Goal: Transaction & Acquisition: Purchase product/service

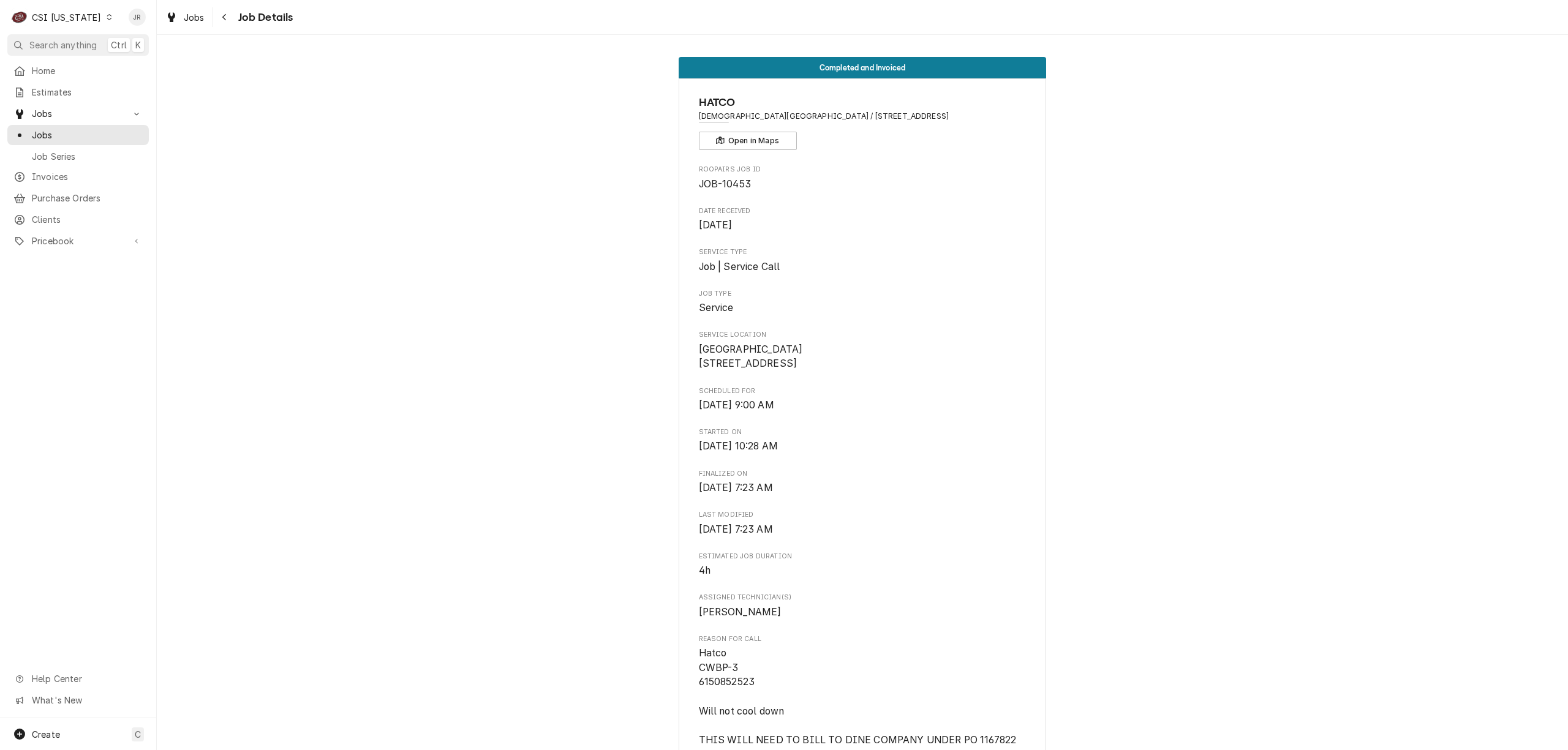
click at [44, 19] on div "CSI Kentucky" at bounding box center [66, 17] width 69 height 13
click at [163, 70] on div "CSI St. [PERSON_NAME]" at bounding box center [191, 67] width 162 height 13
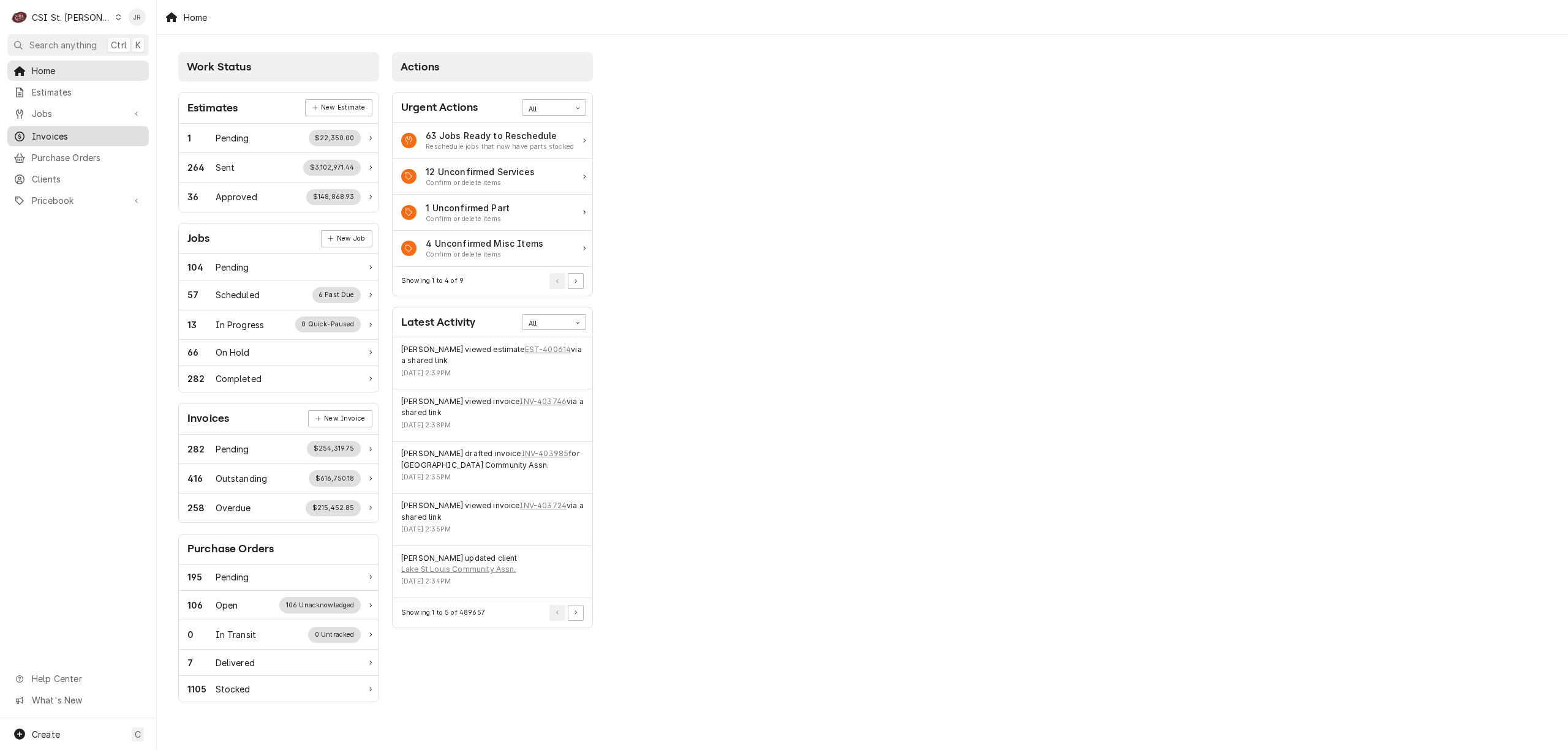
click at [78, 126] on link "Invoices" at bounding box center [78, 136] width 141 height 20
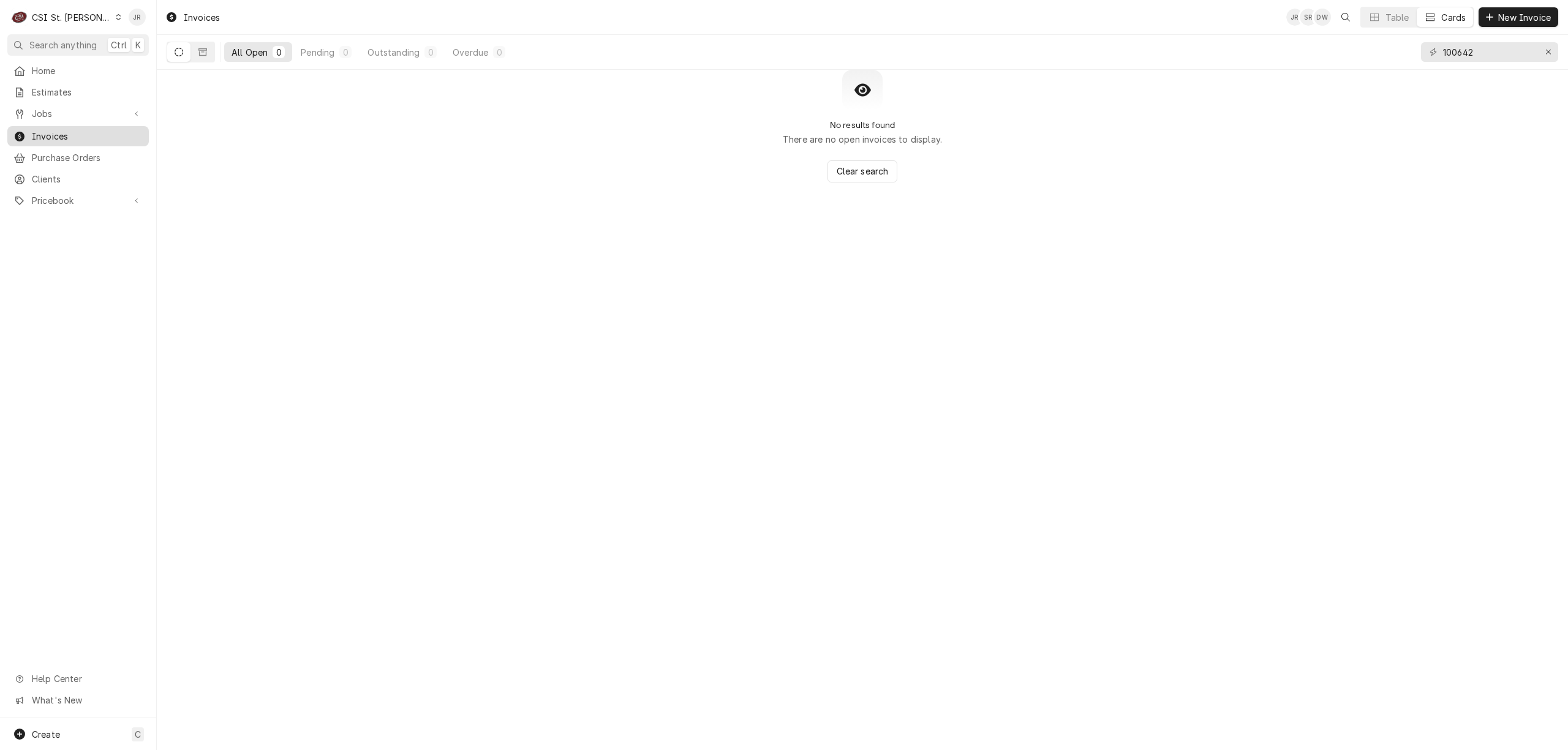
click at [57, 130] on span "Invoices" at bounding box center [87, 136] width 111 height 13
click at [1439, 50] on div "Dynamic Content Wrapper" at bounding box center [1433, 51] width 12 height 12
drag, startPoint x: 1439, startPoint y: 50, endPoint x: 1446, endPoint y: 48, distance: 7.3
click at [1440, 50] on div "100642" at bounding box center [1490, 51] width 137 height 19
click at [1467, 50] on input "100642" at bounding box center [1489, 51] width 92 height 19
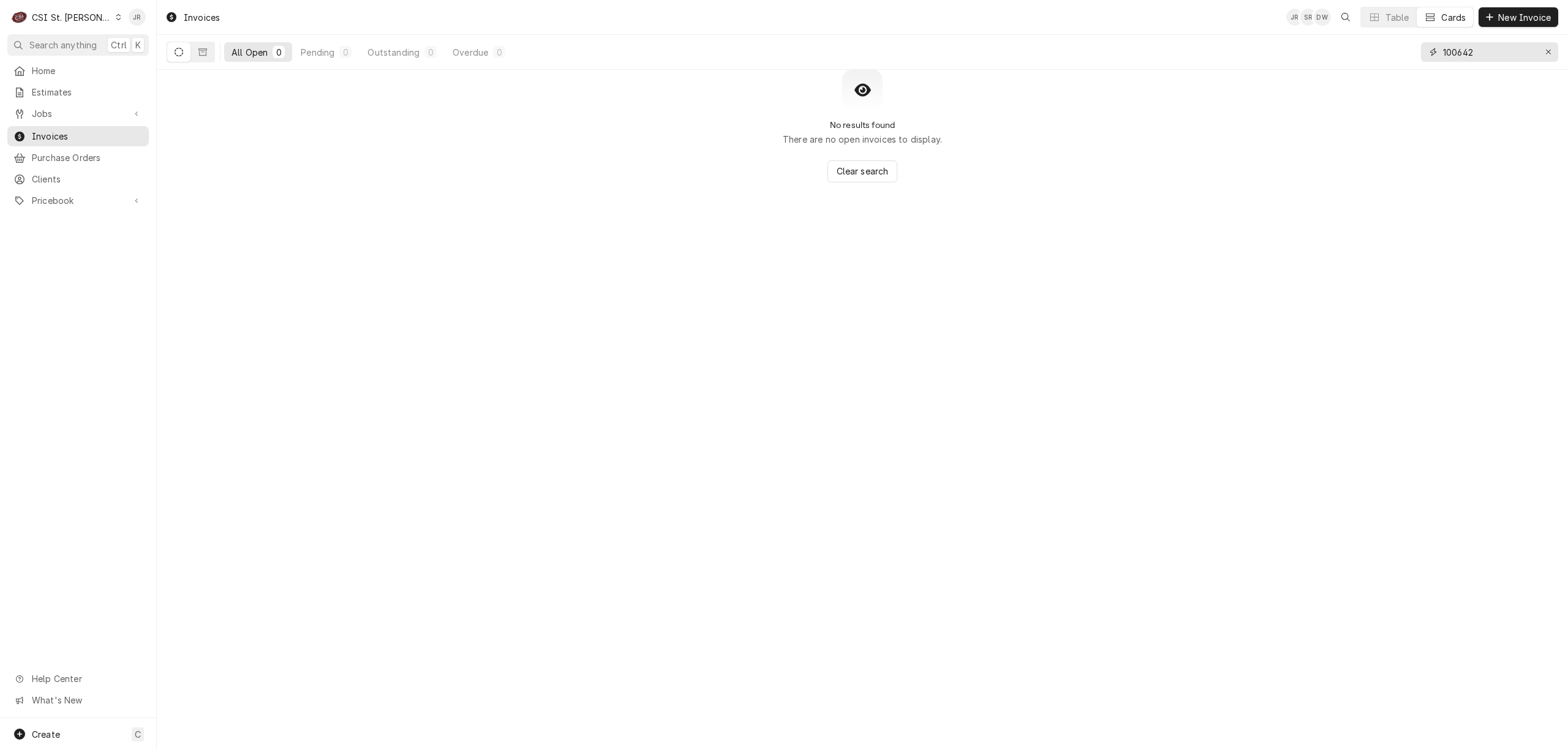
click at [1467, 50] on input "100642" at bounding box center [1489, 51] width 92 height 19
paste input "403960"
type input "403960"
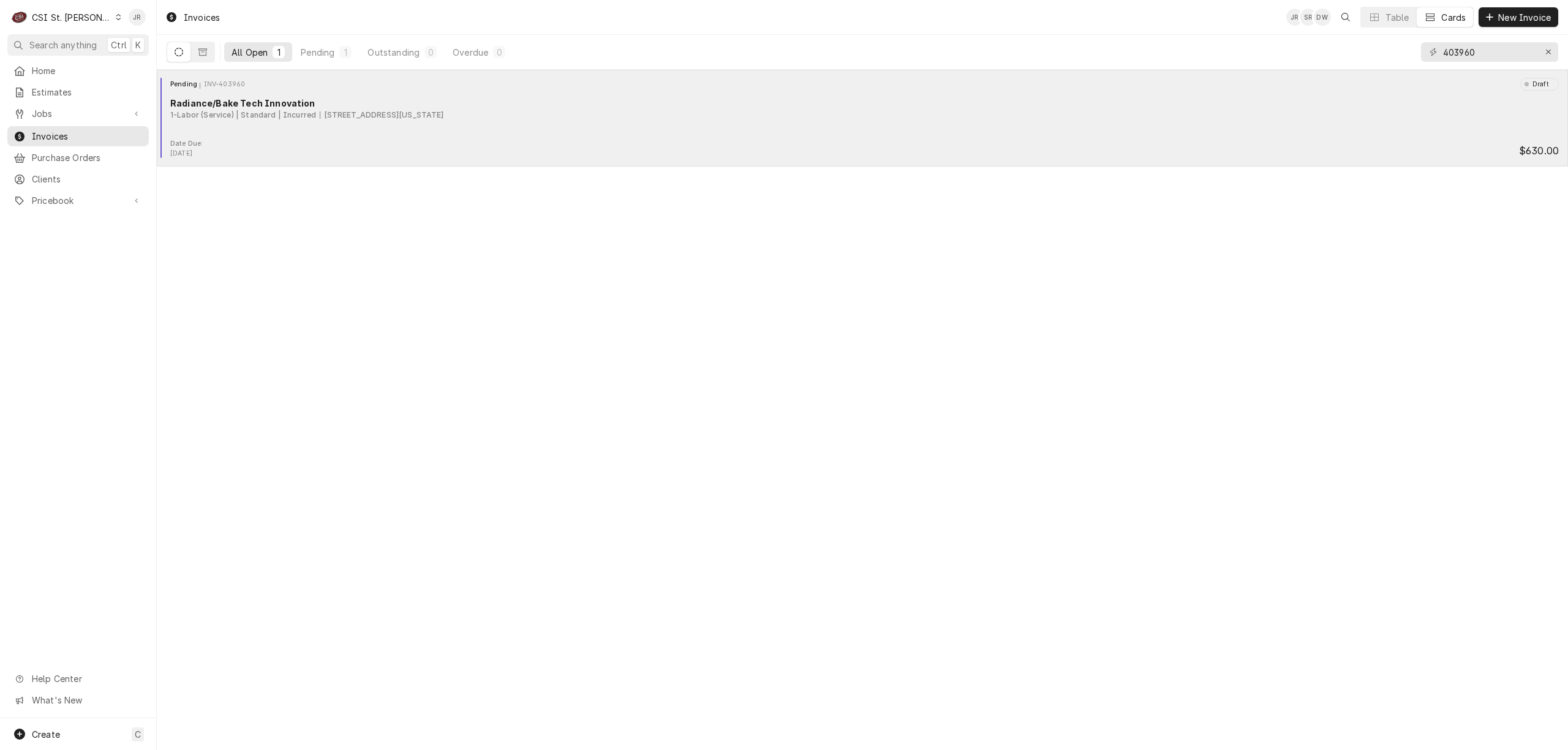
click at [473, 128] on div "Pending INV-403960 Draft Radiance/Bake Tech Innovation 1-Labor (Service) | Stan…" at bounding box center [862, 108] width 1401 height 61
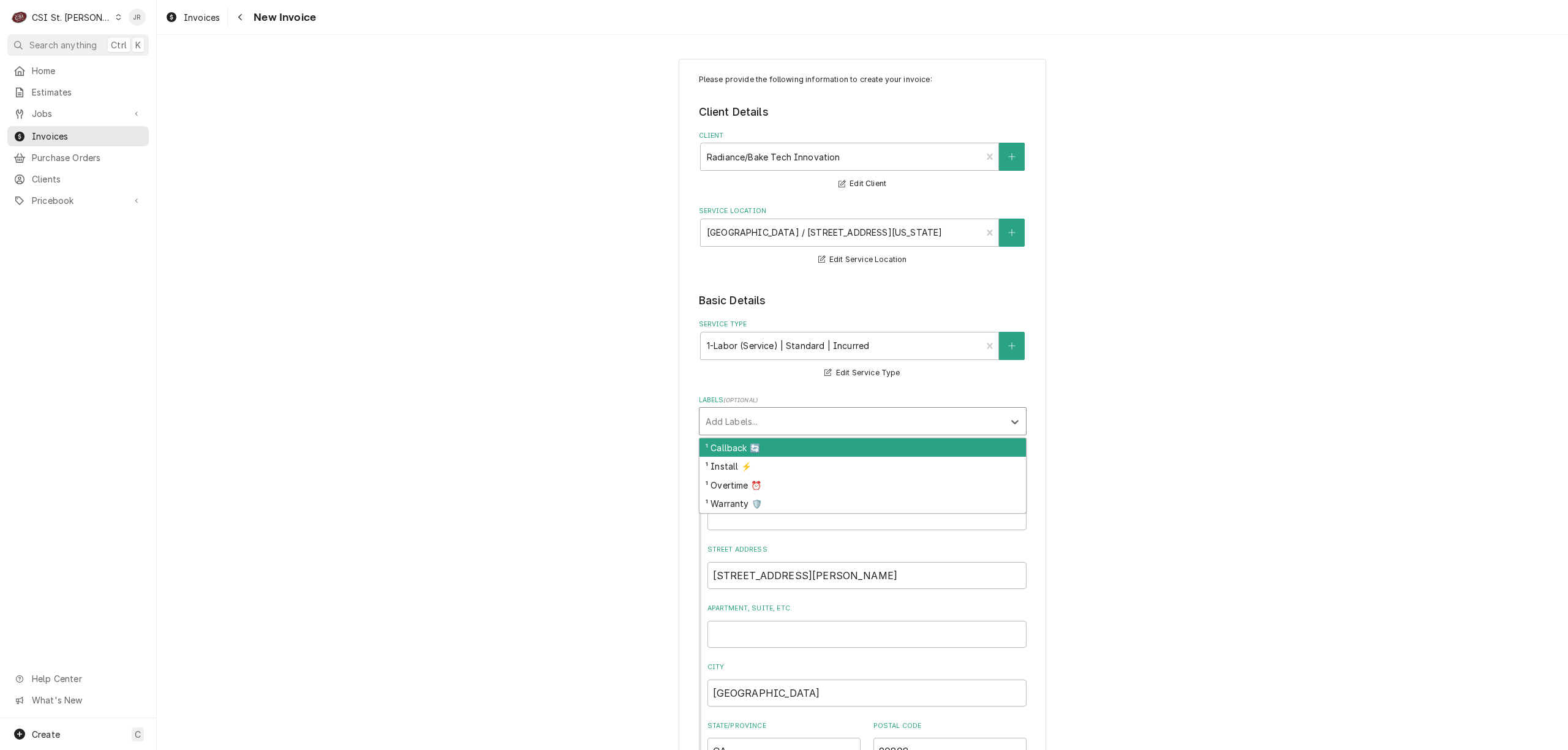
click at [844, 423] on div "Labels" at bounding box center [851, 421] width 292 height 22
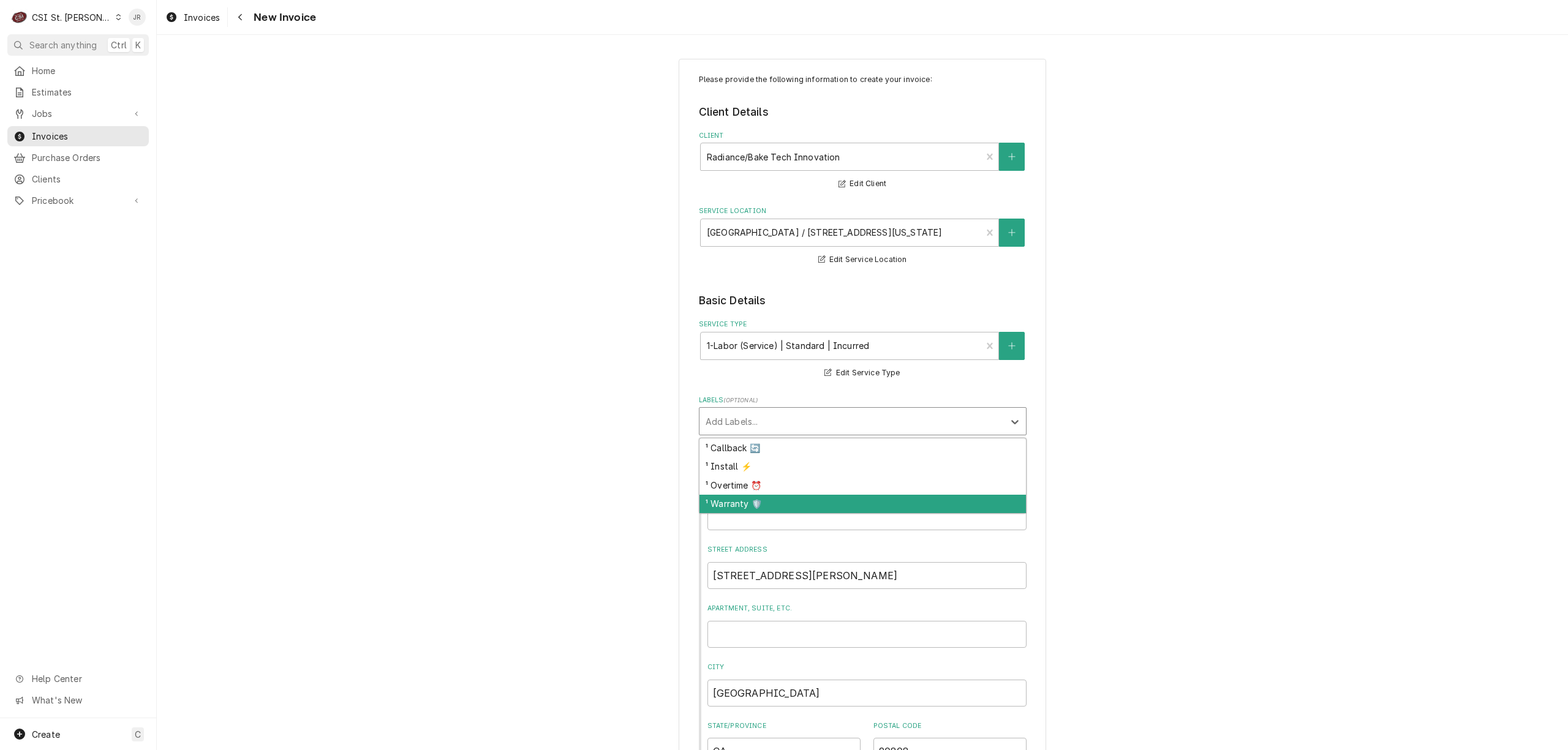
click at [822, 503] on div "¹ Warranty 🛡️" at bounding box center [863, 504] width 327 height 19
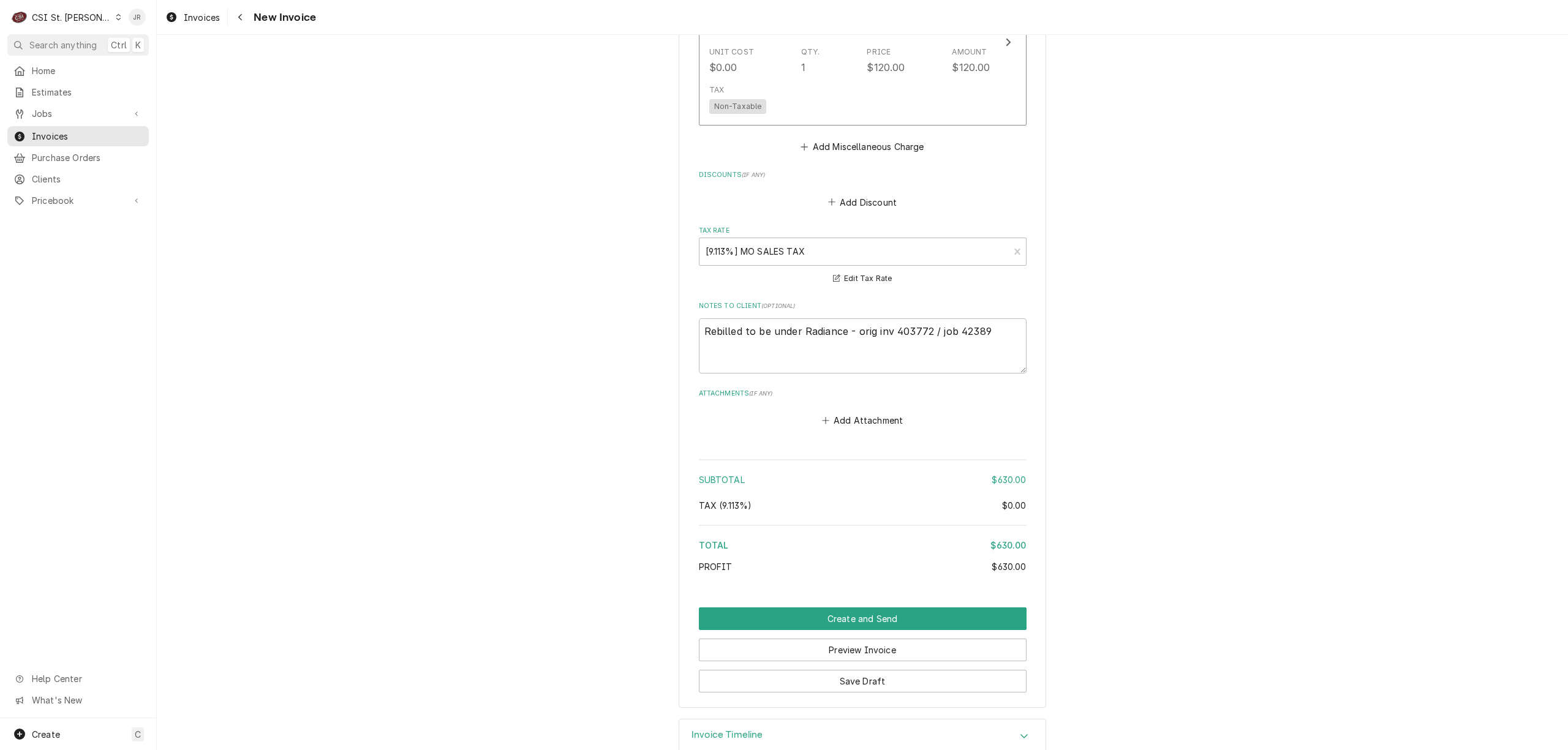
scroll to position [1615, 0]
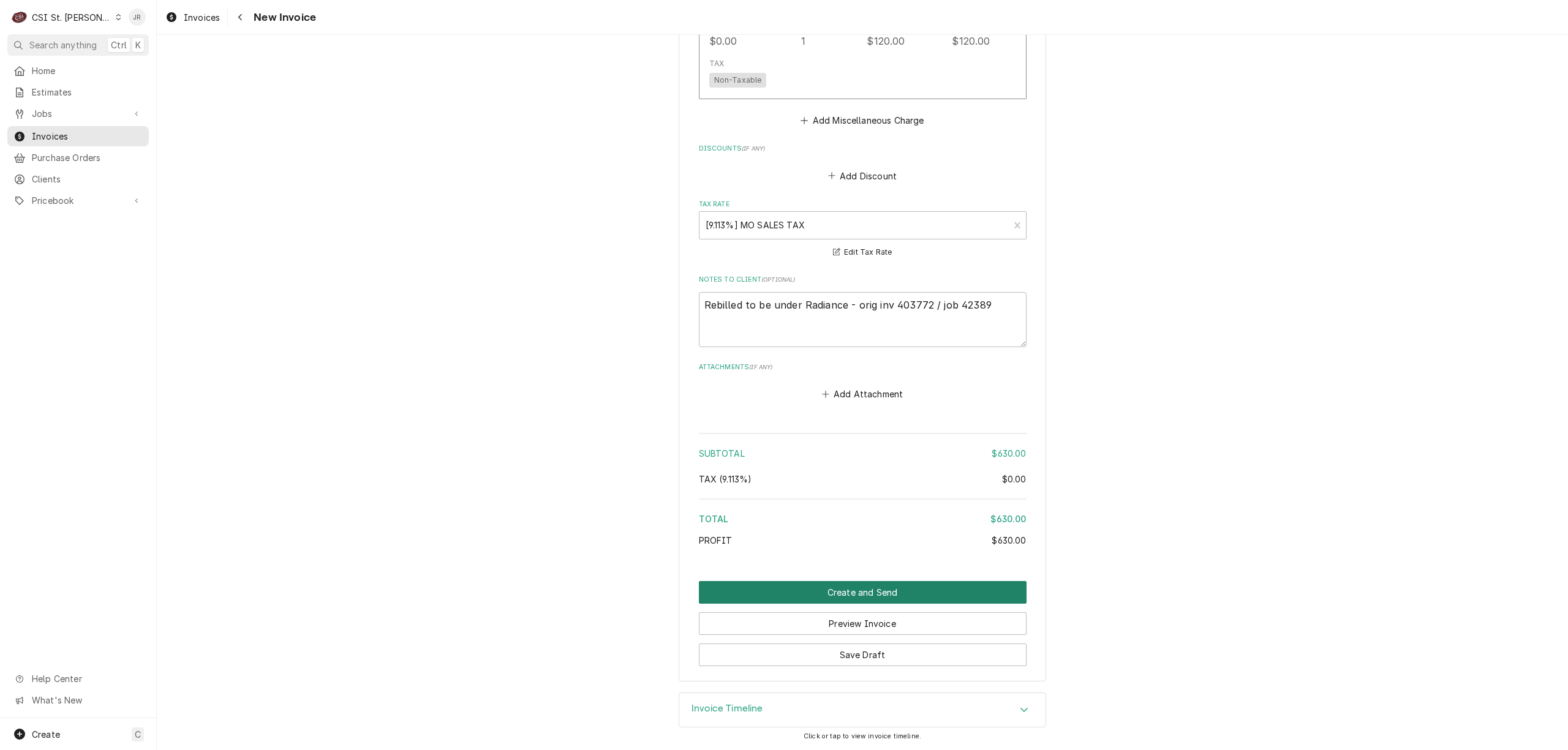
click at [845, 586] on button "Create and Send" at bounding box center [863, 592] width 328 height 23
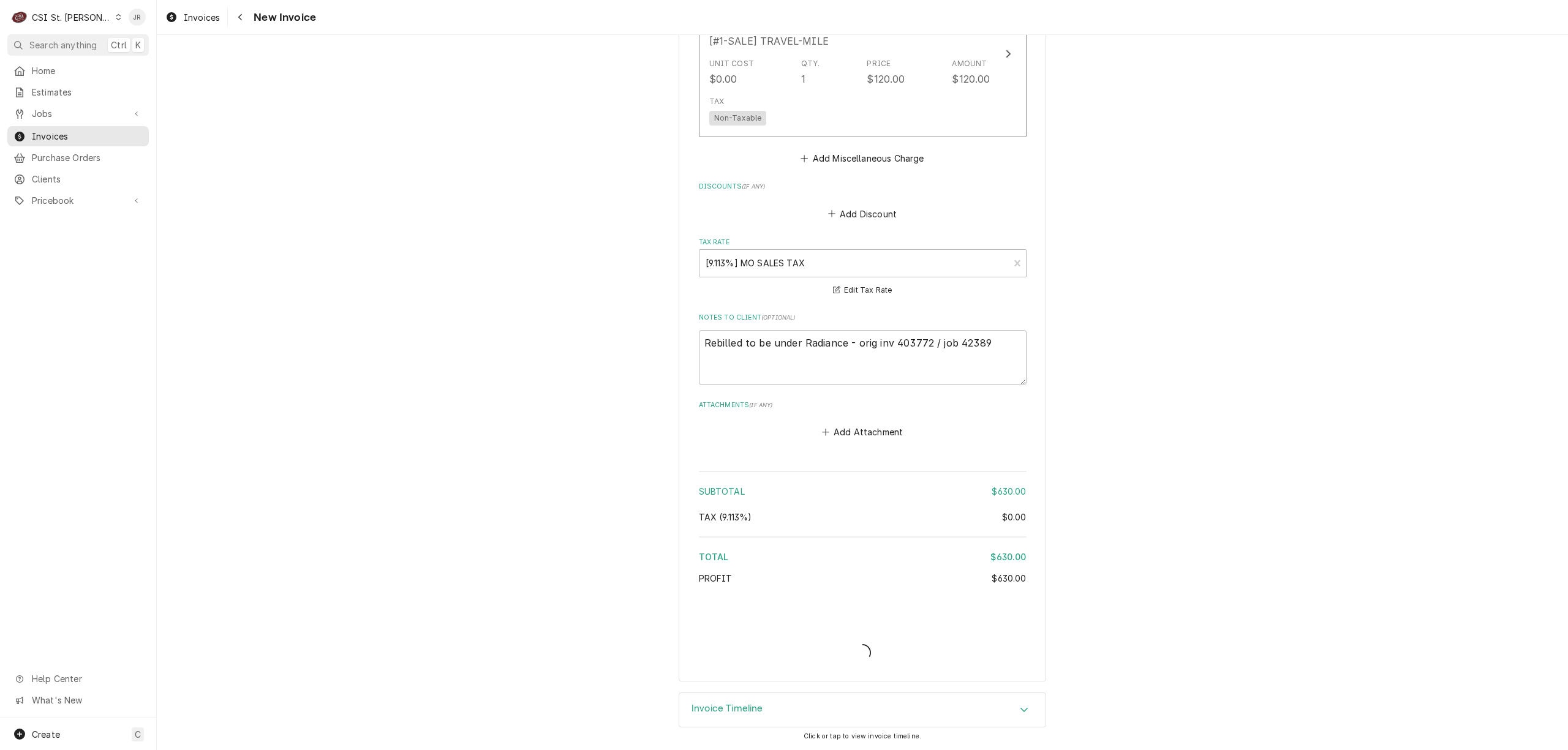
type textarea "x"
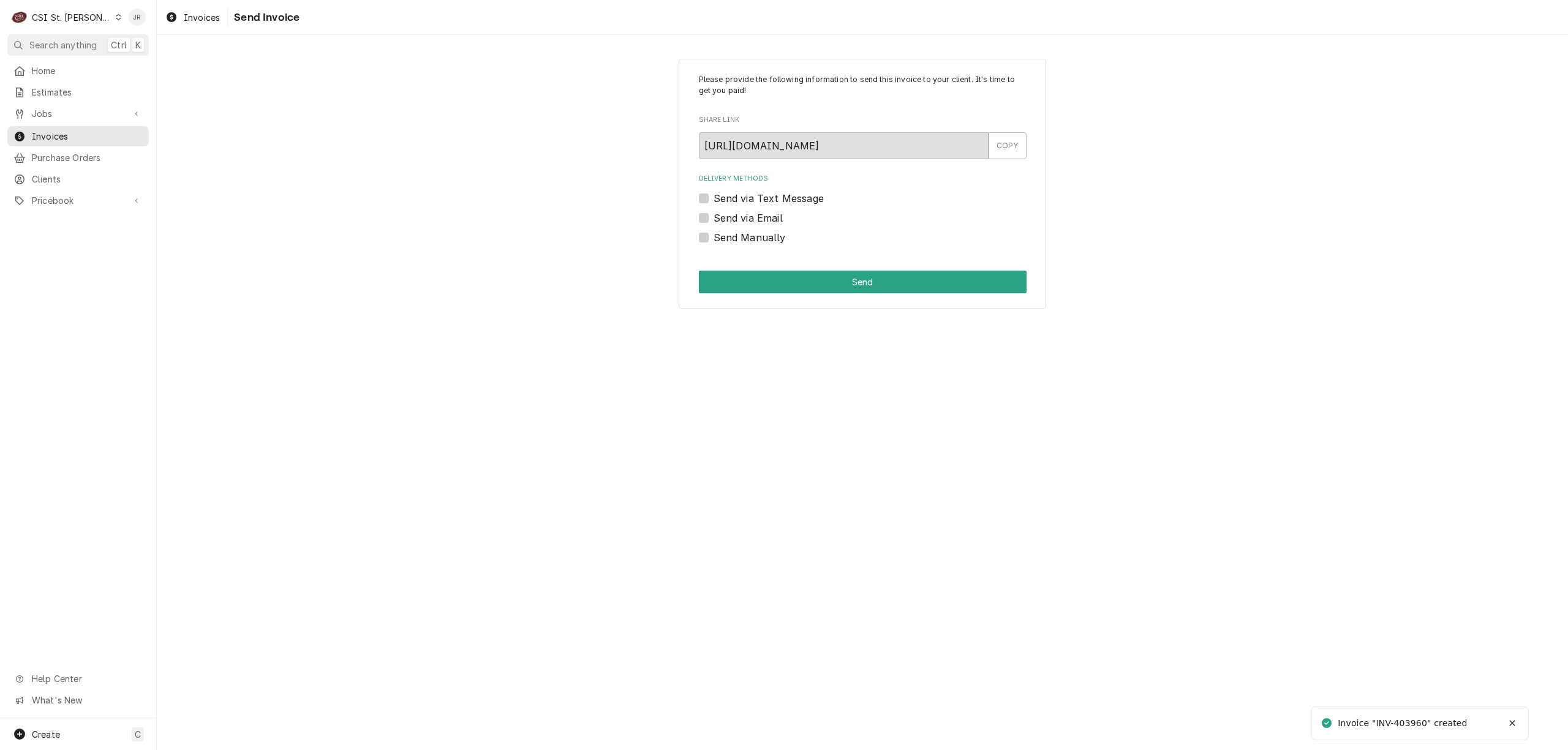
click at [1410, 723] on div "Invoice "INV-403960" created" at bounding box center [1403, 724] width 131 height 13
click at [1411, 723] on div "Invoice "INV-403960" created" at bounding box center [1403, 724] width 131 height 13
copy div "403960"
drag, startPoint x: 697, startPoint y: 232, endPoint x: 718, endPoint y: 251, distance: 28.3
click at [701, 234] on div "Please provide the following information to send this invoice to your client. I…" at bounding box center [862, 183] width 367 height 250
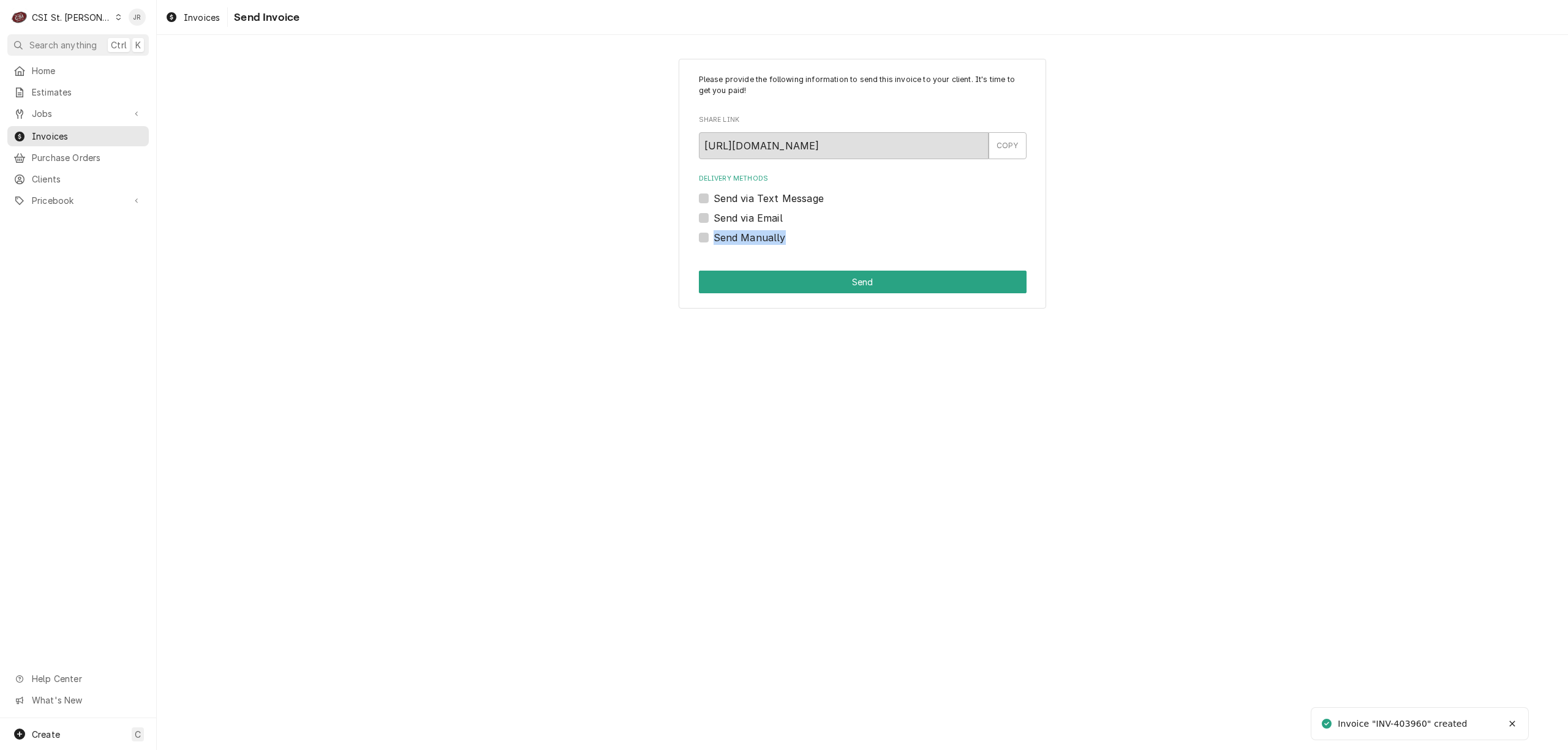
click at [714, 238] on label "Send Manually" at bounding box center [749, 237] width 72 height 15
click at [714, 238] on input "Send Manually" at bounding box center [878, 244] width 328 height 27
checkbox input "true"
click at [745, 273] on button "Send" at bounding box center [863, 282] width 328 height 23
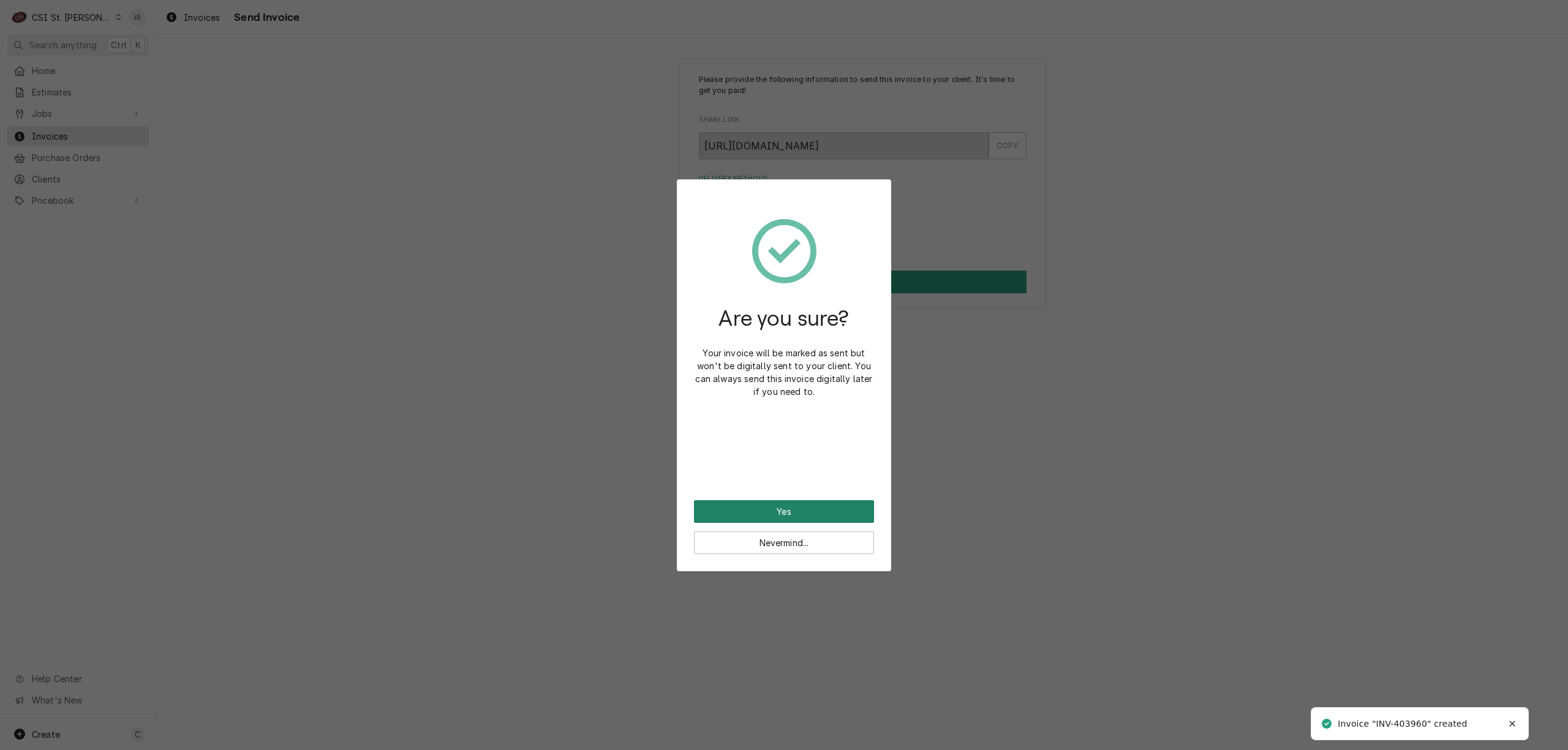
click at [824, 501] on button "Yes" at bounding box center [784, 512] width 180 height 23
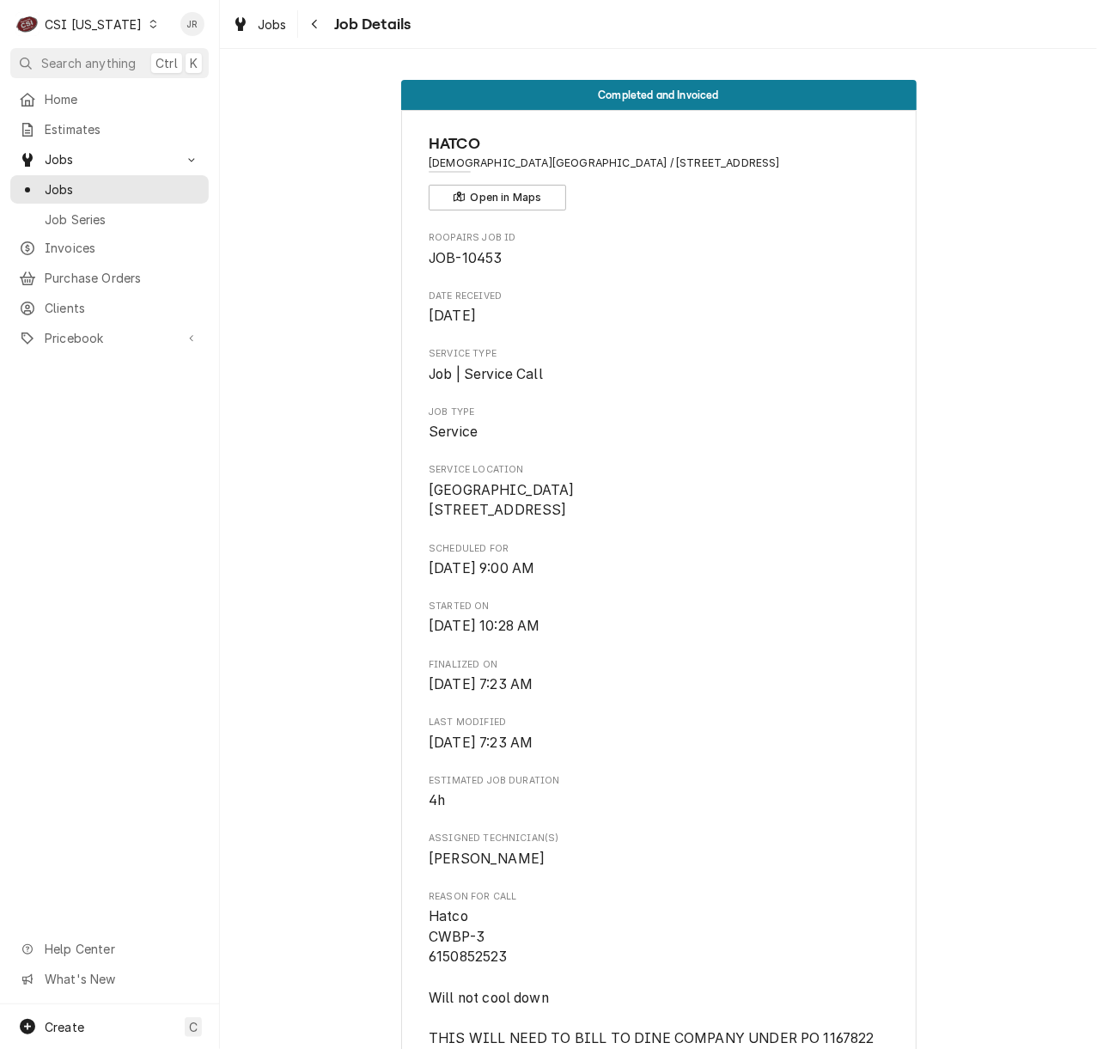
scroll to position [4849, 0]
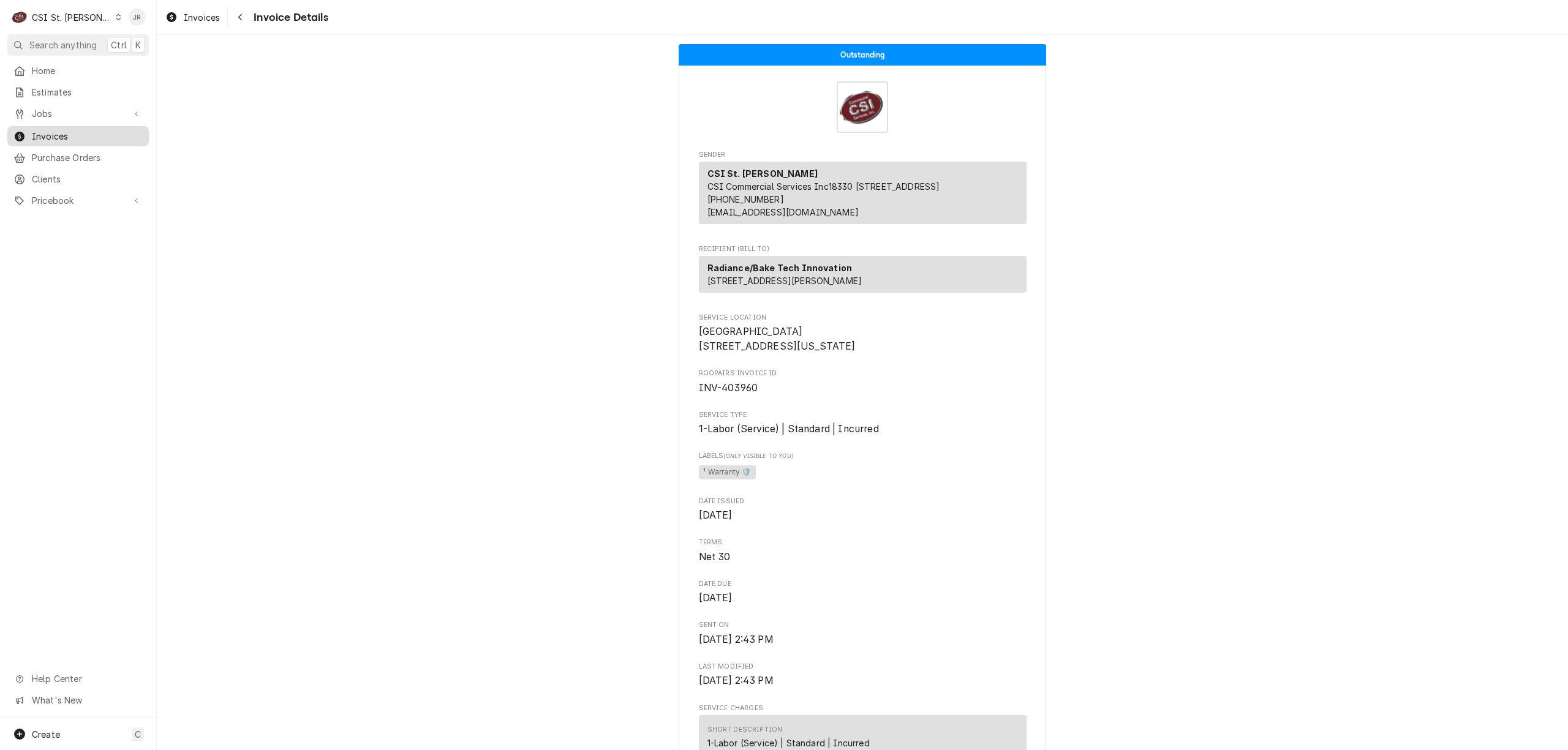
click at [54, 131] on span "Invoices" at bounding box center [87, 136] width 111 height 13
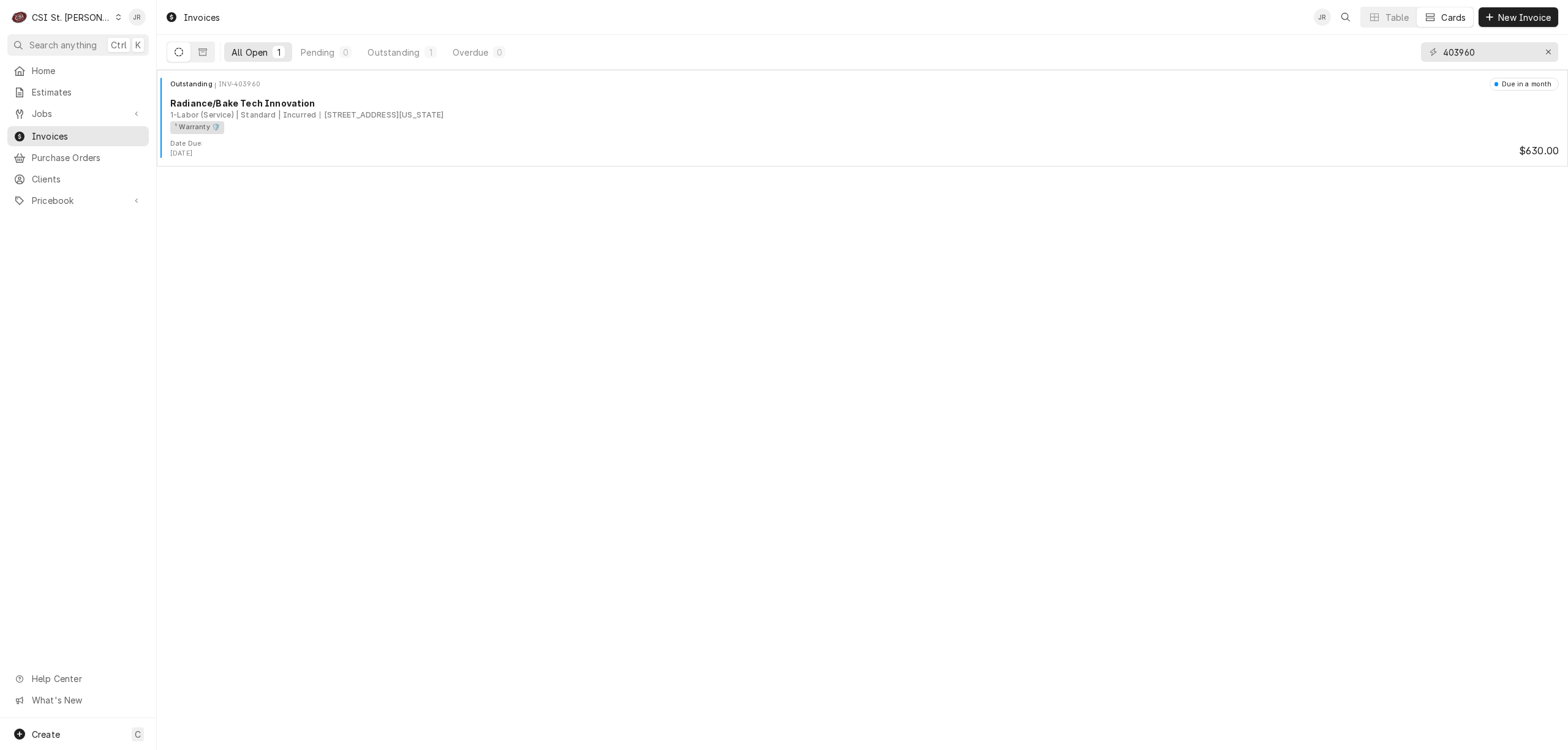
click at [63, 16] on div "C CSI St. [PERSON_NAME]" at bounding box center [66, 17] width 118 height 24
click at [62, 10] on html "C CSI St. [PERSON_NAME] Search anything Ctrl K Home Estimates Jobs Jobs Job Ser…" at bounding box center [784, 375] width 1568 height 750
click at [66, 14] on div "CSI St. [PERSON_NAME]" at bounding box center [72, 17] width 80 height 13
click at [160, 23] on div "CSI [US_STATE][GEOGRAPHIC_DATA]" at bounding box center [188, 24] width 162 height 13
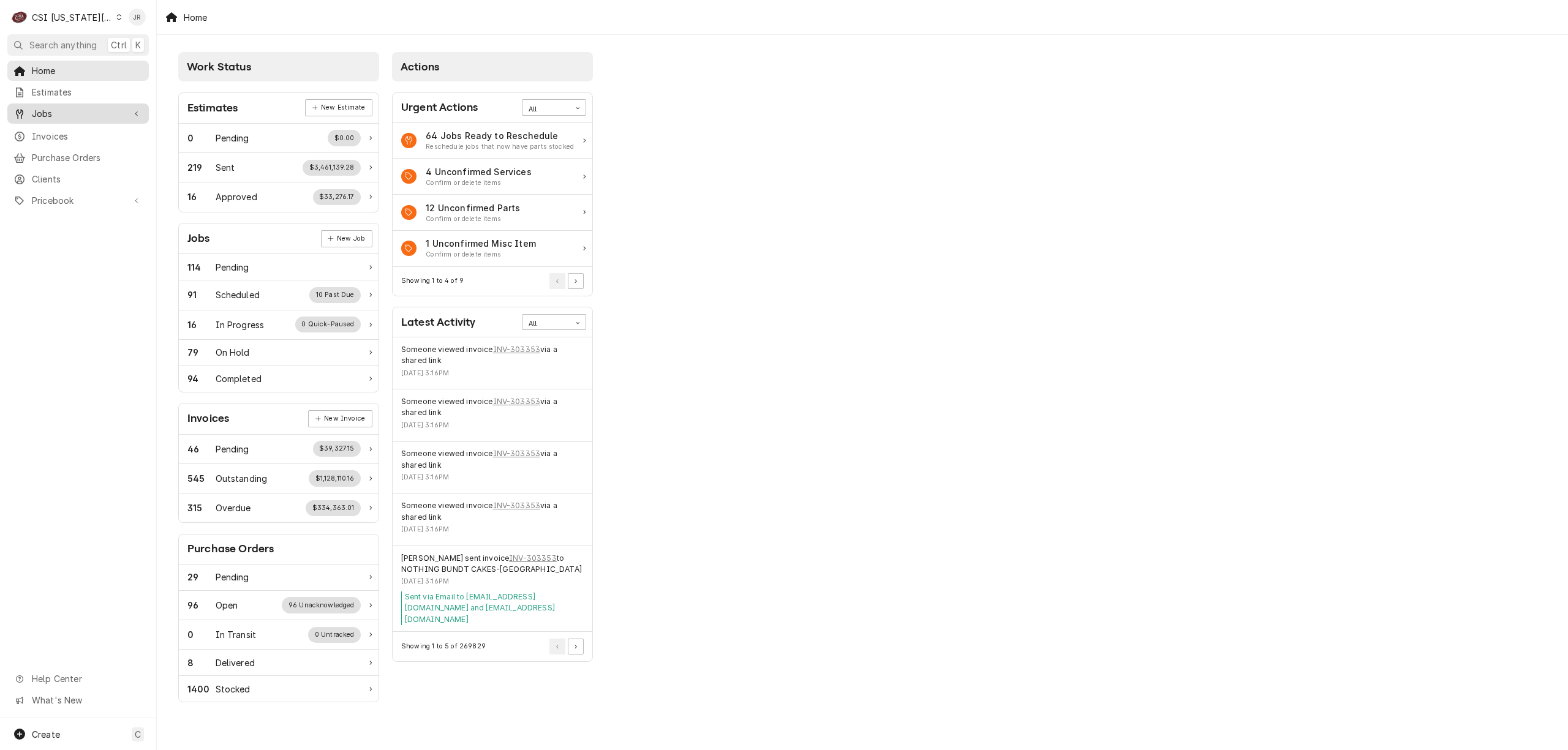
click at [58, 109] on span "Jobs" at bounding box center [78, 113] width 93 height 13
click at [71, 170] on span "Invoices" at bounding box center [87, 177] width 111 height 13
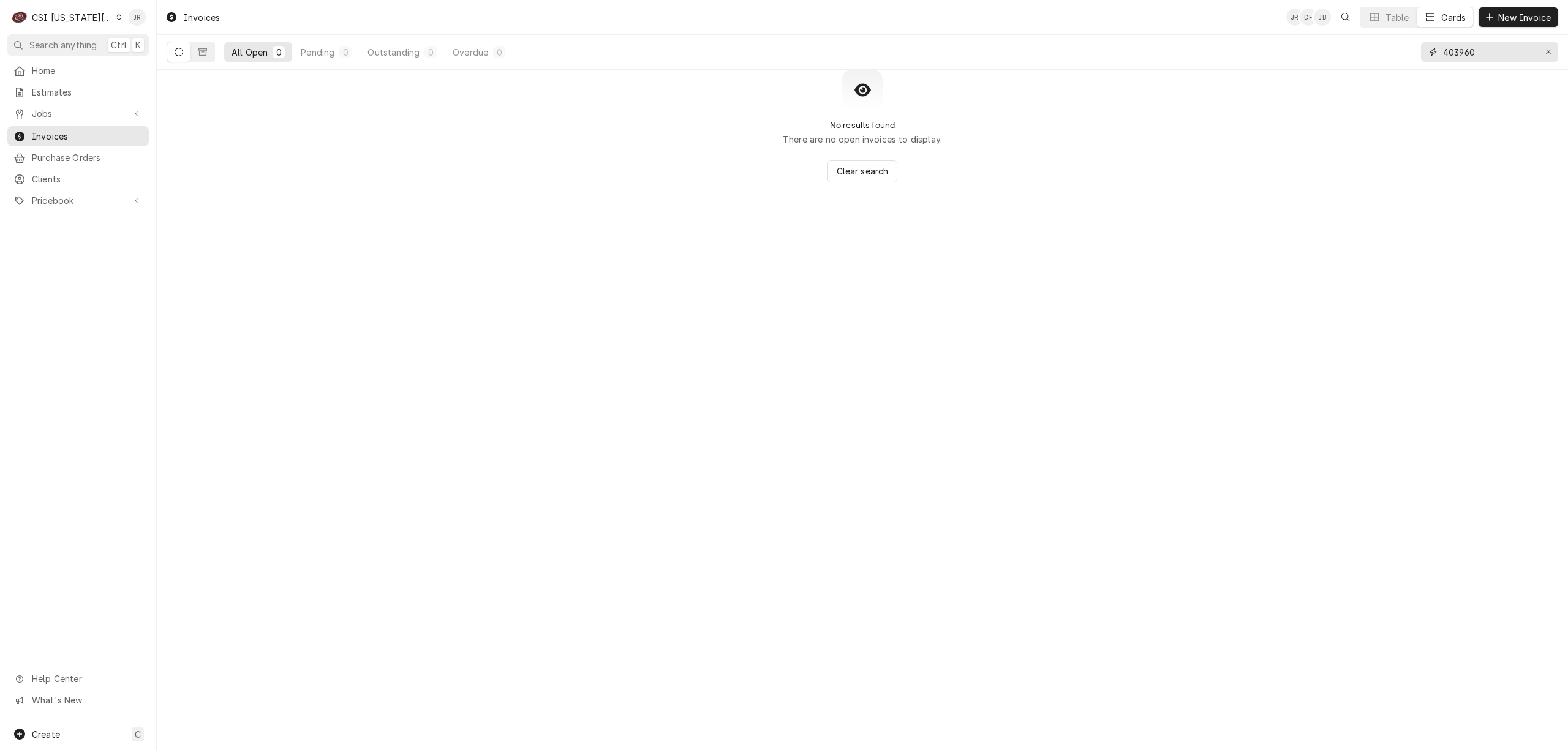
click at [1469, 51] on input "403960" at bounding box center [1489, 51] width 92 height 19
click at [1468, 51] on input "403960" at bounding box center [1489, 51] width 92 height 19
click at [1461, 52] on input "403960" at bounding box center [1489, 51] width 92 height 19
click at [1468, 54] on input "403960" at bounding box center [1489, 51] width 92 height 19
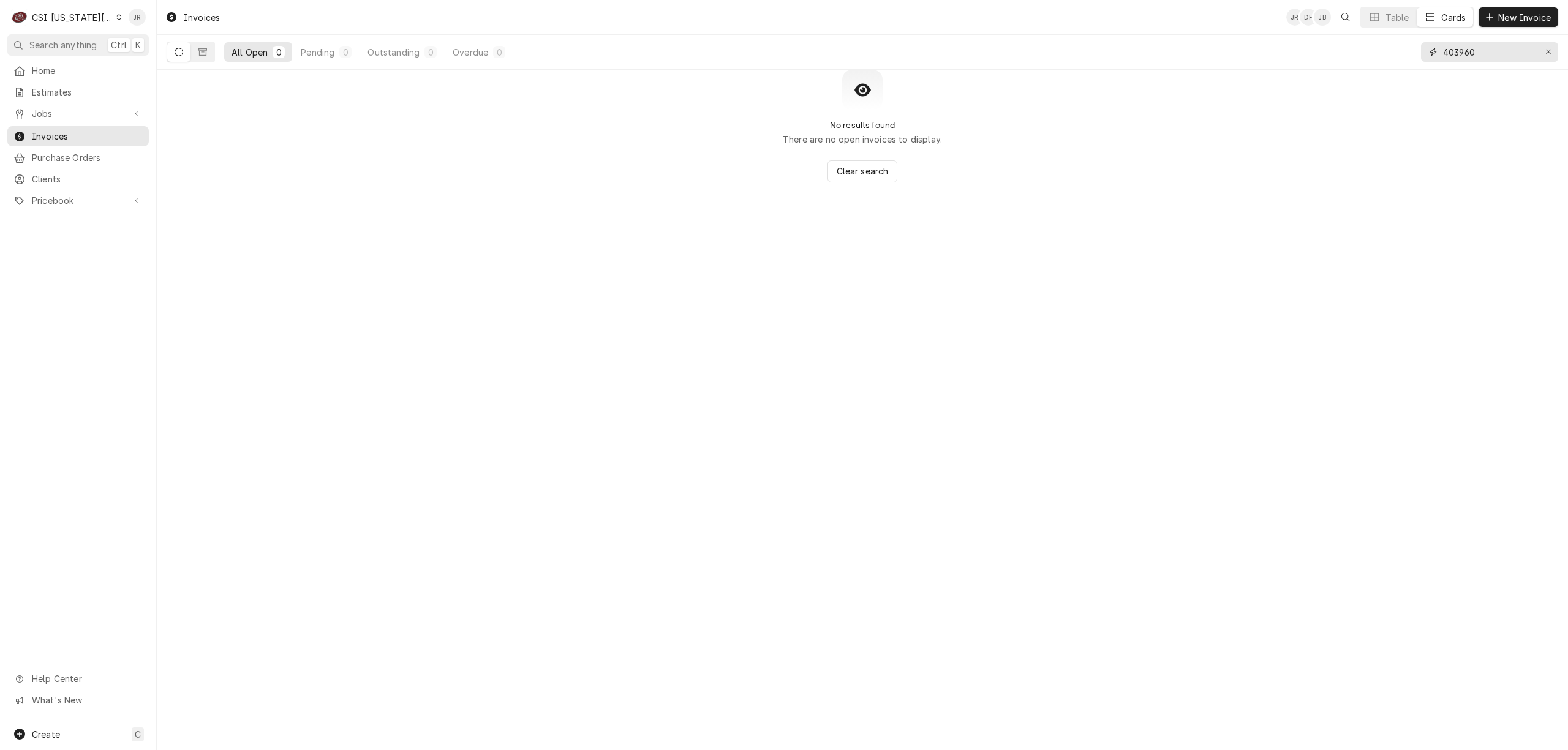
click at [1468, 54] on input "403960" at bounding box center [1489, 51] width 92 height 19
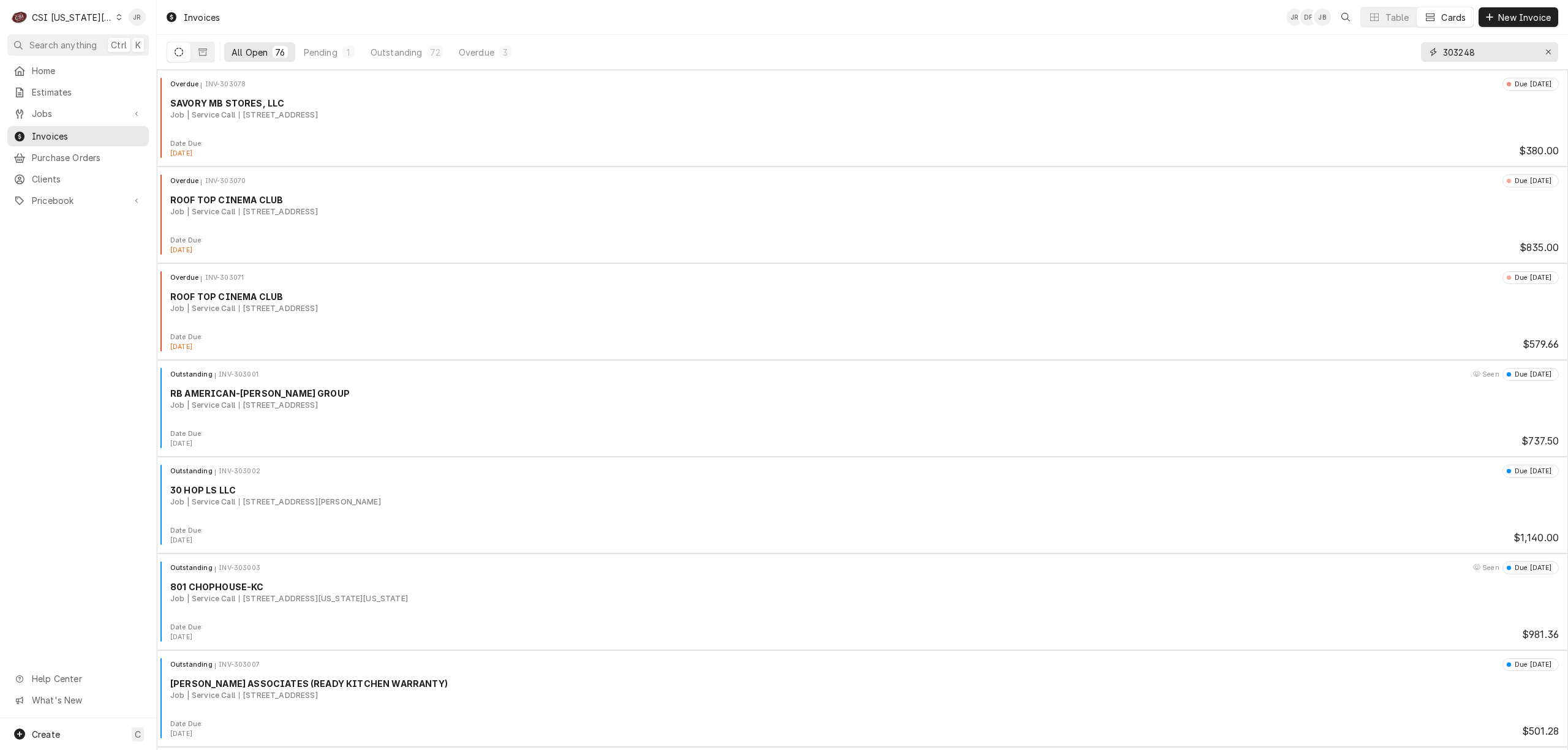
type input "303248"
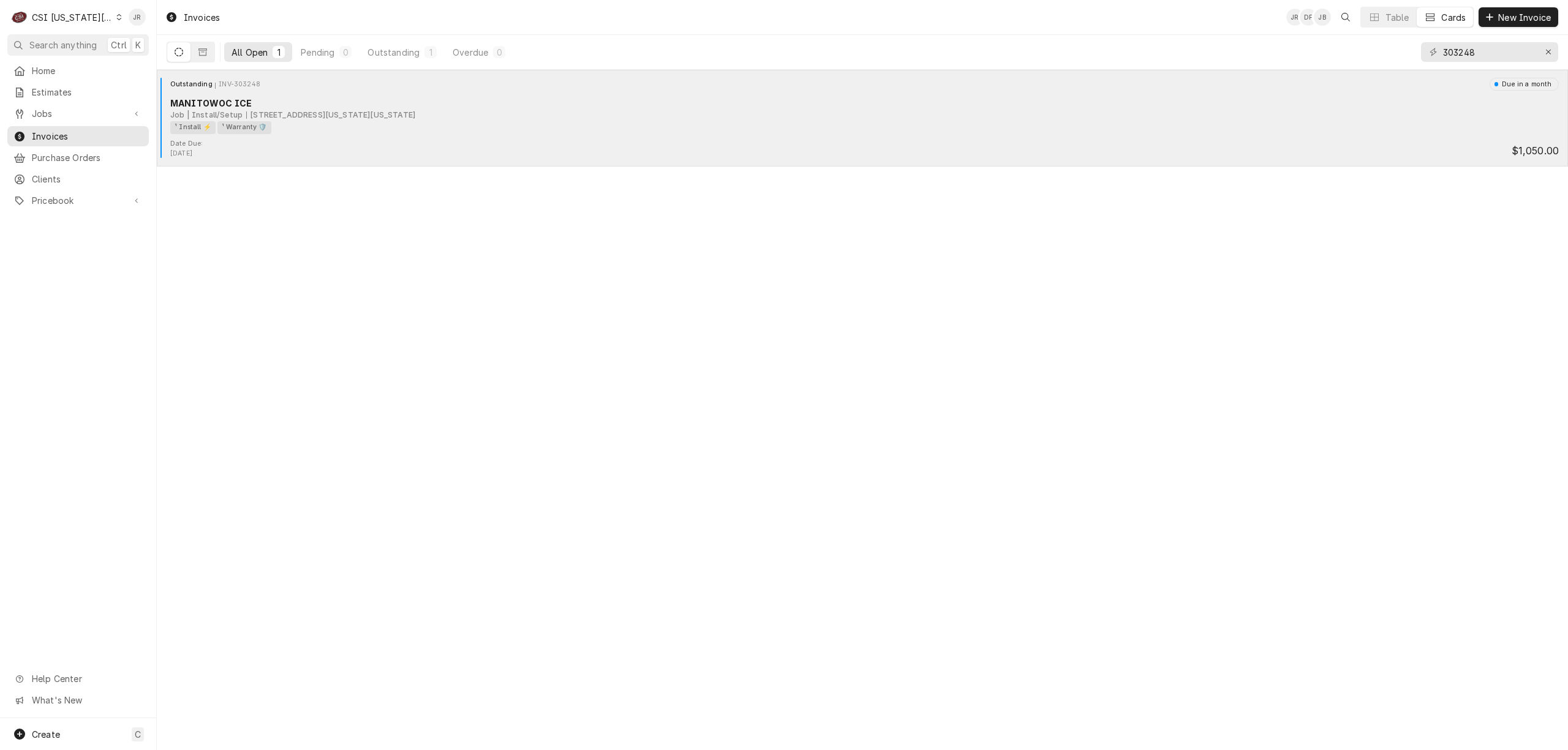
click at [219, 92] on div "Outstanding INV-303248 Due in a month MANITOWOC ICE Job | Install/Setup 812 Min…" at bounding box center [862, 108] width 1401 height 61
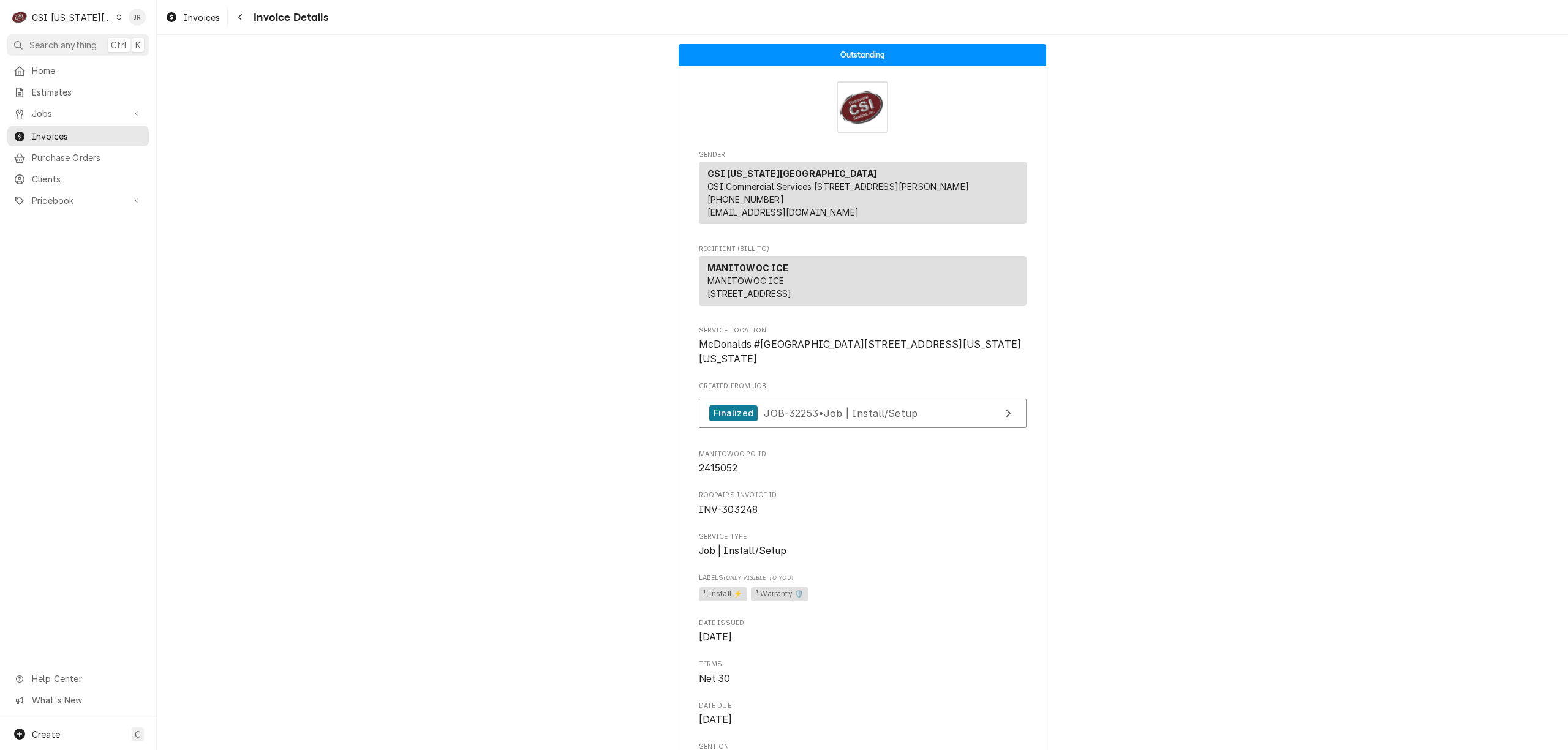
click at [719, 515] on span "INV-303248" at bounding box center [728, 510] width 59 height 11
copy span "303248"
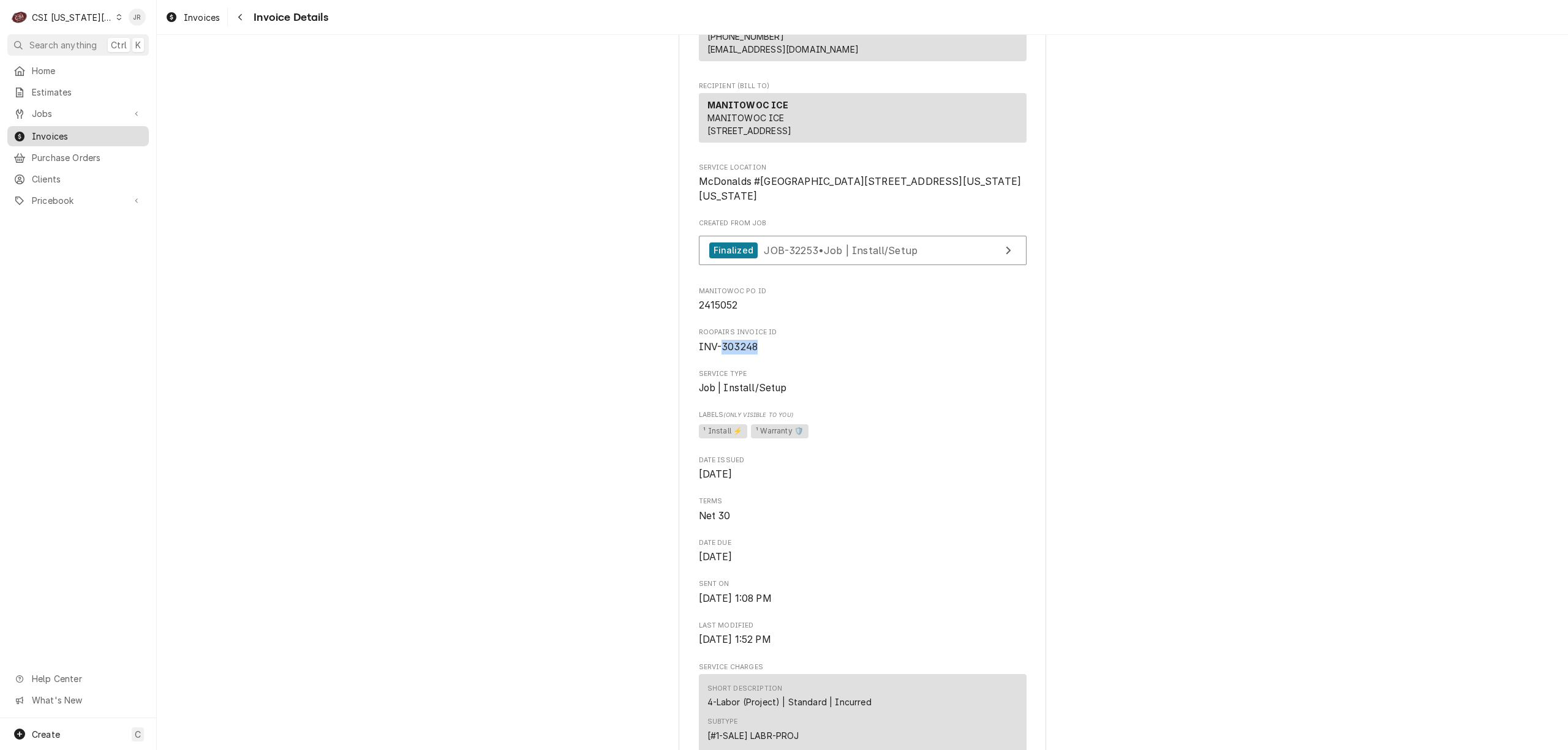
click at [64, 131] on span "Invoices" at bounding box center [87, 136] width 111 height 13
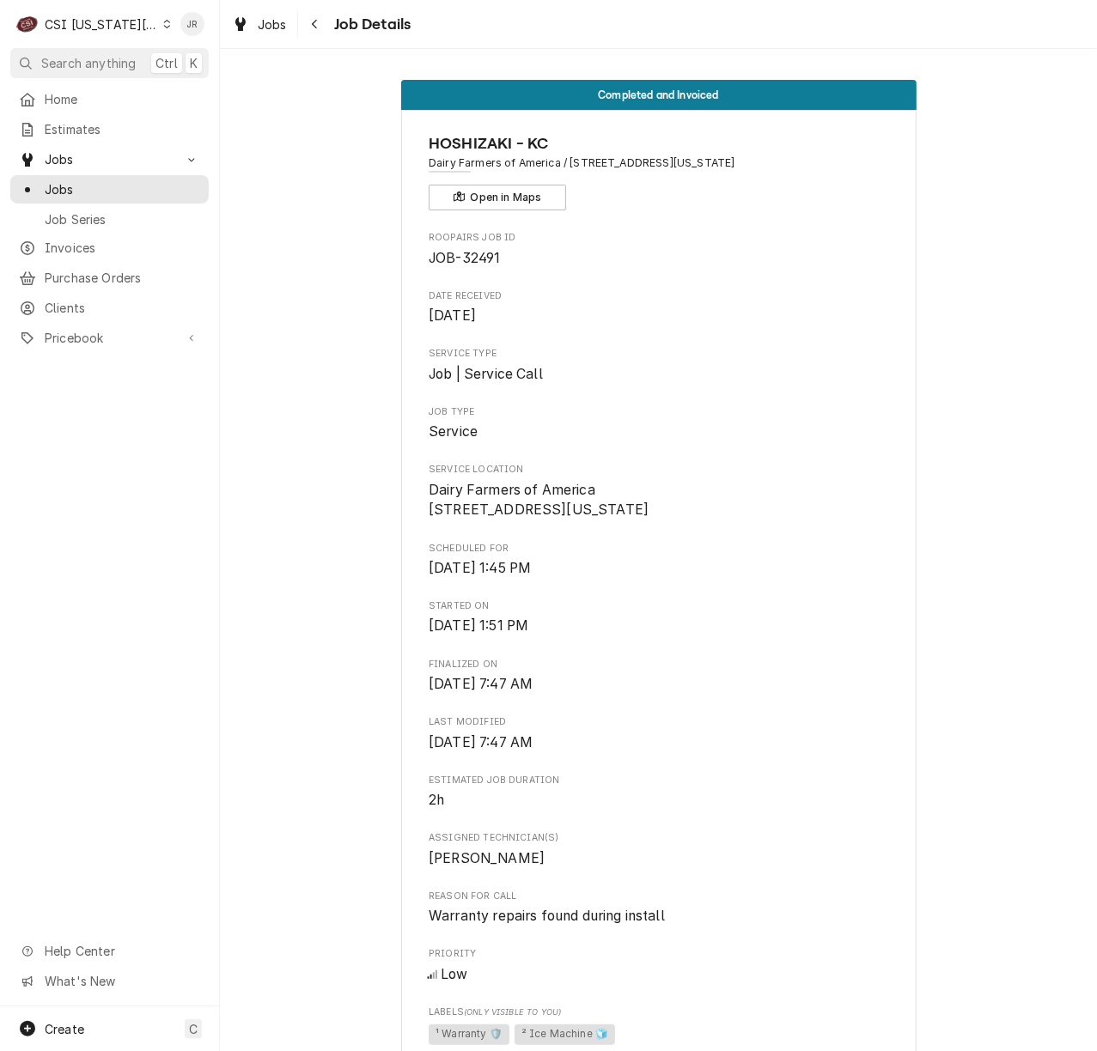
scroll to position [3087, 0]
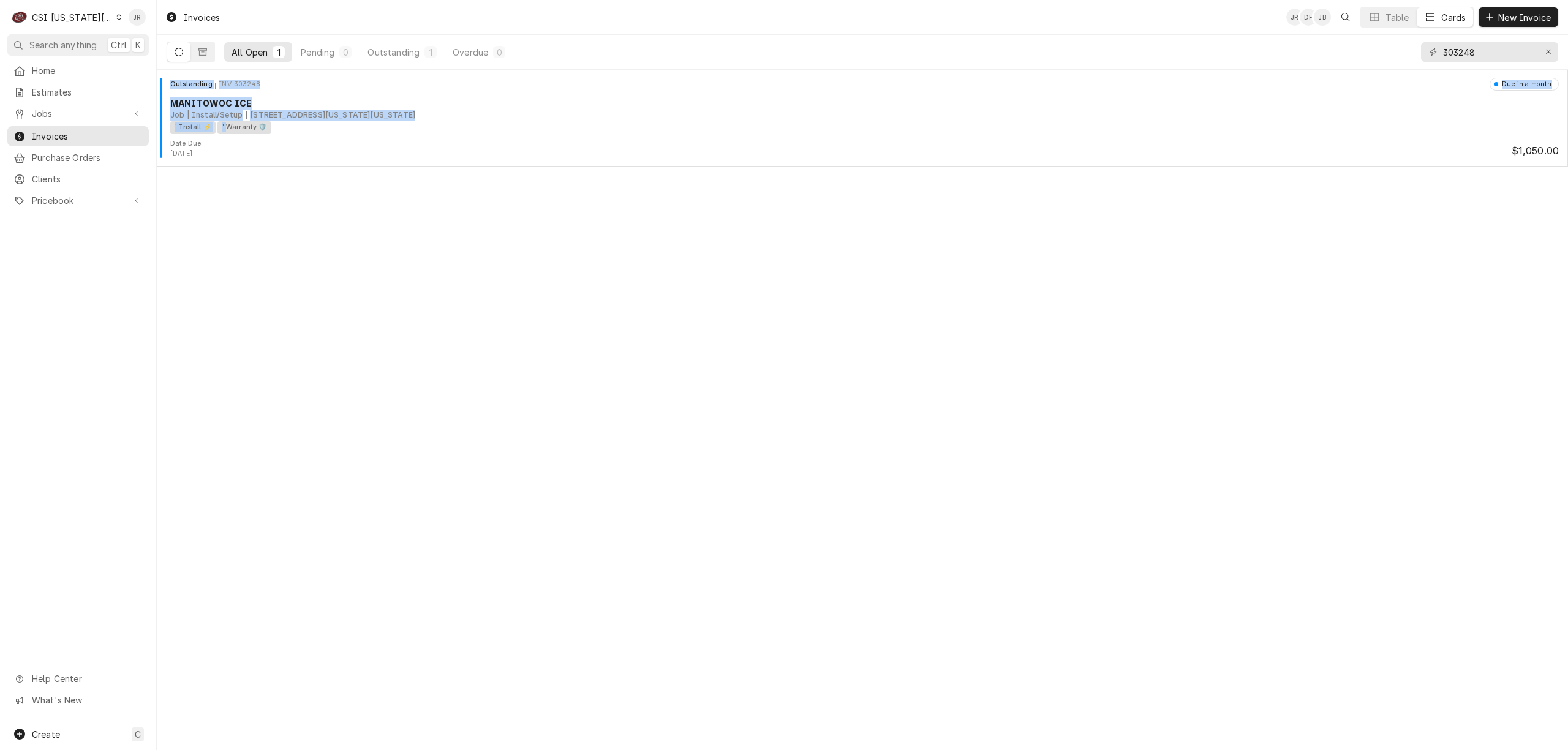
drag, startPoint x: 225, startPoint y: 135, endPoint x: 1000, endPoint y: 245, distance: 782.8
click at [530, 437] on div "Invoices JR DF JB Table Cards New Invoice All Open 1 Pending 0 Outstanding 1 Ov…" at bounding box center [862, 375] width 1411 height 750
click at [1465, 58] on input "303248" at bounding box center [1489, 51] width 92 height 19
click at [1469, 60] on input "303248" at bounding box center [1489, 51] width 92 height 19
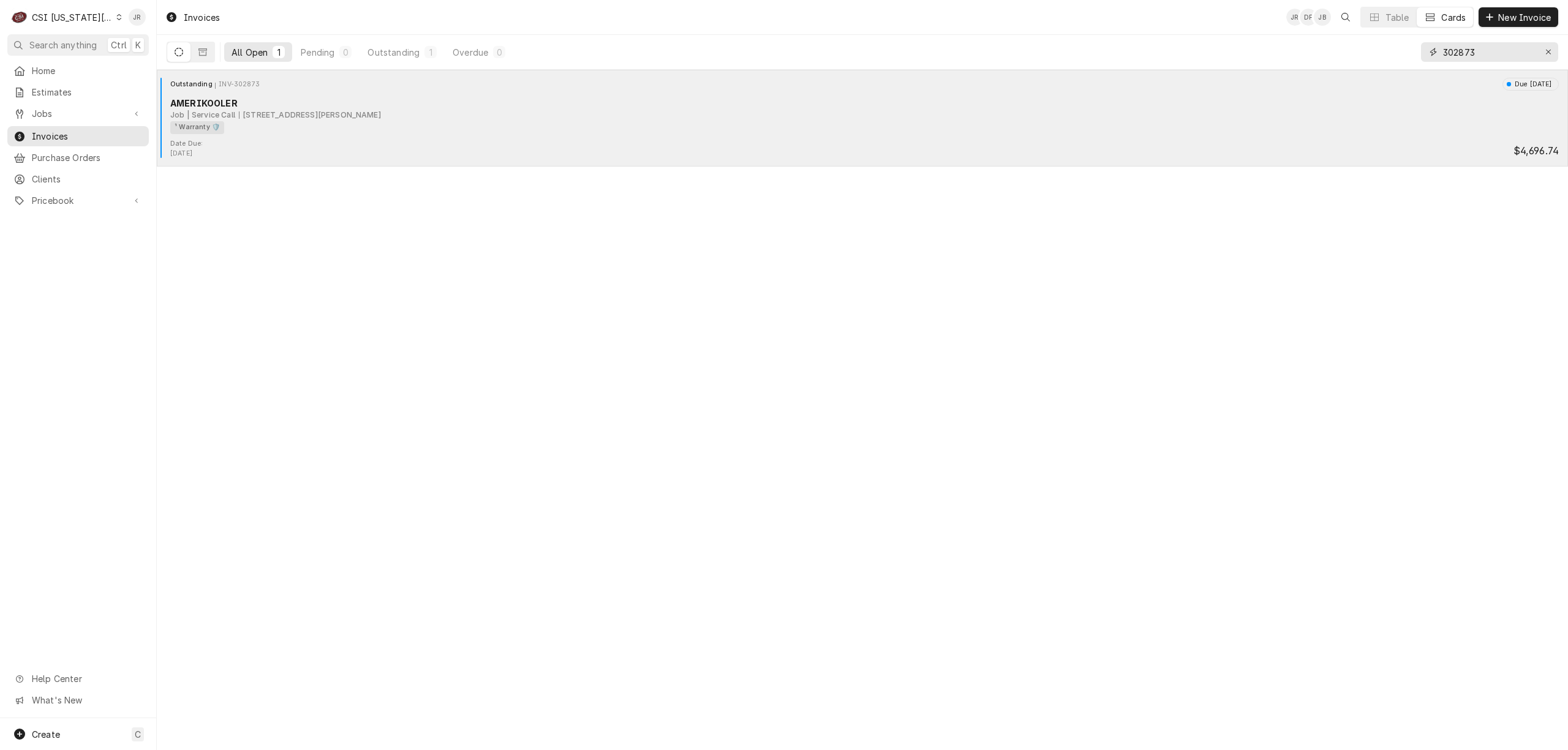
type input "302873"
click at [233, 130] on div "¹ Warranty 🛡️" at bounding box center [860, 128] width 1380 height 13
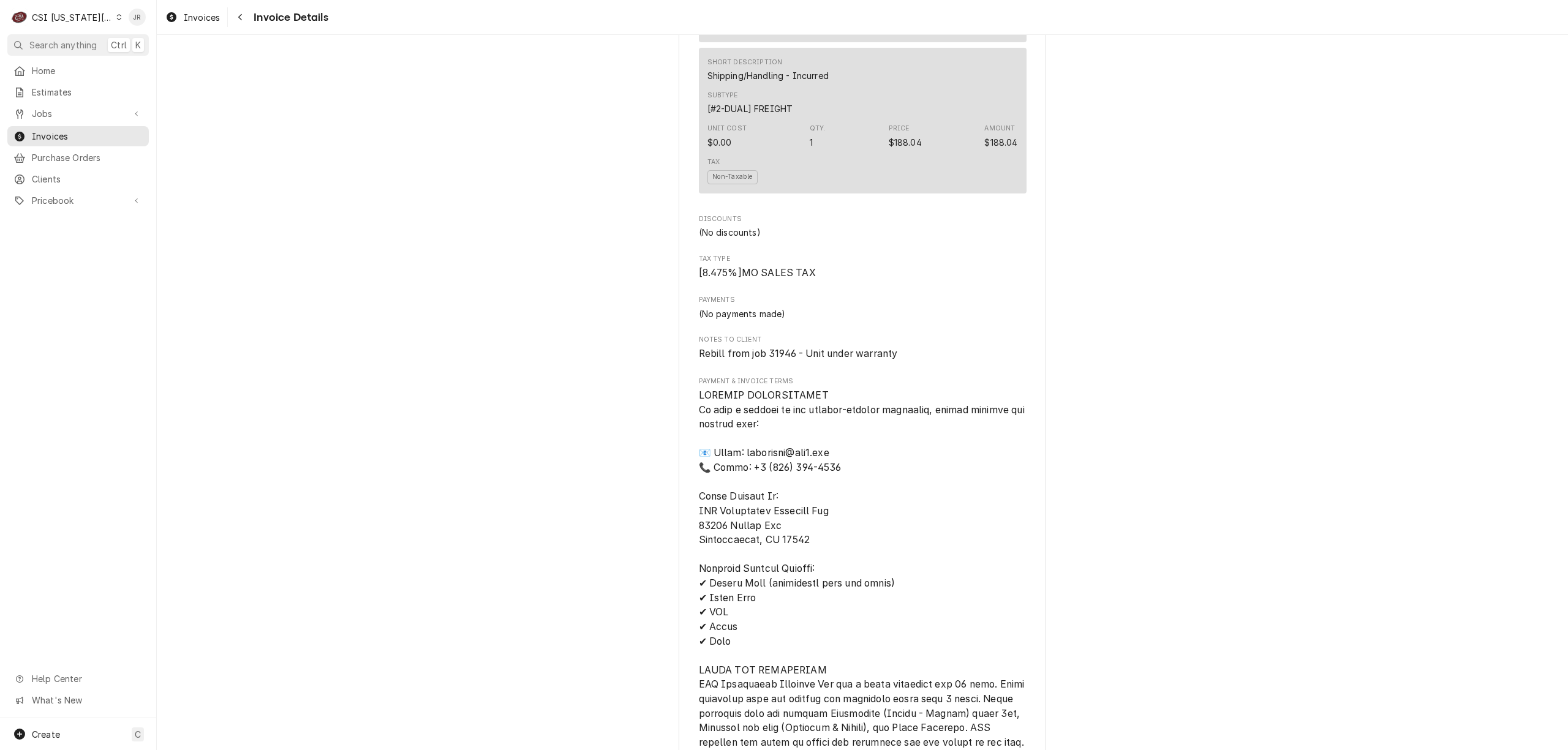
scroll to position [3102, 0]
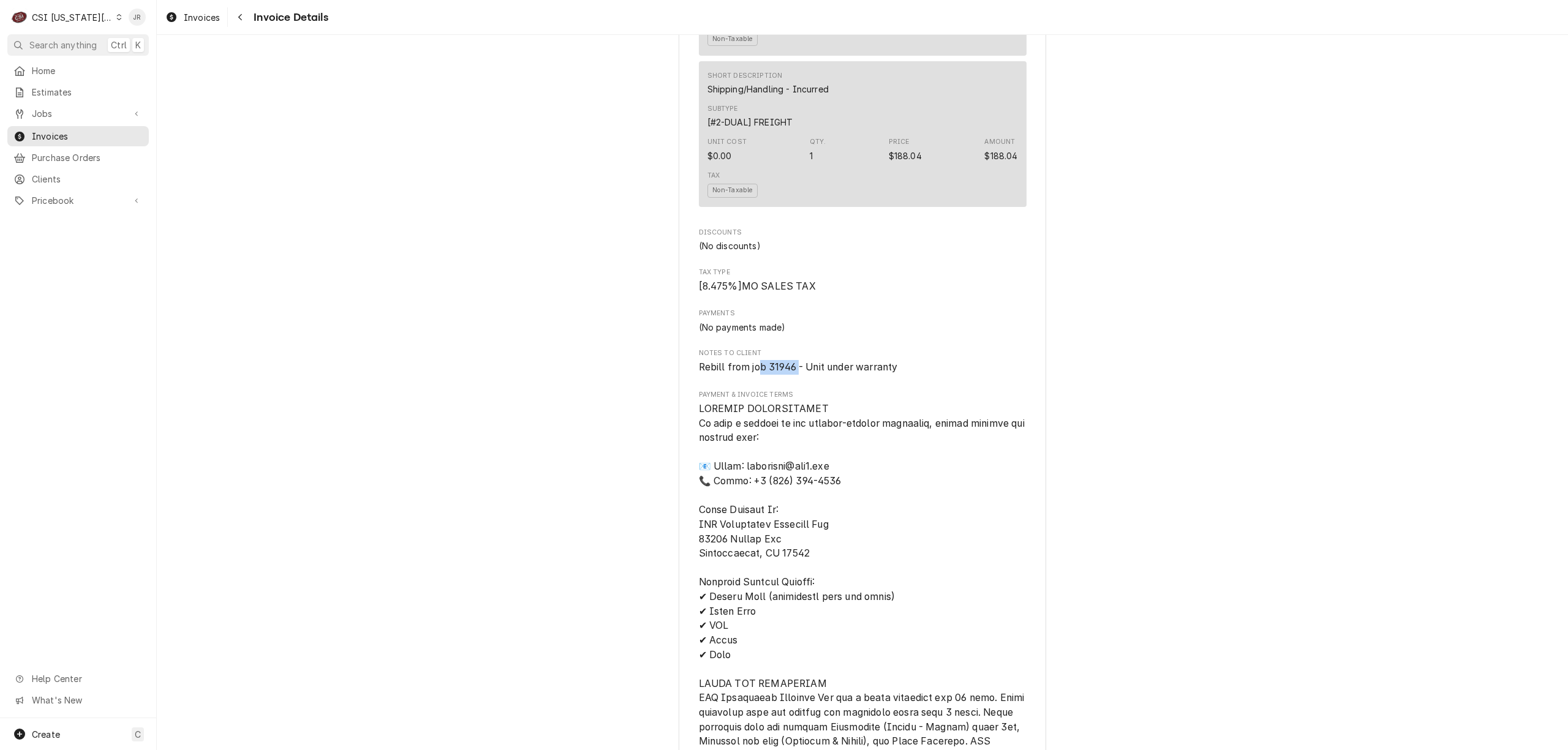
drag, startPoint x: 794, startPoint y: 403, endPoint x: 754, endPoint y: 402, distance: 40.0
click at [754, 373] on span "Rebill from job 31946 - Unit under warranty" at bounding box center [798, 367] width 199 height 11
copy span "b 31946"
click at [47, 111] on span "Jobs" at bounding box center [78, 113] width 93 height 13
click at [60, 128] on div "Jobs" at bounding box center [78, 135] width 137 height 15
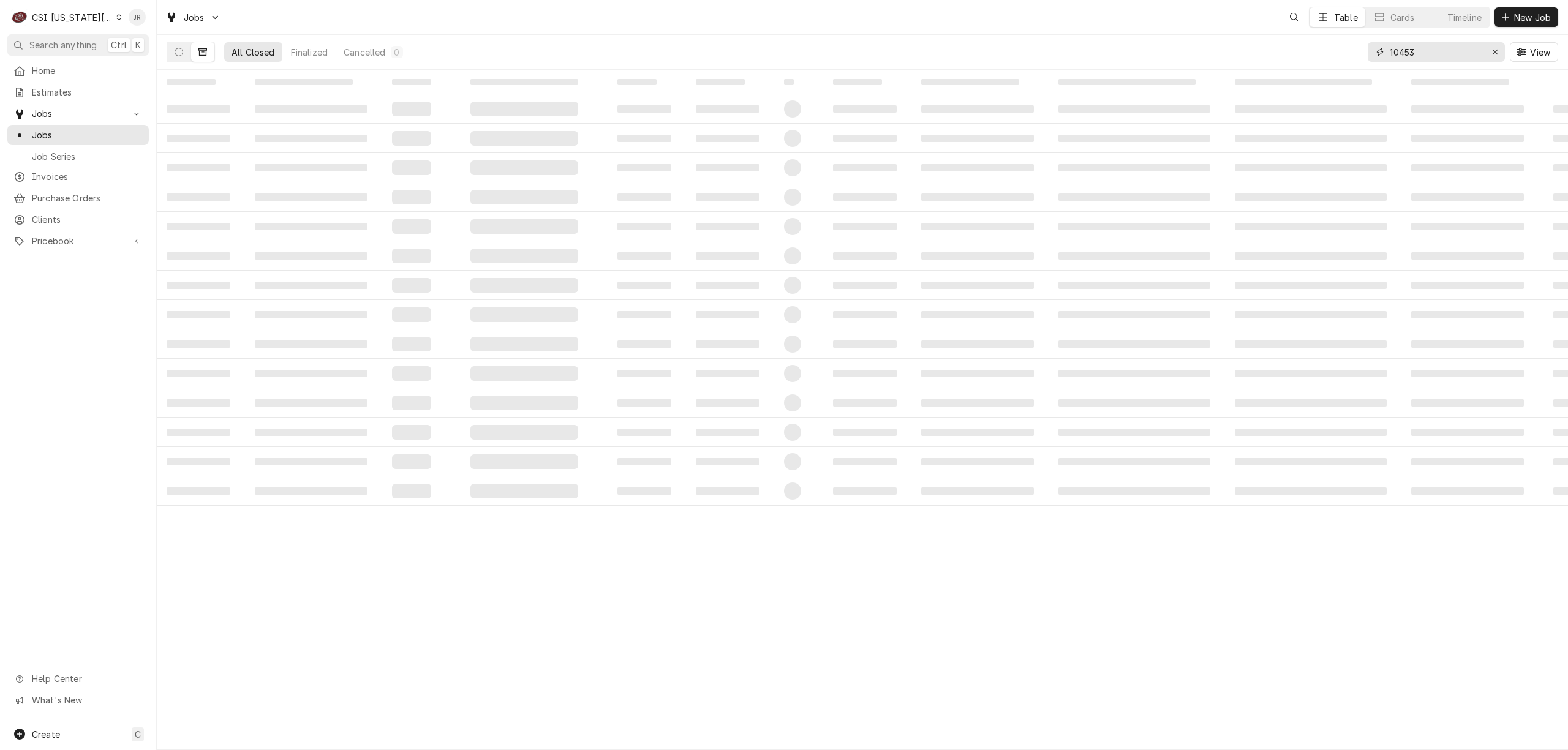
click at [1422, 47] on input "10453" at bounding box center [1435, 51] width 92 height 19
paste input "b 31946"
type input "31946"
click at [185, 49] on button "Dynamic Content Wrapper" at bounding box center [178, 51] width 24 height 19
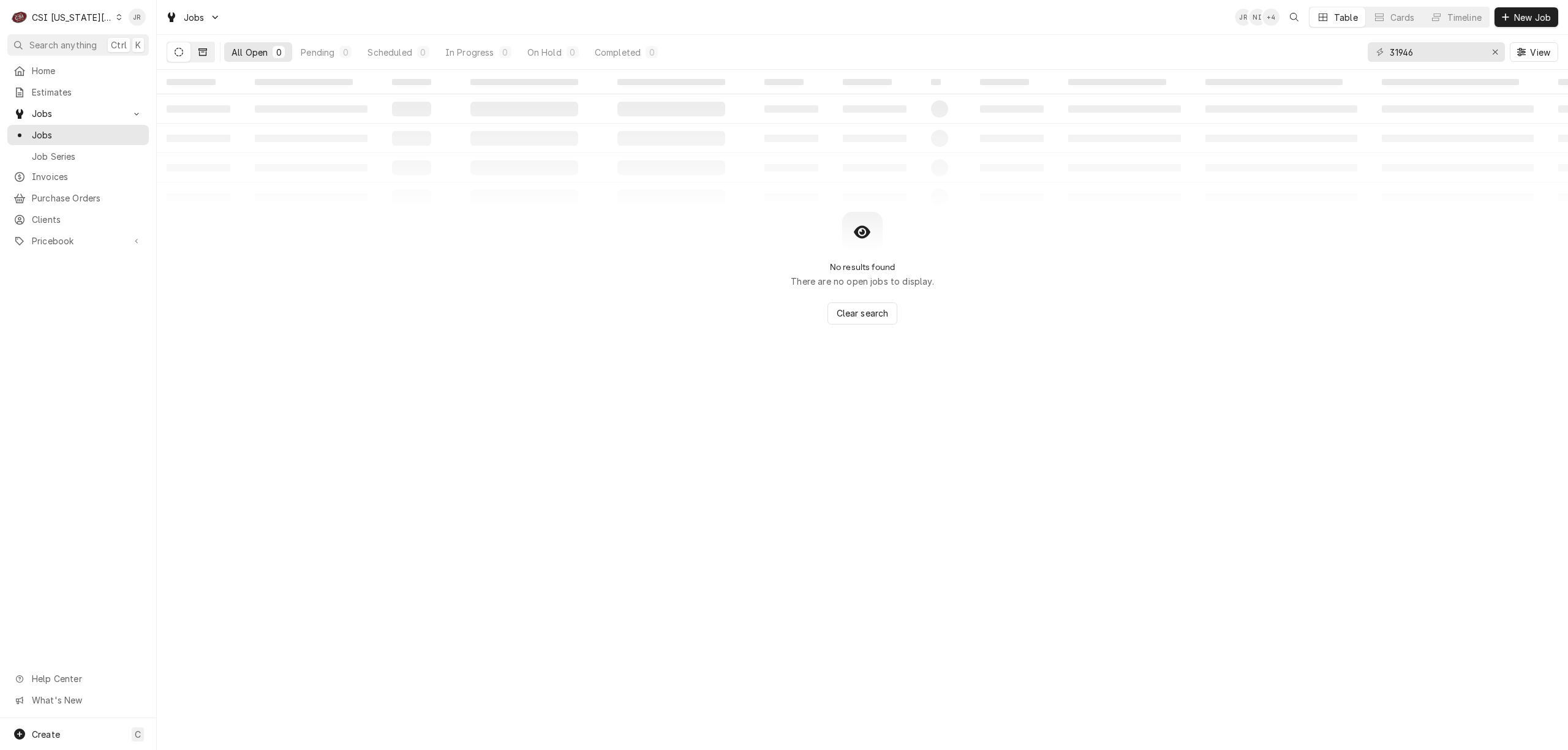
click at [202, 50] on icon "Dynamic Content Wrapper" at bounding box center [203, 52] width 9 height 9
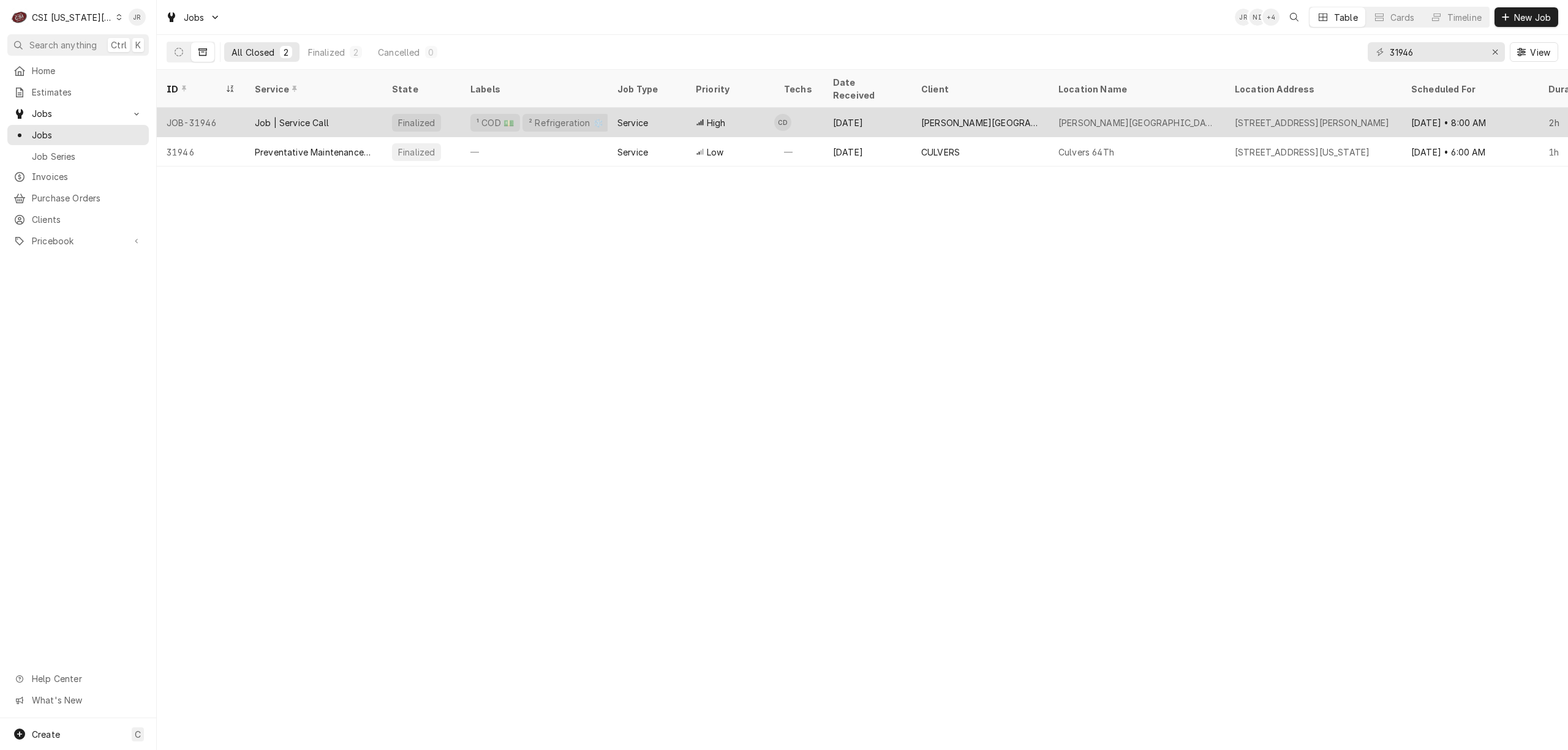
click at [331, 108] on div "Job | Service Call" at bounding box center [314, 122] width 137 height 29
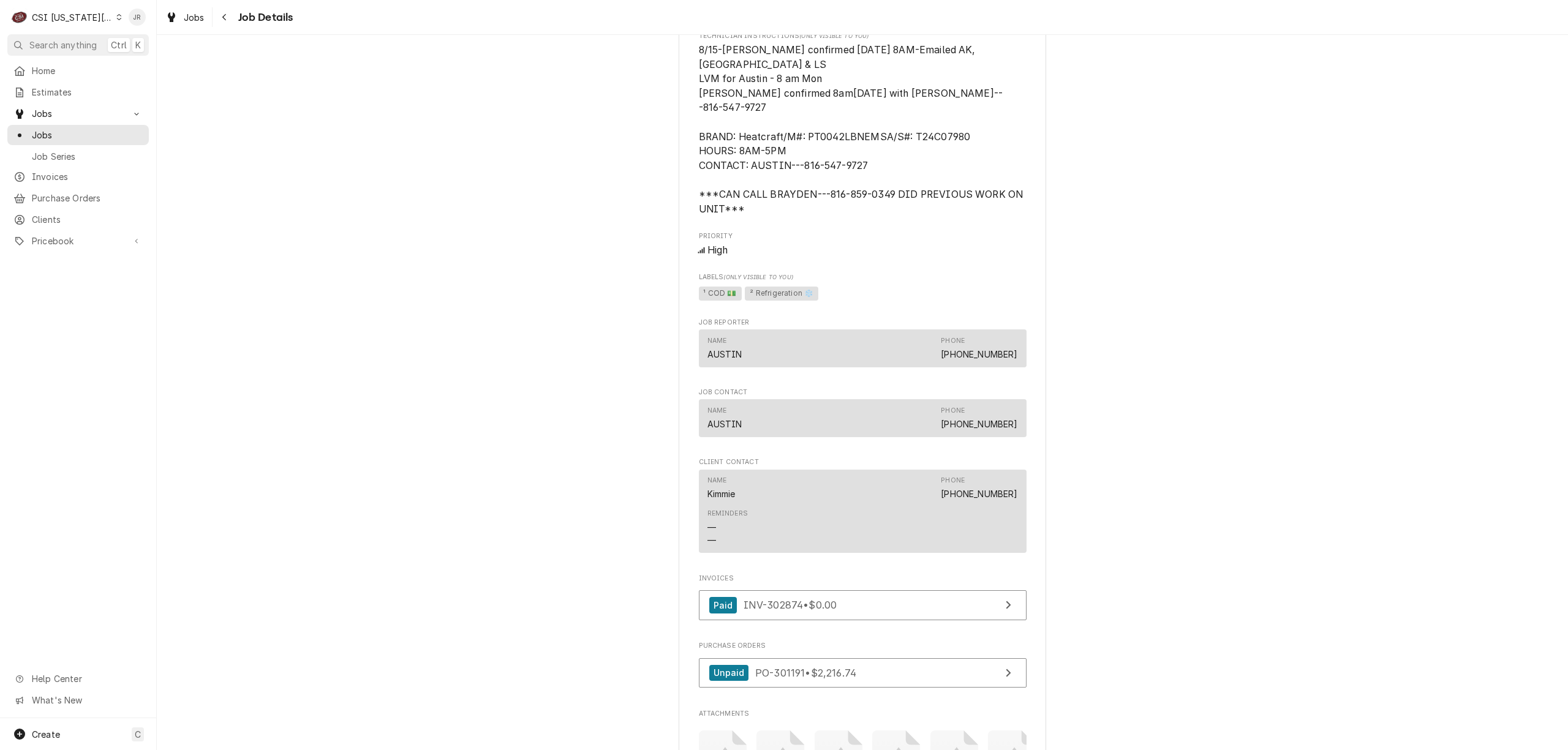
scroll to position [1263, 0]
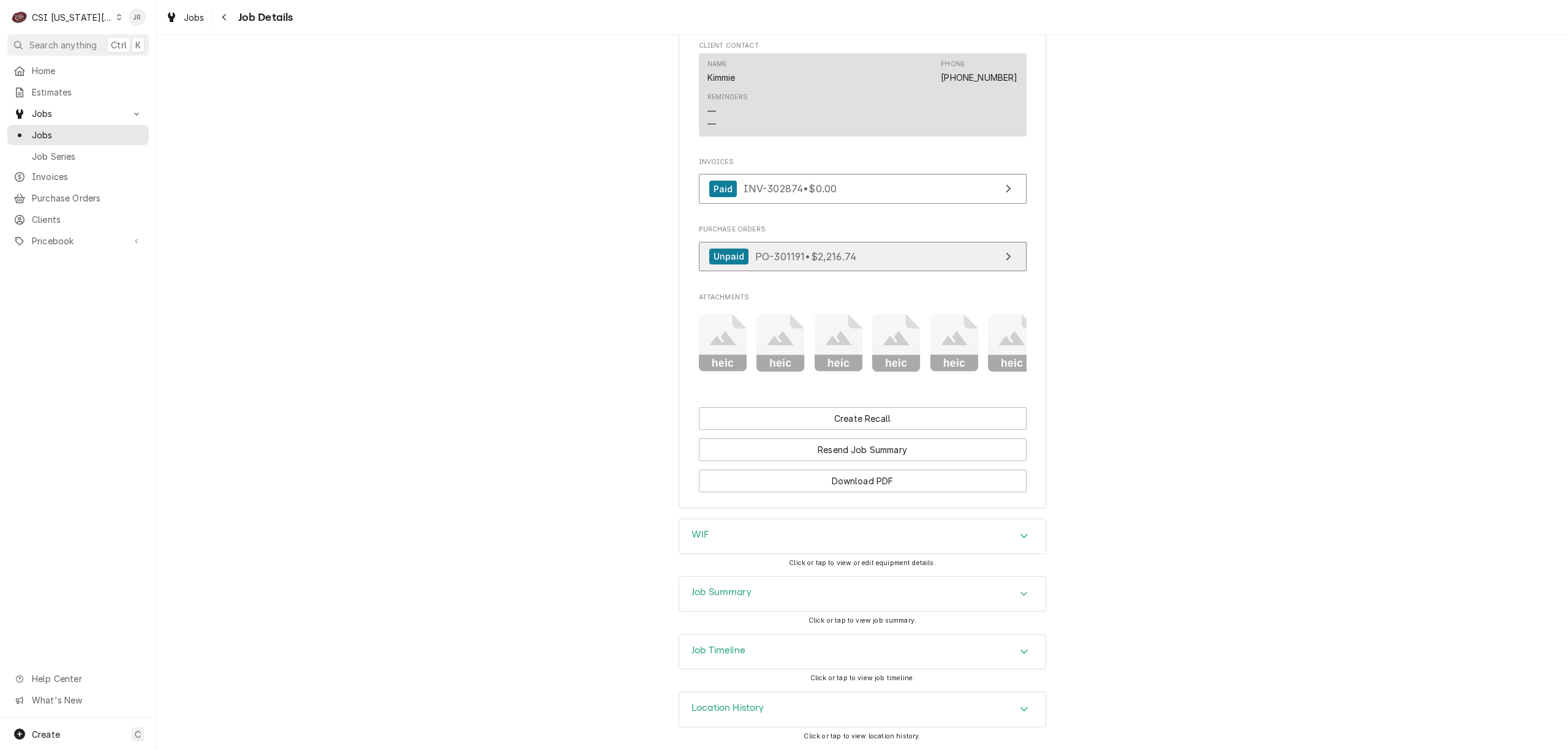
click at [941, 242] on link "Unpaid PO-301191 • $2,216.74" at bounding box center [863, 257] width 328 height 30
click at [46, 731] on span "Create" at bounding box center [46, 734] width 29 height 11
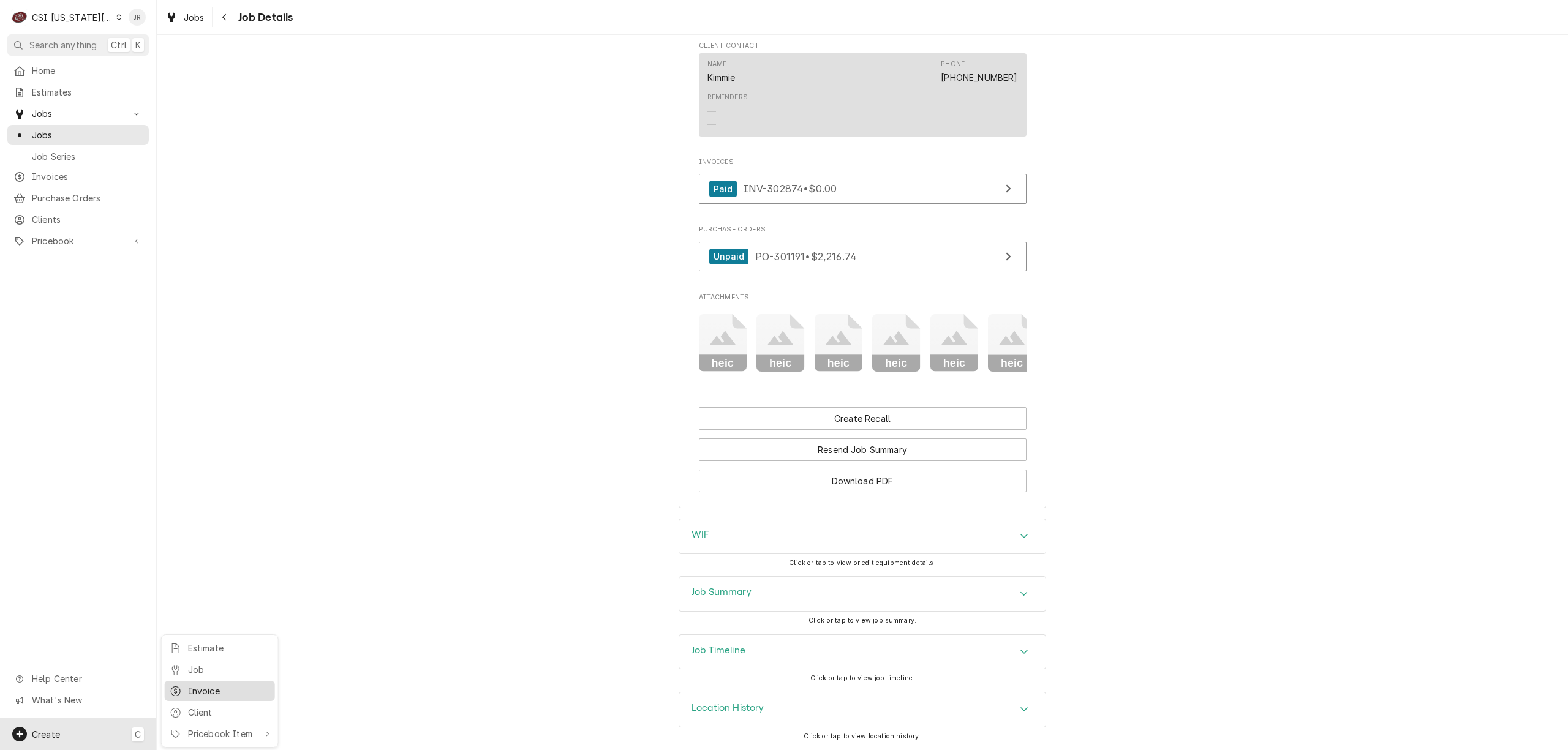
click at [225, 689] on div "Invoice" at bounding box center [229, 691] width 82 height 13
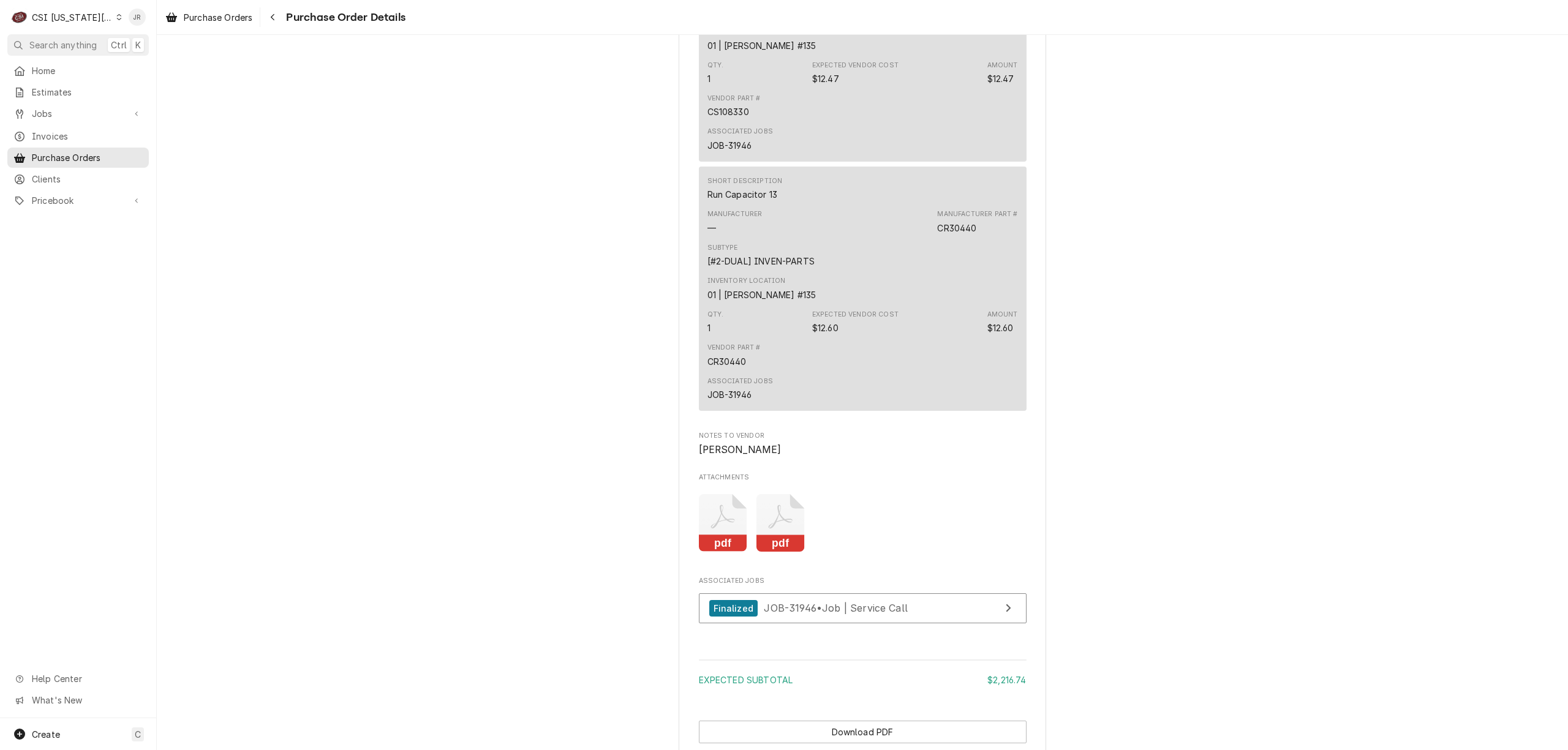
scroll to position [2119, 0]
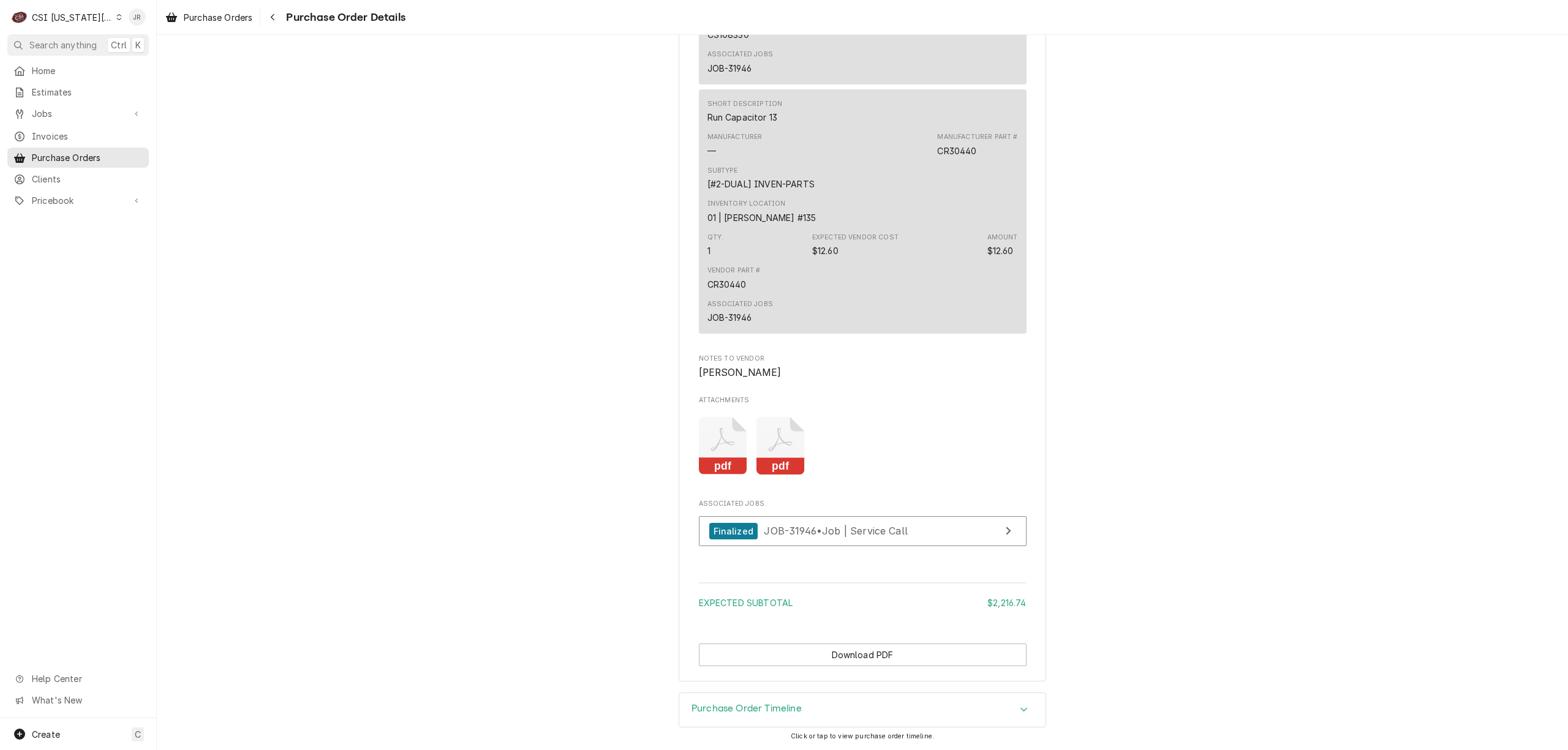
click at [771, 449] on icon "Attachments" at bounding box center [781, 446] width 48 height 58
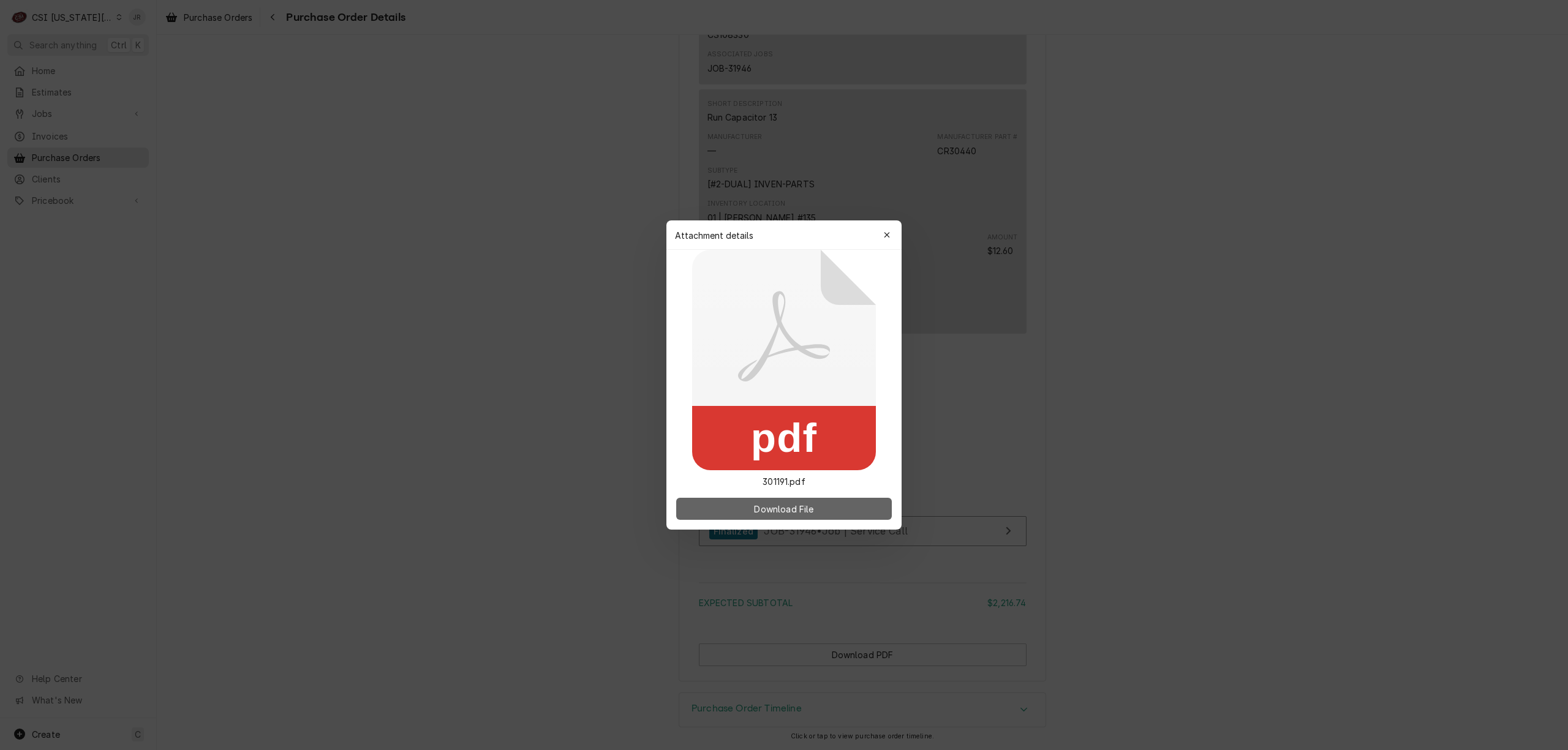
click at [799, 501] on button "Download File" at bounding box center [784, 508] width 215 height 22
click at [888, 232] on icon "button" at bounding box center [886, 235] width 6 height 9
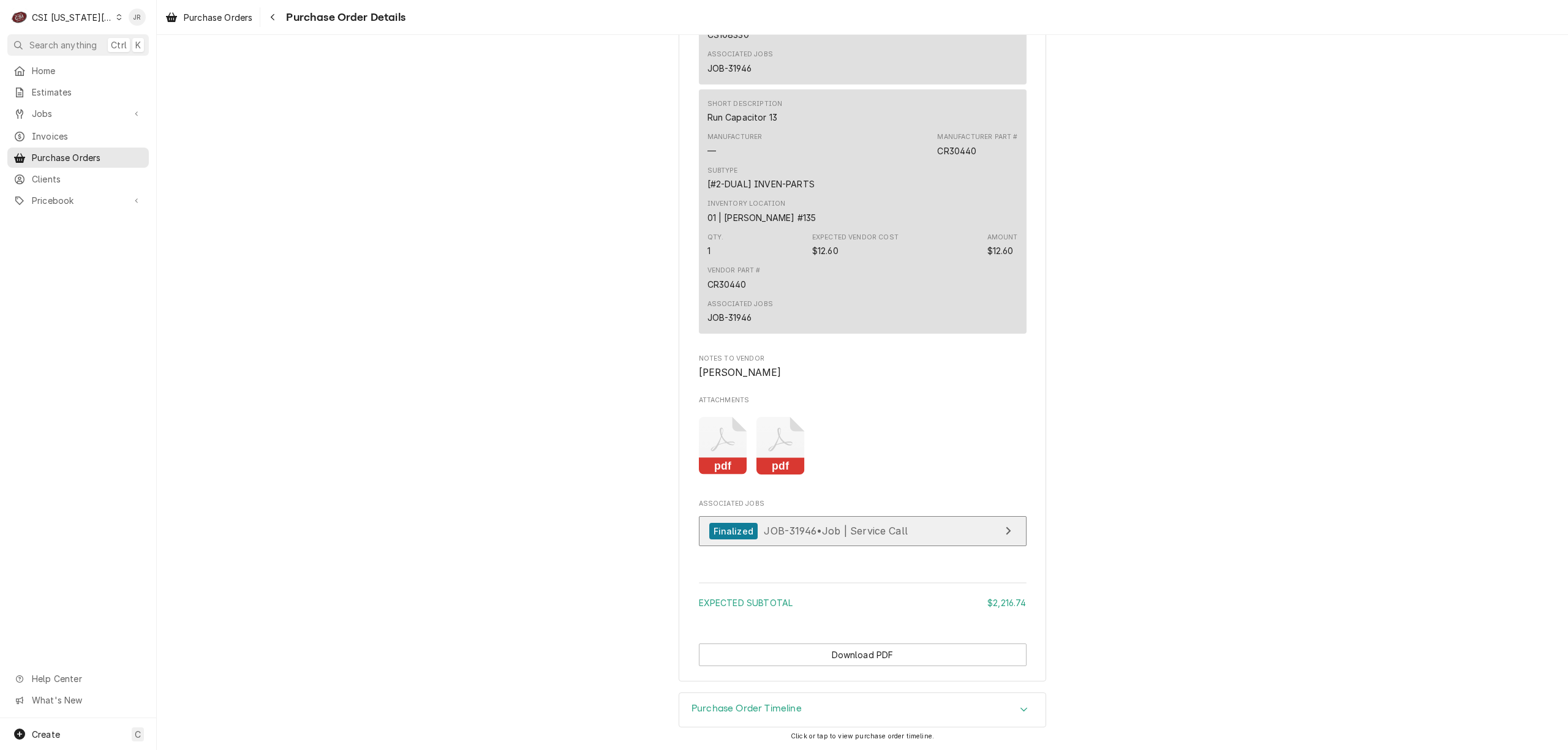
click at [824, 534] on span "JOB-31946 • Job | Service Call" at bounding box center [836, 530] width 144 height 12
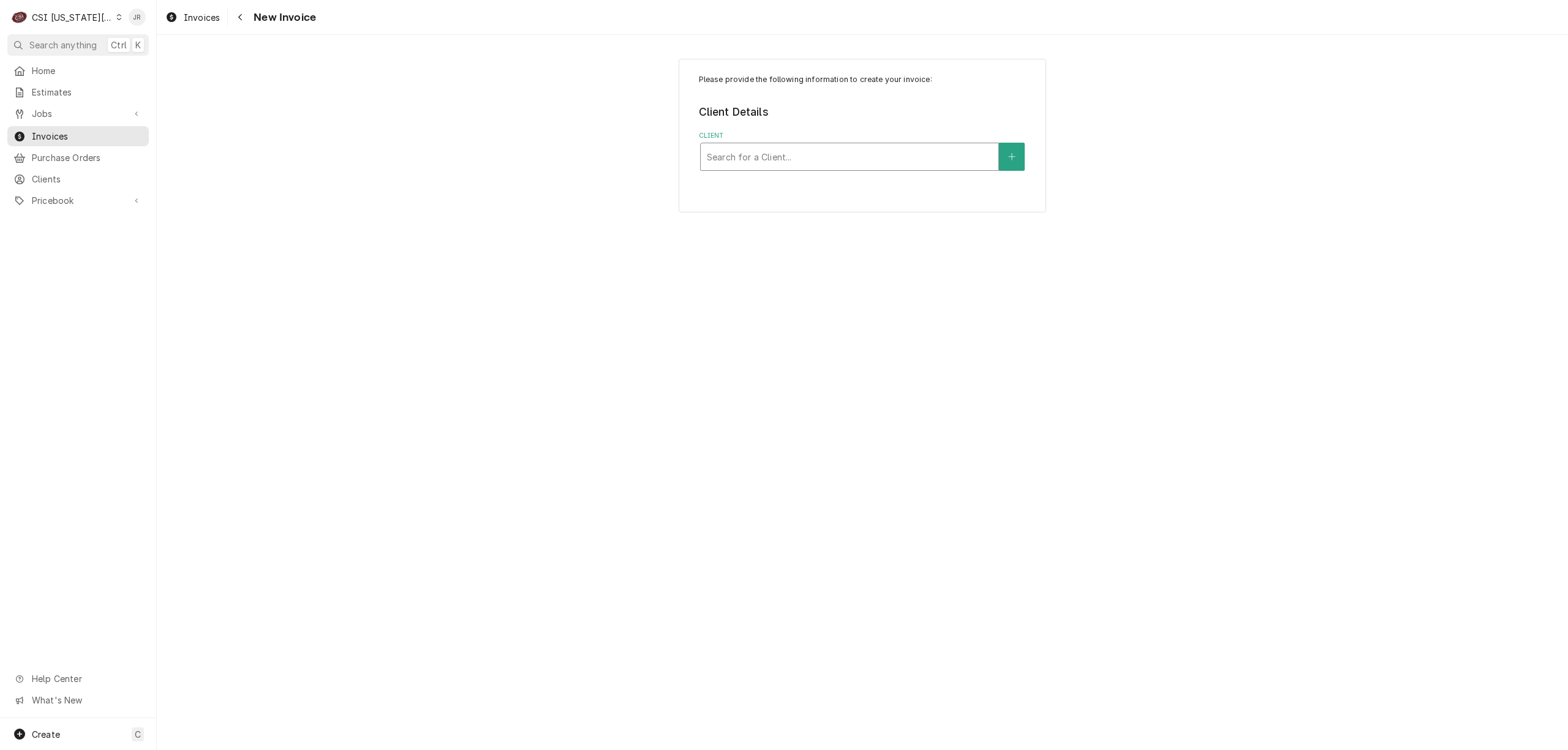
drag, startPoint x: 812, startPoint y: 164, endPoint x: 805, endPoint y: 153, distance: 13.0
click at [809, 159] on div "Client" at bounding box center [849, 156] width 285 height 22
type input "us cooler"
click at [792, 187] on div "US COOLER" at bounding box center [849, 183] width 297 height 19
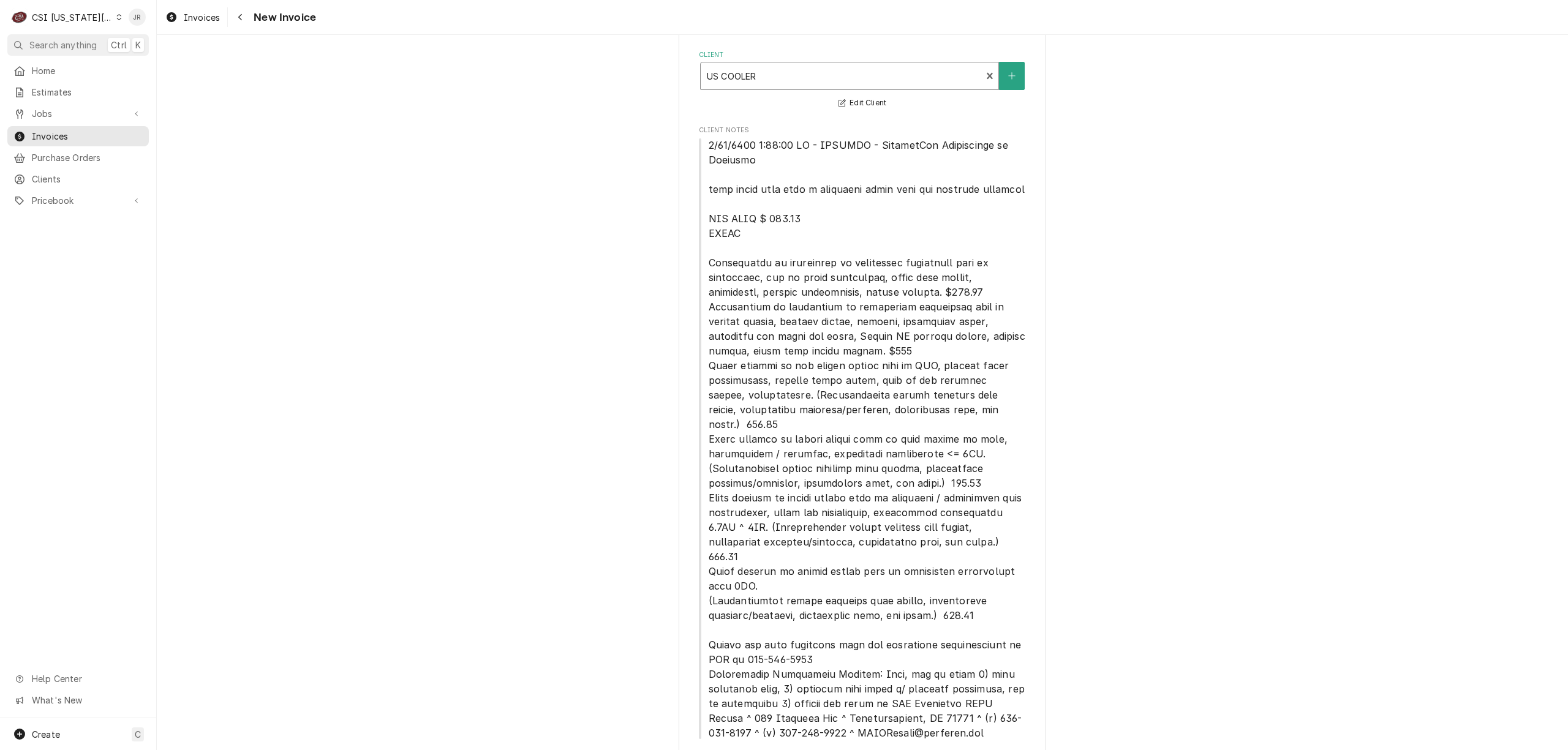
scroll to position [165, 0]
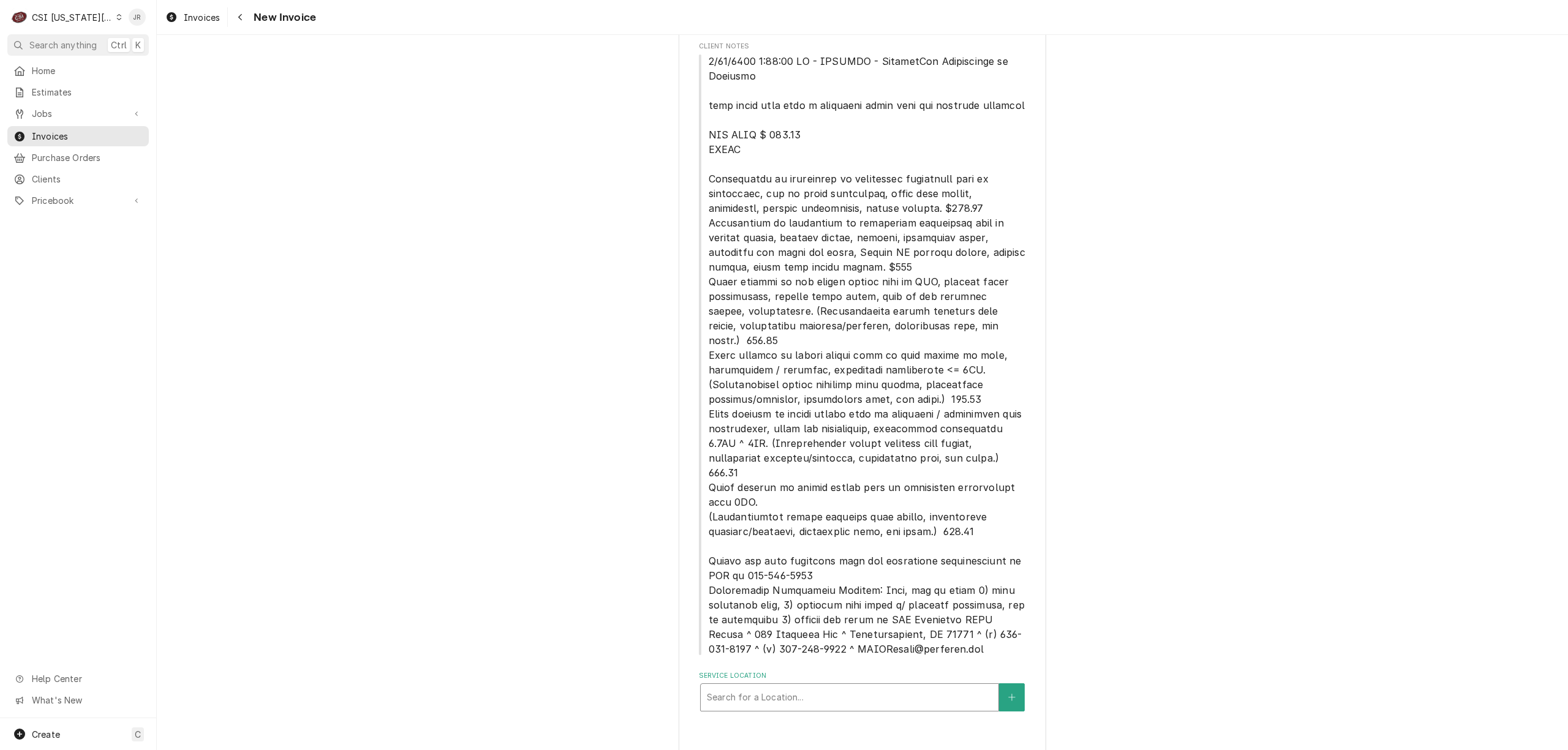
click at [777, 687] on div "Service Location" at bounding box center [849, 697] width 285 height 22
type input "500"
click at [816, 714] on div "Hardin Central School District / 500 NE 1st St, Hardin, MO 64035" at bounding box center [849, 730] width 297 height 32
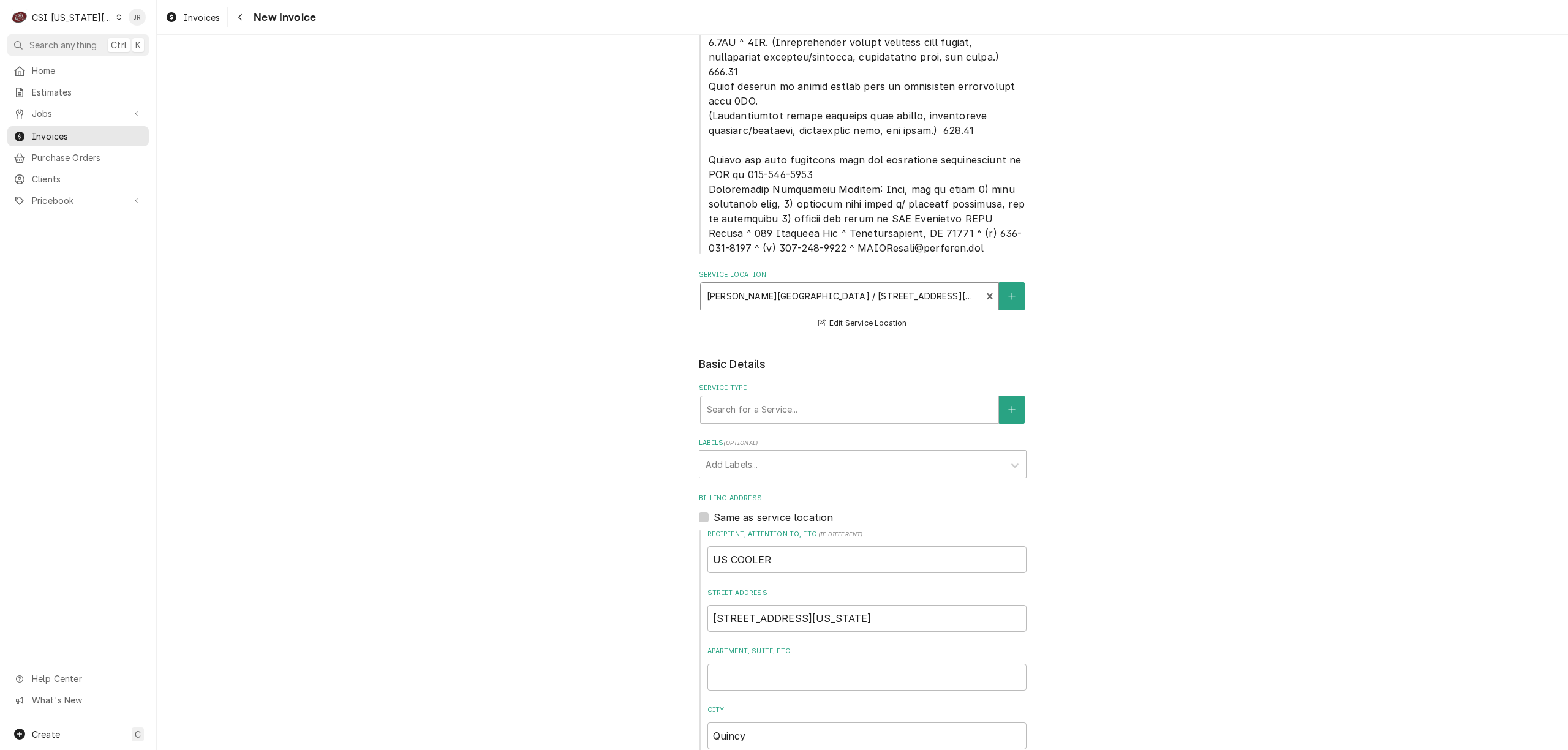
scroll to position [573, 0]
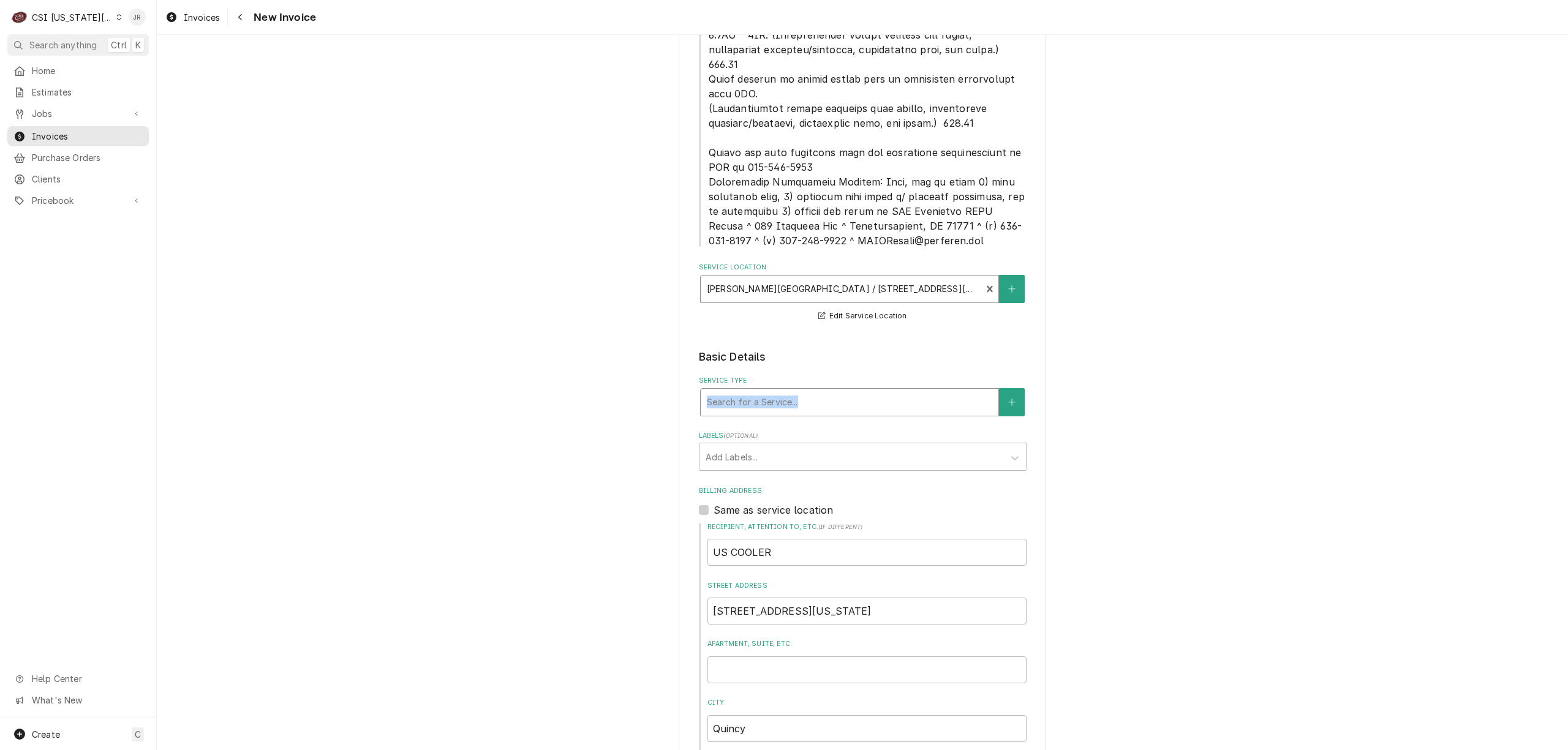
drag, startPoint x: 749, startPoint y: 383, endPoint x: 758, endPoint y: 382, distance: 9.1
click at [755, 384] on div "Service Type Search for a Service..." at bounding box center [863, 396] width 328 height 40
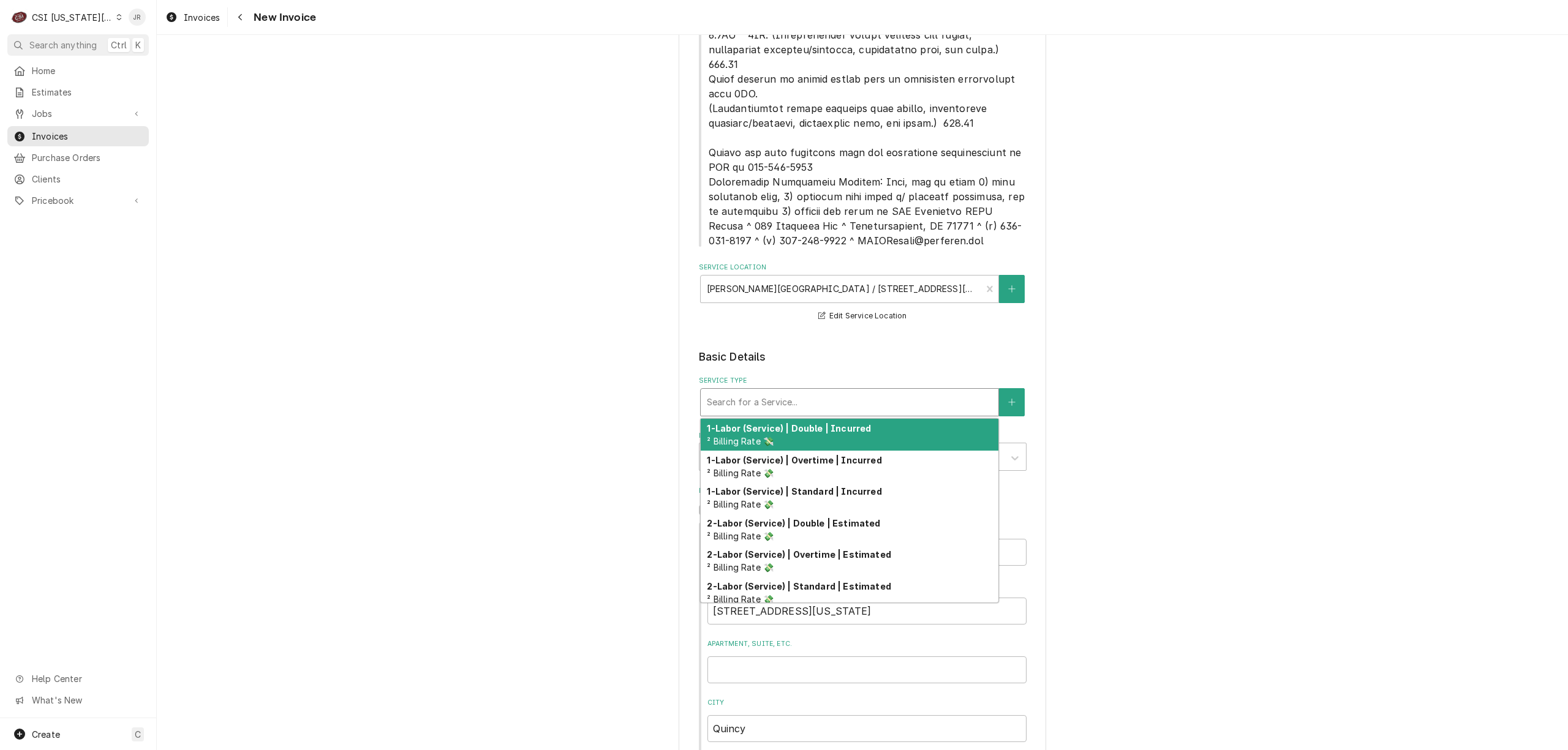
click at [762, 391] on div "Service Type" at bounding box center [849, 402] width 285 height 22
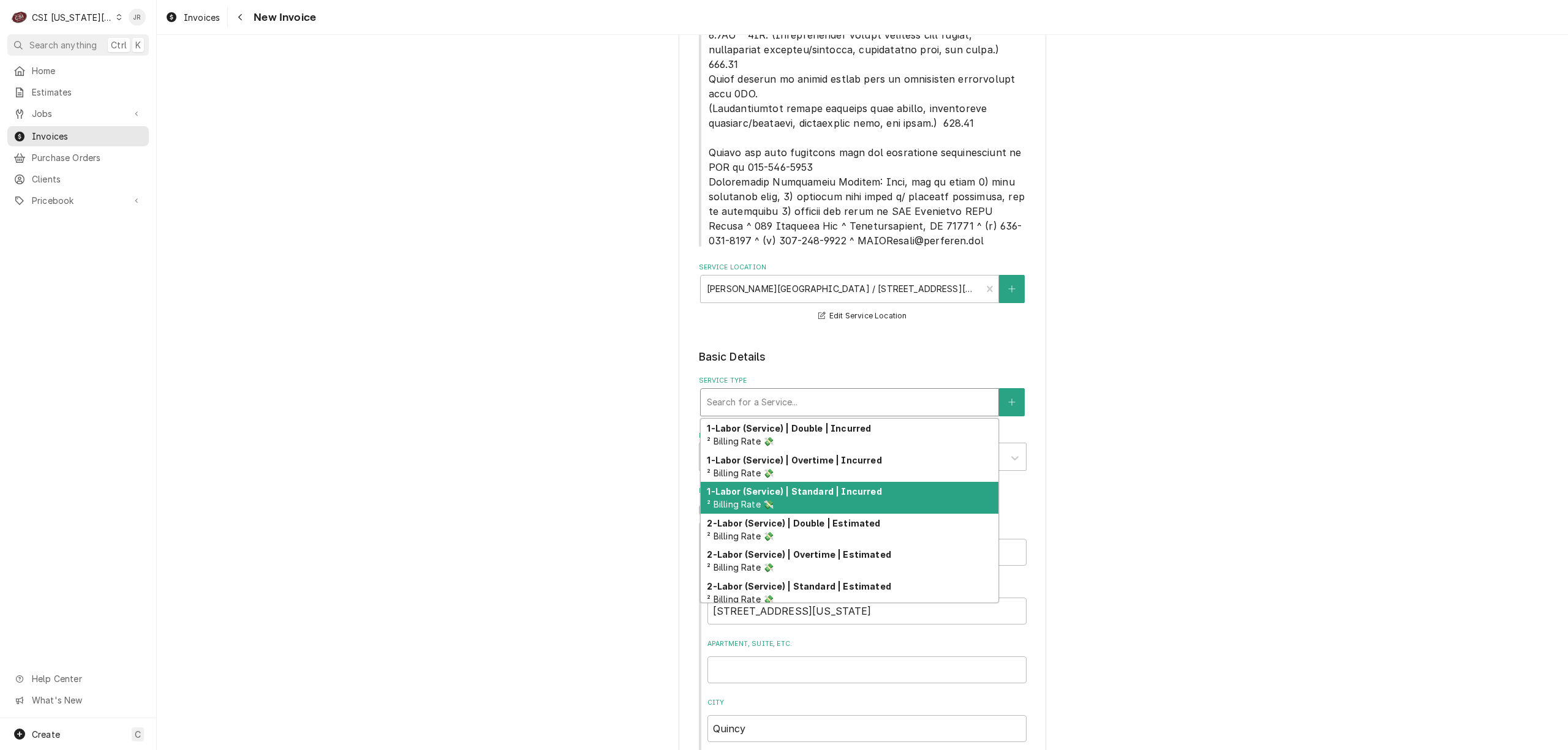
click at [801, 486] on strong "1-Labor (Service) | Standard | Incurred" at bounding box center [794, 491] width 175 height 11
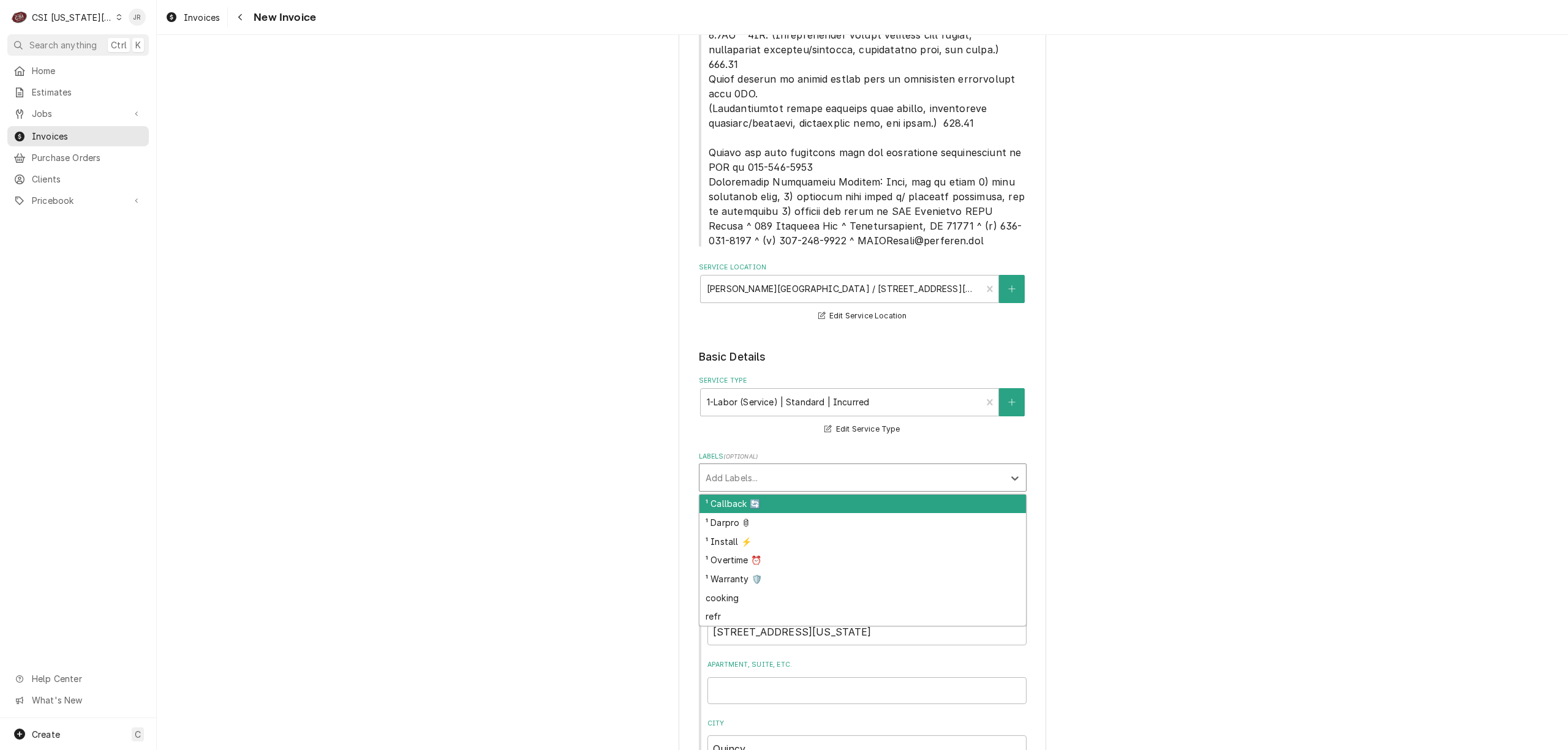
click at [750, 467] on div "Labels" at bounding box center [851, 478] width 292 height 22
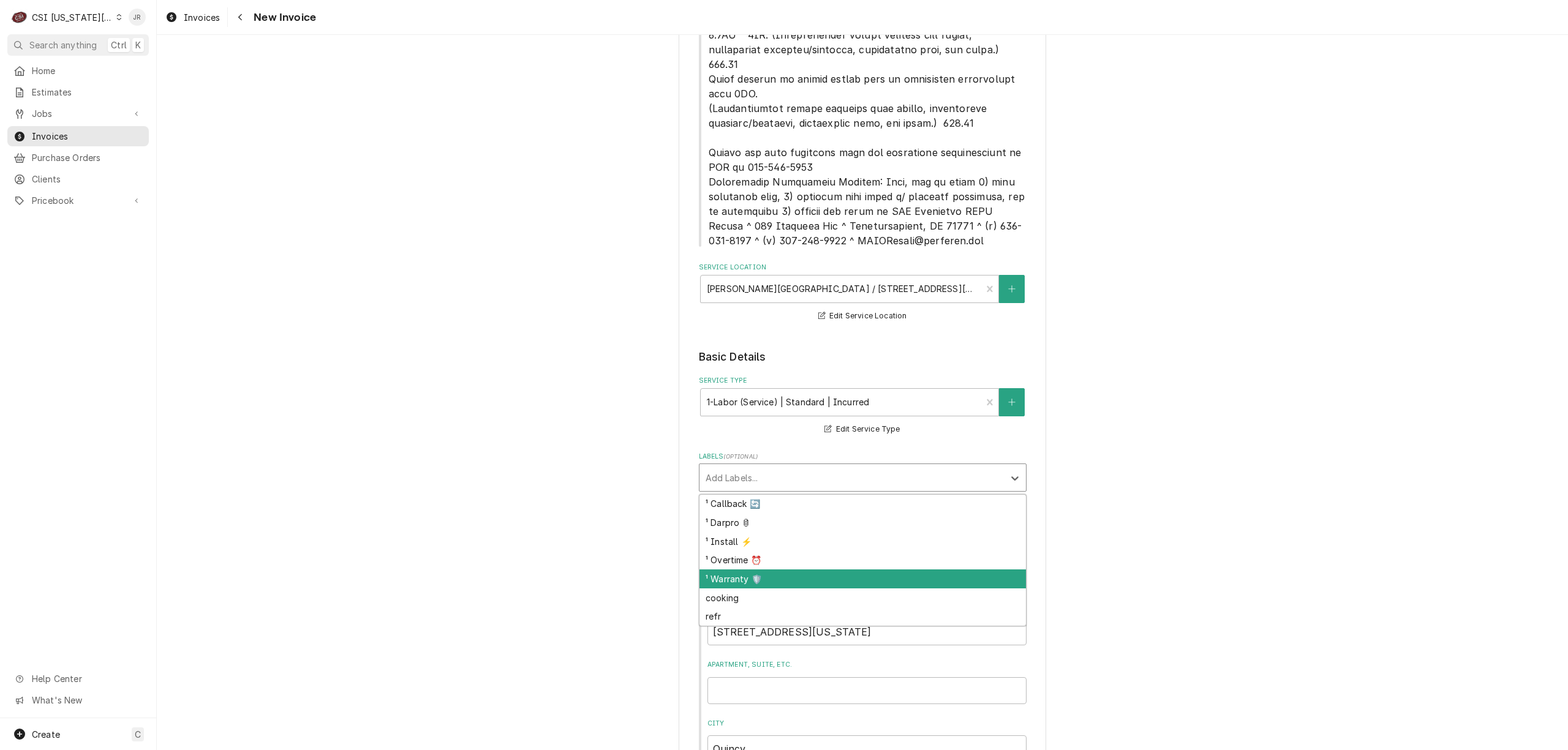
click at [750, 570] on div "¹ Warranty 🛡️" at bounding box center [863, 579] width 327 height 19
type textarea "x"
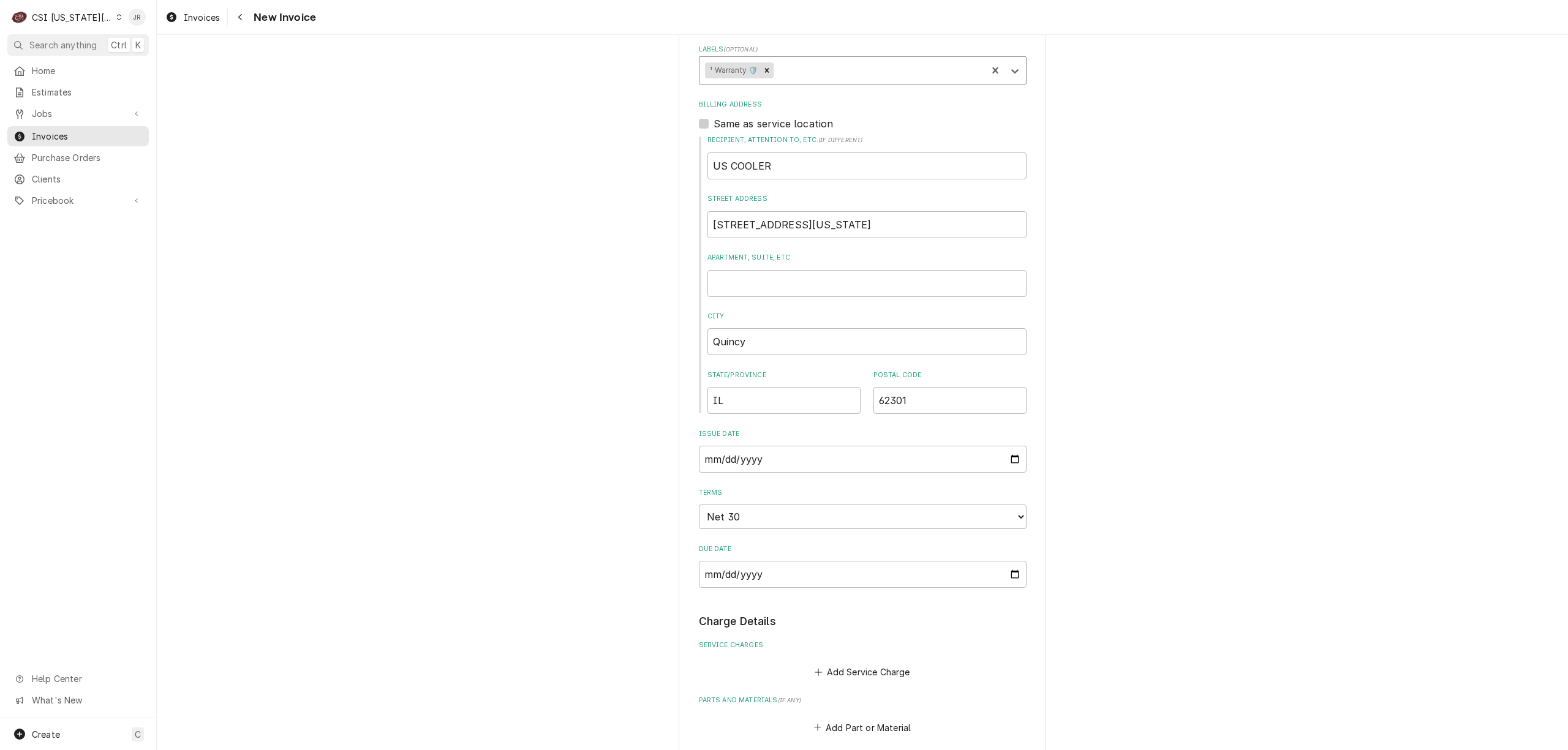
scroll to position [981, 0]
click at [768, 428] on div "Issue Date 2025-09-17" at bounding box center [863, 450] width 328 height 43
drag, startPoint x: 777, startPoint y: 439, endPoint x: 788, endPoint y: 435, distance: 11.7
click at [783, 445] on input "2025-09-17" at bounding box center [863, 458] width 328 height 27
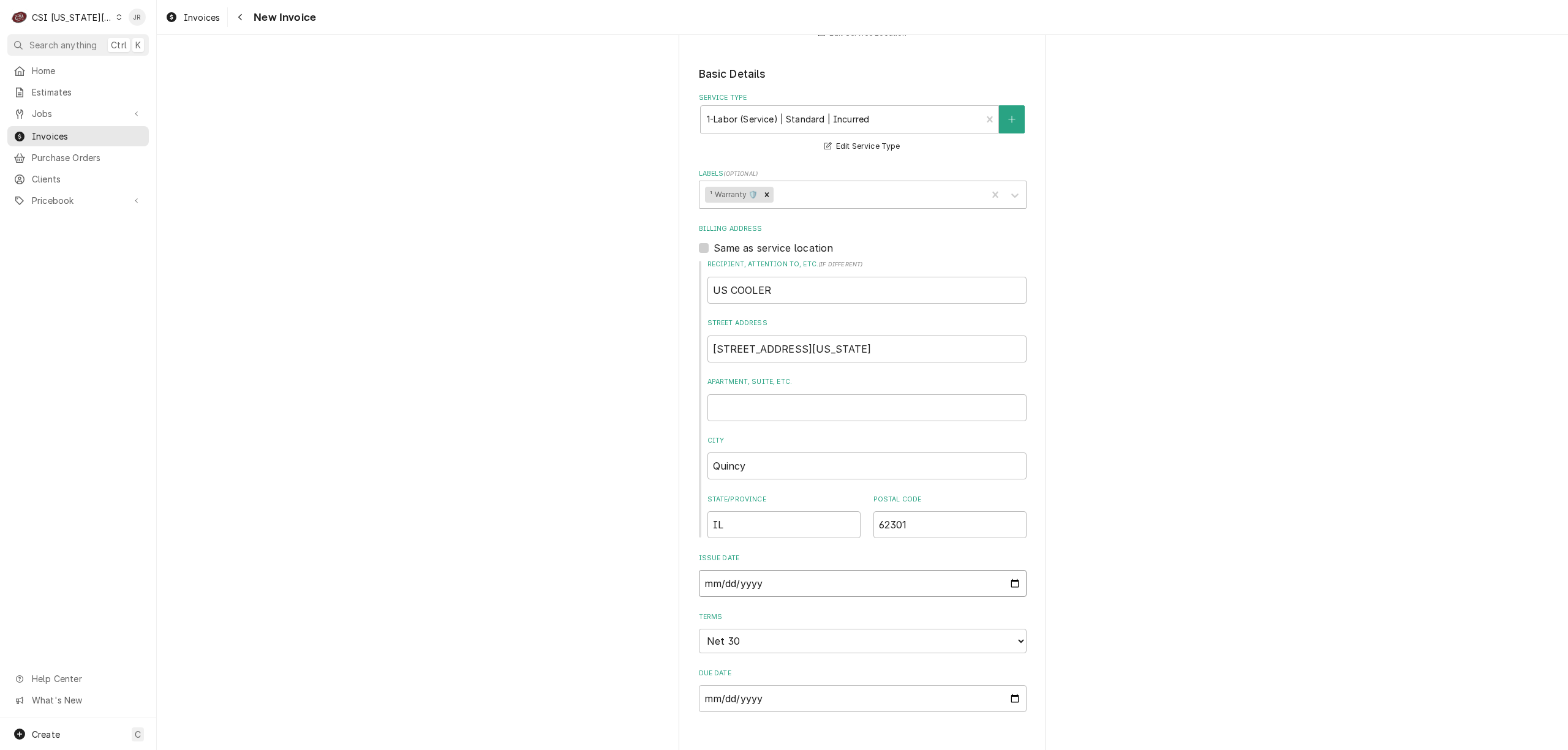
type input "2025-08-17"
type textarea "x"
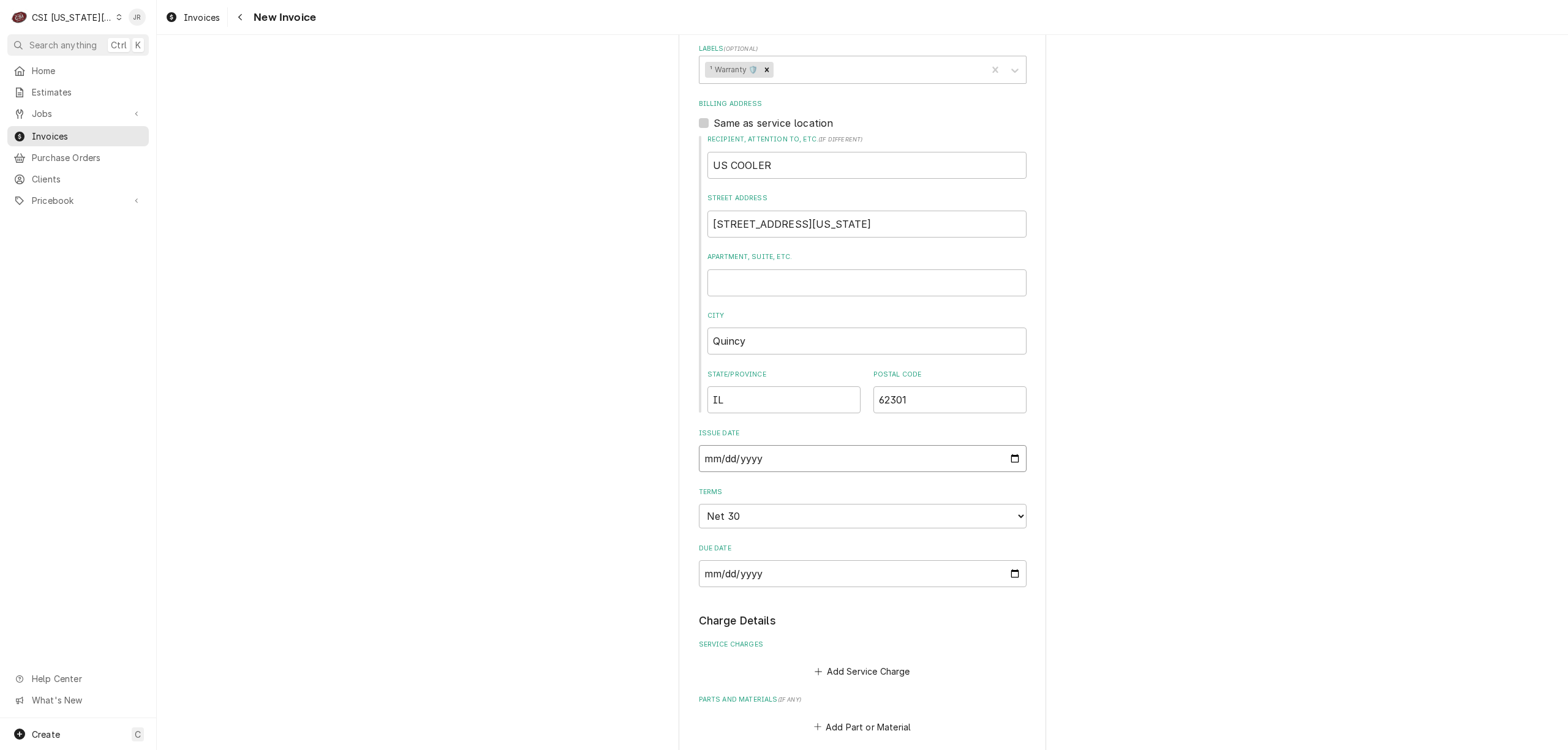
type input "2025-08-02"
type textarea "x"
type input "2025-08-27"
type textarea "x"
type input "0002-08-27"
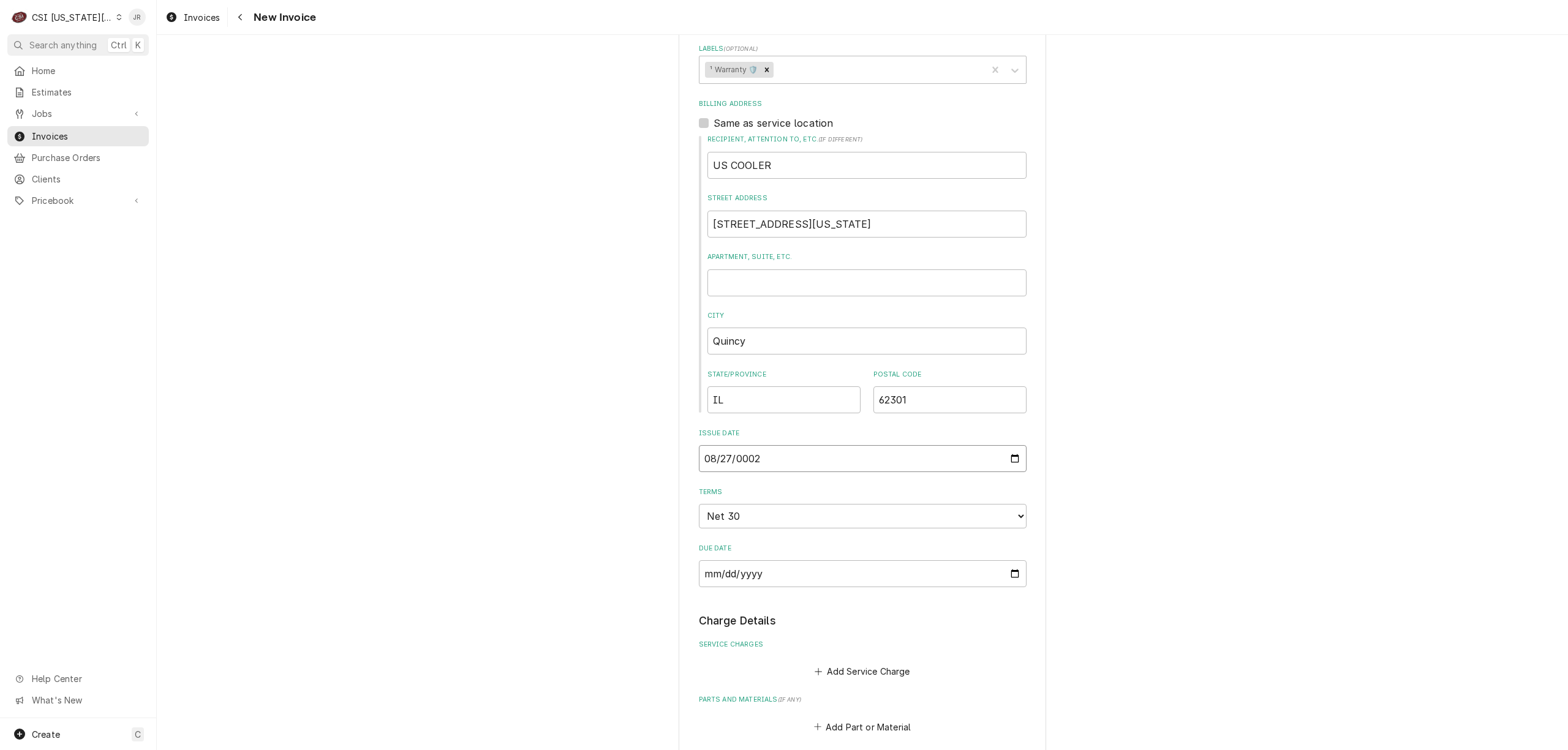
type textarea "x"
type input "0020-08-27"
type textarea "x"
type input "0202-08-27"
type textarea "x"
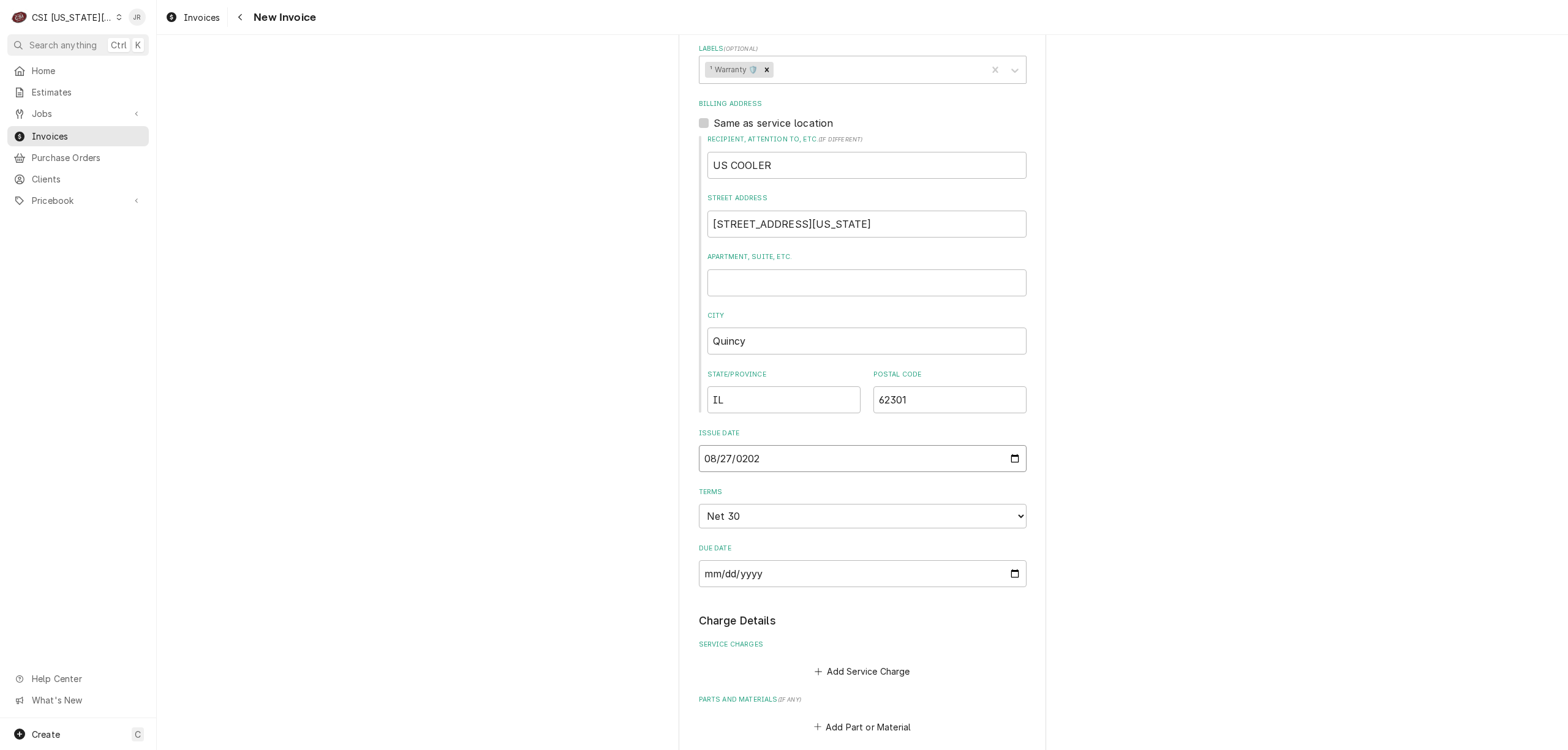
type input "2025-08-27"
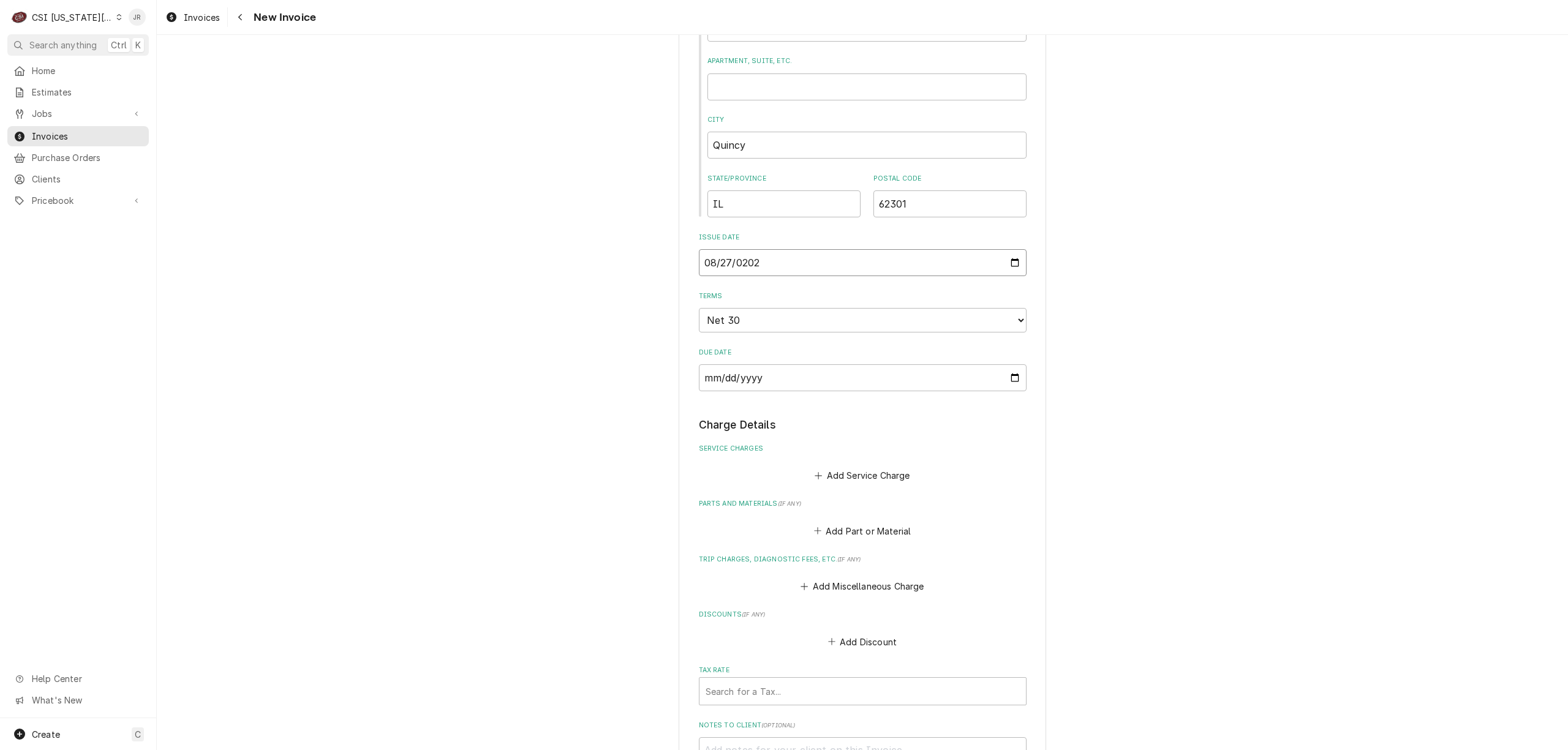
scroll to position [1308, 0]
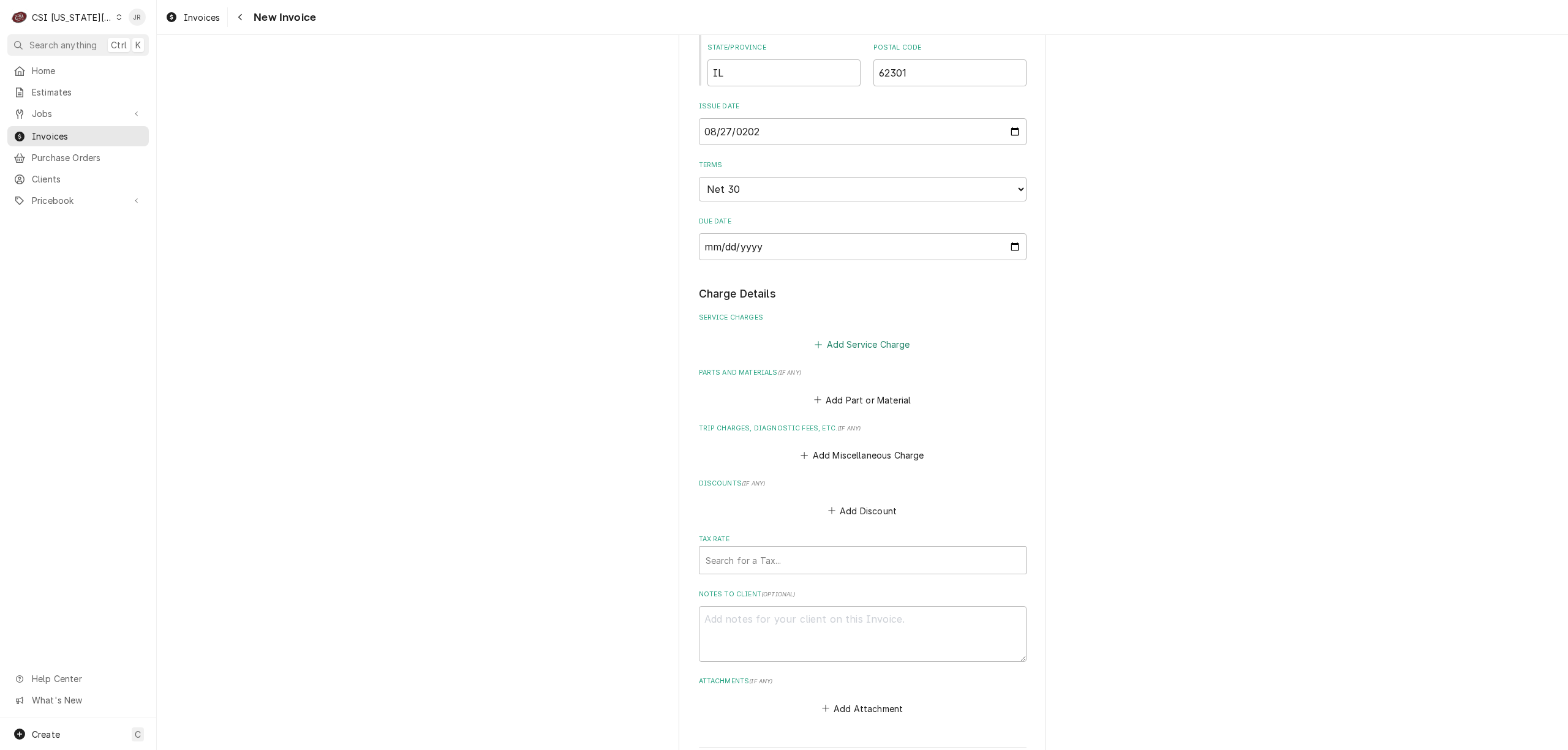
click at [836, 337] on button "Add Service Charge" at bounding box center [862, 345] width 99 height 17
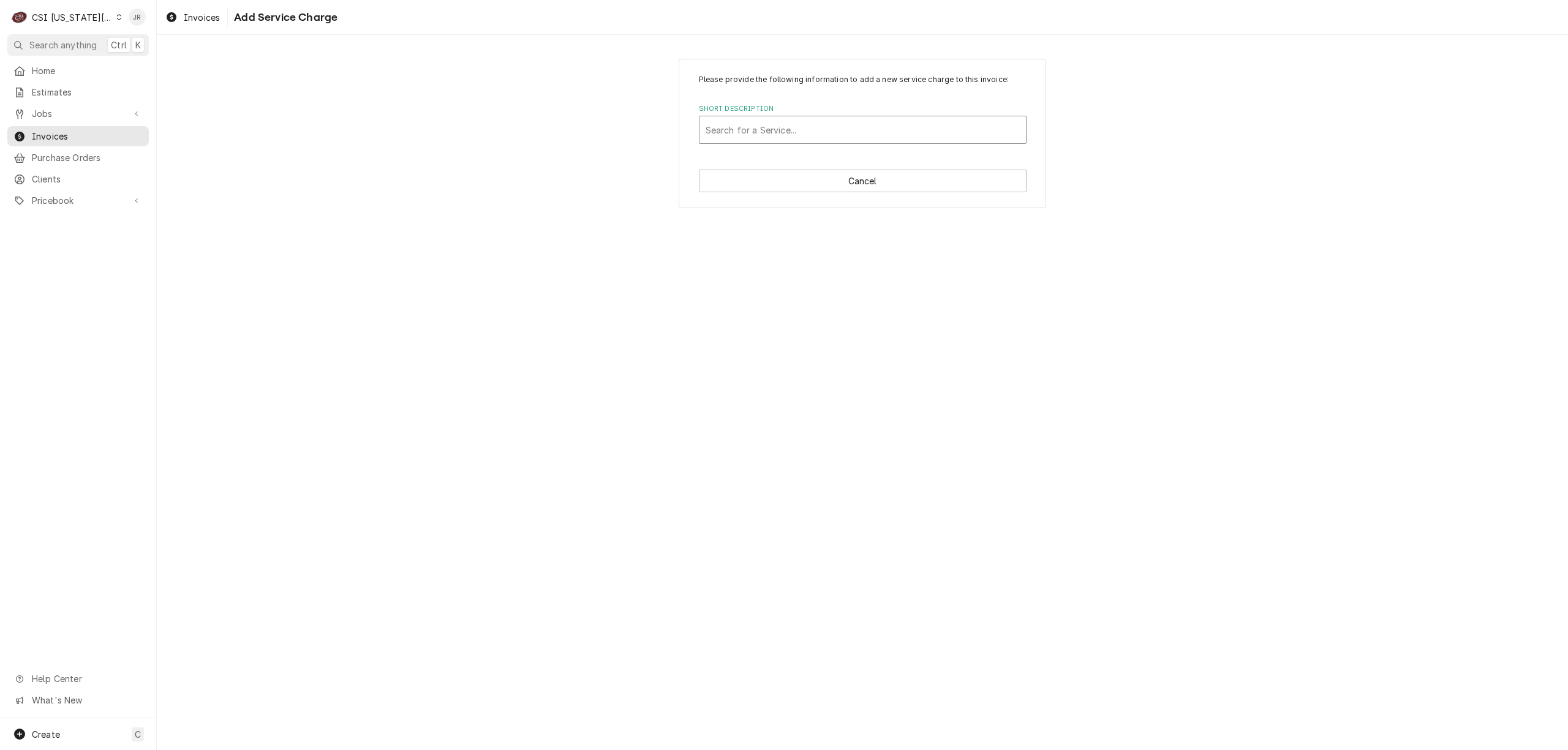
click at [762, 136] on div "Short Description" at bounding box center [862, 130] width 314 height 22
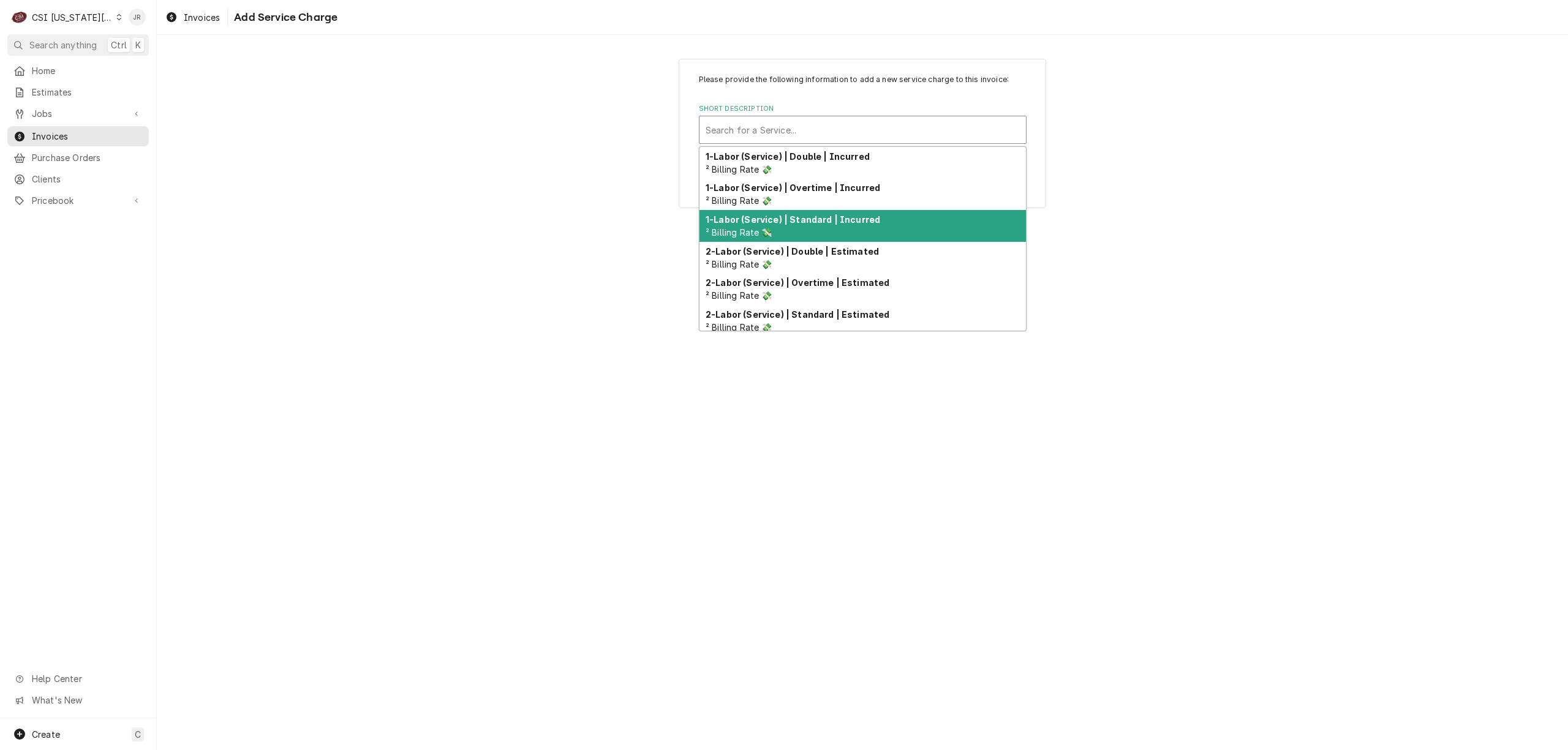
click at [822, 226] on div "1-Labor (Service) | Standard | Incurred ² Billing Rate 💸" at bounding box center [863, 226] width 327 height 32
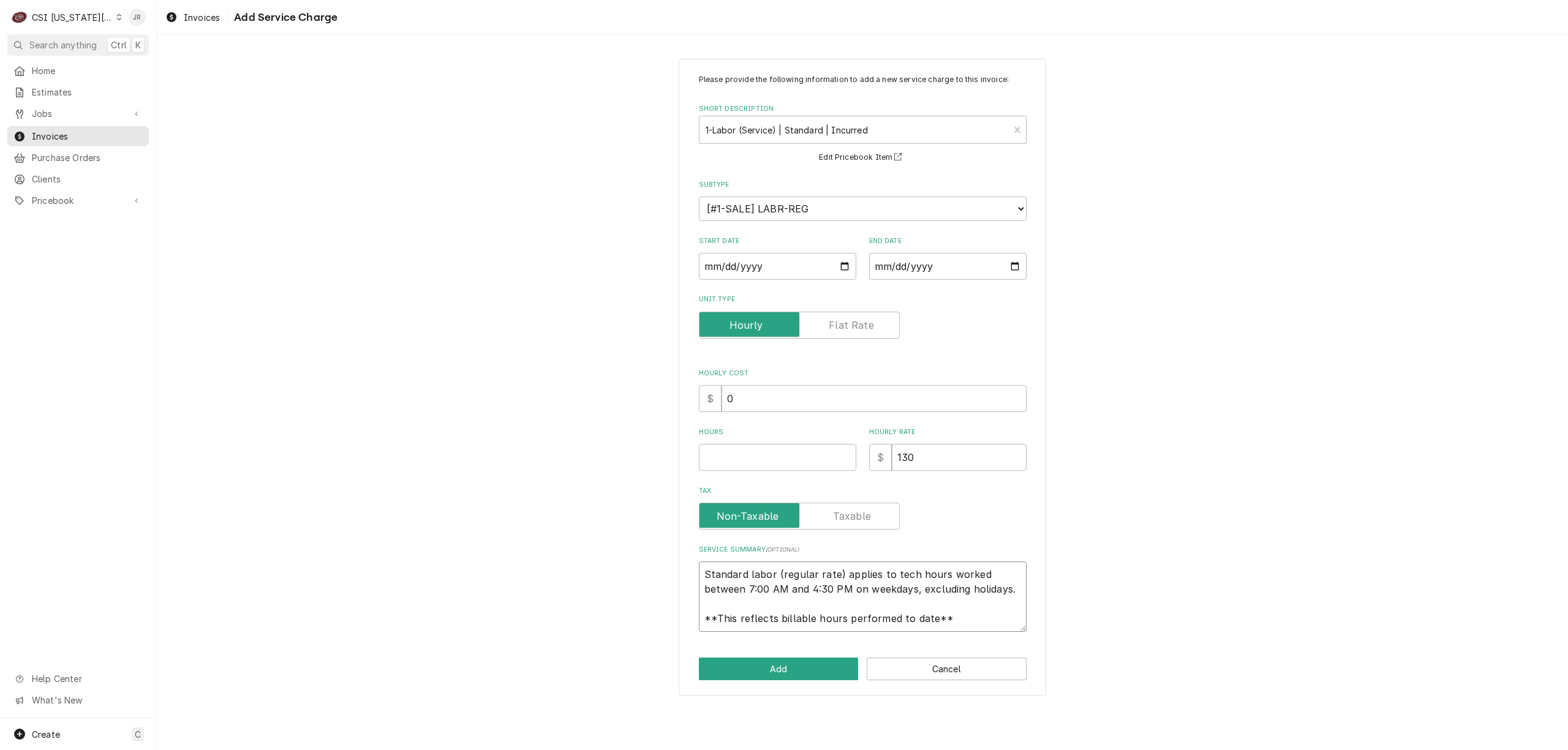
click at [890, 571] on textarea "Standard labor (regular rate) applies to tech hours worked between 7:00 AM and …" at bounding box center [863, 597] width 328 height 71
type textarea "x"
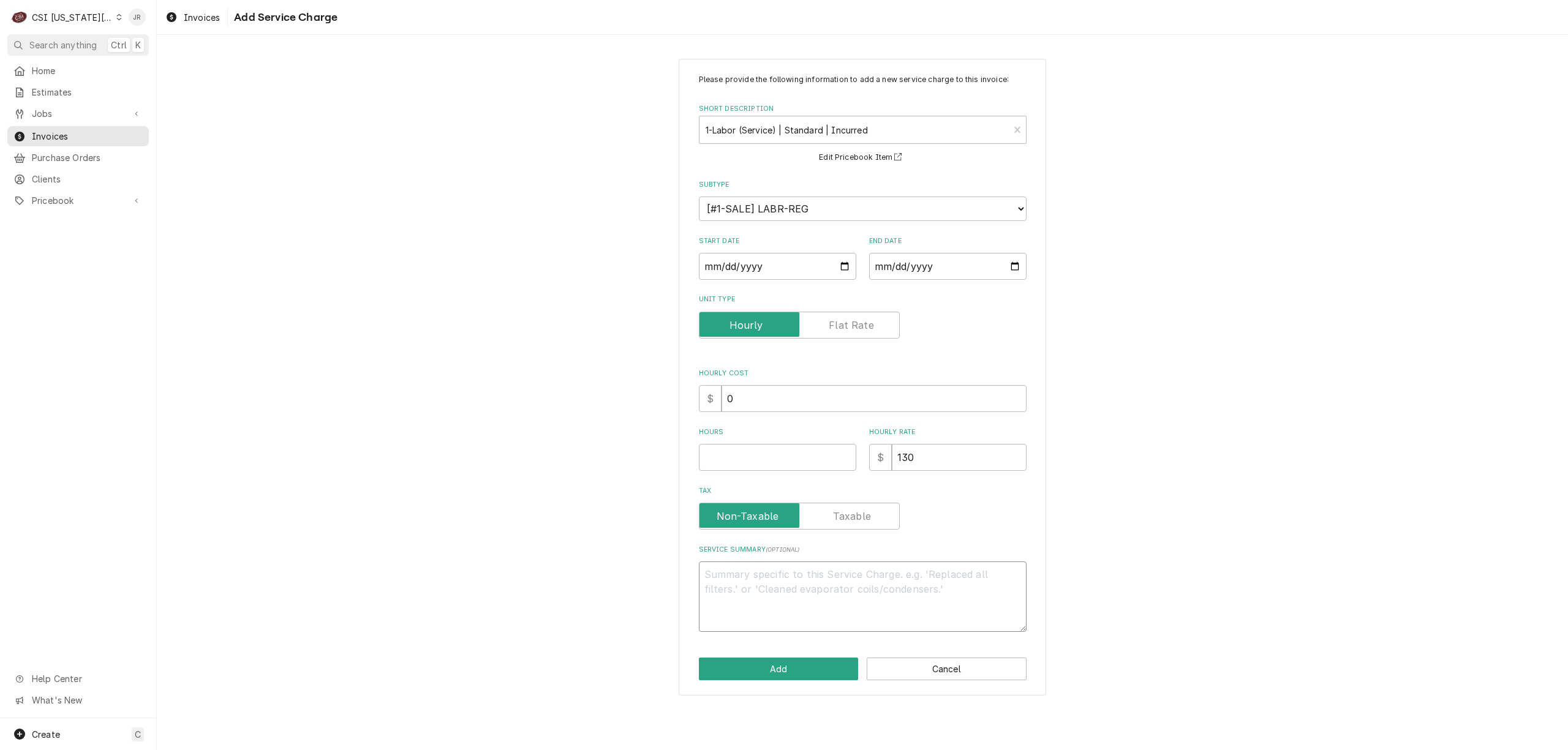
scroll to position [0, 0]
paste textarea "Heatcraft WIF / Model: PT0042LBNEMSA / Serial: T24C07980 8/12 - Arrived on site…"
type textarea "x"
type textarea "Heatcraft WIF / Model: PT0042LBNEMSA / Serial: T24C07980 8/12 - Arrived on site…"
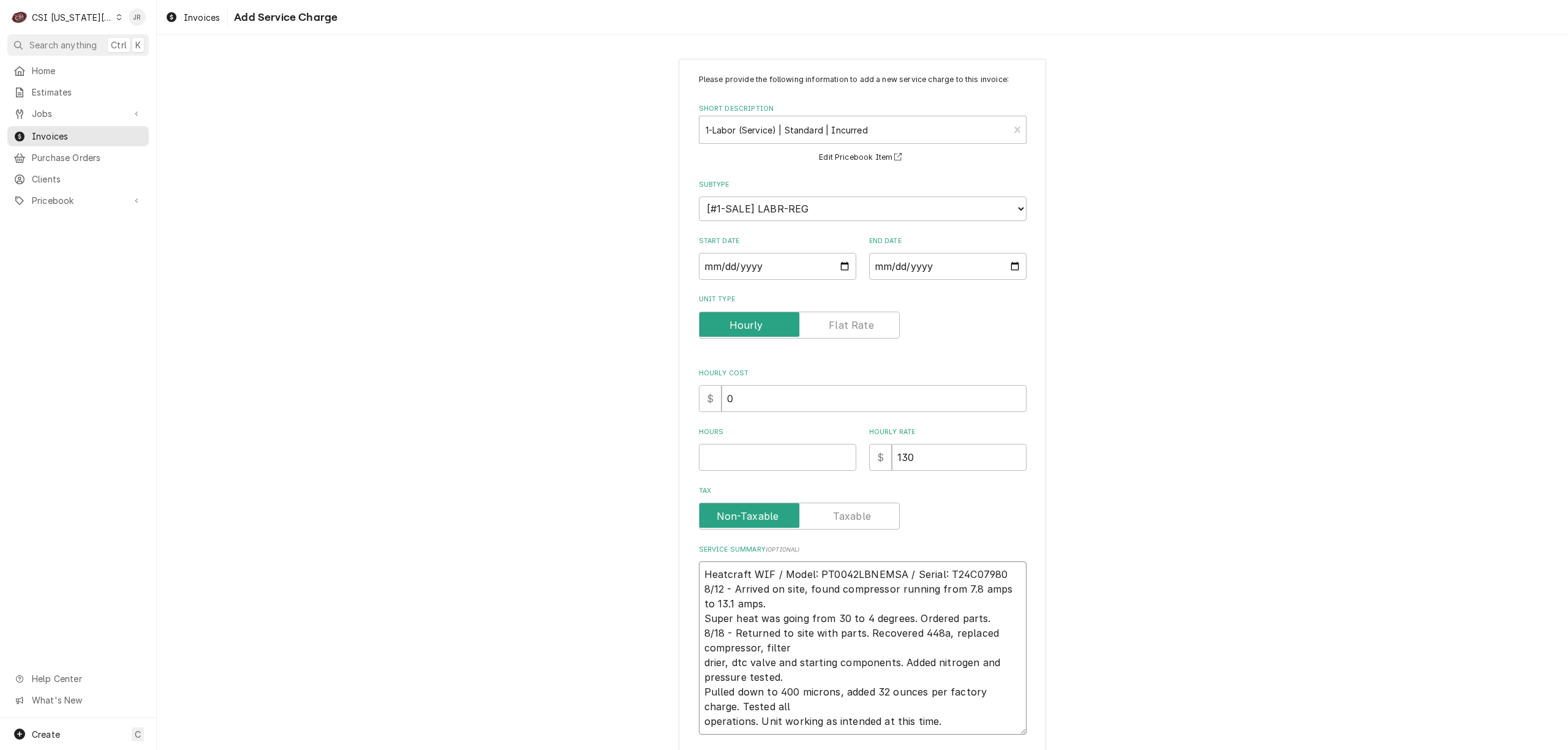
type textarea "x"
type textarea "Heatcraft WIF / Model: PT0042LBNEMSA / Serial: T24C07980 8/12 - Arrived on site…"
type textarea "x"
type textarea "Heatcraft WIF / Model: PT0042LBNEMSA / Serial: T24C07980 8/12 - Arrived on site…"
type textarea "x"
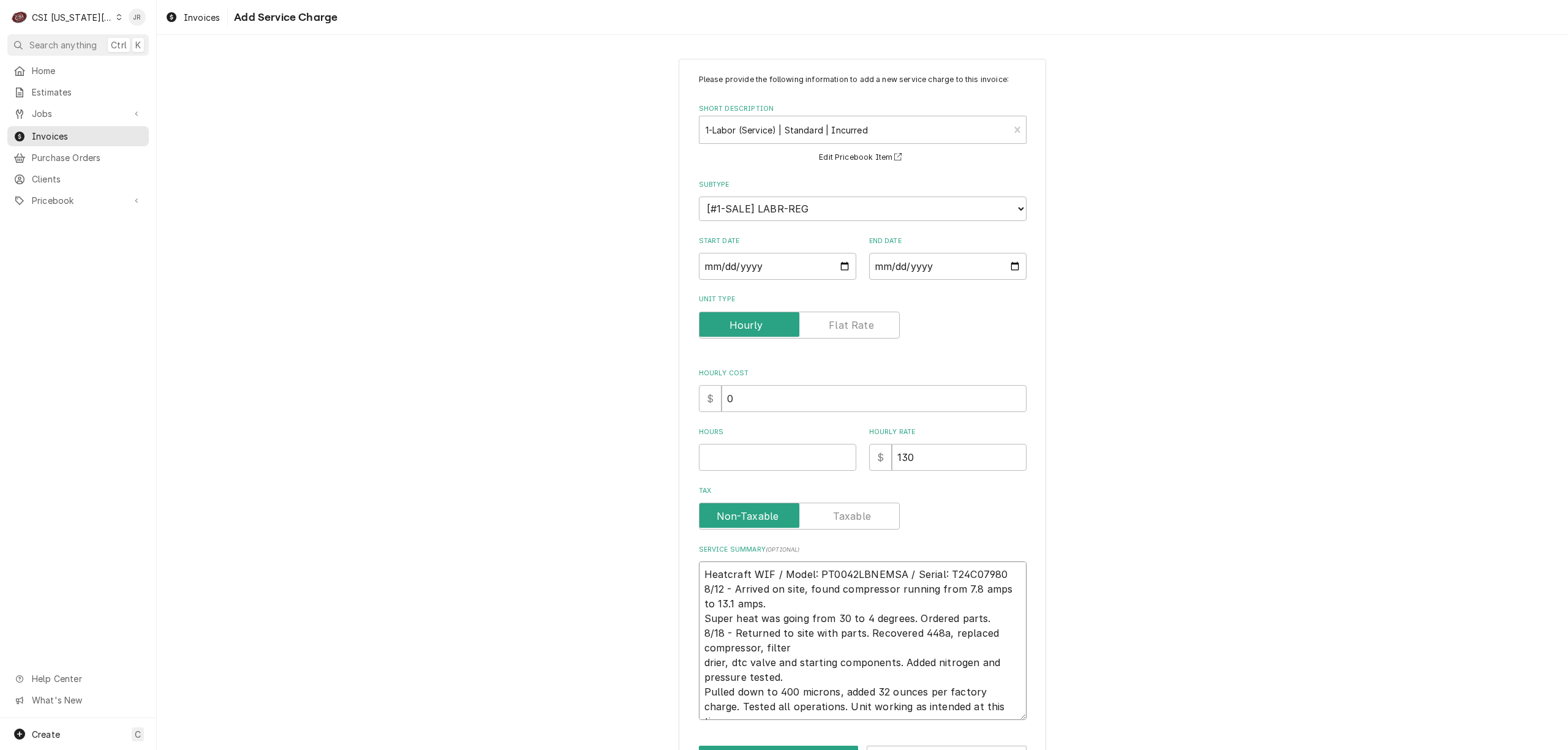
type textarea "Heatcraft WIF / Model: PT0042LBNEMSA / Serial: T24C07980 8/12 - Arrived on site…"
type textarea "x"
type textarea "Heatcraft WIF / Model: PT0042LBNEMSA / Serial: T24C07980 8/12 - Arrived on site…"
type textarea "x"
type textarea "Heatcraft WIF / Model: PT0042LBNEMSA / Serial: T24C07980 8/12 - Arrived on site…"
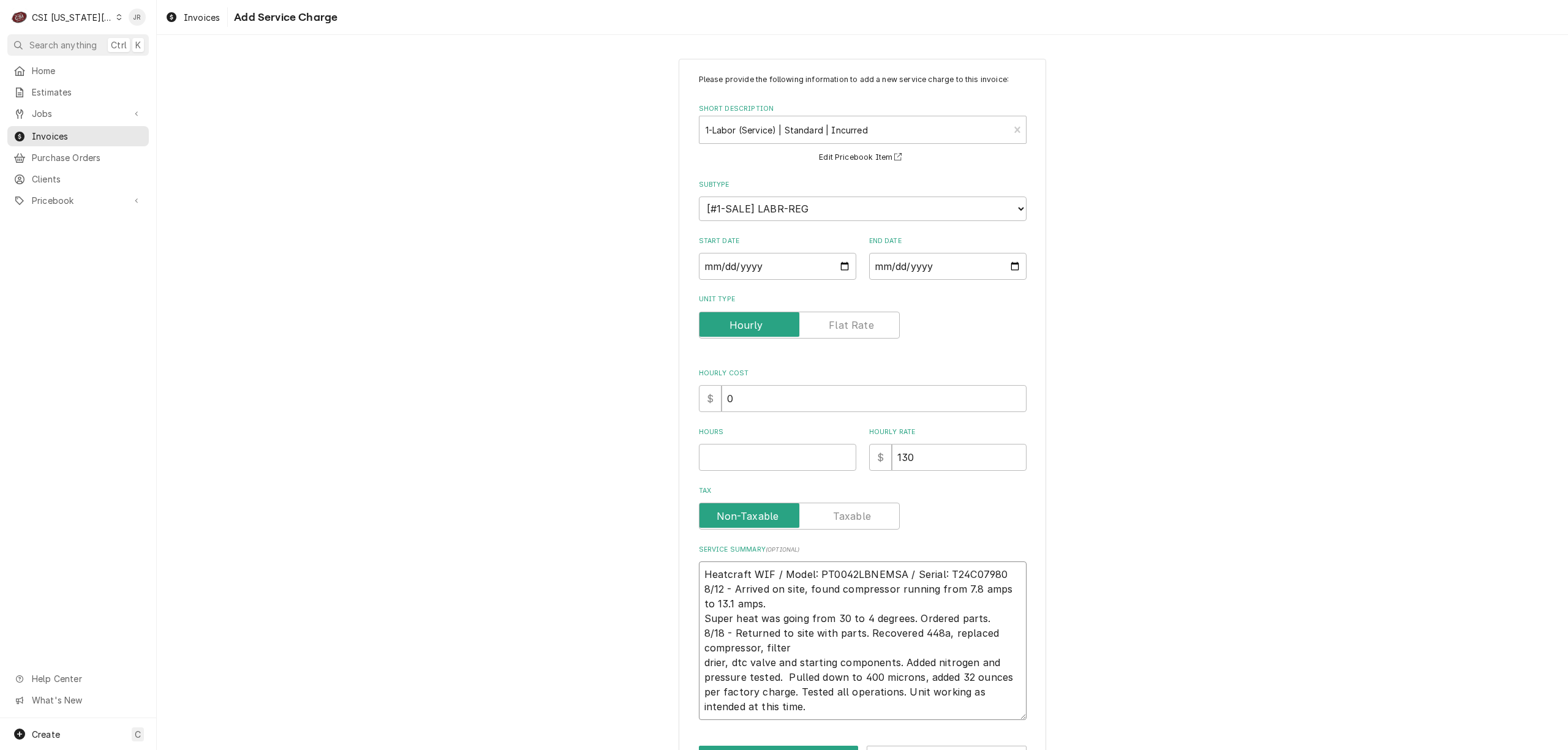
type textarea "x"
type textarea "Heatcraft WIF / Model: PT0042LBNEMSA / Serial: T24C07980 8/12 - Arrived on site…"
type textarea "x"
type textarea "Heatcraft WIF / Model: PT0042LBNEMSA / Serial: T24C07980 8/12 - Arrived on site…"
type textarea "x"
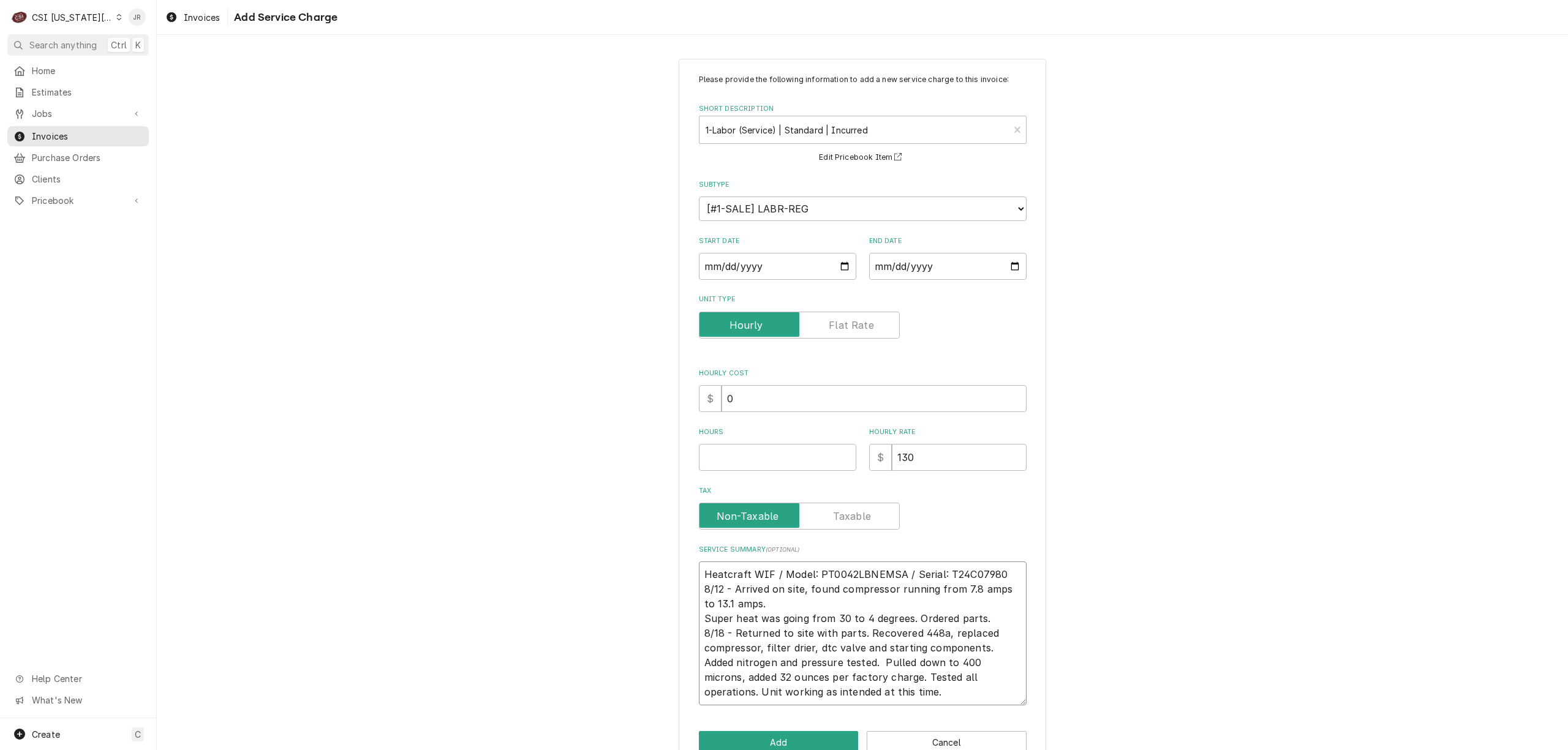
type textarea "Heatcraft WIF / Model: PT0042LBNEMSA / Serial: T24C07980 8/12 - Arrived on site…"
type textarea "x"
type textarea "Heatcraft WIF / Model: PT0042LBNEMSA / Serial: T24C07980 8/12 - Arrived on site…"
type textarea "x"
type textarea "Heatcraft WIF / Model: PT0042LBNEMSA / Serial: T24C07980 8/12 - Arrived on site…"
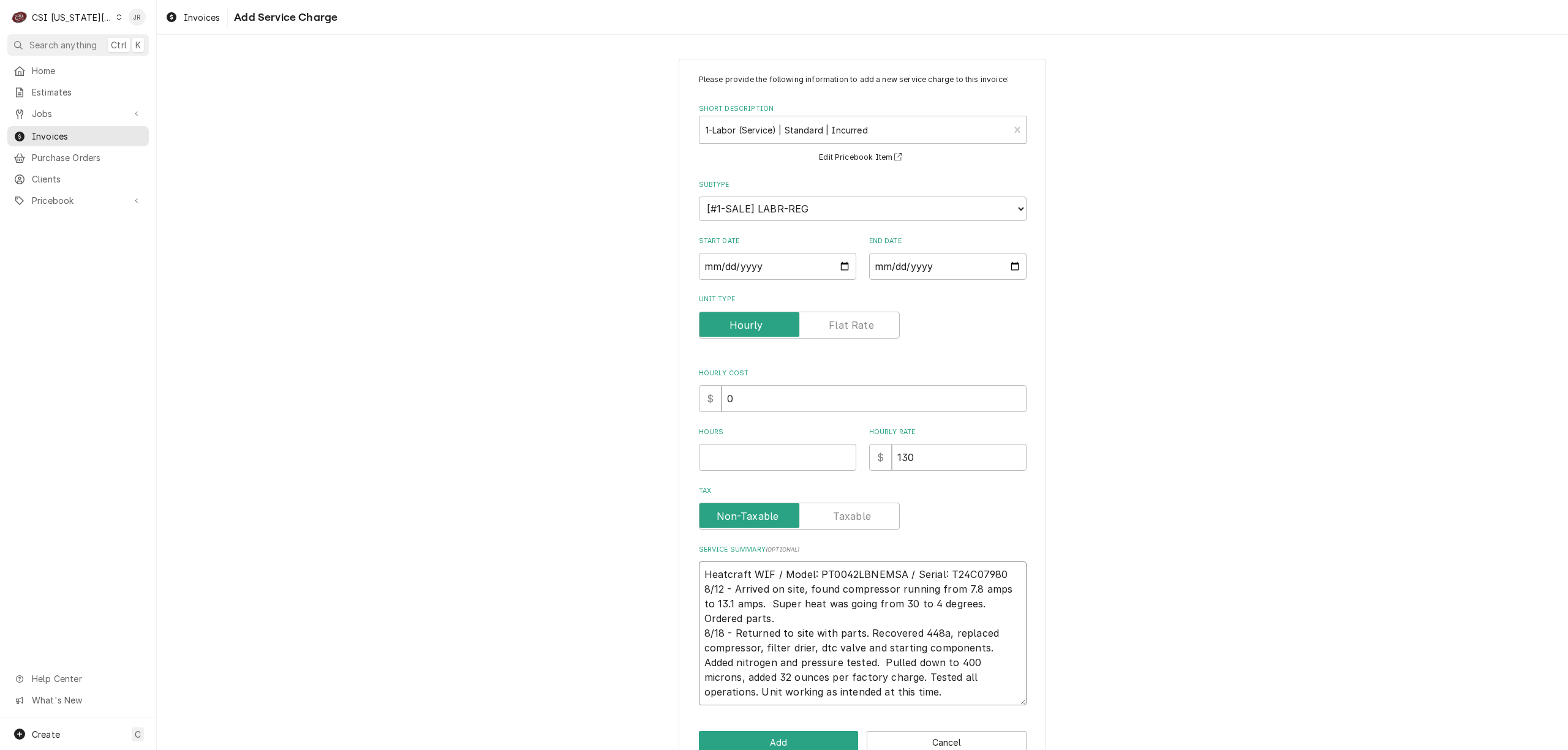
type textarea "x"
type textarea "Heatcraft WIF / Model: PT0042LBNEMSA / Serial: T24C07980 8/12 - Arrived on site…"
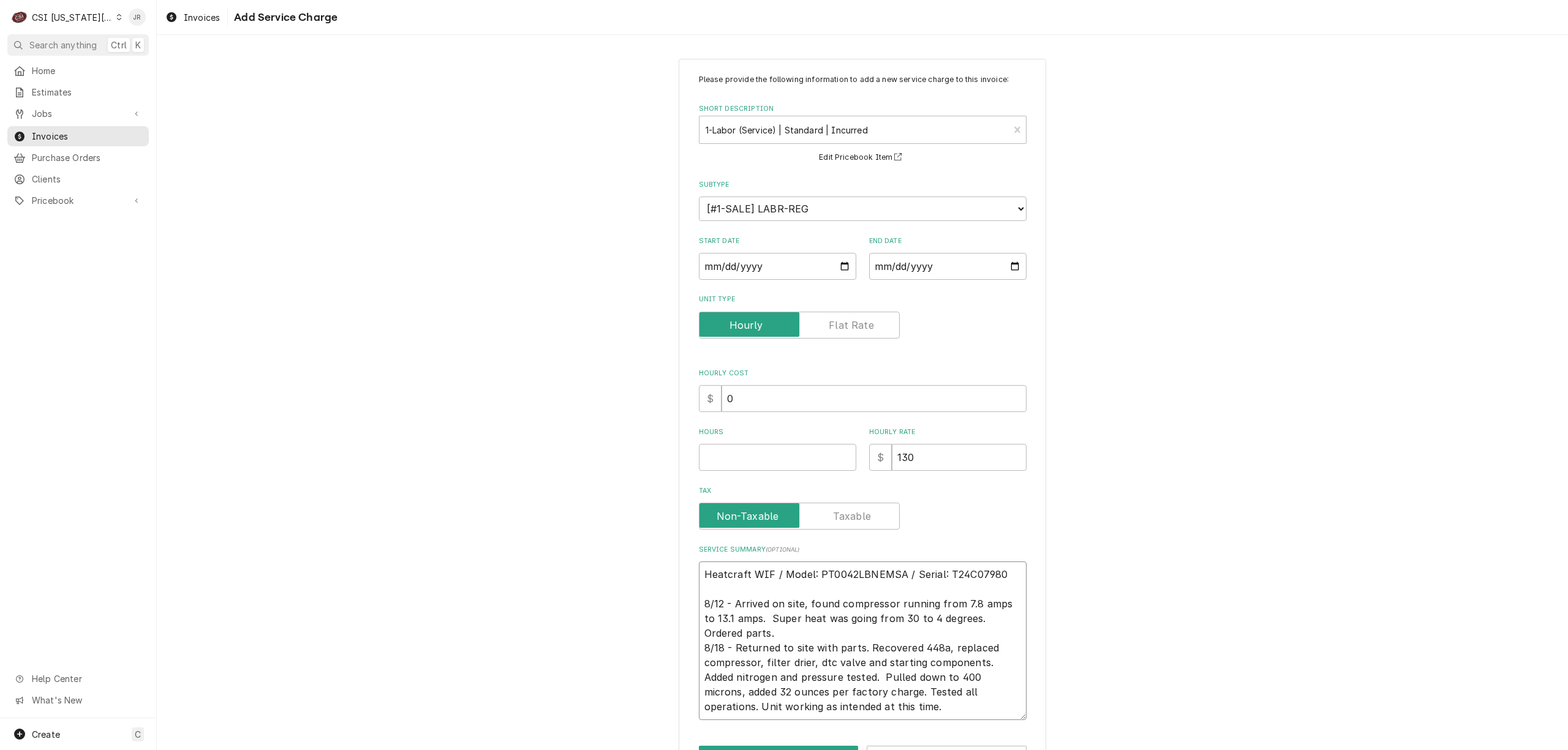
type textarea "x"
type textarea "Heatcraft WIF / Model: PT0042LBNEMSA / Serial: T24C07980 8/12 - Arrived on site…"
type textarea "x"
type textarea "U Heatcraft WIF / Model: PT0042LBNEMSA / Serial: T24C07980 8/12 - Arrived on si…"
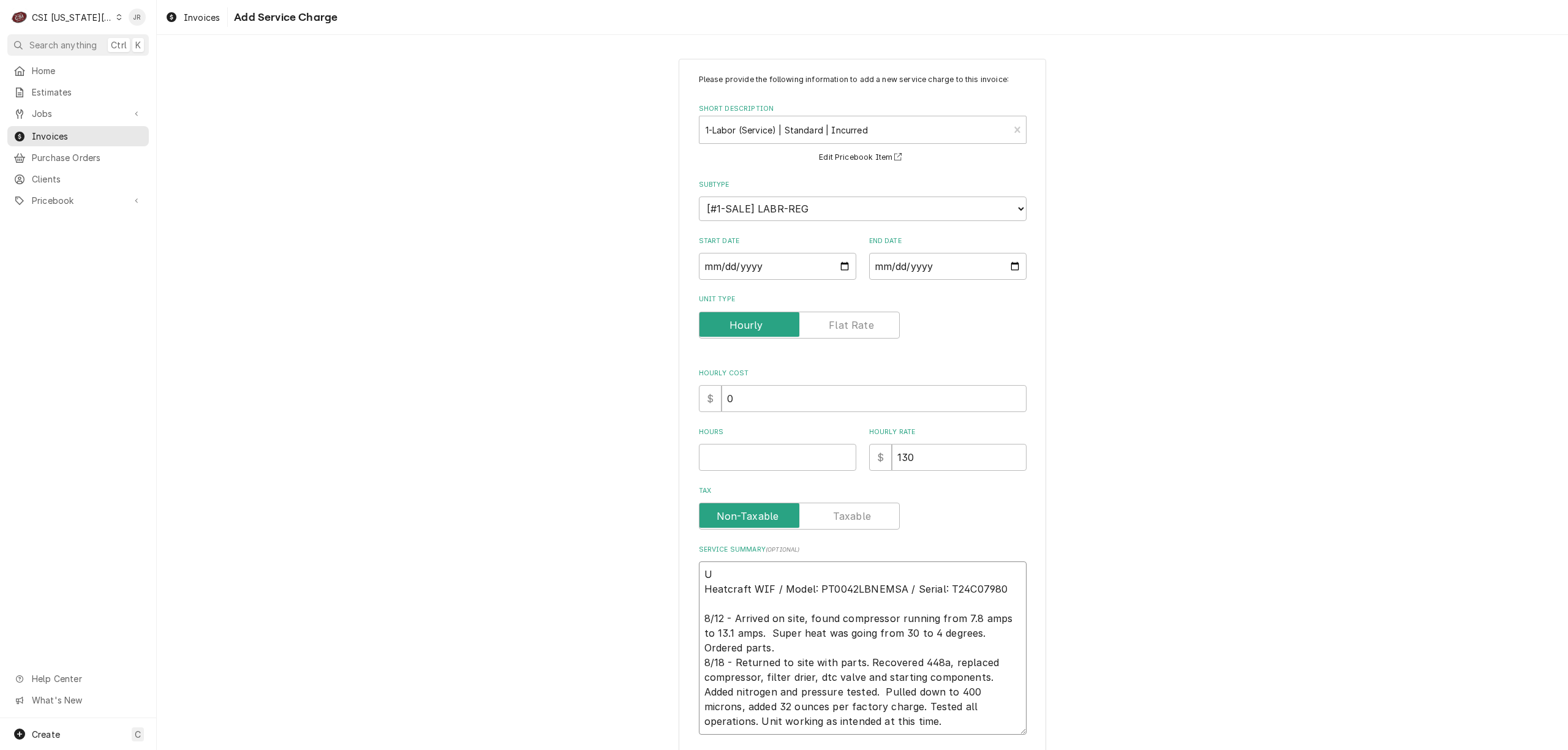
type textarea "x"
type textarea "UY Heatcraft WIF / Model: PT0042LBNEMSA / Serial: T24C07980 8/12 - Arrived on s…"
type textarea "x"
type textarea "U Heatcraft WIF / Model: PT0042LBNEMSA / Serial: T24C07980 8/12 - Arrived on si…"
type textarea "x"
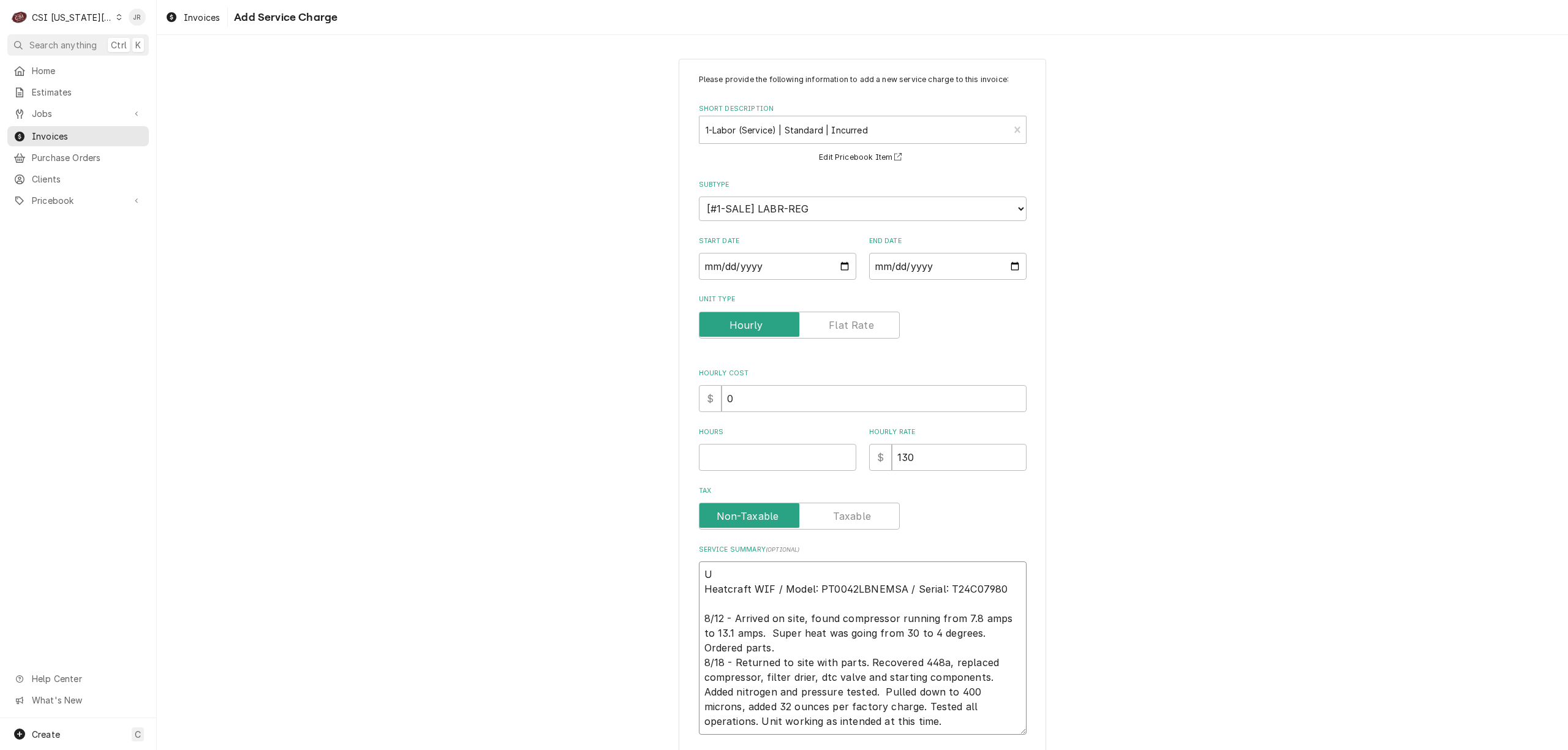
type textarea "US Heatcraft WIF / Model: PT0042LBNEMSA / Serial: T24C07980 8/12 - Arrived on s…"
type textarea "x"
type textarea "US Heatcraft WIF / Model: PT0042LBNEMSA / Serial: T24C07980 8/12 - Arrived on s…"
type textarea "x"
type textarea "US C Heatcraft WIF / Model: PT0042LBNEMSA / Serial: T24C07980 8/12 - Arrived on…"
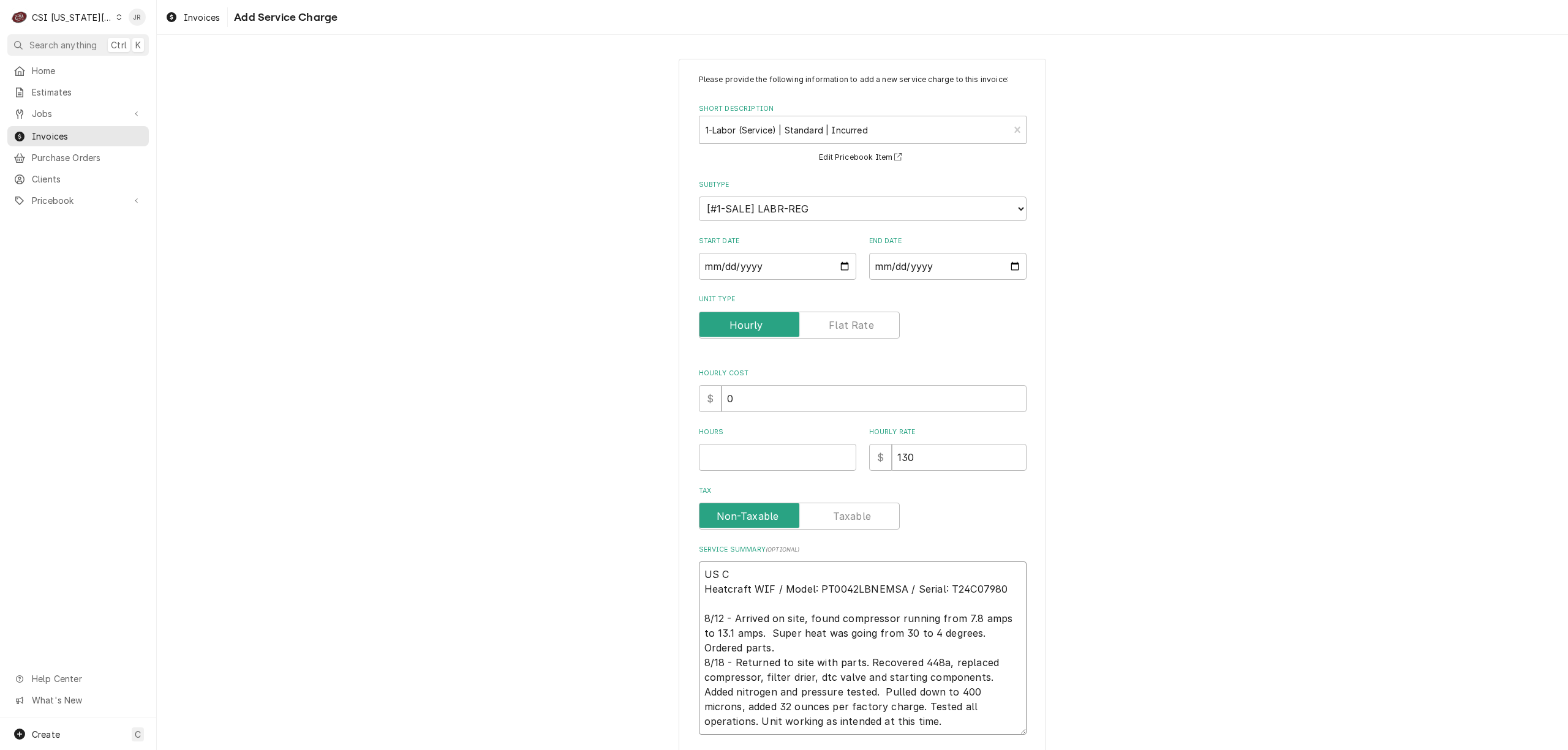
type textarea "x"
type textarea "US Co Heatcraft WIF / Model: PT0042LBNEMSA / Serial: T24C07980 8/12 - Arrived o…"
type textarea "x"
type textarea "US Coo Heatcraft WIF / Model: PT0042LBNEMSA / Serial: T24C07980 8/12 - Arrived …"
type textarea "x"
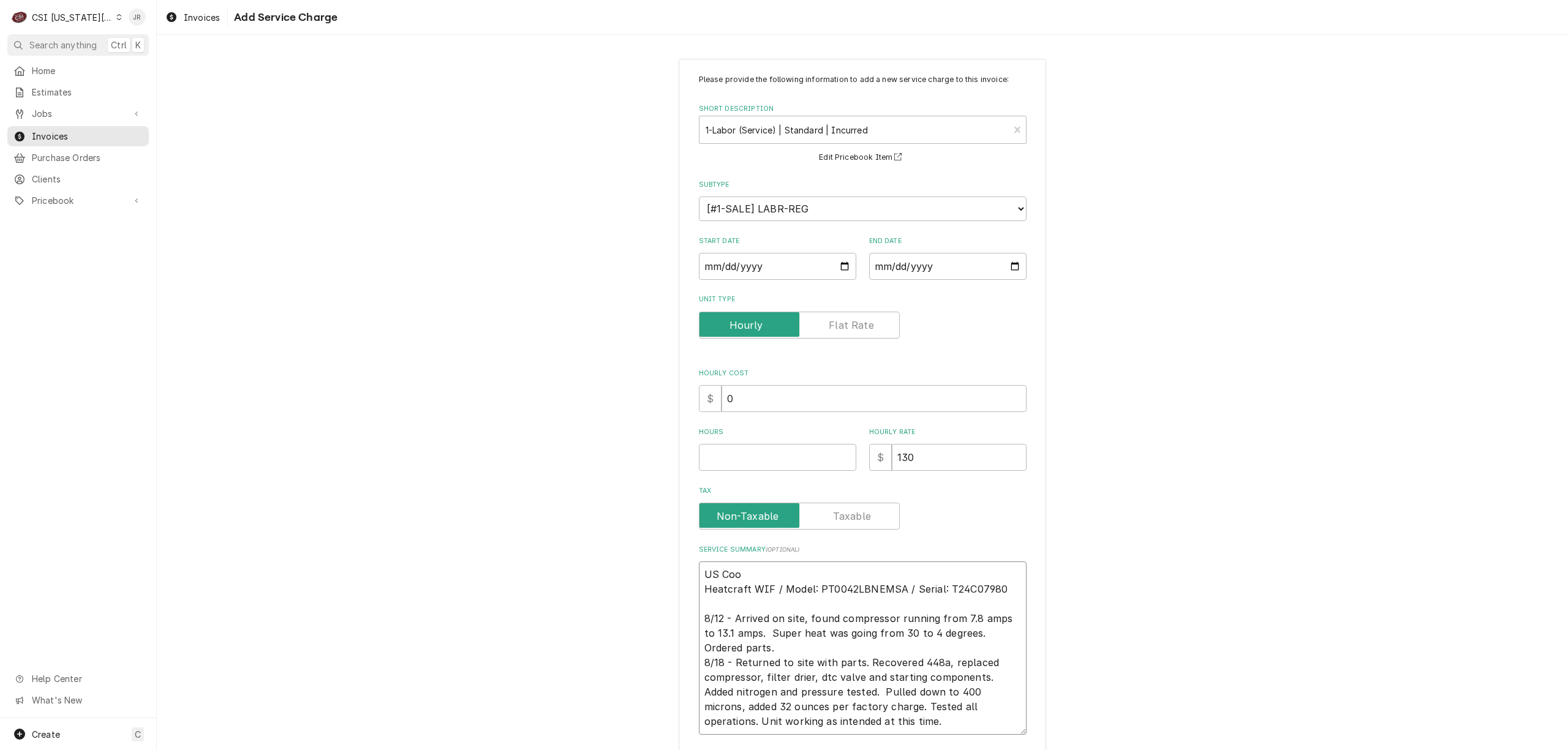
type textarea "US Cool Heatcraft WIF / Model: PT0042LBNEMSA / Serial: T24C07980 8/12 - Arrived…"
type textarea "x"
type textarea "US Coole Heatcraft WIF / Model: PT0042LBNEMSA / Serial: T24C07980 8/12 - Arrive…"
type textarea "x"
type textarea "US Cooler Heatcraft WIF / Model: PT0042LBNEMSA / Serial: T24C07980 8/12 - Arriv…"
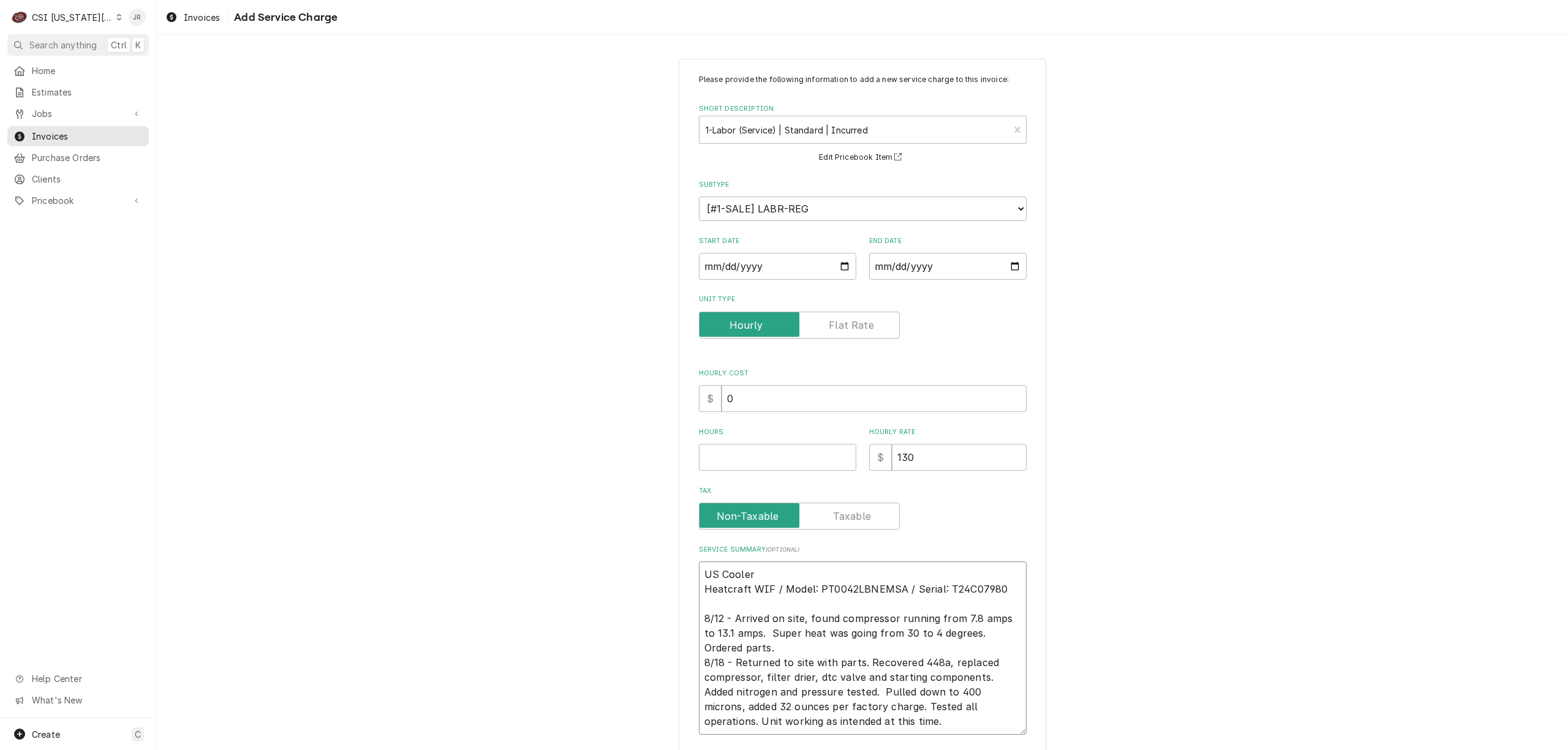
type textarea "x"
type textarea "US Cooler Heatcraft WIF / Model: PT0042LBNEMSA / Serial: T24C07980 8/12 - Arriv…"
type textarea "x"
type textarea "US Cooler M Heatcraft WIF / Model: PT0042LBNEMSA / Serial: T24C07980 8/12 - Arr…"
type textarea "x"
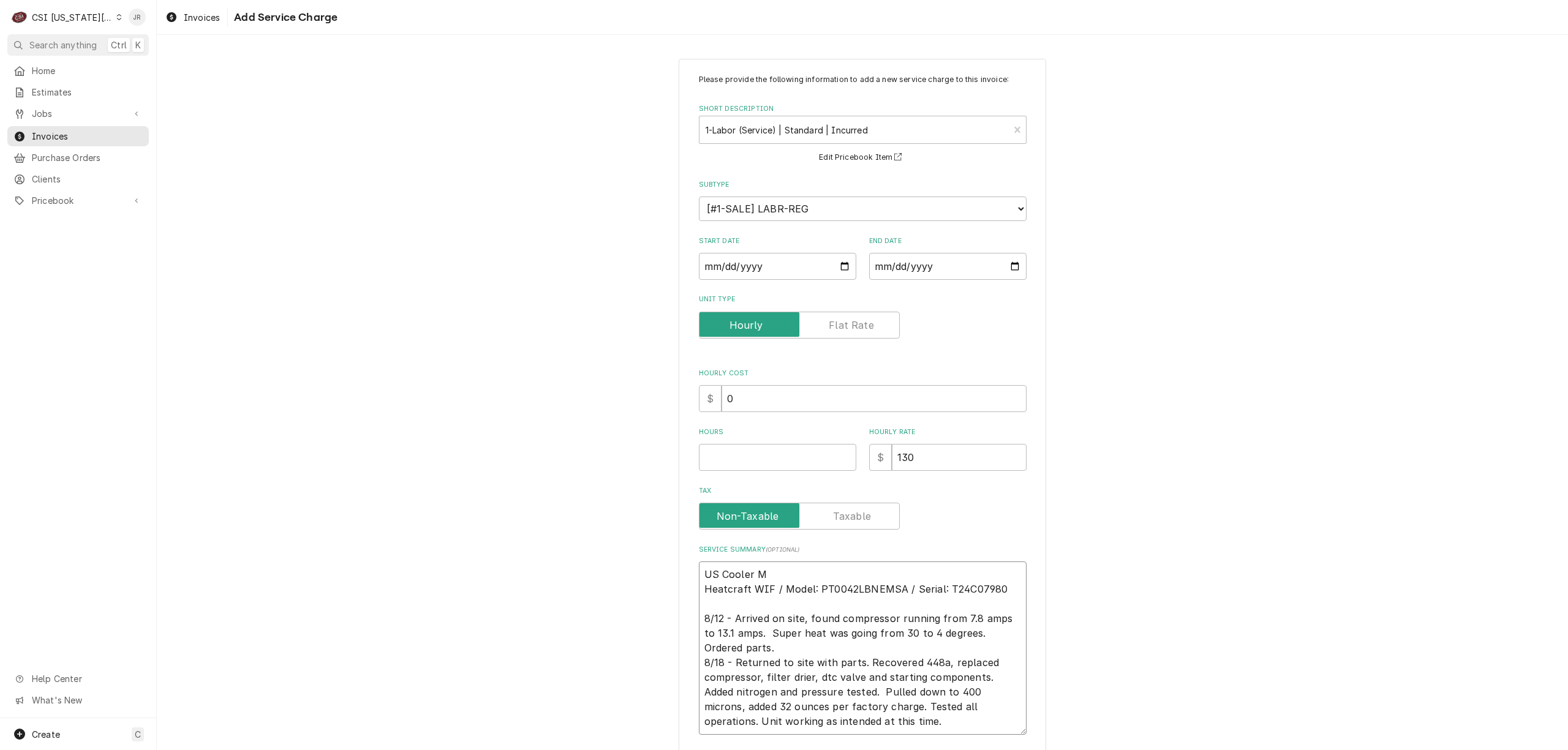
type textarea "US Cooler Mo Heatcraft WIF / Model: PT0042LBNEMSA / Serial: T24C07980 8/12 - Ar…"
type textarea "x"
type textarea "US Cooler Mod Heatcraft WIF / Model: PT0042LBNEMSA / Serial: T24C07980 8/12 - A…"
type textarea "x"
type textarea "US Cooler Mode Heatcraft WIF / Model: PT0042LBNEMSA / Serial: T24C07980 8/12 - …"
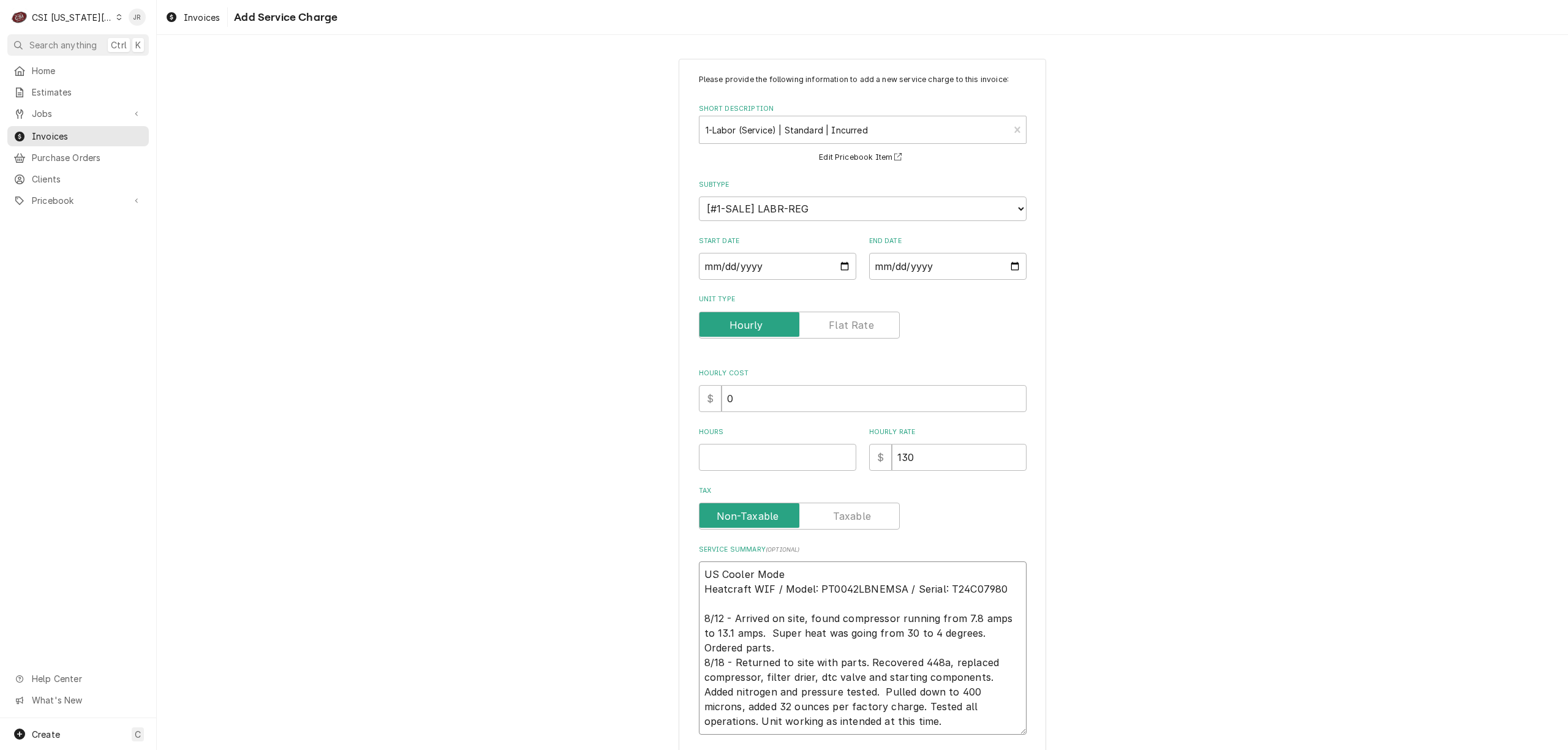
type textarea "x"
type textarea "US Cooler Model Heatcraft WIF / Model: PT0042LBNEMSA / Serial: T24C07980 8/12 -…"
type textarea "x"
type textarea "US Cooler Model: Heatcraft WIF / Model: PT0042LBNEMSA / Serial: T24C07980 8/12 …"
type textarea "x"
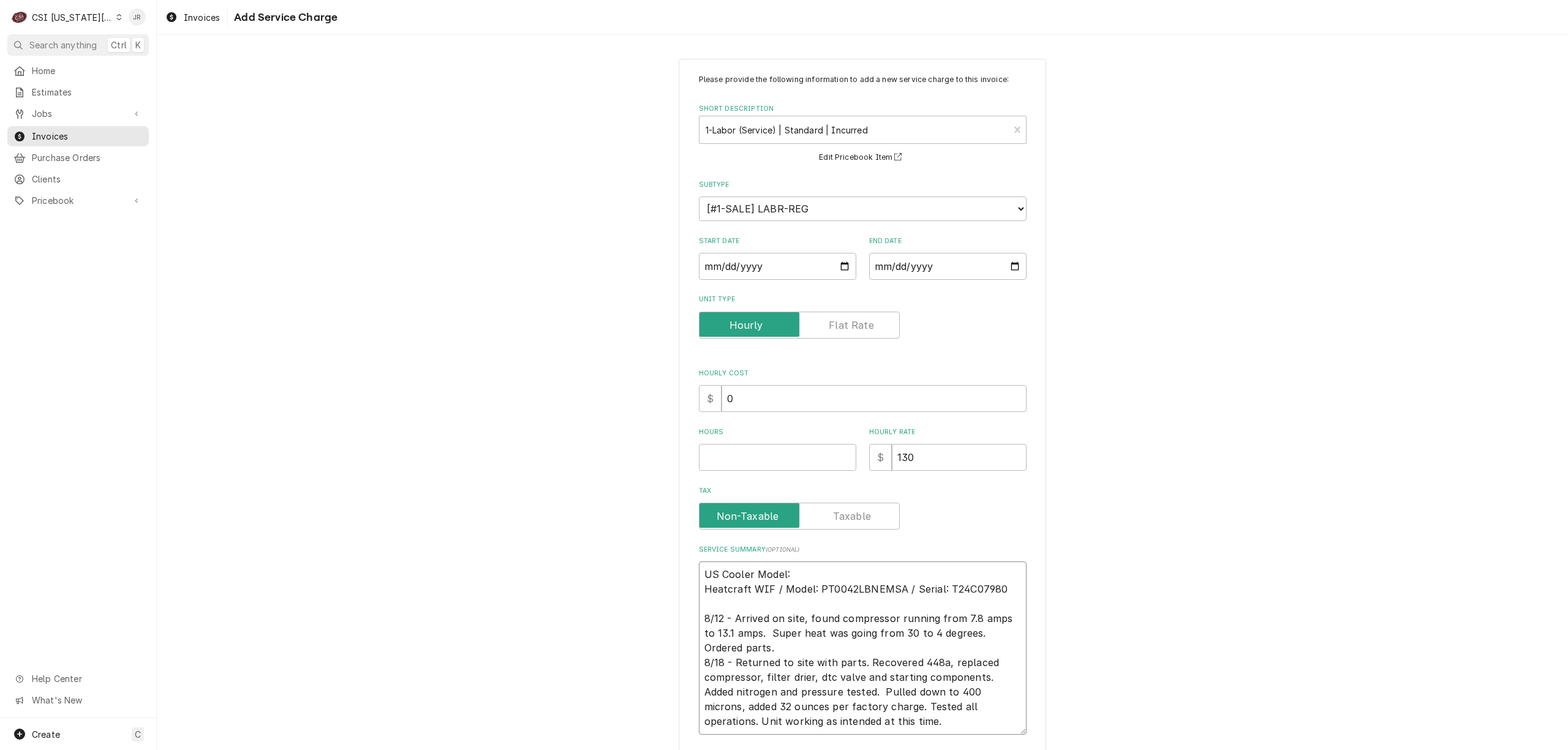
type textarea "US Cooler Model: Heatcraft WIF / Model: PT0042LBNEMSA / Serial: T24C07980 8/12 …"
type textarea "x"
type textarea "US Cooler Model: / Heatcraft WIF / Model: PT0042LBNEMSA / Serial: T24C07980 8/1…"
type textarea "x"
type textarea "US Cooler Model: / Heatcraft WIF / Model: PT0042LBNEMSA / Serial: T24C07980 8/1…"
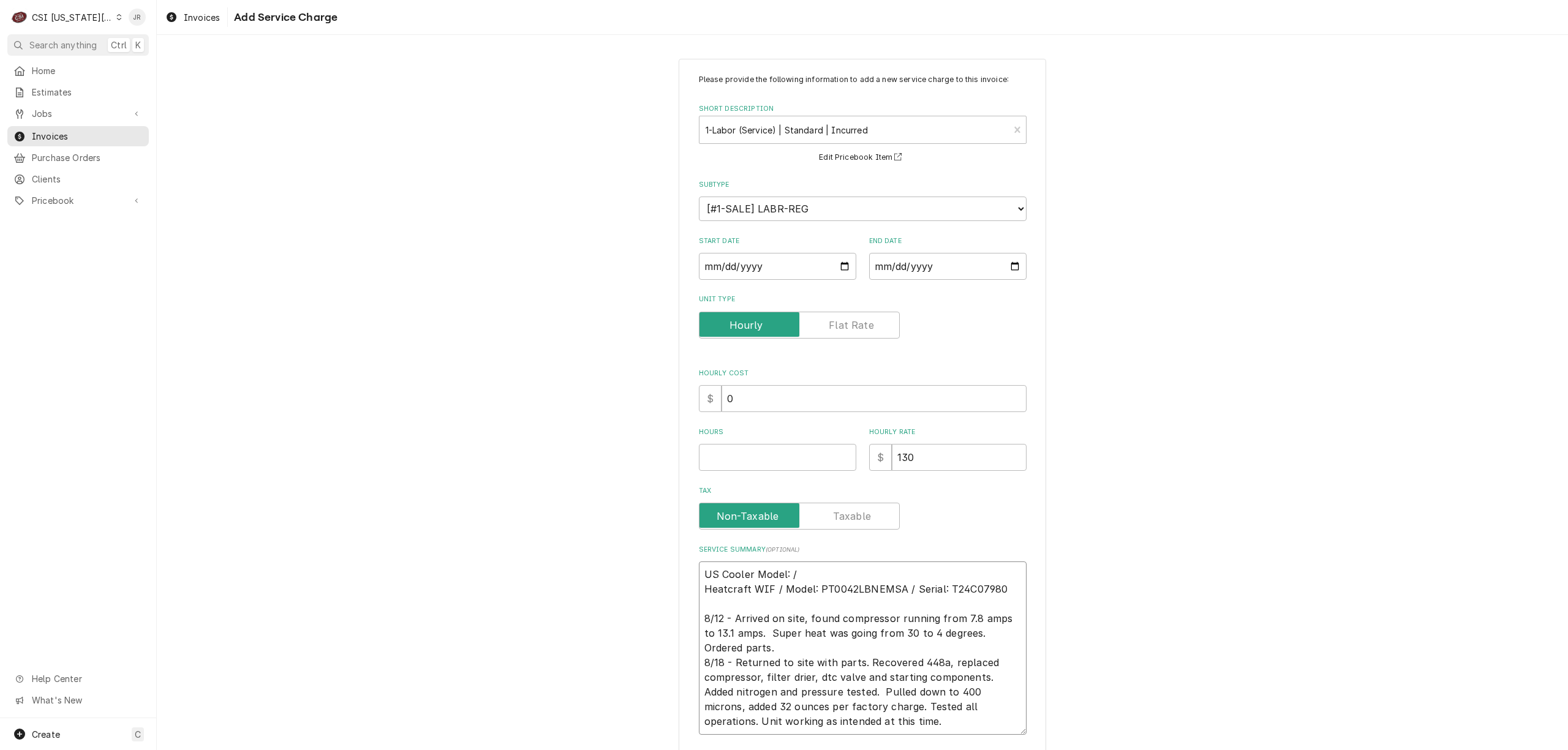
type textarea "x"
type textarea "US Cooler Model: / S Heatcraft WIF / Model: PT0042LBNEMSA / Serial: T24C07980 8…"
type textarea "x"
type textarea "US Cooler Model: / Se Heatcraft WIF / Model: PT0042LBNEMSA / Serial: T24C07980 …"
type textarea "x"
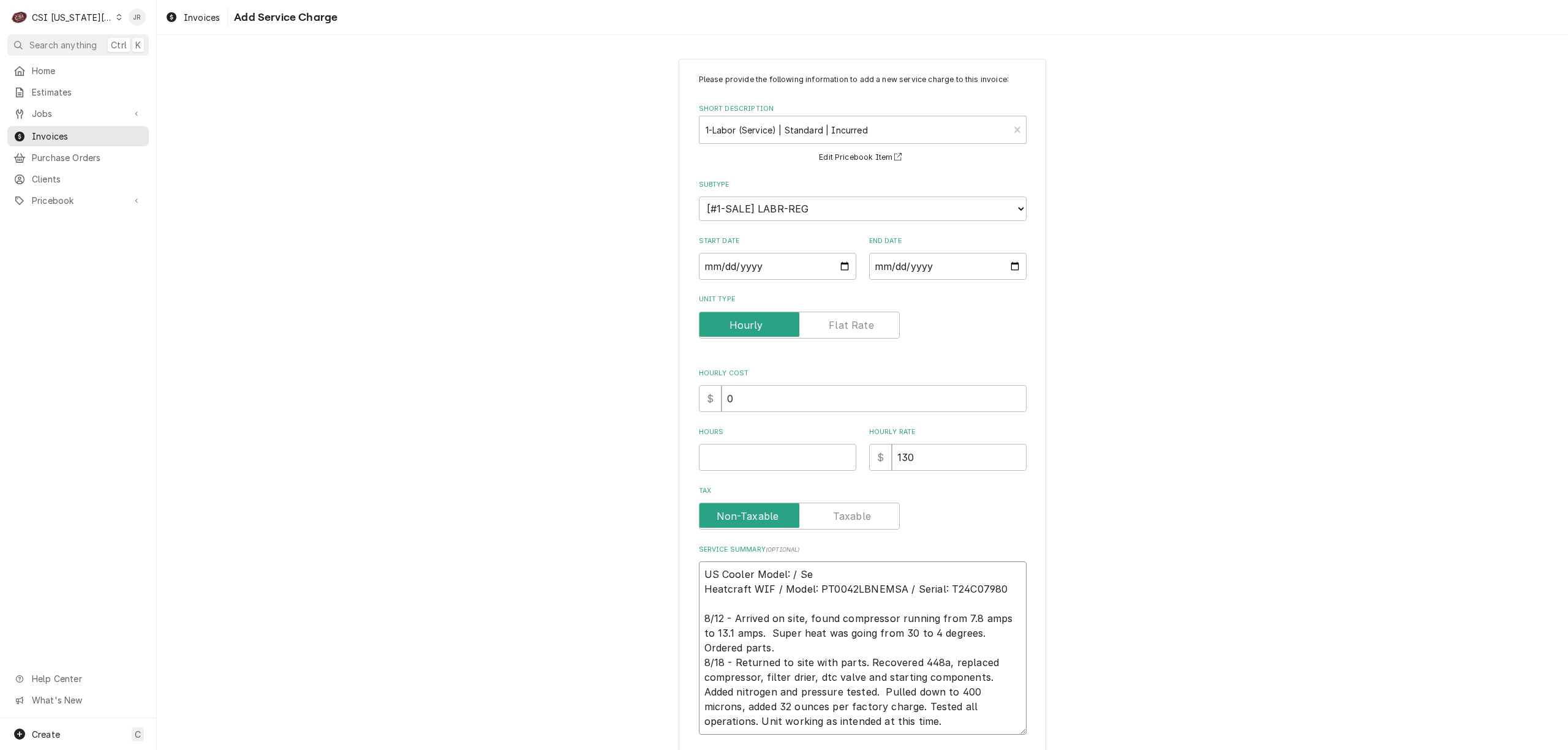
type textarea "US Cooler Model: / Ser Heatcraft WIF / Model: PT0042LBNEMSA / Serial: T24C07980…"
type textarea "x"
type textarea "US Cooler Model: / Seri Heatcraft WIF / Model: PT0042LBNEMSA / Serial: T24C0798…"
type textarea "x"
type textarea "US Cooler Model: / Seria Heatcraft WIF / Model: PT0042LBNEMSA / Serial: T24C079…"
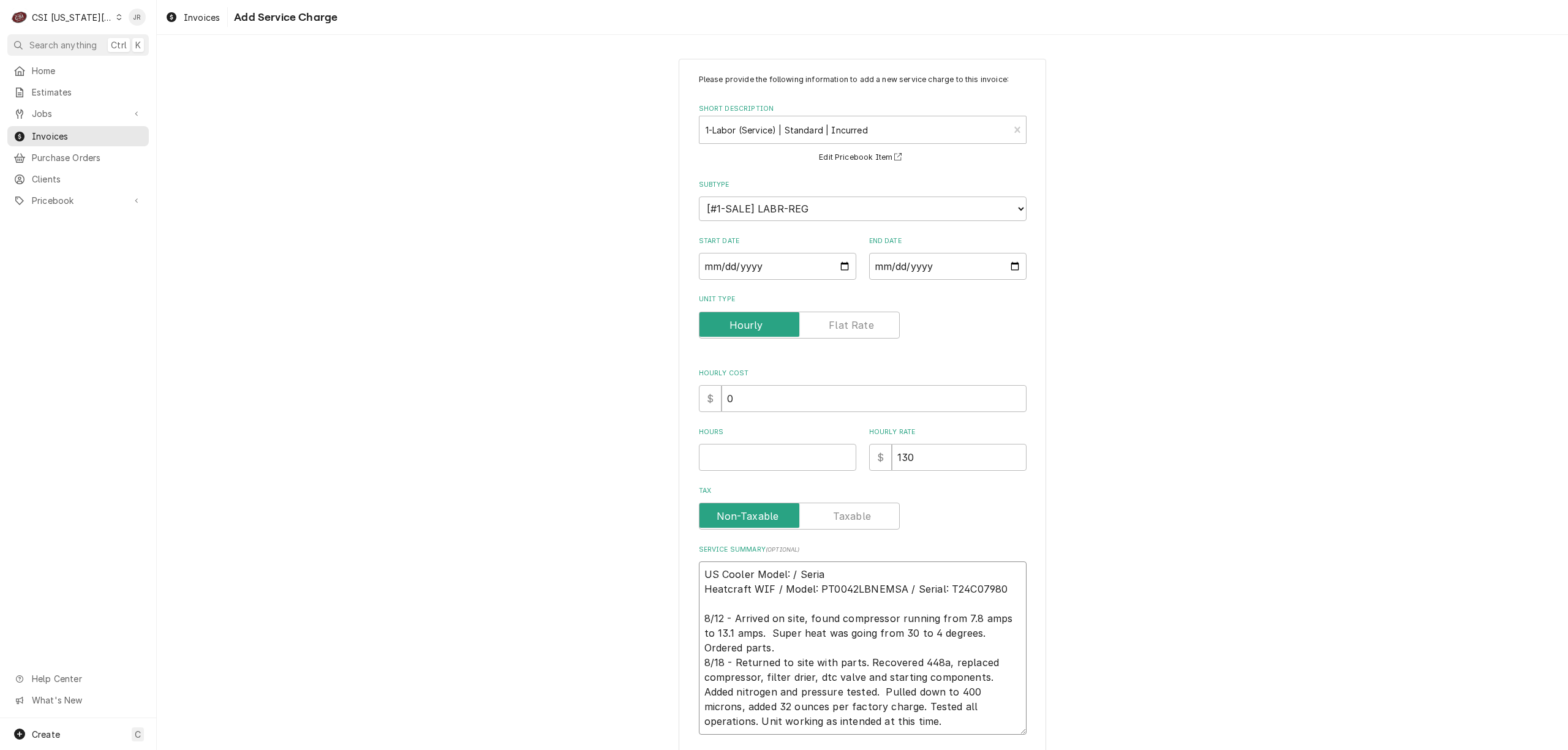
type textarea "x"
type textarea "US Cooler Model: / Serial Heatcraft WIF / Model: PT0042LBNEMSA / Serial: T24C07…"
type textarea "x"
type textarea "US Cooler Model: / Serial: Heatcraft WIF / Model: PT0042LBNEMSA / Serial: T24C0…"
type textarea "x"
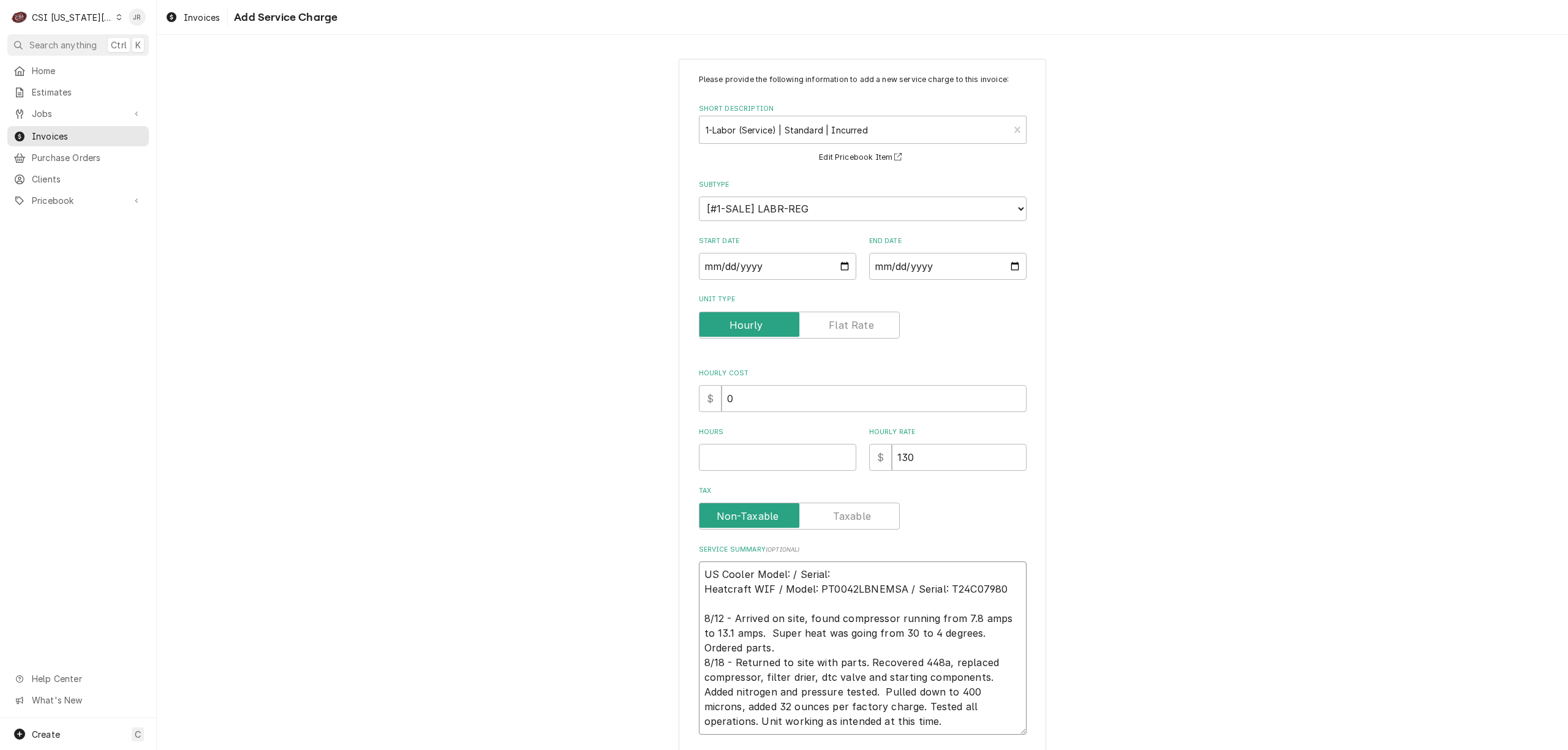
type textarea "US Cooler Model: / Serial: Heatcraft WIF / Model: PT0042LBNEMSA / Serial: T24C0…"
click at [856, 568] on textarea "US Cooler Model: / Serial: Heatcraft WIF / Model: PT0042LBNEMSA / Serial: T24C0…" at bounding box center [863, 648] width 328 height 173
type textarea "x"
type textarea "US Cooler Model: / Serial: 5 Heatcraft WIF / Model: PT0042LBNEMSA / Serial: T24…"
type textarea "x"
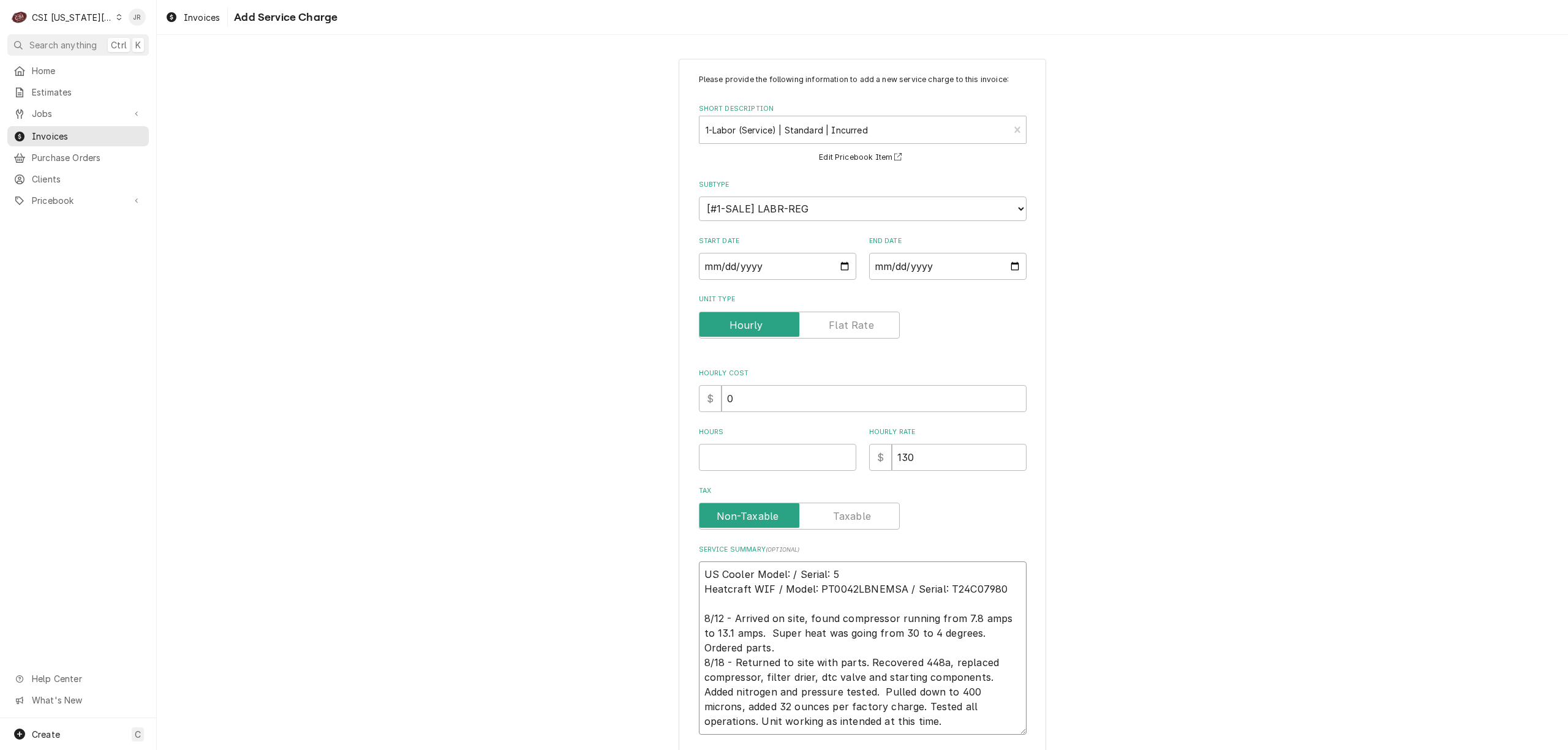
type textarea "US Cooler Model: / Serial: 54 Heatcraft WIF / Model: PT0042LBNEMSA / Serial: T2…"
type textarea "x"
type textarea "US Cooler Model: / Serial: 546 Heatcraft WIF / Model: PT0042LBNEMSA / Serial: T…"
type textarea "x"
type textarea "US Cooler Model: / Serial: 5460 Heatcraft WIF / Model: PT0042LBNEMSA / Serial: …"
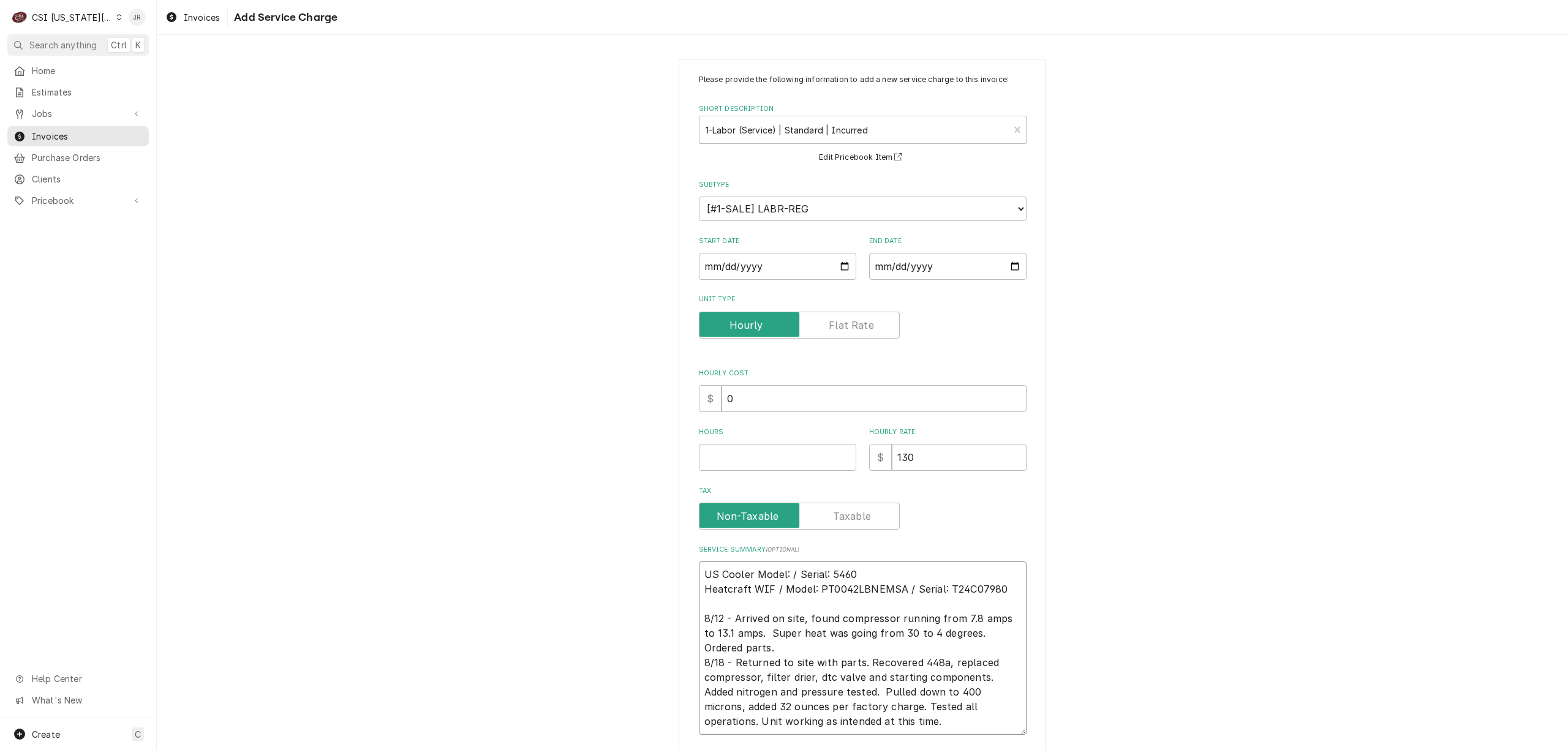
type textarea "x"
type textarea "US Cooler Model: / Serial: 5460 Heatcraft WIF / Model: PT0042LBNEMSA / Serial: …"
type textarea "x"
type textarea "US Cooler Model: / Serial: 54360 Heatcraft WIF / Model: PT0042LBNEMSA / Serial:…"
type textarea "x"
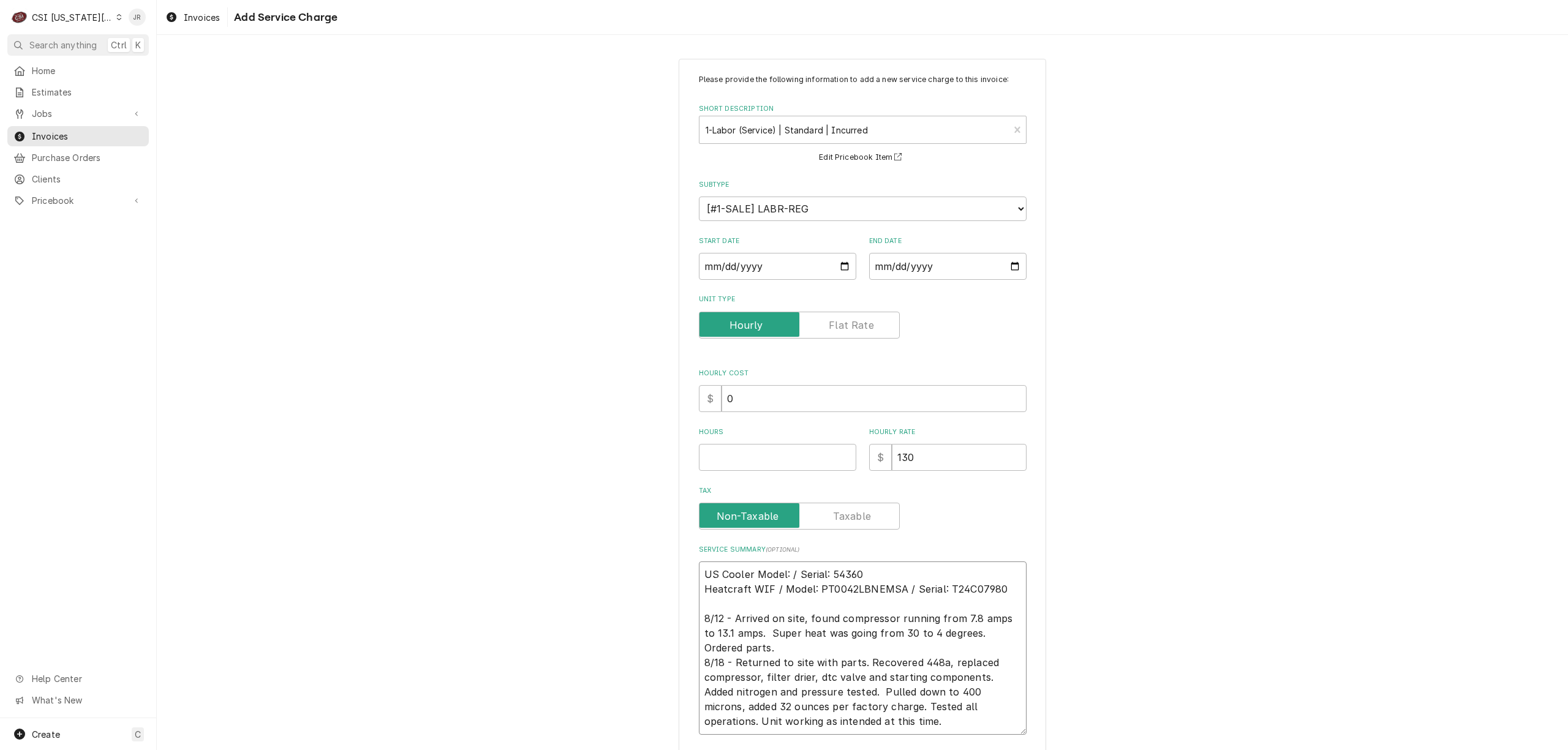
type textarea "US Cooler Model: / Serial: 54360 Heatcraft WIF / Model: PT0042LBNEMSA / Serial:…"
type textarea "x"
type textarea "US Cooler Model: / Serial: 54360 FHeatcraft WIF / Model: PT0042LBNEMSA / Serial…"
type textarea "x"
type textarea "US Cooler Model: / Serial: 54360 FAHeatcraft WIF / Model: PT0042LBNEMSA / Seria…"
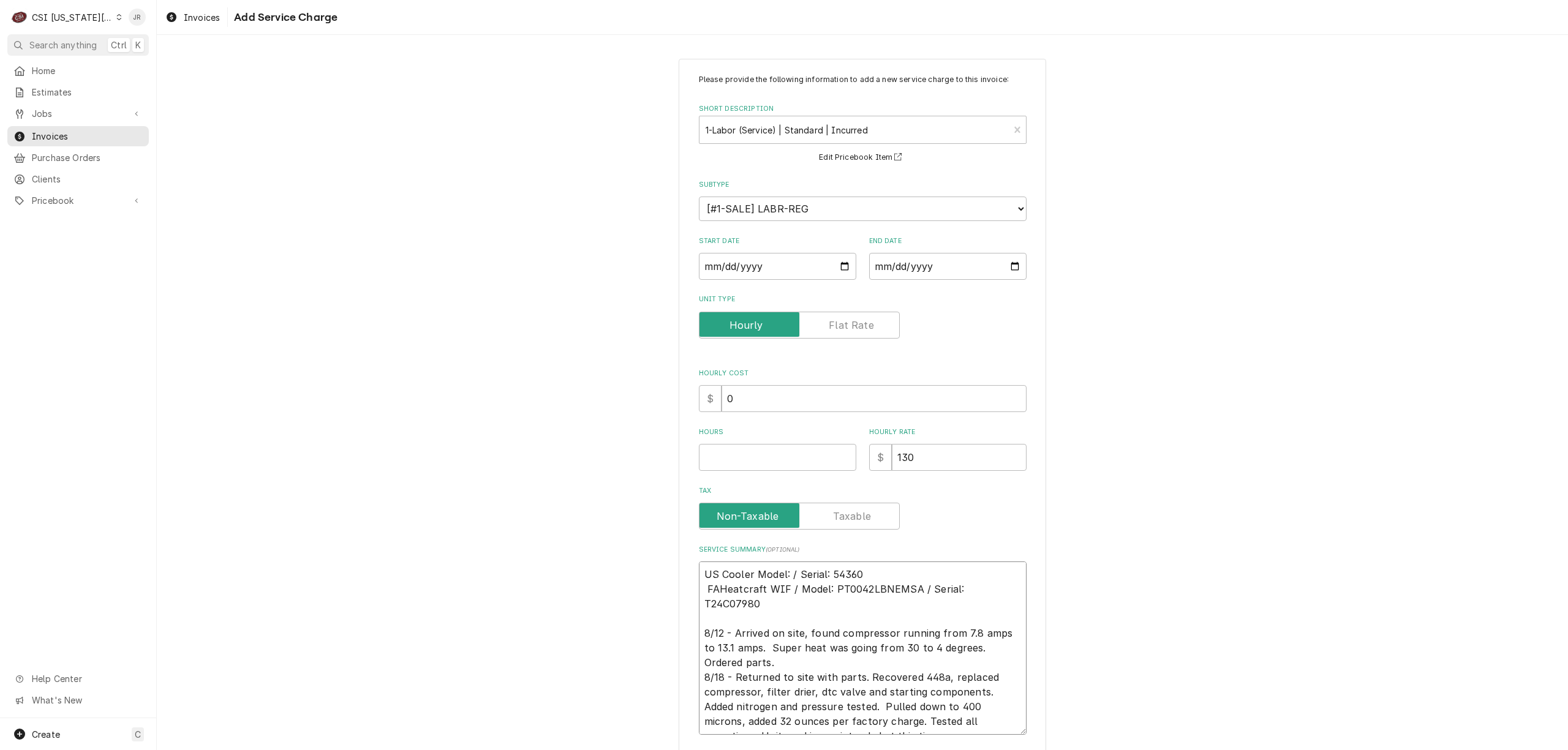
type textarea "x"
type textarea "US Cooler Model: / Serial: 54360 FASHeatcraft WIF / Model: PT0042LBNEMSA / Seri…"
type textarea "x"
type textarea "US Cooler Model: / Serial: 54360 FASTHeatcraft WIF / Model: PT0042LBNEMSA / Ser…"
type textarea "x"
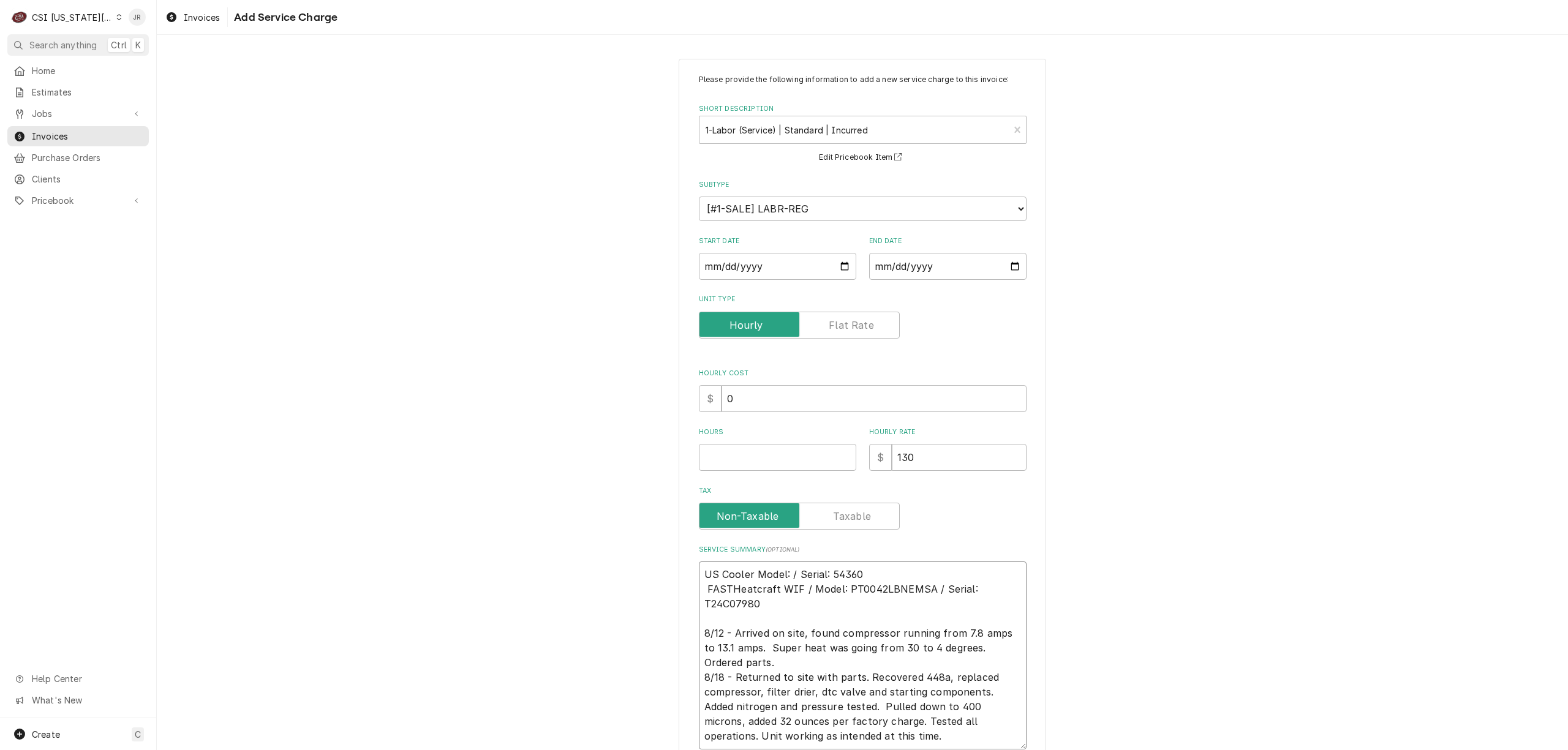
type textarea "US Cooler Model: / Serial: 54360 FAS THeatcraft WIF / Model: PT0042LBNEMSA / Se…"
type textarea "x"
type textarea "US Cooler Model: / Serial: 54360 FASTHeatcraft WIF / Model: PT0042LBNEMSA / Ser…"
type textarea "x"
type textarea "US Cooler Model: / Serial: 54360 FAST Heatcraft WIF / Model: PT0042LBNEMSA / Se…"
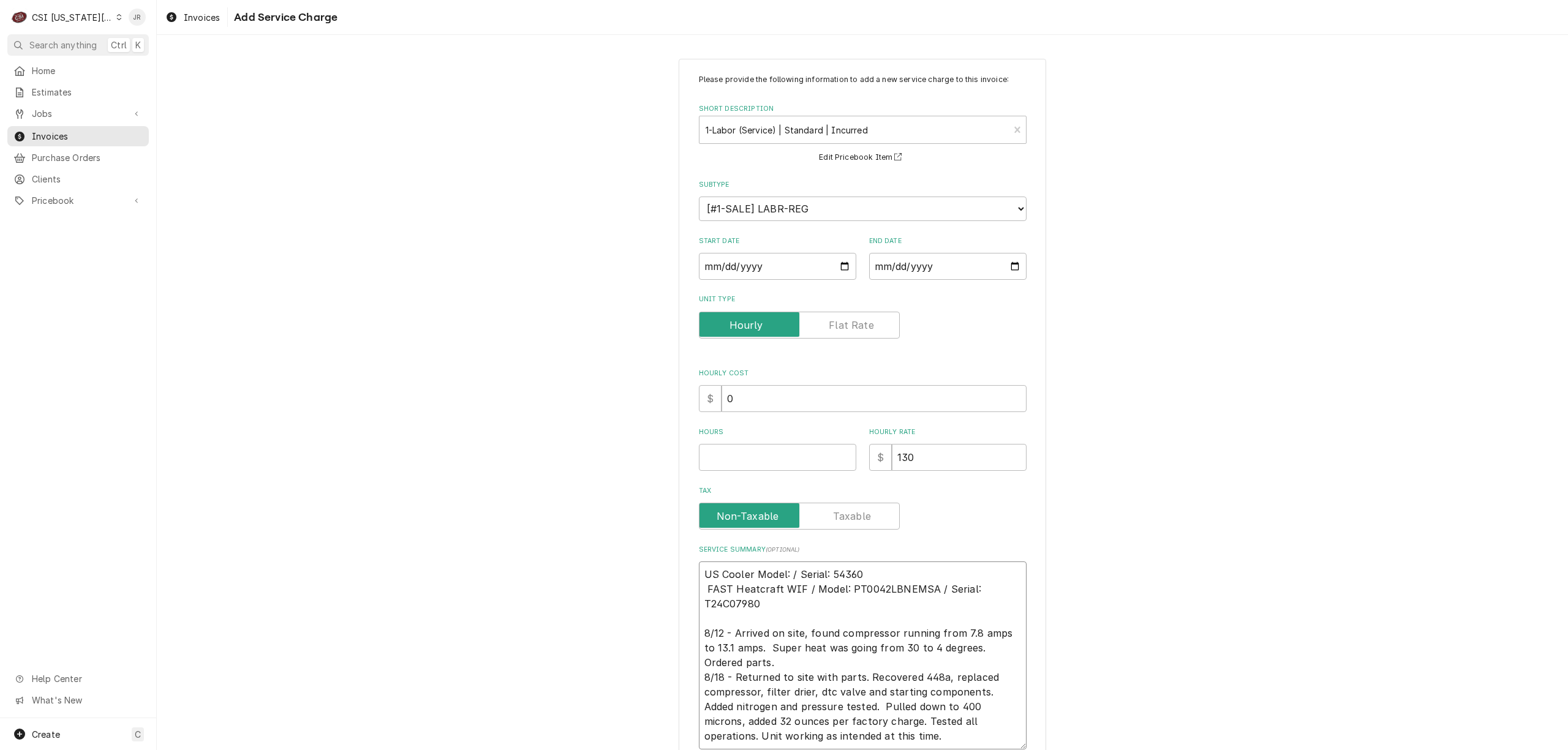
type textarea "x"
type textarea "US Cooler Model: / Serial: 54360 FAST Heatcraft WIF / Model: PT0042LBNEMSA / Se…"
type textarea "x"
type textarea "US Cooler Model: / Serial: 54360 FAST Heatcraft WIF / Model: PT0042LBNEMSA / Se…"
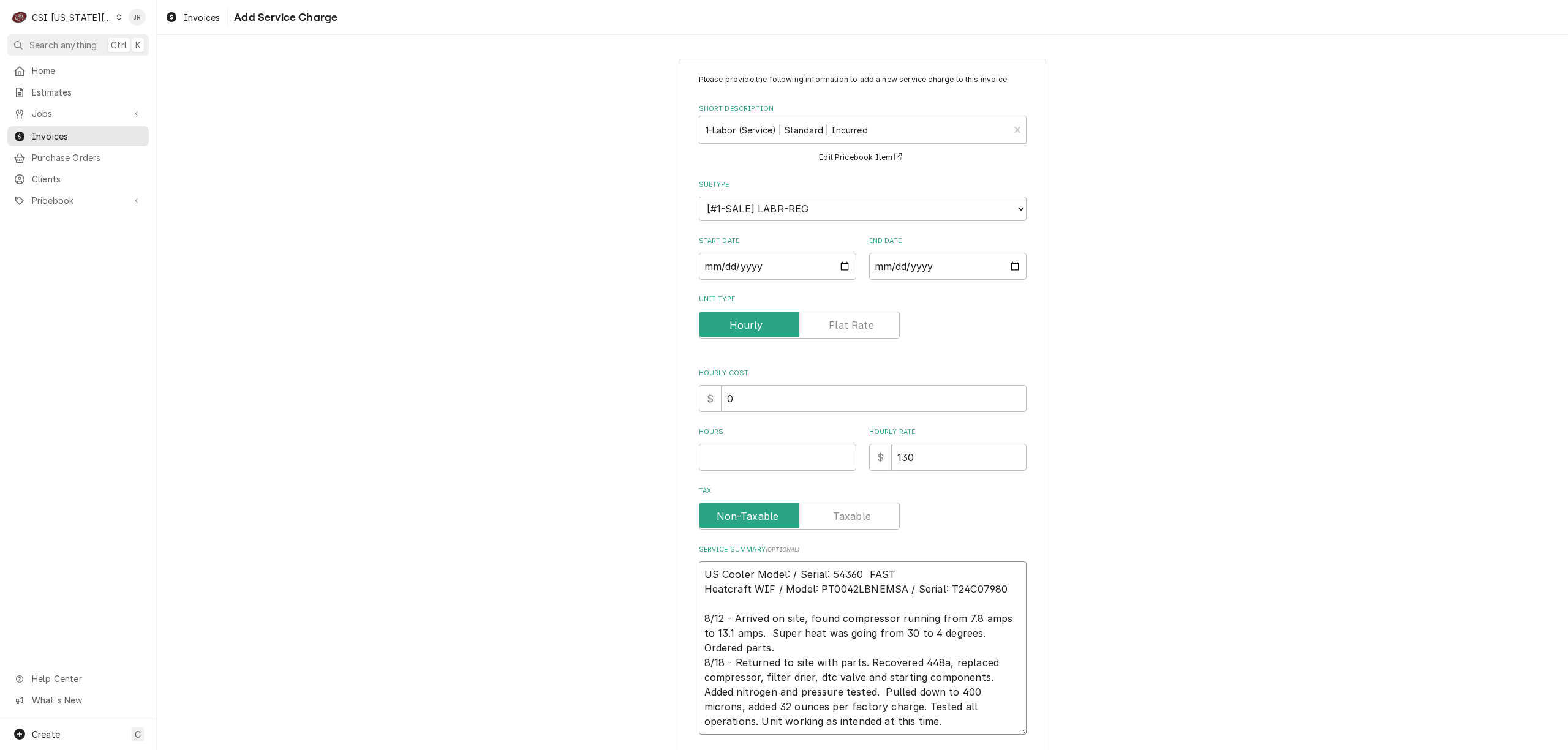
type textarea "x"
type textarea "US Cooler Model: / Serial: 54360 FAST Heatcraft WIF / Model: PT0042LBNEMSA / Se…"
type textarea "x"
type textarea "US Cooler Model: / Serial: 54360 FAST Heatcraft WIF / Model: PT0042LBNEMSA / Se…"
type textarea "x"
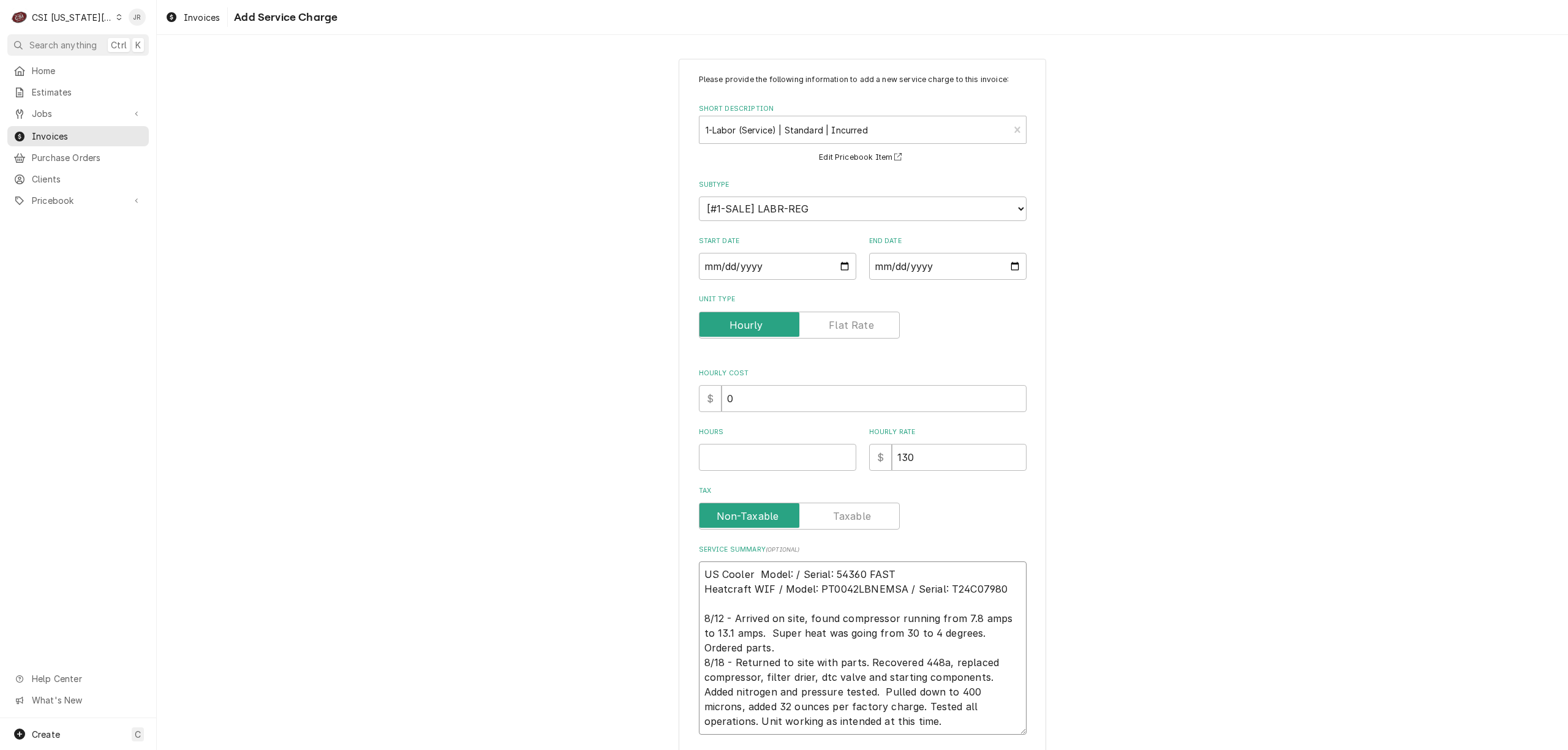
type textarea "US Cooler / Model: / Serial: 54360 FAST Heatcraft WIF / Model: PT0042LBNEMSA / …"
type textarea "x"
type textarea "US Cooler / Model: / Serial: 54360 FAST Heatcraft WIF / Model: PT0042LBNEMSA / …"
type textarea "x"
type textarea "US Cooler / Model: / Serial: 54360 FAST Heatcraft WIF / Model: PT0042LBNEMSA / …"
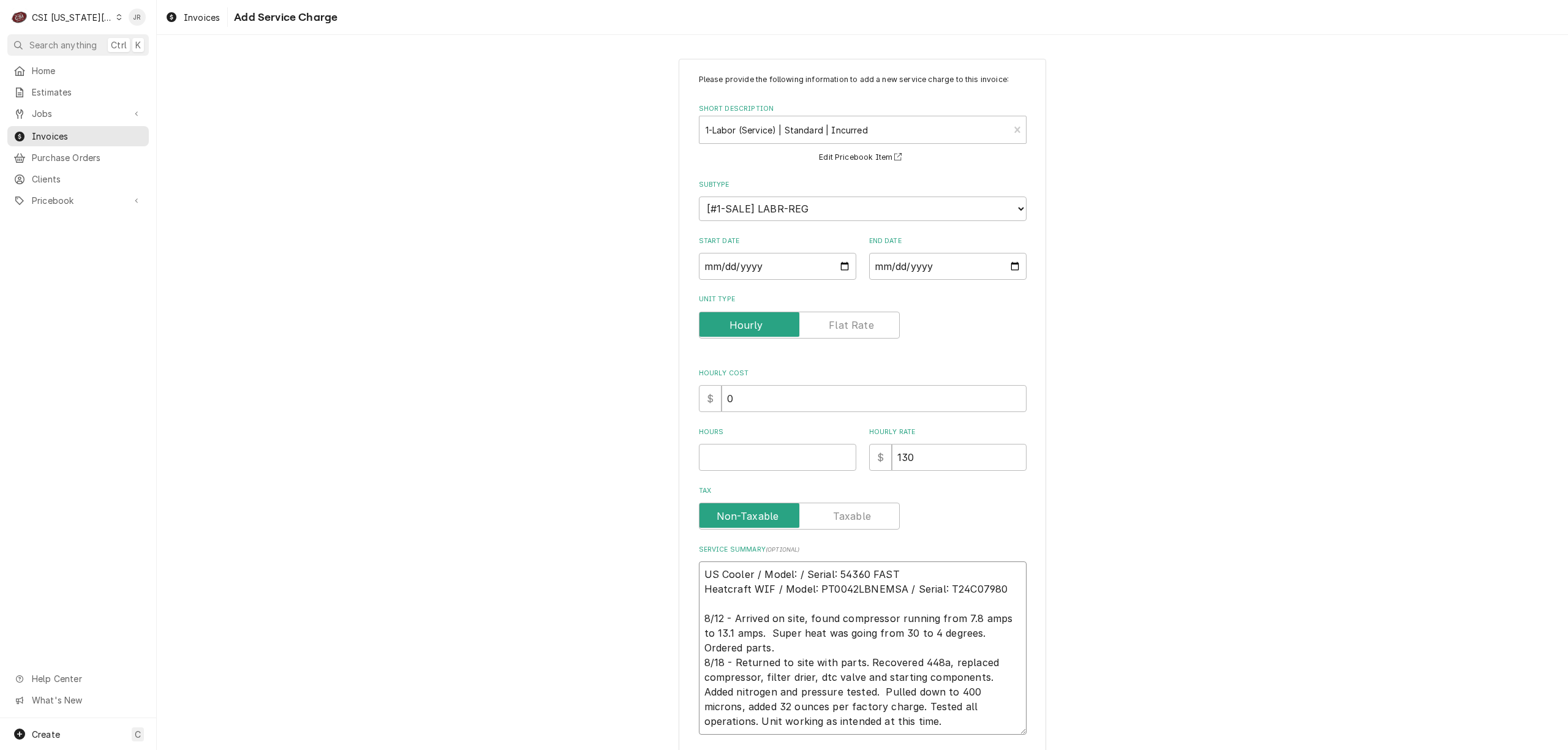
type textarea "x"
type textarea "US Cooler / Model: F/ Serial: 54360 FAST Heatcraft WIF / Model: PT0042LBNEMSA /…"
type textarea "x"
type textarea "US Cooler / Model: FF/ Serial: 54360 FAST Heatcraft WIF / Model: PT0042LBNEMSA …"
type textarea "x"
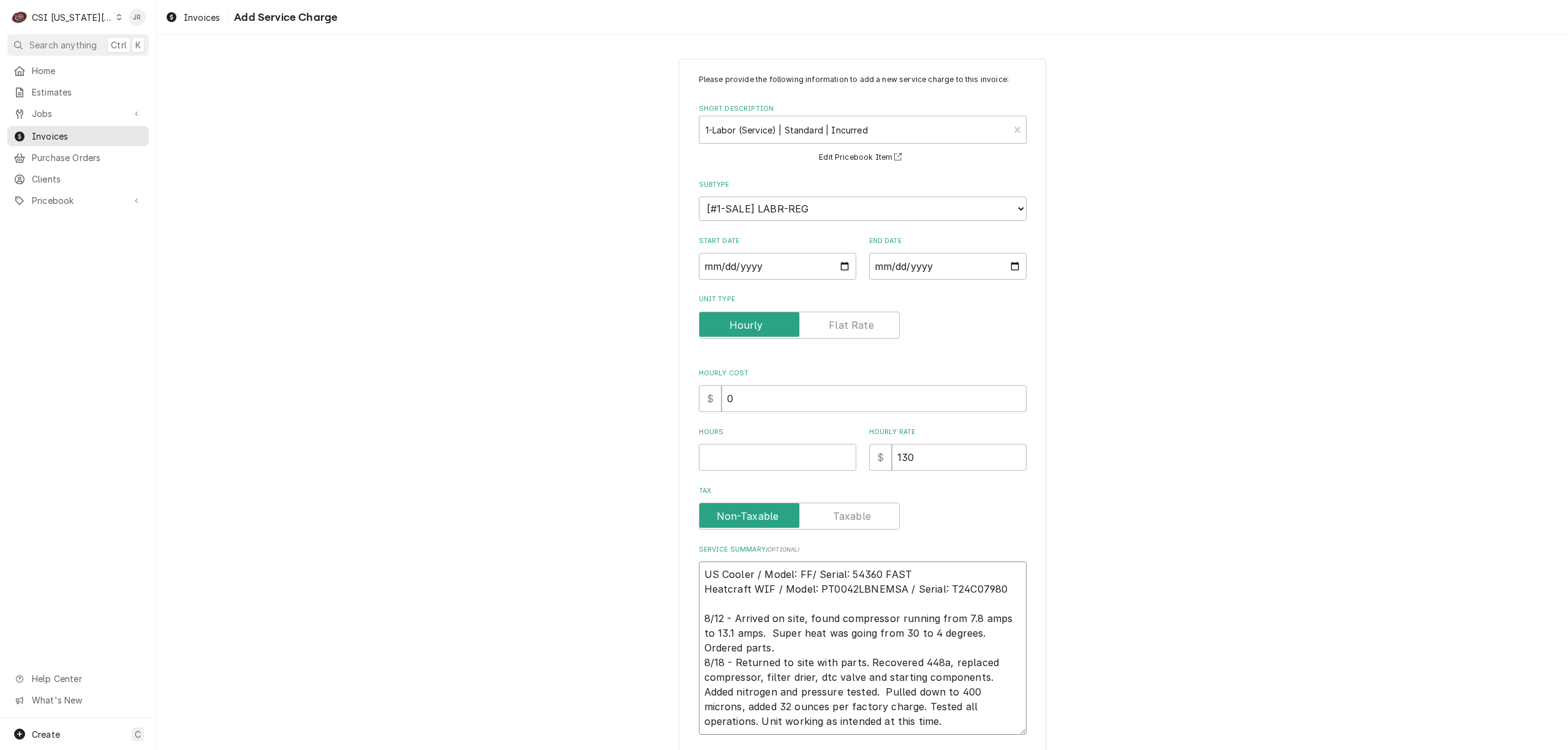
type textarea "US Cooler / Model: FFR/ Serial: 54360 FAST Heatcraft WIF / Model: PT0042LBNEMSA…"
type textarea "x"
type textarea "US Cooler / Model: FFR3/ Serial: 54360 FAST Heatcraft WIF / Model: PT0042LBNEMS…"
type textarea "x"
type textarea "US Cooler / Model: FFR34/ Serial: 54360 FAST Heatcraft WIF / Model: PT0042LBNEM…"
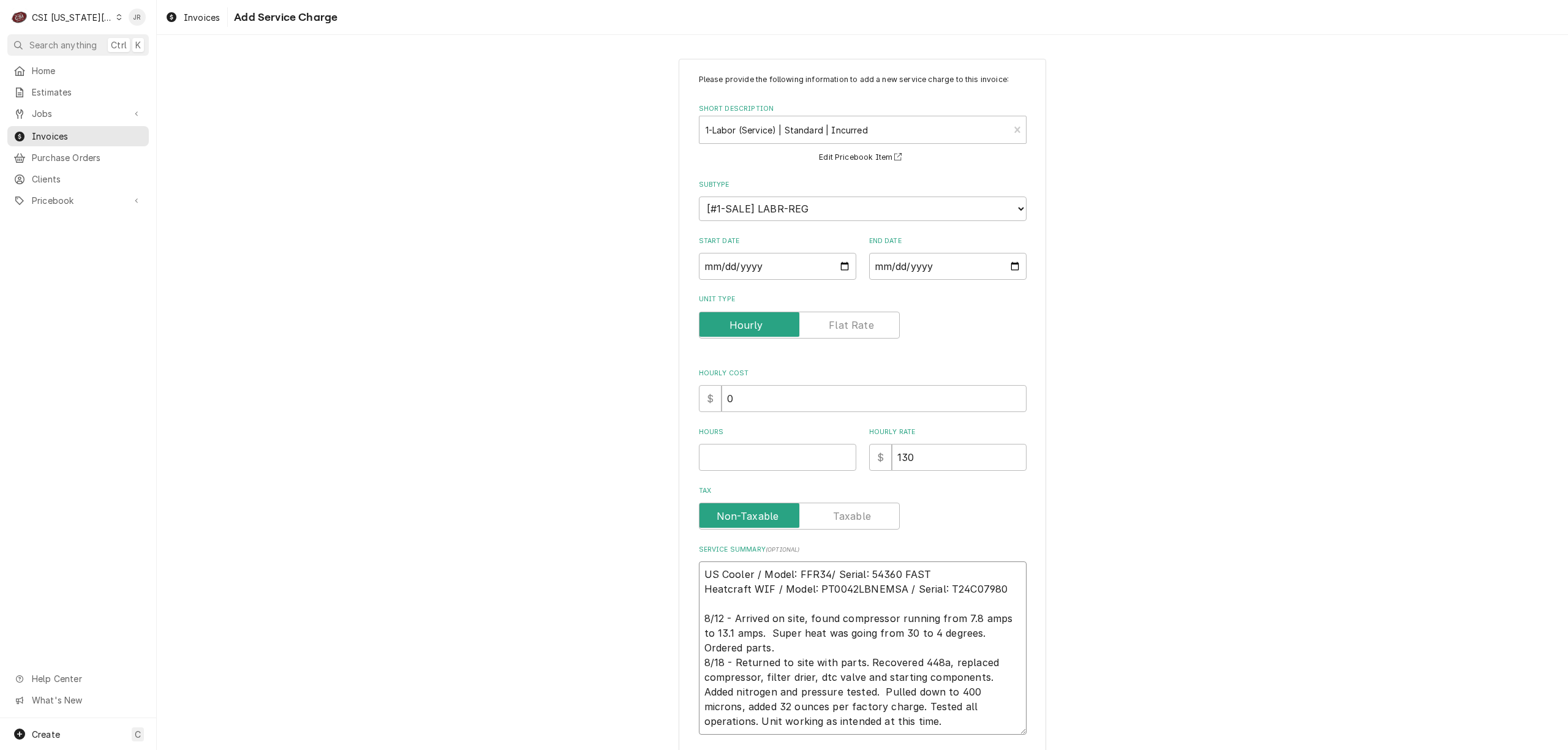
type textarea "x"
type textarea "US Cooler / Model: FFR347/ Serial: 54360 FAST Heatcraft WIF / Model: PT0042LBNE…"
type textarea "x"
type textarea "US Cooler / Model: FFR3476/ Serial: 54360 FAST Heatcraft WIF / Model: PT0042LBN…"
type textarea "x"
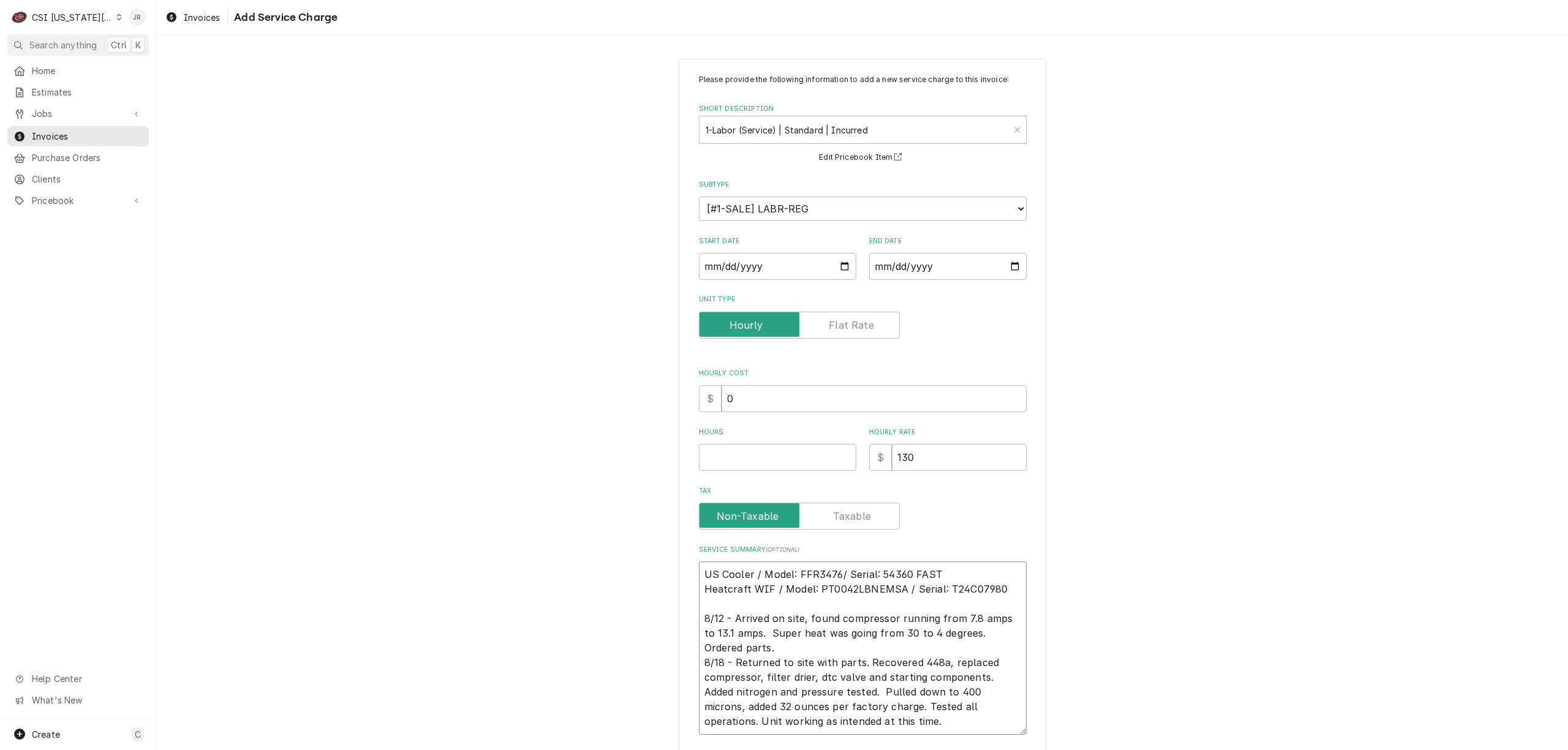
type textarea "US Cooler / Model: FFR3476G/ Serial: 54360 FAST Heatcraft WIF / Model: PT0042LB…"
type textarea "x"
type textarea "US Cooler / Model: FFR3476GL/ Serial: 54360 FAST Heatcraft WIF / Model: PT0042L…"
type textarea "x"
type textarea "US Cooler / Model: FFR3476GLI/ Serial: 54360 FAST Heatcraft WIF / Model: PT0042…"
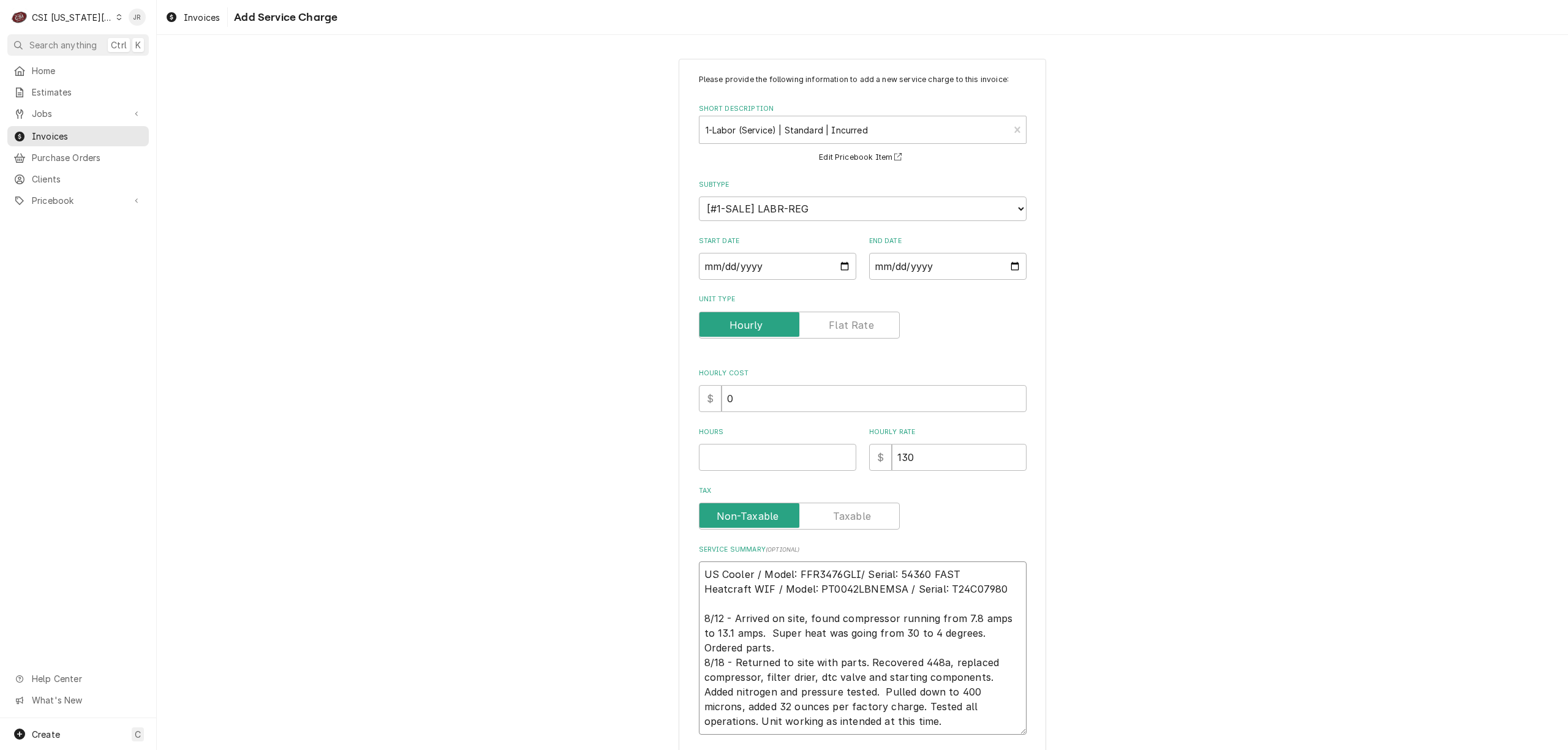
type textarea "x"
type textarea "US Cooler / Model: FFR3476GLI / Serial: 54360 FAST Heatcraft WIF / Model: PT004…"
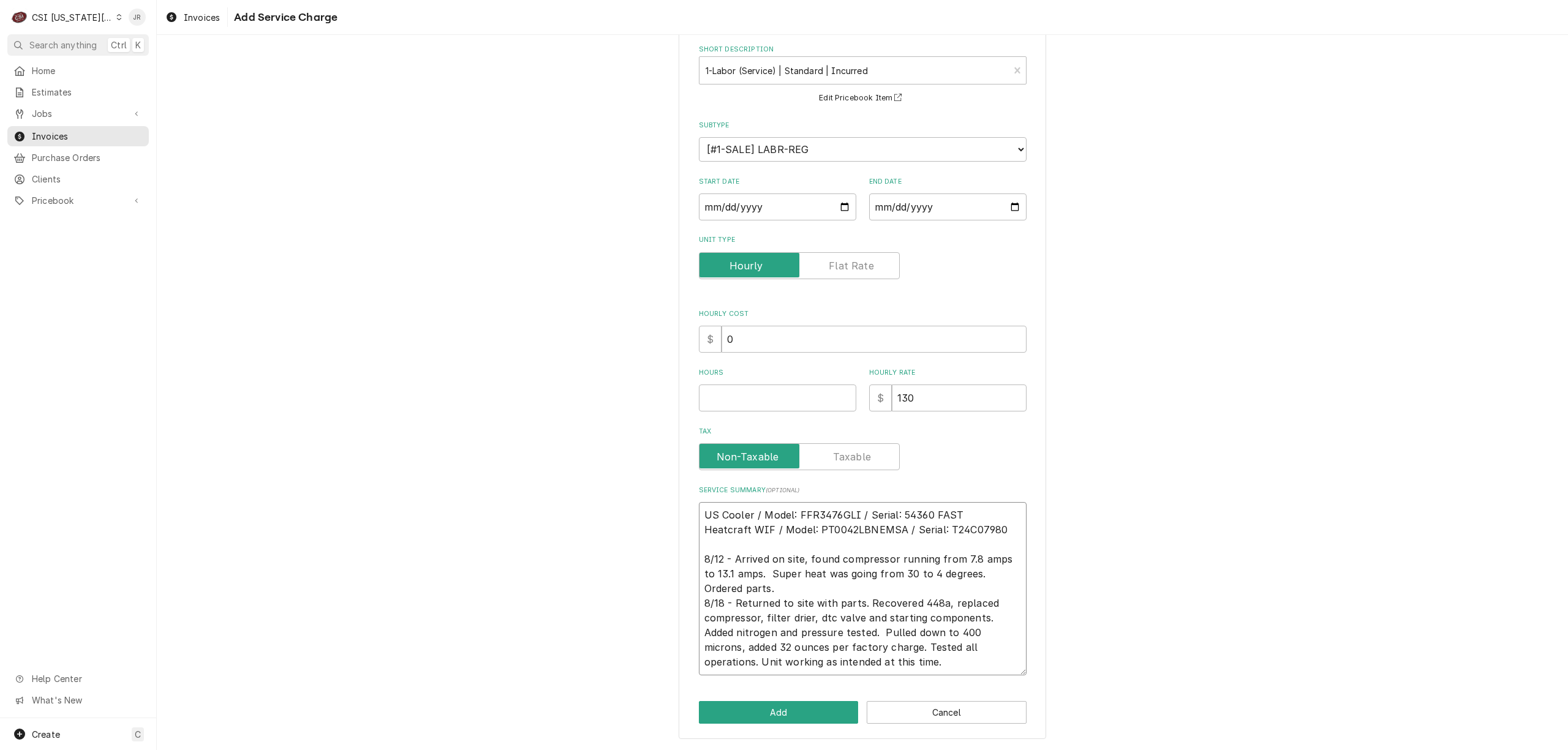
click at [872, 595] on textarea "US Cooler / Model: FFR3476GLI / Serial: 54360 FAST Heatcraft WIF / Model: PT004…" at bounding box center [863, 588] width 328 height 173
type textarea "x"
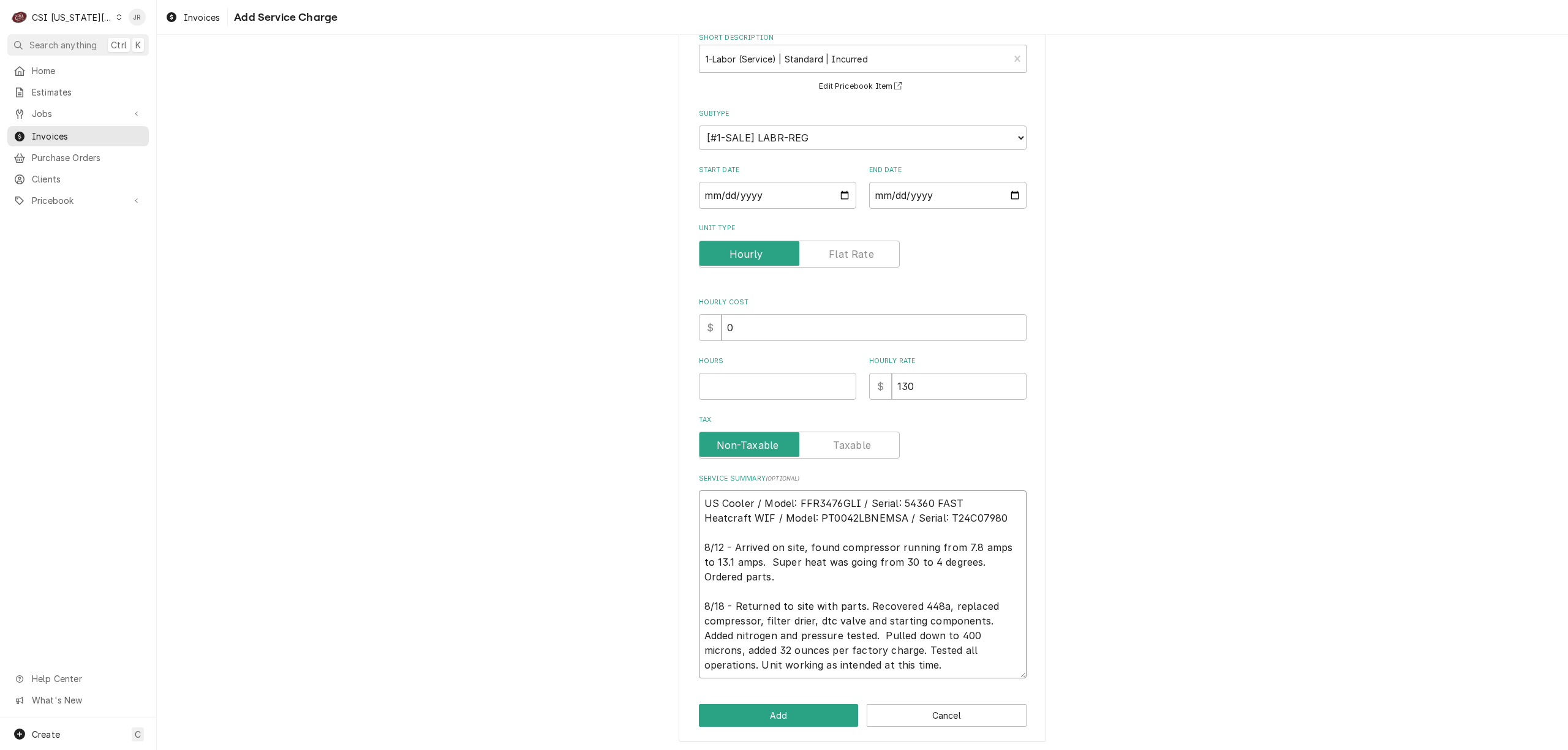
scroll to position [74, 0]
type textarea "US Cooler / Model: FFR3476GLI / Serial: 54360 FAST Heatcraft WIF / Model: PT004…"
click at [731, 389] on input "Hours" at bounding box center [777, 384] width 158 height 27
type textarea "x"
type input "1"
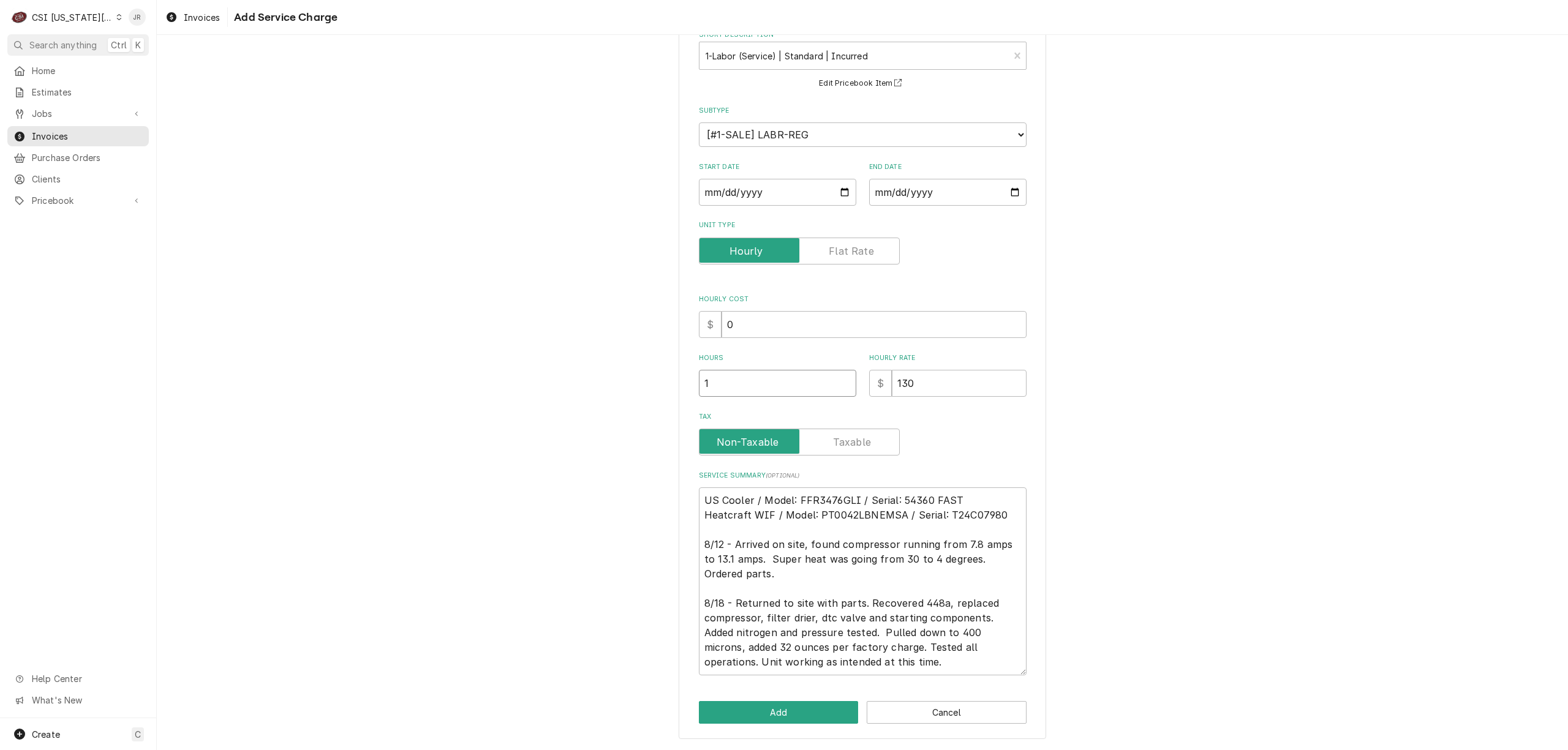
type textarea "x"
type input "11"
click at [794, 707] on button "Add" at bounding box center [779, 712] width 160 height 23
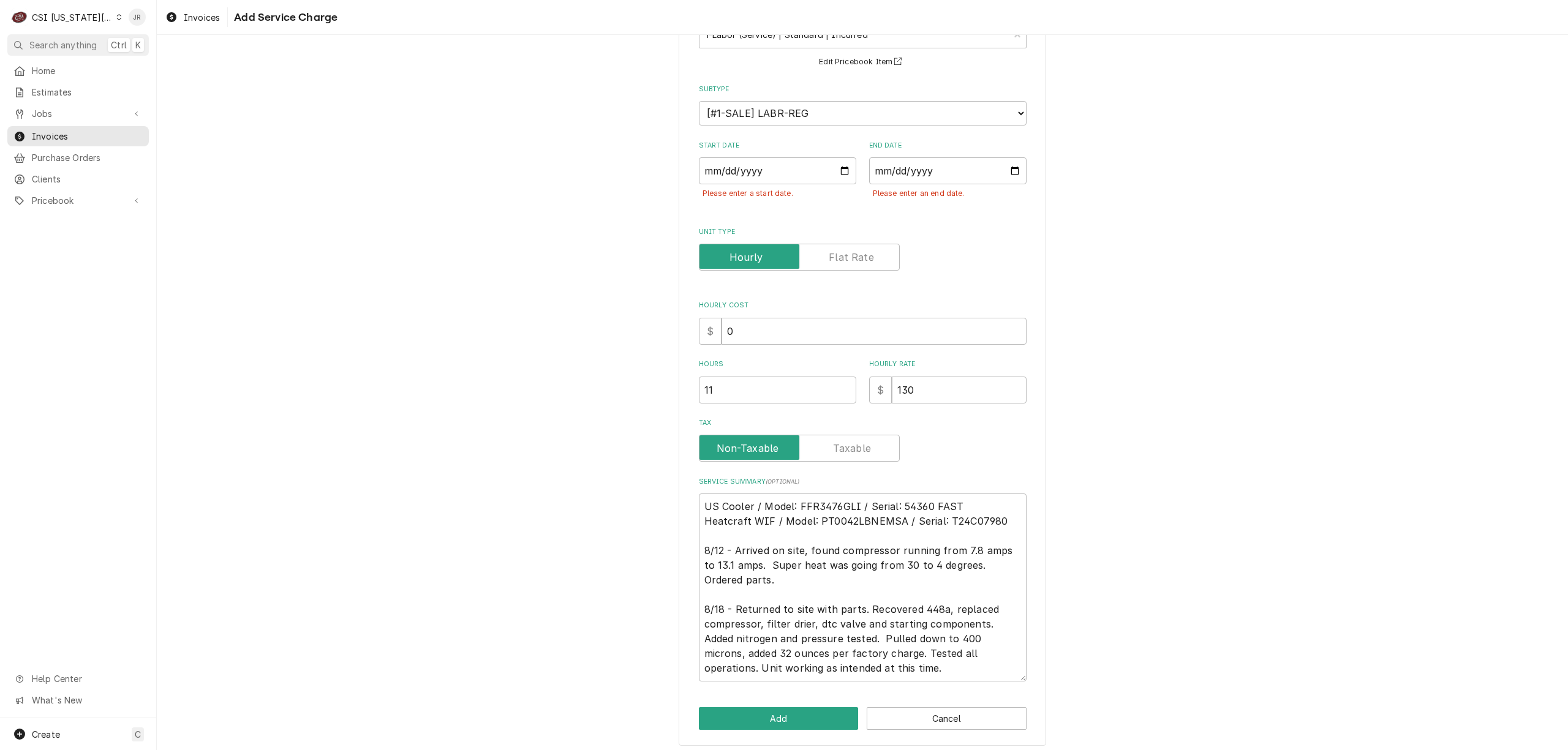
scroll to position [102, 0]
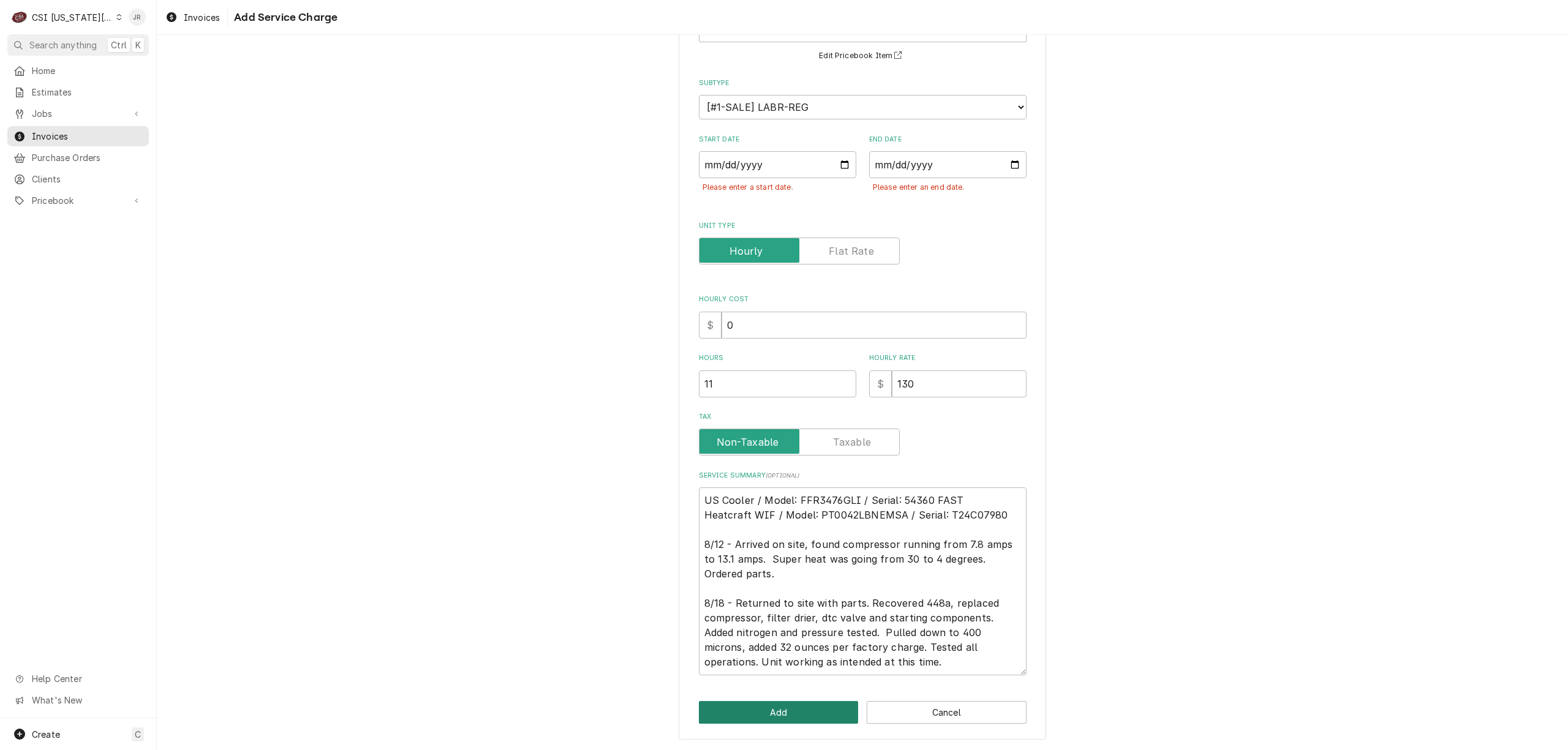
click at [794, 709] on button "Add" at bounding box center [779, 712] width 160 height 23
type textarea "x"
click at [702, 172] on input "Start Date" at bounding box center [777, 165] width 158 height 27
type input "0002-08-12"
type textarea "x"
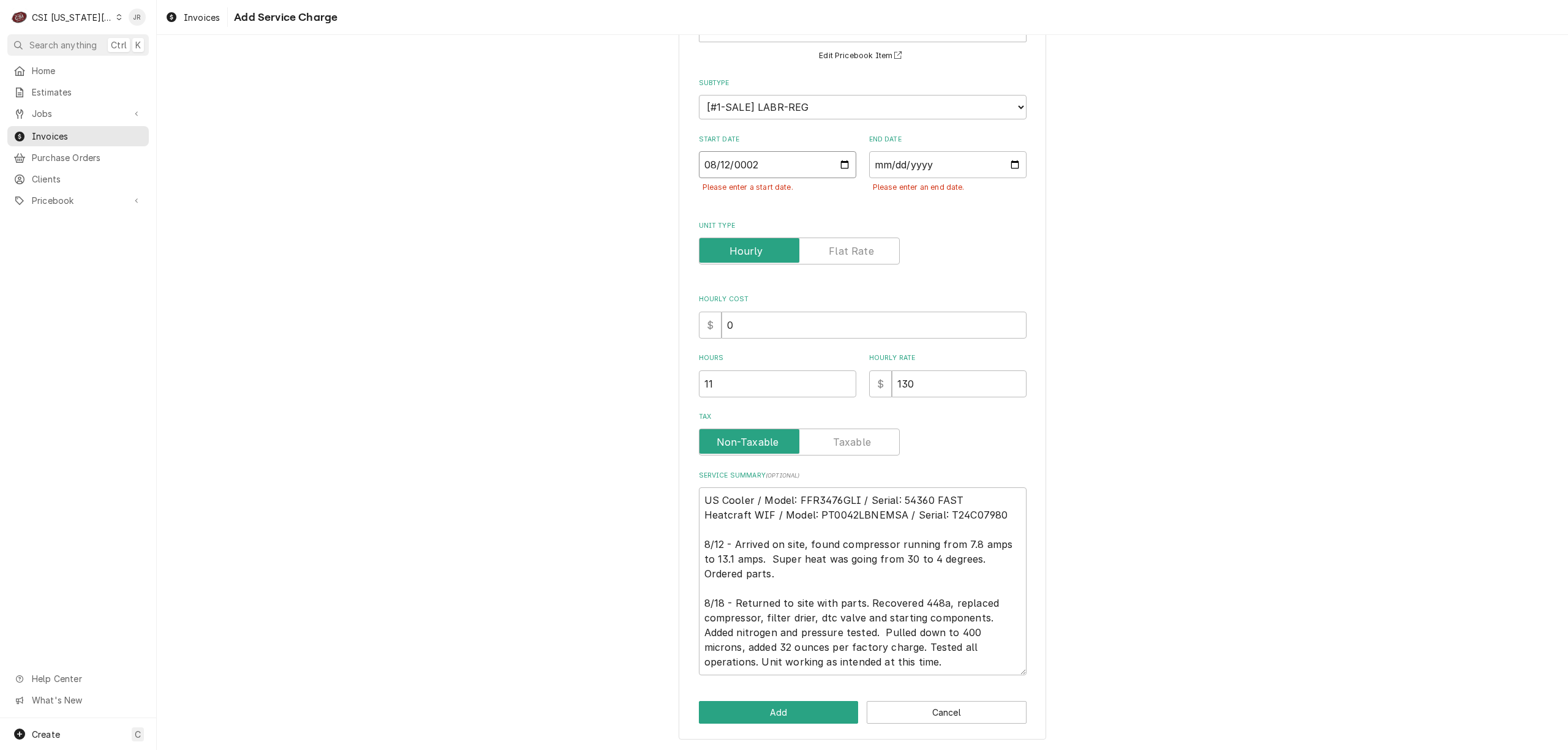
type input "0020-08-12"
type textarea "x"
type input "0202-08-12"
type textarea "x"
type input "2025-08-12"
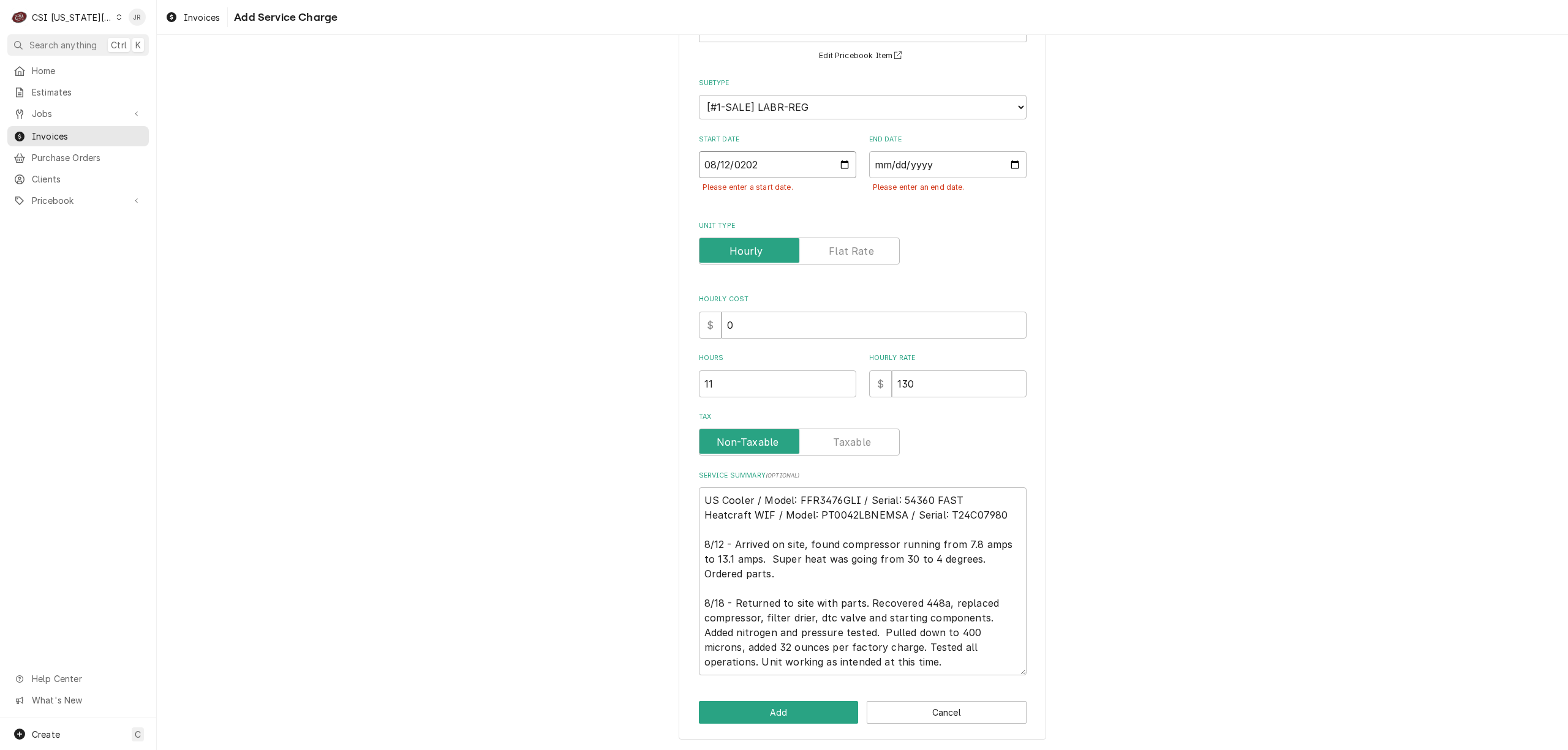
type textarea "x"
type input "0002-08-12"
type textarea "x"
type input "0020-08-12"
type textarea "x"
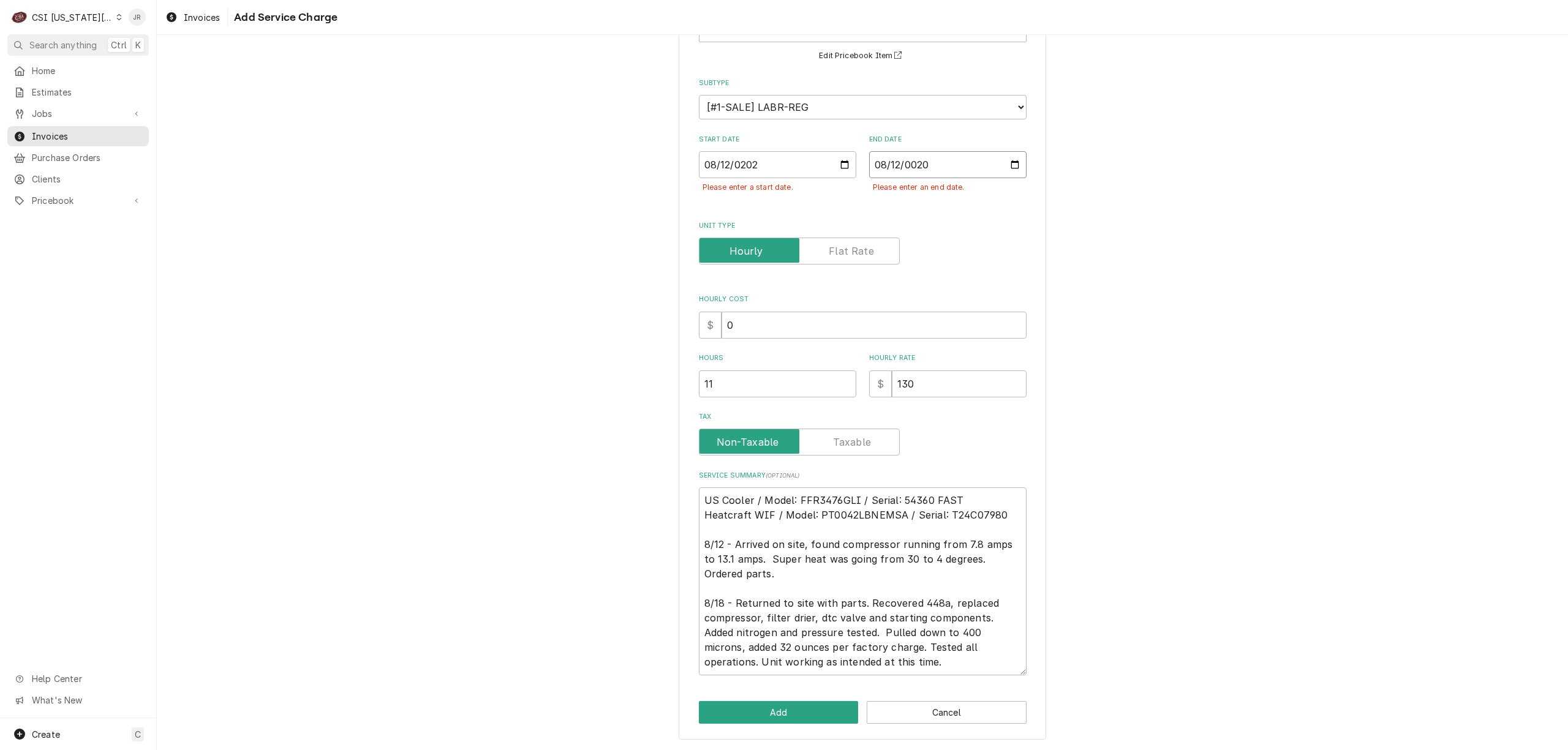
type input "0202-08-12"
type textarea "x"
type input "2025-08-12"
click at [741, 709] on button "Add" at bounding box center [779, 712] width 160 height 23
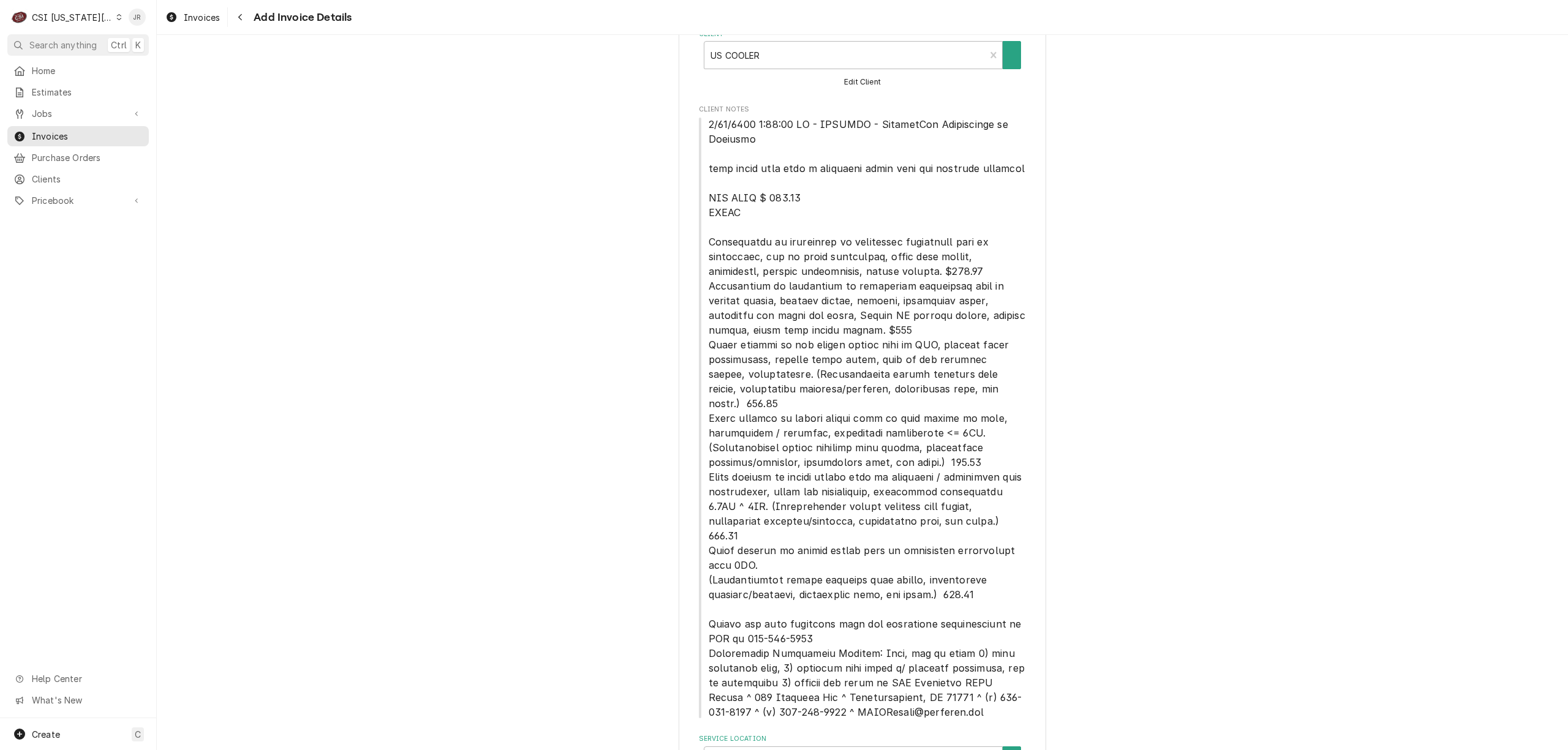
type textarea "x"
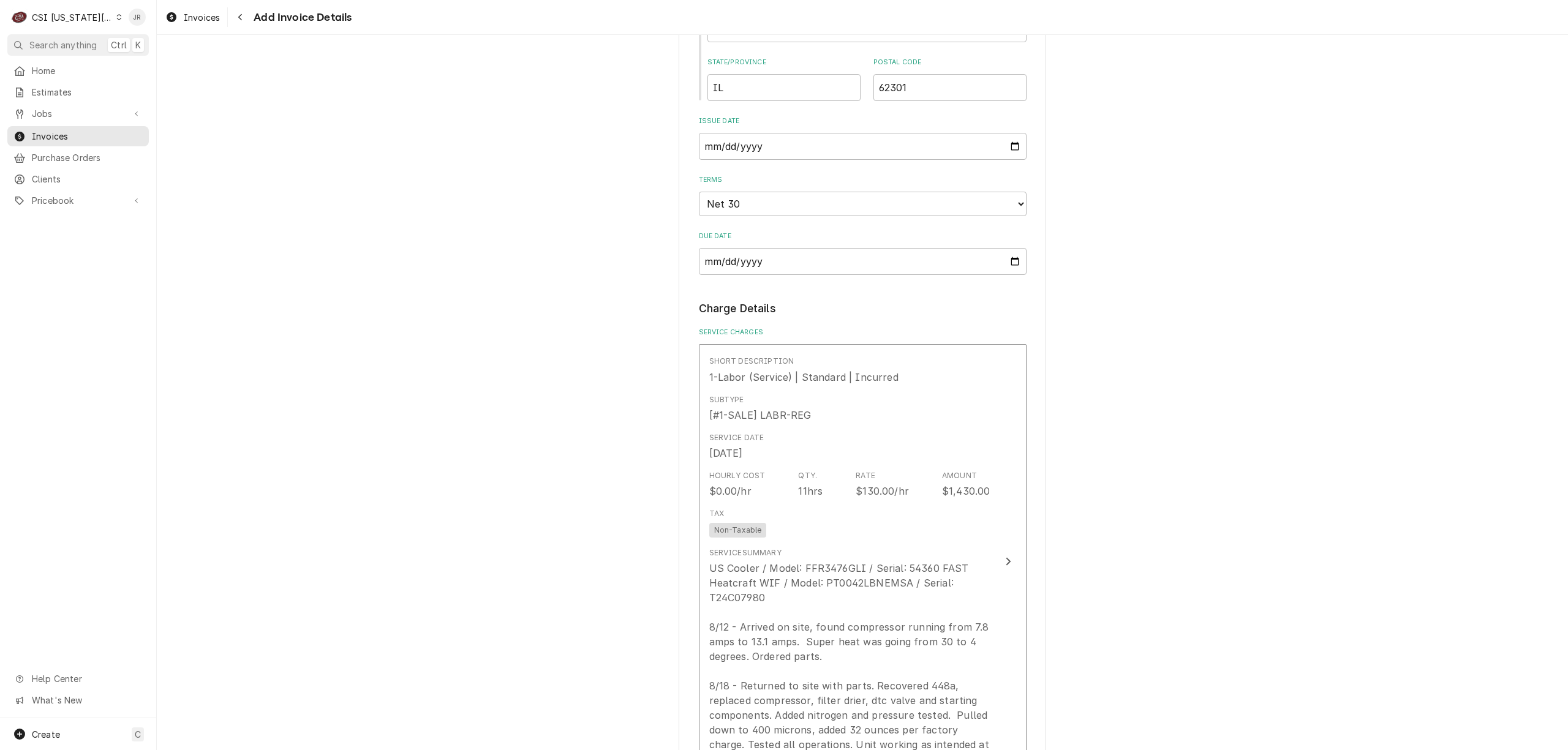
scroll to position [1783, 0]
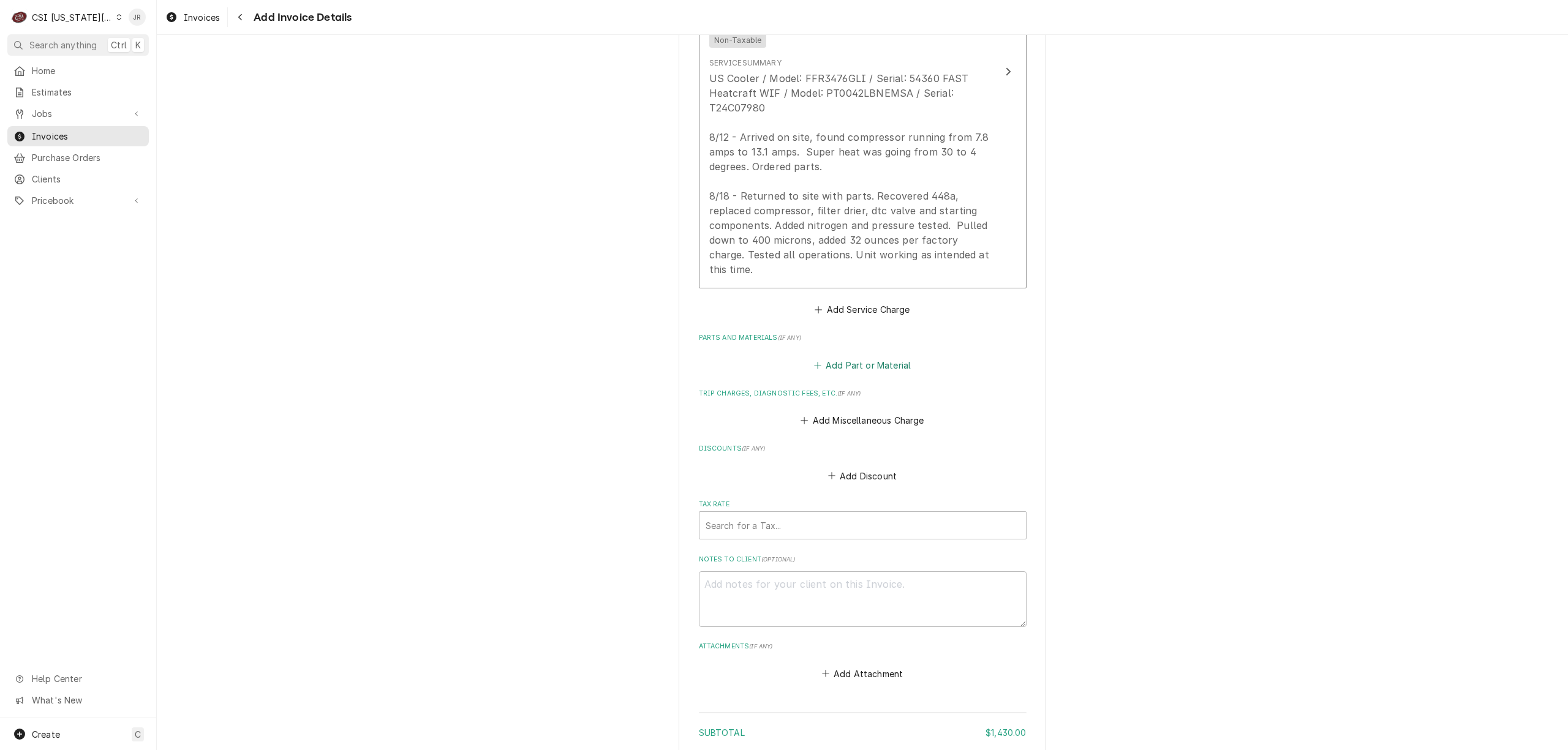
click at [876, 356] on button "Add Part or Material" at bounding box center [862, 365] width 101 height 17
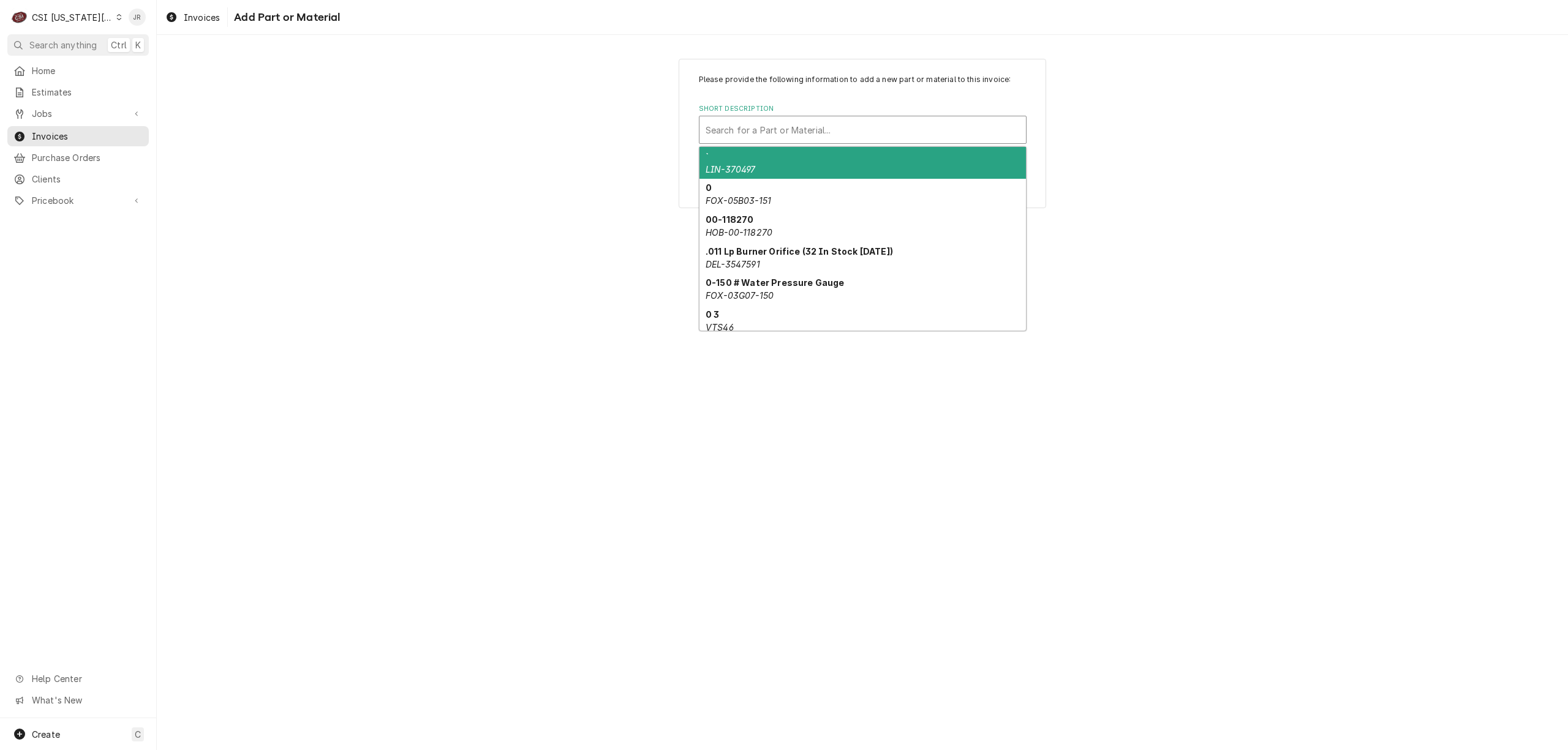
click at [811, 140] on div "Short Description" at bounding box center [862, 130] width 314 height 22
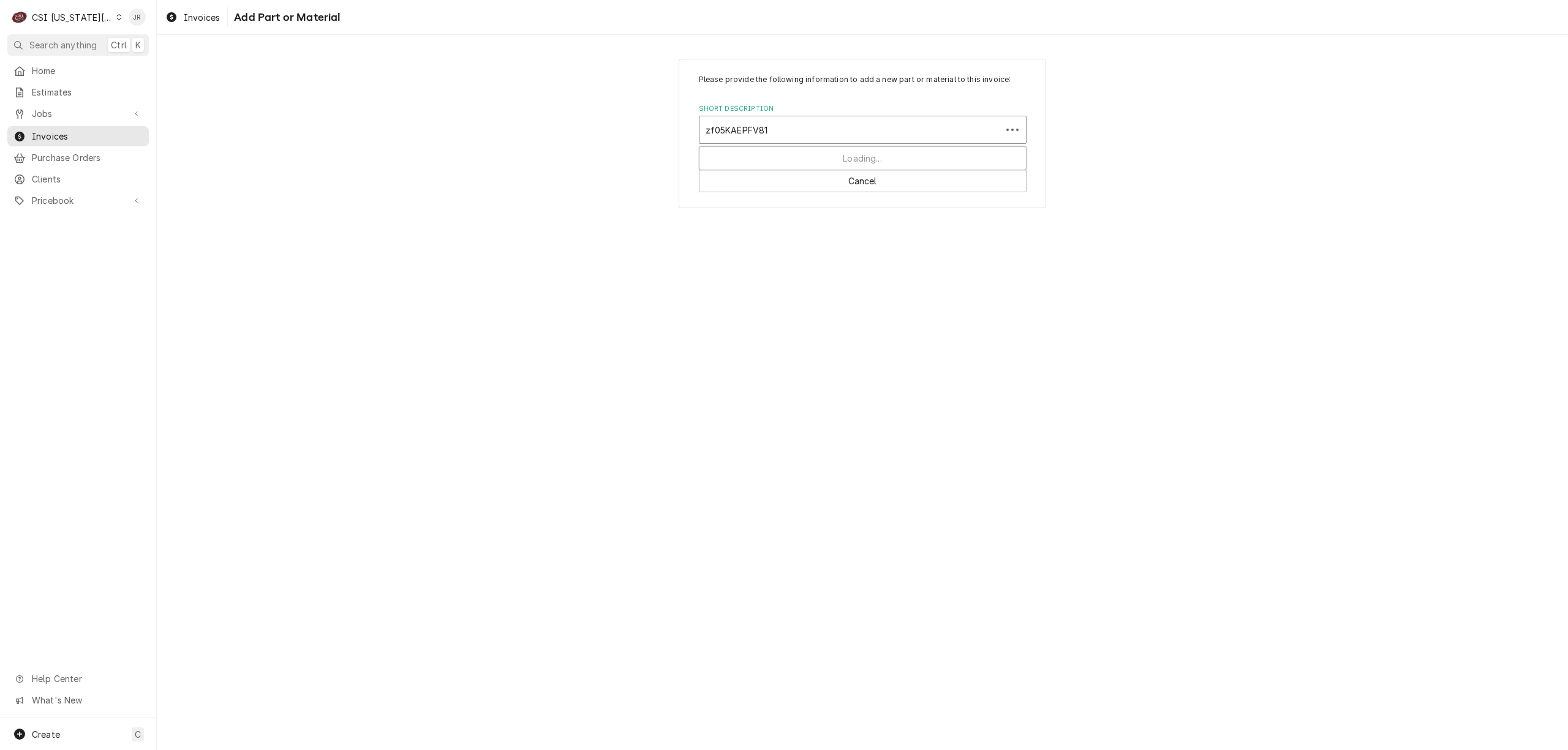
type input "zf05KAEPFV818"
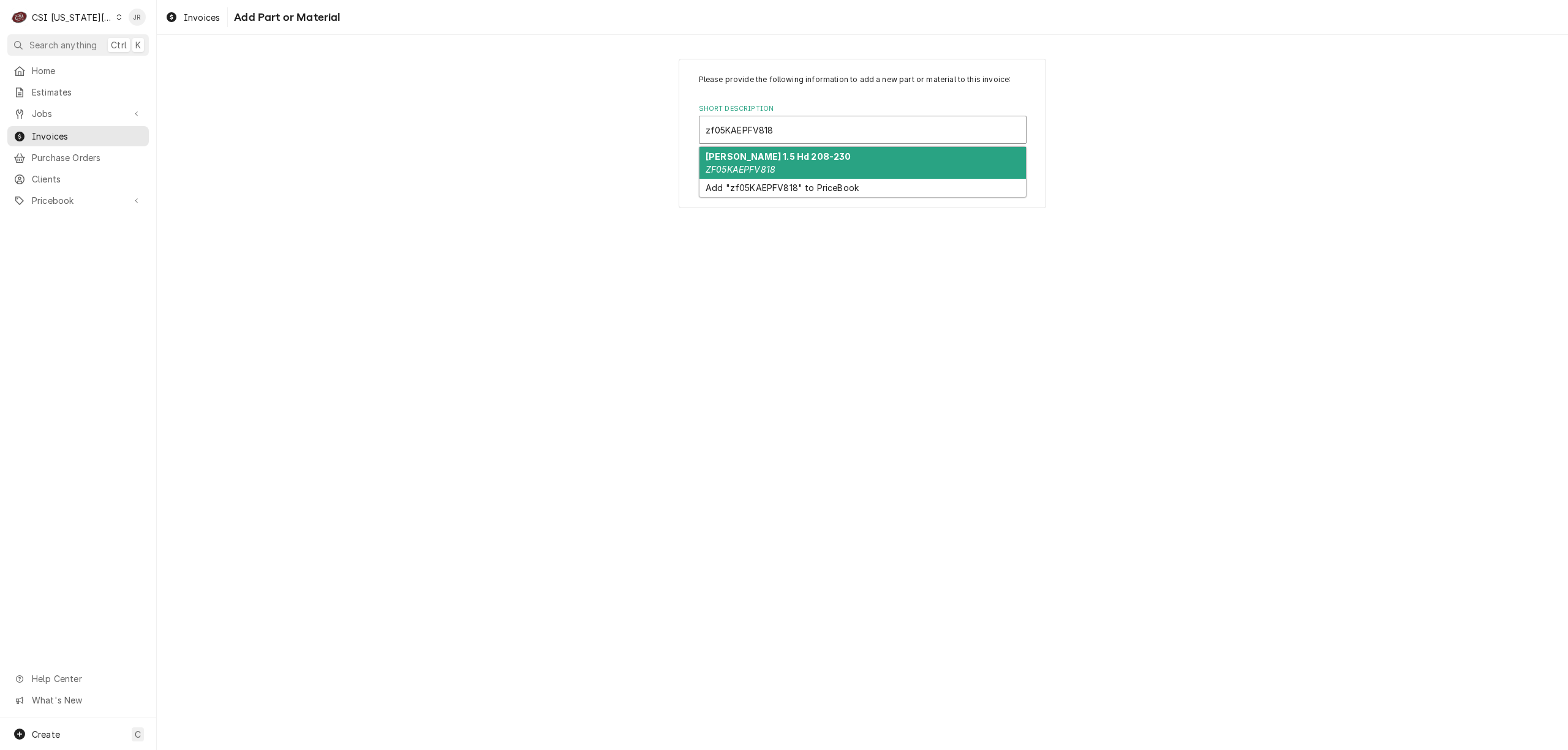
click at [833, 160] on div "Copeland 1.5 Hd 208-230 ZF05KAEPFV818" at bounding box center [863, 163] width 327 height 32
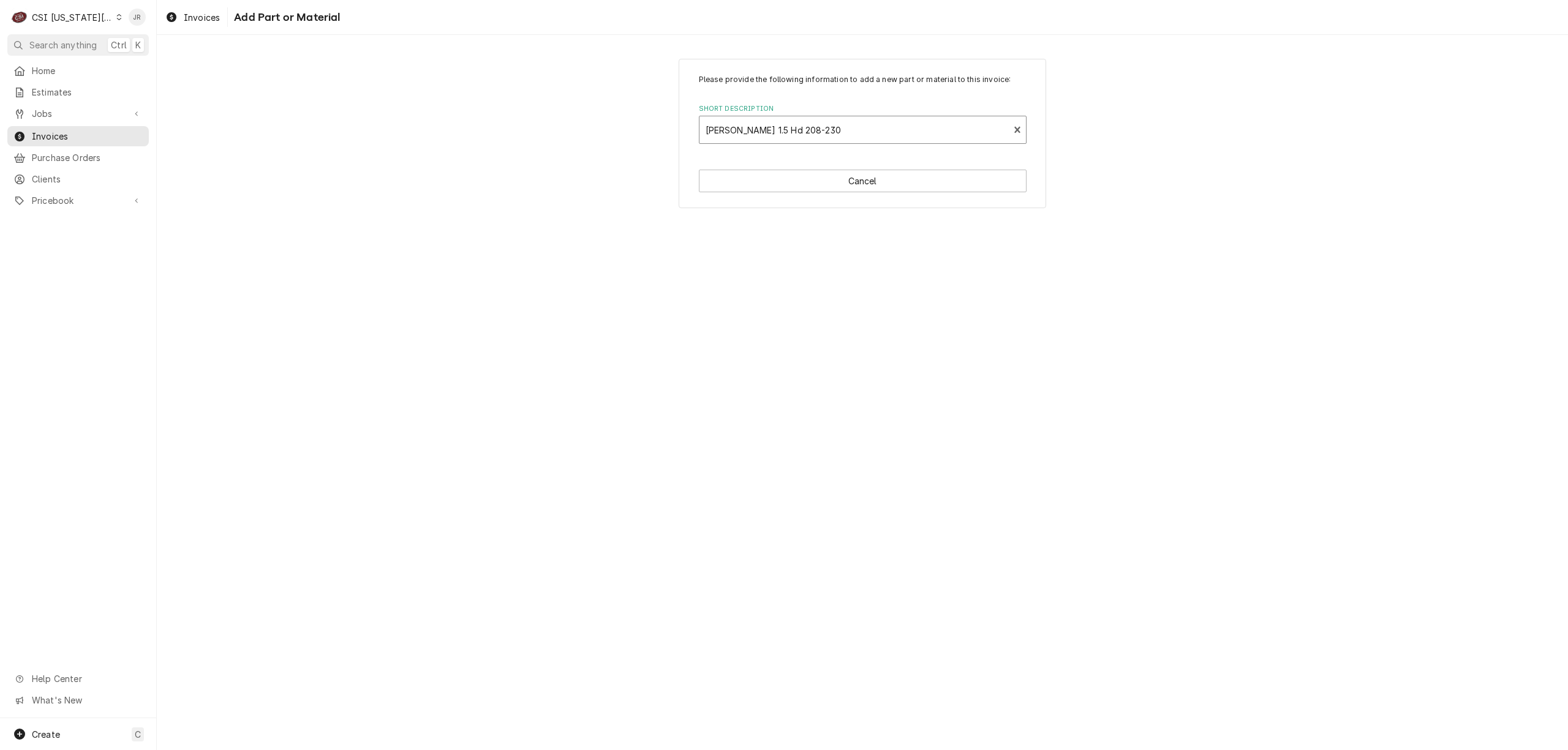
type textarea "x"
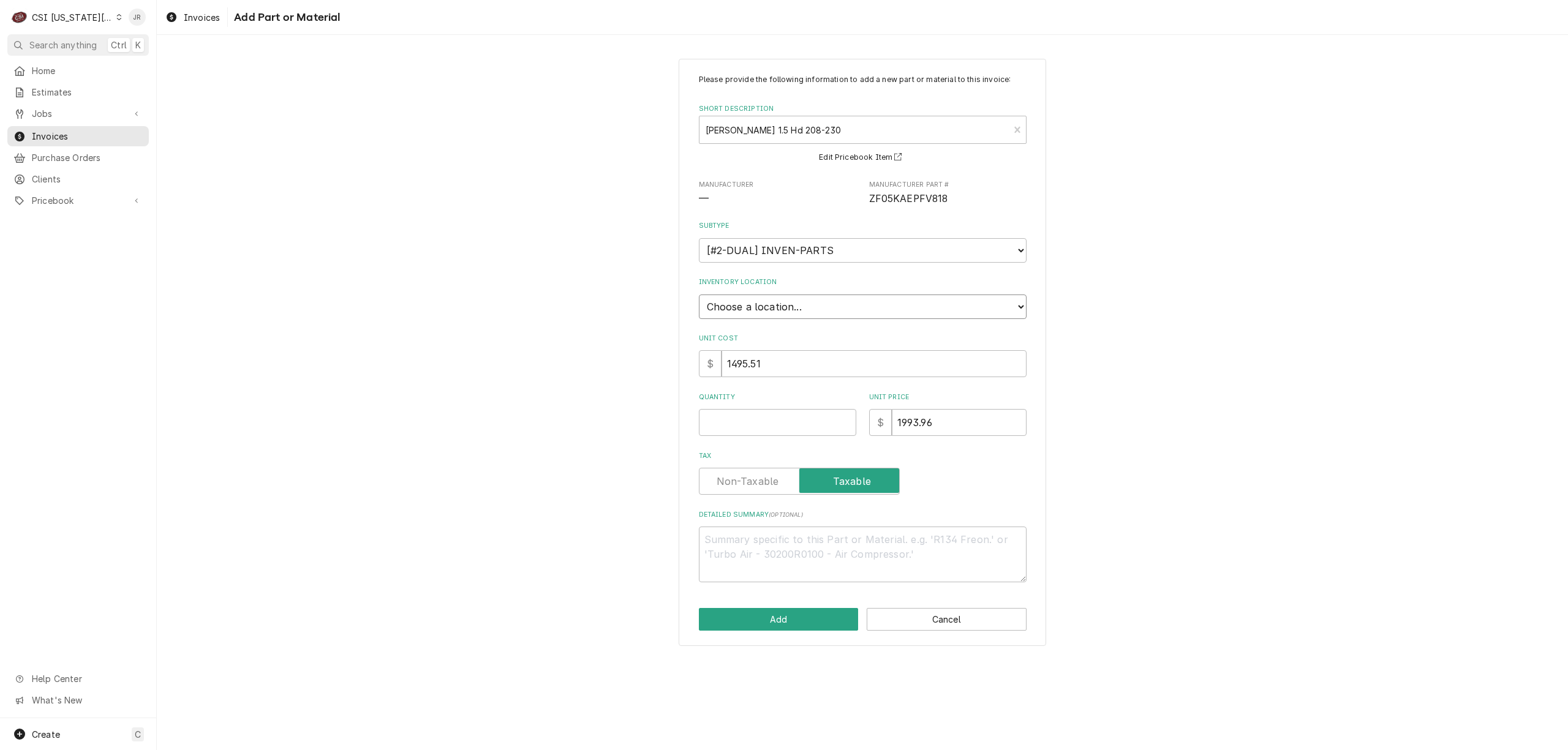
click at [786, 307] on select "Choose a location... 00 | KC WAREHOUSE 00 | MAIN WAREHOUSE 01 | BRIAN BREAZIER …" at bounding box center [863, 307] width 328 height 24
click at [778, 299] on select "Choose a location... 00 | KC WAREHOUSE 00 | MAIN WAREHOUSE 01 | BRIAN BREAZIER …" at bounding box center [863, 307] width 328 height 24
select select "2818"
click at [699, 294] on select "Choose a location... 00 | KC WAREHOUSE 00 | MAIN WAREHOUSE 01 | BRIAN BREAZIER …" at bounding box center [863, 307] width 328 height 24
drag, startPoint x: 745, startPoint y: 426, endPoint x: 744, endPoint y: 419, distance: 7.1
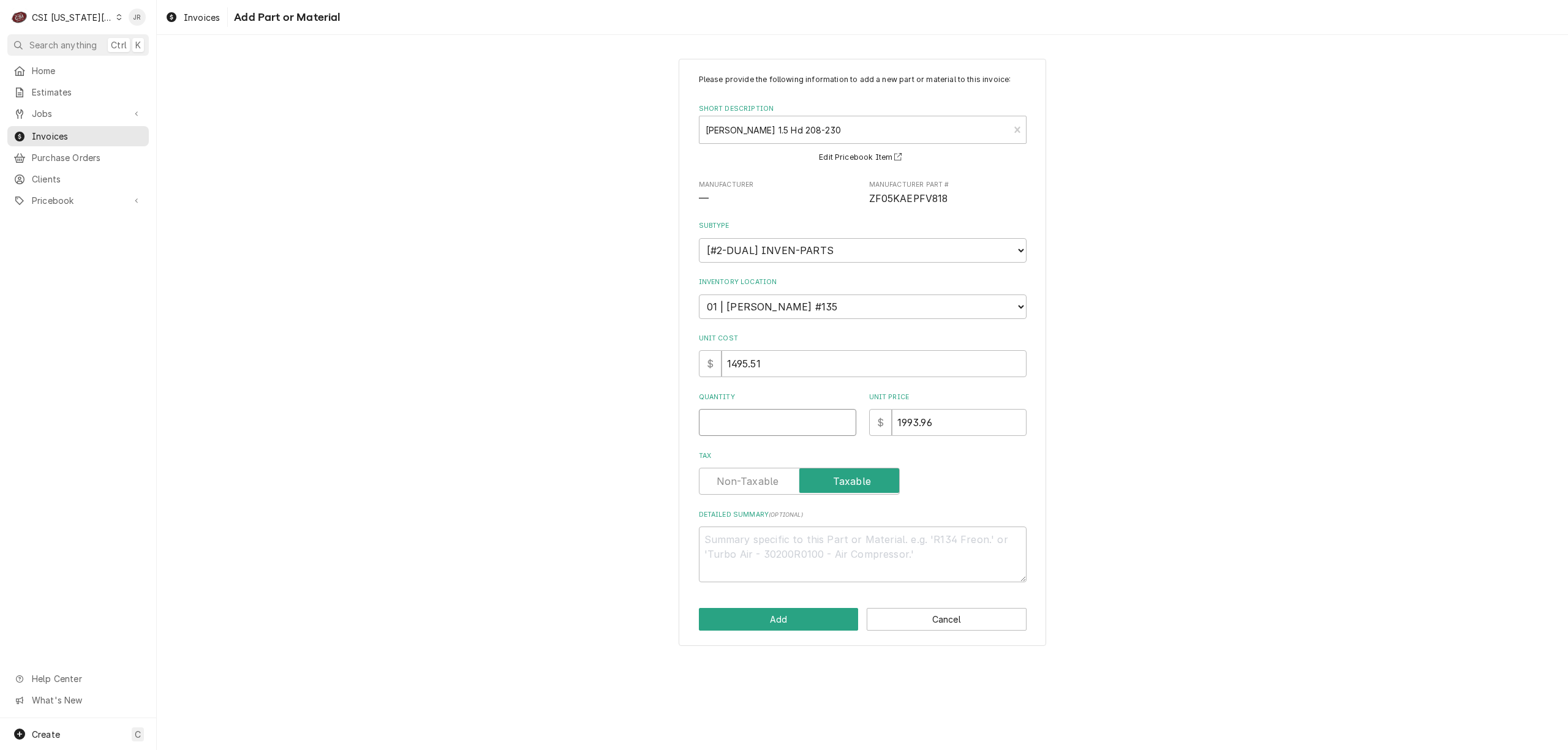
click at [745, 425] on input "Quantity" at bounding box center [777, 423] width 158 height 27
type textarea "x"
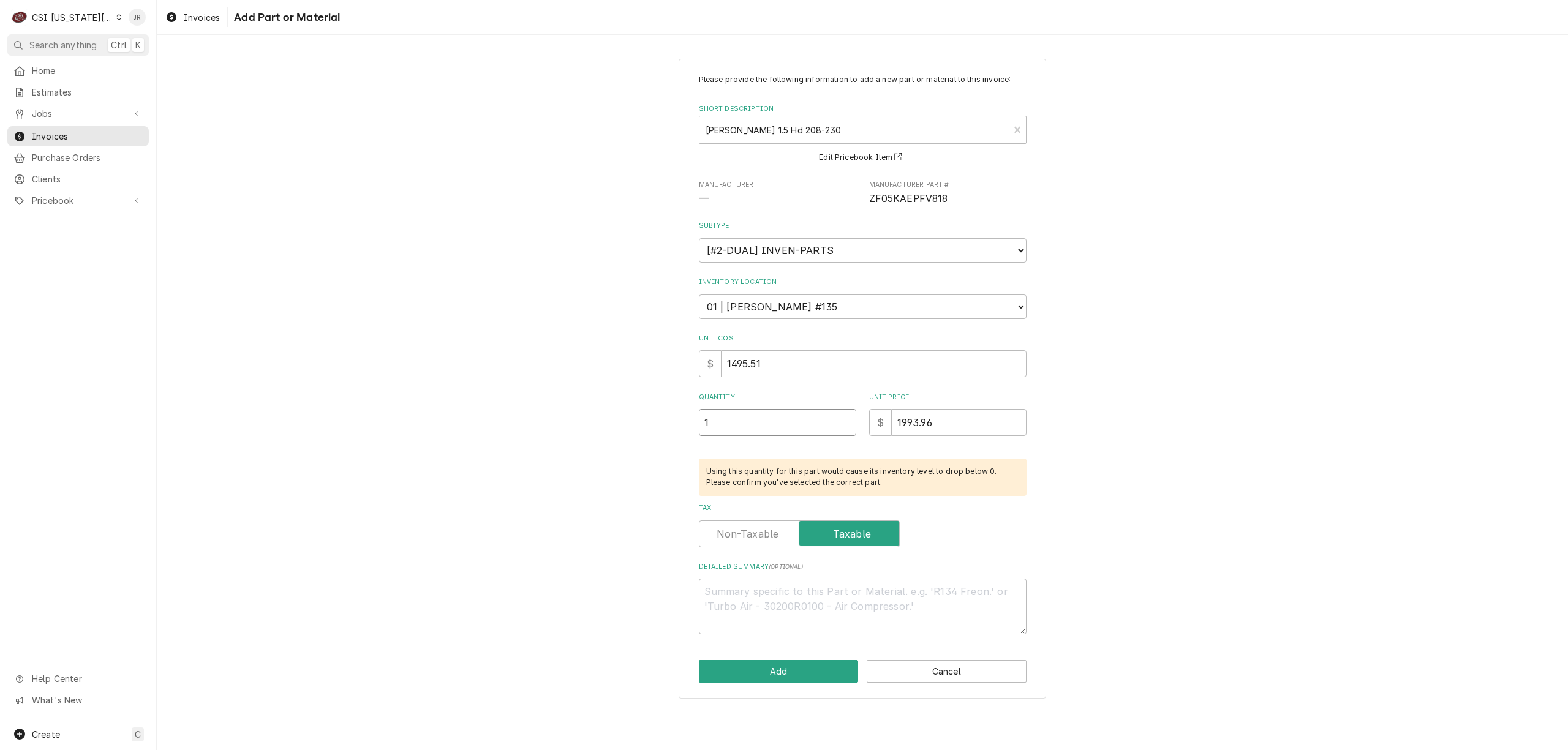
type input "1"
click at [944, 424] on input "1993.96" at bounding box center [959, 423] width 135 height 27
drag, startPoint x: 944, startPoint y: 424, endPoint x: 753, endPoint y: 354, distance: 203.4
click at [753, 354] on div "Please provide the following information to add a new part or material to this …" at bounding box center [863, 354] width 328 height 560
type textarea "x"
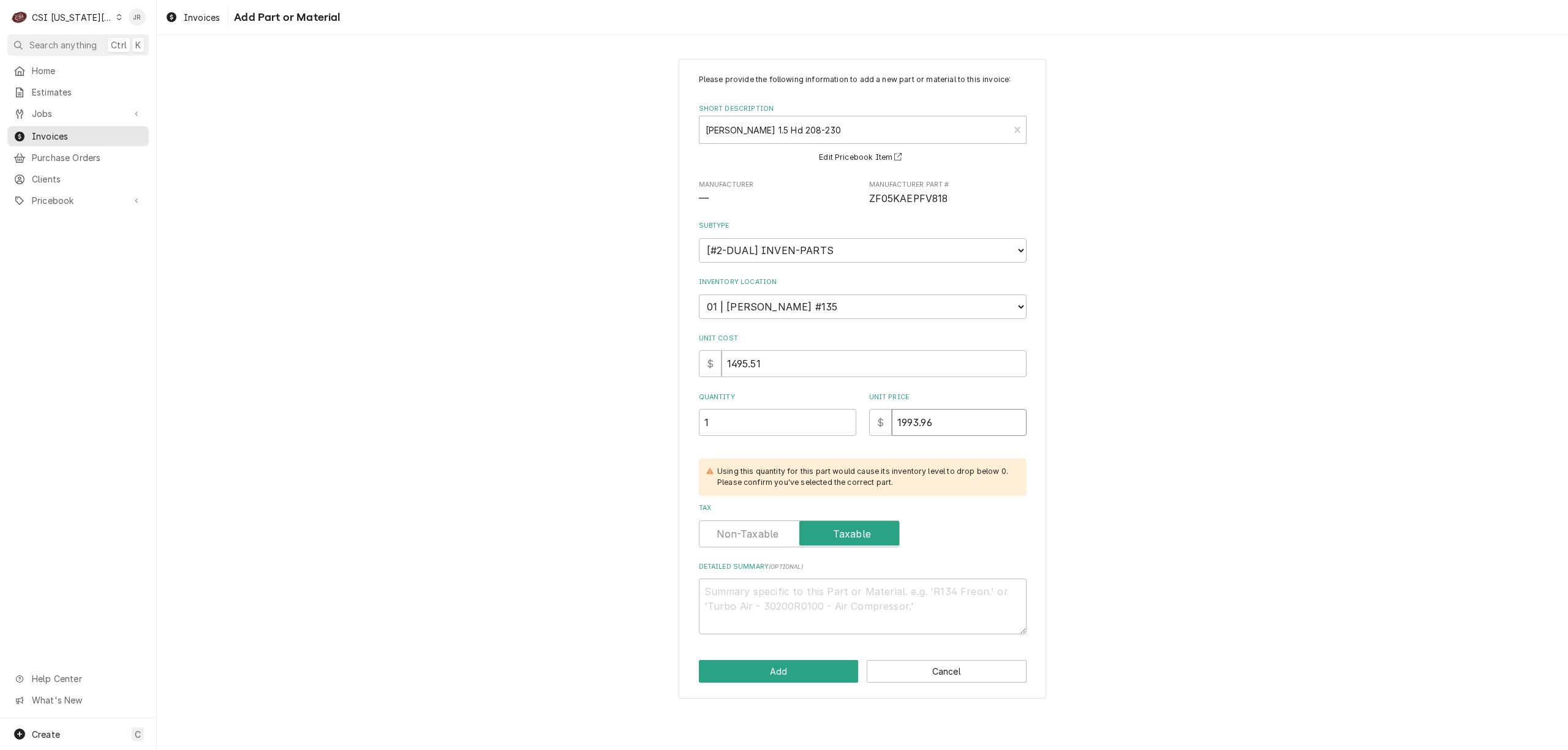
type input "1"
type textarea "x"
click at [752, 671] on button "Add" at bounding box center [779, 672] width 160 height 23
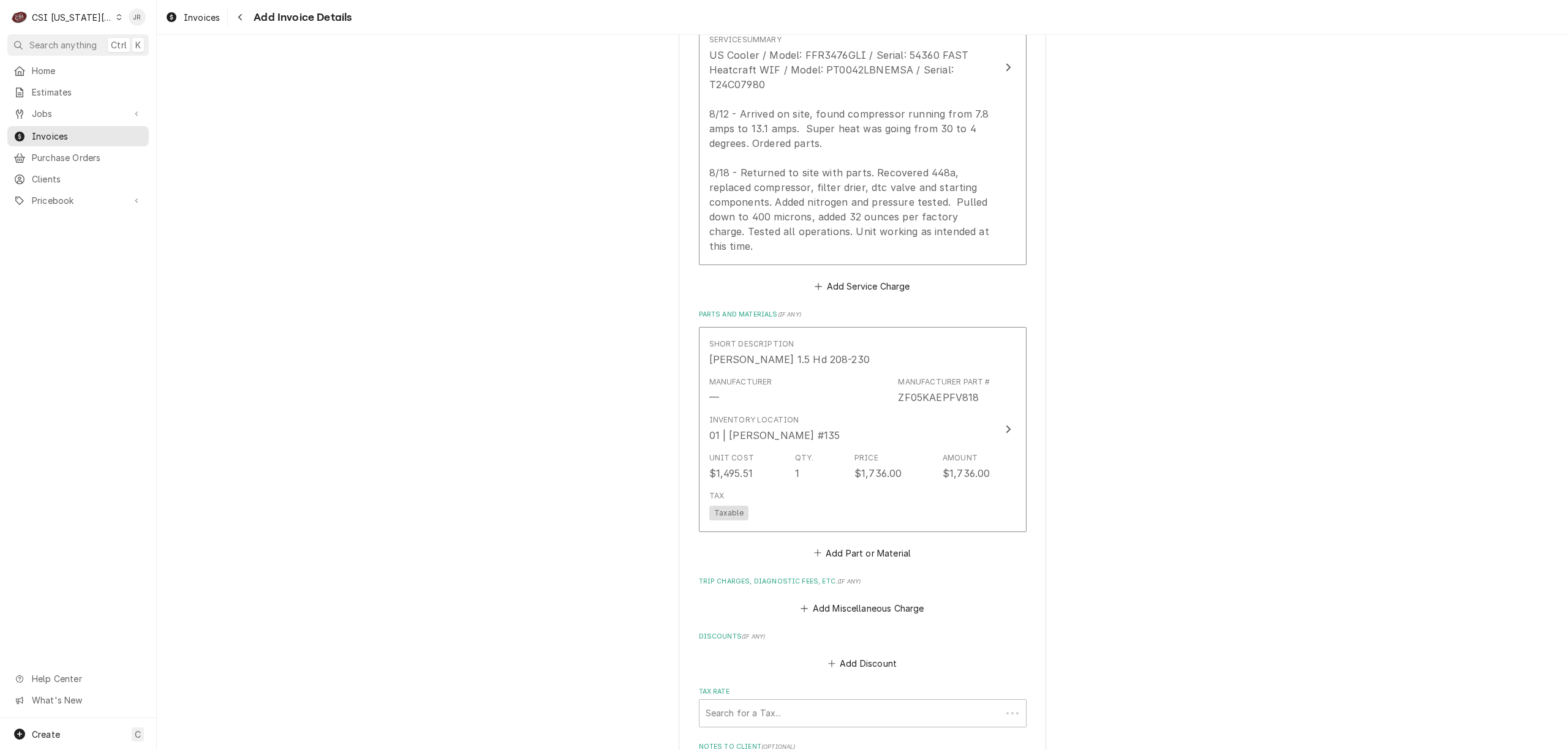
scroll to position [1807, 0]
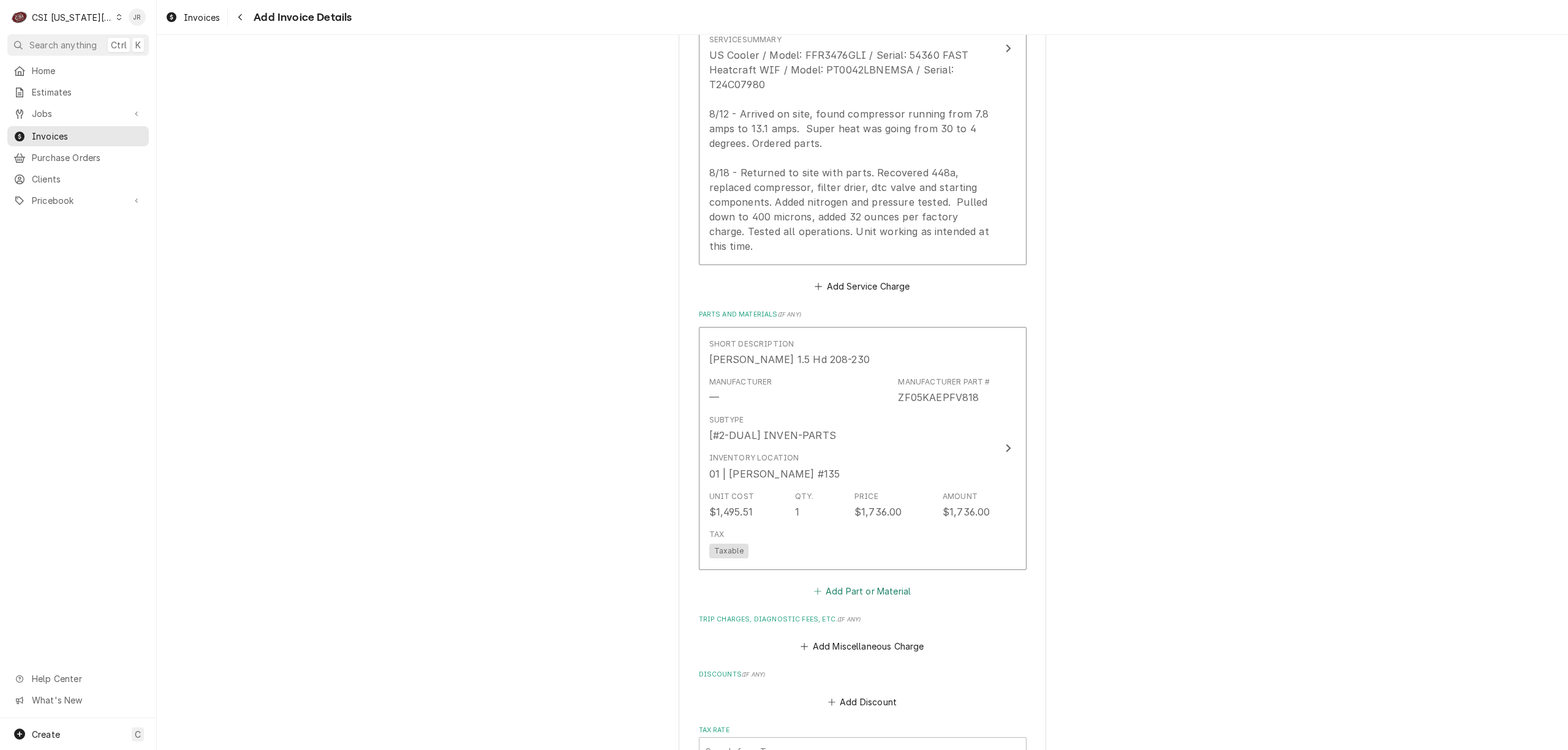
click at [853, 582] on button "Add Part or Material" at bounding box center [862, 591] width 101 height 17
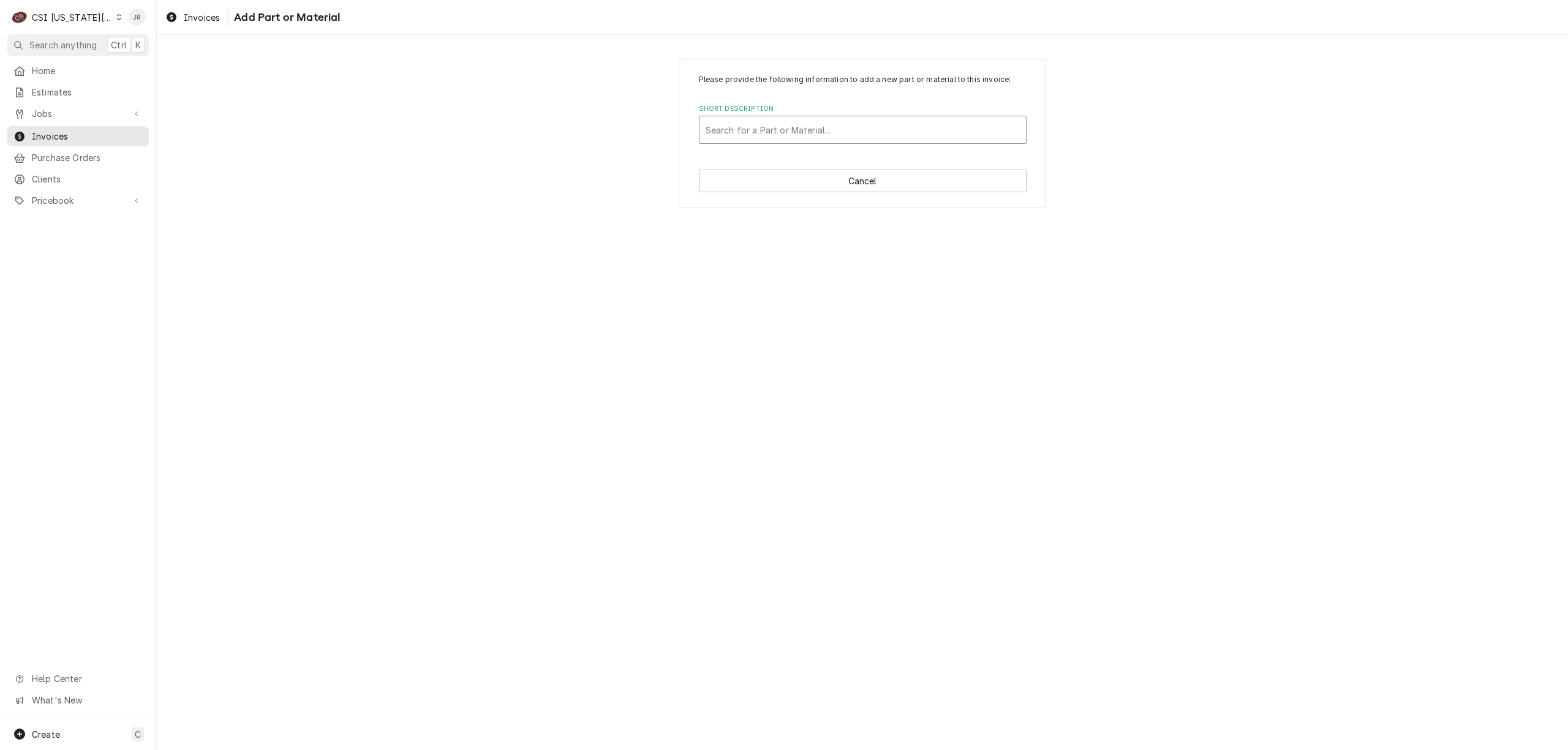
click at [778, 131] on div "Short Description" at bounding box center [862, 130] width 314 height 22
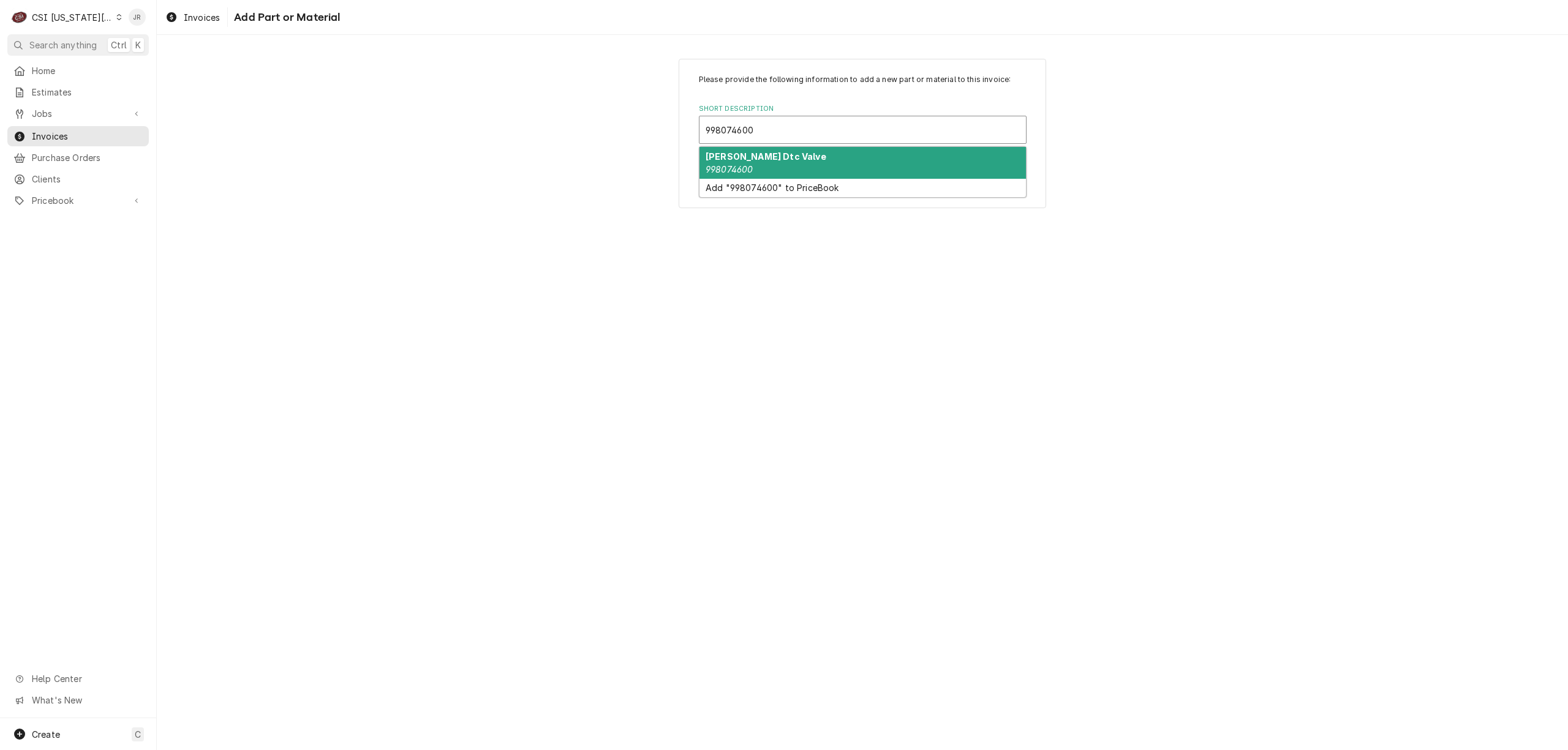
click at [801, 167] on div "Copeland Dtc Valve 998074600" at bounding box center [863, 163] width 327 height 32
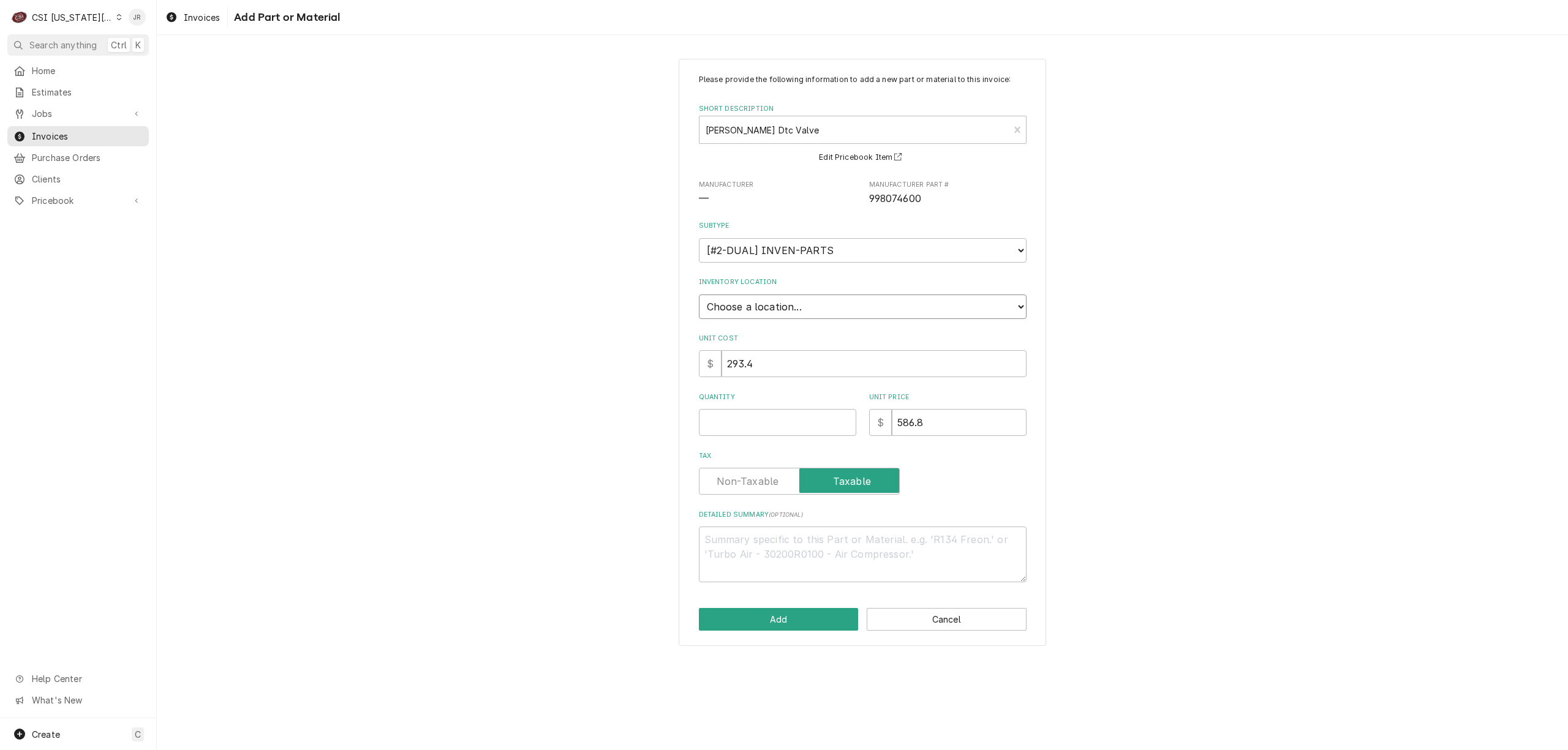
click at [748, 306] on select "Choose a location... 00 | KC WAREHOUSE 00 | MAIN WAREHOUSE 01 | BRIAN BREAZIER …" at bounding box center [863, 307] width 328 height 24
click at [699, 294] on select "Choose a location... 00 | KC WAREHOUSE 00 | MAIN WAREHOUSE 01 | BRIAN BREAZIER …" at bounding box center [863, 307] width 328 height 24
drag, startPoint x: 786, startPoint y: 438, endPoint x: 782, endPoint y: 432, distance: 7.2
click at [782, 432] on div "Please provide the following information to add a new part or material to this …" at bounding box center [863, 328] width 328 height 508
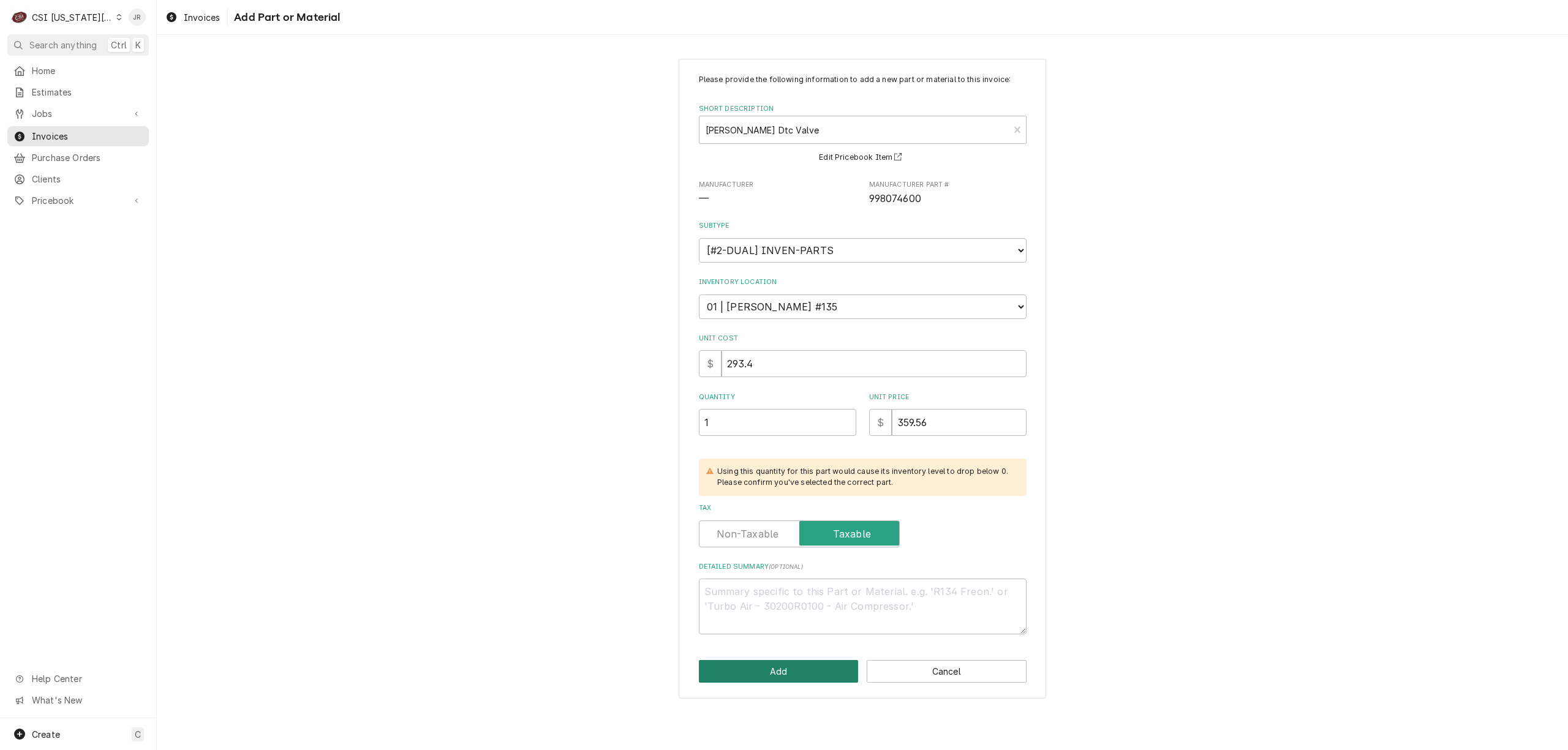
click at [826, 662] on button "Add" at bounding box center [779, 672] width 160 height 23
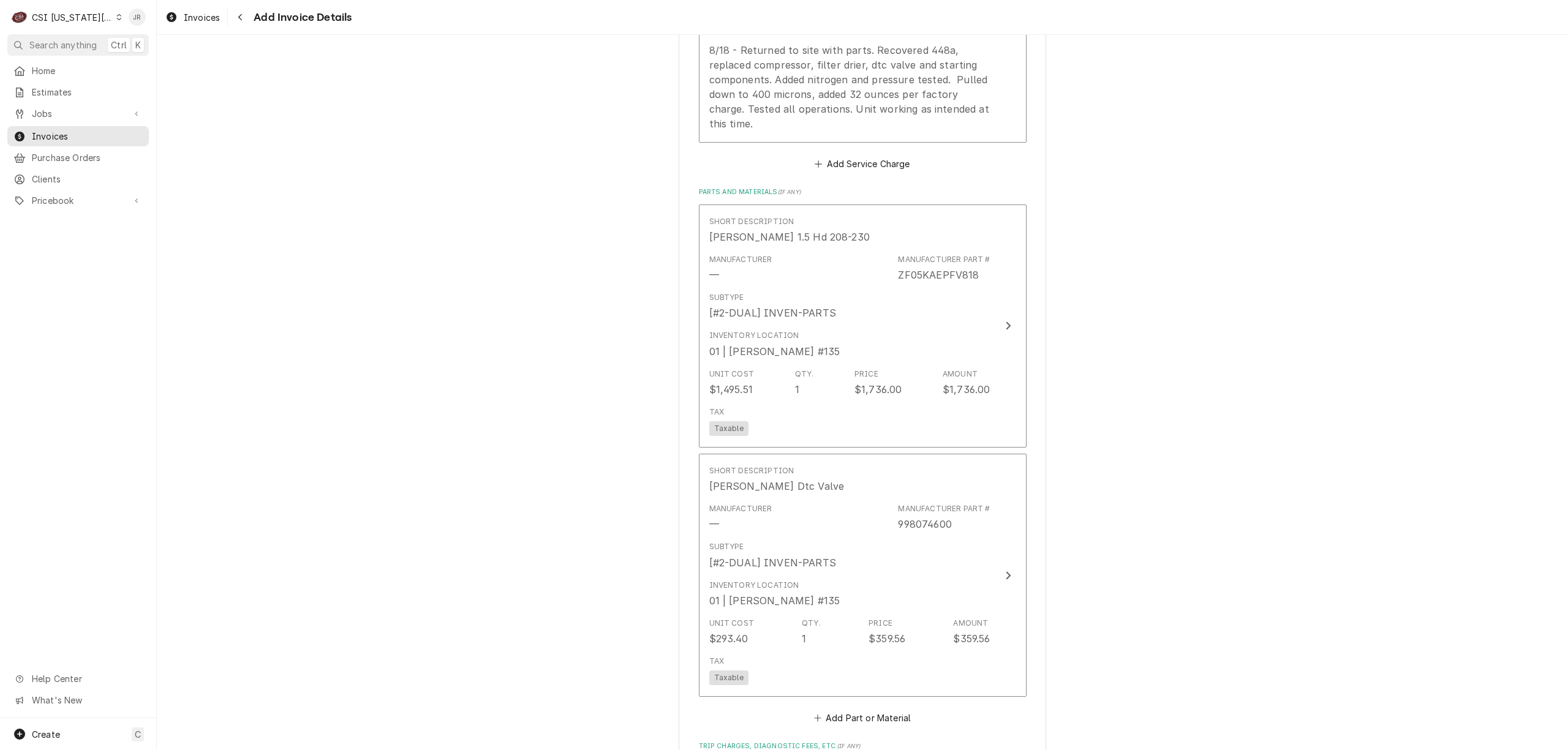
scroll to position [2157, 0]
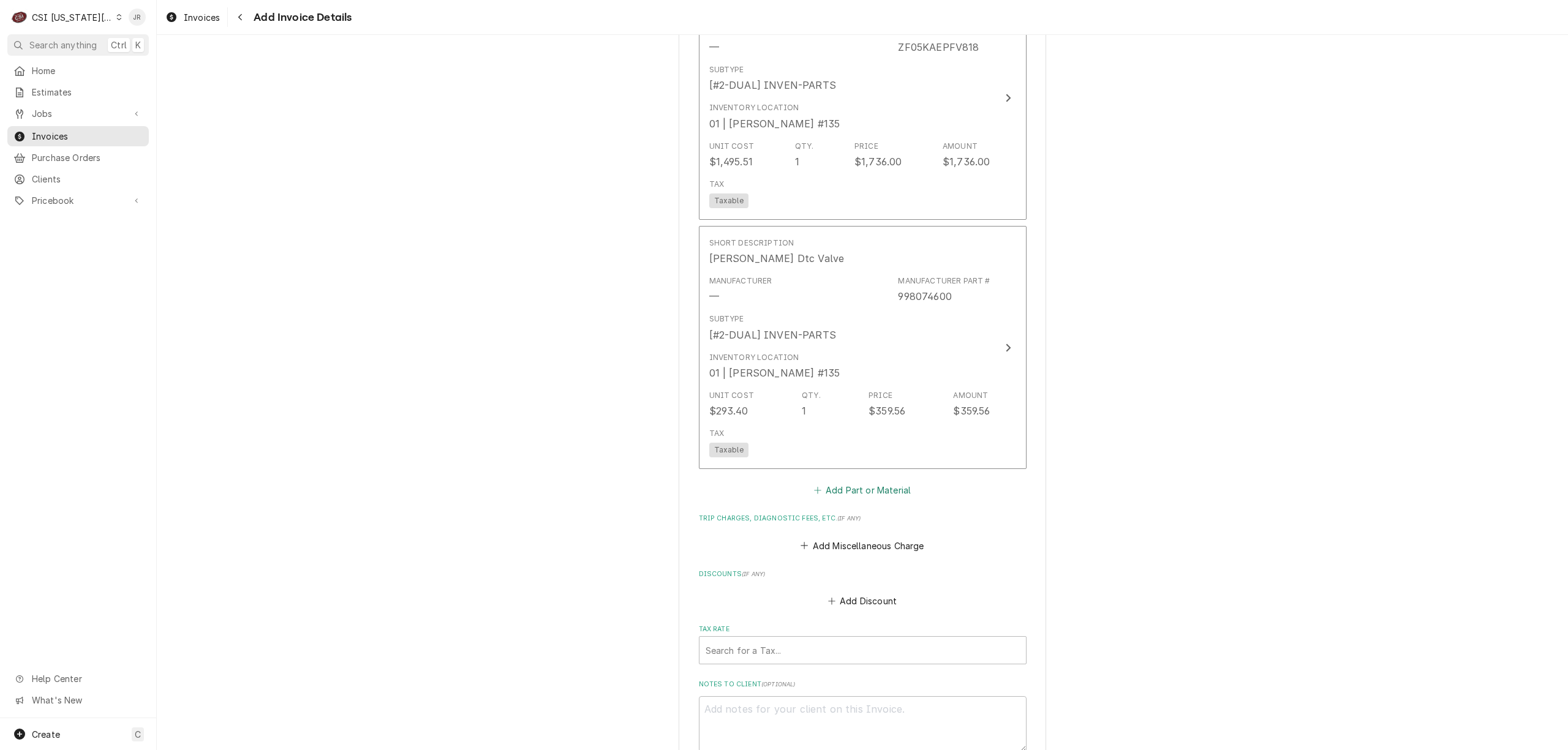
click at [881, 482] on button "Add Part or Material" at bounding box center [862, 490] width 101 height 17
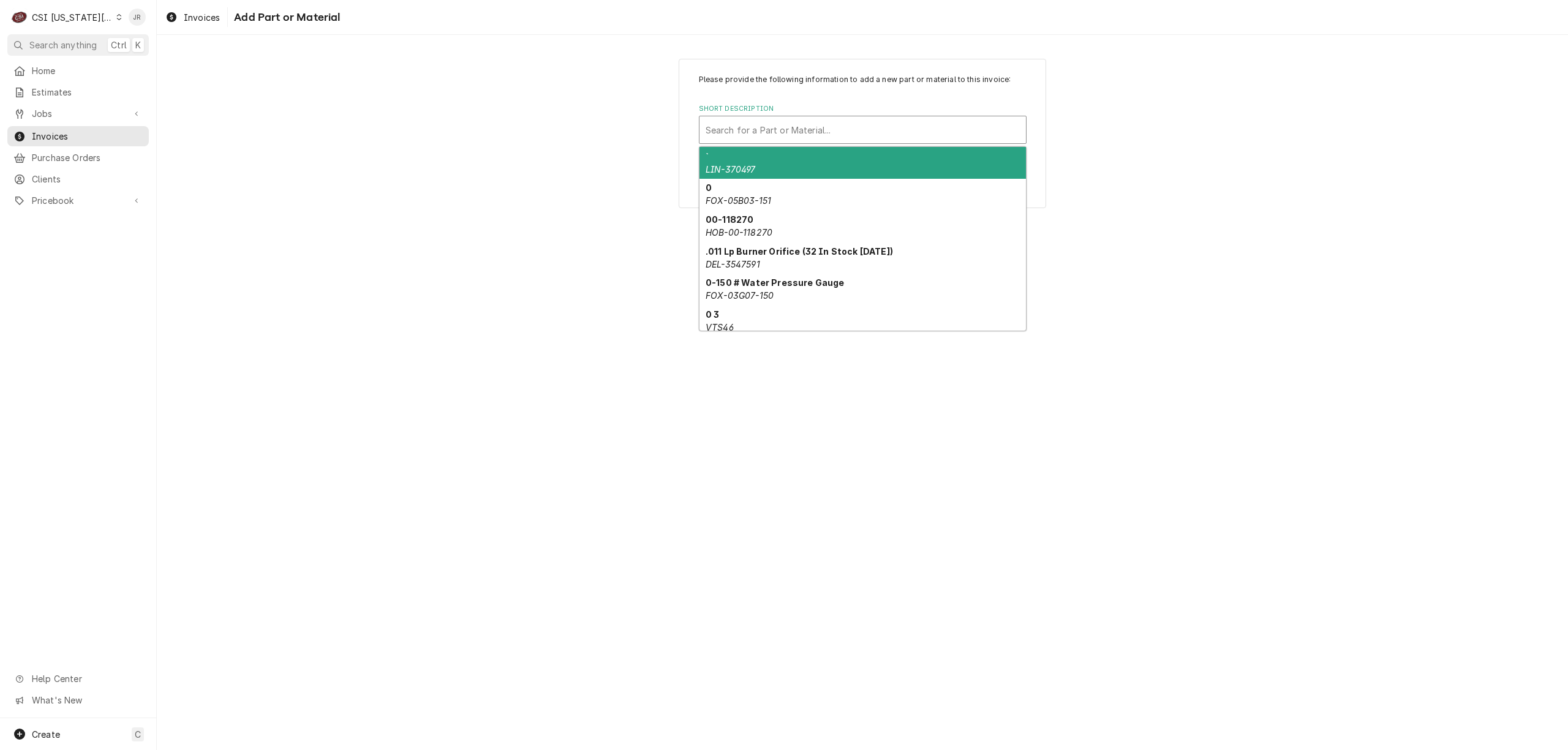
click at [800, 123] on div "Short Description" at bounding box center [862, 130] width 314 height 22
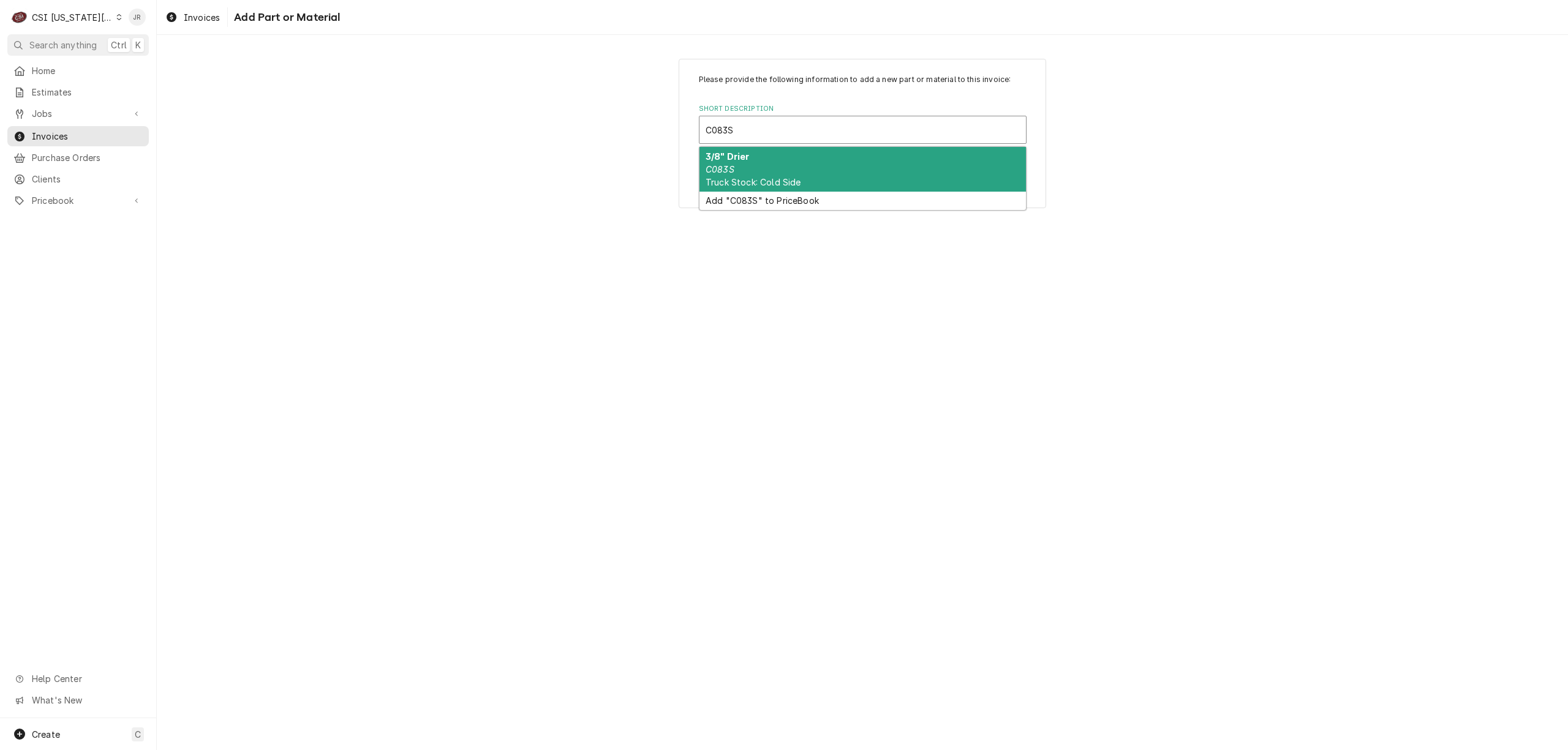
drag, startPoint x: 790, startPoint y: 168, endPoint x: 854, endPoint y: 163, distance: 64.2
click at [854, 163] on div "3/8" Drier C083S Truck Stock: Cold Side" at bounding box center [863, 169] width 327 height 45
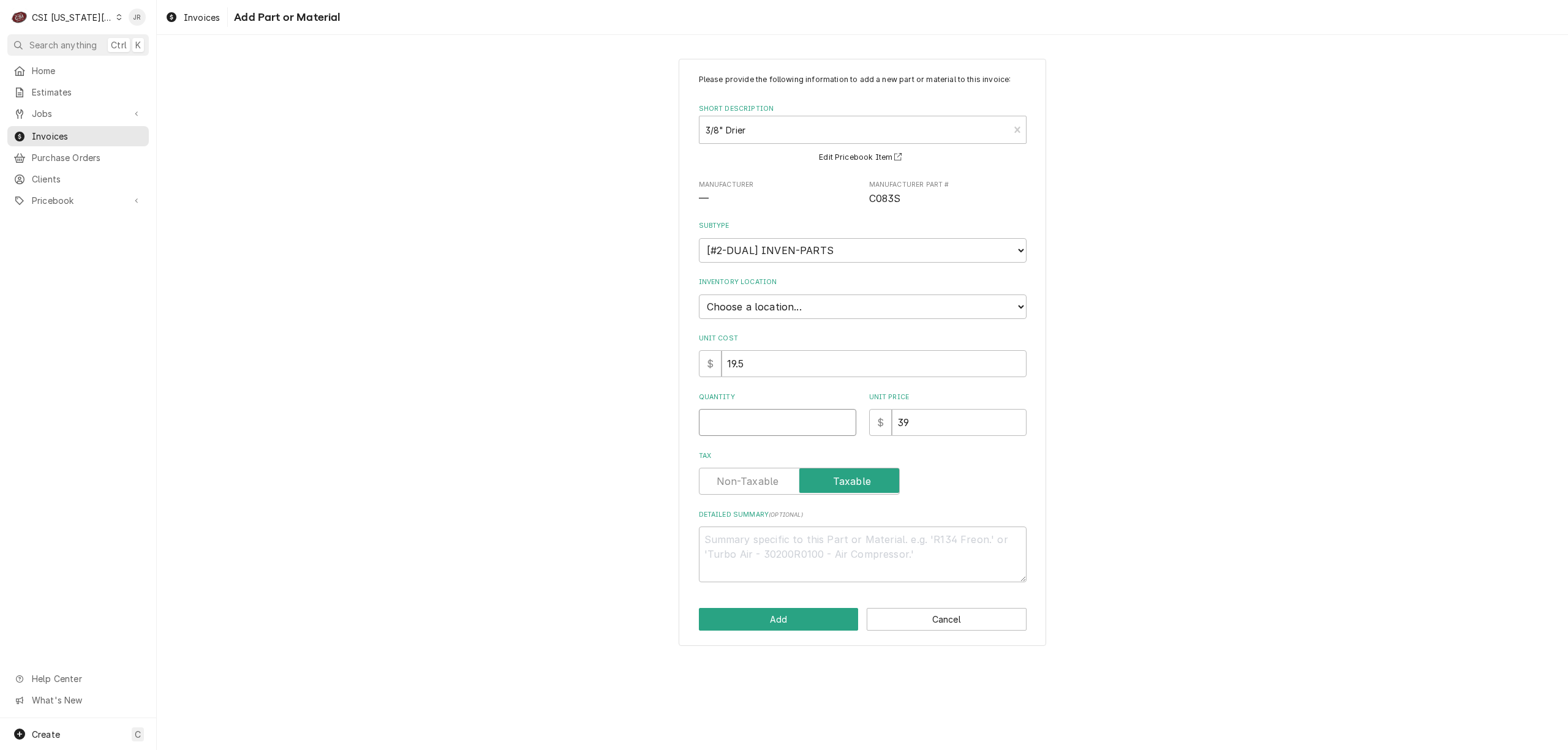
click at [760, 428] on input "Quantity" at bounding box center [777, 423] width 158 height 27
click at [767, 621] on button "Add" at bounding box center [779, 620] width 160 height 23
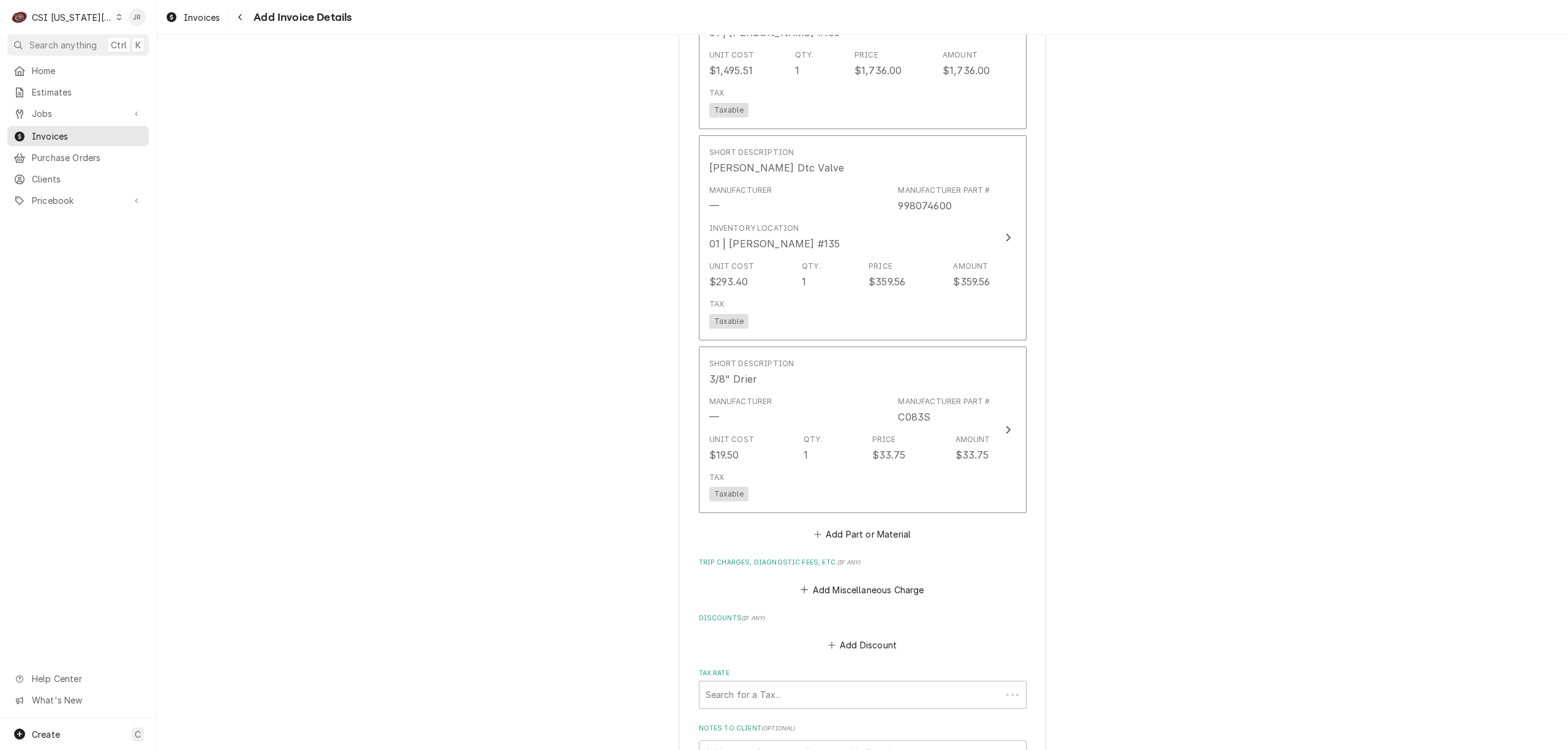
scroll to position [2234, 0]
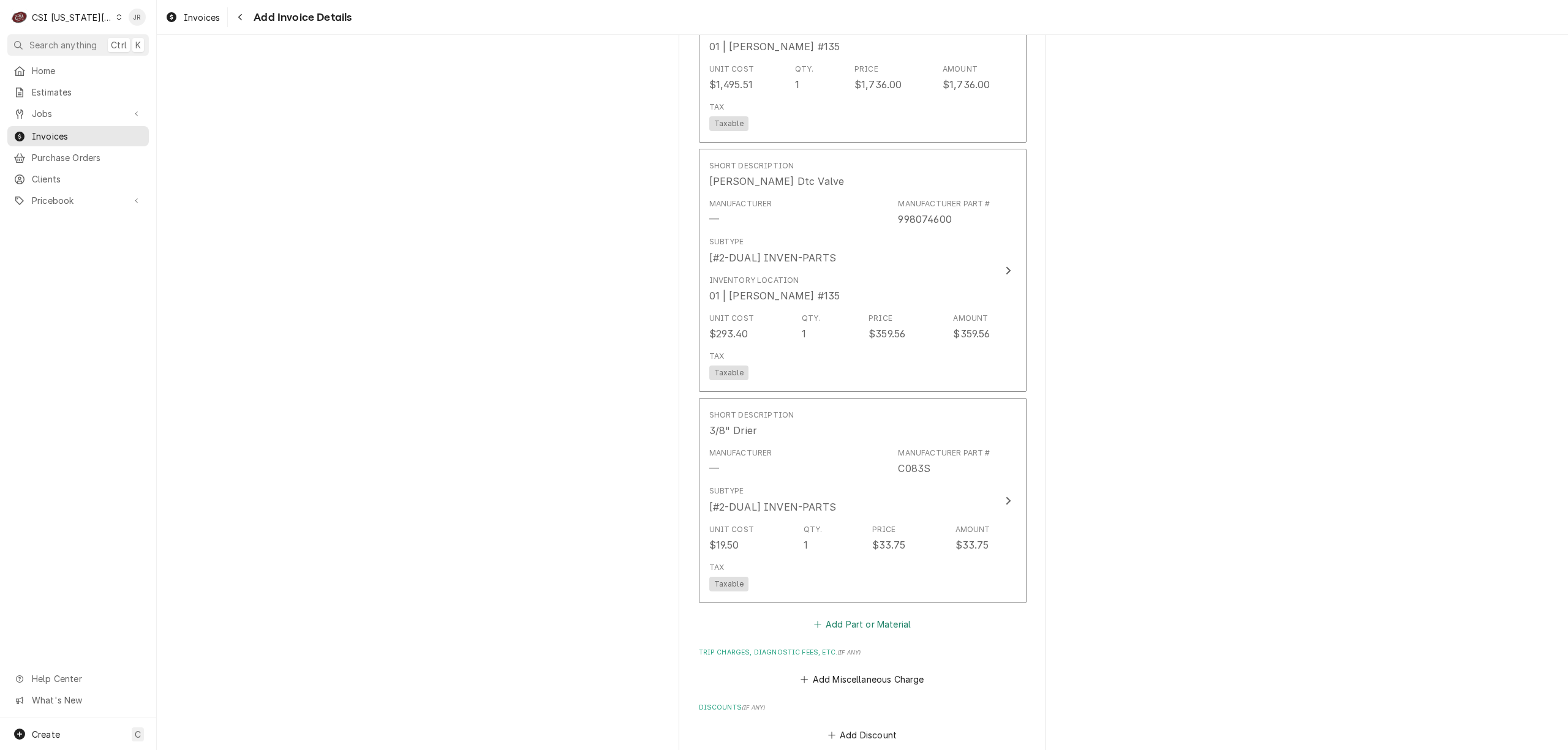
click at [876, 615] on fieldset "Charge Details Service Charges Short Description 1-Labor (Service) | Standard |…" at bounding box center [863, 150] width 328 height 1581
click at [876, 616] on button "Add Part or Material" at bounding box center [862, 625] width 101 height 17
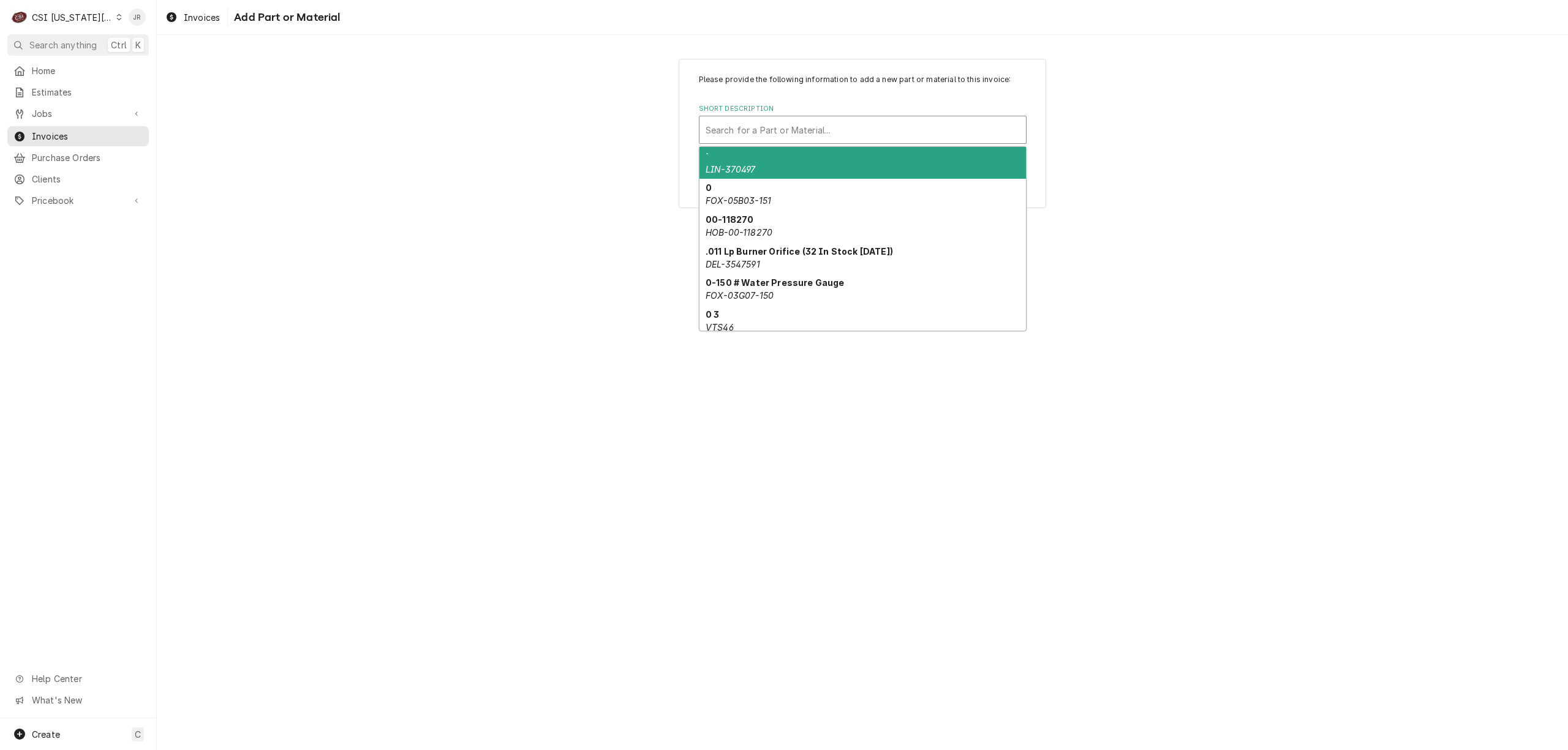
click at [767, 118] on div "Search for a Part or Material..." at bounding box center [863, 130] width 327 height 27
click at [802, 159] on div "Capacitor 60 CS108330" at bounding box center [863, 163] width 327 height 32
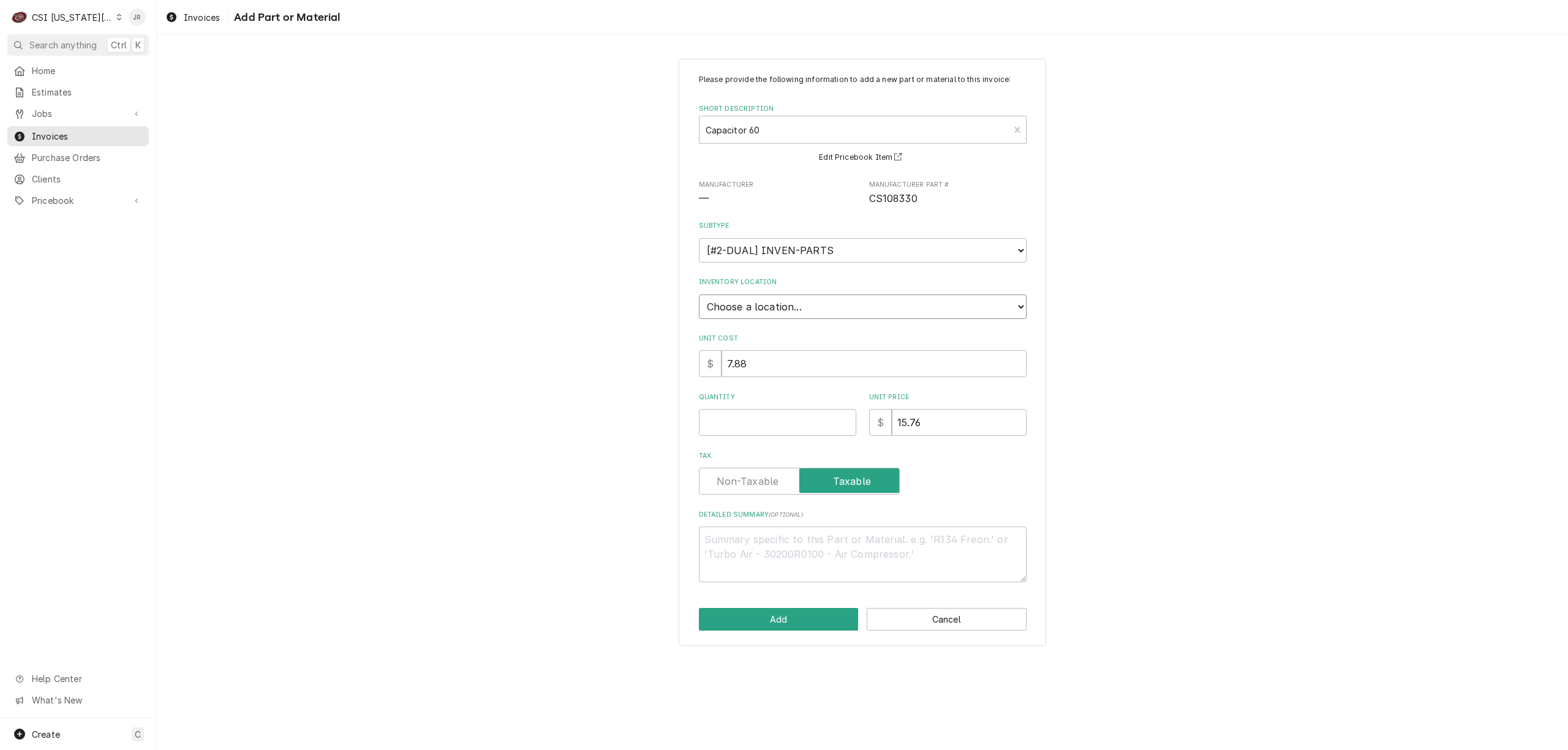
click at [740, 302] on select "Choose a location... 00 | KC WAREHOUSE 00 | MAIN WAREHOUSE 01 | BRIAN BREAZIER …" at bounding box center [863, 307] width 328 height 24
click at [699, 294] on select "Choose a location... 00 | KC WAREHOUSE 00 | MAIN WAREHOUSE 01 | BRIAN BREAZIER …" at bounding box center [863, 307] width 328 height 24
click at [759, 427] on input "Quantity" at bounding box center [777, 423] width 158 height 27
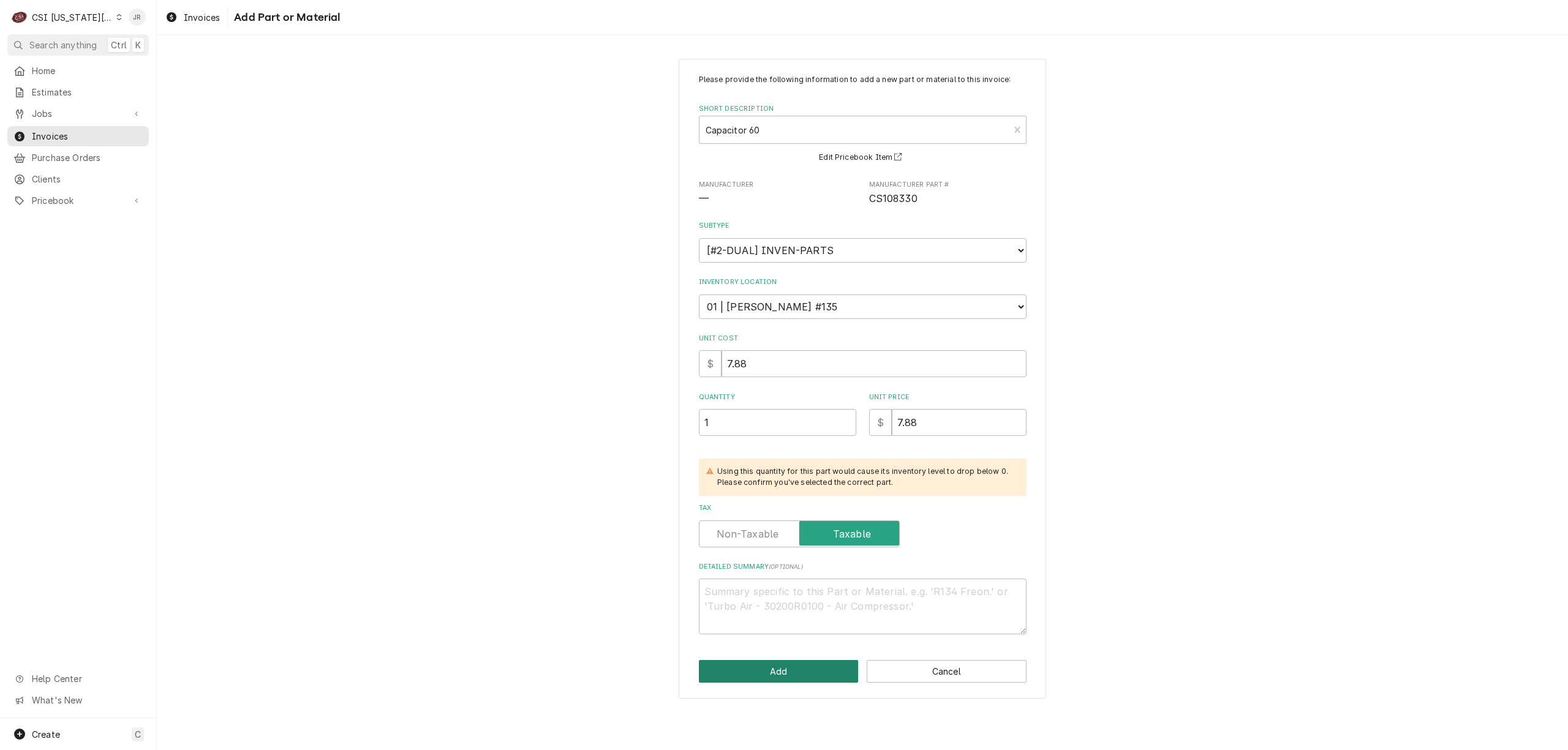
click at [797, 667] on button "Add" at bounding box center [779, 672] width 160 height 23
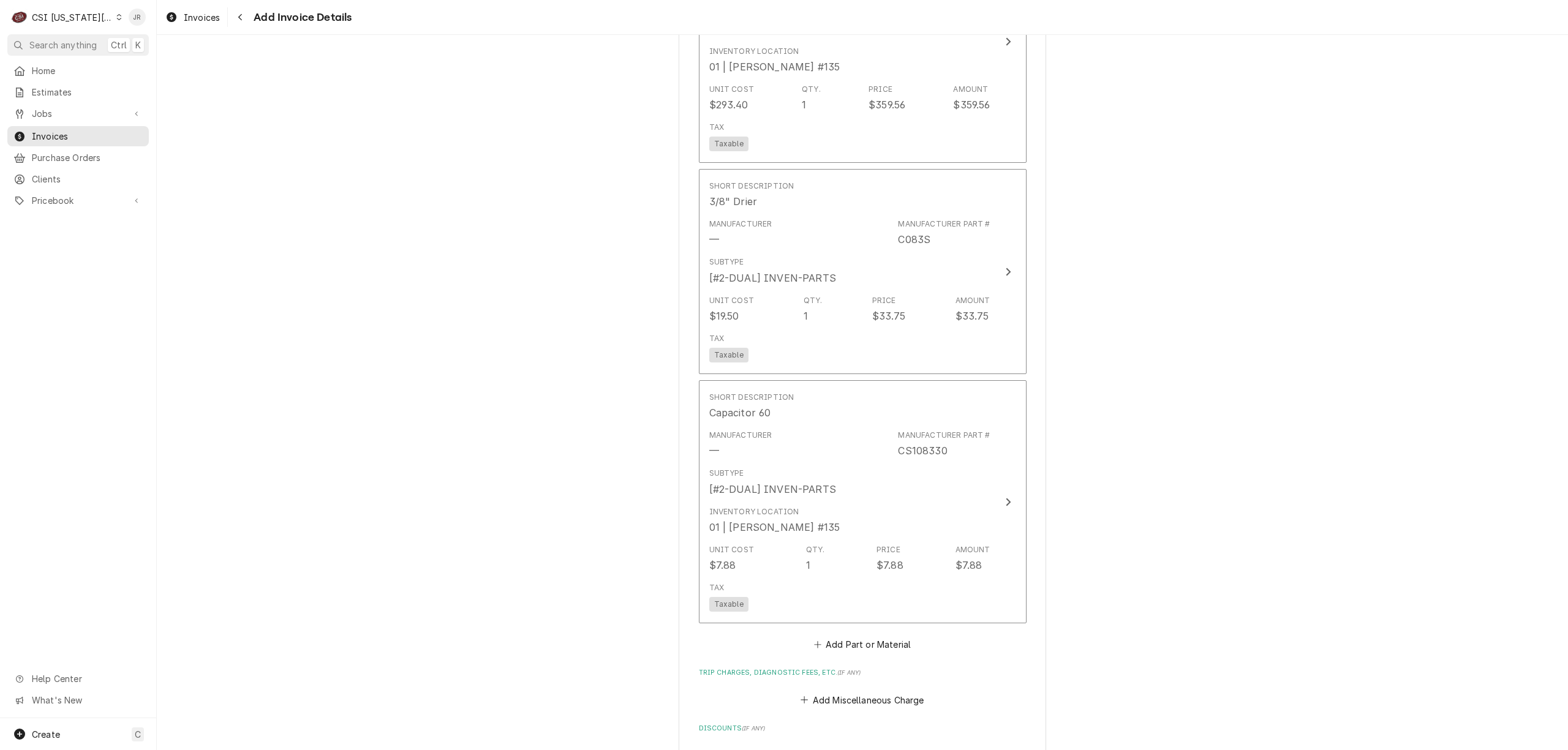
scroll to position [2636, 0]
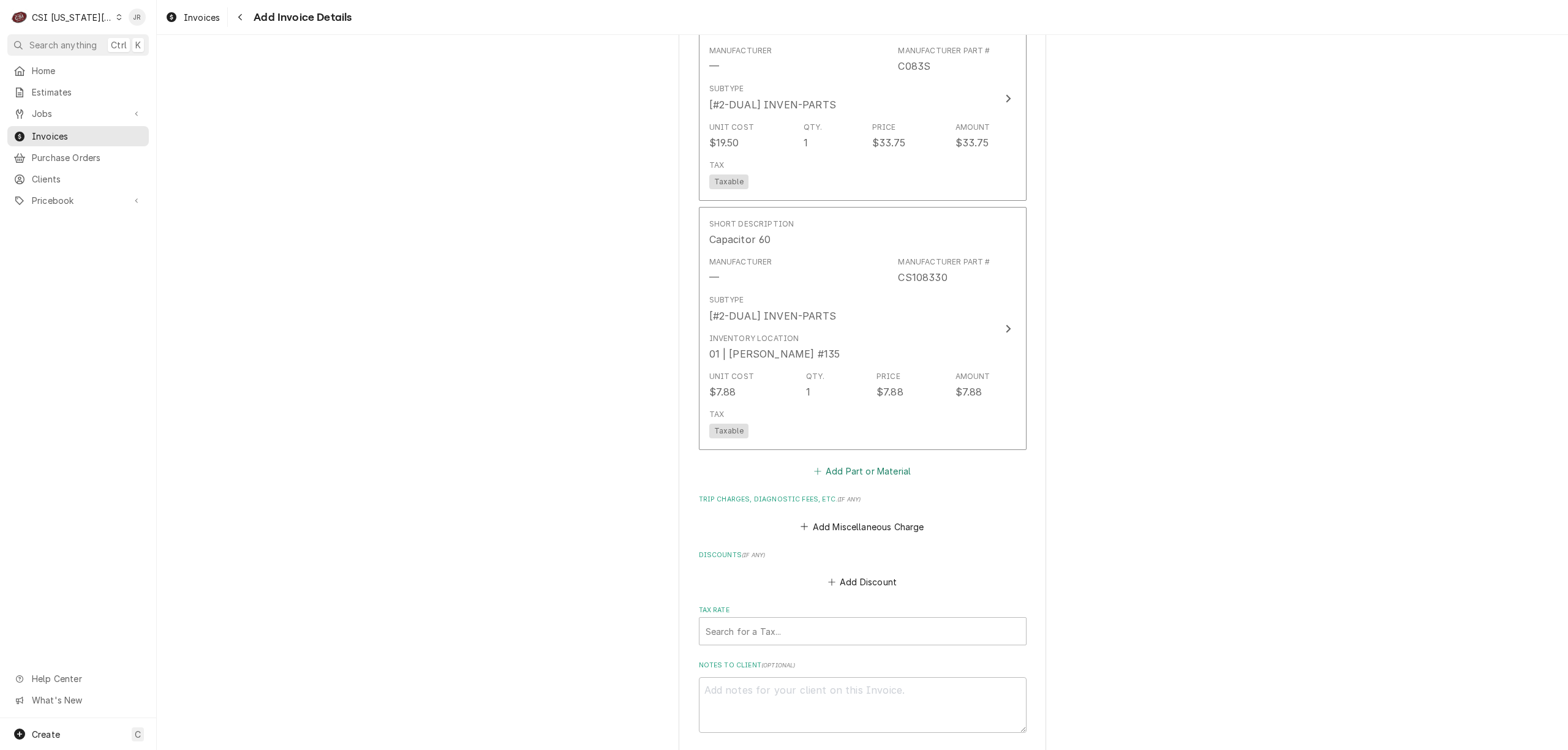
click at [862, 463] on button "Add Part or Material" at bounding box center [862, 471] width 101 height 17
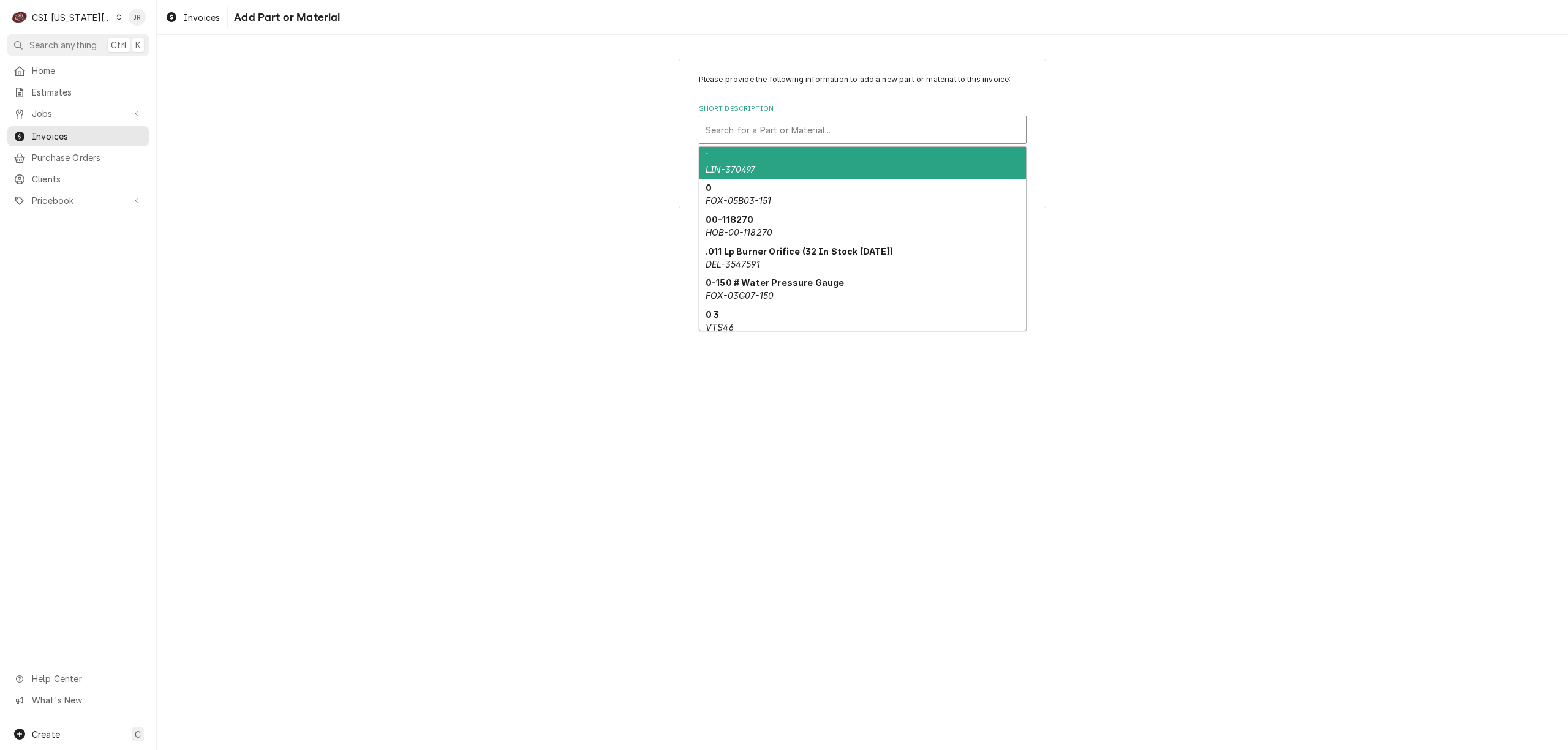
click at [792, 125] on div "Short Description" at bounding box center [862, 130] width 314 height 22
click at [834, 165] on div "Potential Relay 4 940000179" at bounding box center [863, 163] width 327 height 32
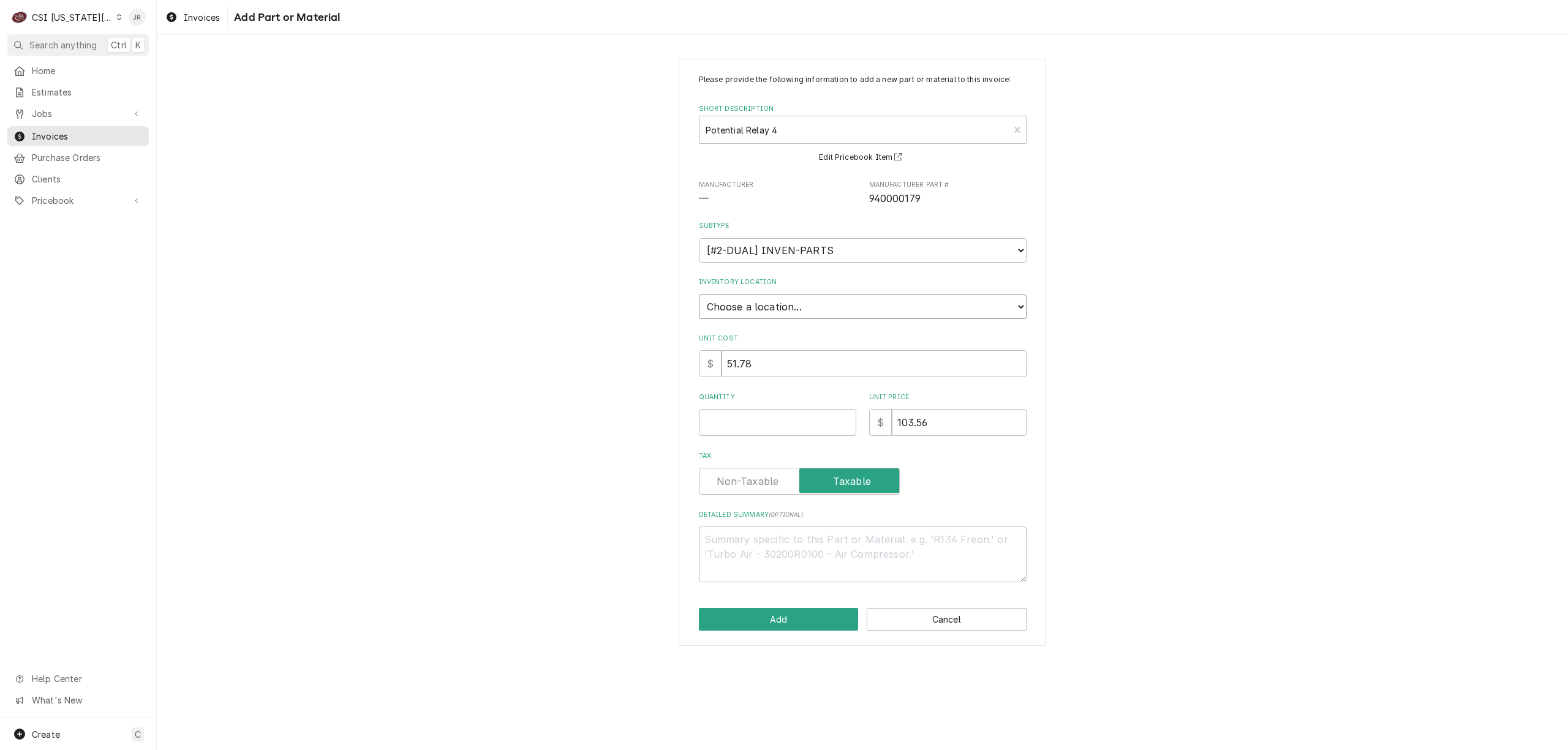
click at [775, 302] on select "Choose a location... 00 | KC WAREHOUSE 00 | MAIN WAREHOUSE 01 | BRIAN BREAZIER …" at bounding box center [863, 307] width 328 height 24
click at [699, 294] on select "Choose a location... 00 | KC WAREHOUSE 00 | MAIN WAREHOUSE 01 | BRIAN BREAZIER …" at bounding box center [863, 307] width 328 height 24
click at [779, 429] on input "Quantity" at bounding box center [777, 423] width 158 height 27
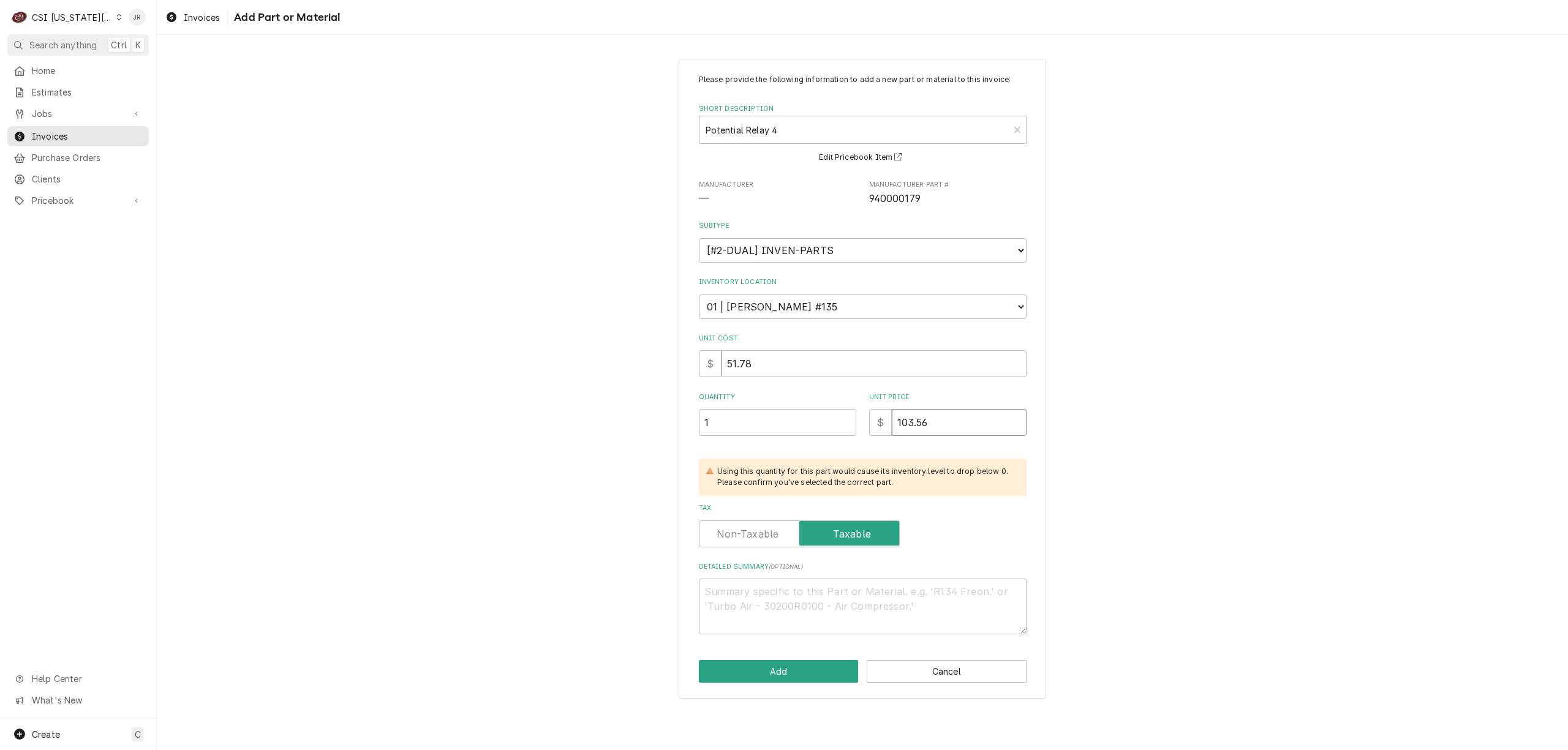
drag, startPoint x: 958, startPoint y: 436, endPoint x: 946, endPoint y: 427, distance: 15.0
click at [950, 432] on div "Please provide the following information to add a new part or material to this …" at bounding box center [863, 354] width 328 height 560
drag, startPoint x: 943, startPoint y: 423, endPoint x: 826, endPoint y: 411, distance: 117.6
click at [826, 411] on div "Quantity 1 Unit Price $ 103.56" at bounding box center [863, 414] width 328 height 43
click at [774, 662] on button "Add" at bounding box center [779, 672] width 160 height 23
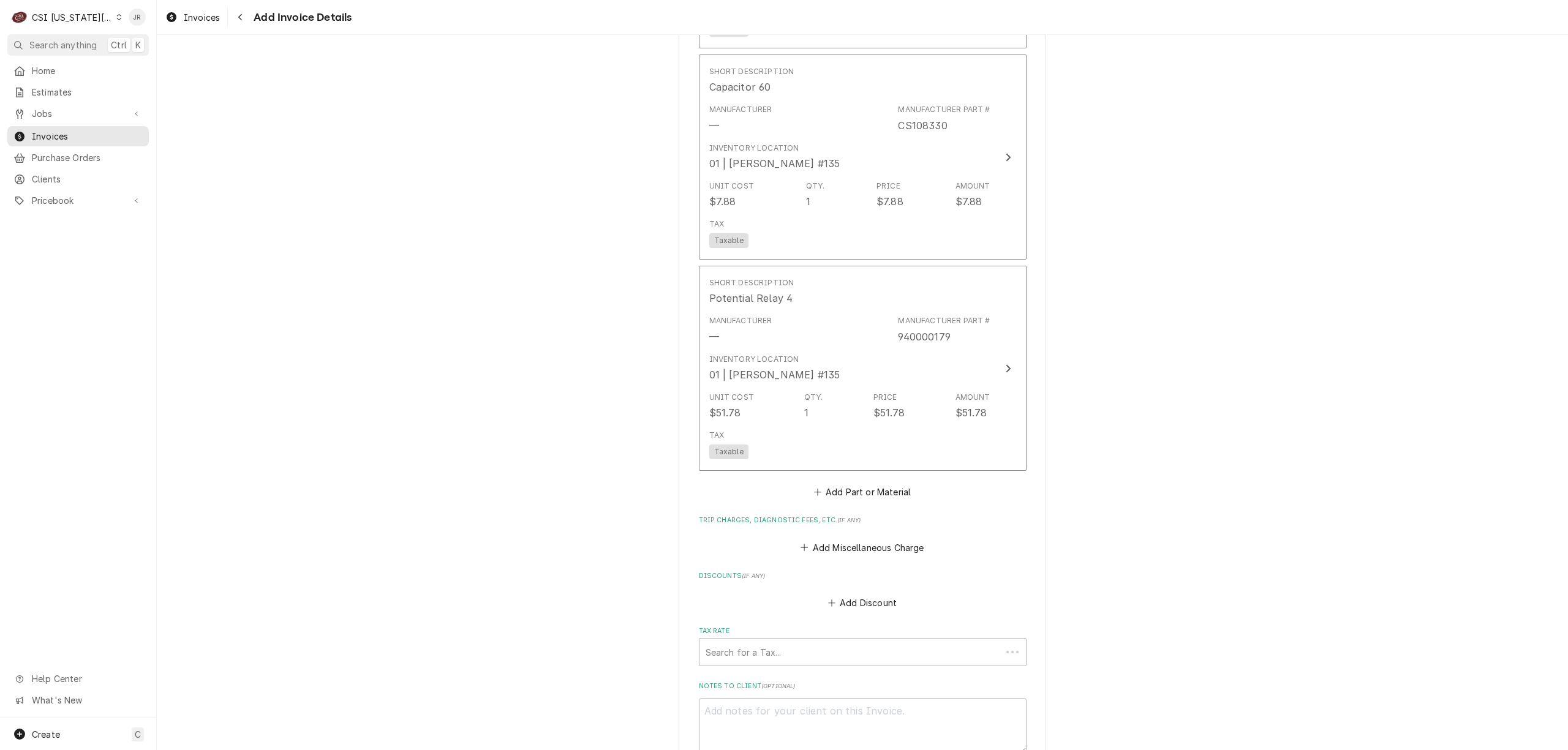
scroll to position [2789, 0]
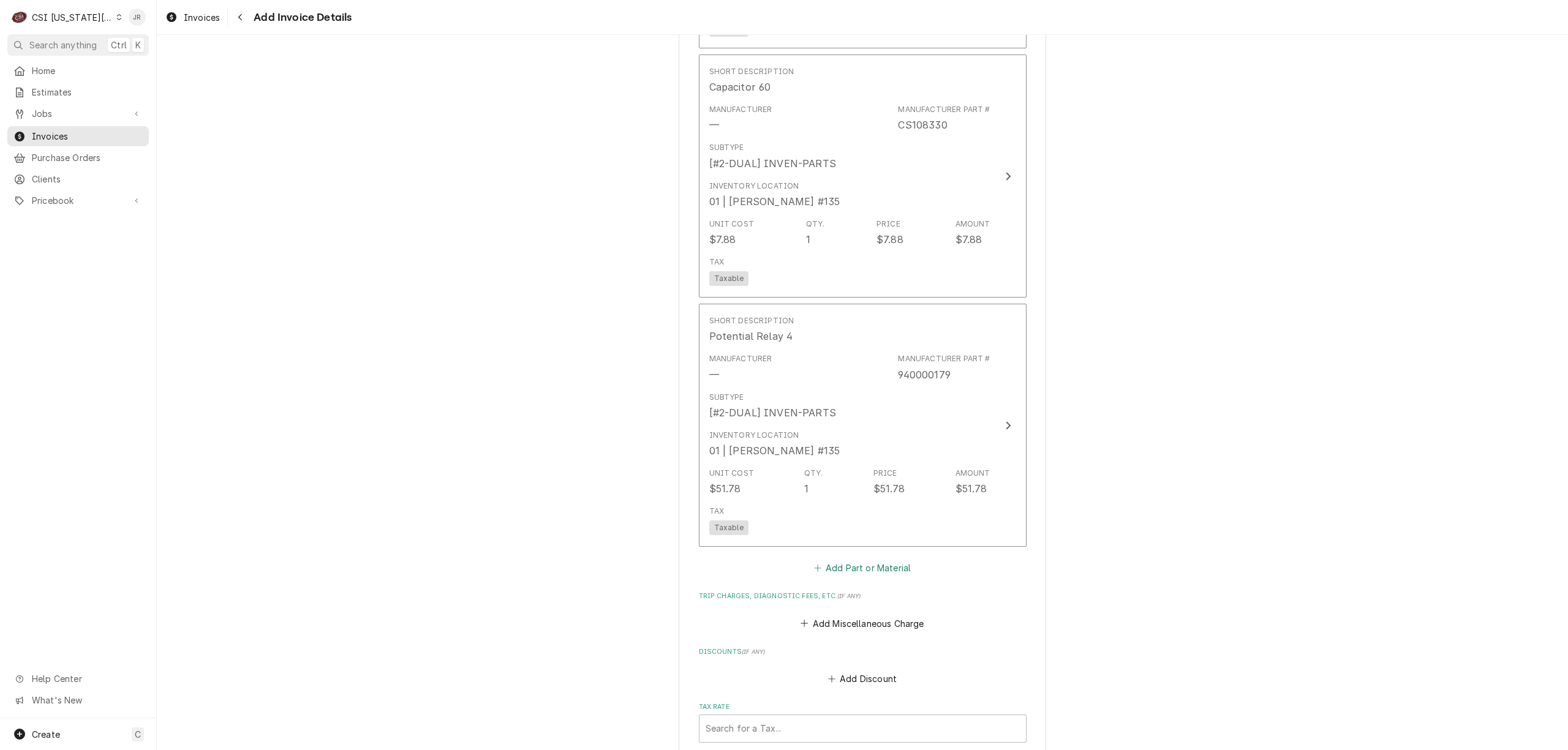
click at [864, 560] on button "Add Part or Material" at bounding box center [862, 568] width 101 height 17
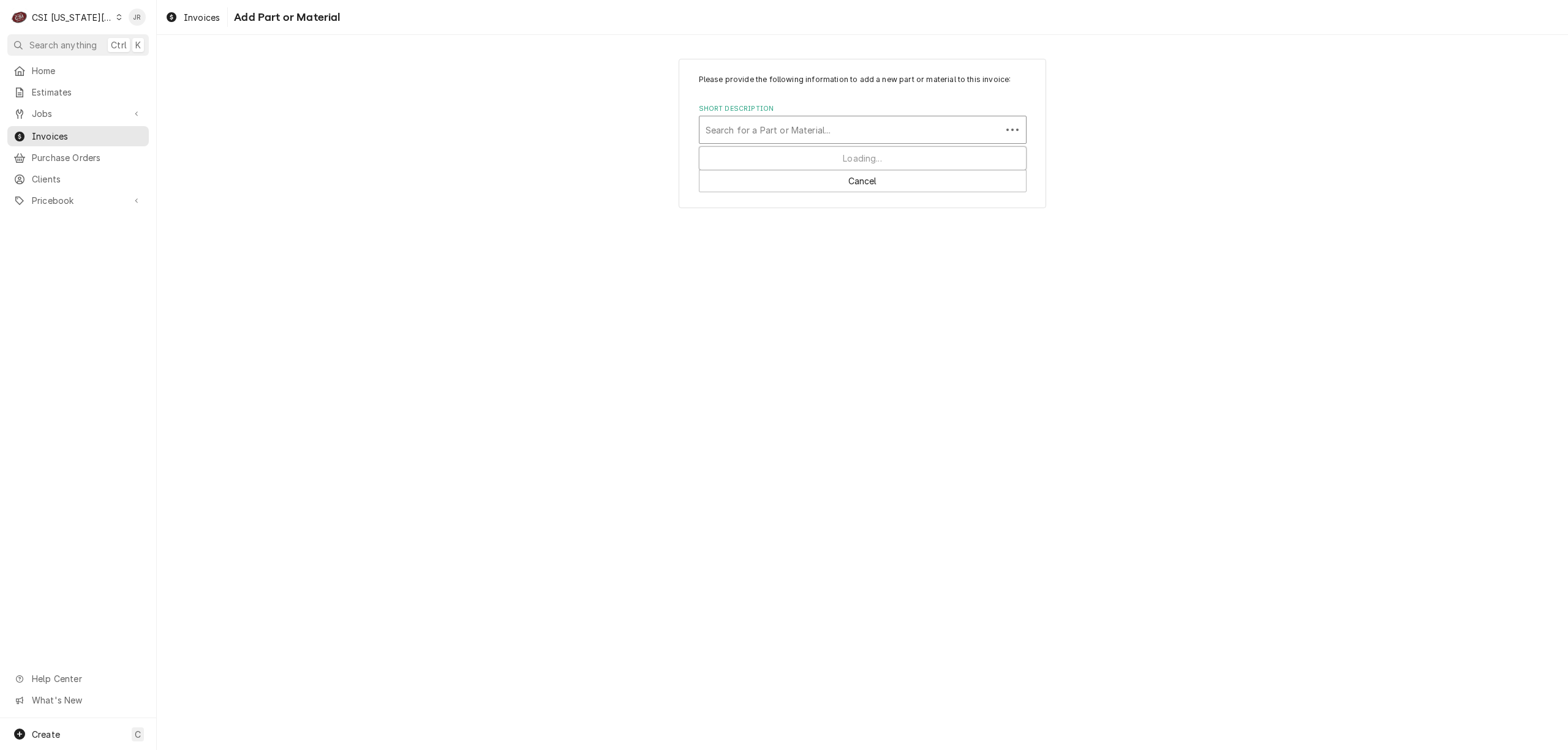
click at [768, 133] on div "Short Description" at bounding box center [850, 130] width 289 height 22
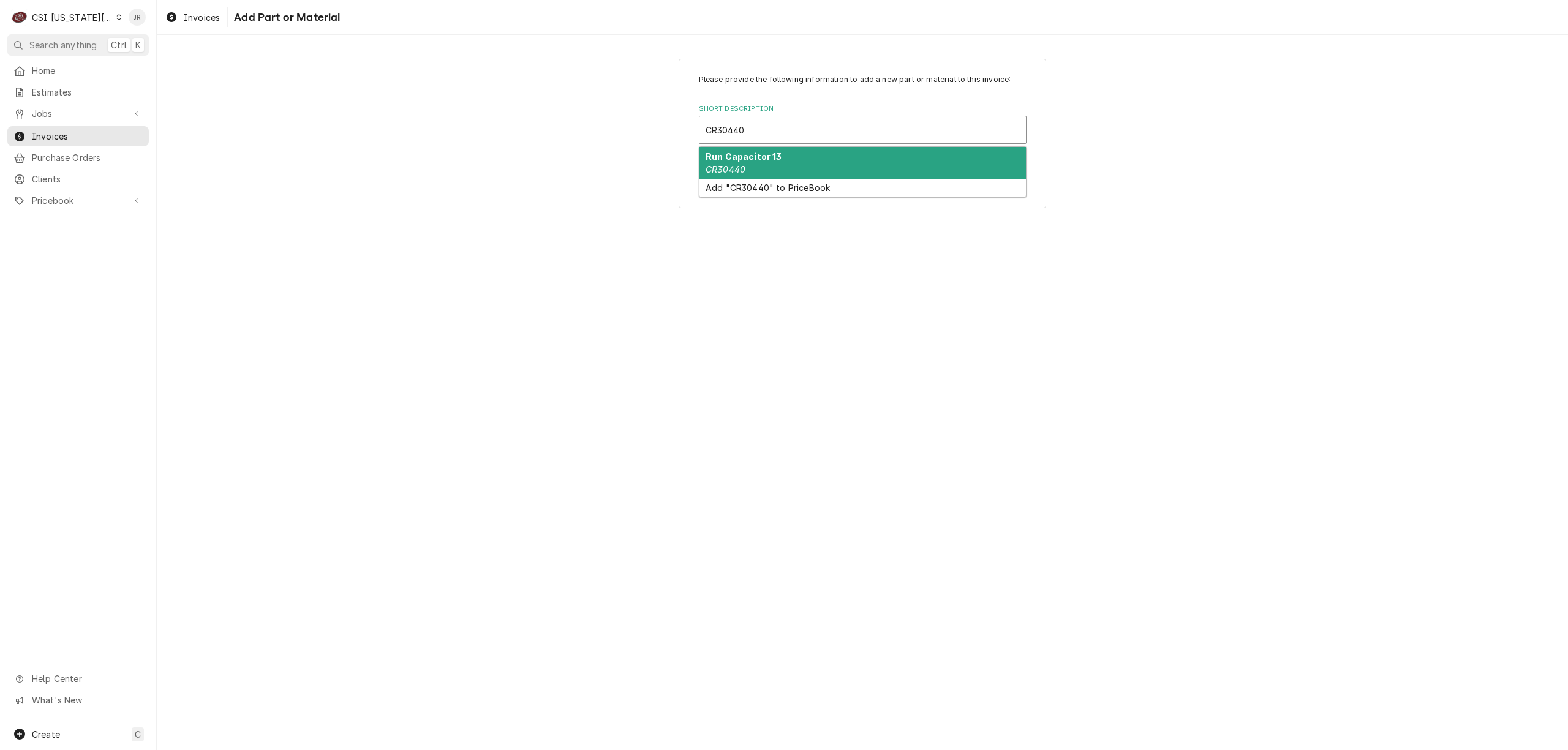
click at [775, 165] on div "Run Capacitor 13 CR30440" at bounding box center [863, 163] width 327 height 32
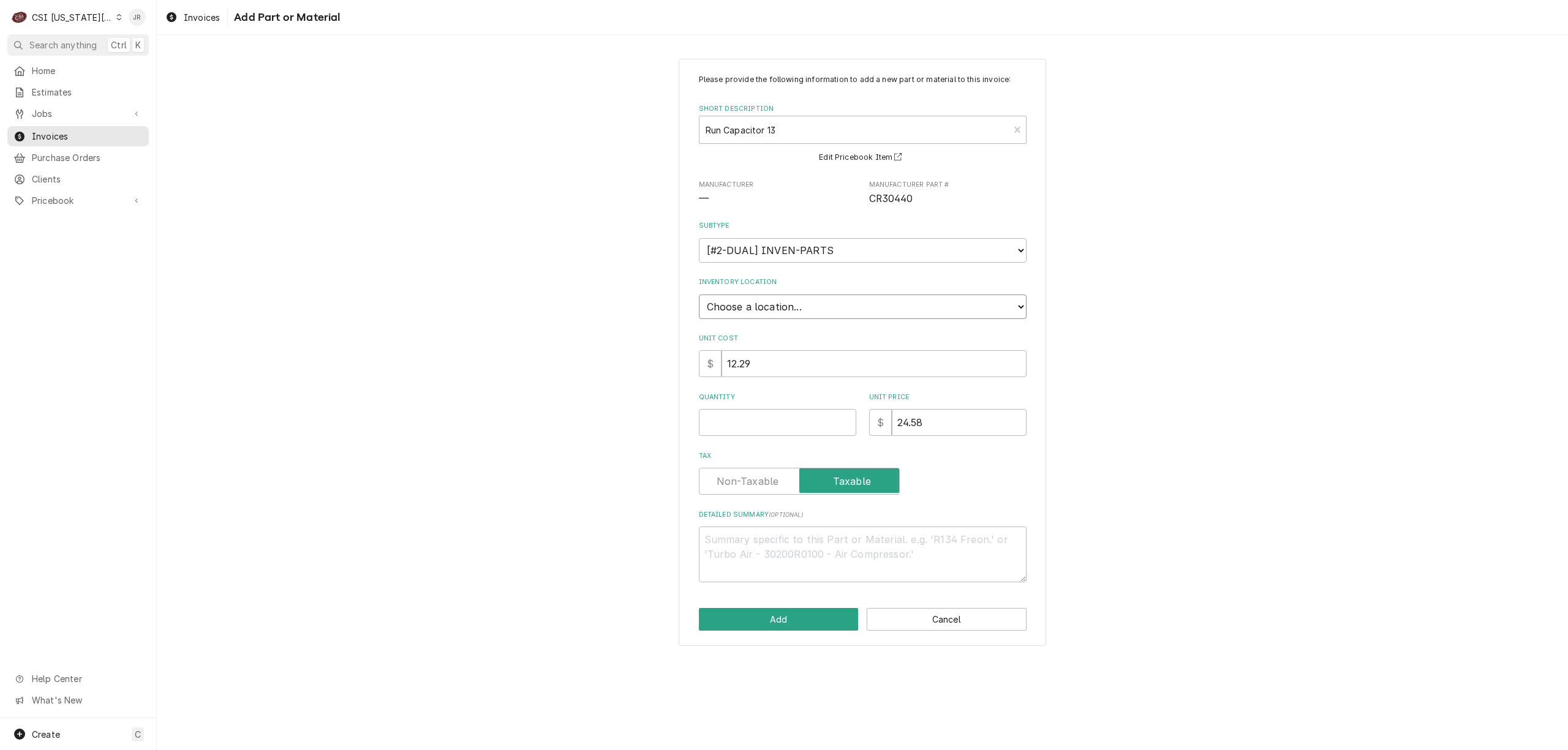
click at [770, 302] on select "Choose a location... 00 | KC WAREHOUSE 00 | MAIN WAREHOUSE 01 | BRIAN BREAZIER …" at bounding box center [863, 307] width 328 height 24
click at [699, 294] on select "Choose a location... 00 | KC WAREHOUSE 00 | MAIN WAREHOUSE 01 | BRIAN BREAZIER …" at bounding box center [863, 307] width 328 height 24
click at [770, 421] on input "Quantity" at bounding box center [777, 423] width 158 height 27
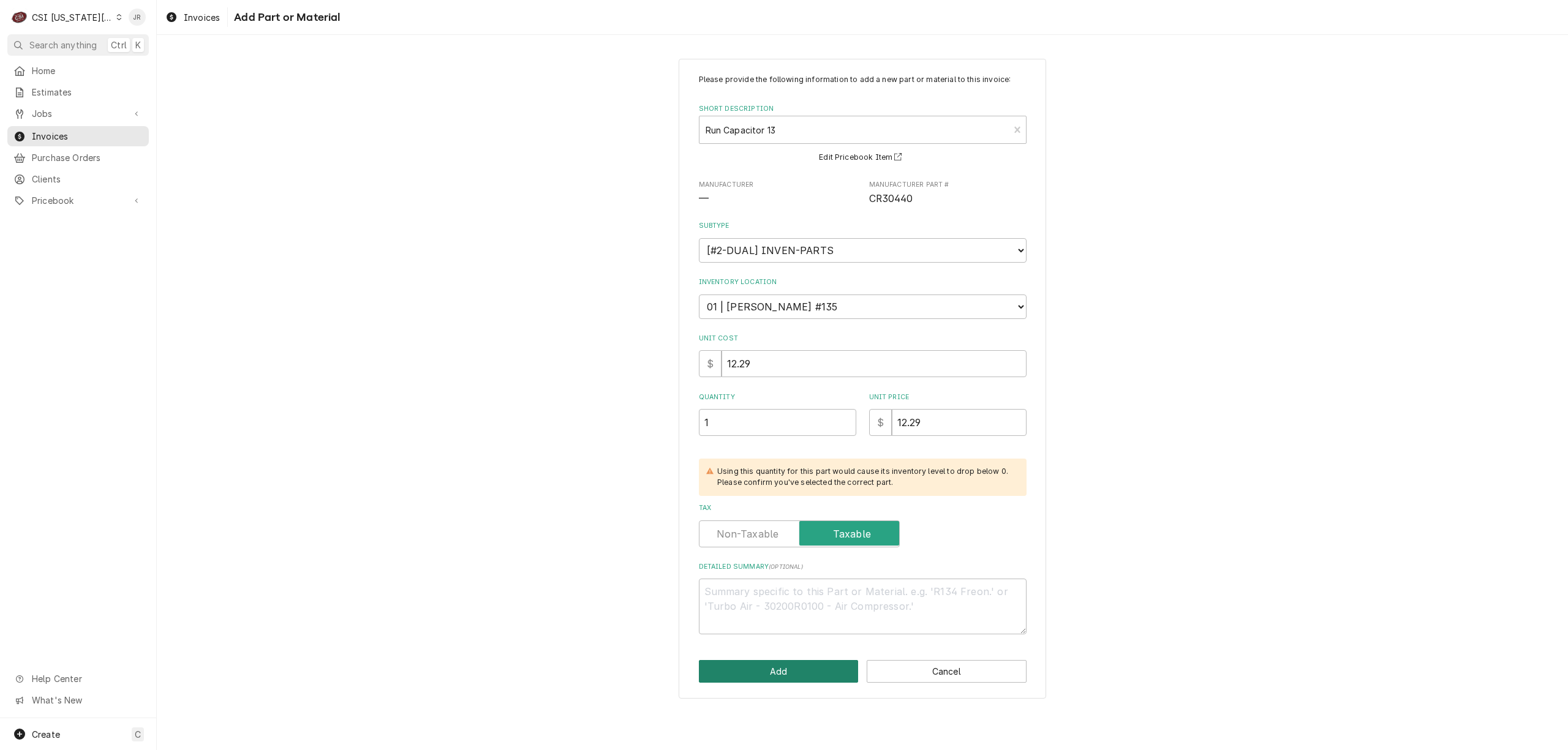
click at [802, 665] on button "Add" at bounding box center [779, 672] width 160 height 23
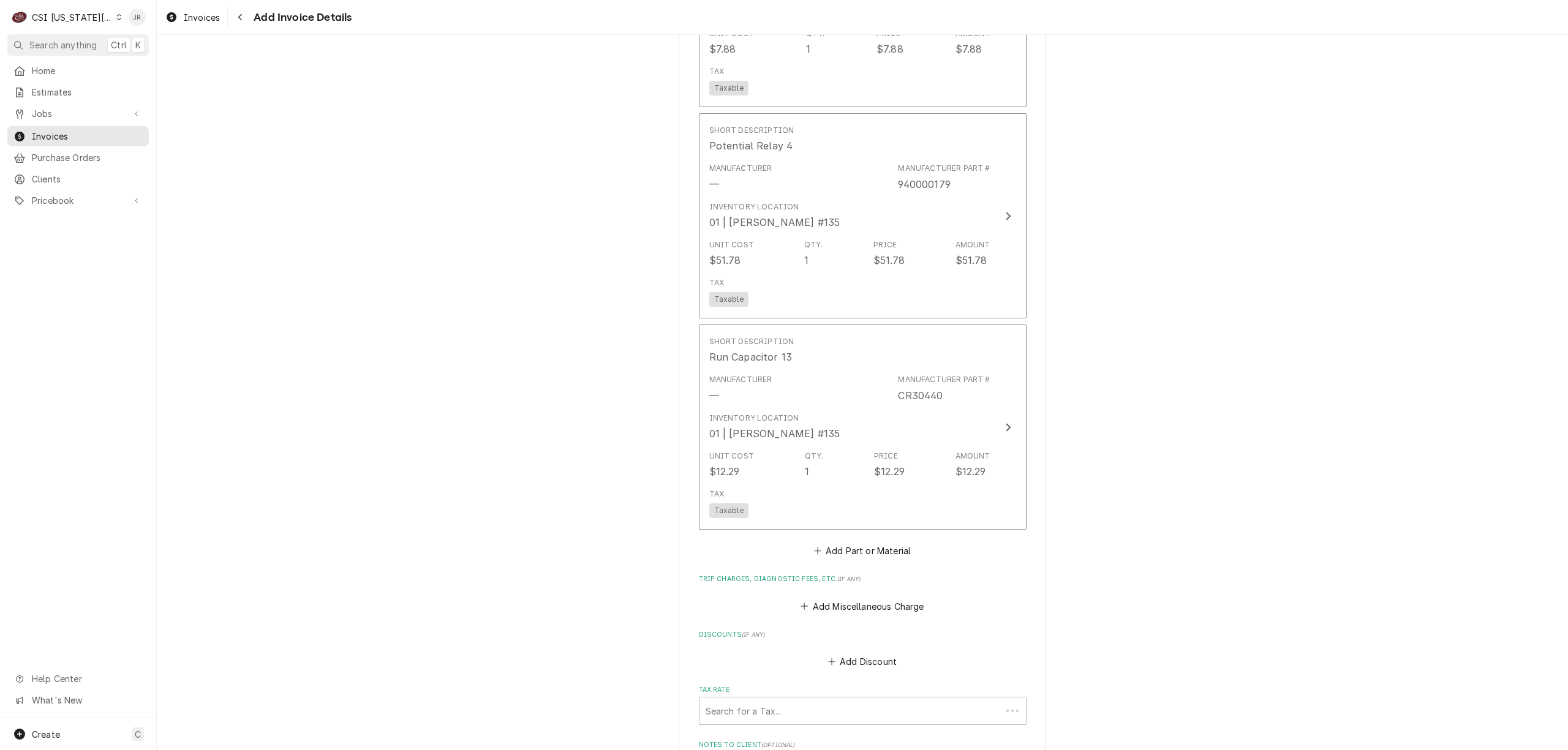
scroll to position [2979, 0]
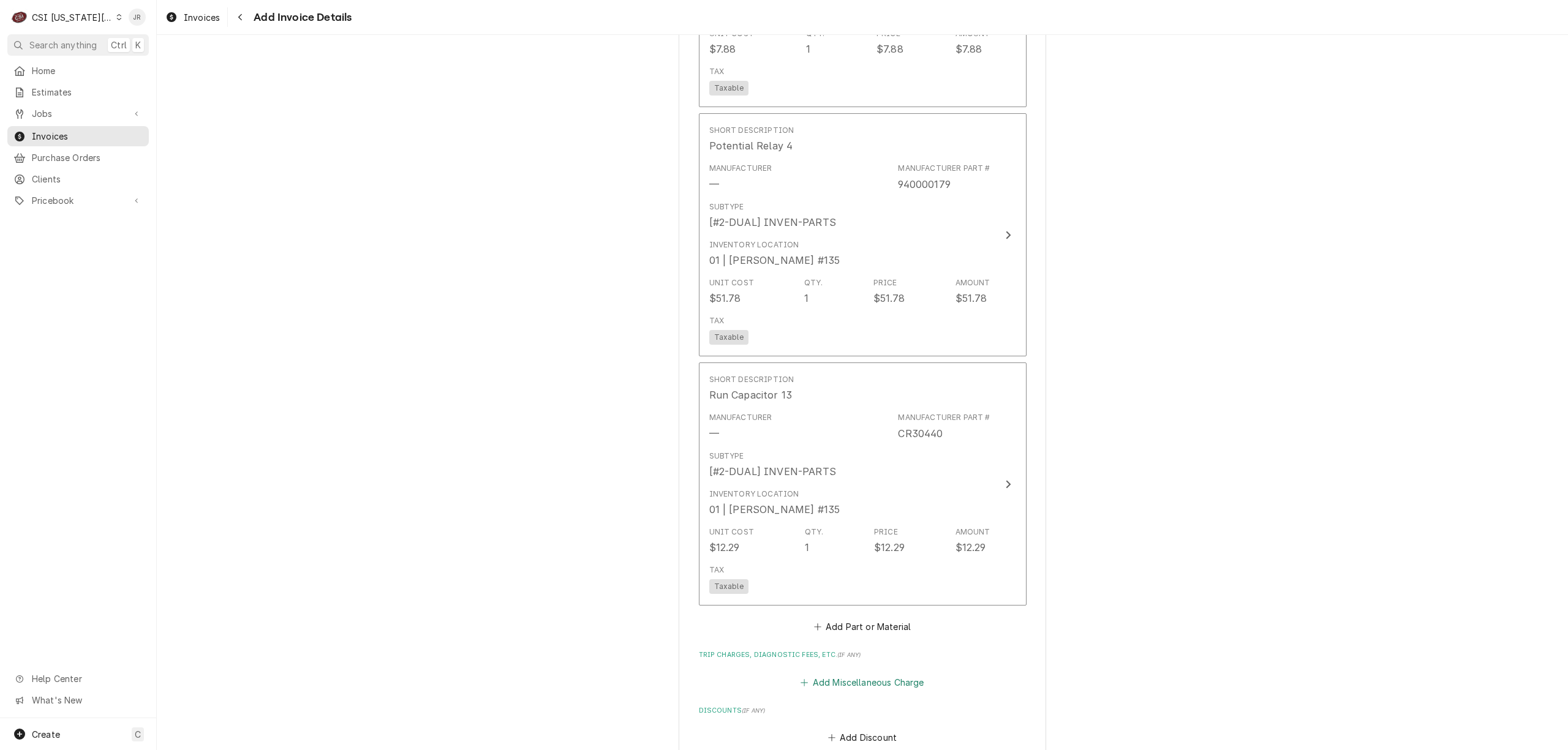
click at [882, 674] on button "Add Miscellaneous Charge" at bounding box center [862, 682] width 128 height 17
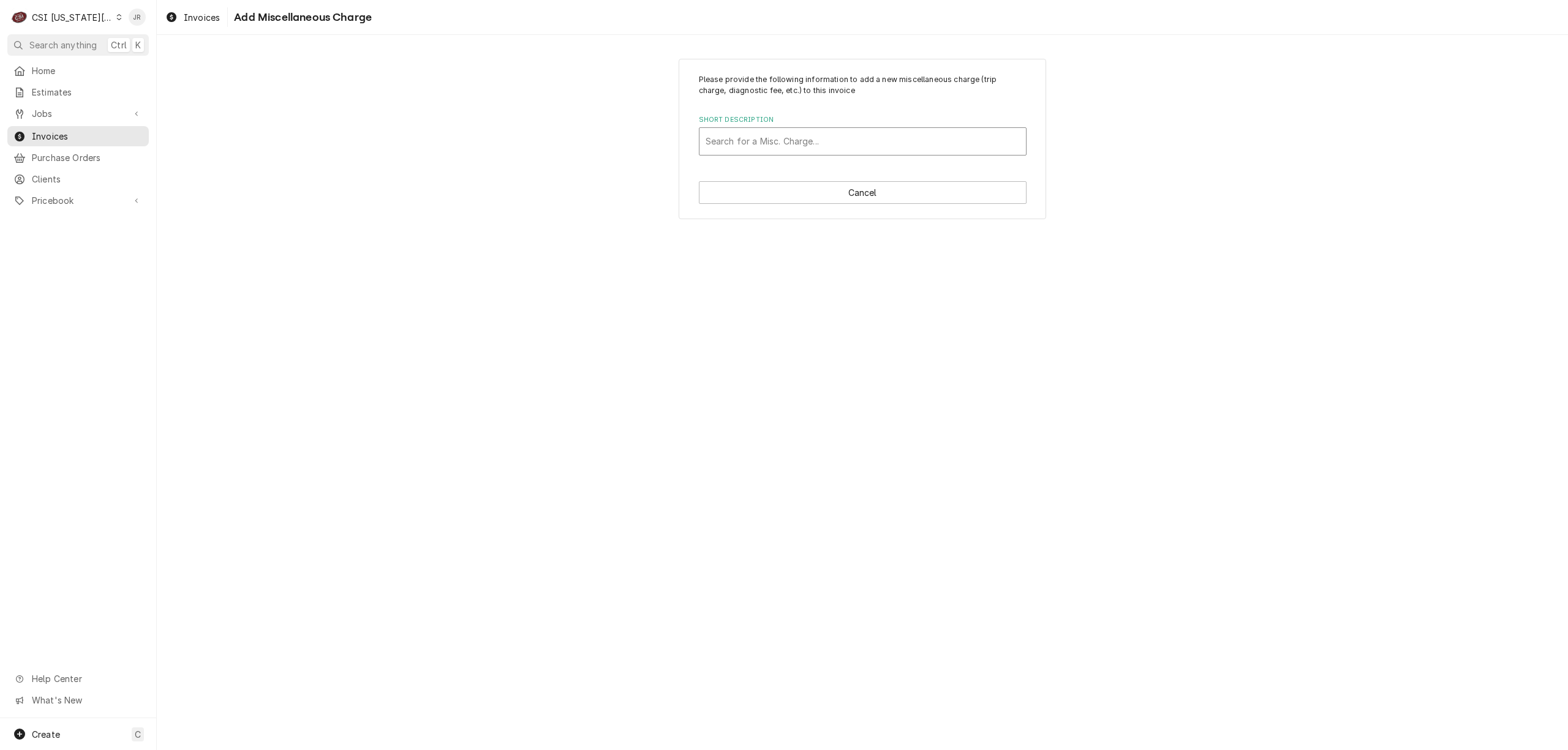
click at [782, 140] on div "Short Description" at bounding box center [862, 141] width 314 height 22
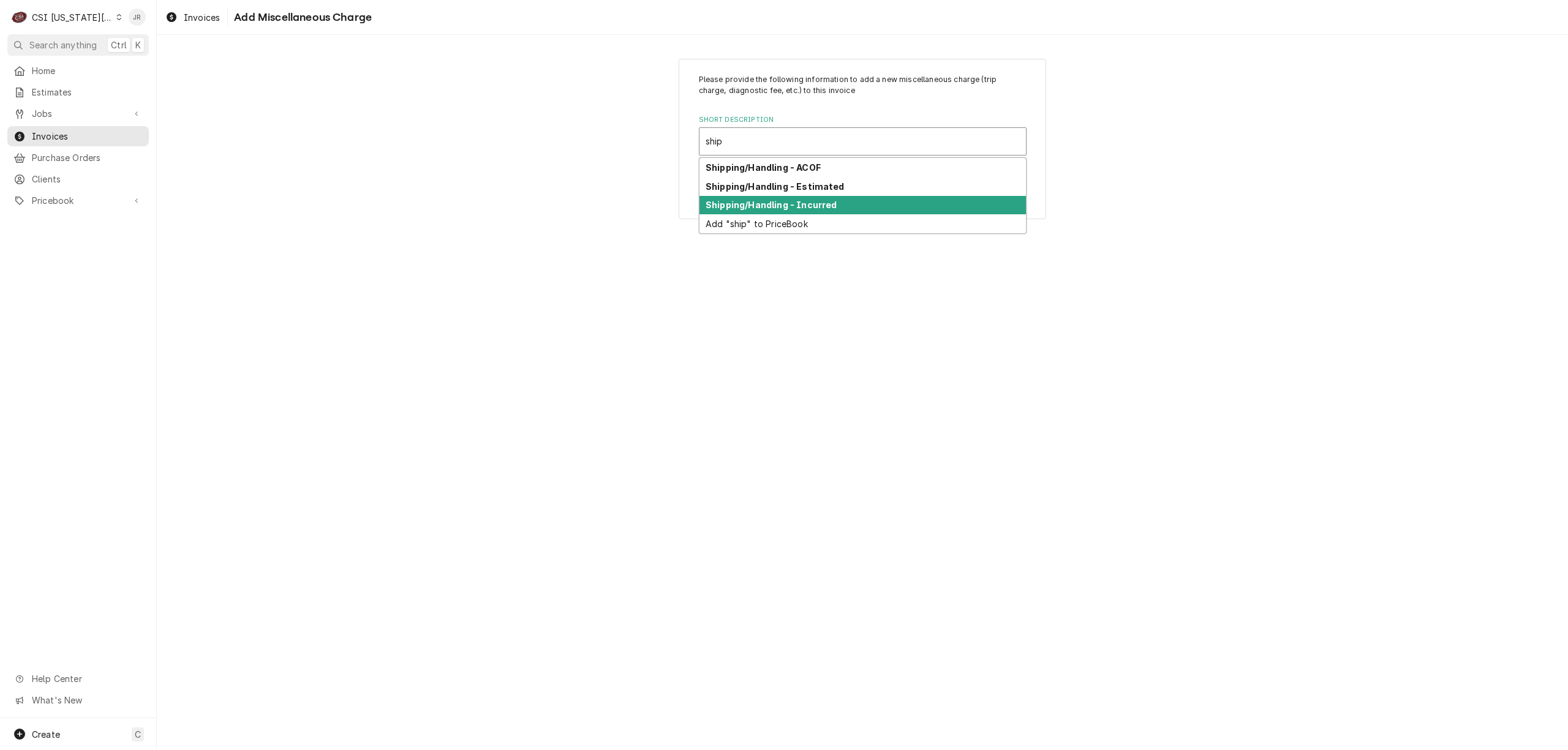
click at [833, 203] on div "Shipping/Handling - Incurred" at bounding box center [863, 205] width 327 height 19
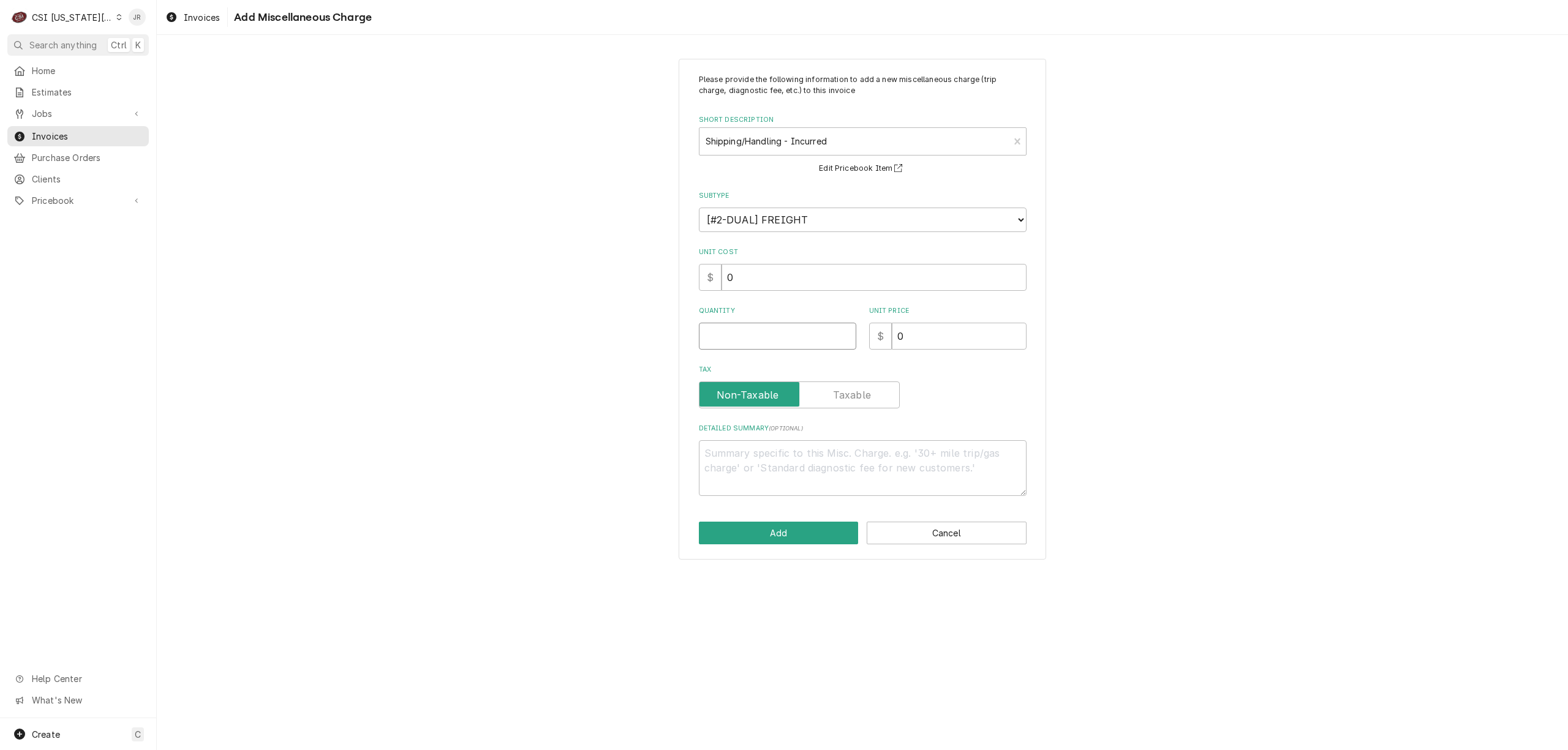
click at [812, 344] on input "Quantity" at bounding box center [777, 337] width 158 height 27
click at [804, 532] on button "Add" at bounding box center [779, 533] width 160 height 23
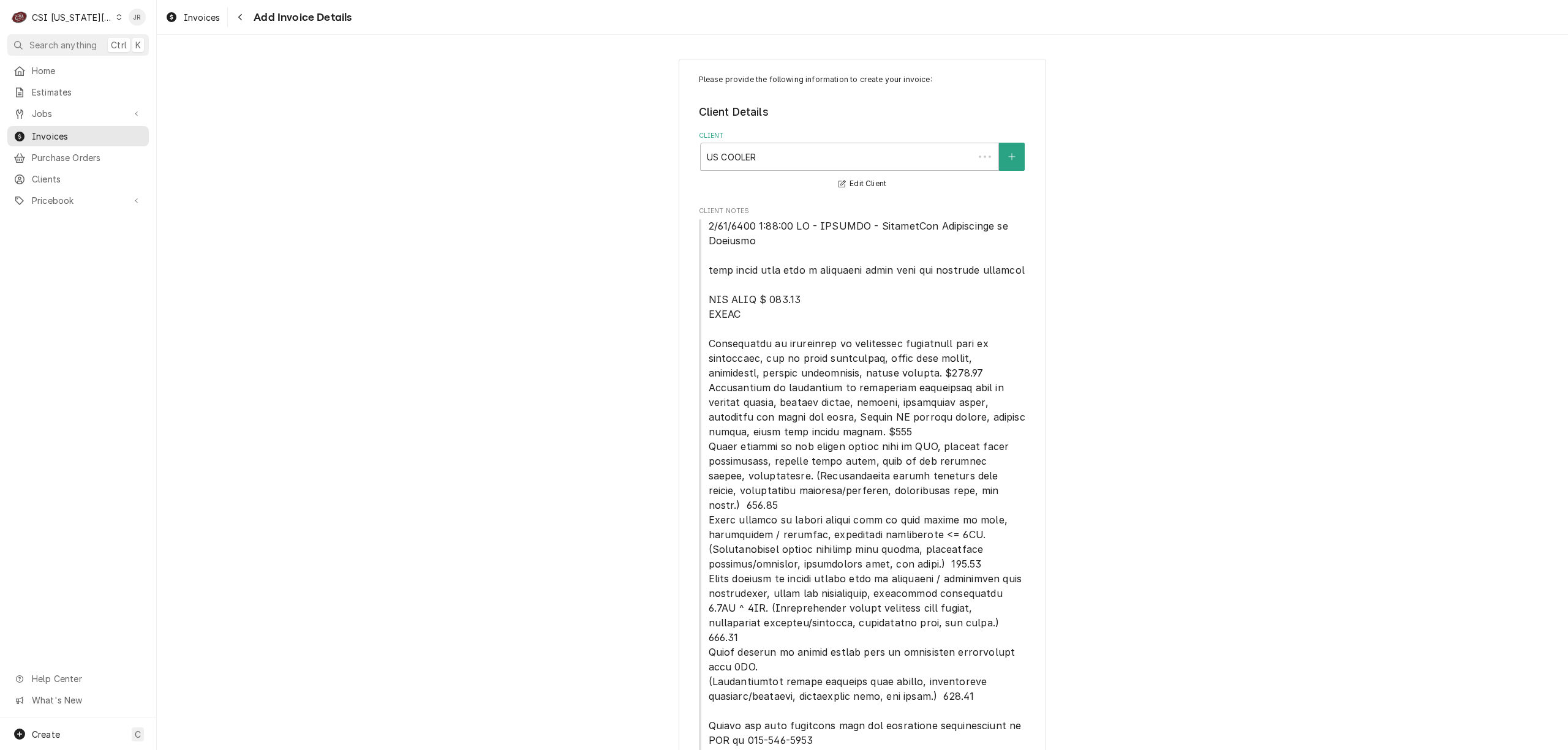
scroll to position [3207, 0]
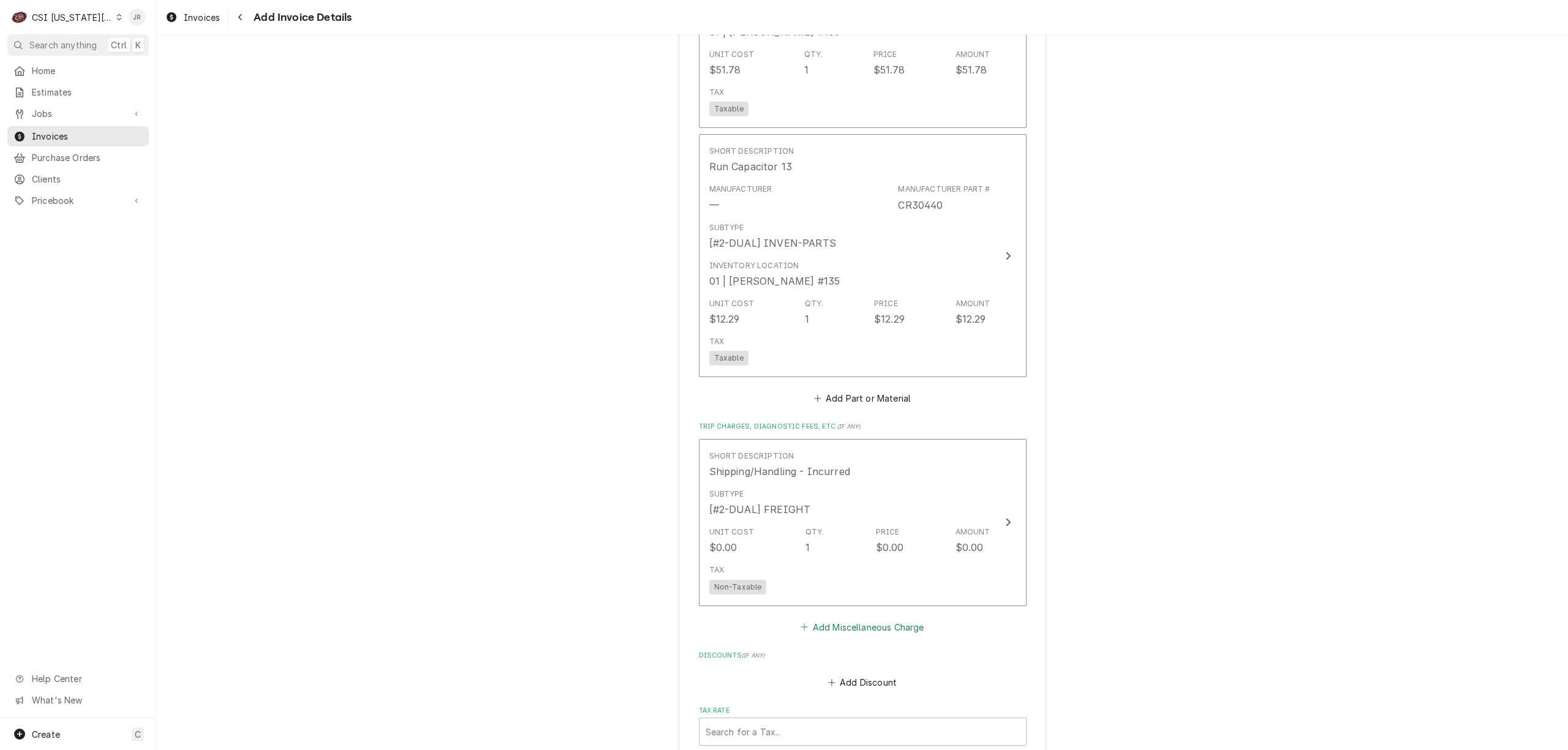
click at [838, 619] on button "Add Miscellaneous Charge" at bounding box center [862, 627] width 128 height 17
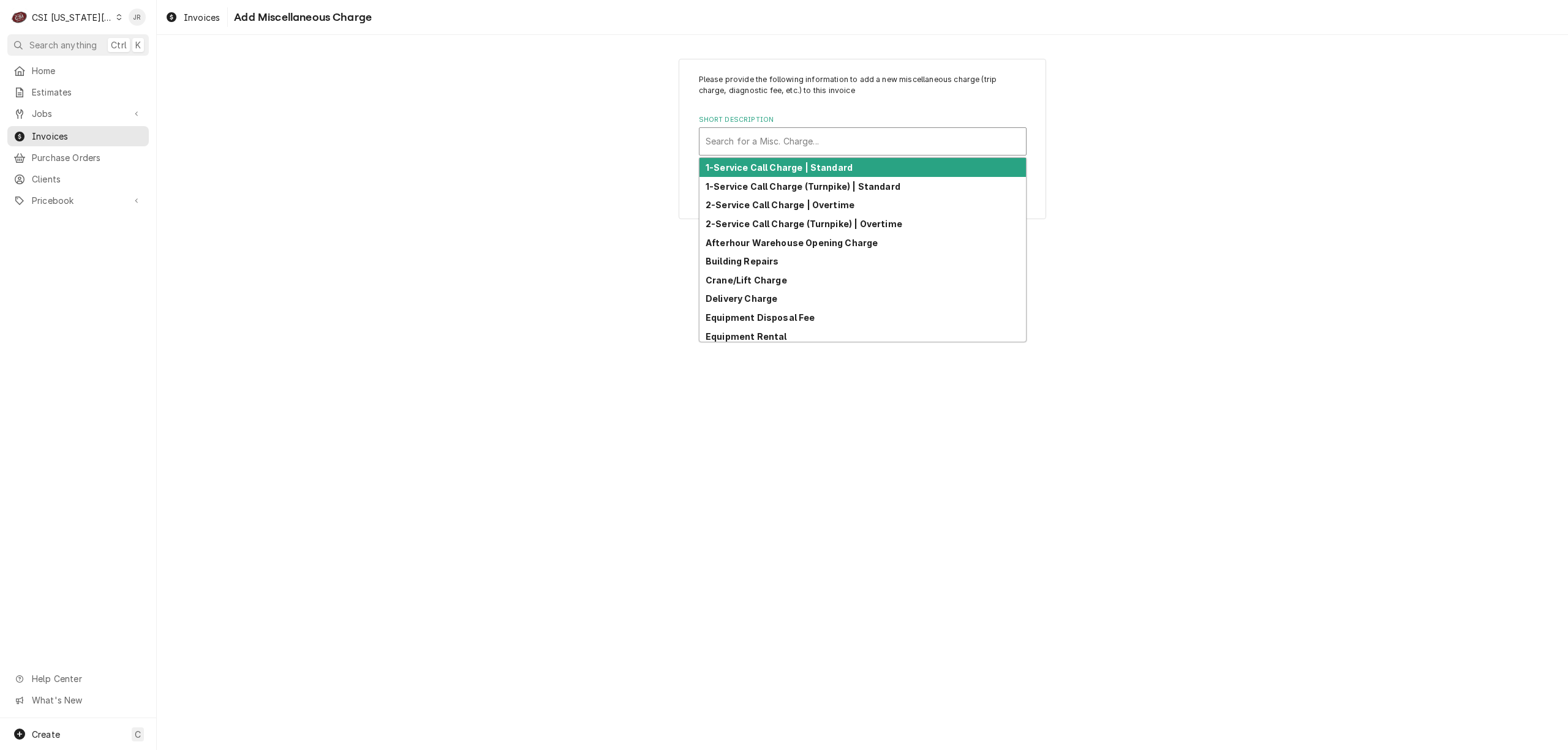
click at [806, 140] on div "Short Description" at bounding box center [862, 141] width 314 height 22
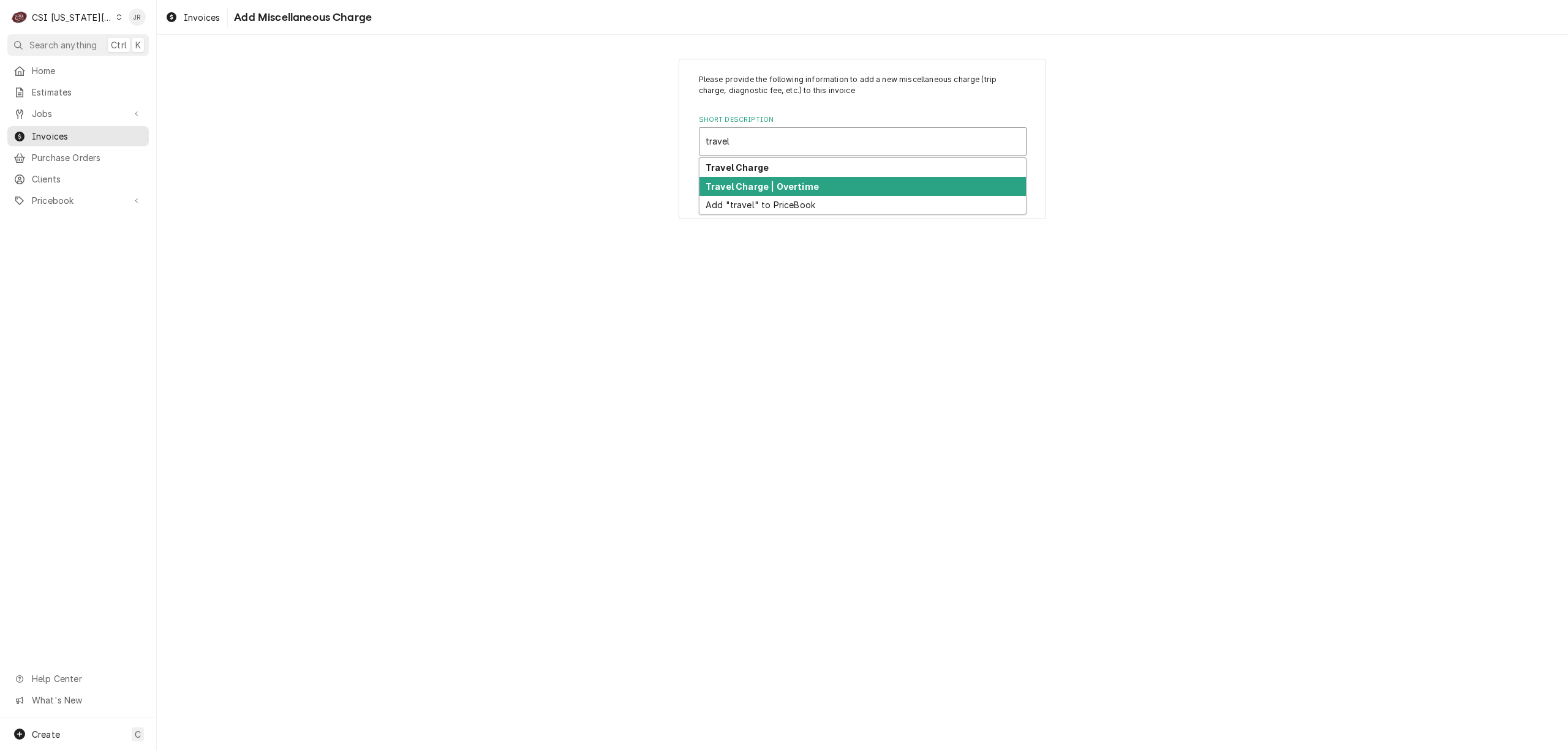
drag, startPoint x: 824, startPoint y: 184, endPoint x: 817, endPoint y: 177, distance: 9.9
click at [817, 177] on div "Travel Charge | Overtime" at bounding box center [863, 186] width 327 height 19
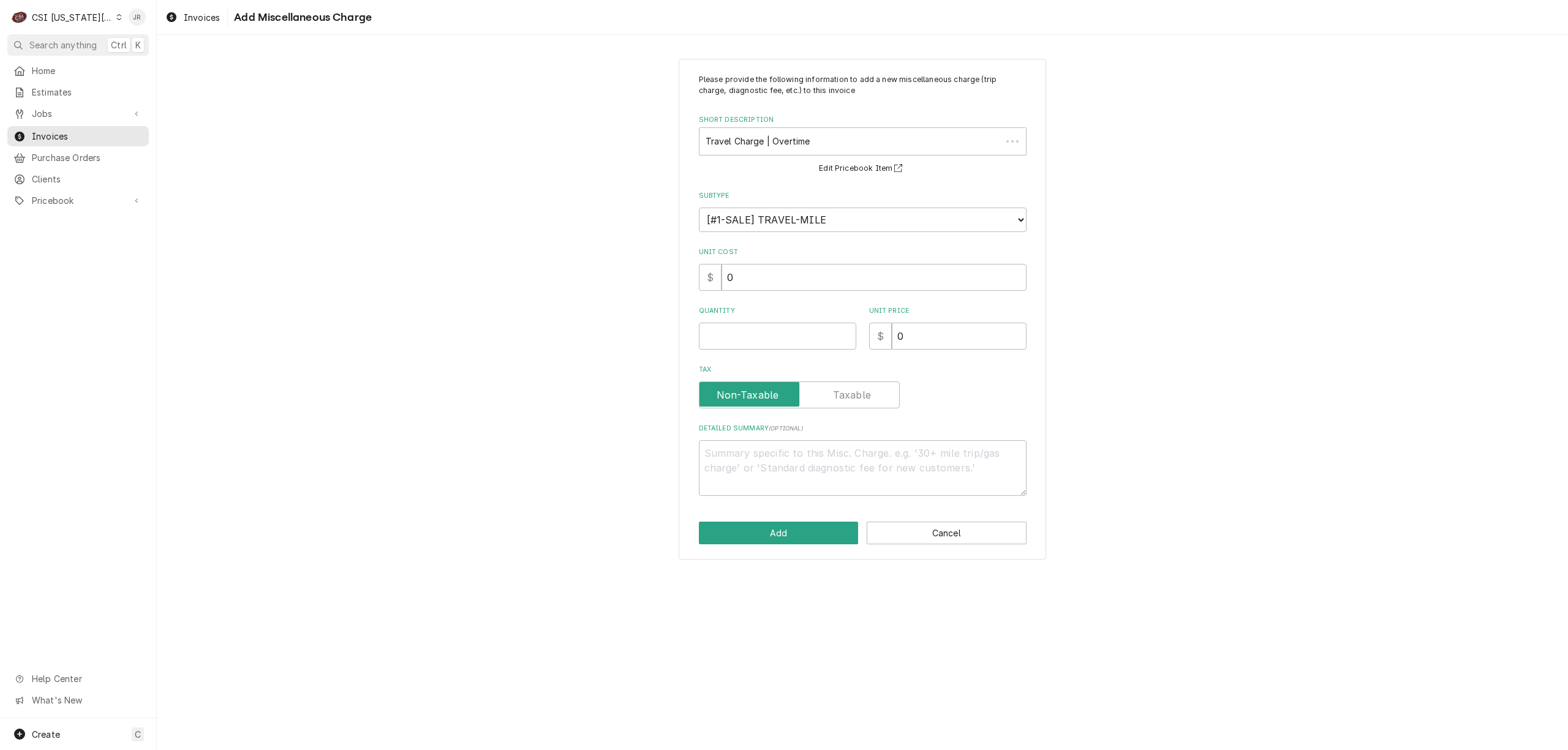
drag, startPoint x: 817, startPoint y: 177, endPoint x: 809, endPoint y: 160, distance: 18.8
click at [814, 169] on div "Please provide the following information to add a new miscellaneous charge (tri…" at bounding box center [862, 309] width 367 height 501
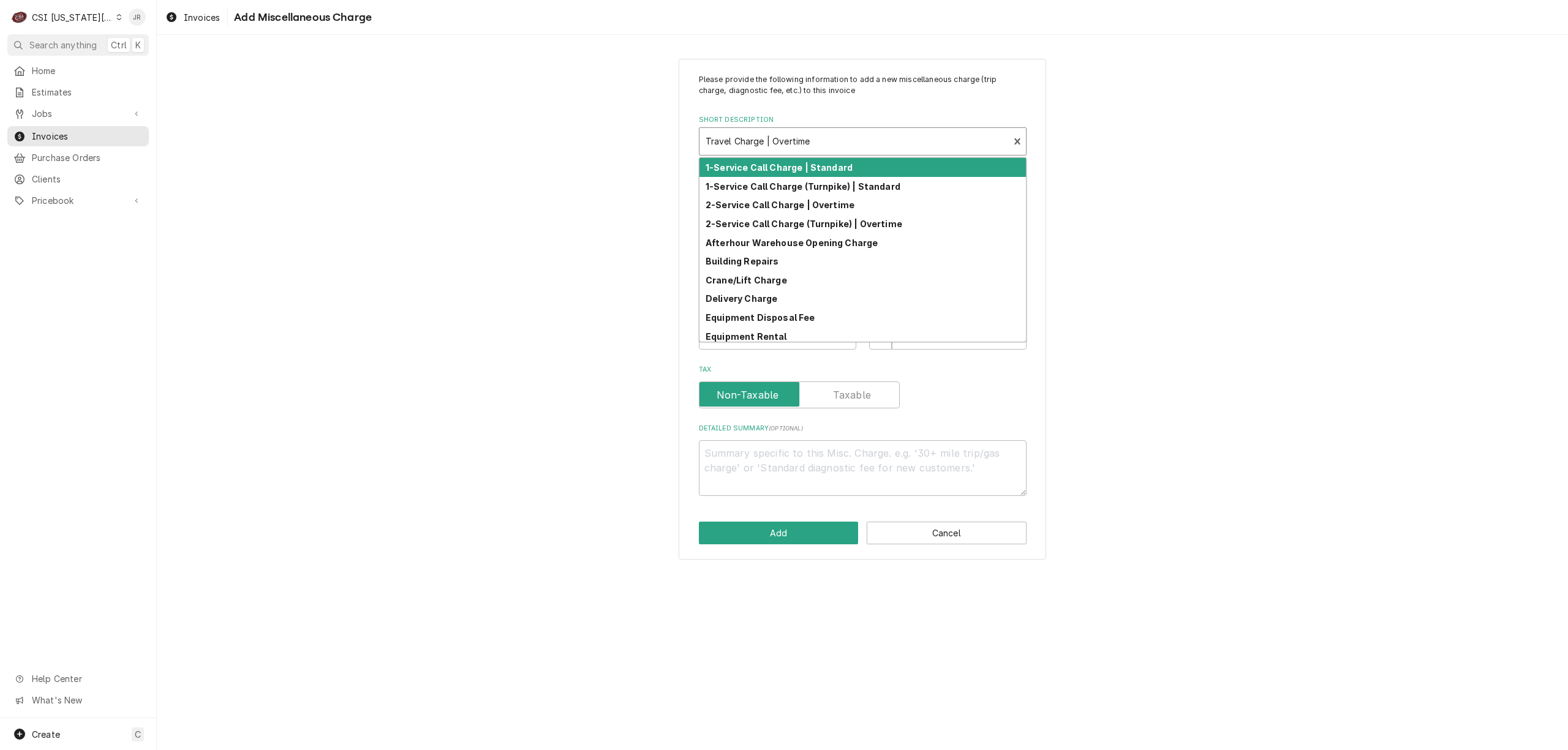
drag, startPoint x: 809, startPoint y: 133, endPoint x: 814, endPoint y: 145, distance: 13.0
click at [811, 138] on div "Short Description" at bounding box center [854, 141] width 297 height 22
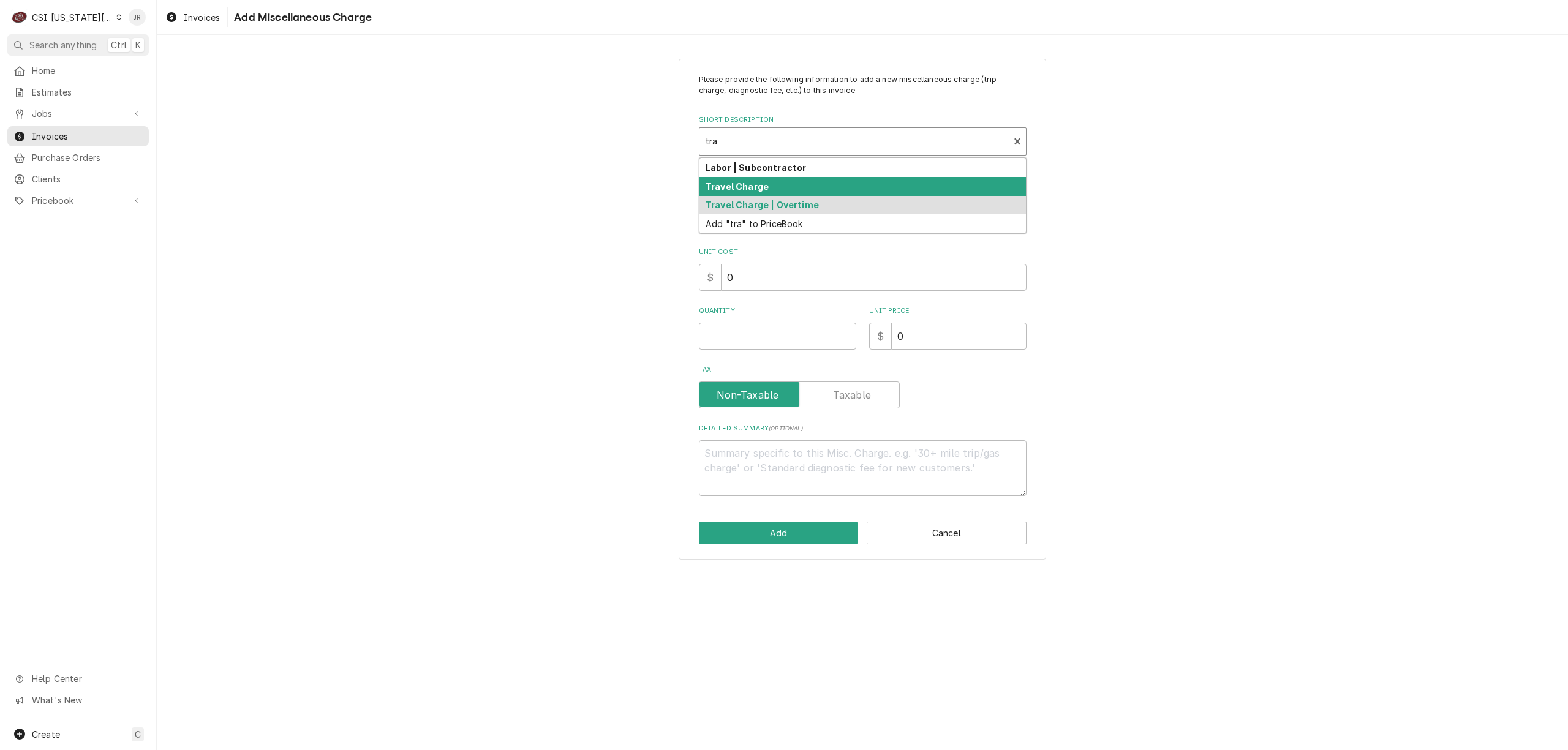
click at [771, 189] on div "Travel Charge" at bounding box center [863, 186] width 327 height 19
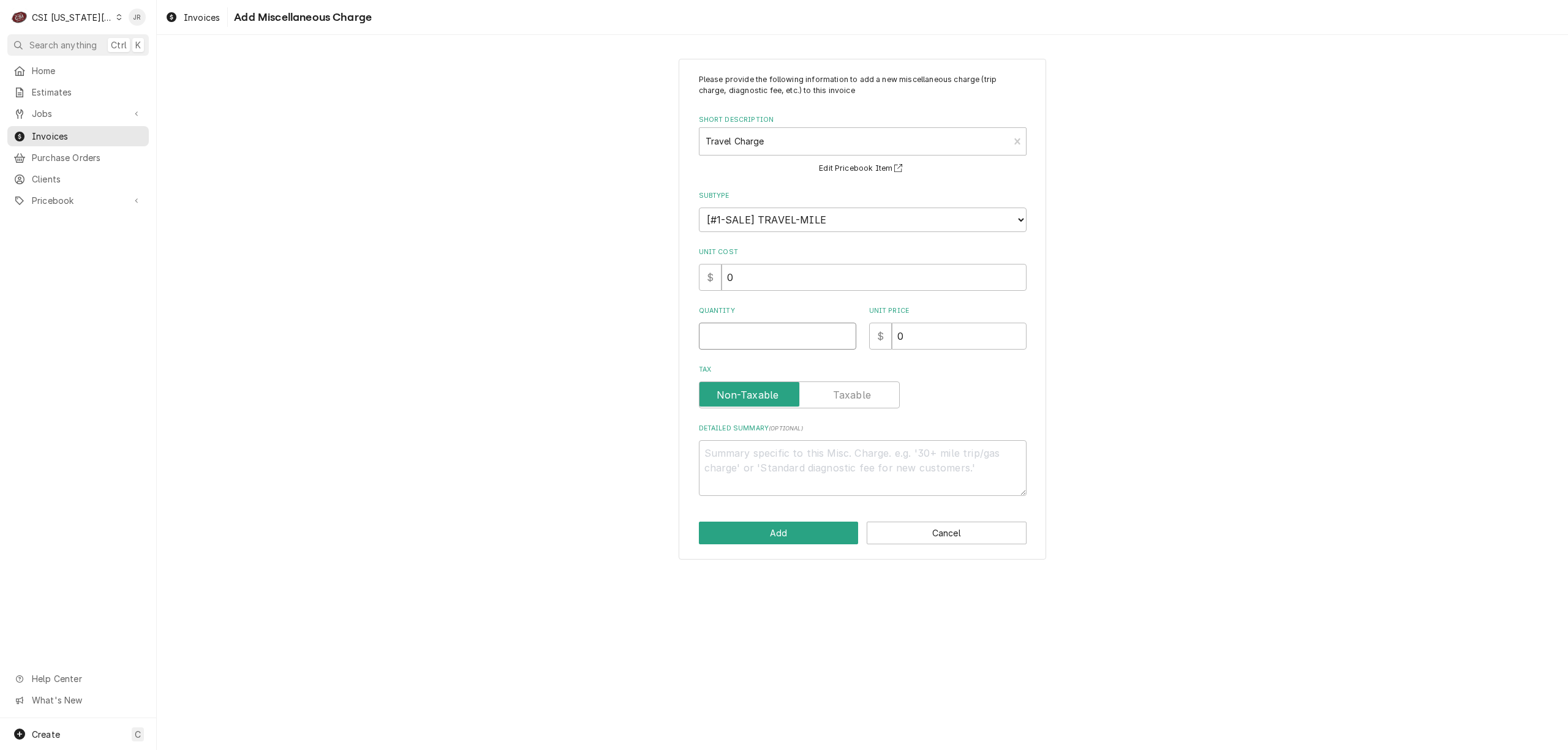
click at [748, 348] on input "Quantity" at bounding box center [777, 337] width 158 height 27
click at [772, 339] on input "Quantity" at bounding box center [777, 337] width 158 height 27
drag, startPoint x: 744, startPoint y: 309, endPoint x: 770, endPoint y: 336, distance: 37.5
click at [765, 332] on div "Quantity" at bounding box center [777, 327] width 158 height 43
click at [770, 336] on input "Quantity" at bounding box center [777, 337] width 158 height 27
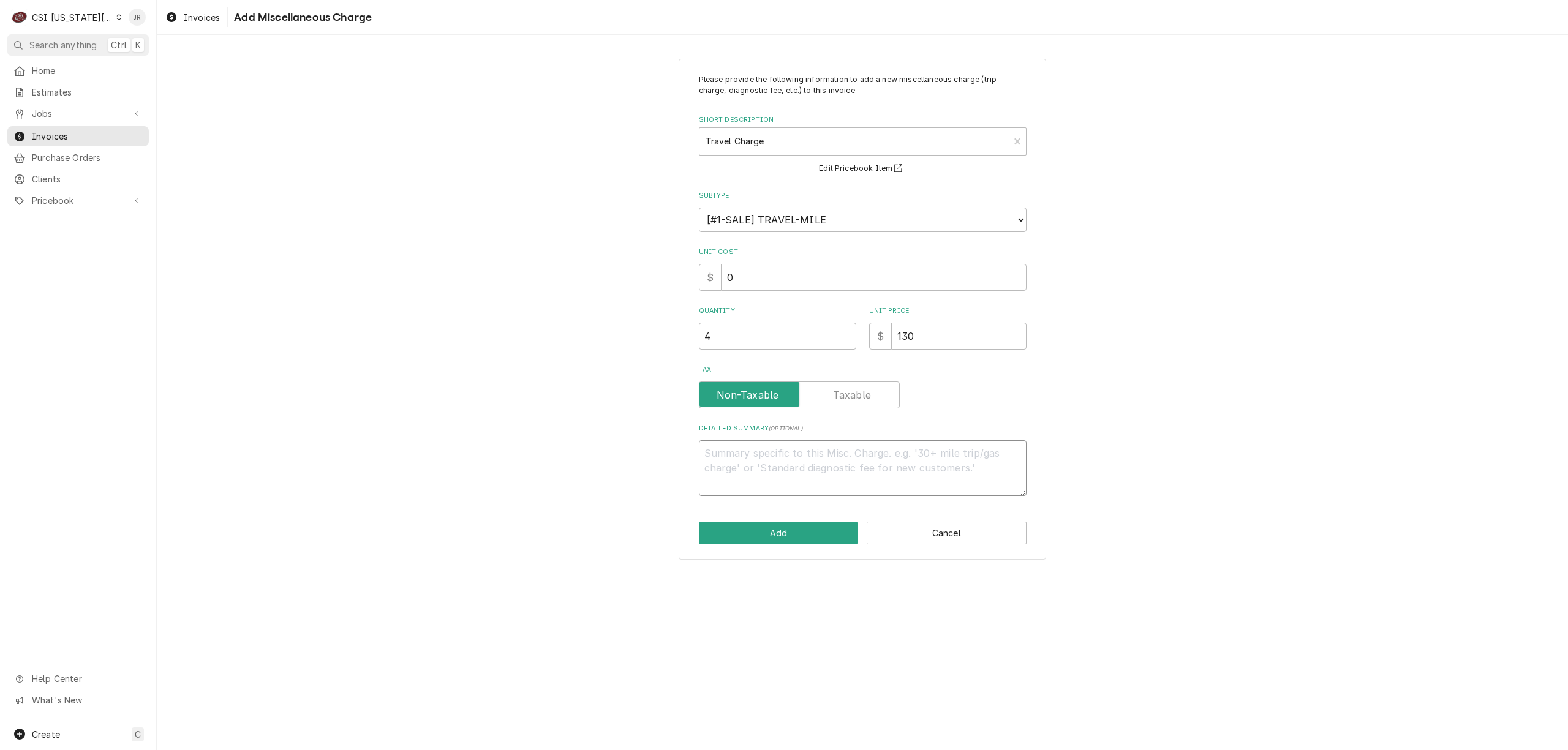
click at [844, 448] on textarea "Detailed Summary ( optional )" at bounding box center [863, 468] width 328 height 56
click at [744, 527] on button "Add" at bounding box center [779, 533] width 160 height 23
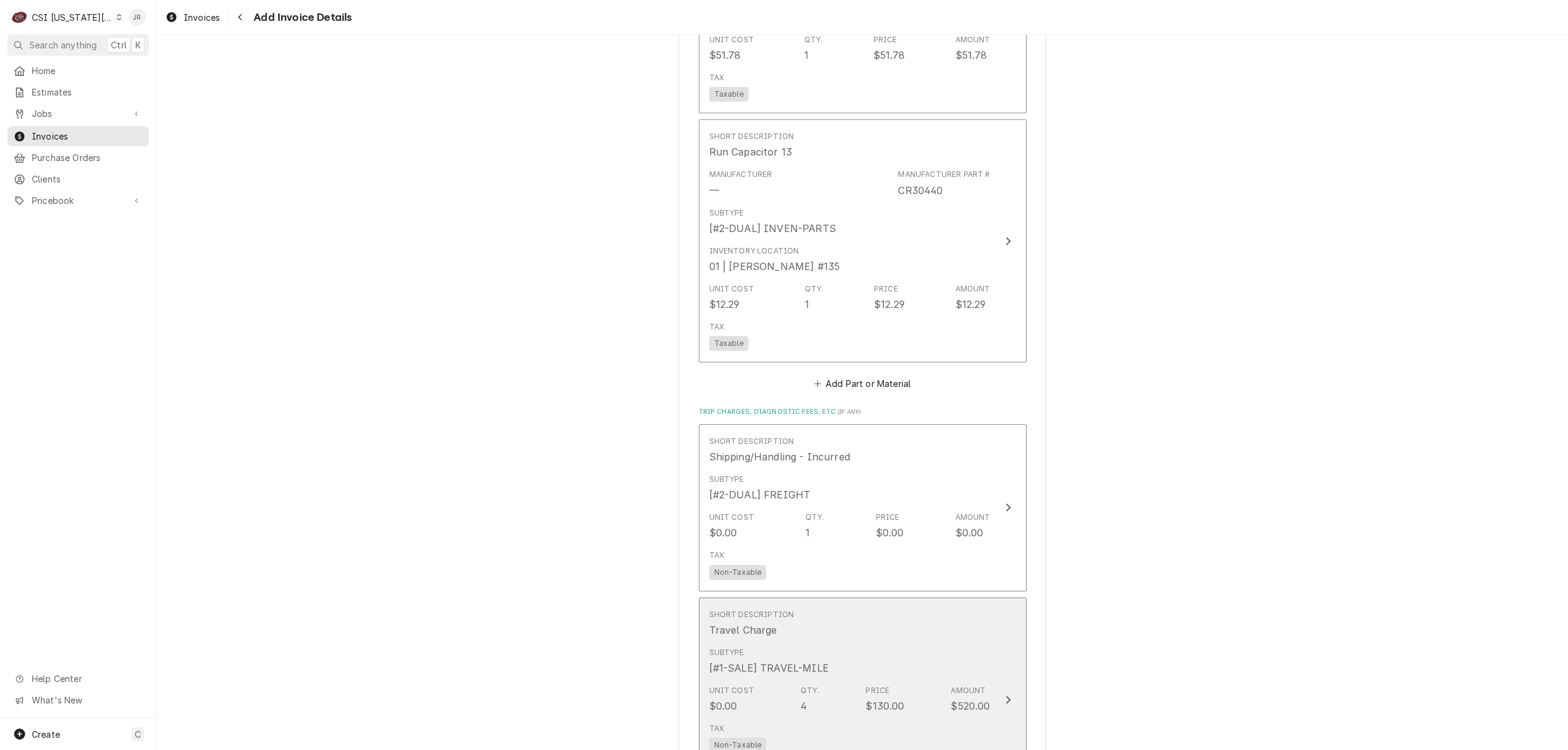
scroll to position [3475, 0]
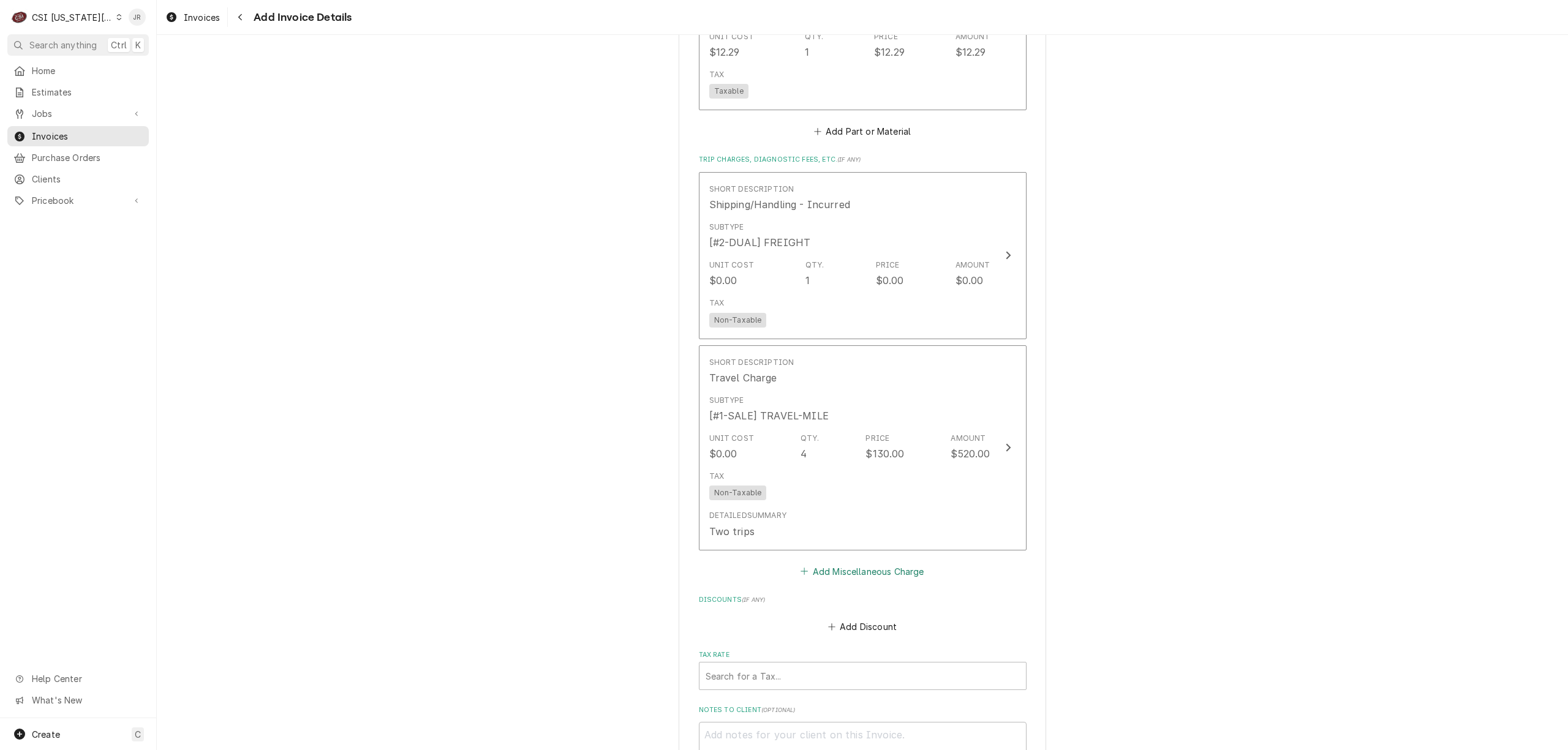
click at [856, 562] on button "Add Miscellaneous Charge" at bounding box center [862, 571] width 128 height 17
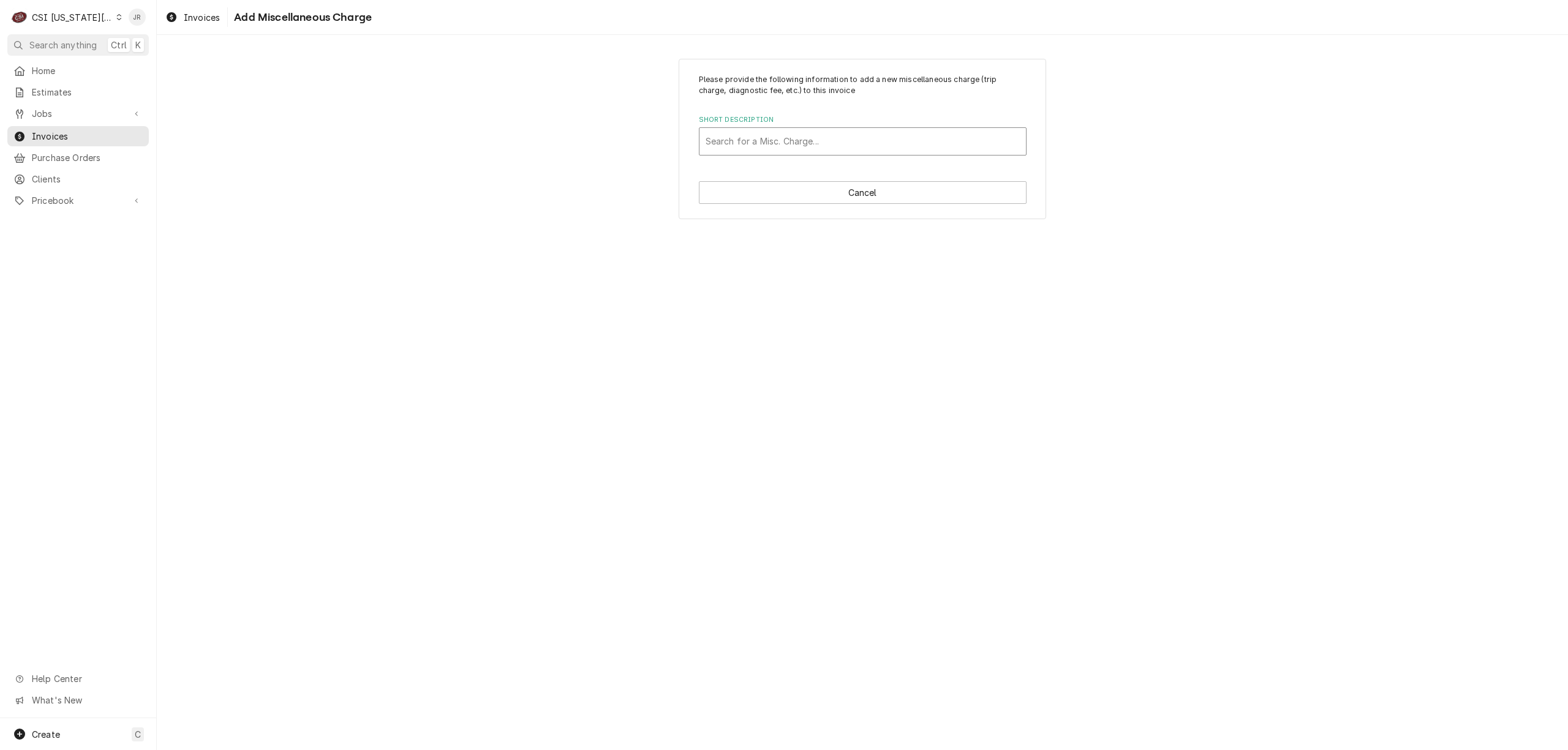
drag, startPoint x: 757, startPoint y: 125, endPoint x: 773, endPoint y: 140, distance: 21.9
click at [764, 131] on div "Short Description Search for a Misc. Charge..." at bounding box center [863, 135] width 328 height 40
click at [773, 138] on div "Short Description" at bounding box center [862, 141] width 314 height 22
click at [796, 163] on div "Mileage Charge" at bounding box center [863, 168] width 327 height 19
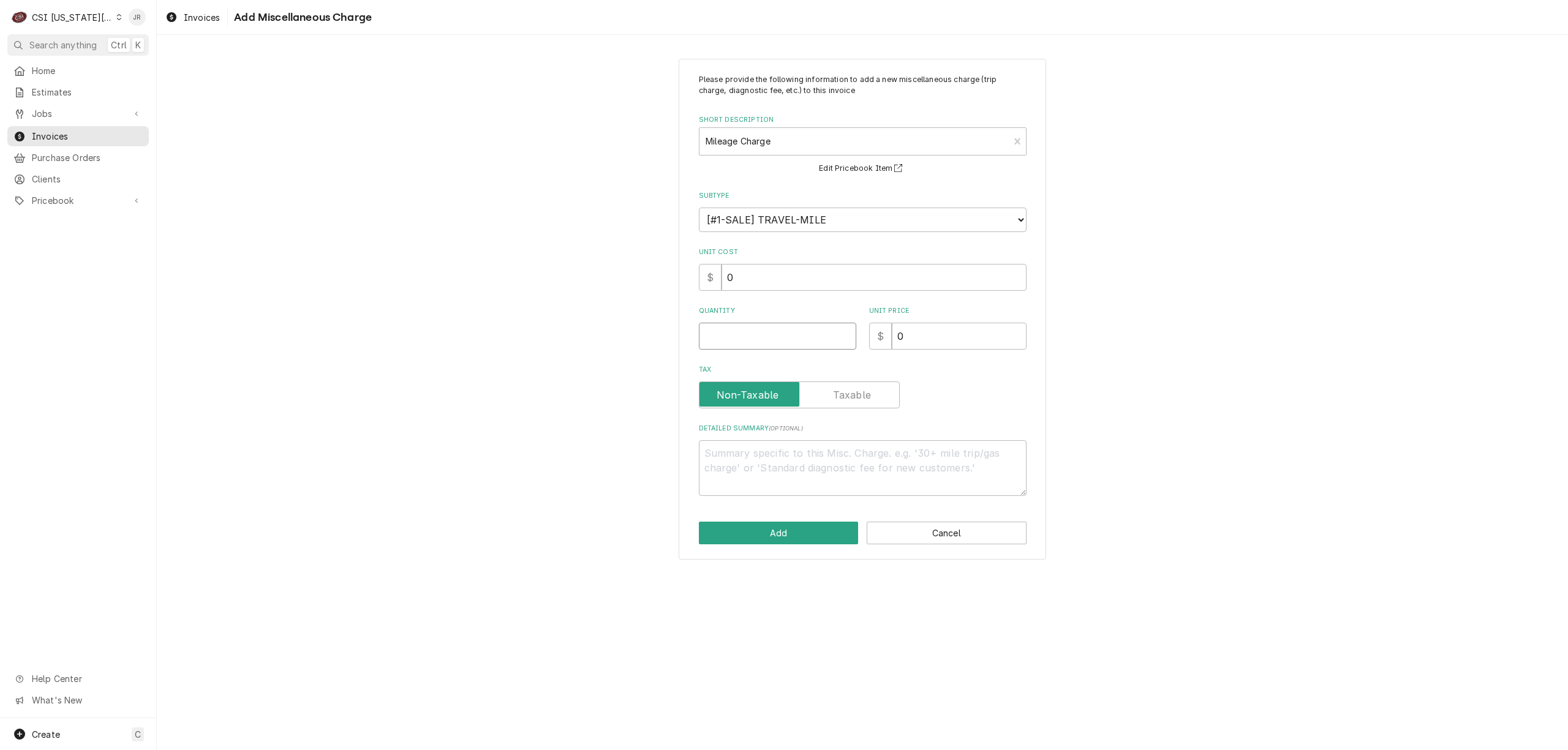
drag, startPoint x: 748, startPoint y: 324, endPoint x: 757, endPoint y: 331, distance: 11.4
click at [757, 329] on input "Quantity" at bounding box center [777, 337] width 158 height 27
click at [812, 536] on button "Add" at bounding box center [779, 533] width 160 height 23
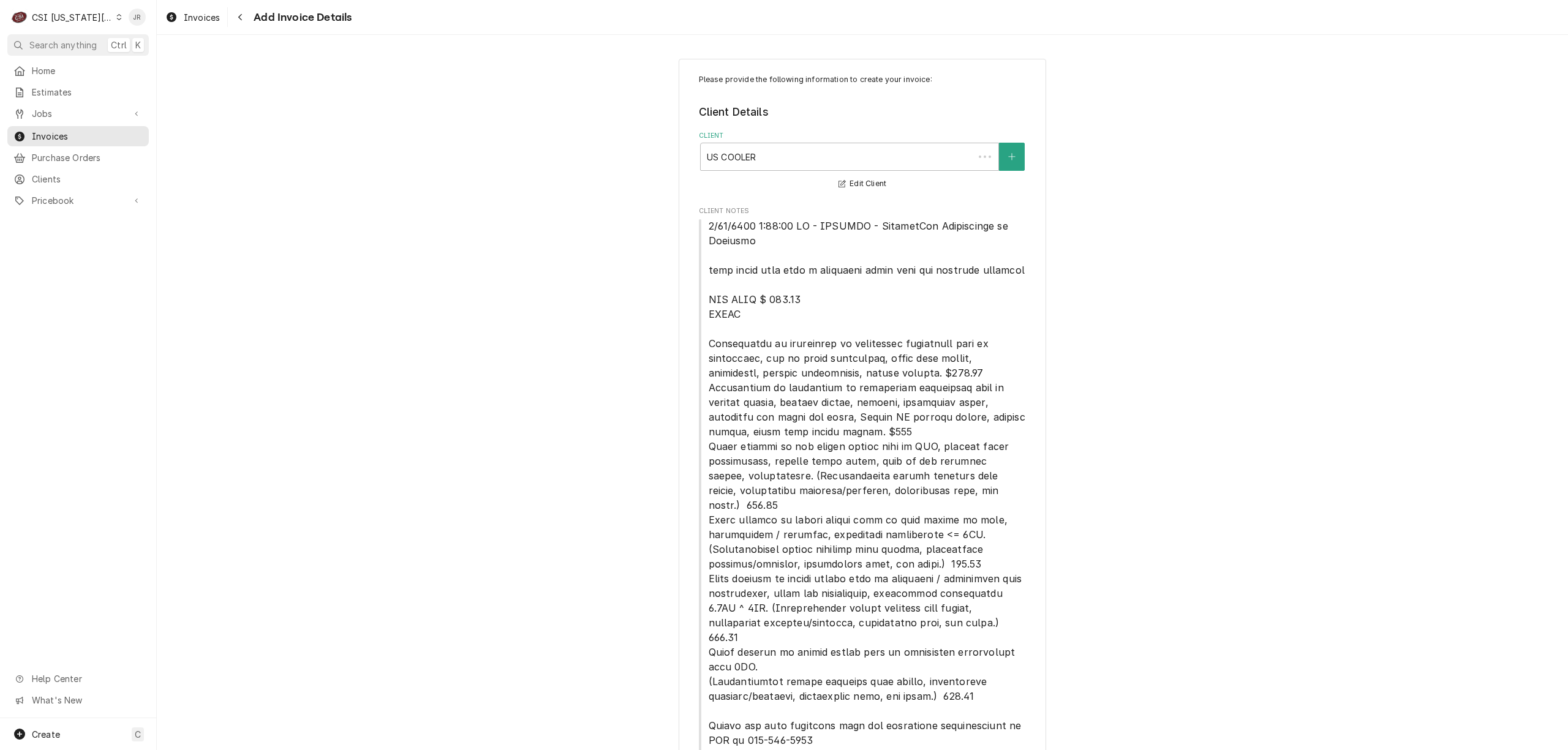
scroll to position [3779, 0]
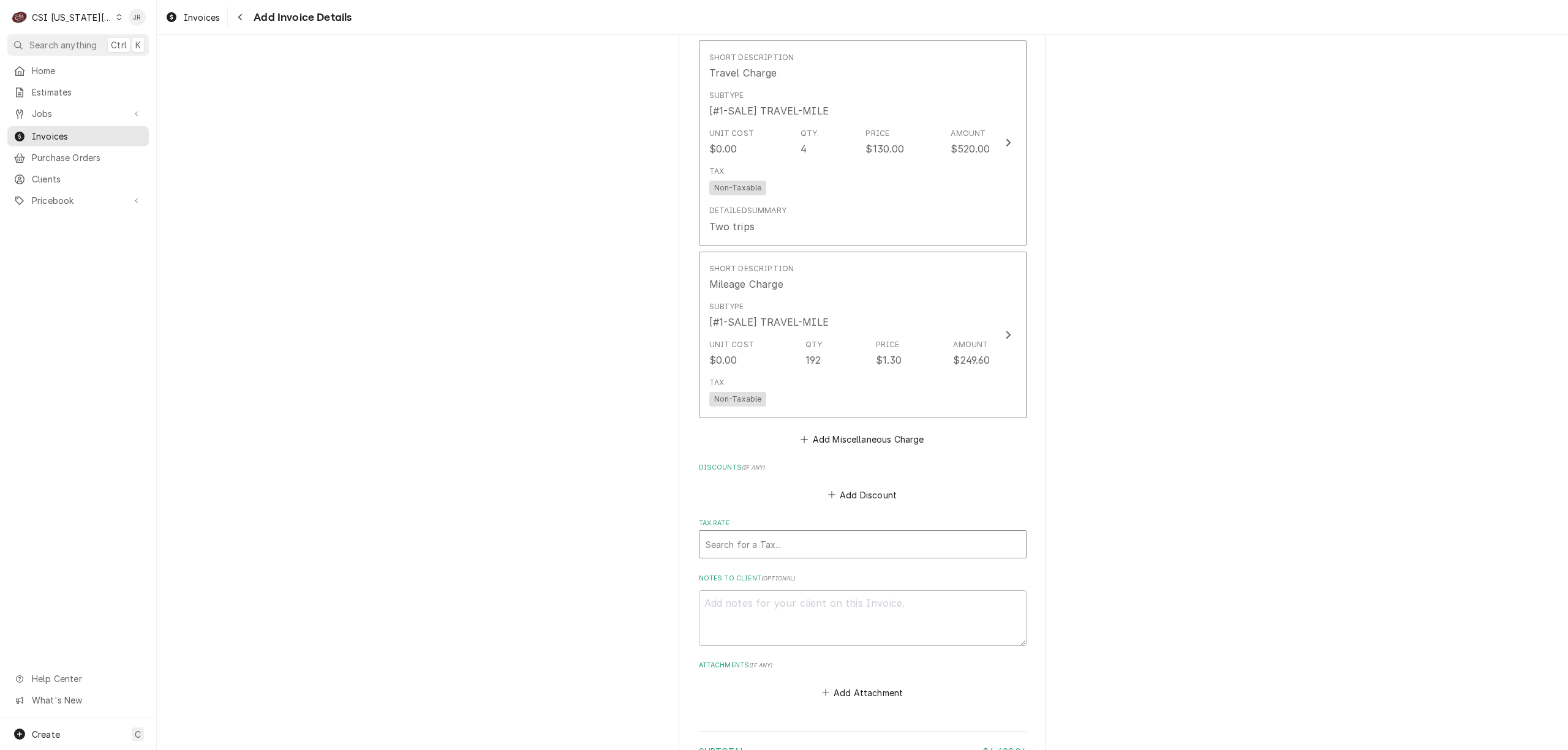
click at [872, 533] on div "Tax Rate" at bounding box center [862, 544] width 314 height 22
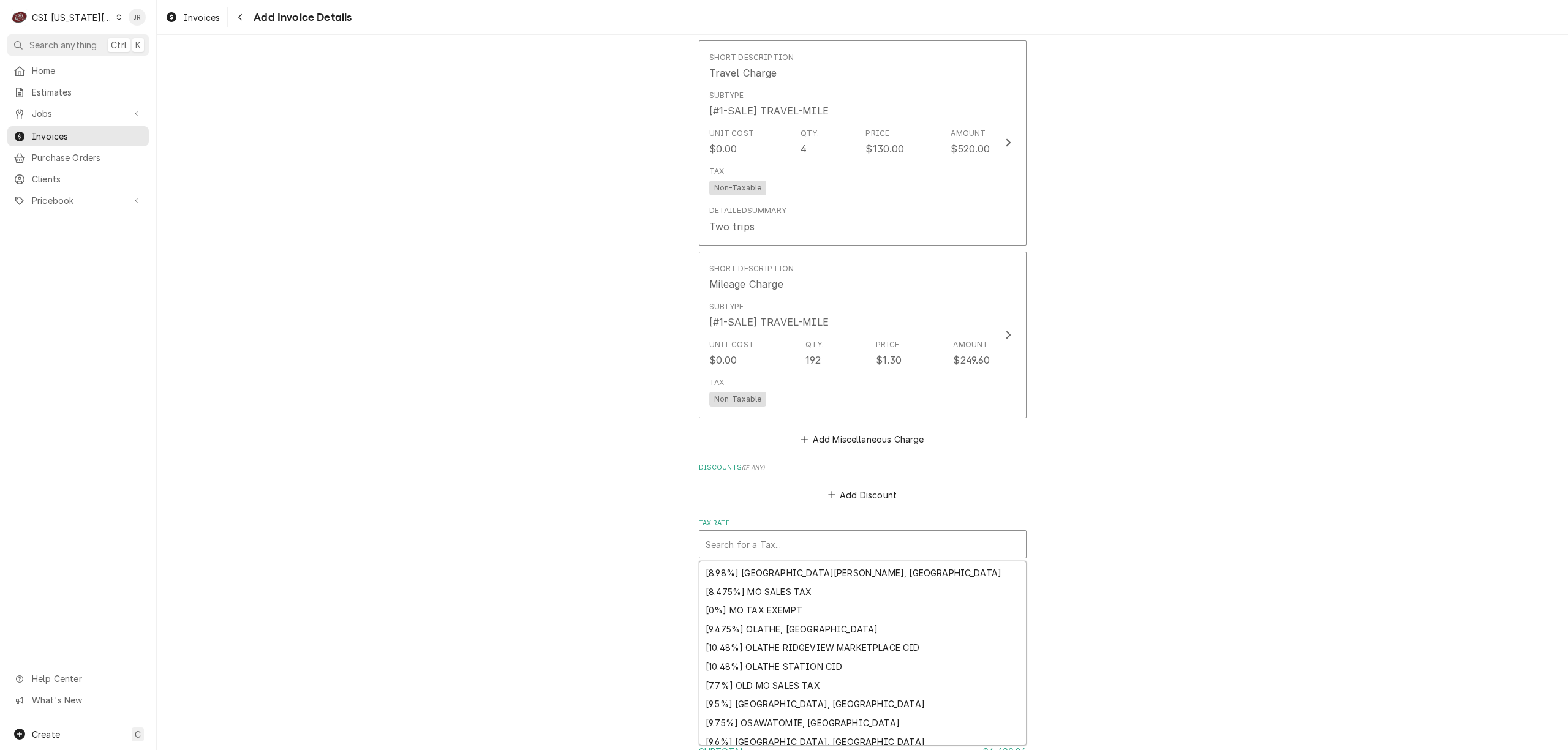
scroll to position [1129, 0]
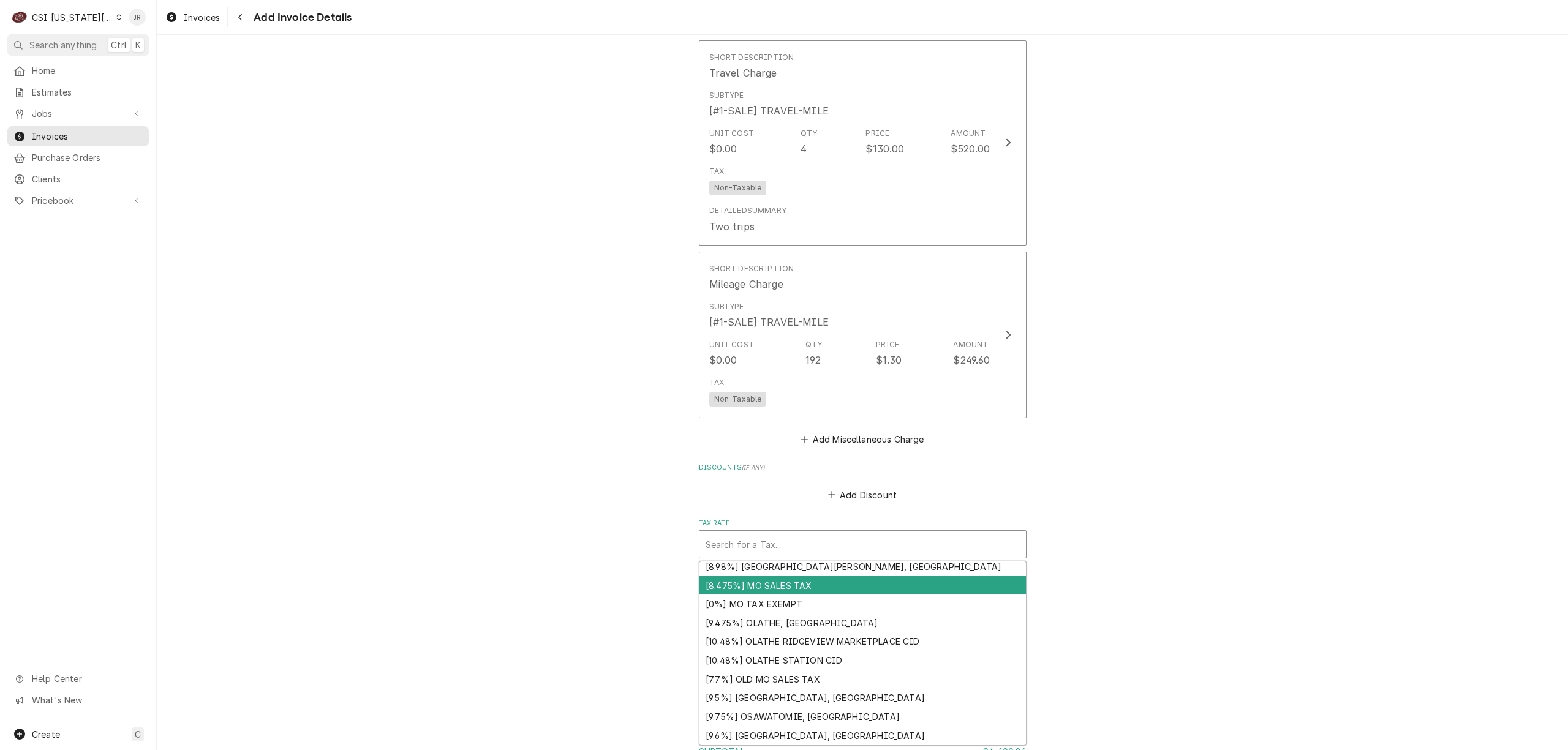
click at [817, 576] on div "[8.475%] MO SALES TAX" at bounding box center [863, 585] width 327 height 19
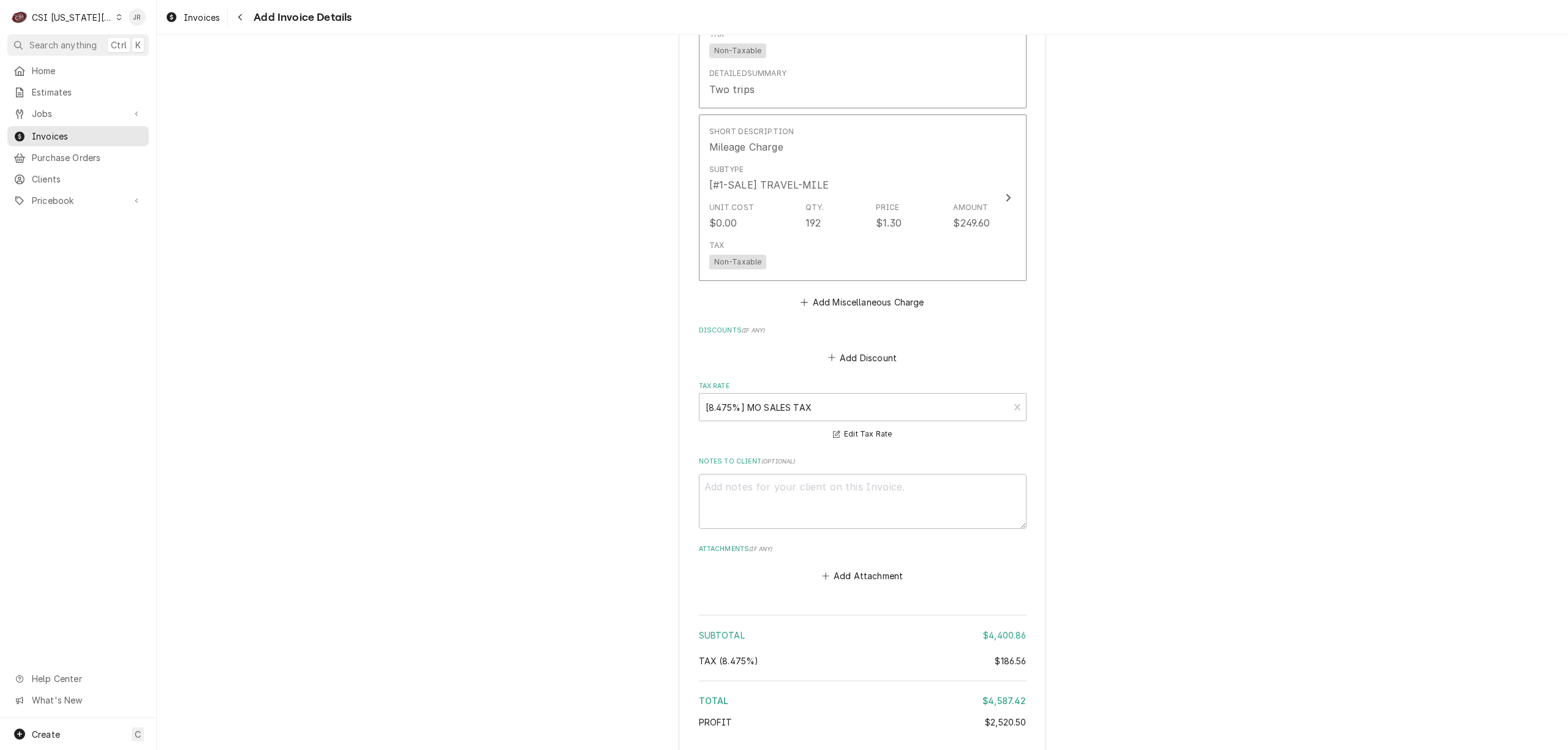
scroll to position [3995, 0]
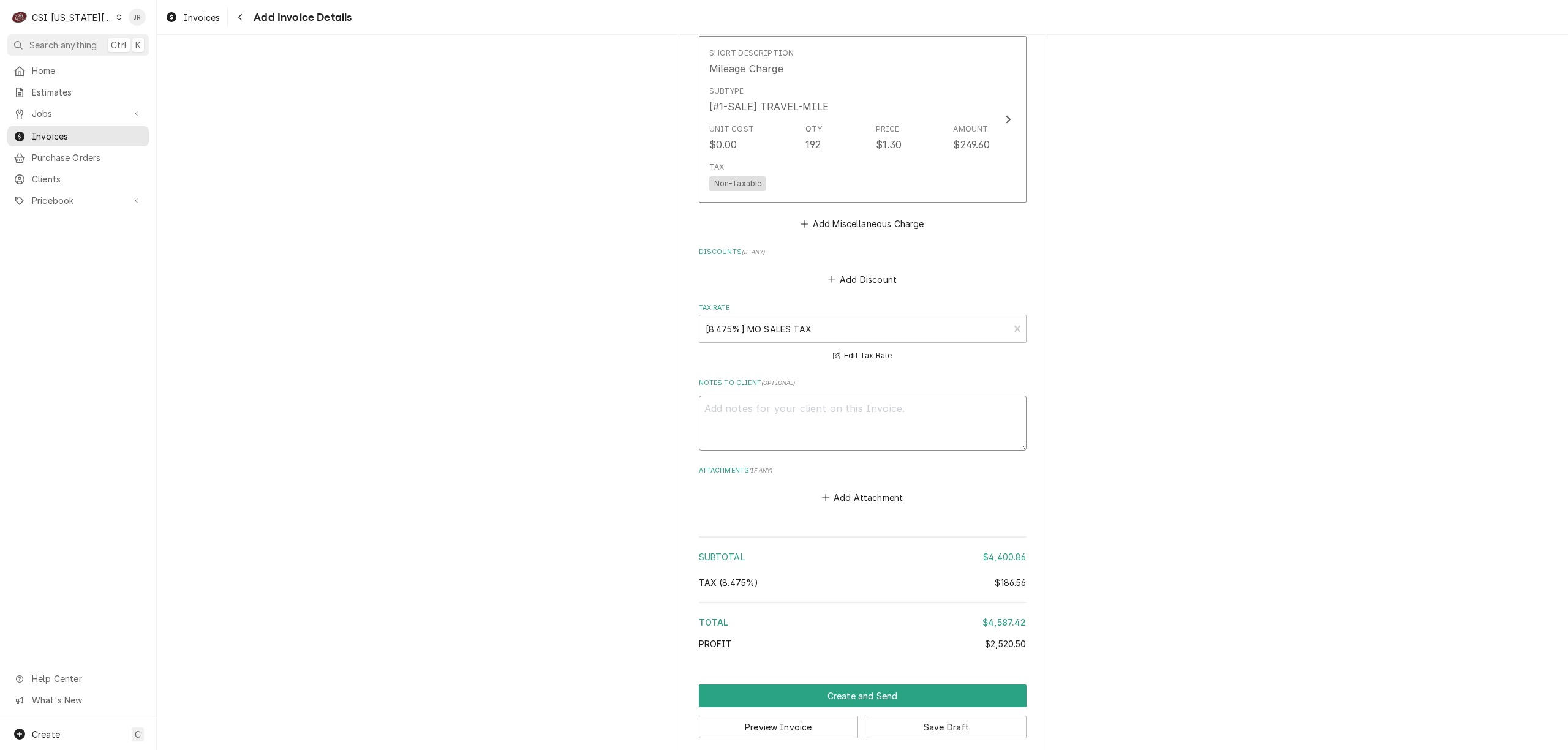
click at [797, 423] on textarea "Notes to Client ( optional )" at bounding box center [863, 423] width 328 height 56
paste textarea "302873 Job# 31946"
click at [699, 396] on textarea "302873 Job# 31946 / Rebilled to US Cooler" at bounding box center [863, 423] width 328 height 56
click at [805, 396] on textarea "See invoice #302873 Job# 31946 / Rebilled to US Cooler" at bounding box center [863, 423] width 328 height 56
drag, startPoint x: 721, startPoint y: 390, endPoint x: 647, endPoint y: 390, distance: 74.0
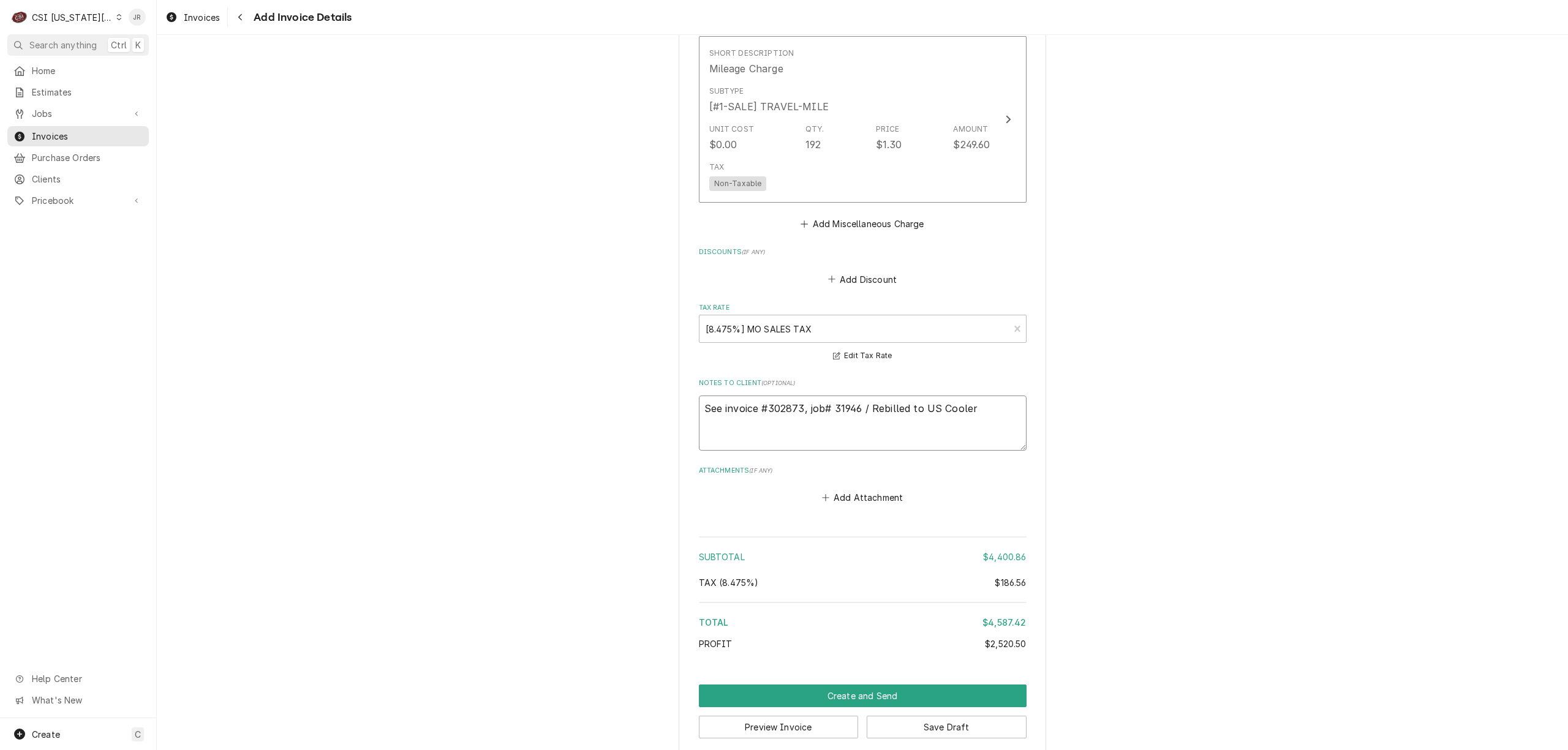
click at [788, 396] on textarea "Invoice #302873, job# 31946 / Rebilled to US Cooler" at bounding box center [863, 423] width 328 height 56
click at [965, 396] on textarea "Invoice #302873, rebill job# 31946 / Rebilled to US Cooler" at bounding box center [863, 423] width 328 height 56
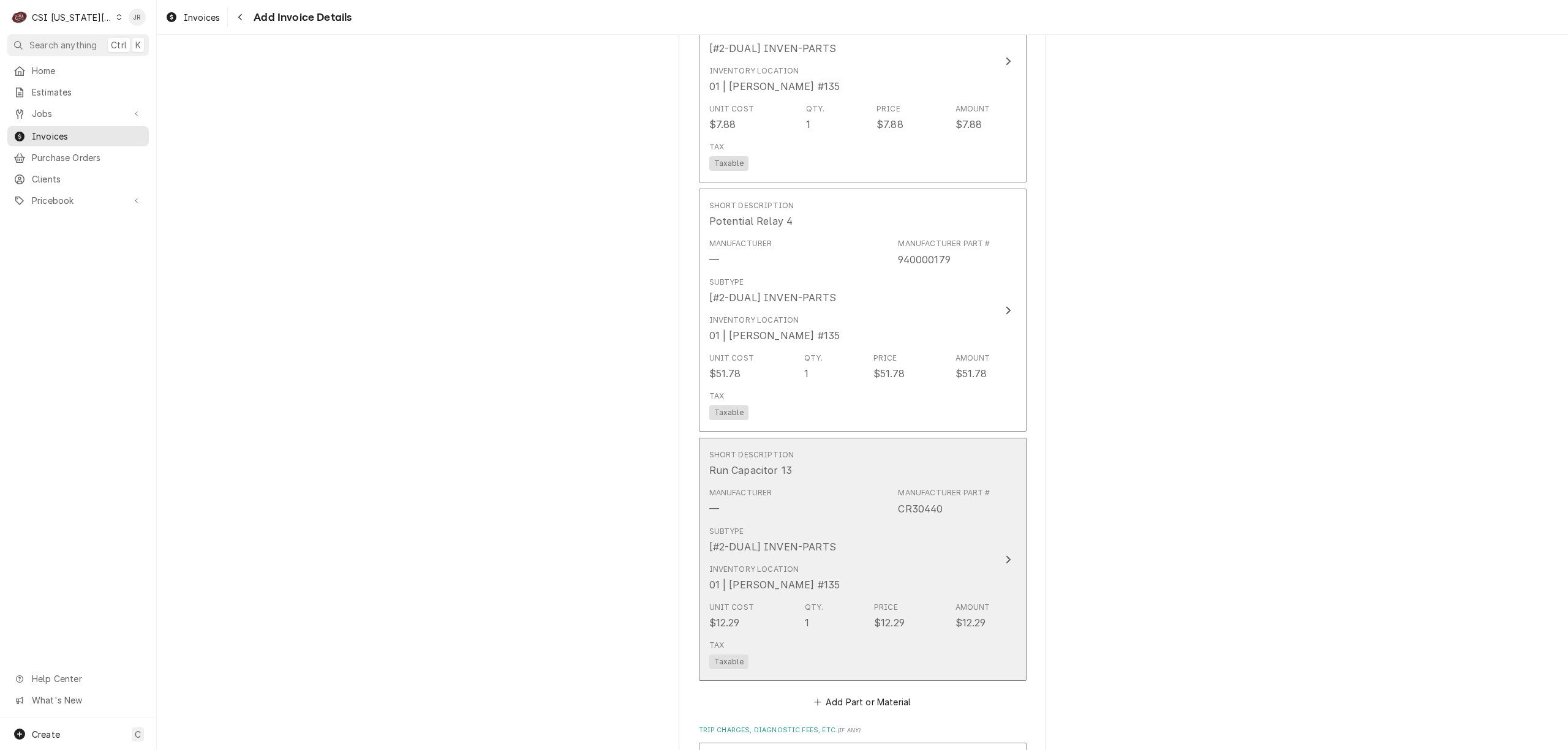
scroll to position [2933, 0]
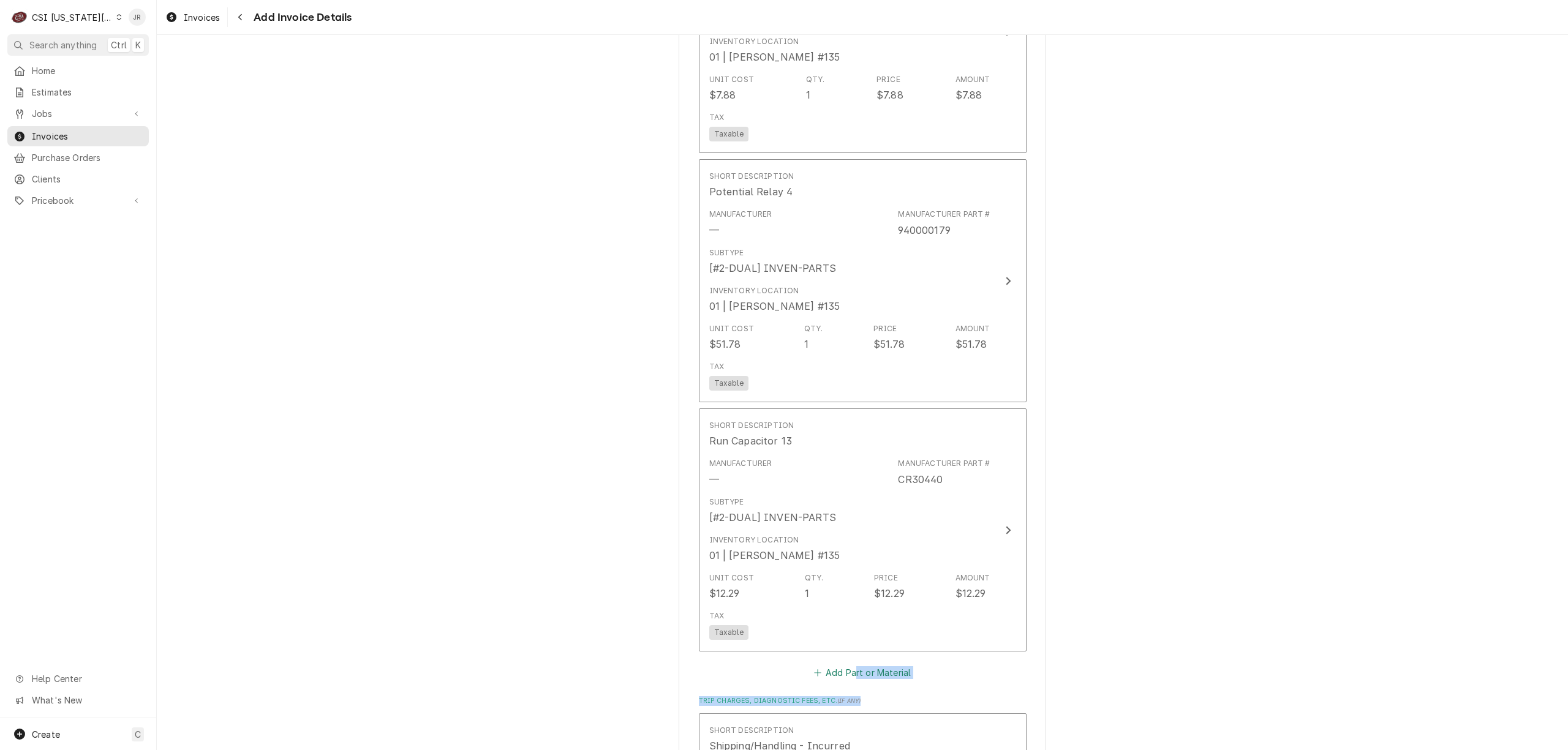
click at [851, 665] on fieldset "Charge Details Service Charges Short Description 1-Labor (Service) | Standard |…" at bounding box center [863, 115] width 328 height 2907
click at [851, 664] on button "Add Part or Material" at bounding box center [862, 673] width 101 height 17
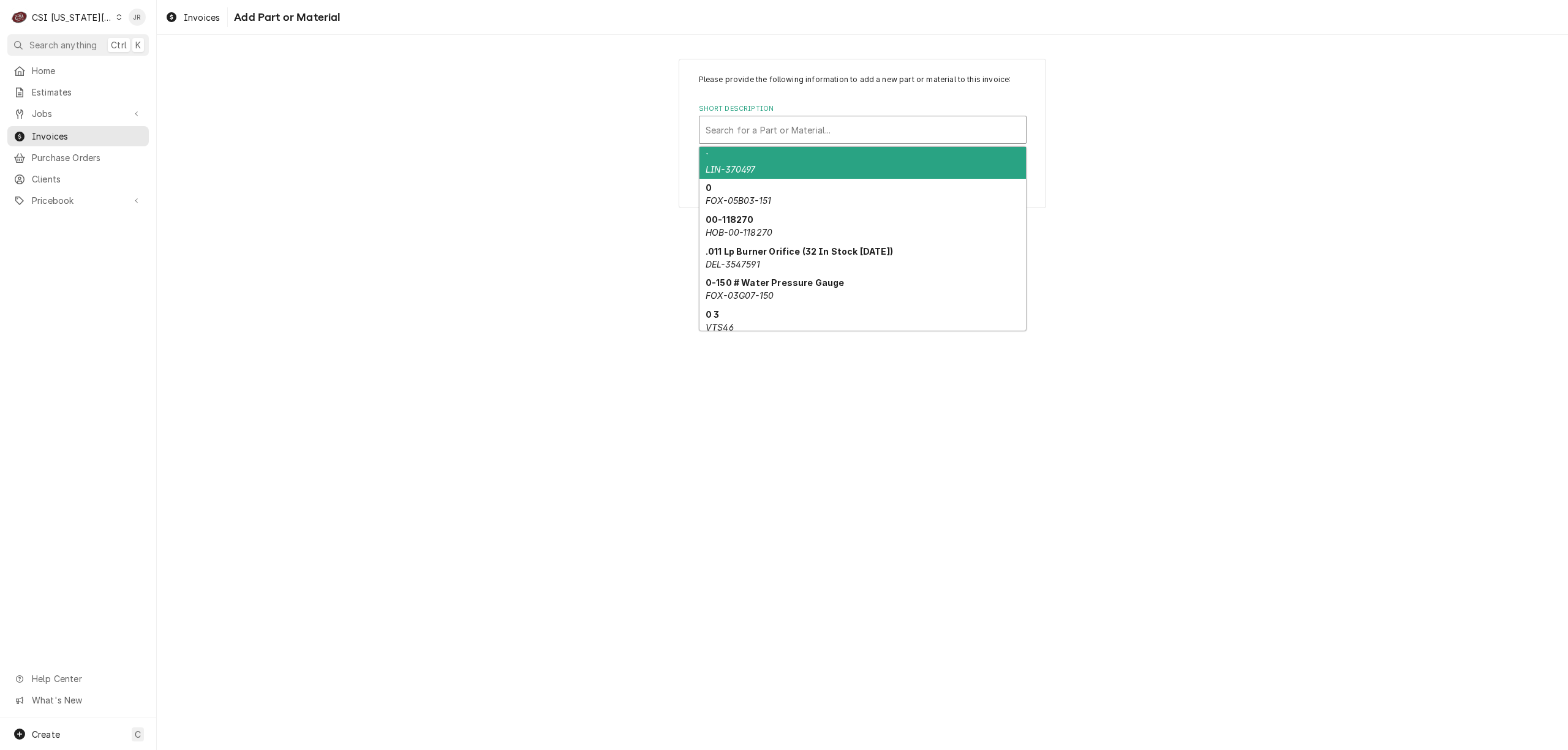
drag, startPoint x: 758, startPoint y: 119, endPoint x: 767, endPoint y: 128, distance: 12.7
click at [763, 123] on div "Short Description" at bounding box center [862, 130] width 314 height 22
click at [775, 133] on div "Short Description" at bounding box center [862, 130] width 314 height 22
click at [823, 125] on div "Short Description" at bounding box center [862, 130] width 314 height 22
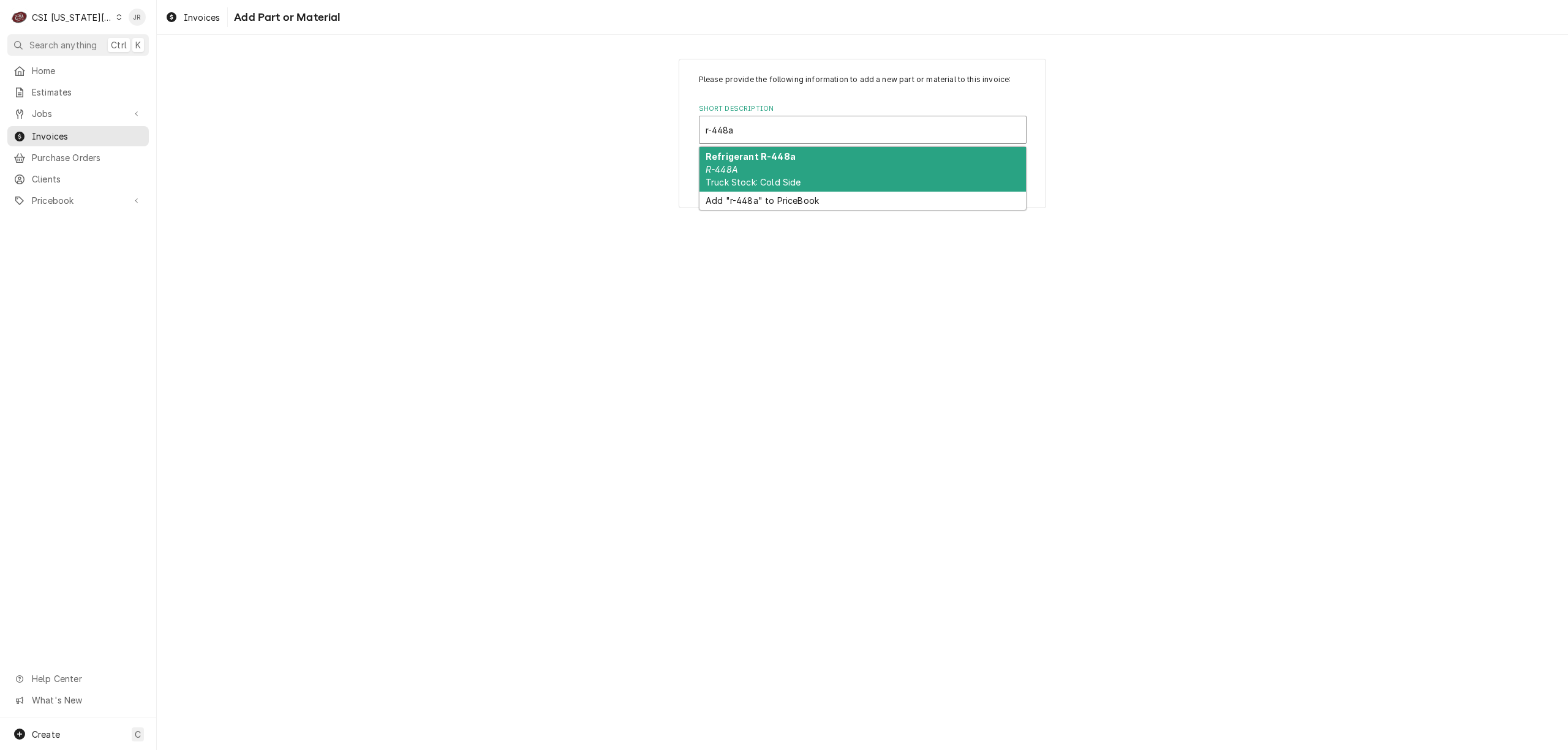
click at [814, 169] on div "Refrigerant R-448a R-448A Truck Stock: Cold Side" at bounding box center [863, 169] width 327 height 45
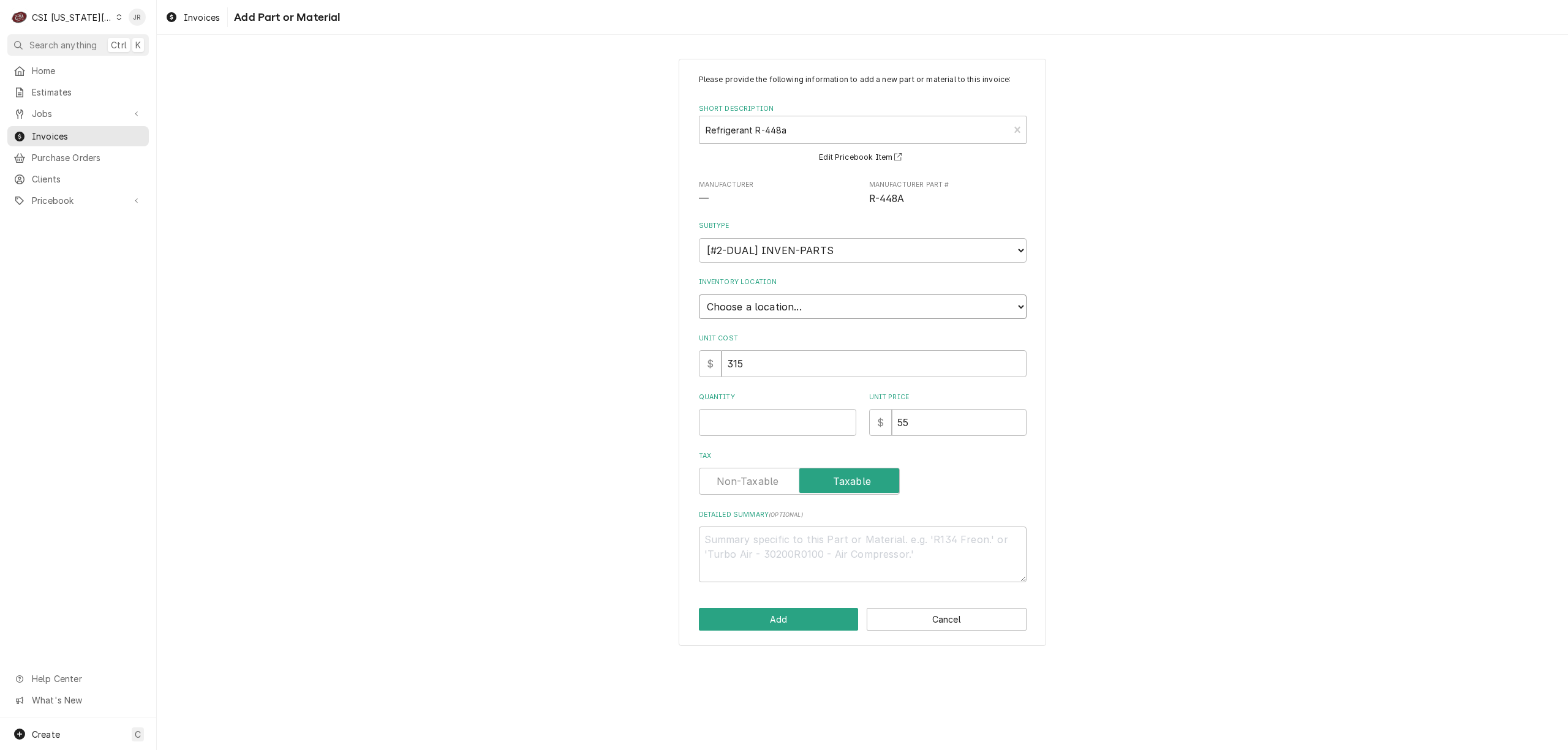
click at [790, 300] on select "Choose a location... 00 | KC WAREHOUSE 00 | MAIN WAREHOUSE 01 | BRIAN BREAZIER …" at bounding box center [863, 307] width 328 height 24
click at [699, 294] on select "Choose a location... 00 | KC WAREHOUSE 00 | MAIN WAREHOUSE 01 | BRIAN BREAZIER …" at bounding box center [863, 307] width 328 height 24
click at [775, 433] on input "Quantity" at bounding box center [777, 423] width 158 height 27
click at [751, 616] on button "Add" at bounding box center [779, 620] width 160 height 23
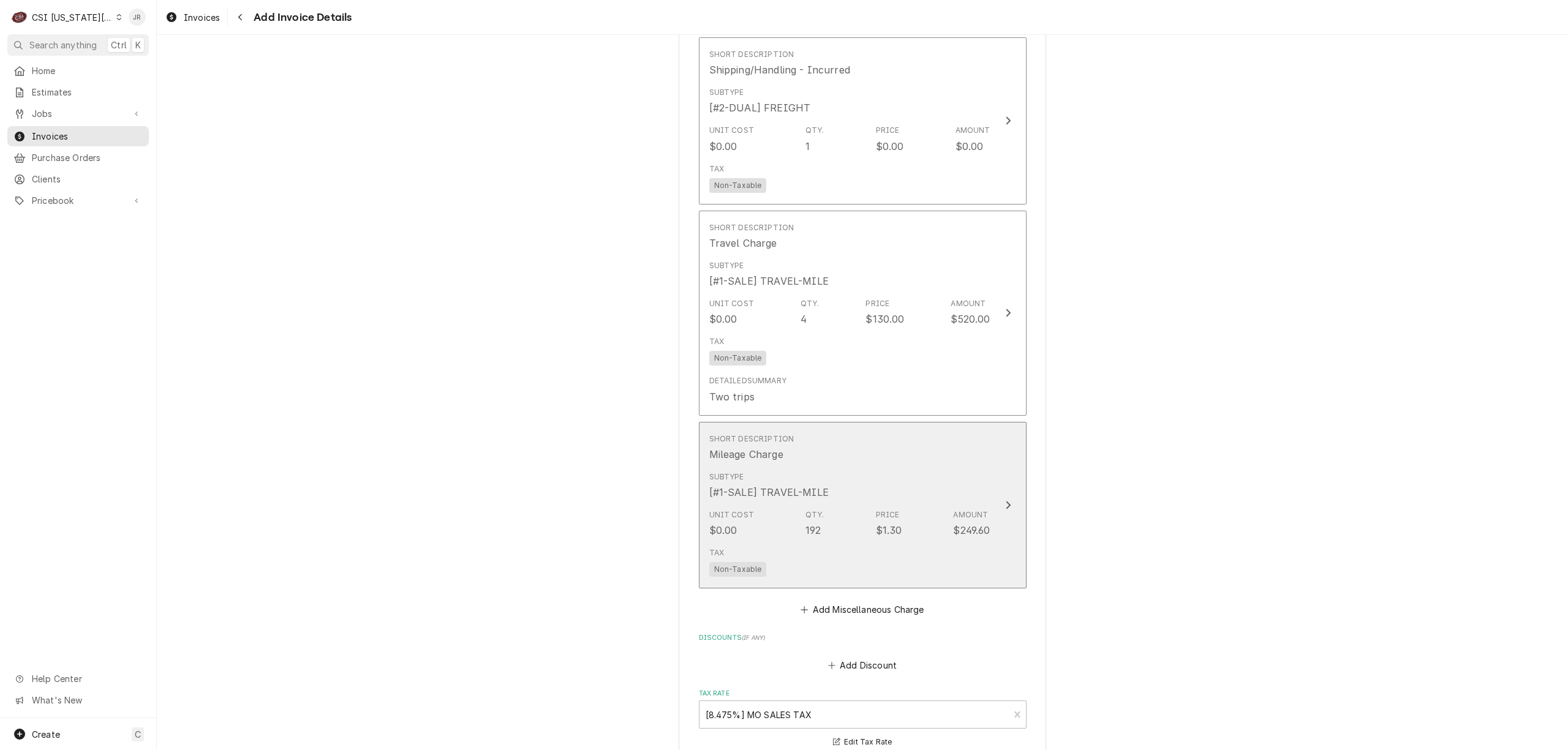
scroll to position [3859, 0]
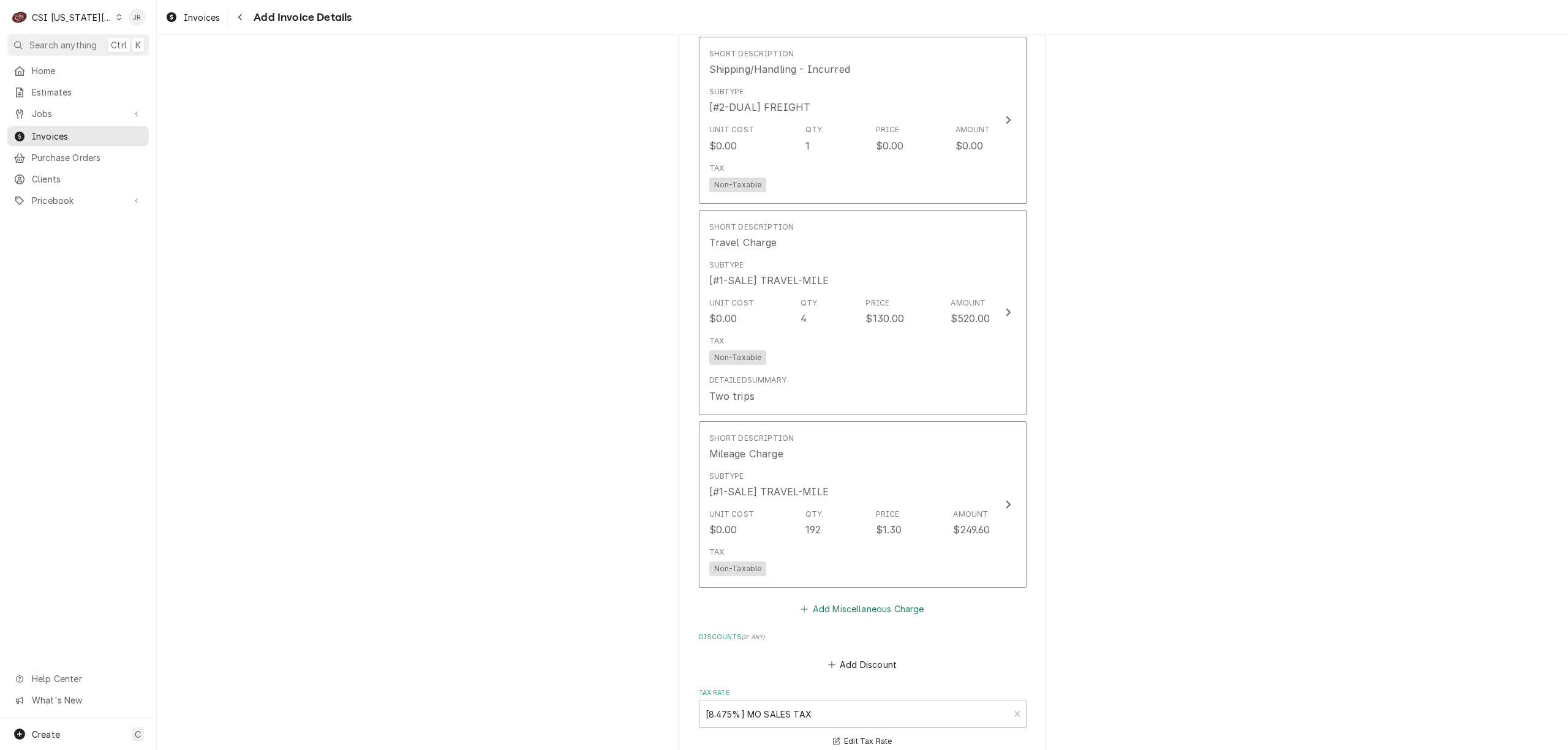
click at [824, 601] on button "Add Miscellaneous Charge" at bounding box center [862, 610] width 128 height 17
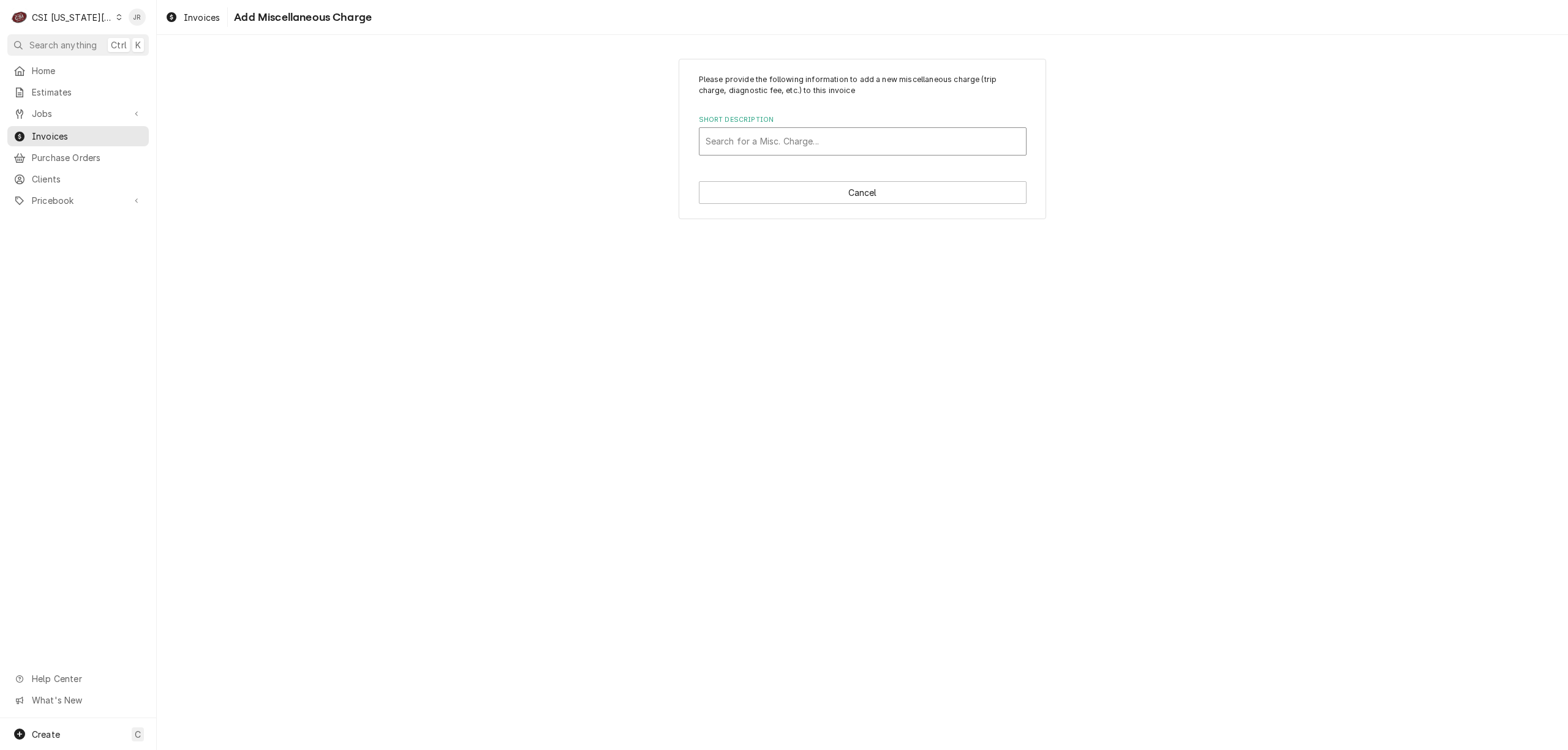
click at [809, 145] on div "Short Description" at bounding box center [862, 141] width 314 height 22
drag, startPoint x: 787, startPoint y: 160, endPoint x: 790, endPoint y: 167, distance: 7.6
click at [790, 167] on div "Ref Charge" at bounding box center [863, 168] width 327 height 19
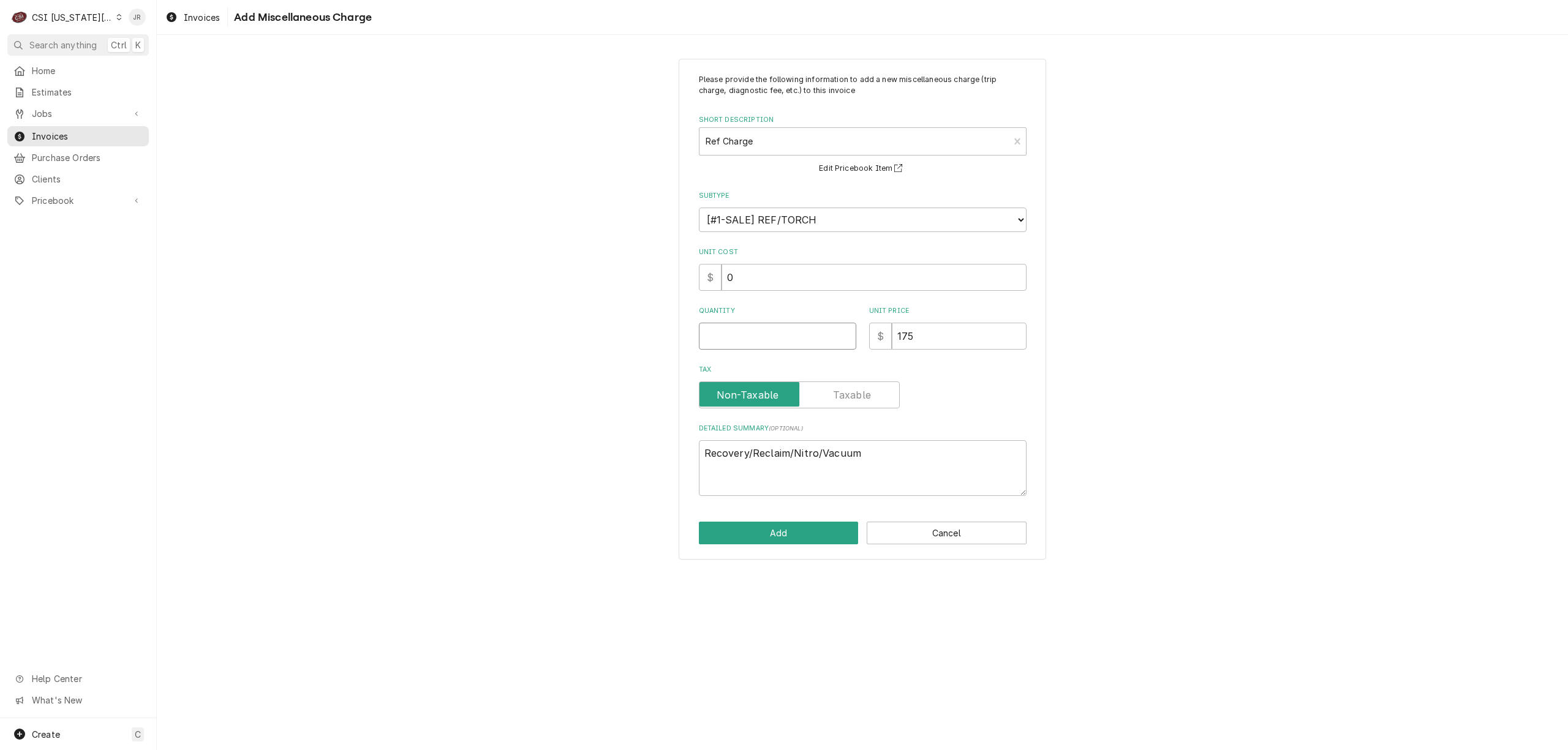
drag, startPoint x: 753, startPoint y: 328, endPoint x: 763, endPoint y: 331, distance: 10.4
click at [754, 328] on input "Quantity" at bounding box center [777, 337] width 158 height 27
click at [777, 534] on button "Add" at bounding box center [779, 533] width 160 height 23
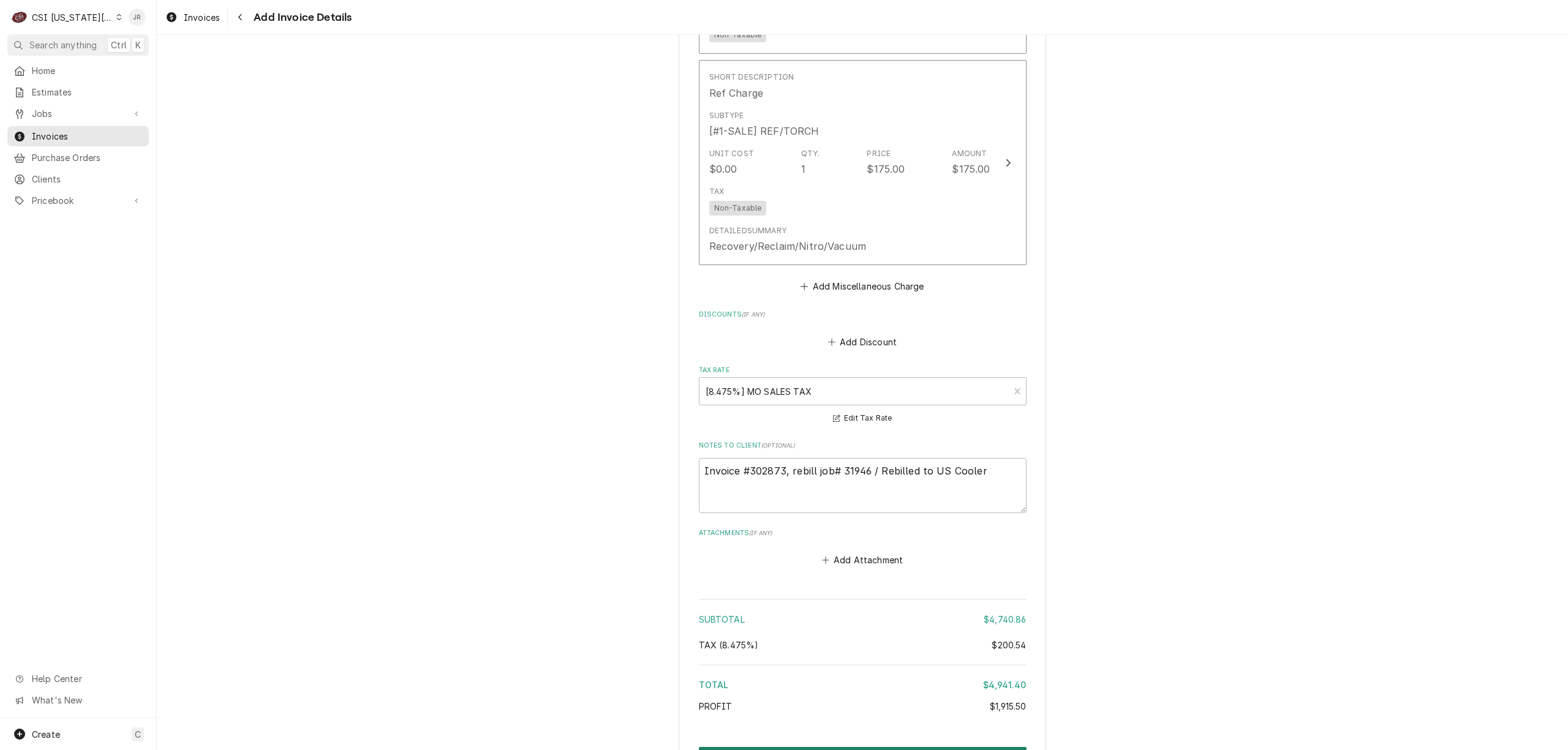
scroll to position [4456, 0]
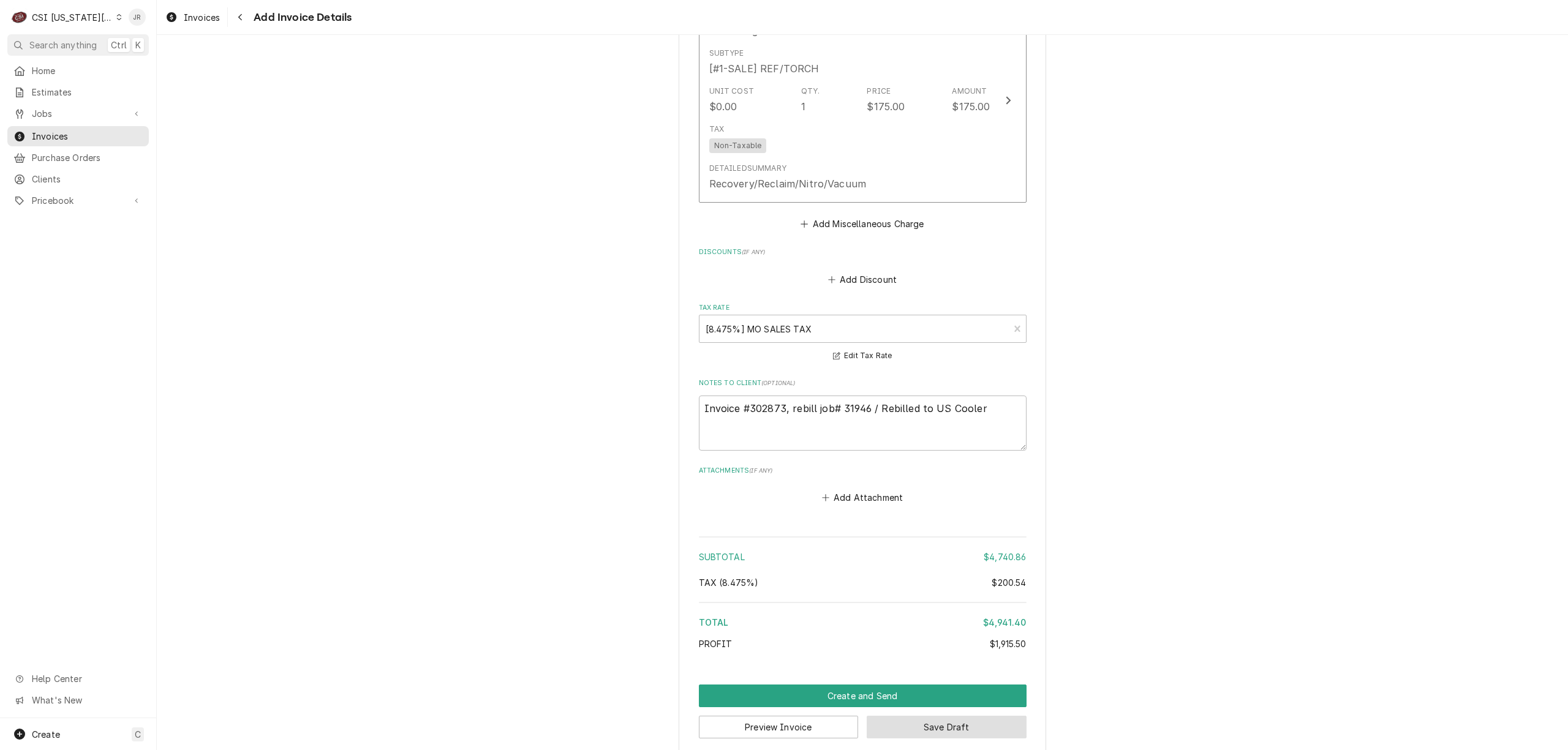
click at [940, 716] on button "Save Draft" at bounding box center [946, 727] width 160 height 23
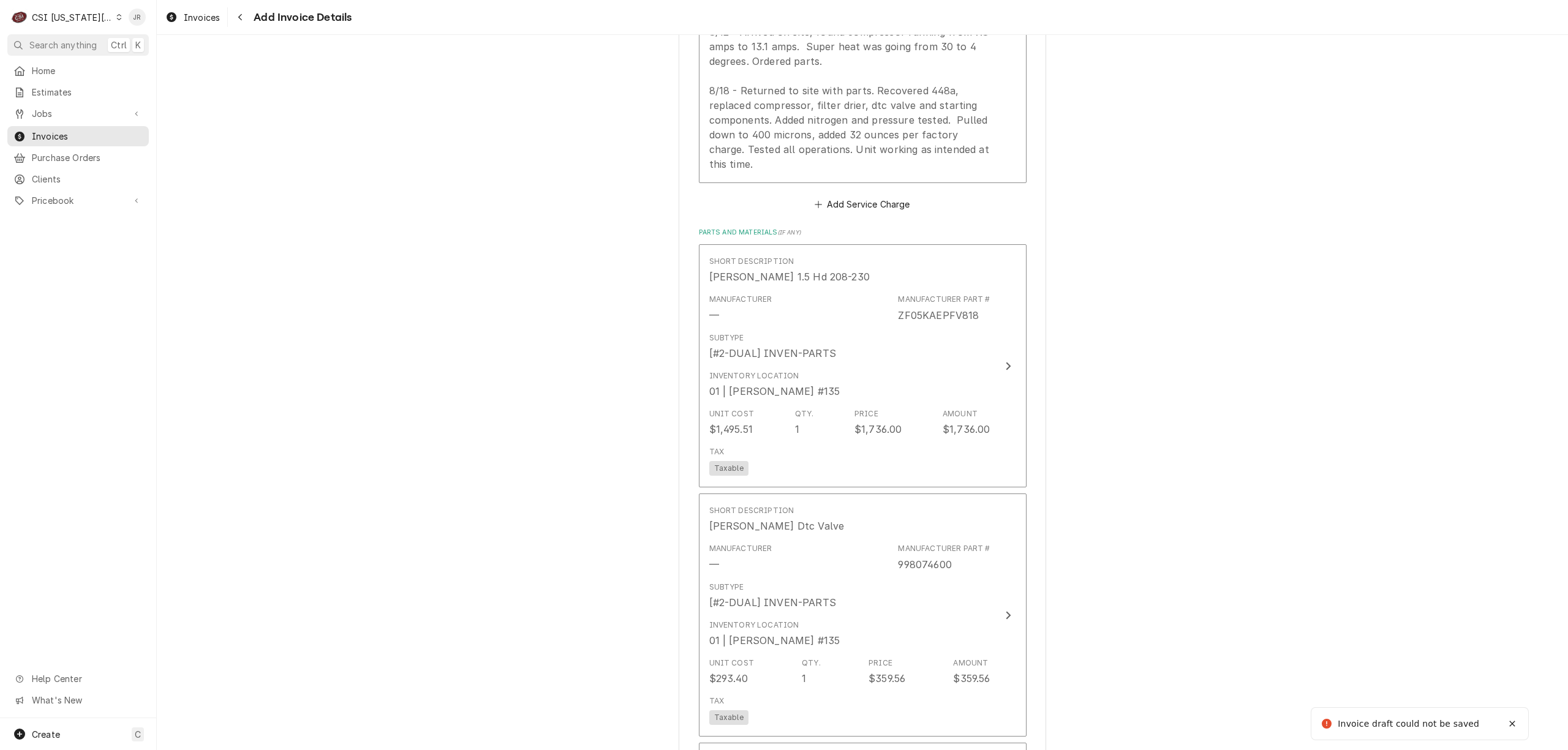
scroll to position [2325, 0]
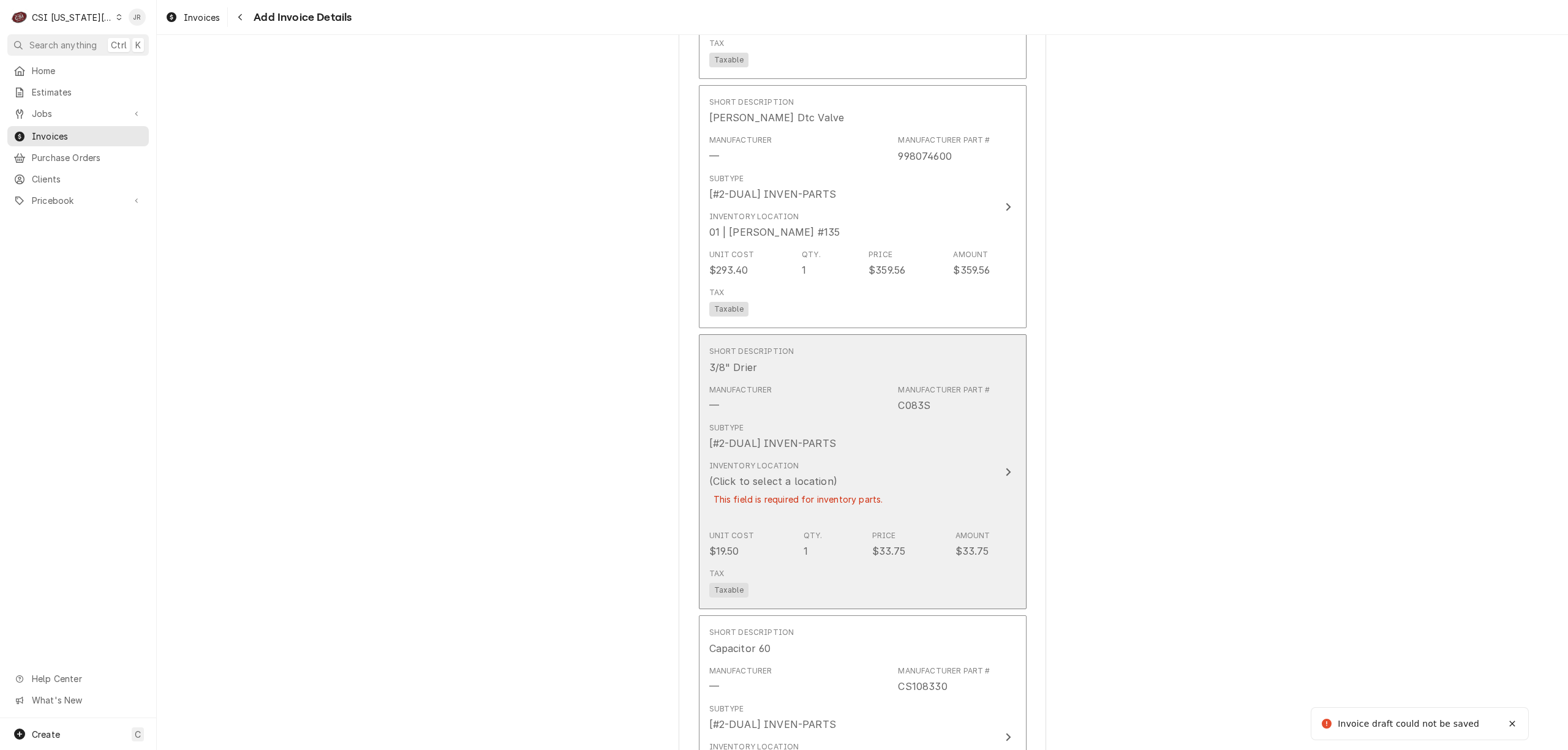
click at [925, 434] on div "Subtype [#2-DUAL] INVEN-PARTS" at bounding box center [850, 436] width 281 height 38
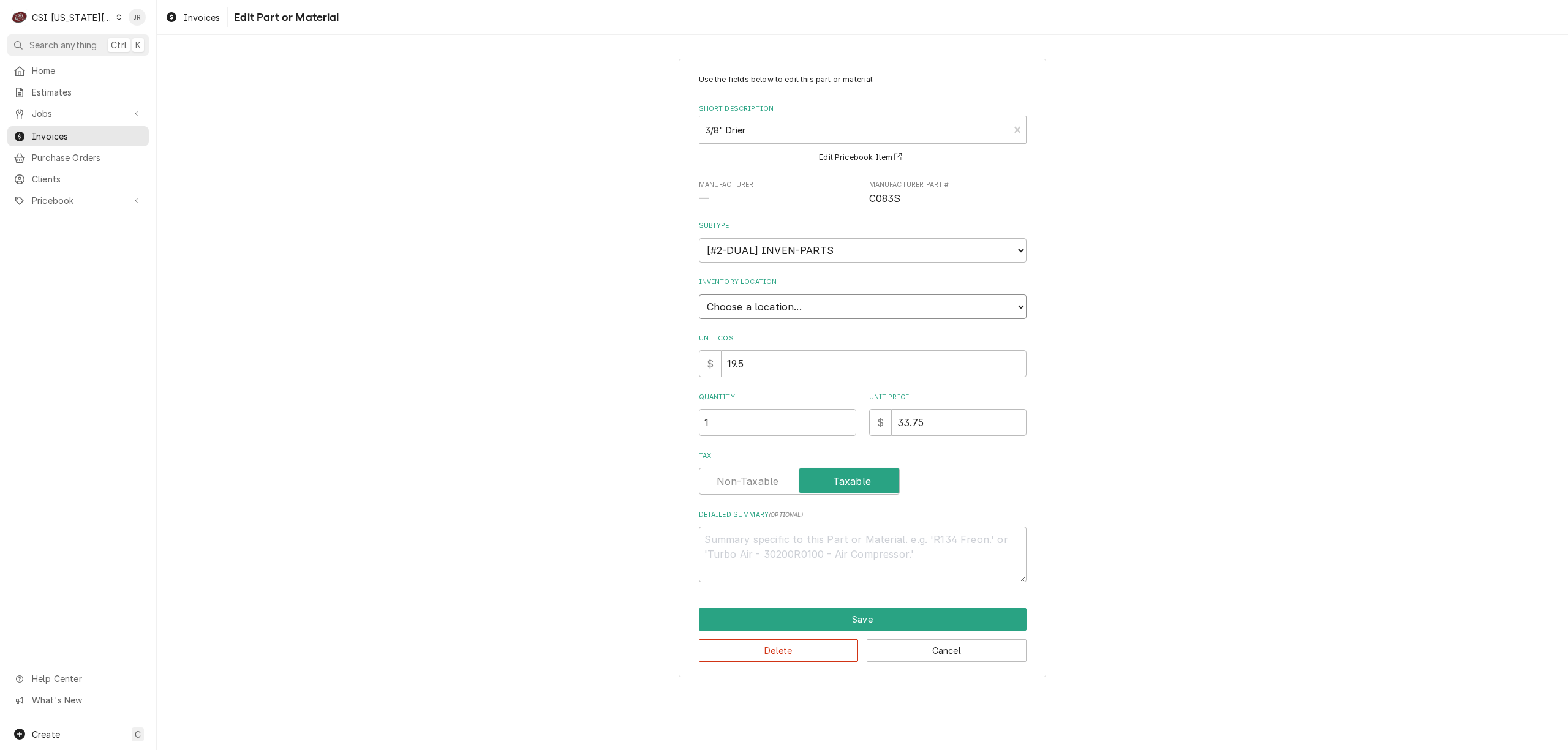
drag, startPoint x: 799, startPoint y: 302, endPoint x: 792, endPoint y: 317, distance: 16.6
click at [799, 302] on select "Choose a location... 00 | KC WAREHOUSE 00 | MAIN WAREHOUSE 01 | BRIAN BREAZIER …" at bounding box center [863, 307] width 328 height 24
click at [699, 294] on select "Choose a location... 00 | KC WAREHOUSE 00 | MAIN WAREHOUSE 01 | BRIAN BREAZIER …" at bounding box center [863, 307] width 328 height 24
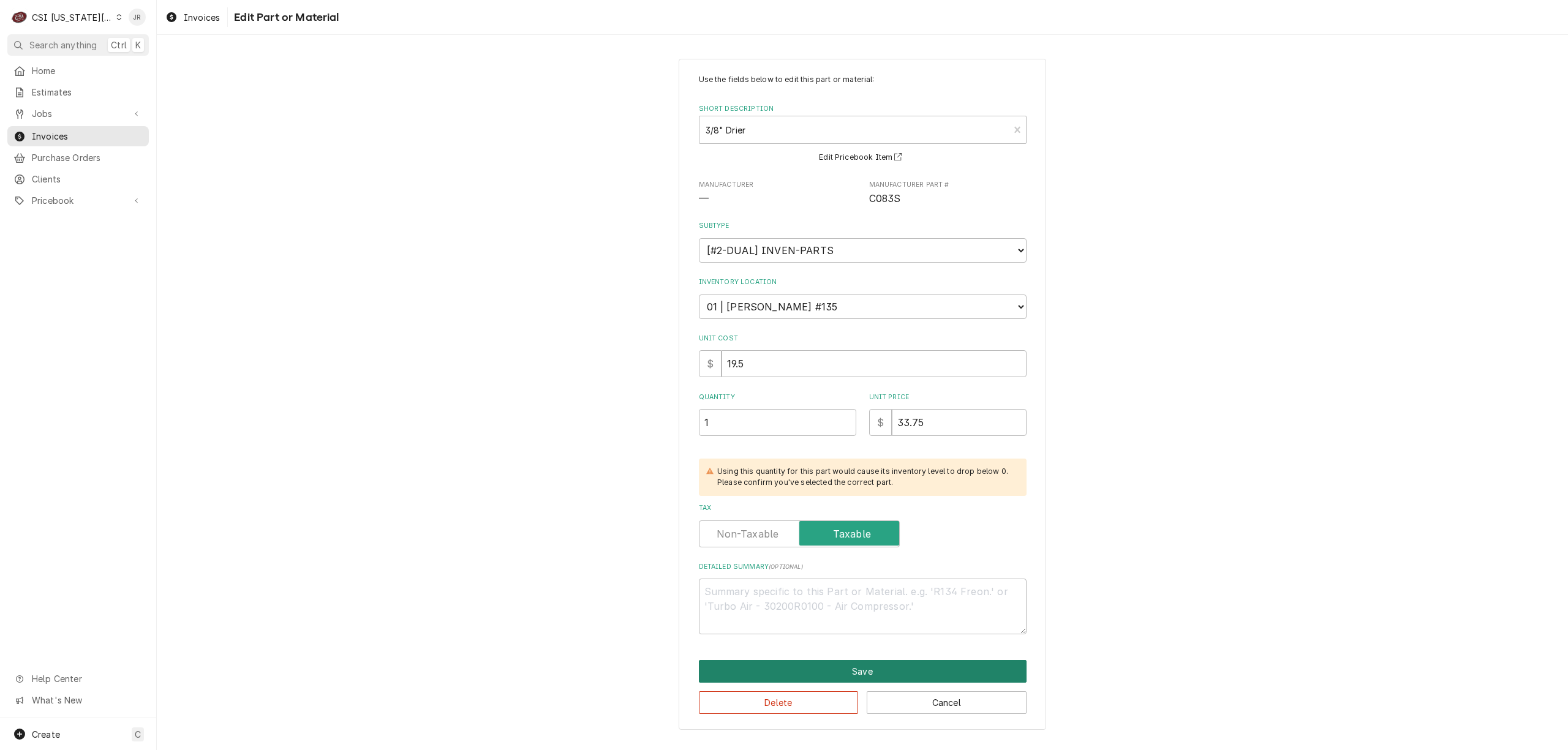
click at [867, 674] on button "Save" at bounding box center [863, 672] width 328 height 23
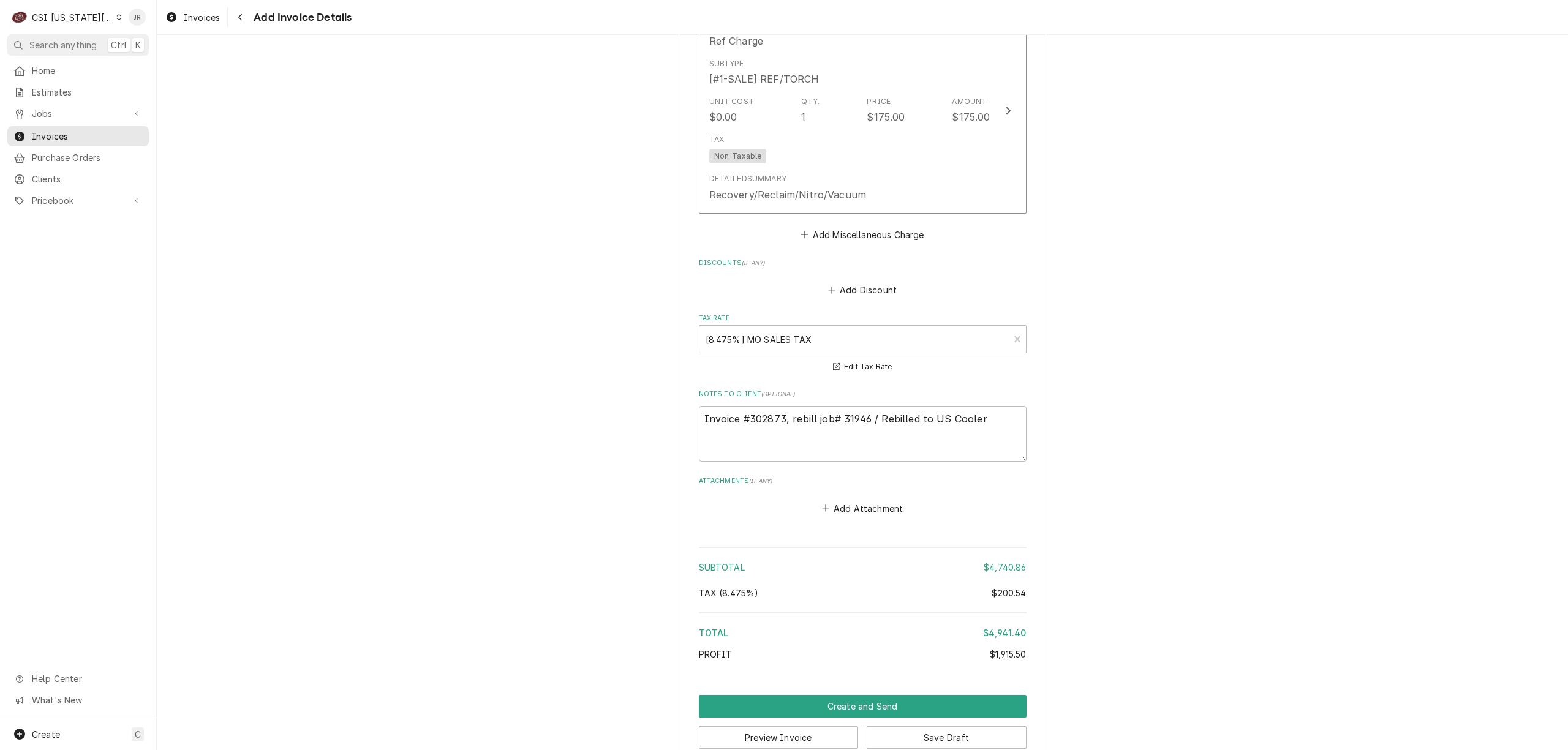
scroll to position [4552, 0]
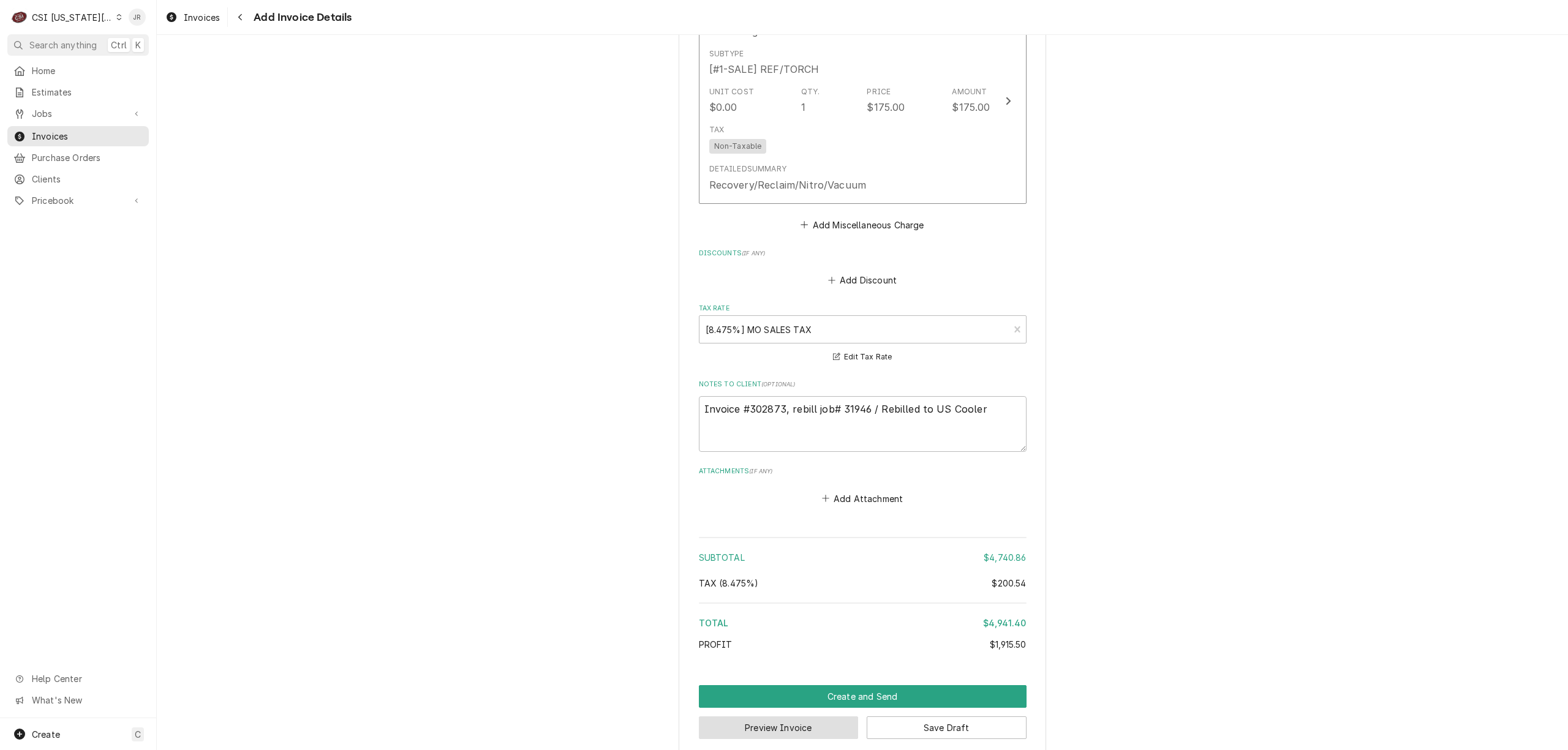
click at [809, 716] on button "Preview Invoice" at bounding box center [779, 728] width 160 height 23
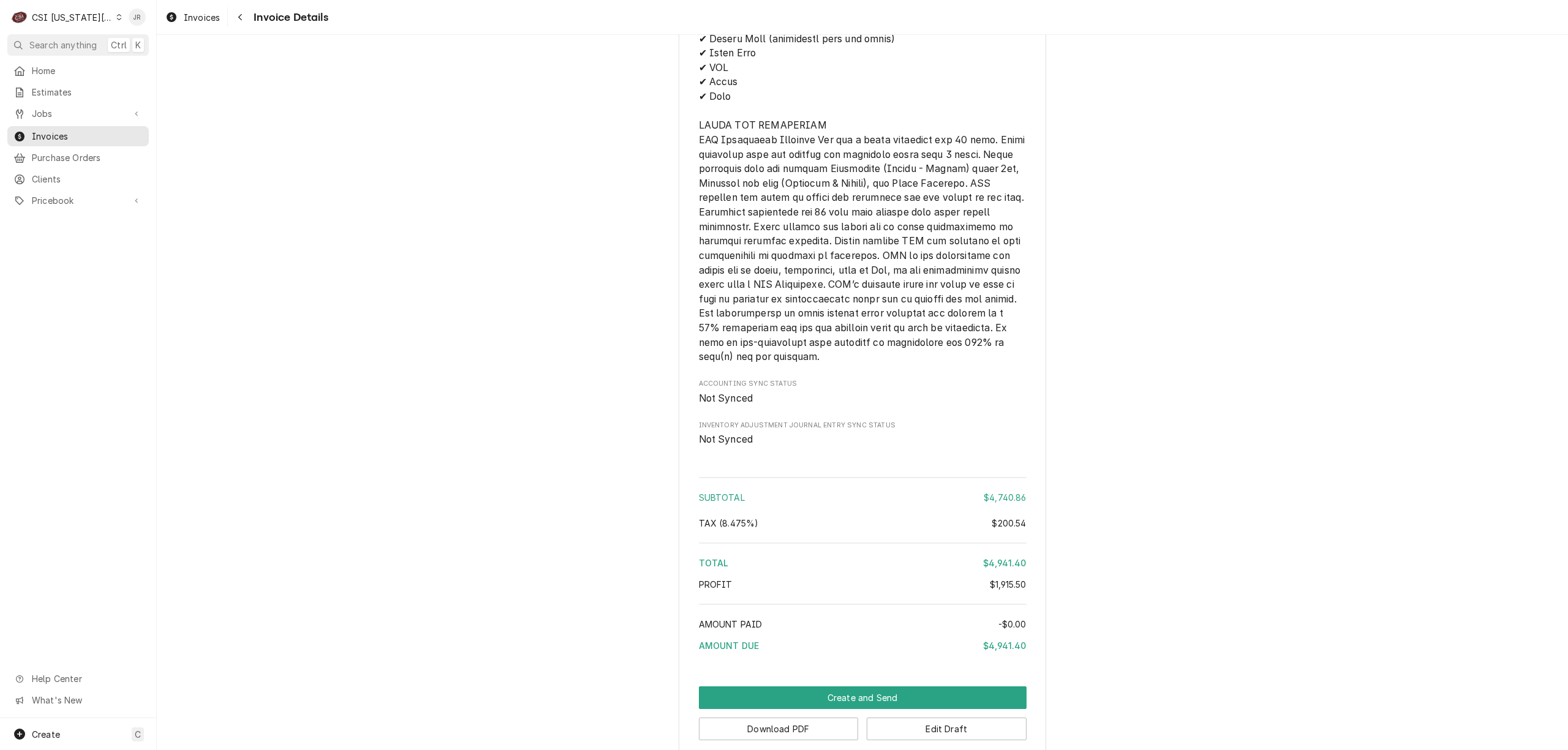
scroll to position [3743, 0]
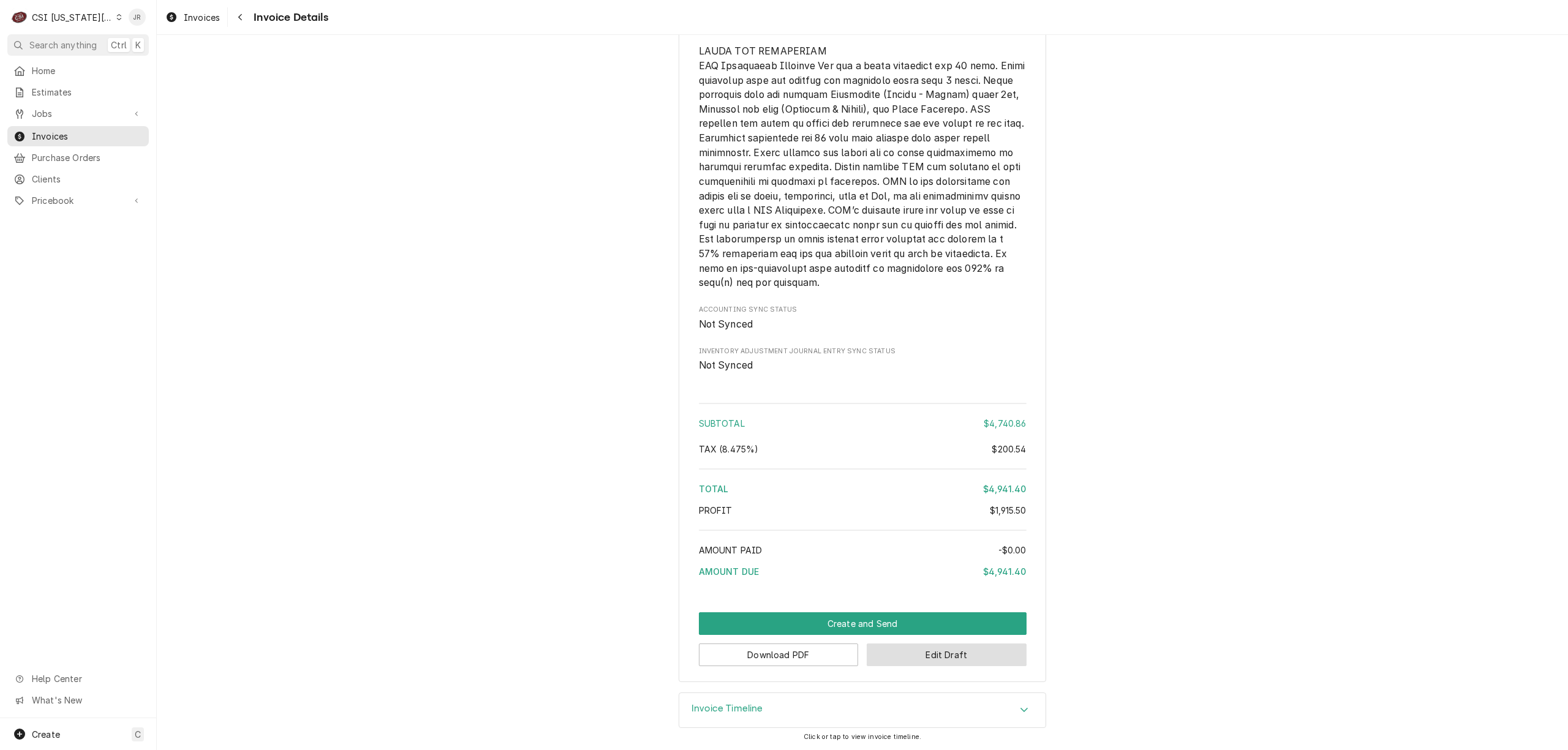
click at [901, 662] on button "Edit Draft" at bounding box center [946, 655] width 160 height 23
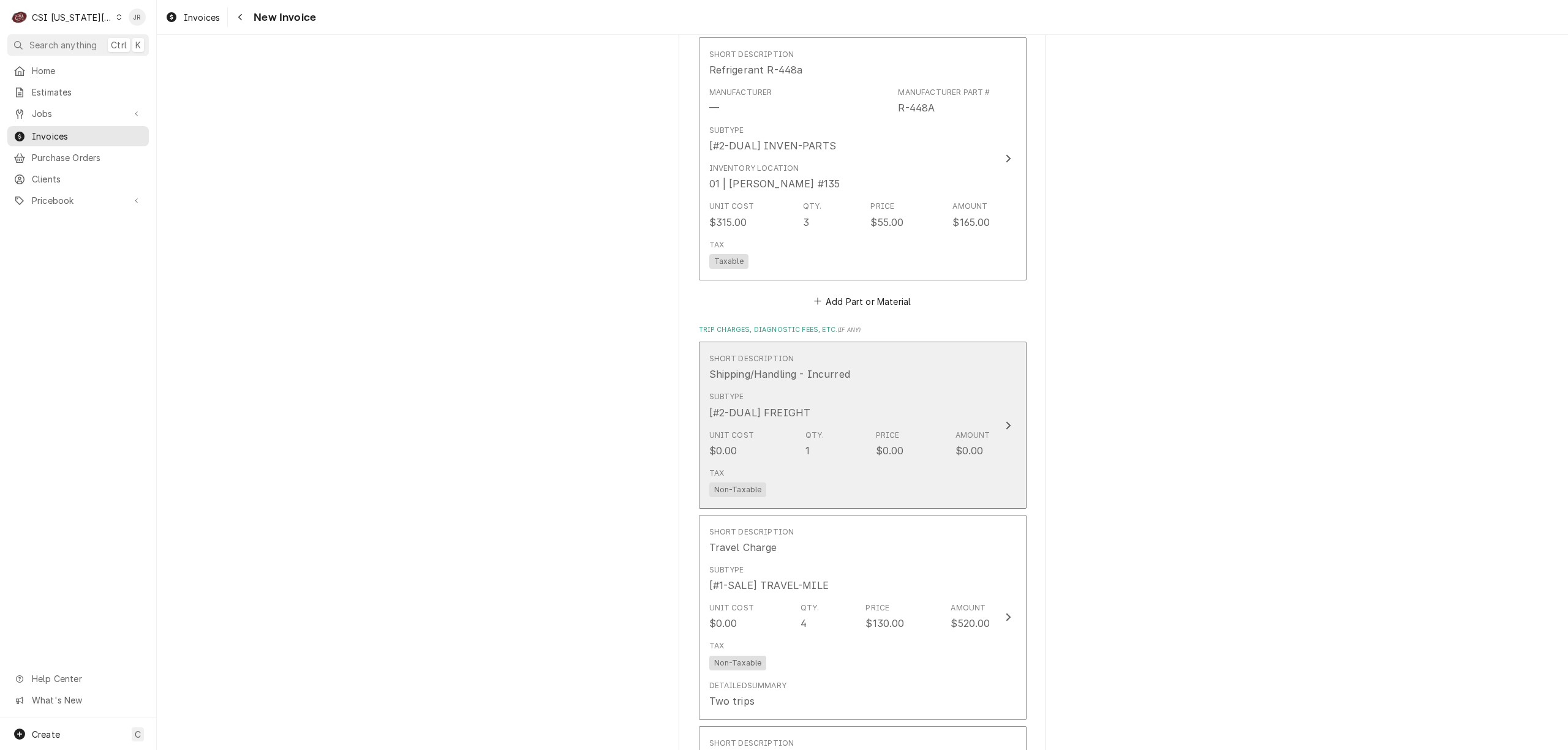
scroll to position [3429, 0]
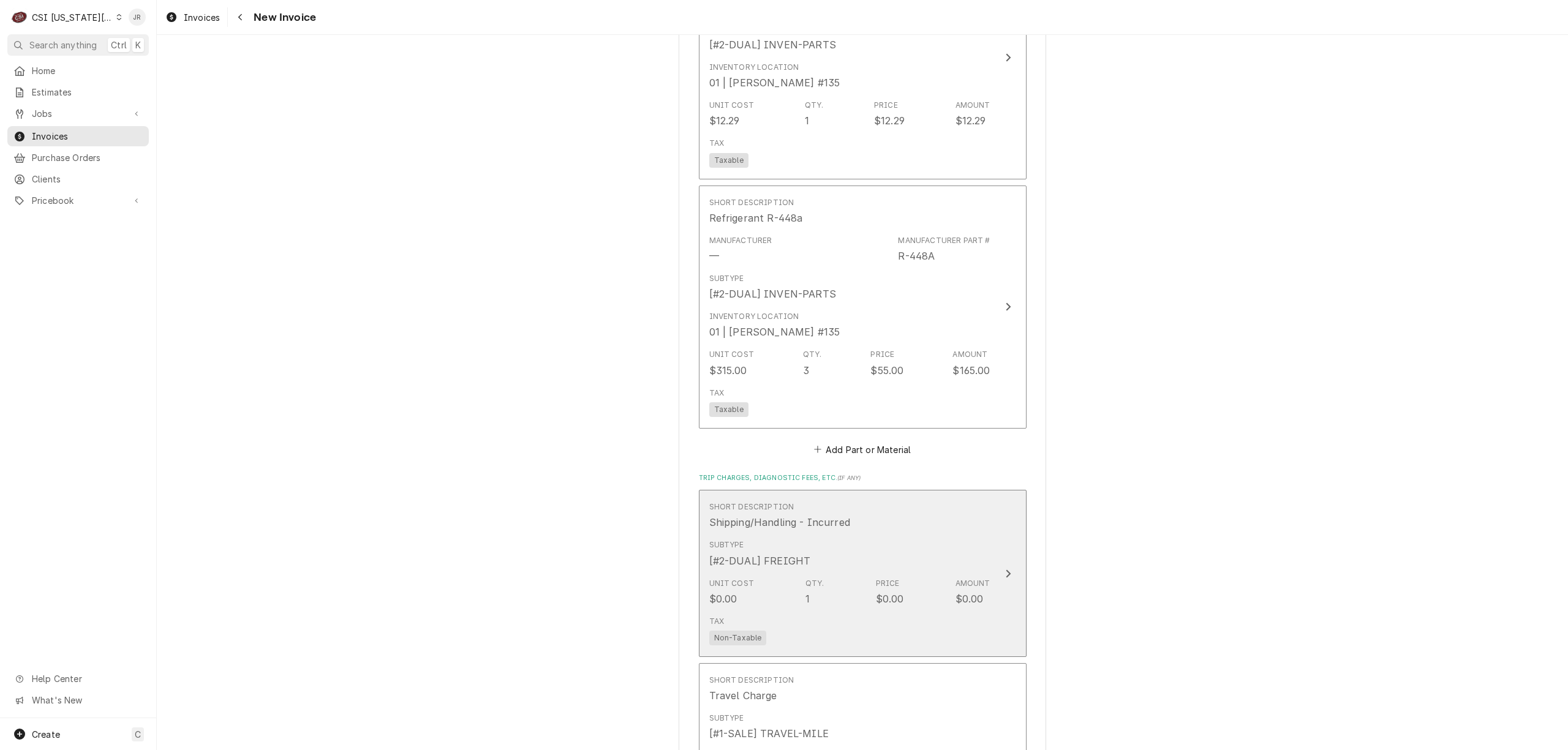
click at [958, 563] on div "Subtype [#2-DUAL] FREIGHT" at bounding box center [850, 553] width 281 height 38
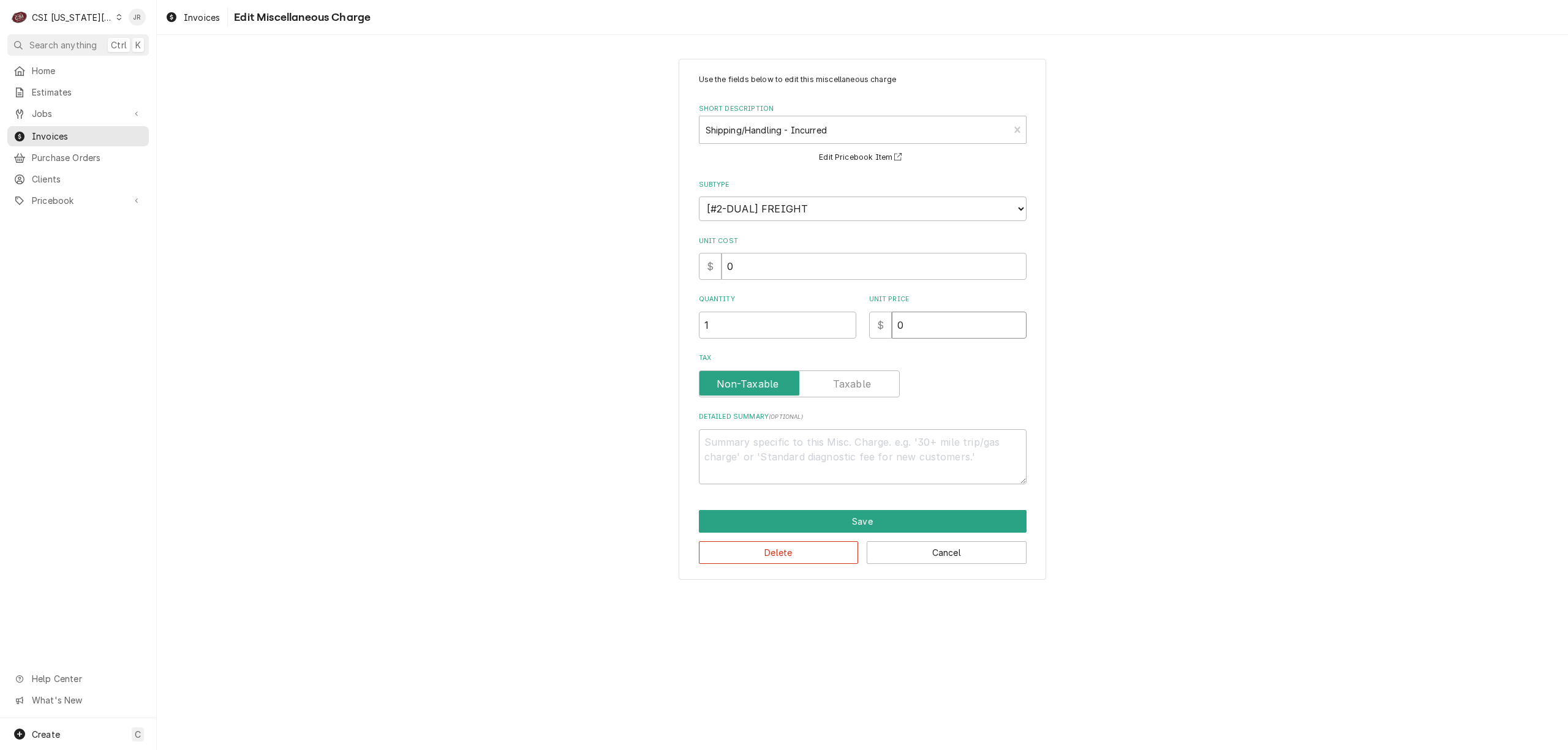
drag, startPoint x: 930, startPoint y: 321, endPoint x: 618, endPoint y: 237, distance: 323.1
click at [616, 237] on div "Use the fields below to edit this miscellaneous charge Short Description Shippi…" at bounding box center [862, 319] width 1411 height 543
type textarea "x"
type input "2"
type textarea "x"
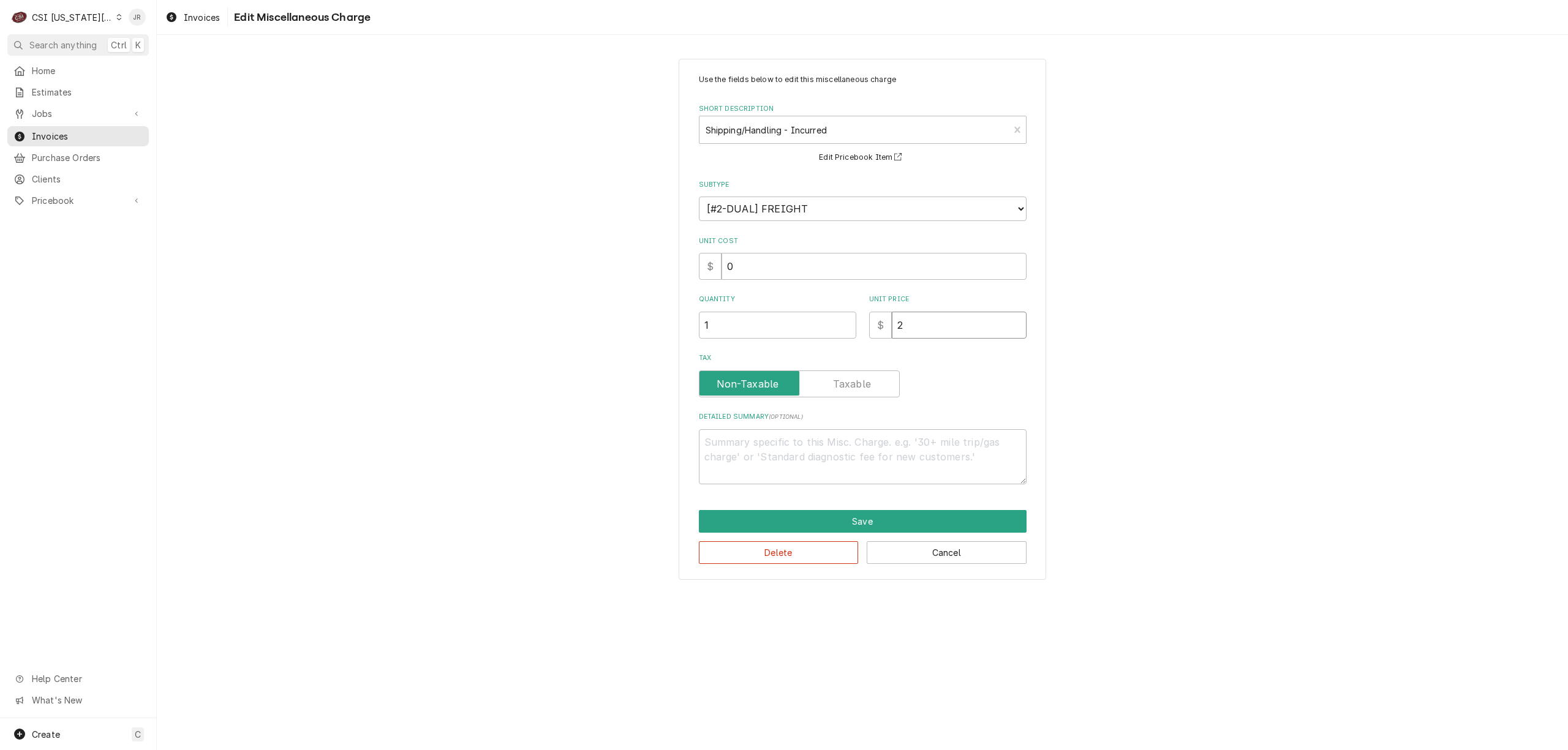
type input "22"
type textarea "x"
type input "220"
type textarea "x"
type input "220.1"
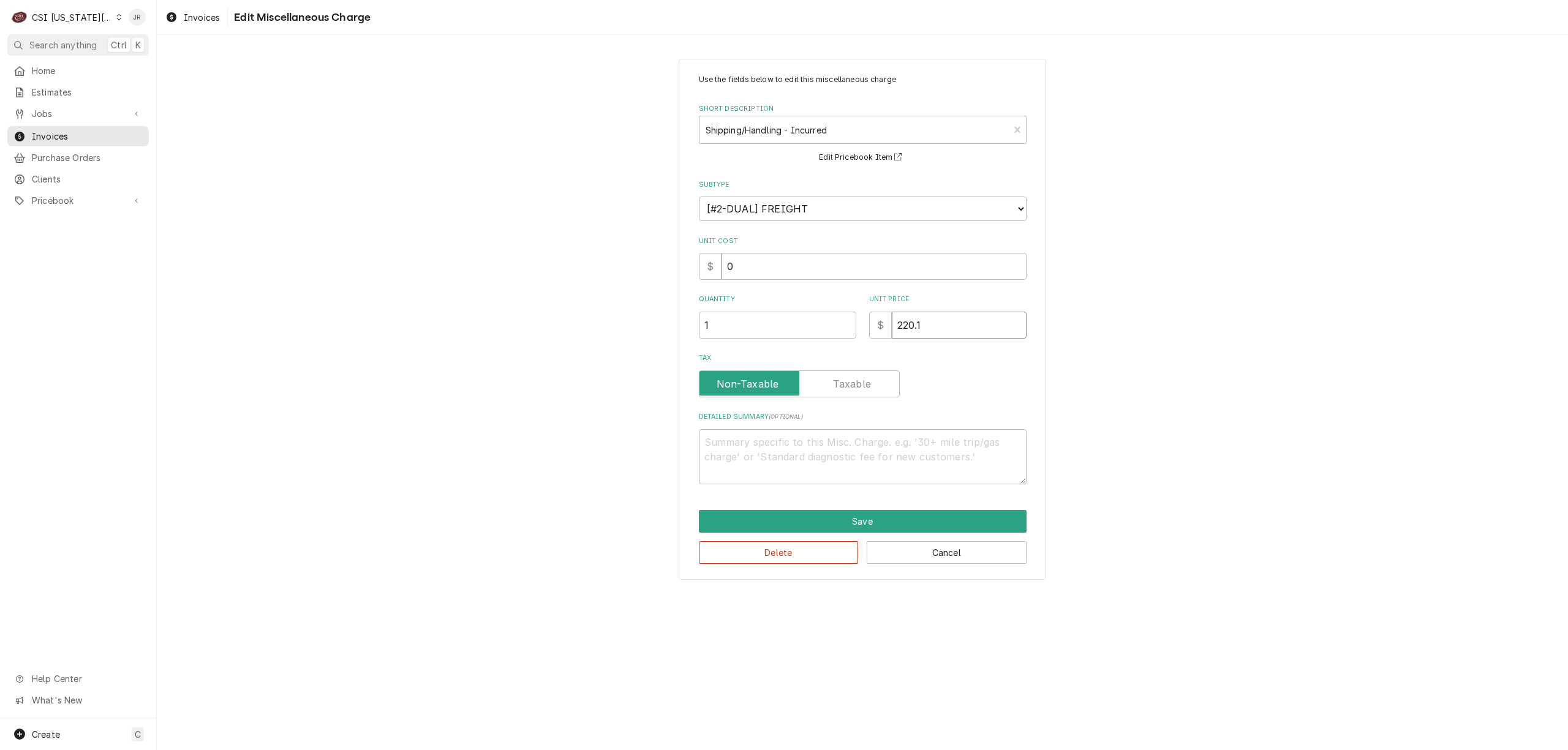
type textarea "x"
type input "220.12"
type textarea "x"
type input "220.1"
type textarea "x"
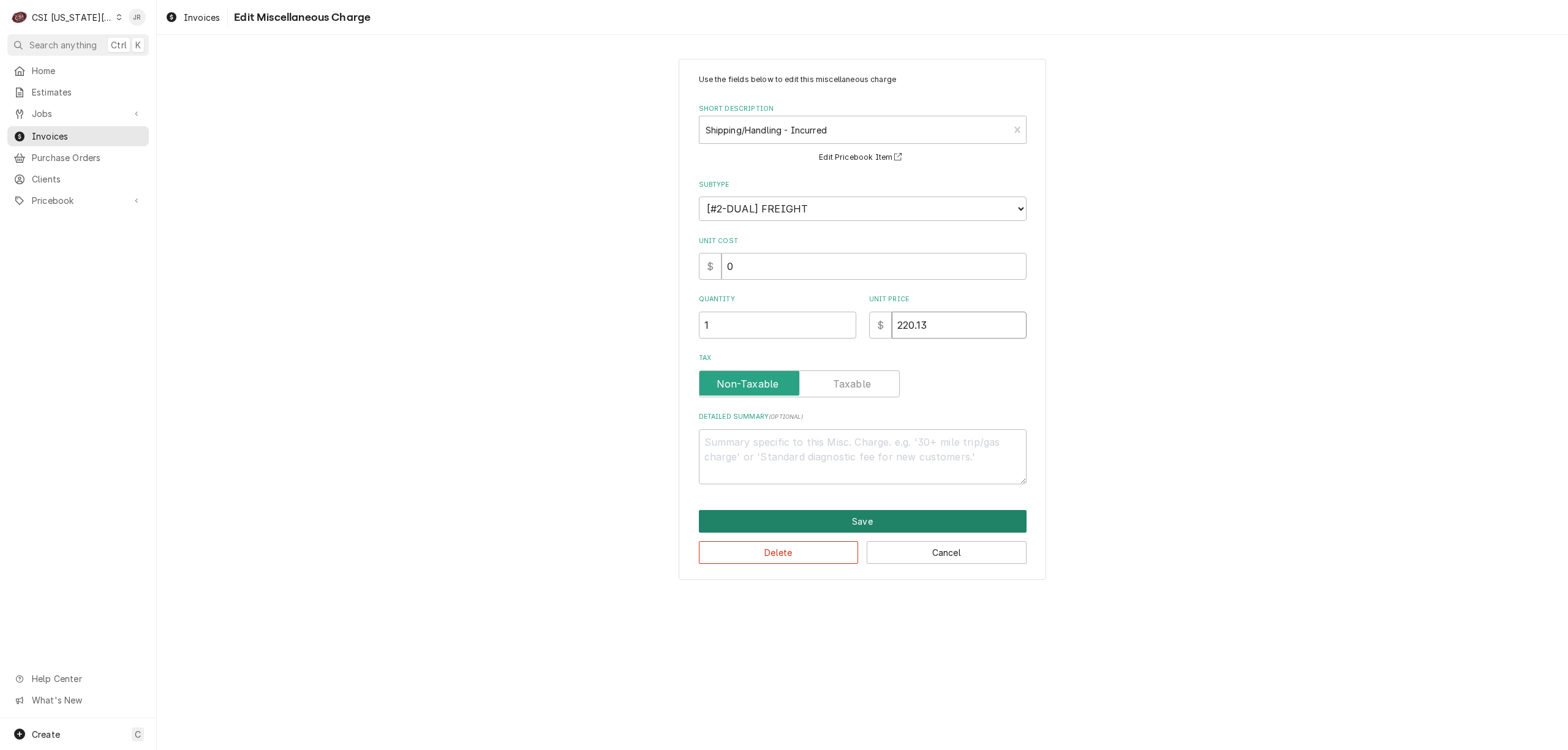
type input "220.13"
click at [888, 515] on button "Save" at bounding box center [863, 521] width 328 height 23
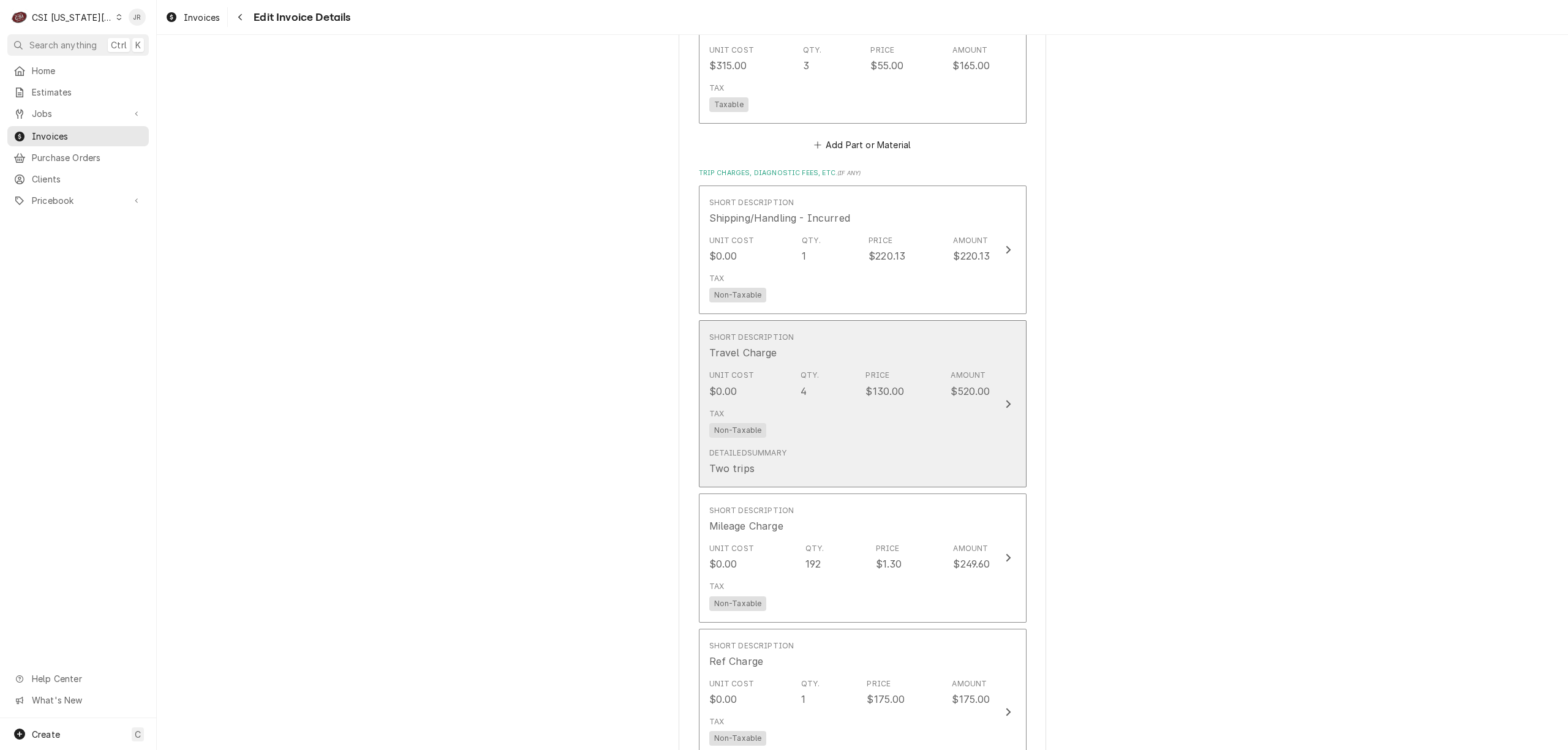
scroll to position [3734, 0]
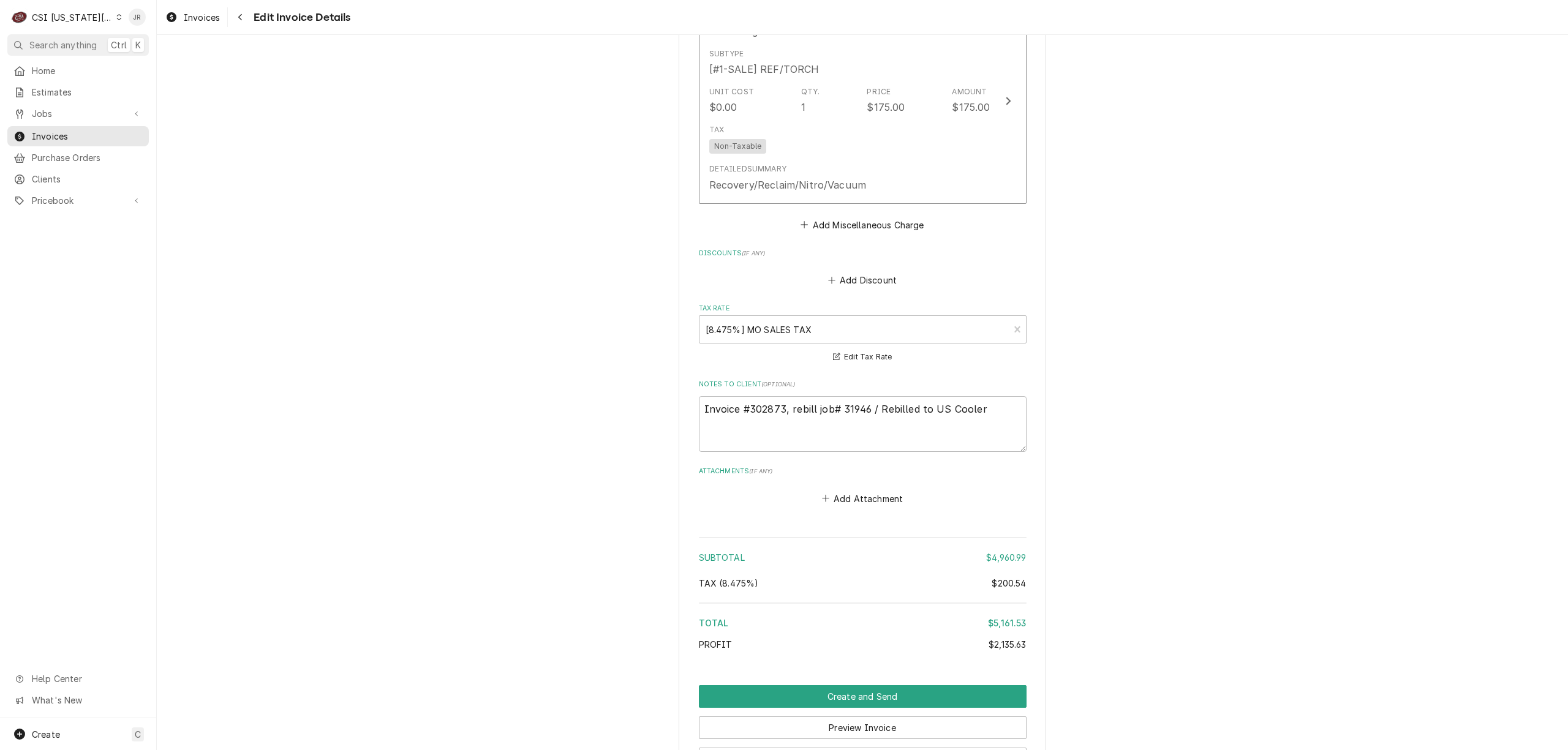
scroll to position [4583, 0]
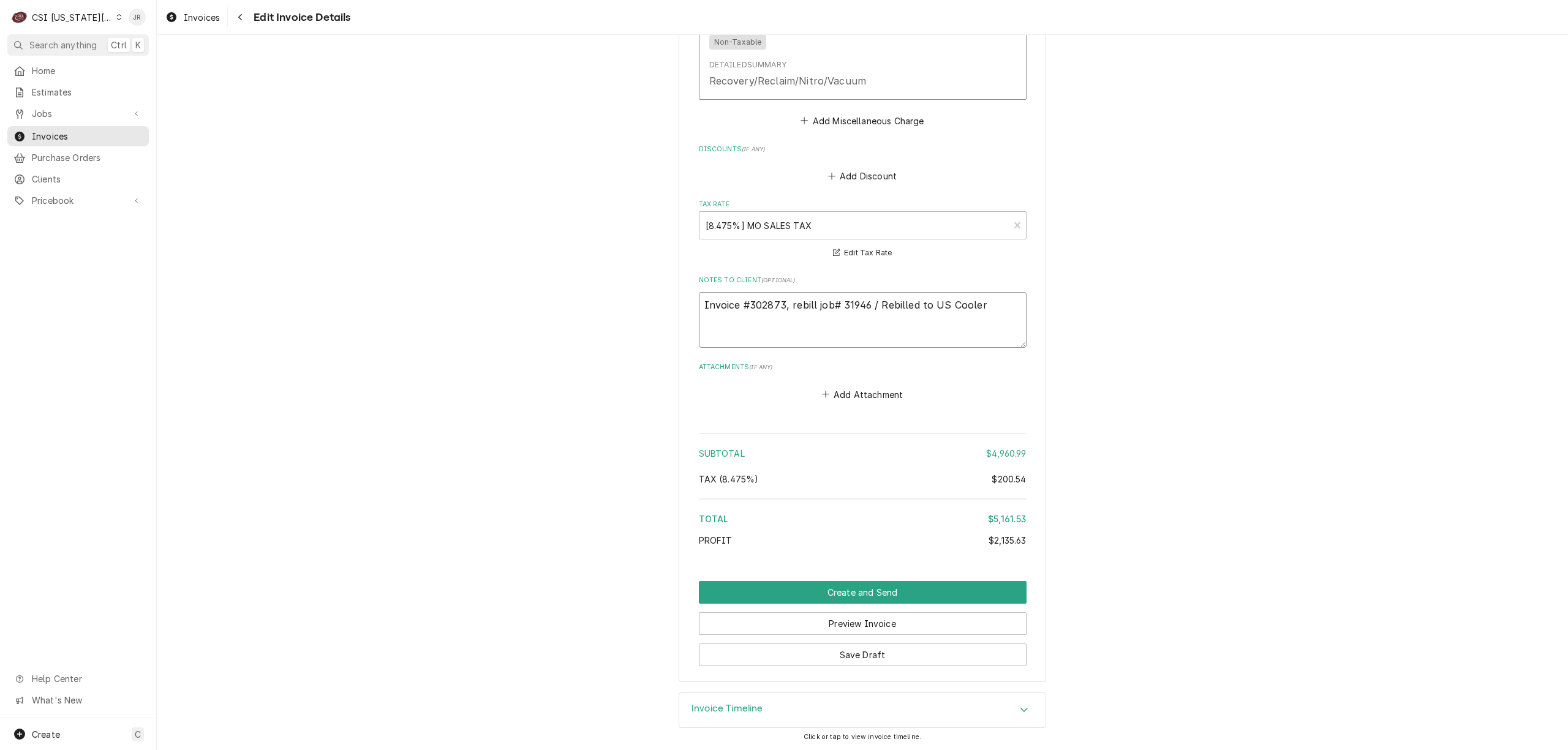
click at [873, 302] on textarea "Invoice #302873, rebill job# 31946 / Rebilled to US Cooler" at bounding box center [863, 320] width 328 height 56
click at [932, 302] on textarea "Invoice #302873, rebill job# 31946 / Rebilled to US Cooler" at bounding box center [863, 320] width 328 height 56
drag, startPoint x: 923, startPoint y: 302, endPoint x: 936, endPoint y: 304, distance: 13.2
click at [927, 304] on textarea "Invoice #302873, rebill job# 31946 / Rebilled to US Cooler" at bounding box center [863, 320] width 328 height 56
click at [983, 307] on textarea "Invoice #302873, rebill job# 31946 / Rebilled to US Cooler" at bounding box center [863, 320] width 328 height 56
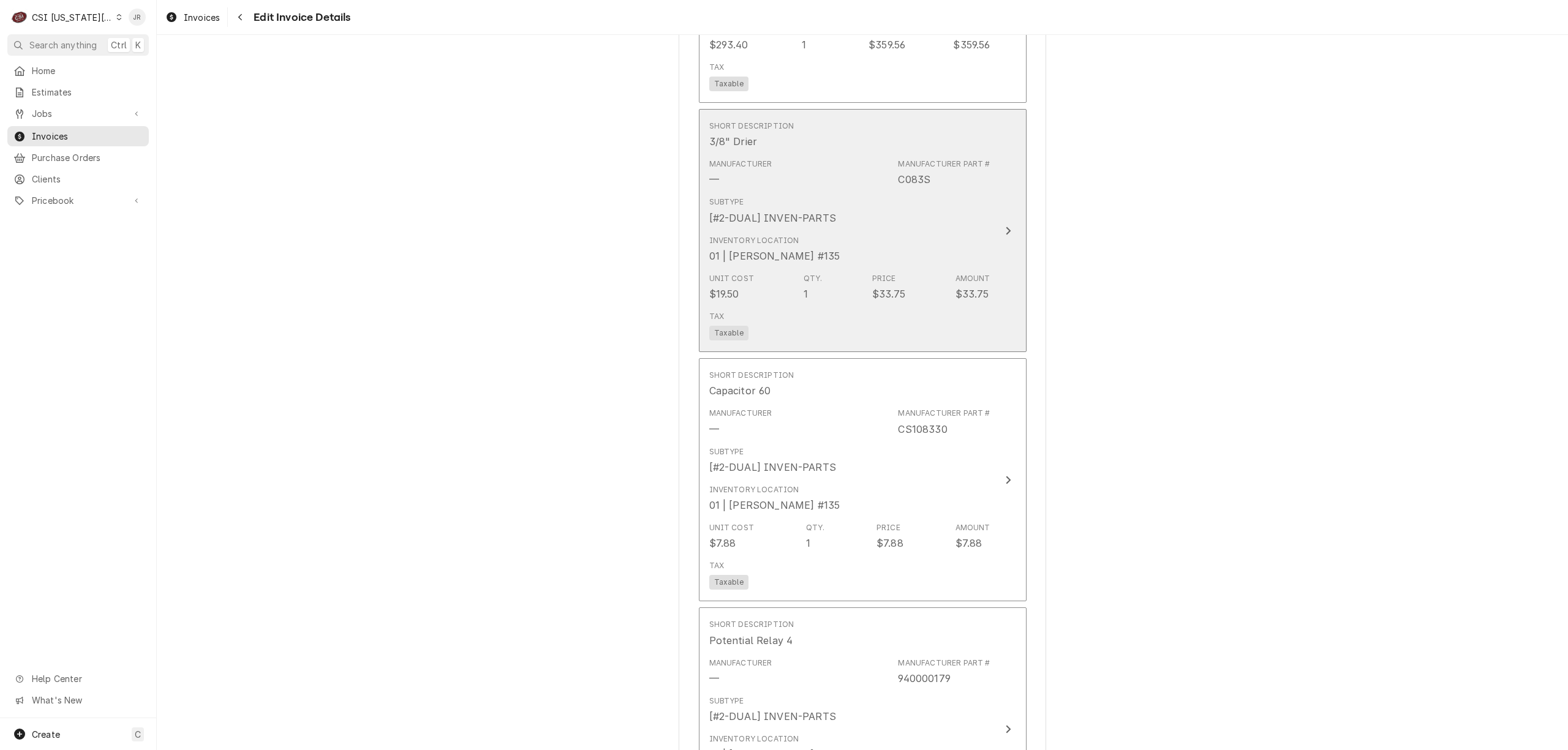
scroll to position [2215, 0]
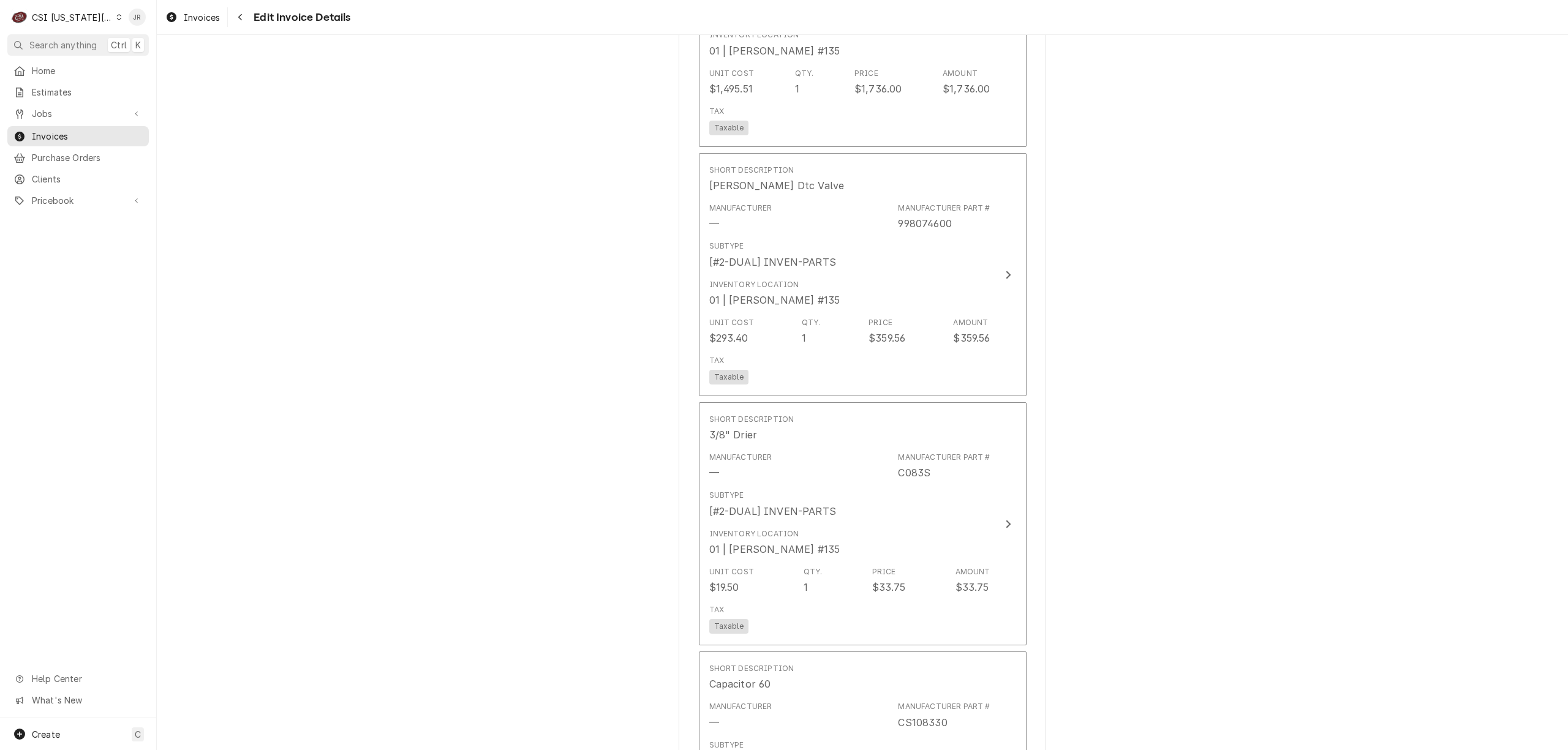
drag, startPoint x: 1019, startPoint y: 389, endPoint x: 1049, endPoint y: 405, distance: 34.0
click at [1020, 385] on div "Please provide the following information to create your invoice: Client Details…" at bounding box center [862, 447] width 367 height 5206
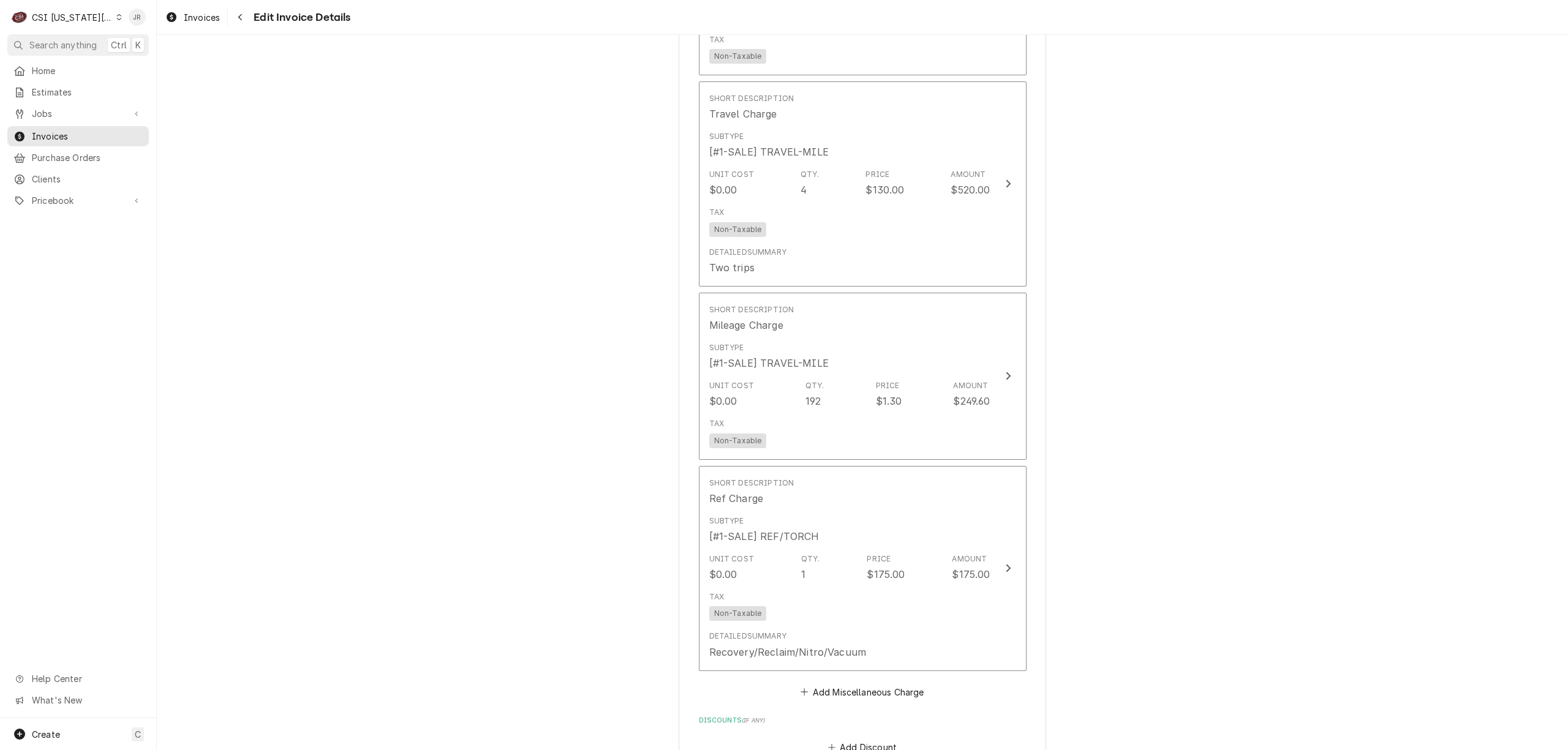
scroll to position [4583, 0]
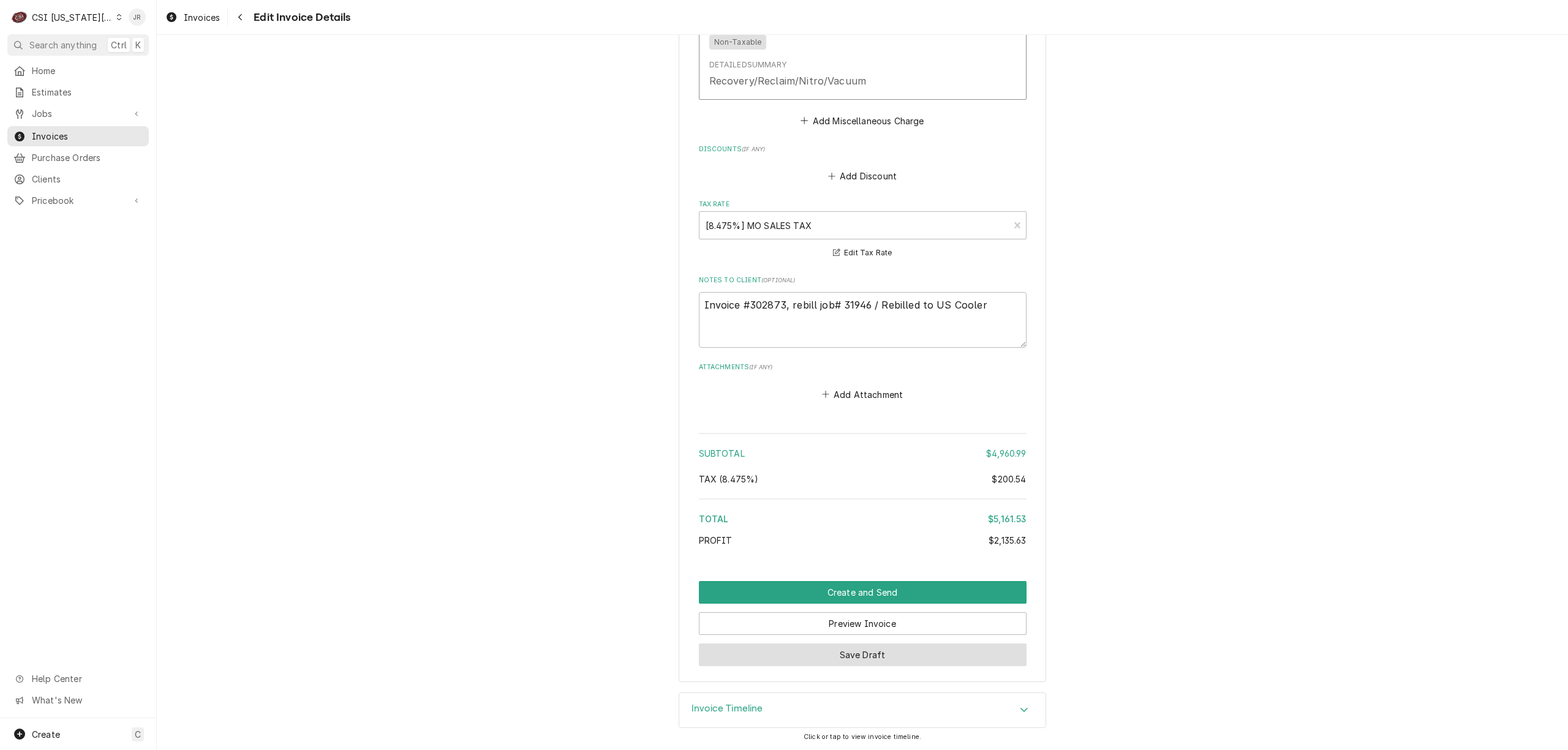
click at [914, 647] on button "Save Draft" at bounding box center [863, 655] width 328 height 23
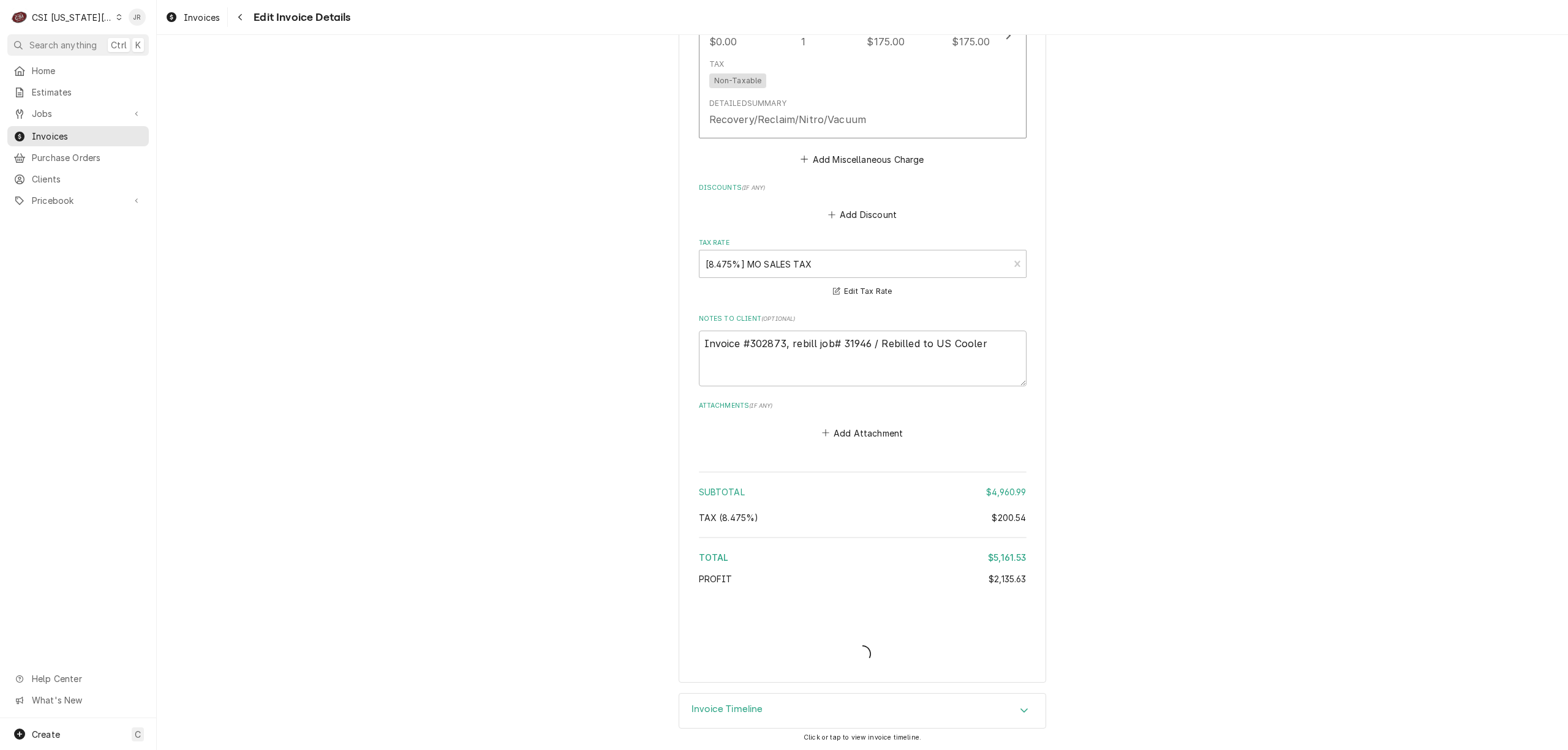
type textarea "x"
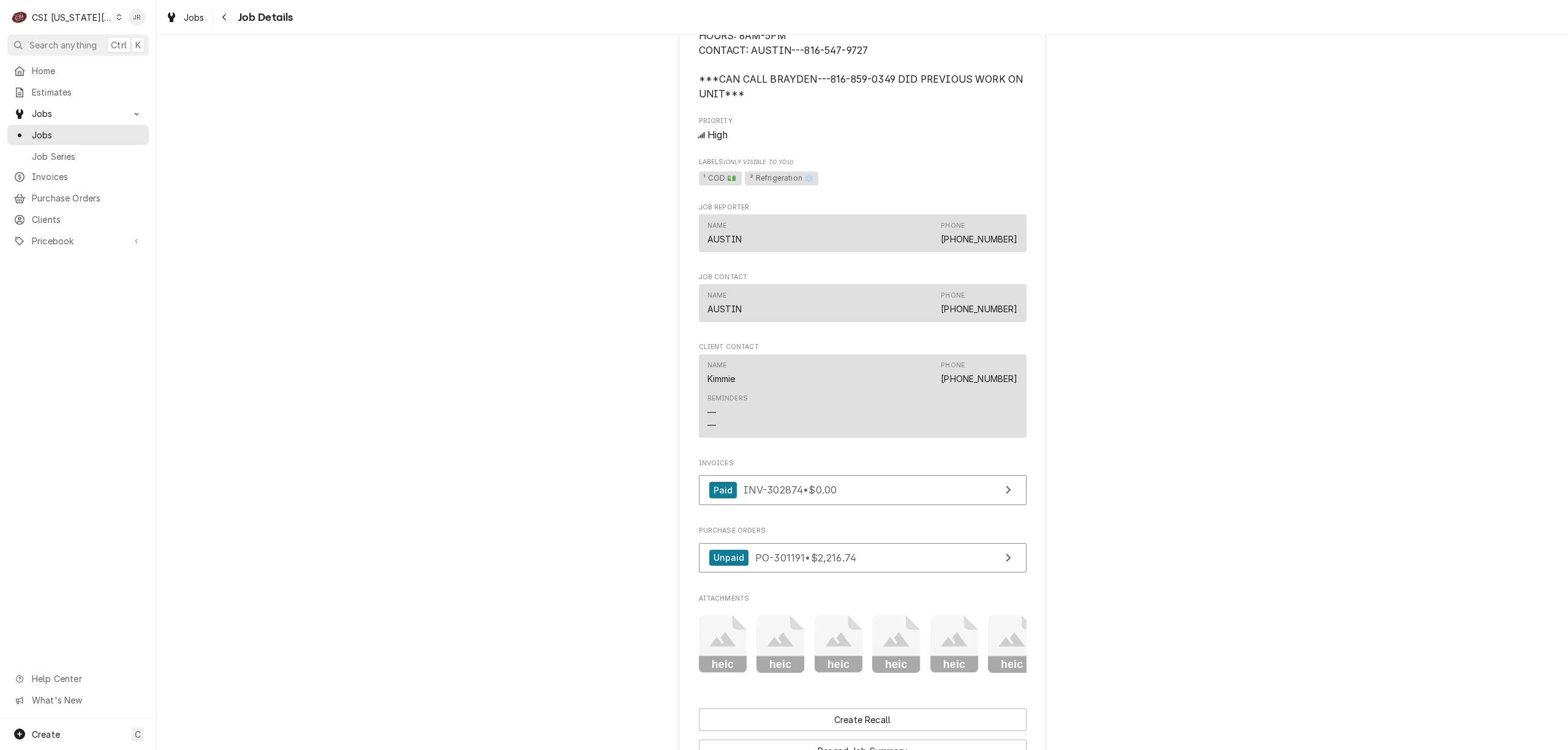
scroll to position [1225, 0]
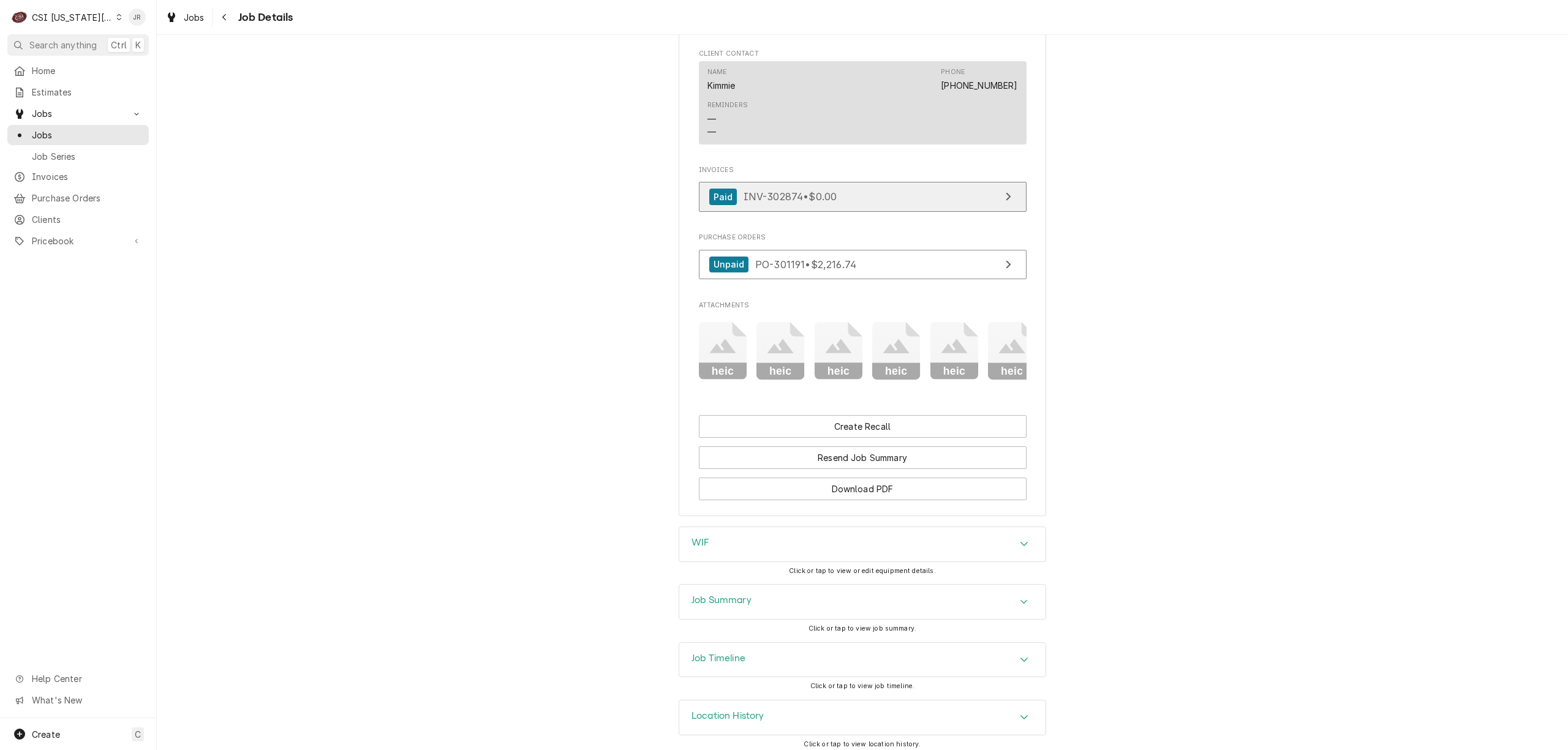
click at [875, 207] on link "Paid INV-302874 • $0.00" at bounding box center [863, 197] width 328 height 30
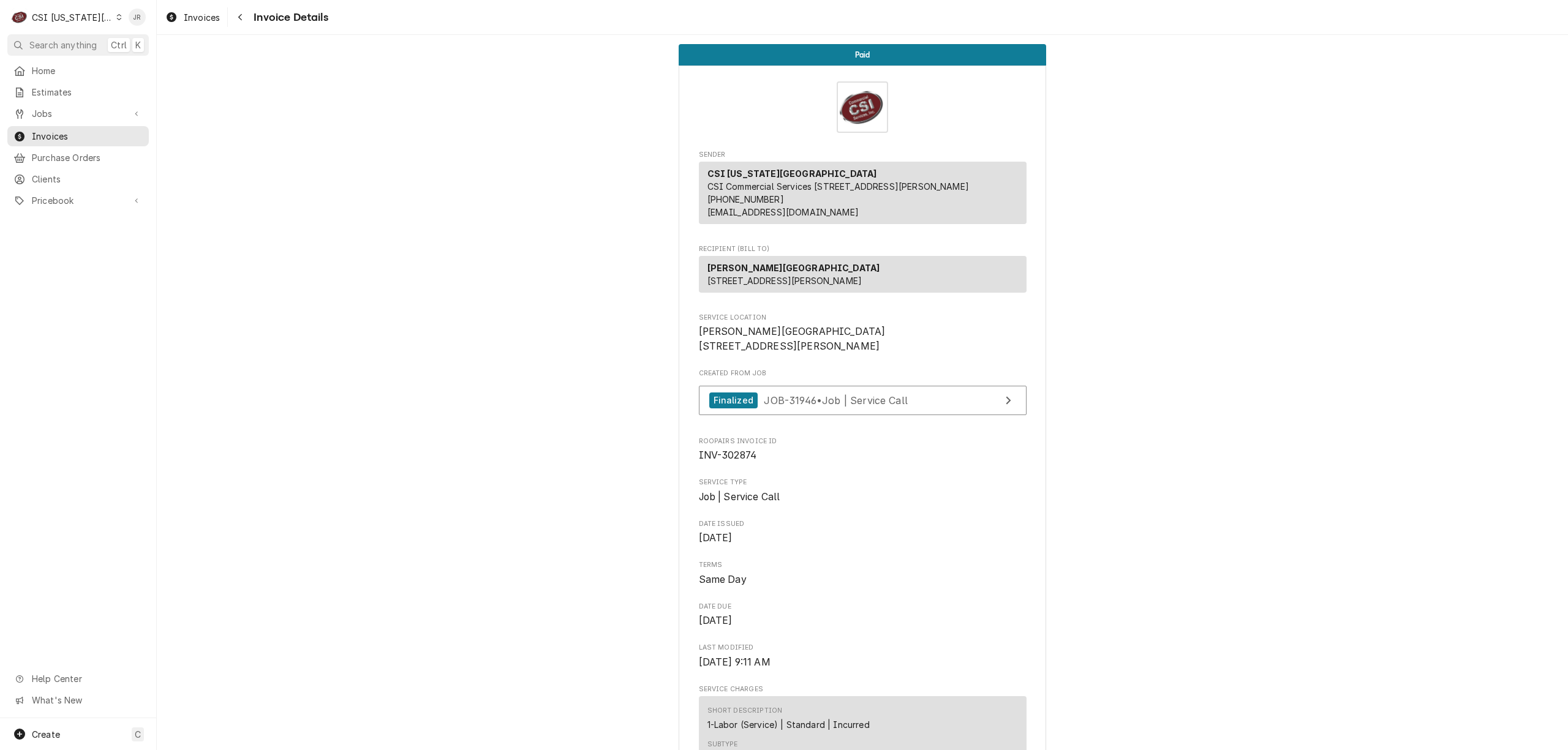
click at [975, 323] on span "Service Location" at bounding box center [863, 318] width 328 height 10
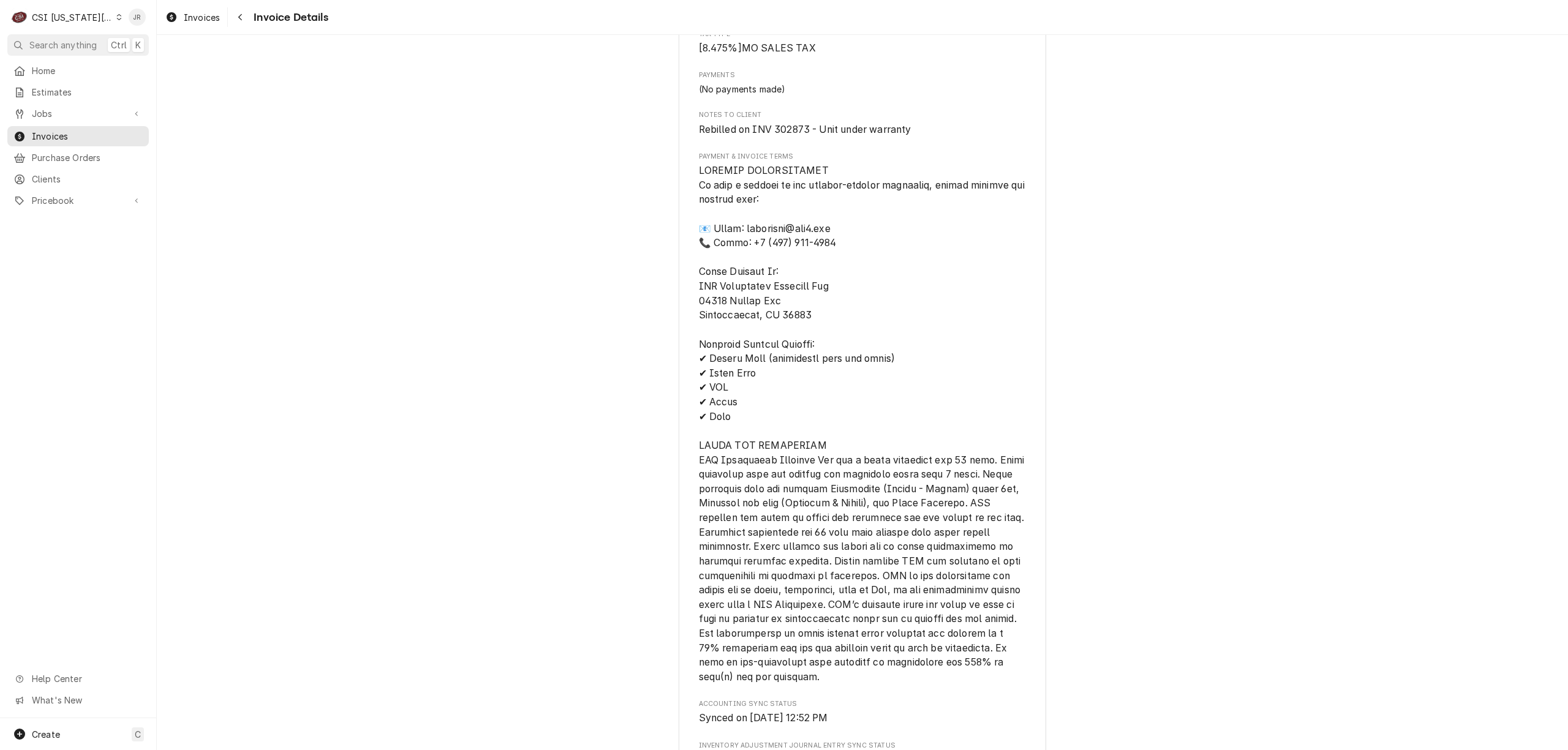
scroll to position [1154, 0]
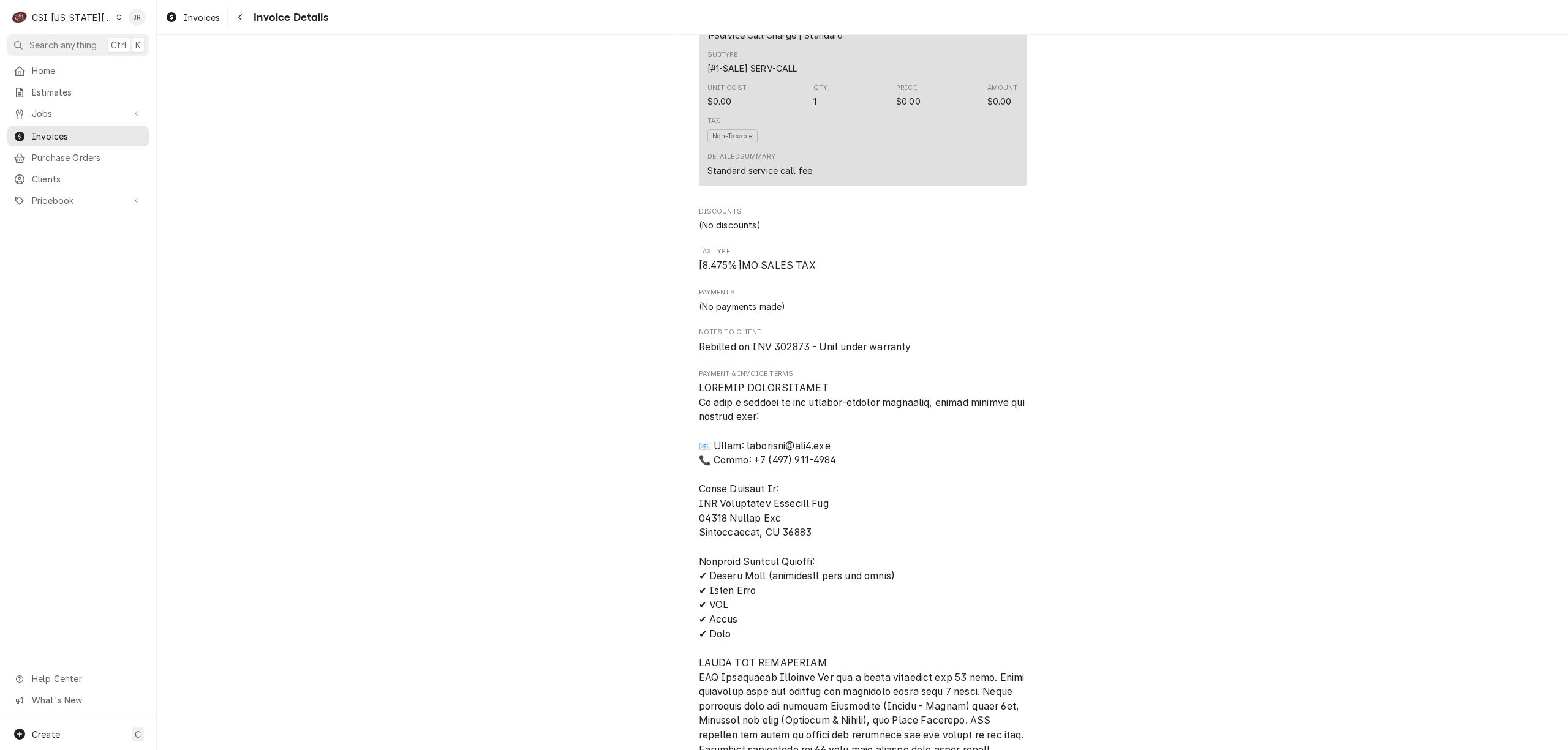
click at [789, 353] on span "Rebilled on INV 302873 - Unit under warranty" at bounding box center [805, 346] width 212 height 11
copy span "302873"
click at [794, 353] on span "Rebilled on INV 302873 - Unit under warranty" at bounding box center [805, 346] width 212 height 11
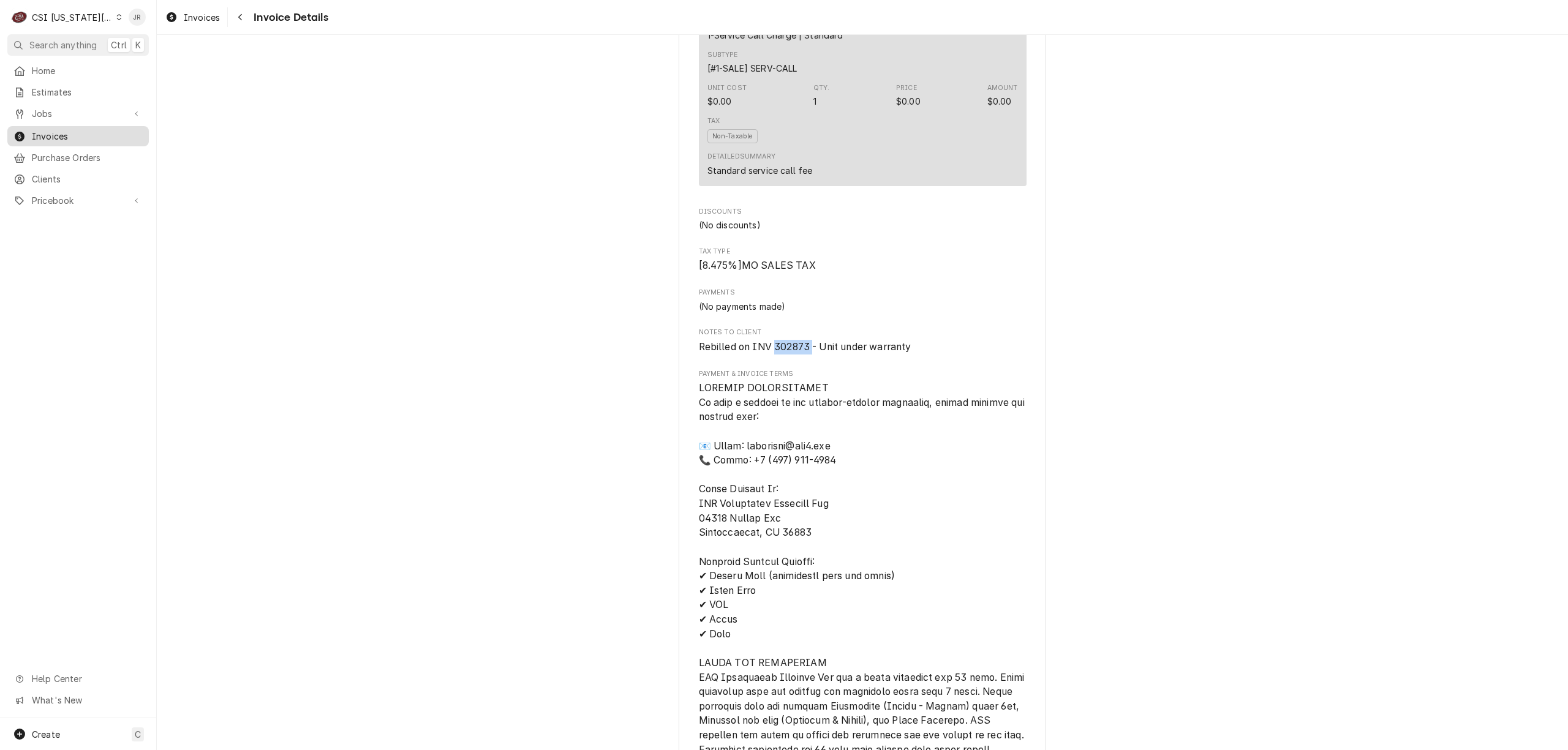
click at [60, 133] on span "Invoices" at bounding box center [87, 136] width 111 height 13
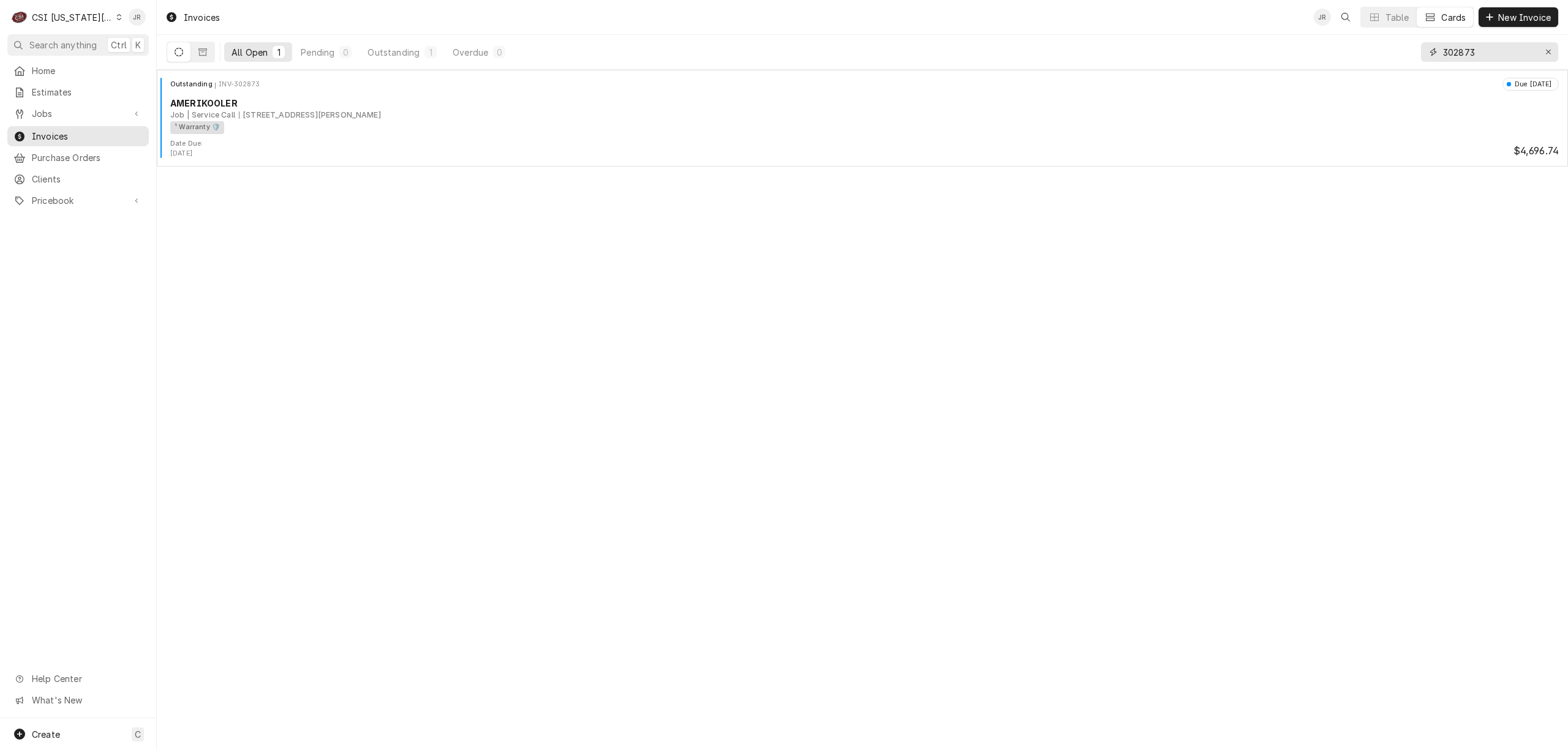
click at [1464, 54] on input "302873" at bounding box center [1489, 51] width 92 height 19
paste input "Dynamic Content Wrapper"
type input "302873"
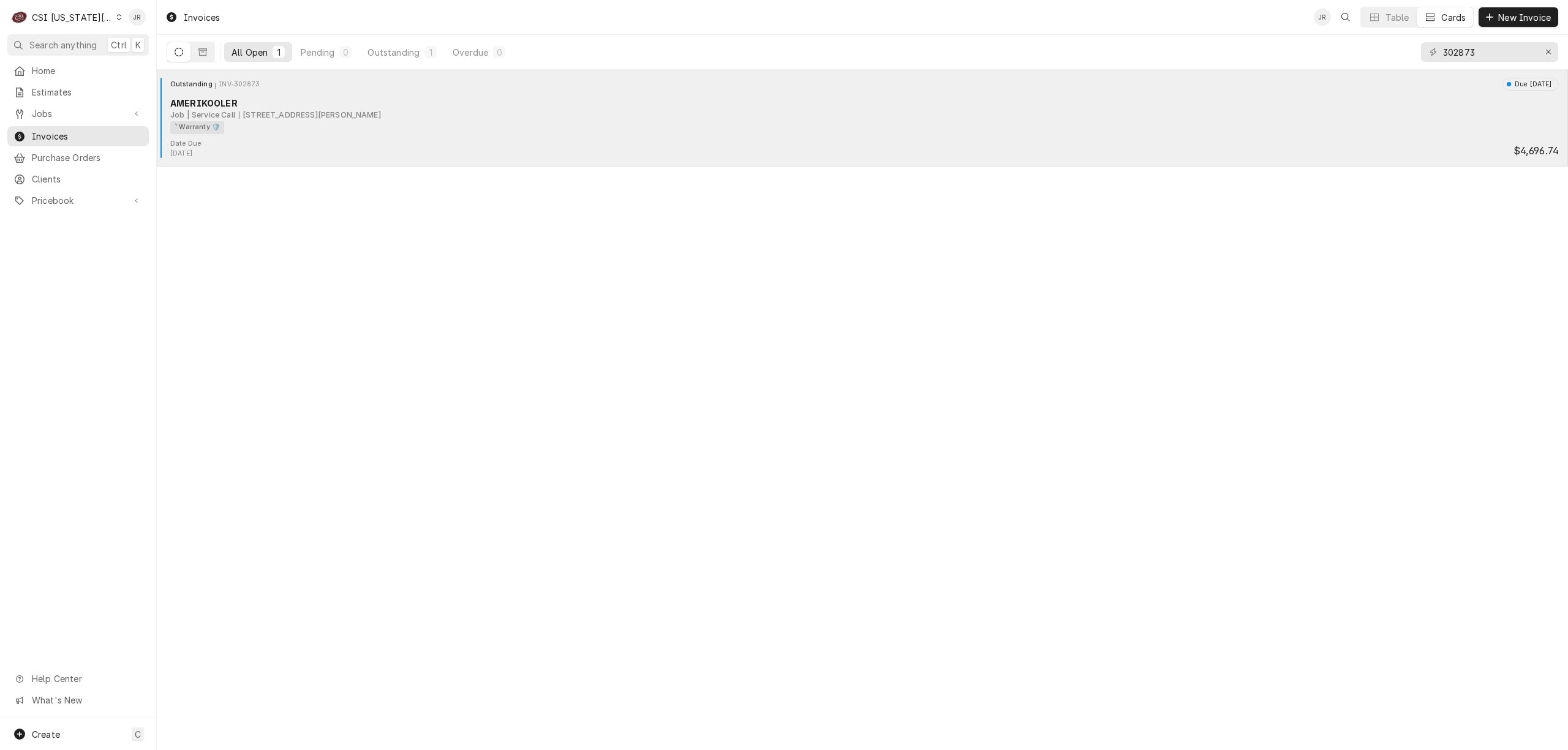
click at [863, 103] on div "AMERIKOOLER" at bounding box center [864, 103] width 1388 height 13
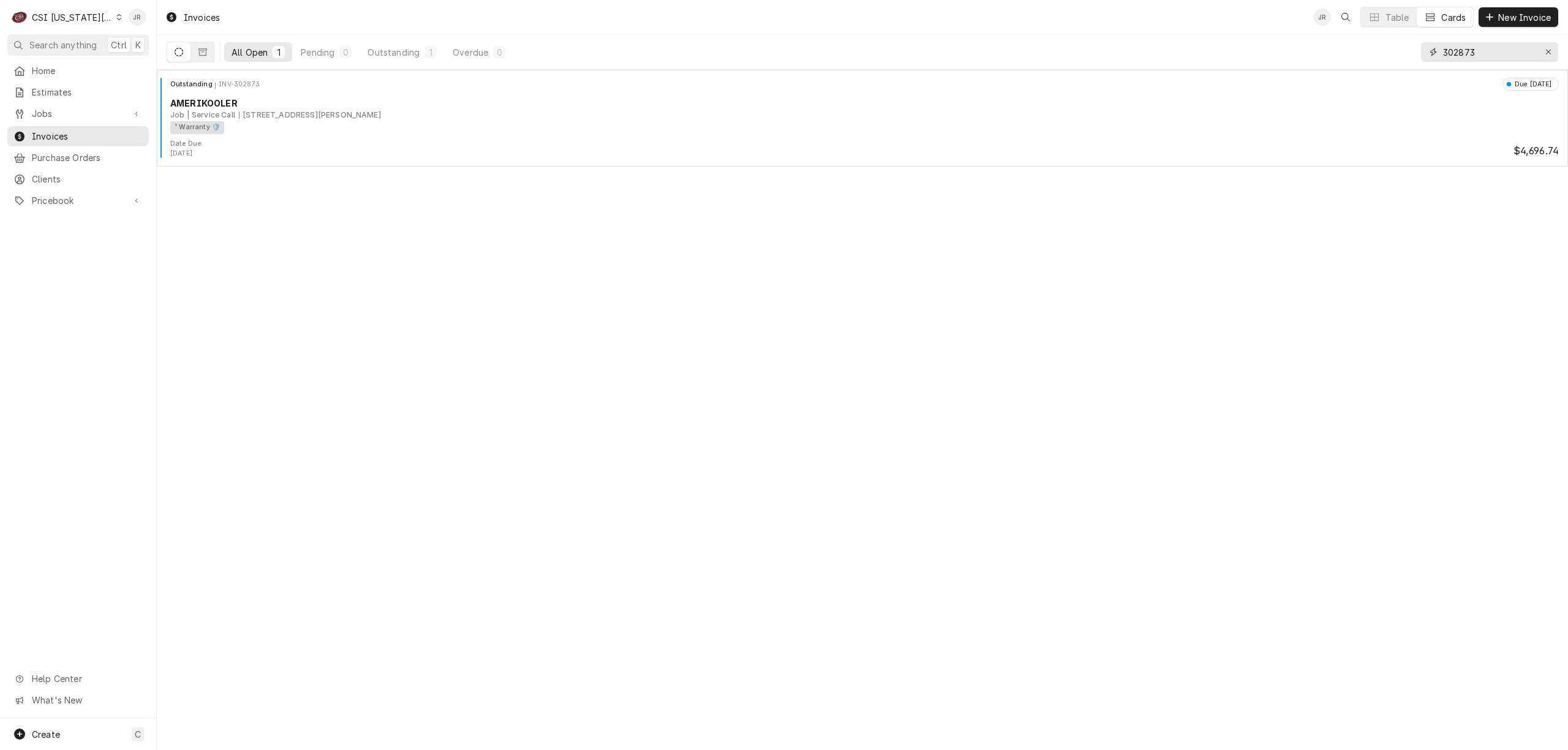
click at [1474, 51] on input "302873" at bounding box center [1489, 51] width 92 height 19
click at [1474, 50] on input "302873" at bounding box center [1489, 51] width 92 height 19
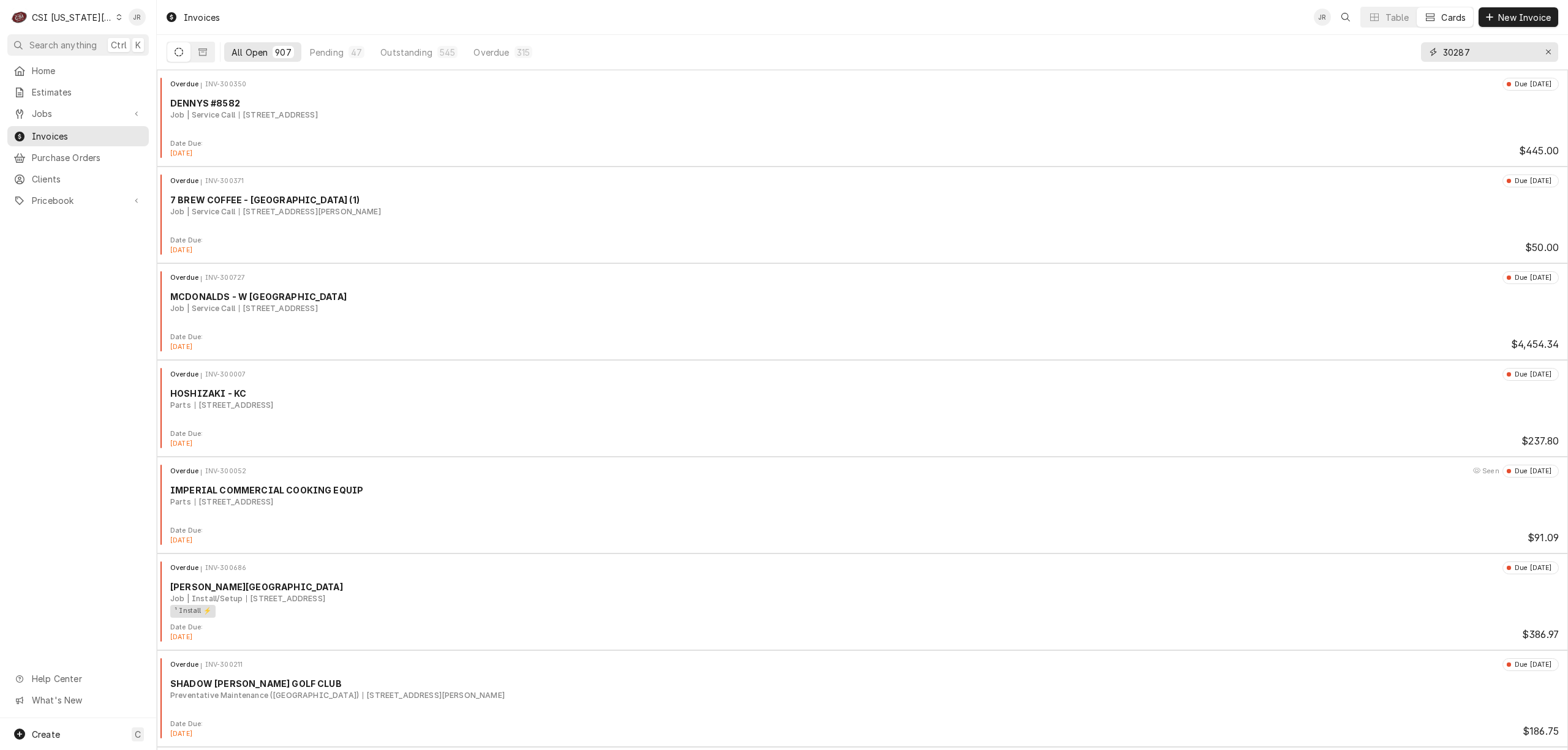
type input "302873"
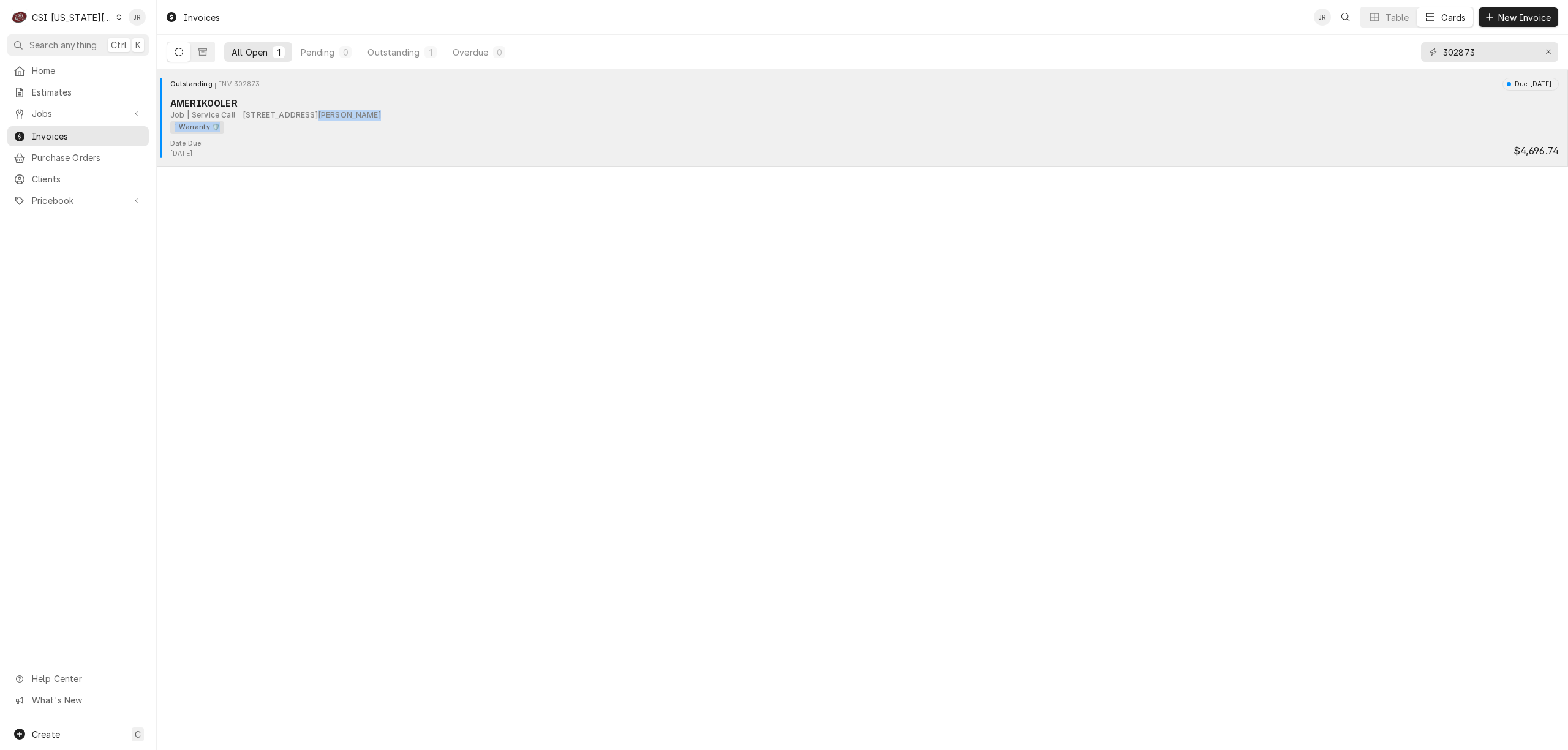
click at [299, 120] on div "AMERIKOOLER Job | Service Call 500 NE 1st St, Hardin, MO 64035 ¹ Warranty 🛡️" at bounding box center [862, 115] width 1401 height 37
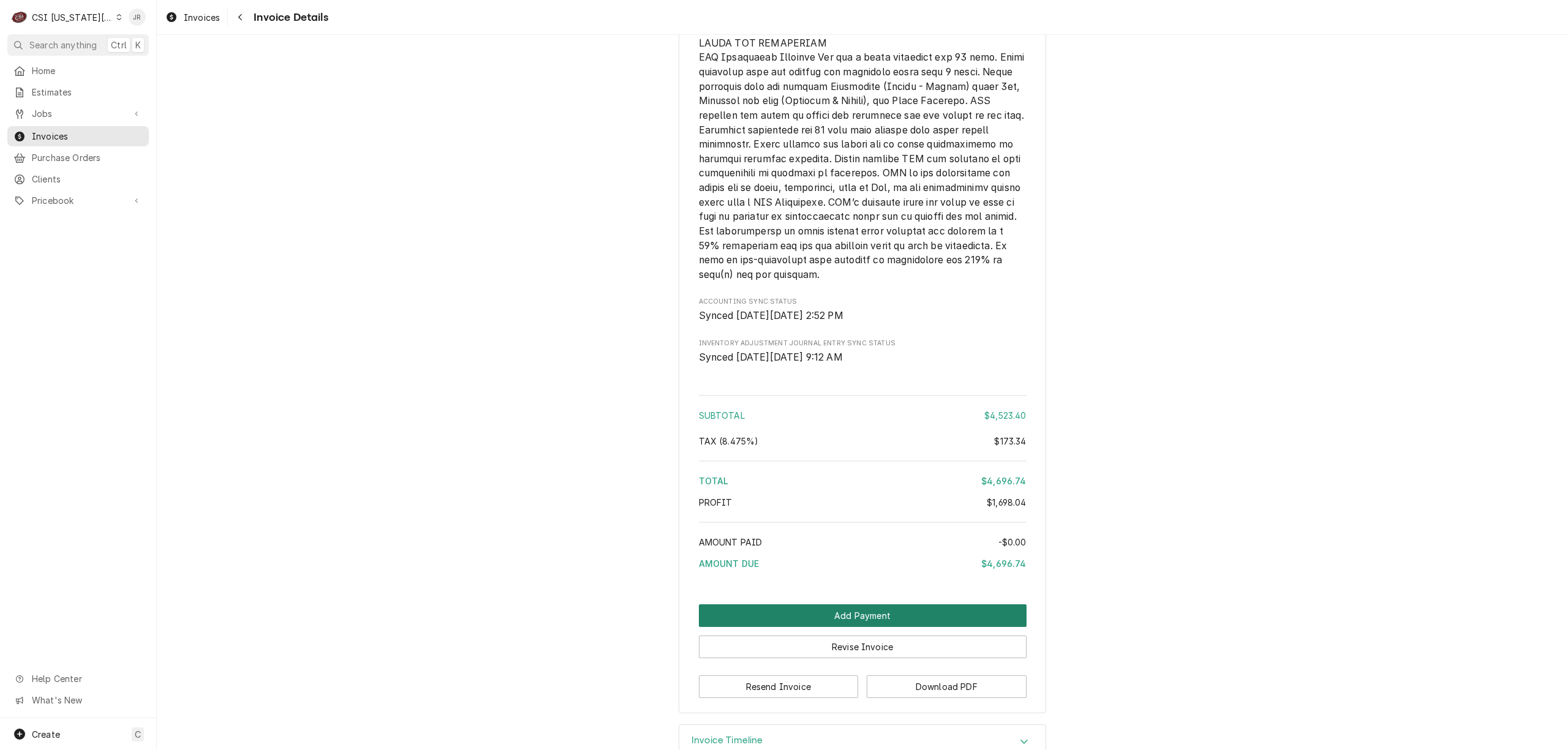
scroll to position [3811, 0]
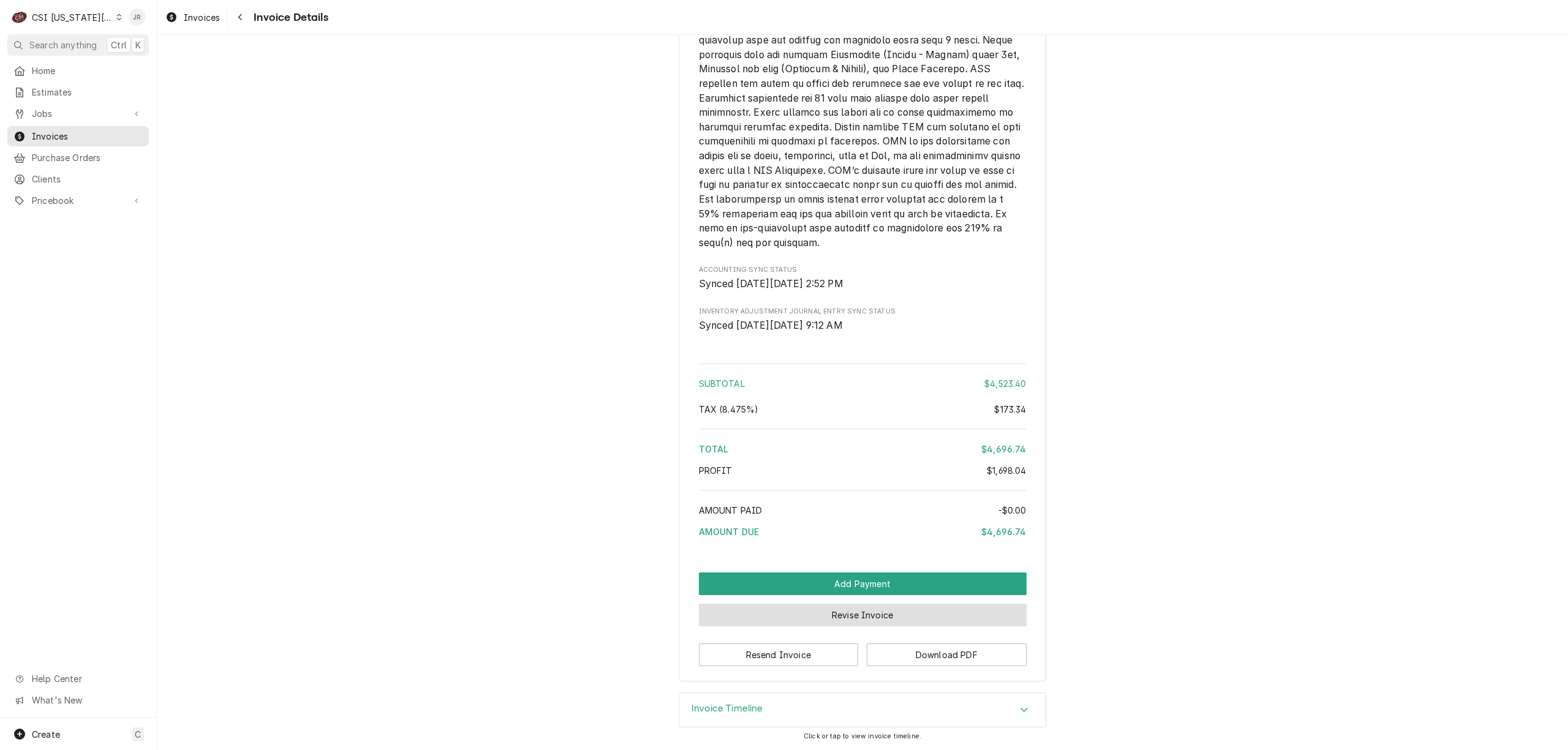
click at [848, 613] on button "Revise Invoice" at bounding box center [863, 615] width 328 height 23
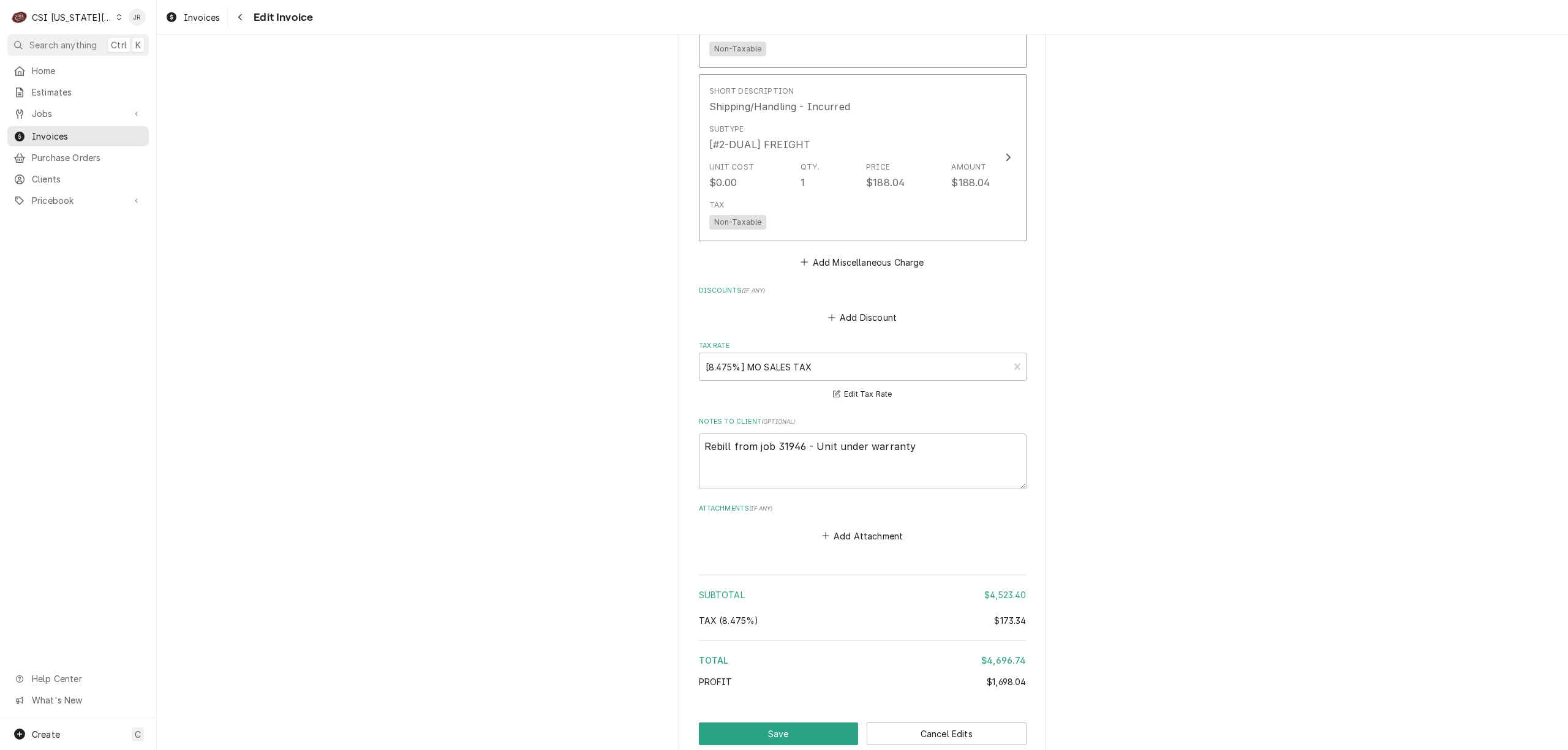
scroll to position [3976, 0]
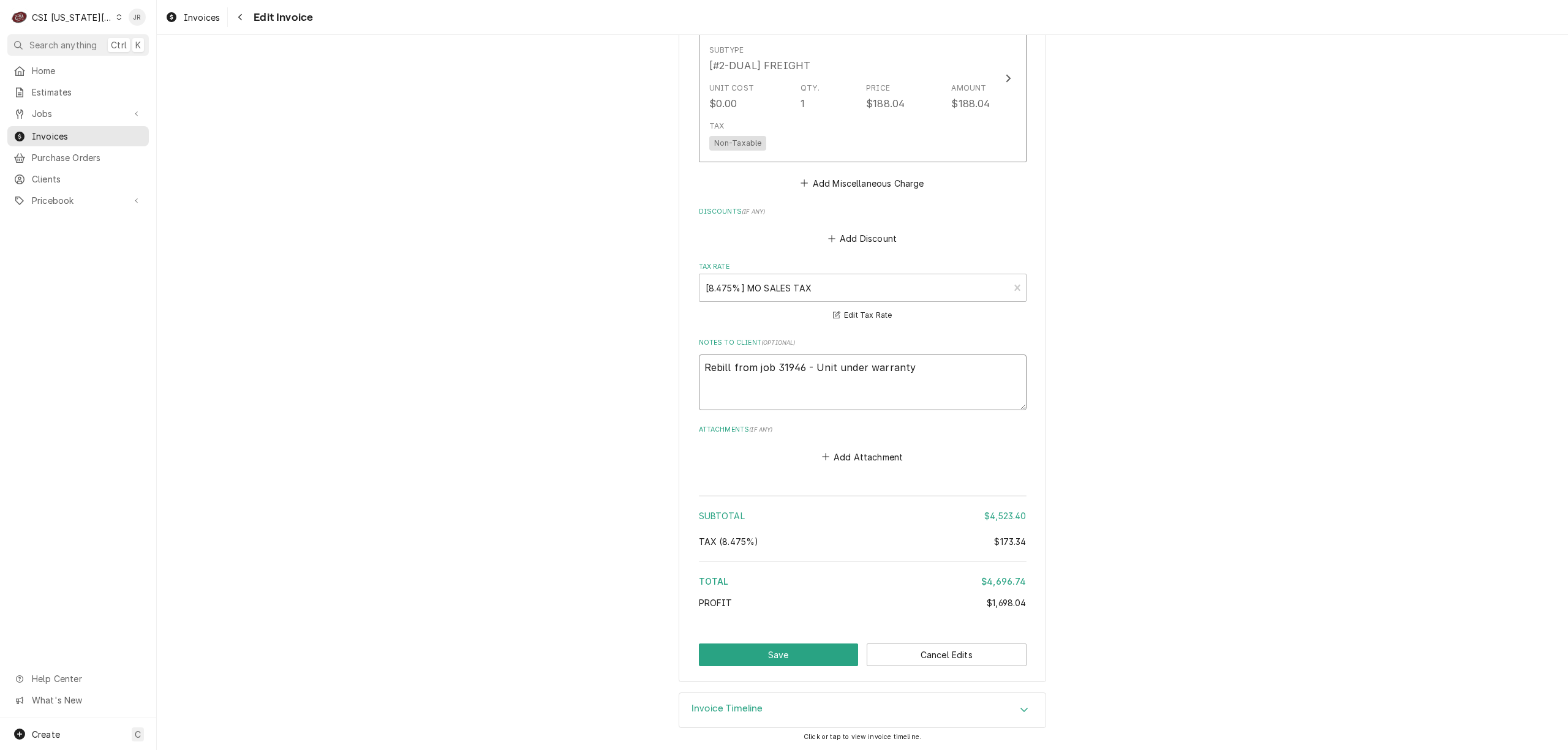
click at [946, 371] on textarea "Rebill from job 31946 - Unit under warranty" at bounding box center [863, 382] width 328 height 56
type textarea "x"
type textarea "BRebill from job 31946 - Unit under warranty"
type textarea "x"
type textarea "BiRebill from job 31946 - Unit under warranty"
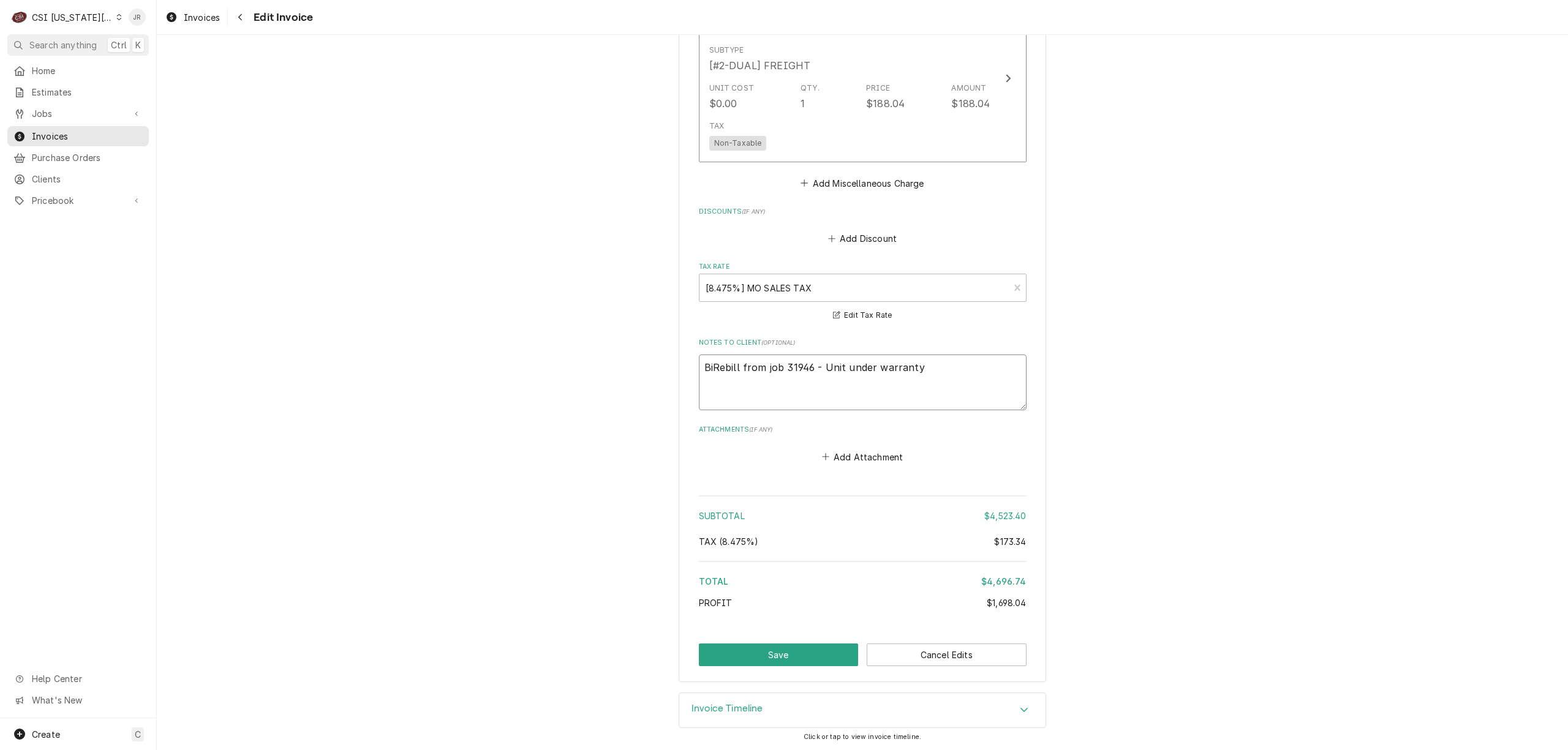
type textarea "x"
type textarea "BilRebill from job 31946 - Unit under warranty"
type textarea "x"
type textarea "BillRebill from job 31946 - Unit under warranty"
type textarea "x"
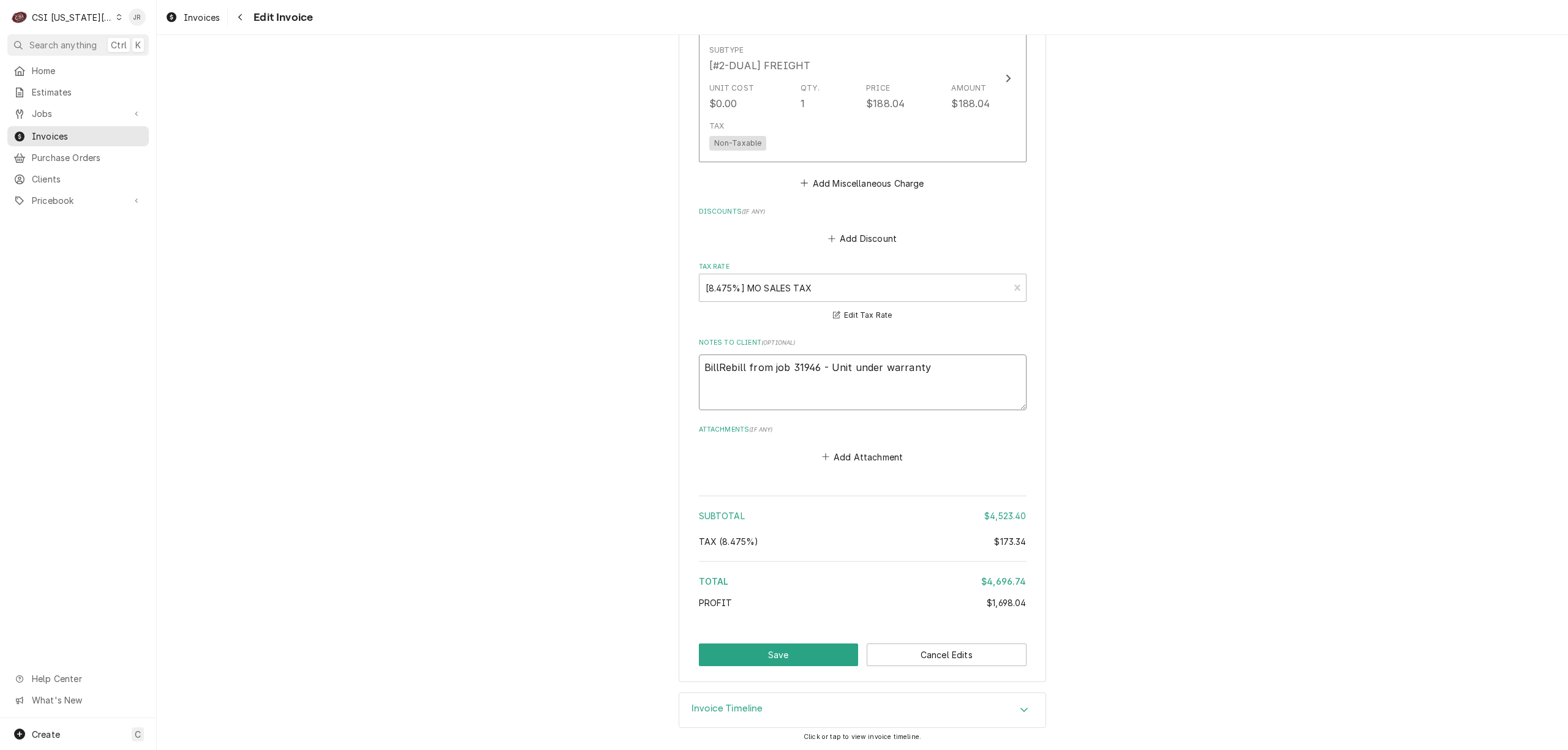
type textarea "BilleRebill from job 31946 - Unit under warranty"
type textarea "x"
type textarea "BilledRebill from job 31946 - Unit under warranty"
type textarea "x"
type textarea "Billed Rebill from job 31946 - Unit under warranty"
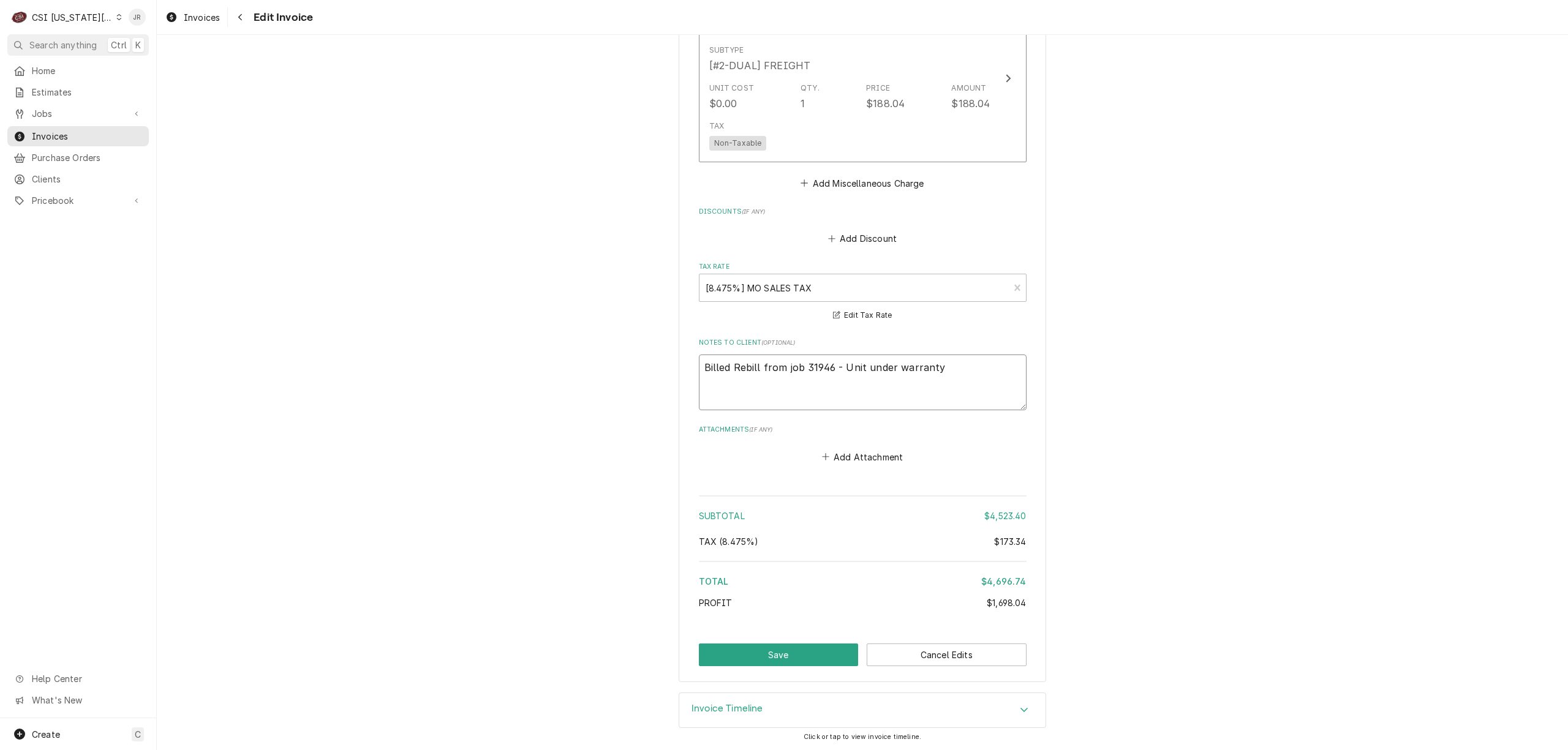
type textarea "x"
type textarea "Billed tRebill from job 31946 - Unit under warranty"
type textarea "x"
type textarea "Billed to Rebill from job 31946 - Unit under warranty"
type textarea "x"
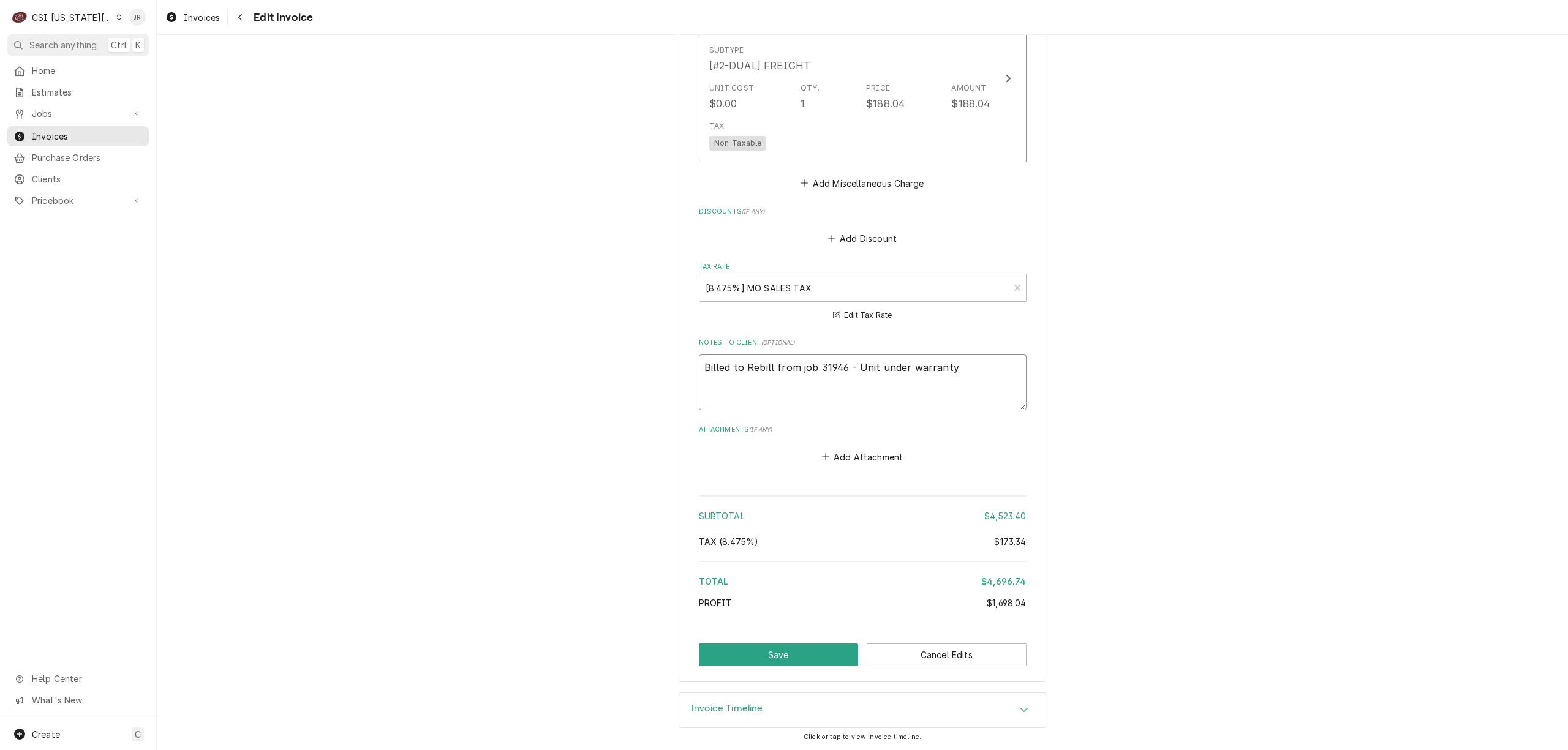
type textarea "Billed to URebill from job 31946 - Unit under warranty"
type textarea "x"
type textarea "Billed to USRebill from job 31946 - Unit under warranty"
type textarea "x"
type textarea "Billed to US Rebill from job 31946 - Unit under warranty"
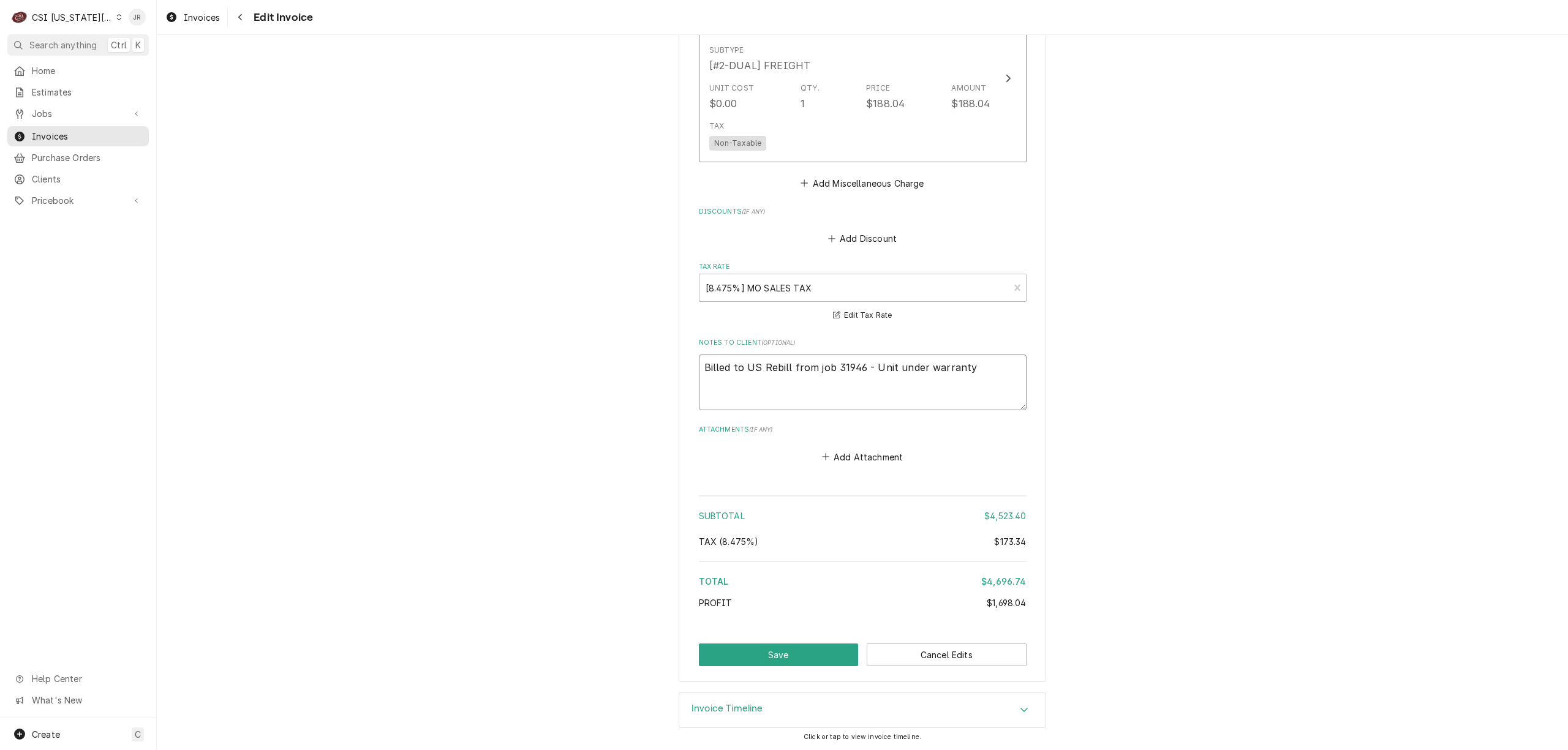
type textarea "x"
type textarea "Billed to US CRebill from job 31946 - Unit under warranty"
type textarea "x"
type textarea "Billed to US CoRebill from job 31946 - Unit under warranty"
type textarea "x"
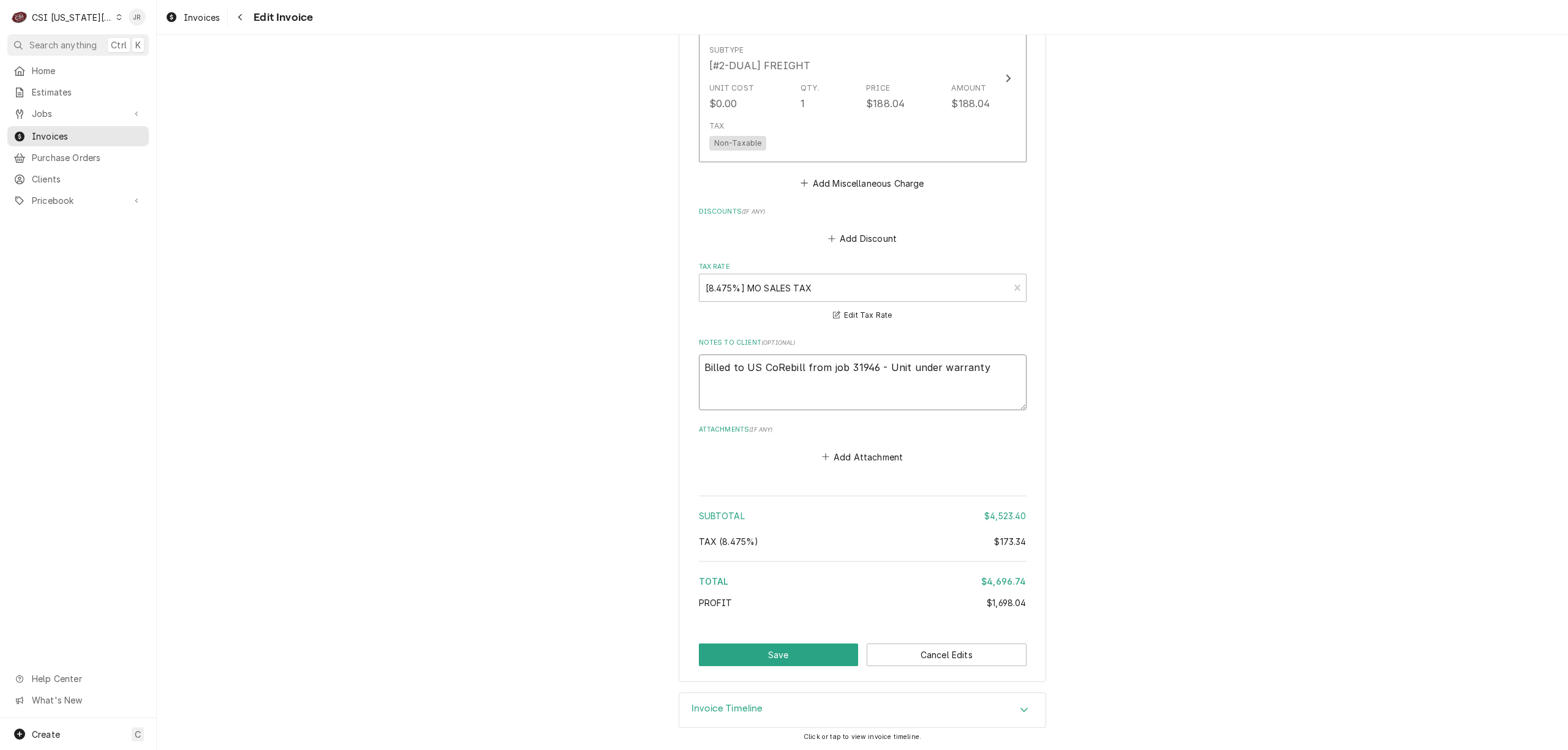
type textarea "Billed to US CooRebill from job 31946 - Unit under warranty"
type textarea "x"
type textarea "Billed to US CoolRebill from job 31946 - Unit under warranty"
type textarea "x"
type textarea "Billed to US CooleRebill from job 31946 - Unit under warranty"
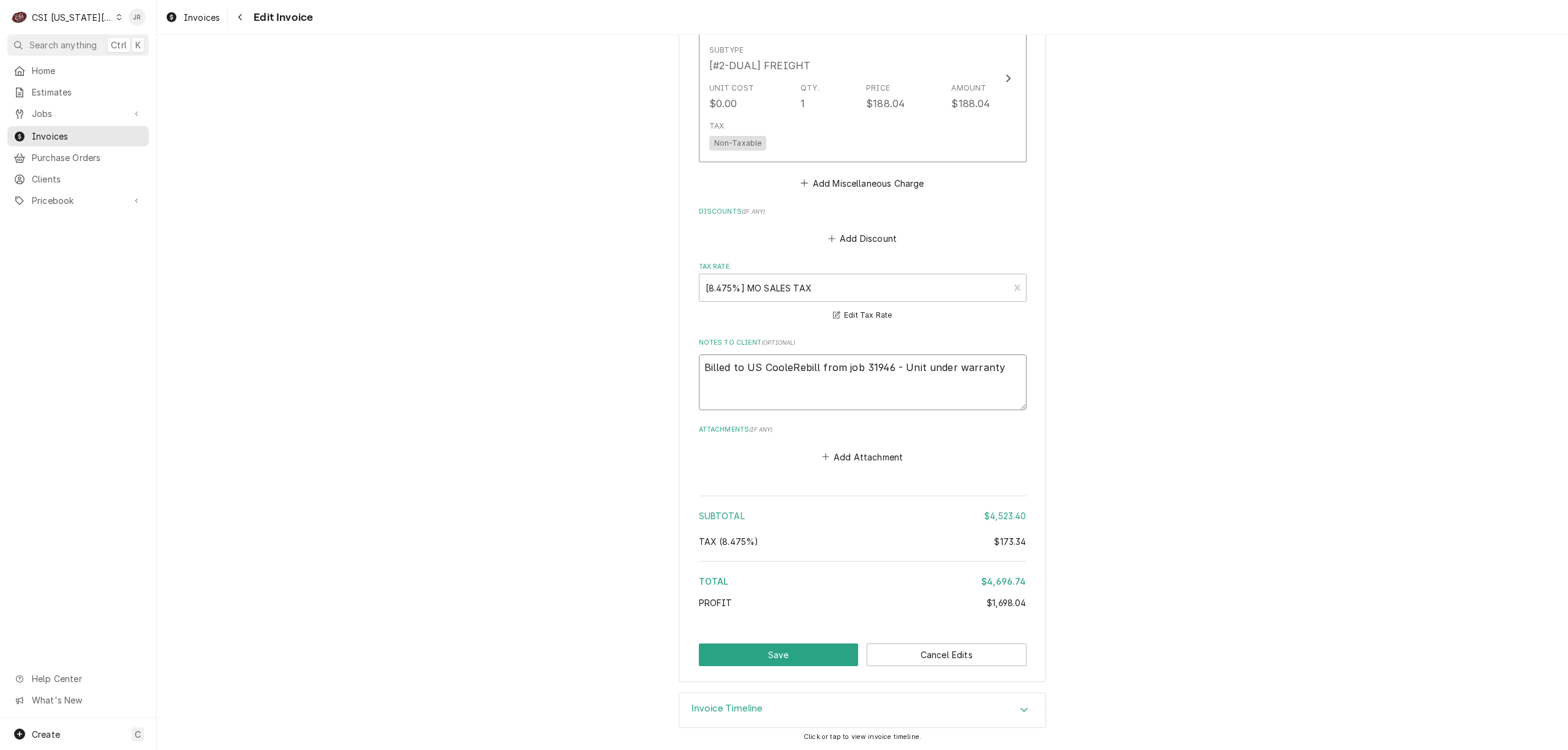
type textarea "x"
type textarea "Billed to US CoolerRebill from job 31946 - Unit under warranty"
type textarea "x"
type textarea "Billed to US Cooler Rebill from job 31946 - Unit under warranty"
type textarea "x"
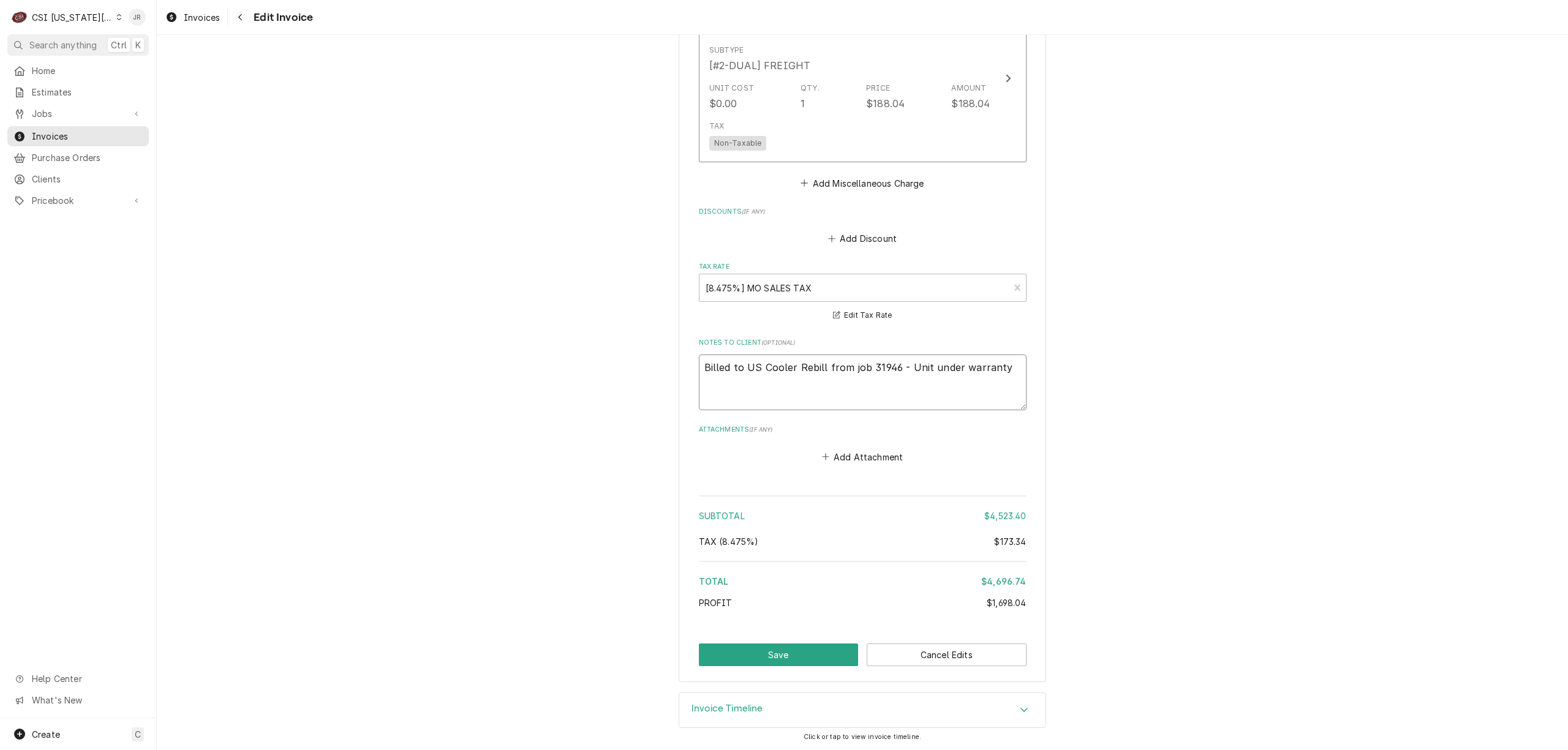
type textarea "Billed to US Cooler Rebill from job 31946 - Unit under warranty"
type textarea "x"
type textarea "Billed to US Cooler 3Rebill from job 31946 - Unit under warranty"
type textarea "x"
type textarea "Billed to US Cooler 30Rebill from job 31946 - Unit under warranty"
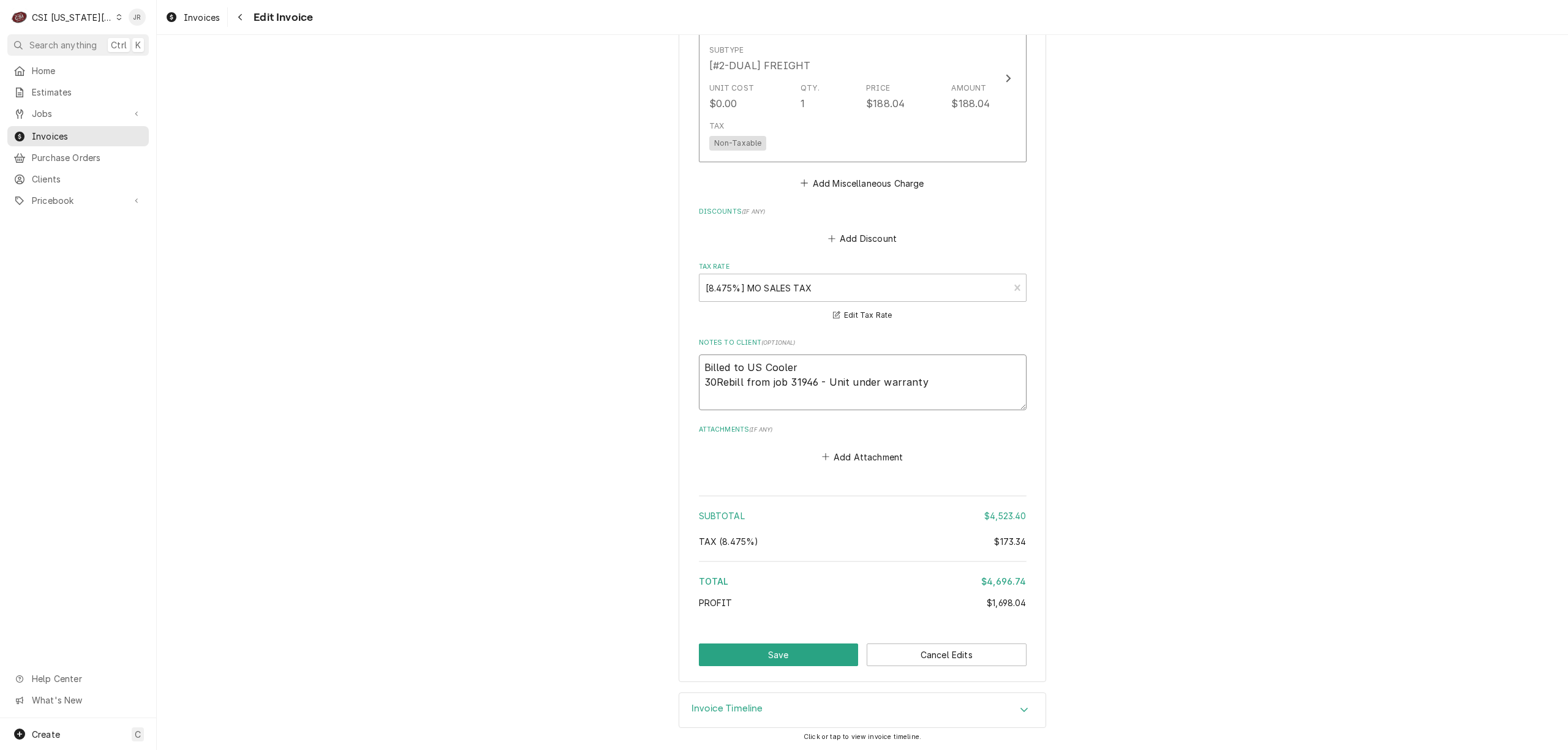
type textarea "x"
type textarea "Billed to US Cooler 303Rebill from job 31946 - Unit under warranty"
type textarea "x"
type textarea "Billed to US Cooler 3033Rebill from job 31946 - Unit under warranty"
type textarea "x"
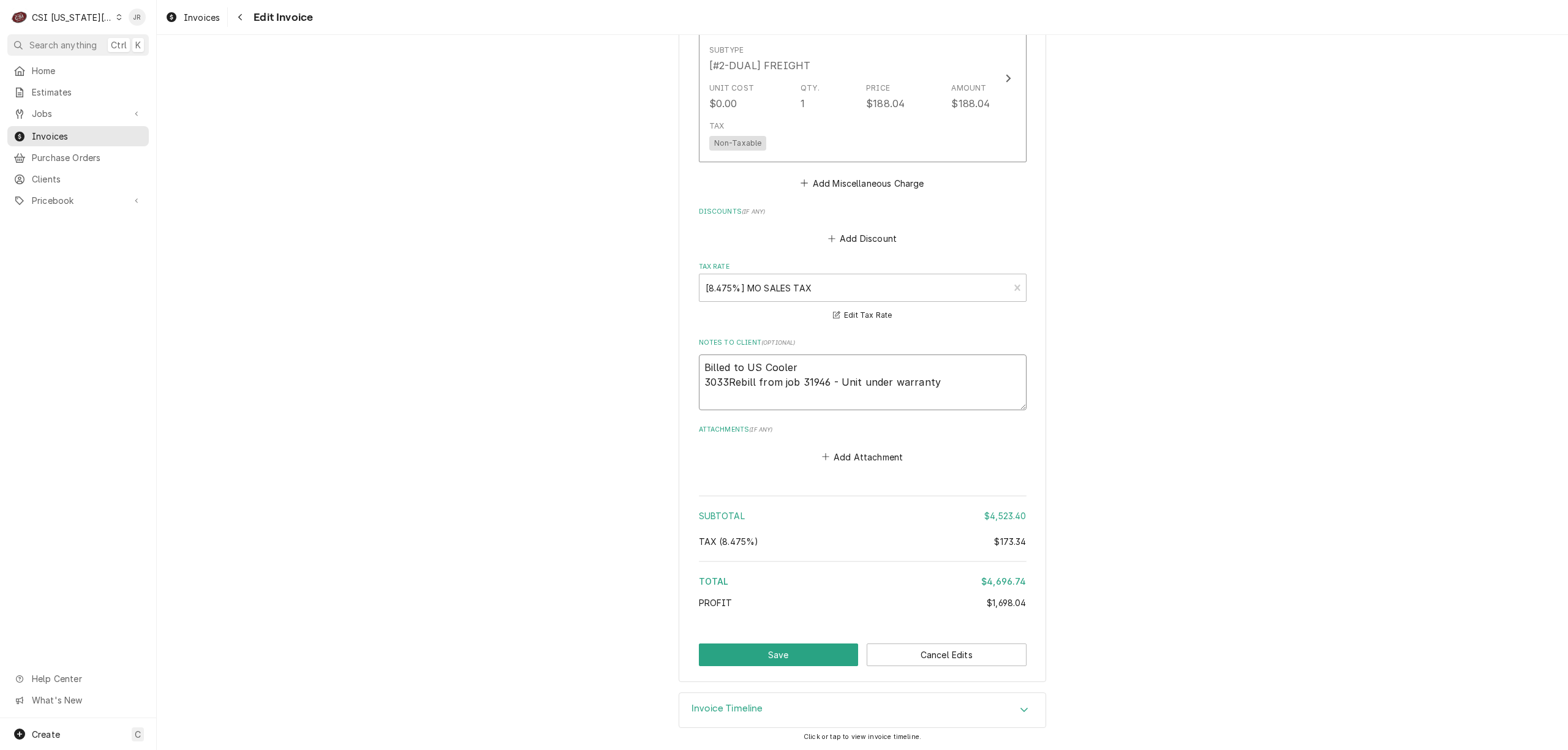
type textarea "Billed to US Cooler 30335Rebill from job 31946 - Unit under warranty"
type textarea "x"
type textarea "Billed to US Cooler 303354Rebill from job 31946 - Unit under warranty"
type textarea "x"
type textarea "Billed to US Cooler 303354 Rebill from job 31946 - Unit under warranty"
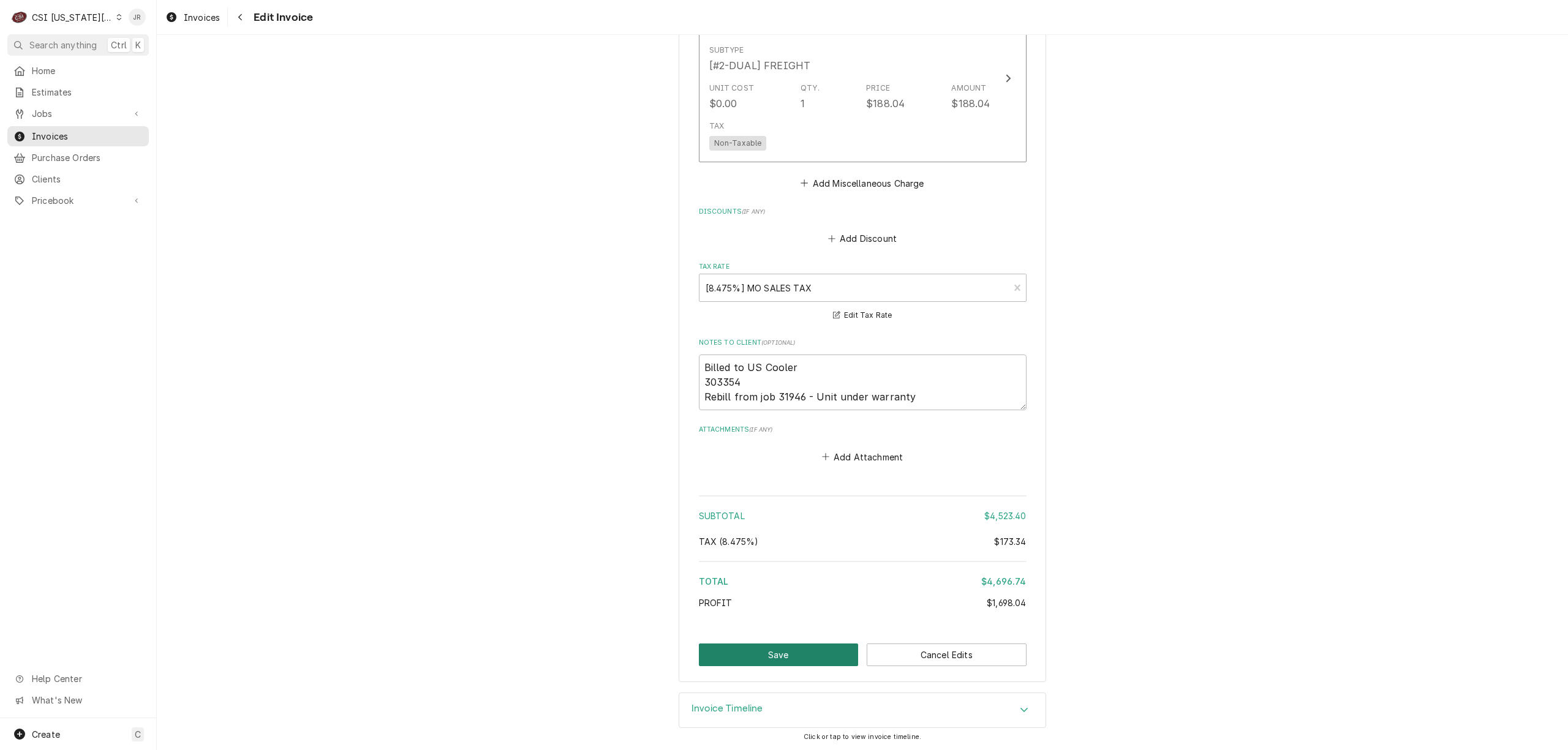
drag, startPoint x: 804, startPoint y: 655, endPoint x: 1053, endPoint y: 278, distance: 451.8
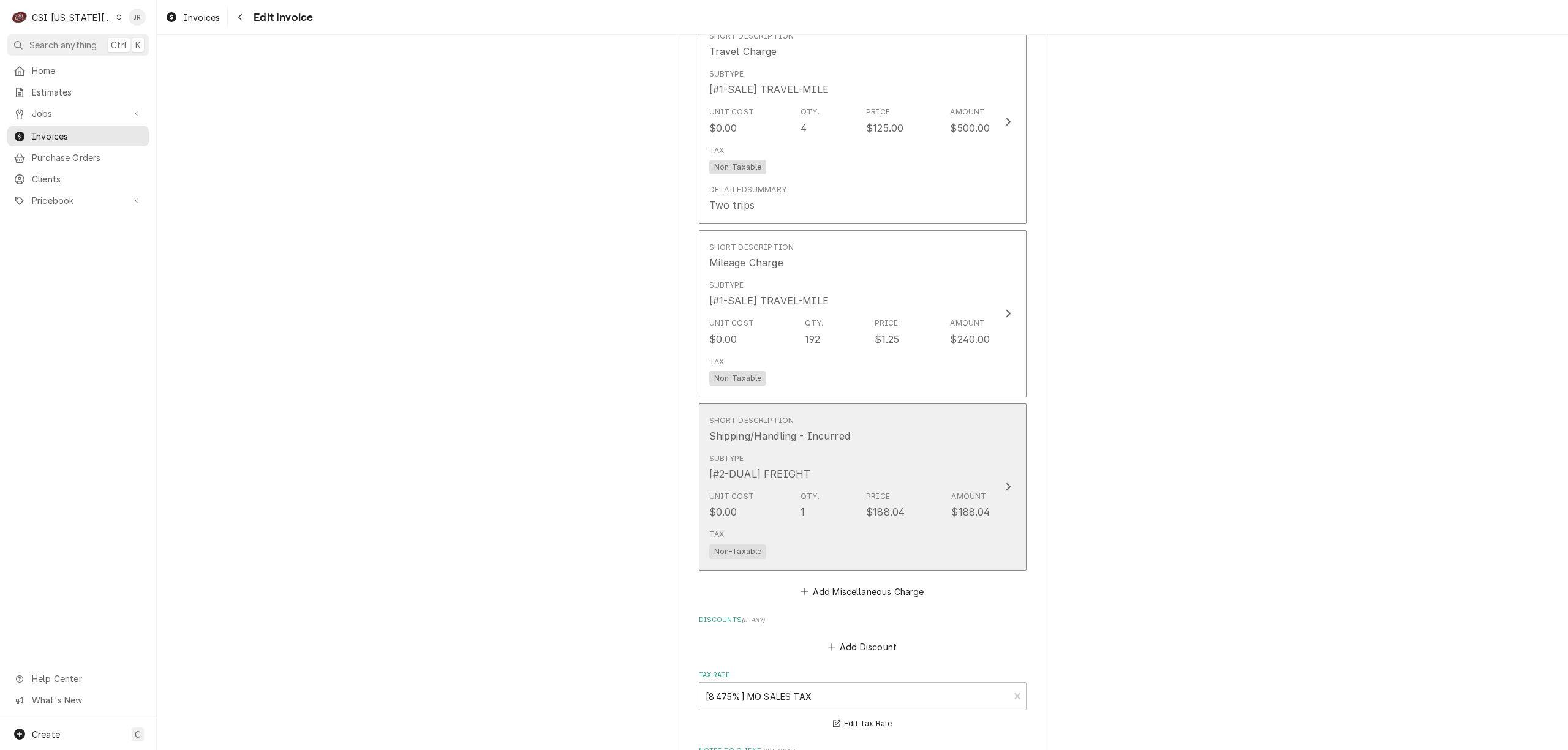
click at [993, 505] on button "Short Description Shipping/Handling - Incurred Subtype [#2-DUAL] FREIGHT Unit C…" at bounding box center [863, 487] width 328 height 167
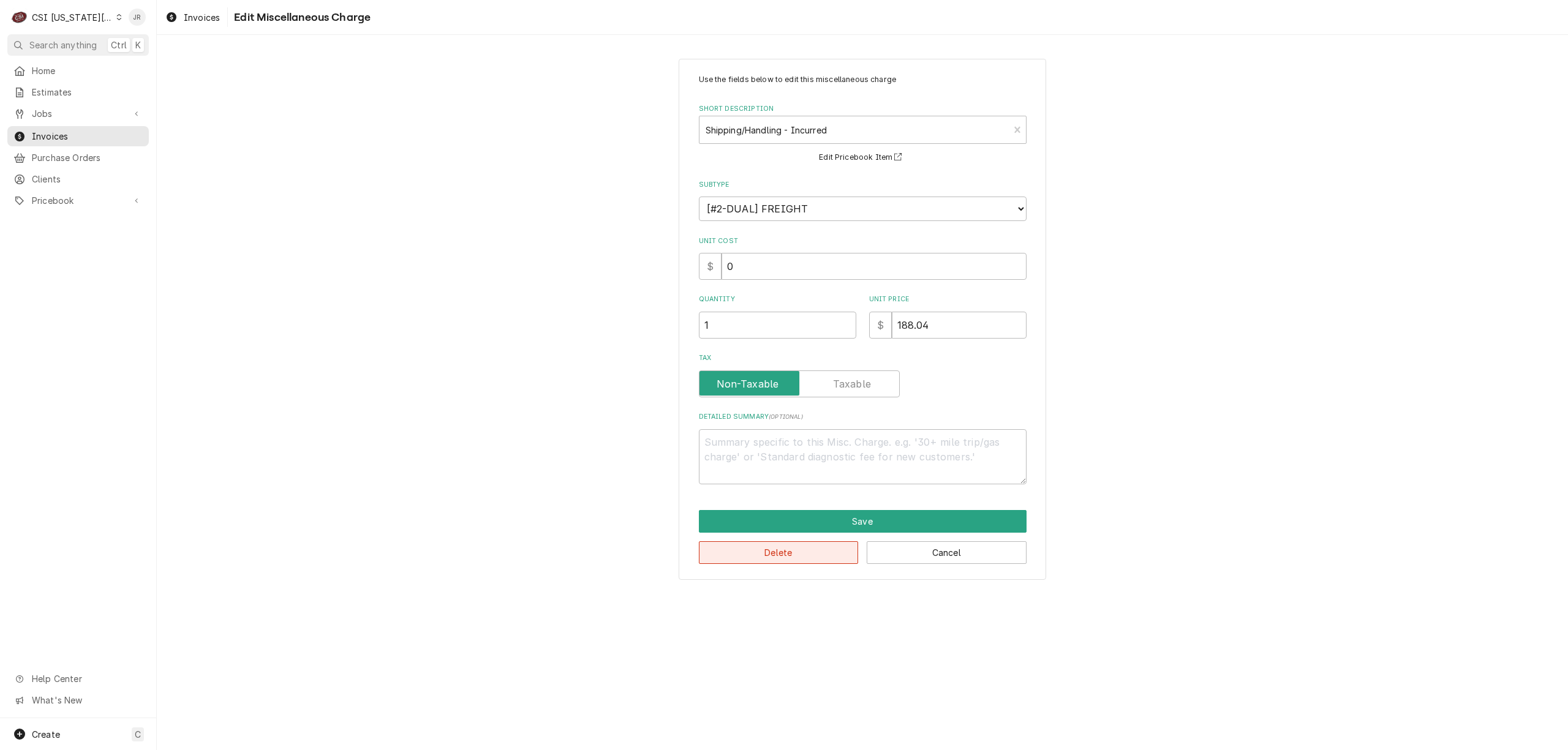
drag, startPoint x: 786, startPoint y: 556, endPoint x: 930, endPoint y: 364, distance: 240.0
click at [926, 376] on div "Use the fields below to edit this miscellaneous charge Short Description Shippi…" at bounding box center [862, 319] width 367 height 521
drag, startPoint x: 946, startPoint y: 309, endPoint x: 867, endPoint y: 302, distance: 79.3
click at [865, 304] on div "Quantity 1 Unit Price $ 188.04" at bounding box center [863, 316] width 328 height 43
type textarea "x"
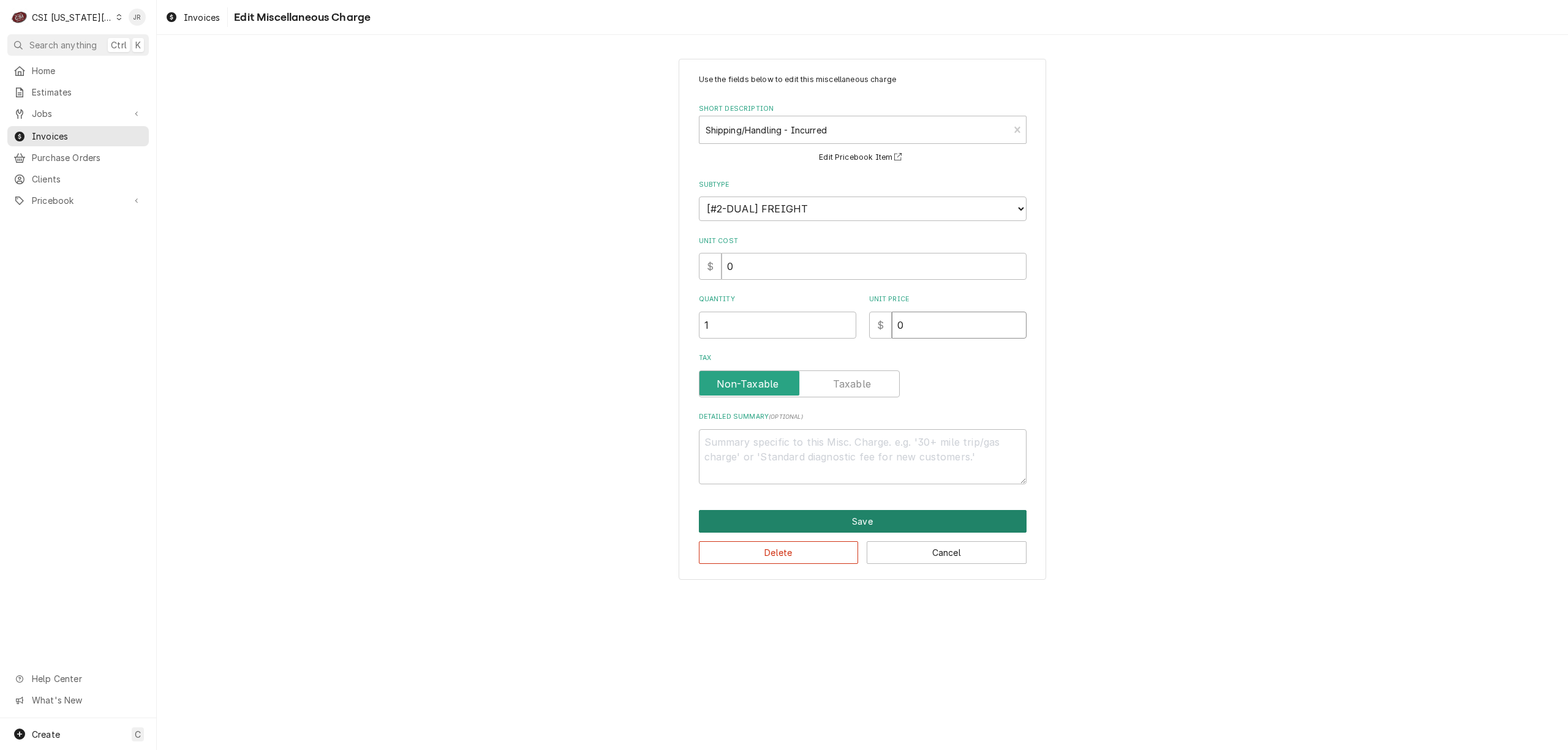
type input "0"
click at [885, 520] on button "Save" at bounding box center [863, 521] width 328 height 23
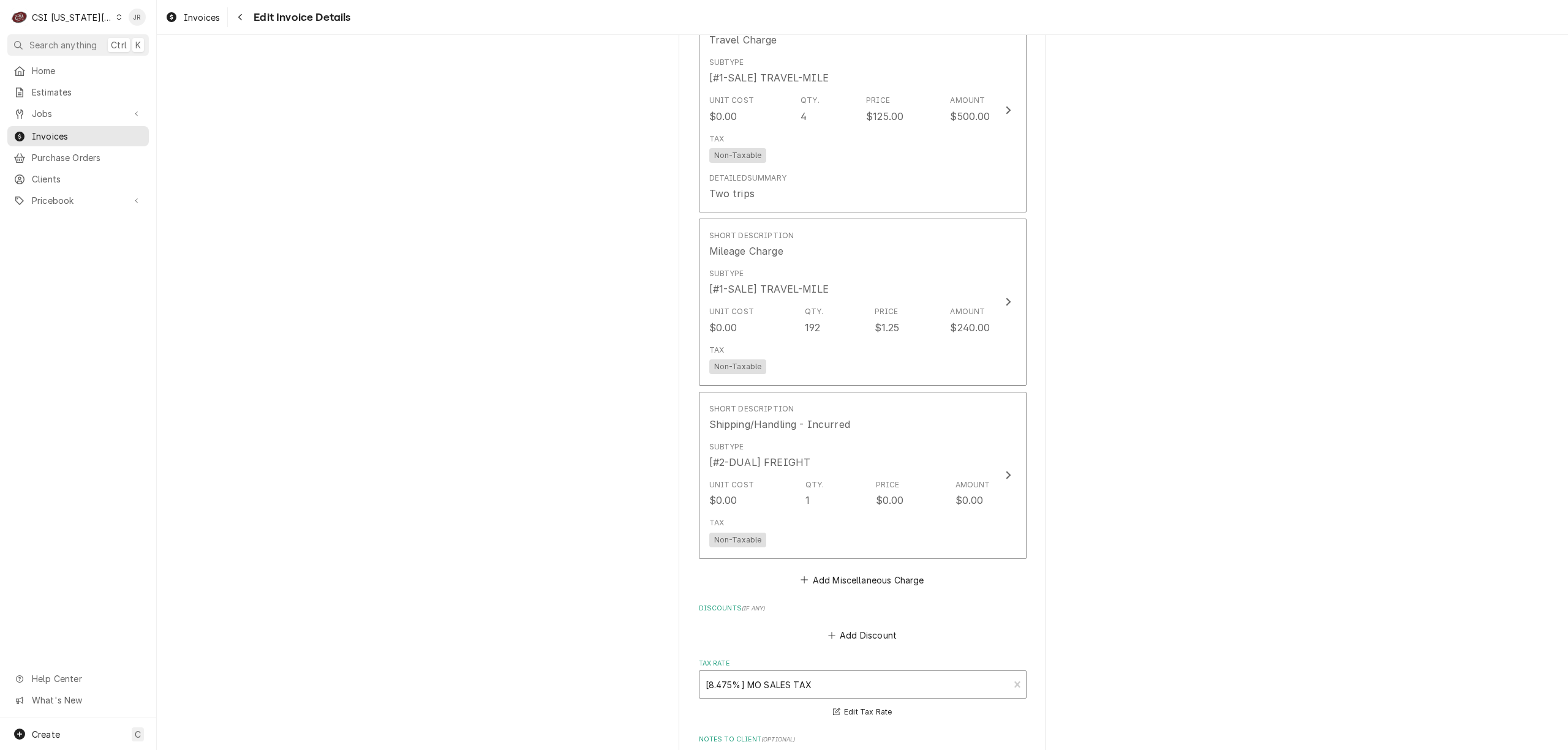
scroll to position [3527, 0]
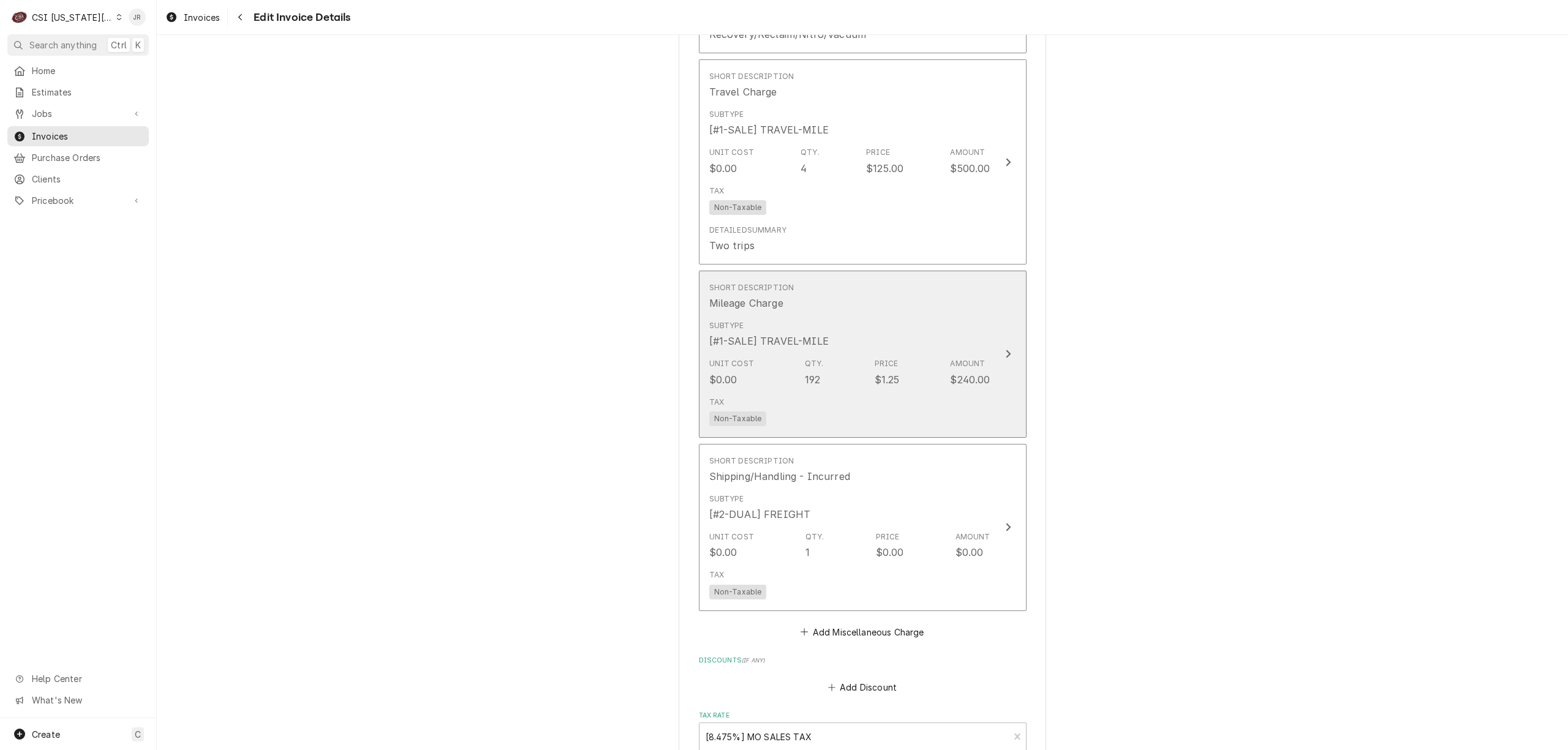
click at [909, 339] on div "Subtype [#1-SALE] TRAVEL-MILE" at bounding box center [850, 334] width 281 height 38
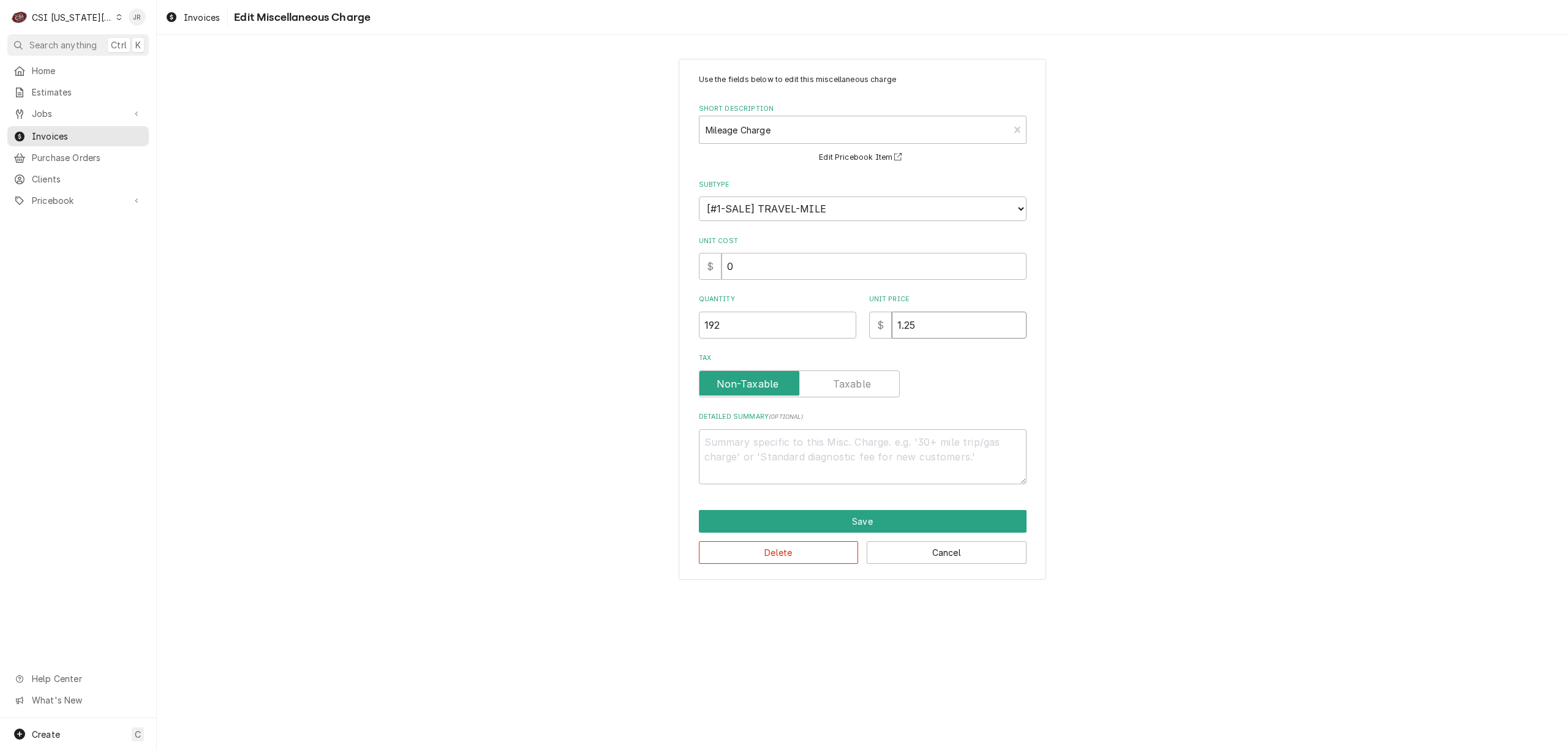
drag, startPoint x: 934, startPoint y: 327, endPoint x: 779, endPoint y: 302, distance: 157.0
click at [779, 302] on div "Quantity 192 Unit Price $ 1.25" at bounding box center [863, 316] width 328 height 43
type textarea "x"
type input "0"
click at [864, 520] on button "Save" at bounding box center [863, 521] width 328 height 23
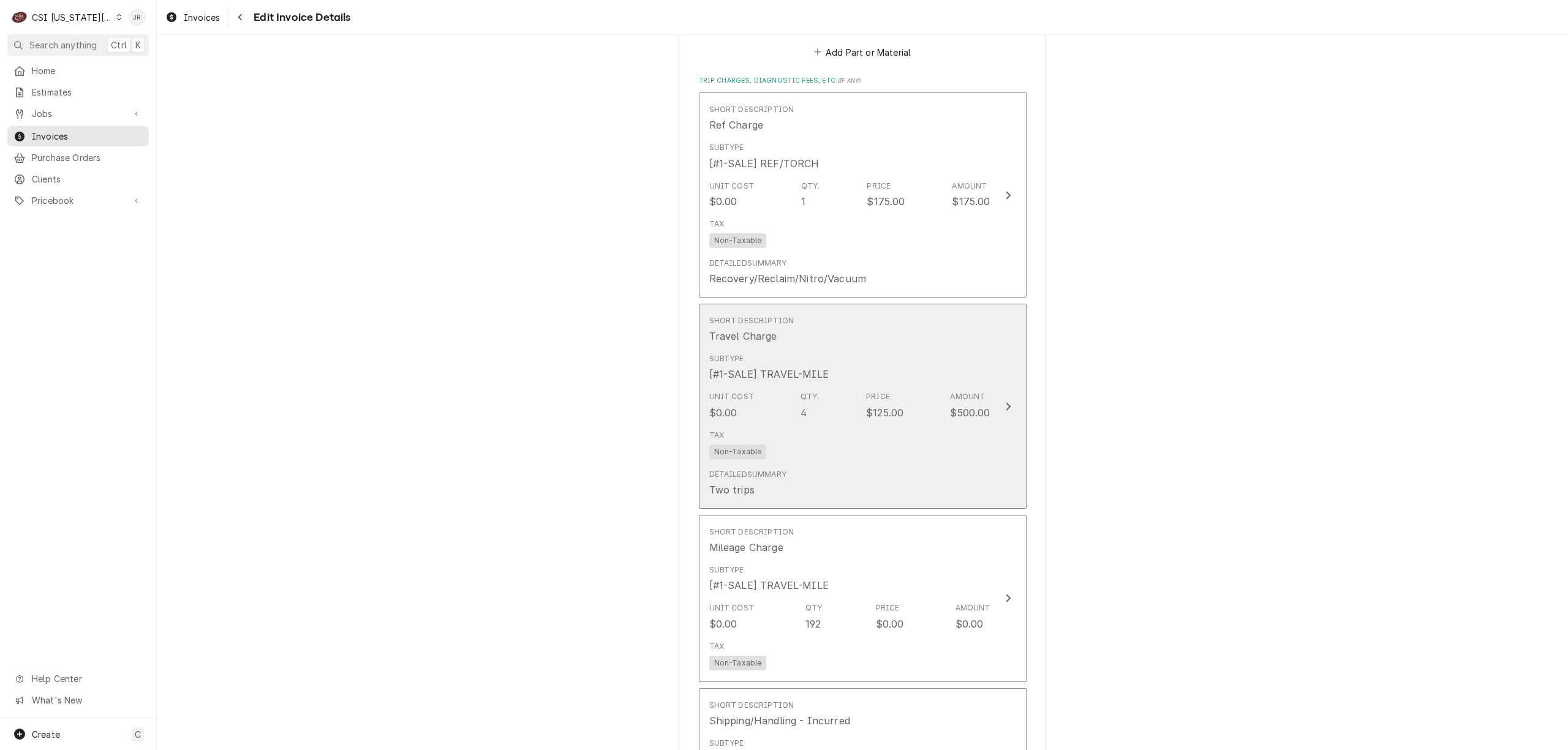
scroll to position [3282, 0]
click at [931, 366] on div "Subtype [#1-SALE] TRAVEL-MILE" at bounding box center [850, 368] width 281 height 38
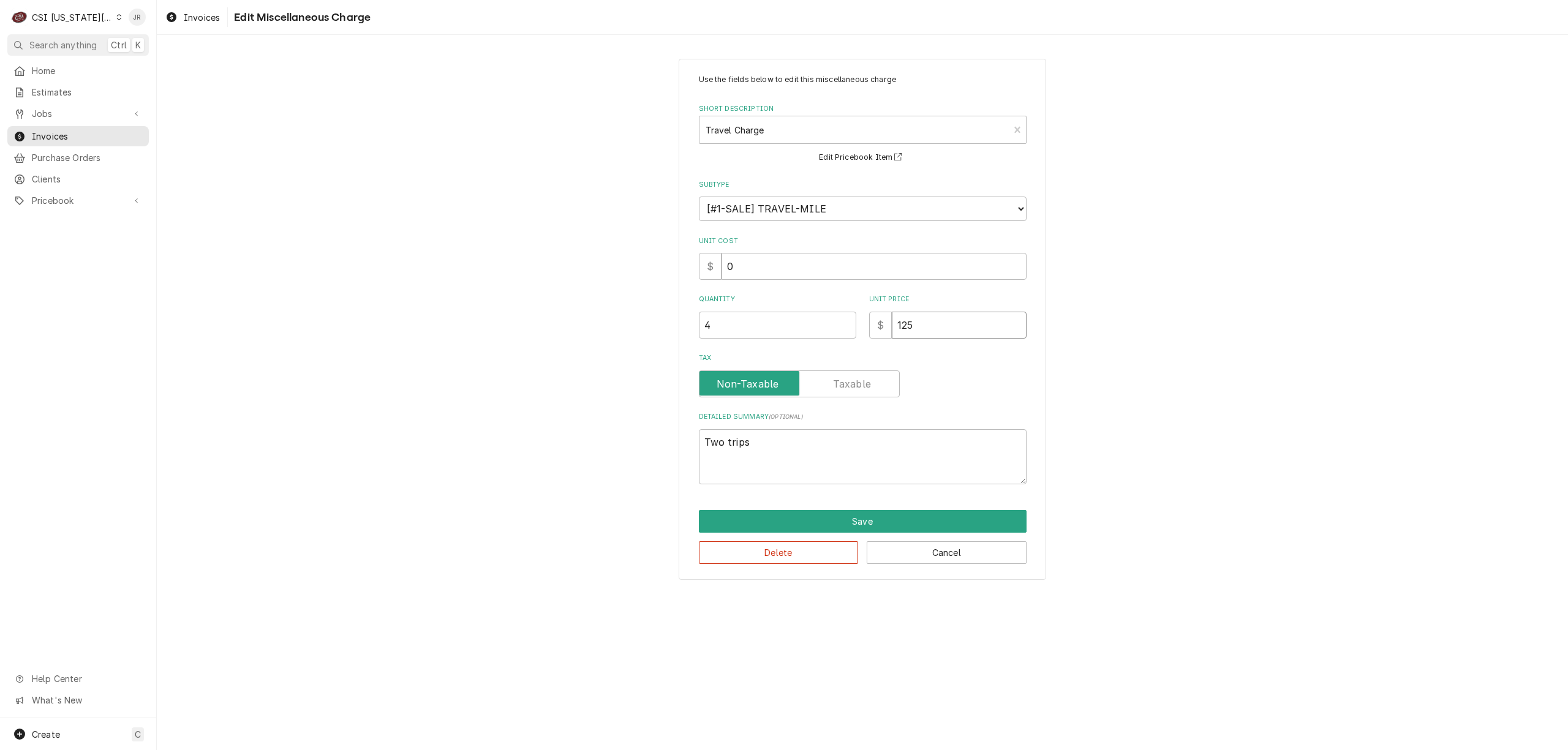
drag, startPoint x: 959, startPoint y: 332, endPoint x: 692, endPoint y: 292, distance: 270.0
click at [692, 292] on div "Use the fields below to edit this miscellaneous charge Short Description Travel…" at bounding box center [862, 319] width 367 height 521
type textarea "x"
type input "0"
click at [817, 522] on button "Save" at bounding box center [863, 521] width 328 height 23
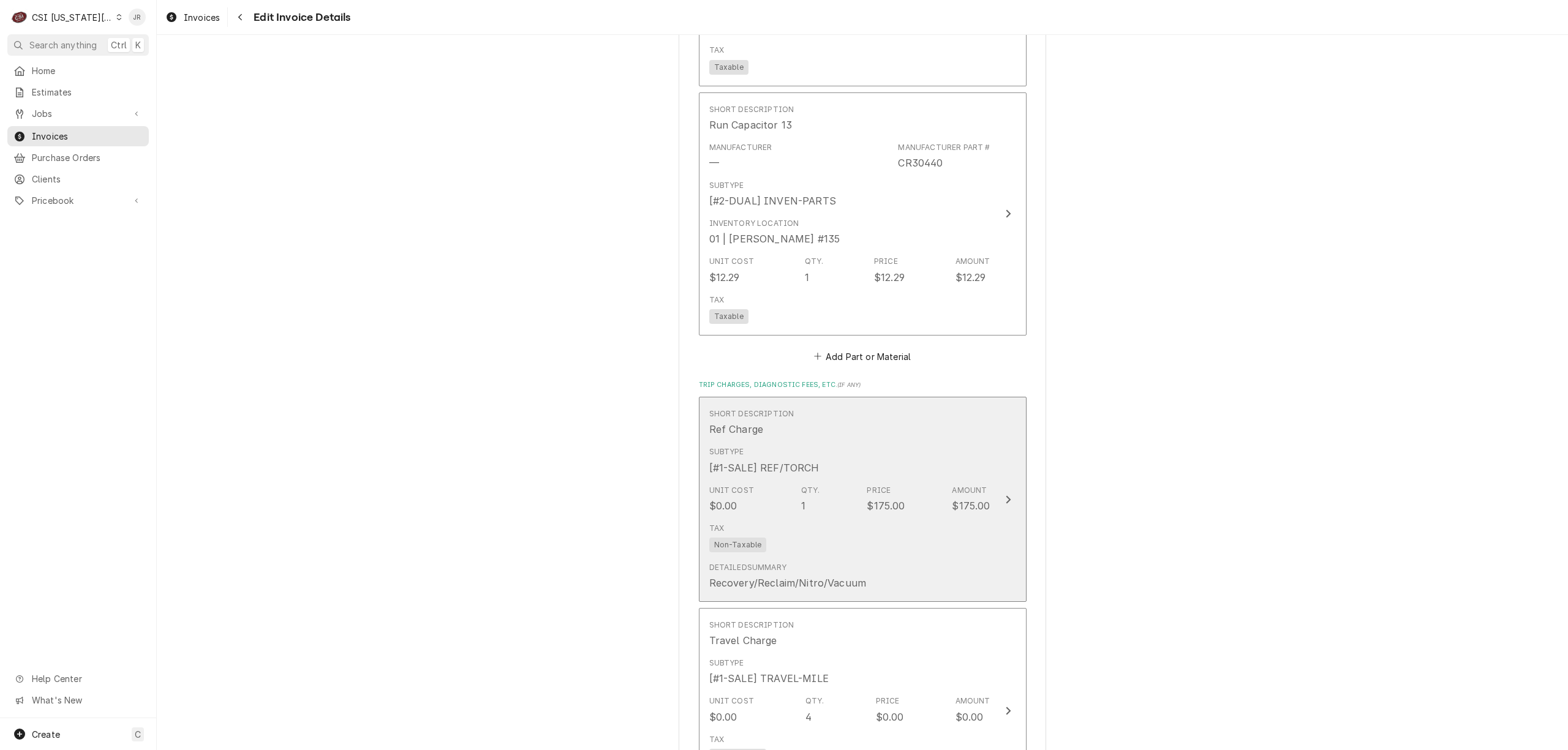
scroll to position [2928, 0]
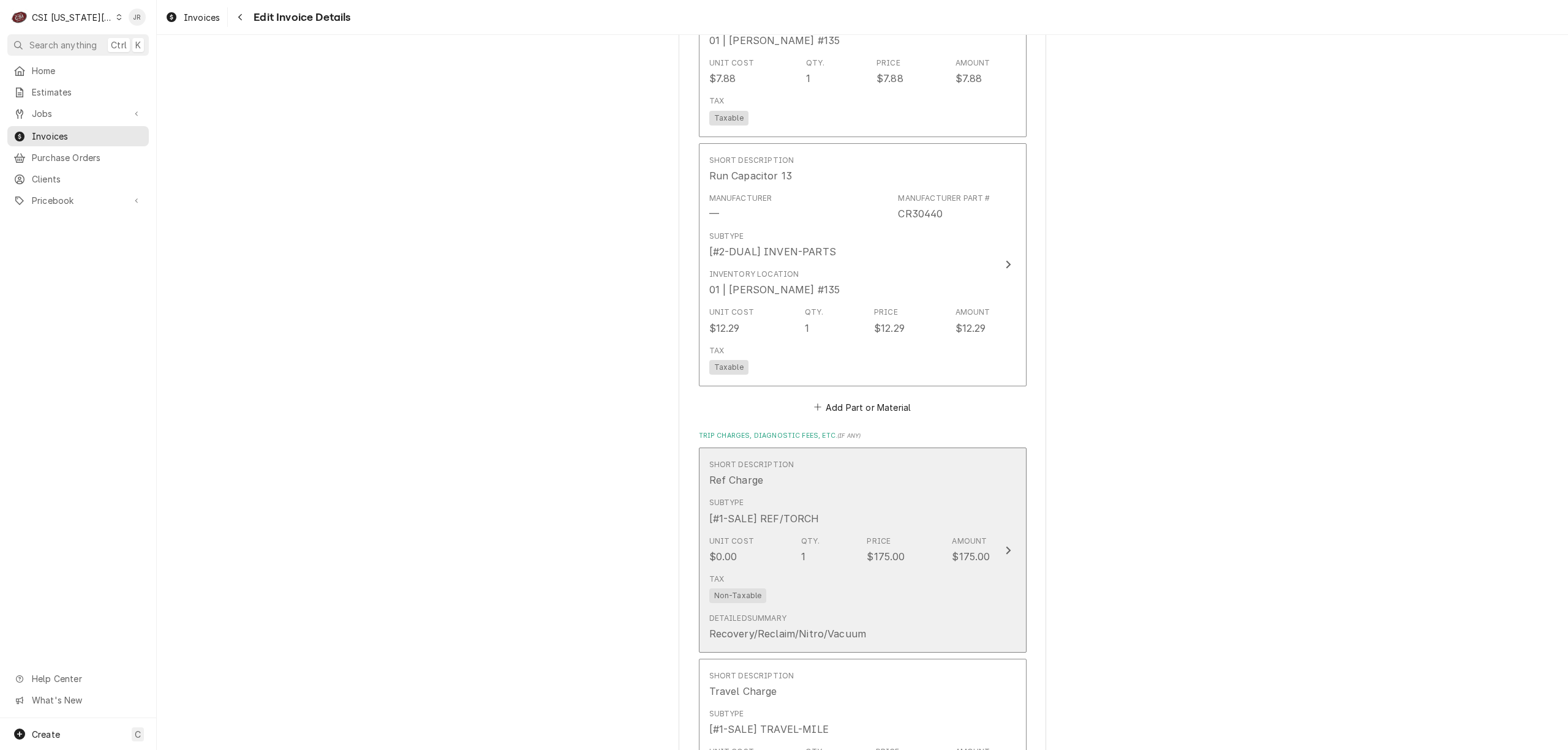
click at [940, 515] on div "Subtype [#1-SALE] REF/TORCH" at bounding box center [850, 511] width 281 height 38
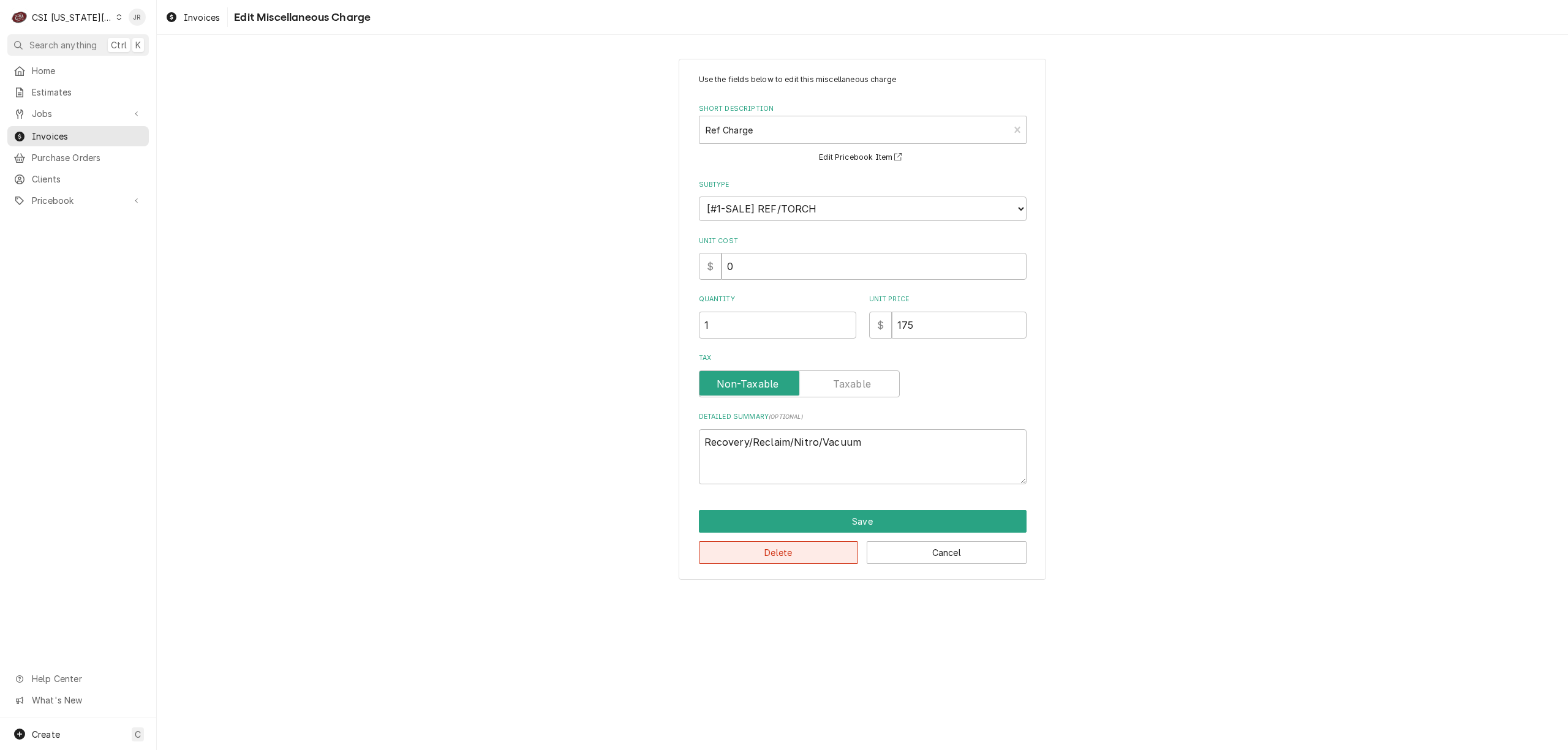
click at [796, 548] on button "Delete" at bounding box center [779, 553] width 160 height 23
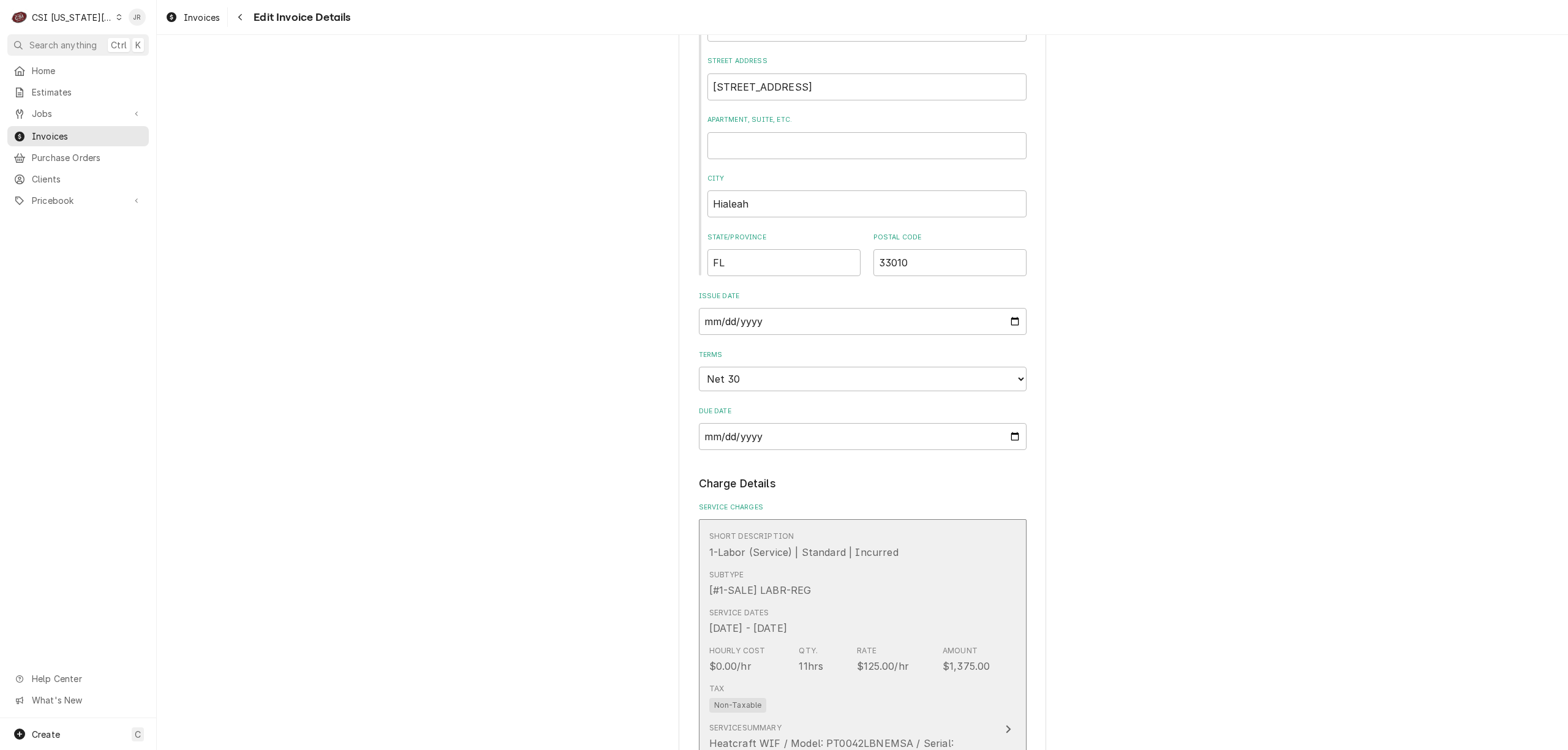
scroll to position [701, 0]
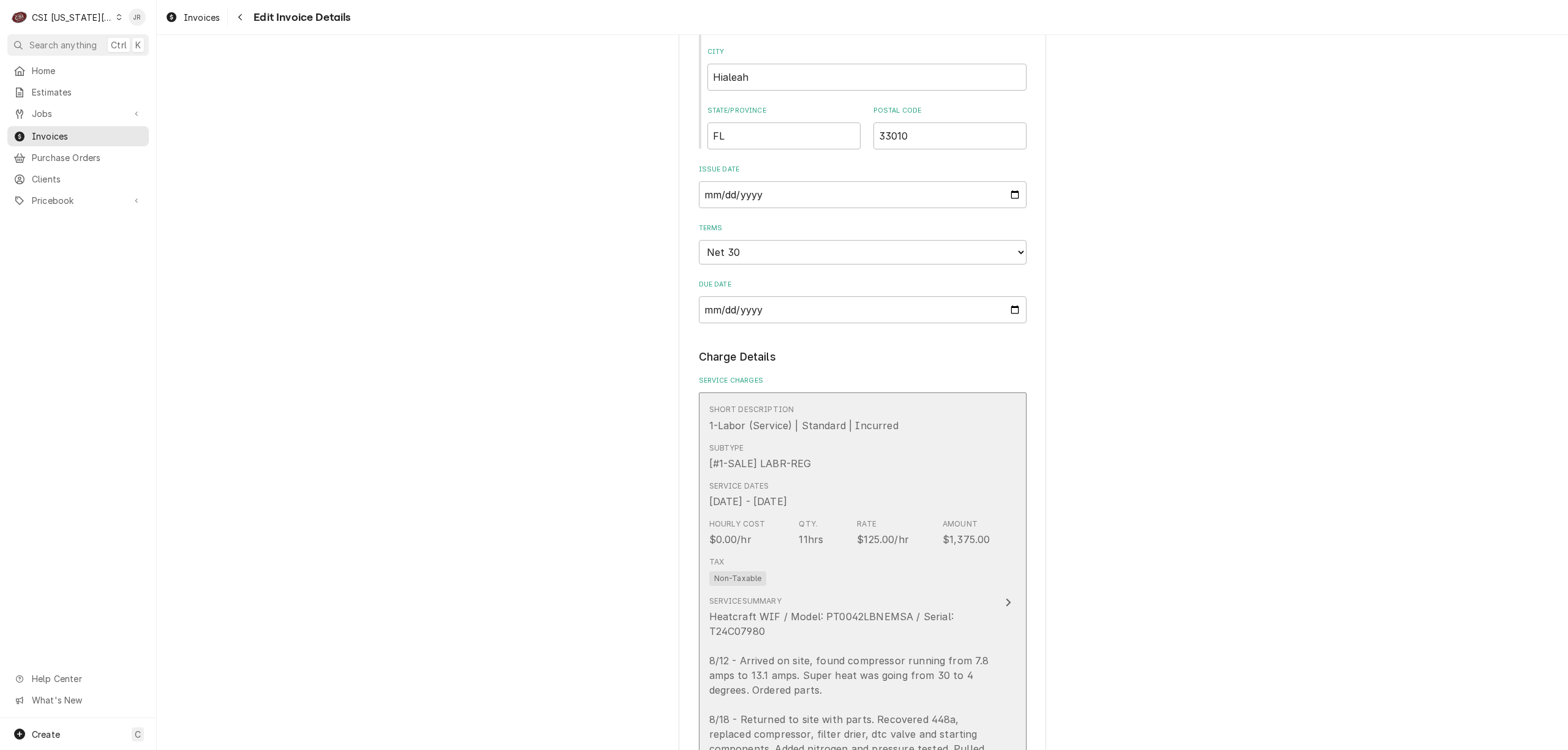
click at [734, 598] on div "Service Summary" at bounding box center [745, 601] width 72 height 11
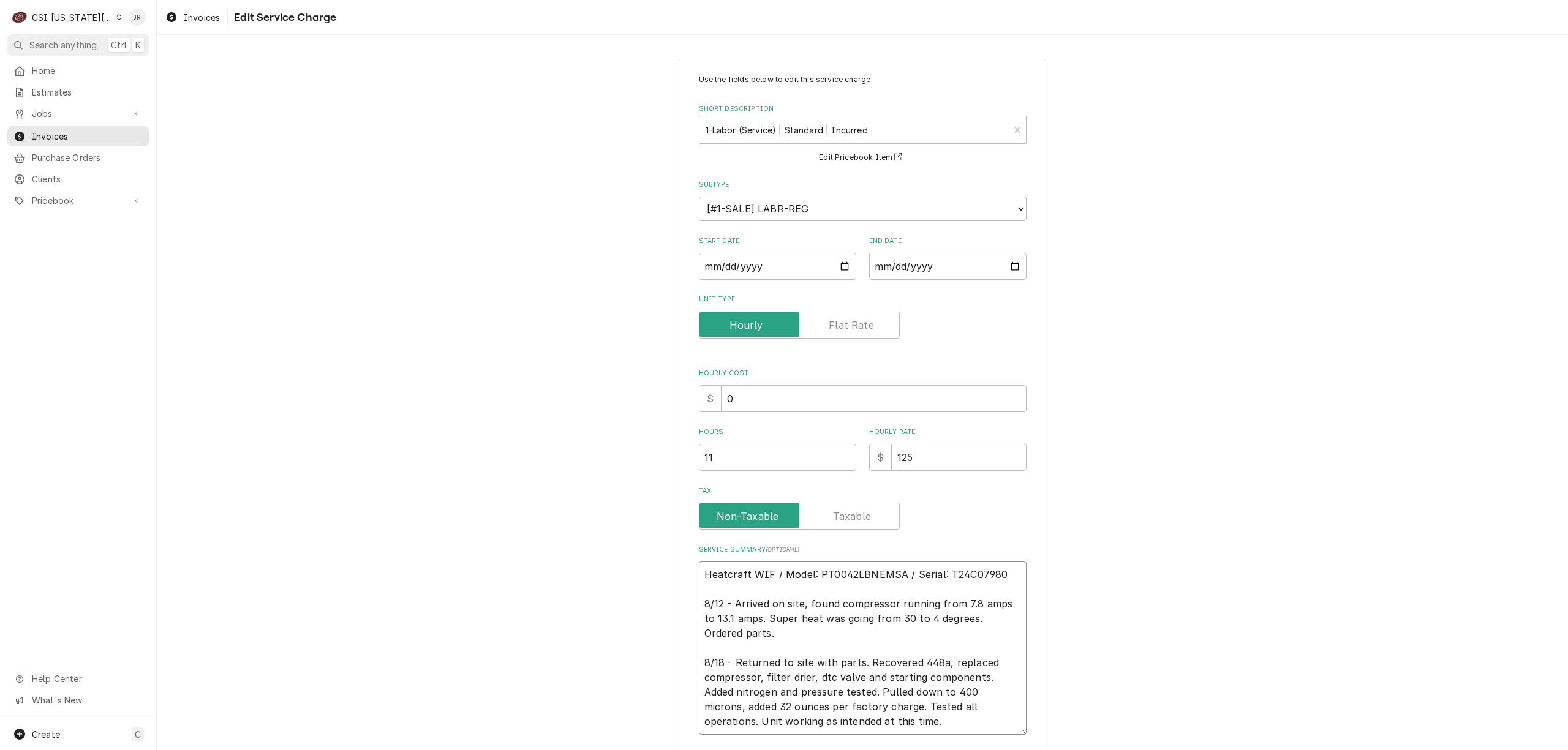
click at [878, 675] on textarea "Heatcraft WIF / Model: PT0042LBNEMSA / Serial: T24C07980 8/12 - Arrived on site…" at bounding box center [863, 648] width 328 height 173
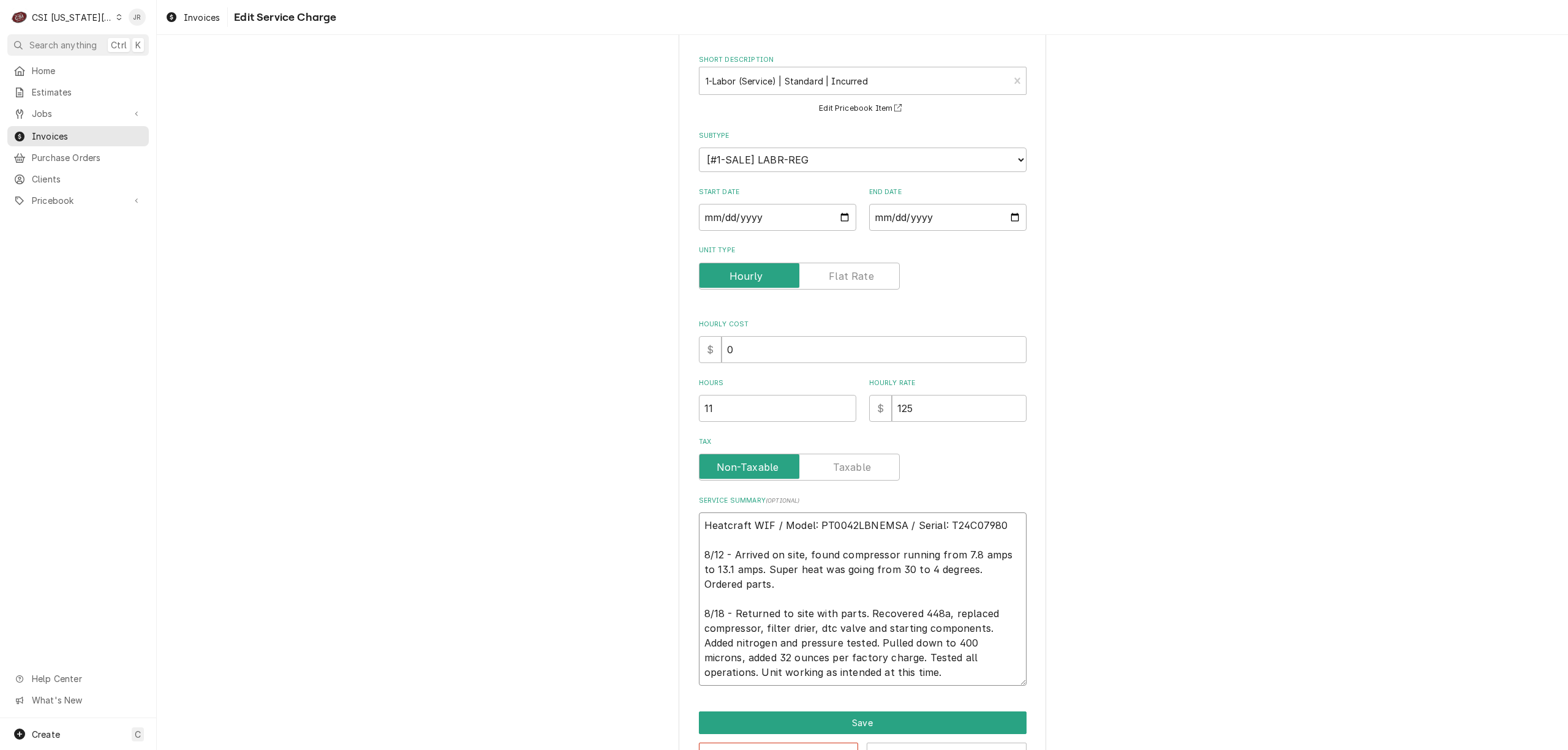
scroll to position [91, 0]
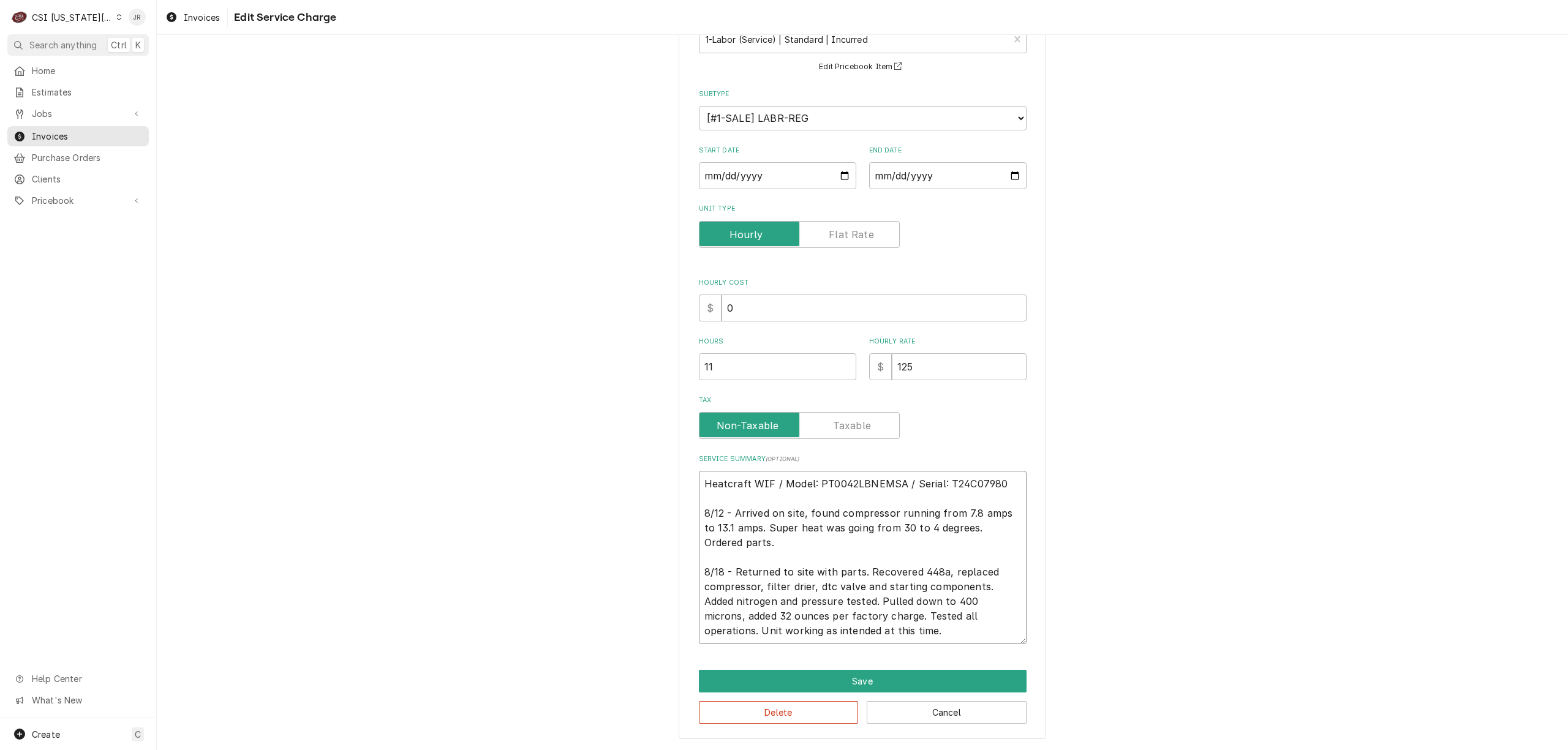
click at [856, 637] on textarea "Heatcraft WIF / Model: PT0042LBNEMSA / Serial: T24C07980 8/12 - Arrived on site…" at bounding box center [863, 558] width 328 height 173
type textarea "x"
type textarea "Heatcraft WIF / Model: PT0042LBNEMSA / Serial: T24C07980 8/12 - Arrived on site…"
type textarea "x"
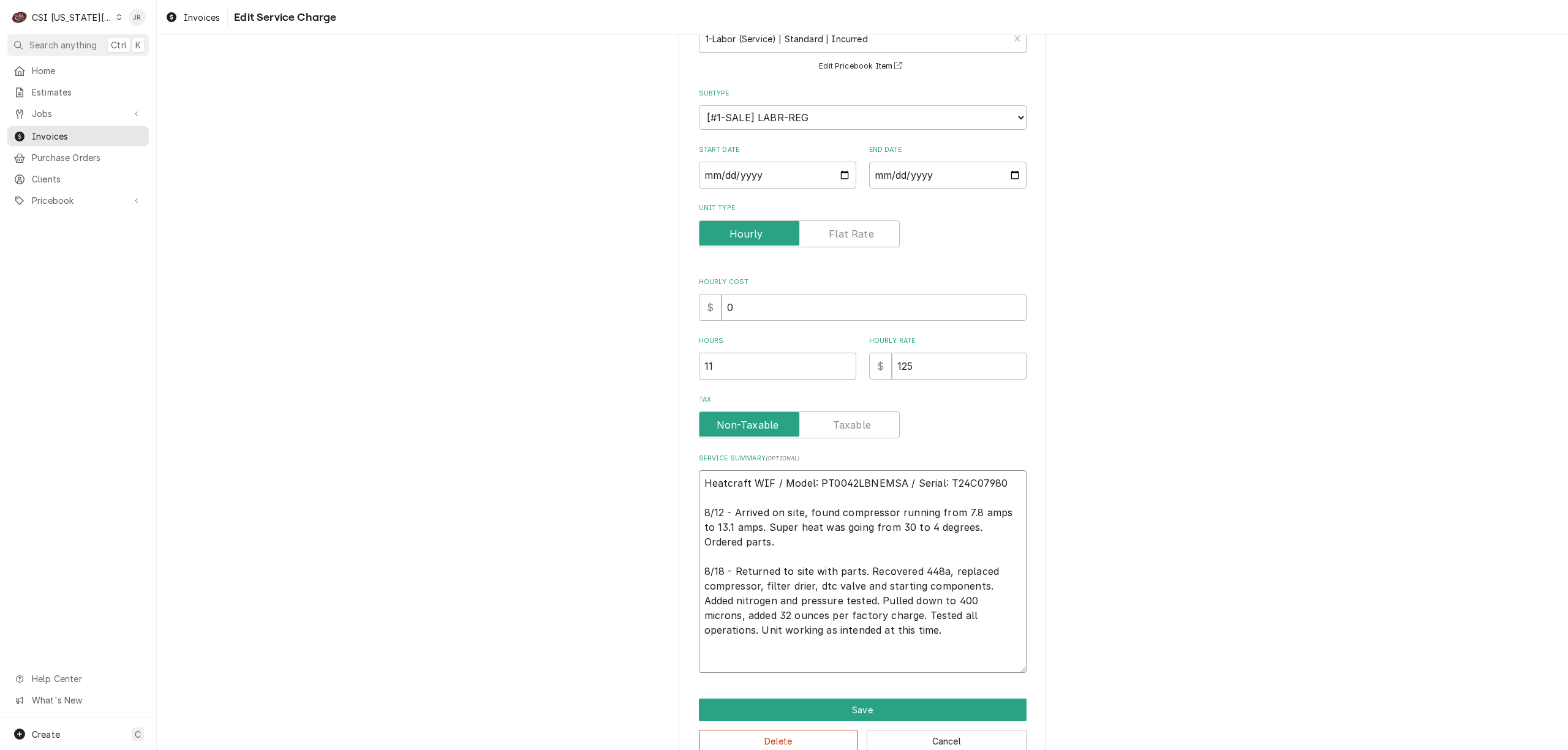
type textarea "Heatcraft WIF / Model: PT0042LBNEMSA / Serial: T24C07980 8/12 - Arrived on site…"
click at [799, 664] on textarea "Heatcraft WIF / Model: PT0042LBNEMSA / Serial: T24C07980 8/12 - Arrived on site…" at bounding box center [863, 572] width 328 height 202
paste textarea "ZF05KAEPFV818"
type textarea "x"
type textarea "Heatcraft WIF / Model: PT0042LBNEMSA / Serial: T24C07980 8/12 - Arrived on site…"
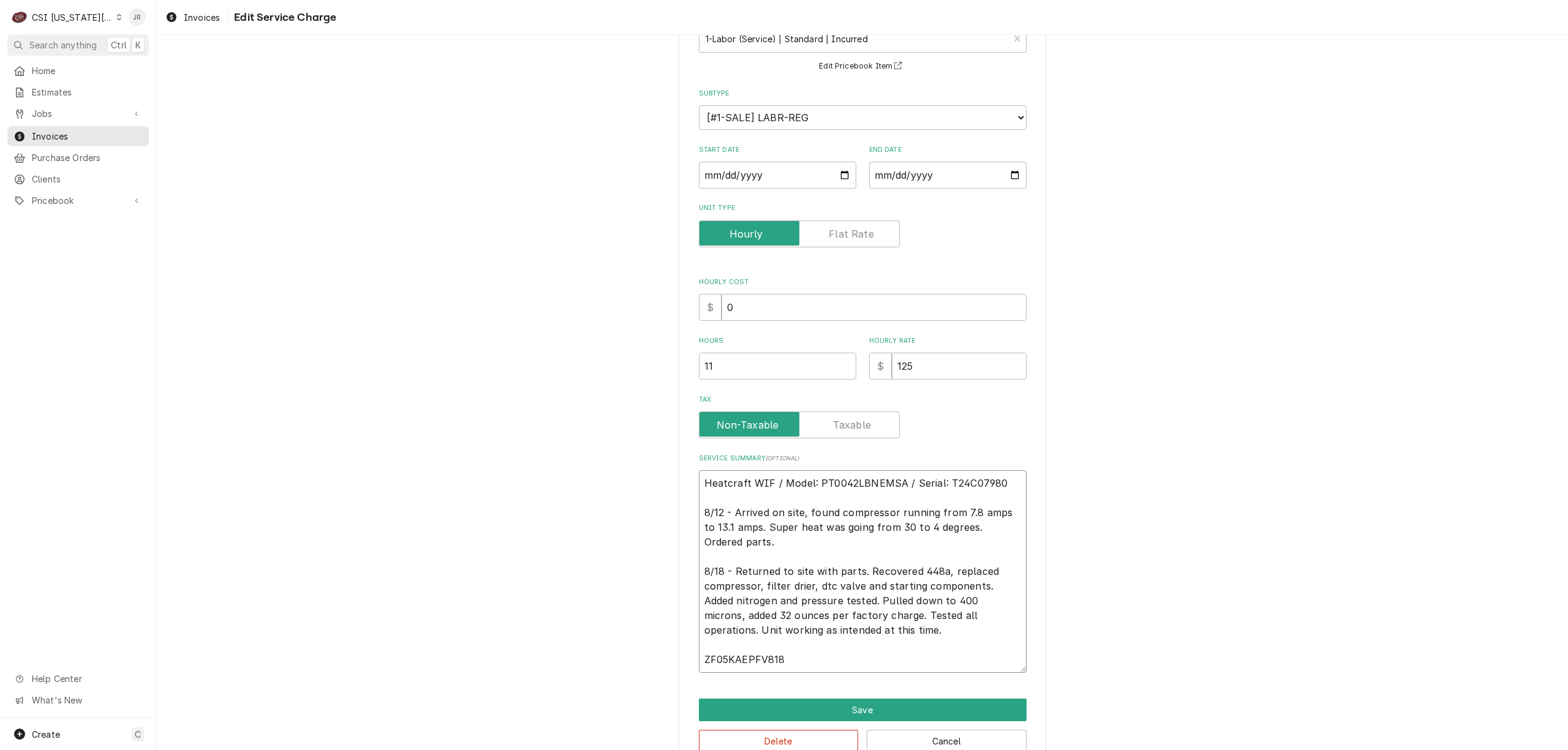
click at [783, 639] on textarea "Heatcraft WIF / Model: PT0042LBNEMSA / Serial: T24C07980 8/12 - Arrived on site…" at bounding box center [863, 572] width 328 height 202
type textarea "x"
type textarea "Heatcraft WIF / Model: PT0042LBNEMSA / Serial: T24C07980 8/12 - Arrived on site…"
type textarea "x"
type textarea "Heatcraft WIF / Model: PT0042LBNEMSA / Serial: T24C07980 8/12 - Arrived on site…"
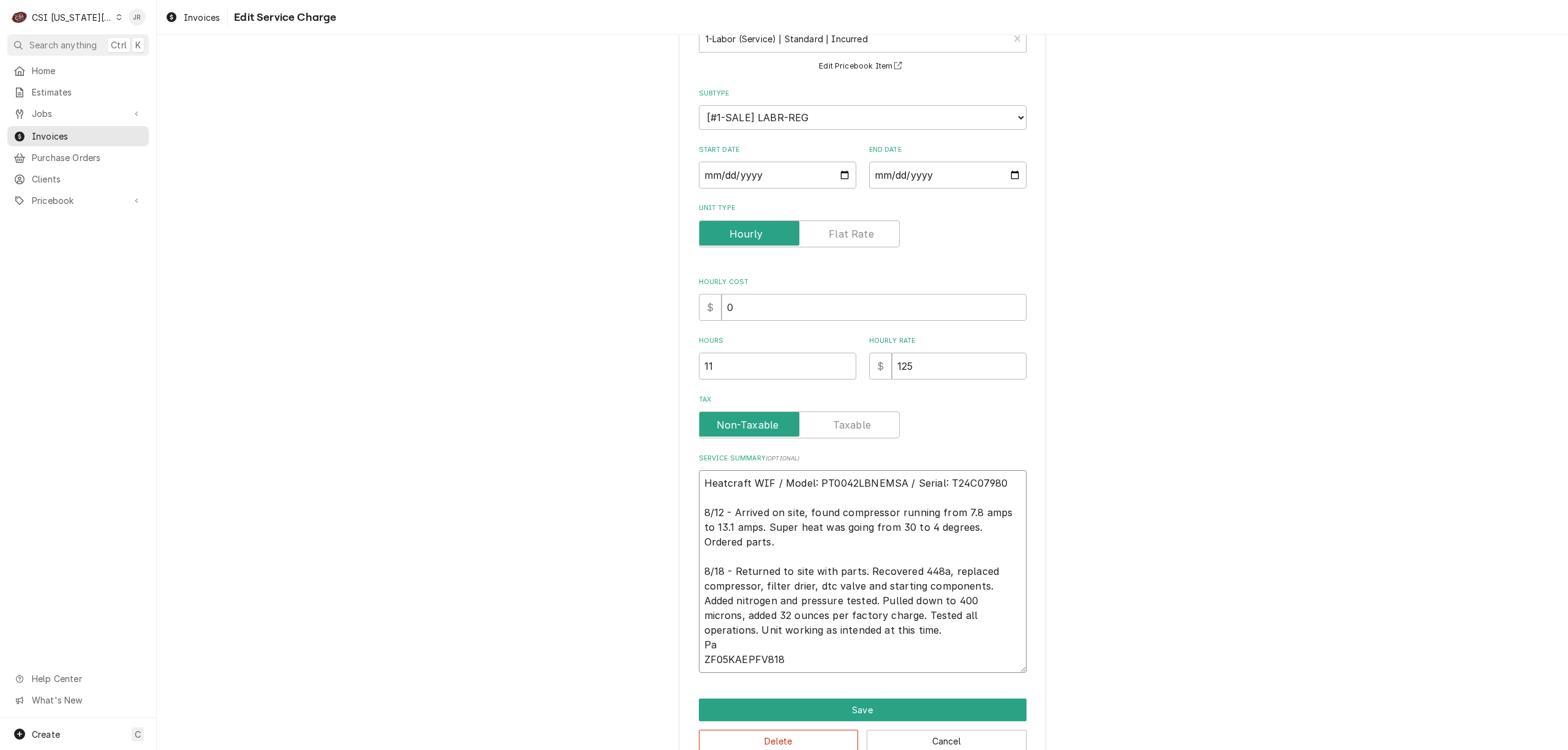
type textarea "x"
type textarea "Heatcraft WIF / Model: PT0042LBNEMSA / Serial: T24C07980 8/12 - Arrived on site…"
type textarea "x"
type textarea "Heatcraft WIF / Model: PT0042LBNEMSA / Serial: T24C07980 8/12 - Arrived on site…"
type textarea "x"
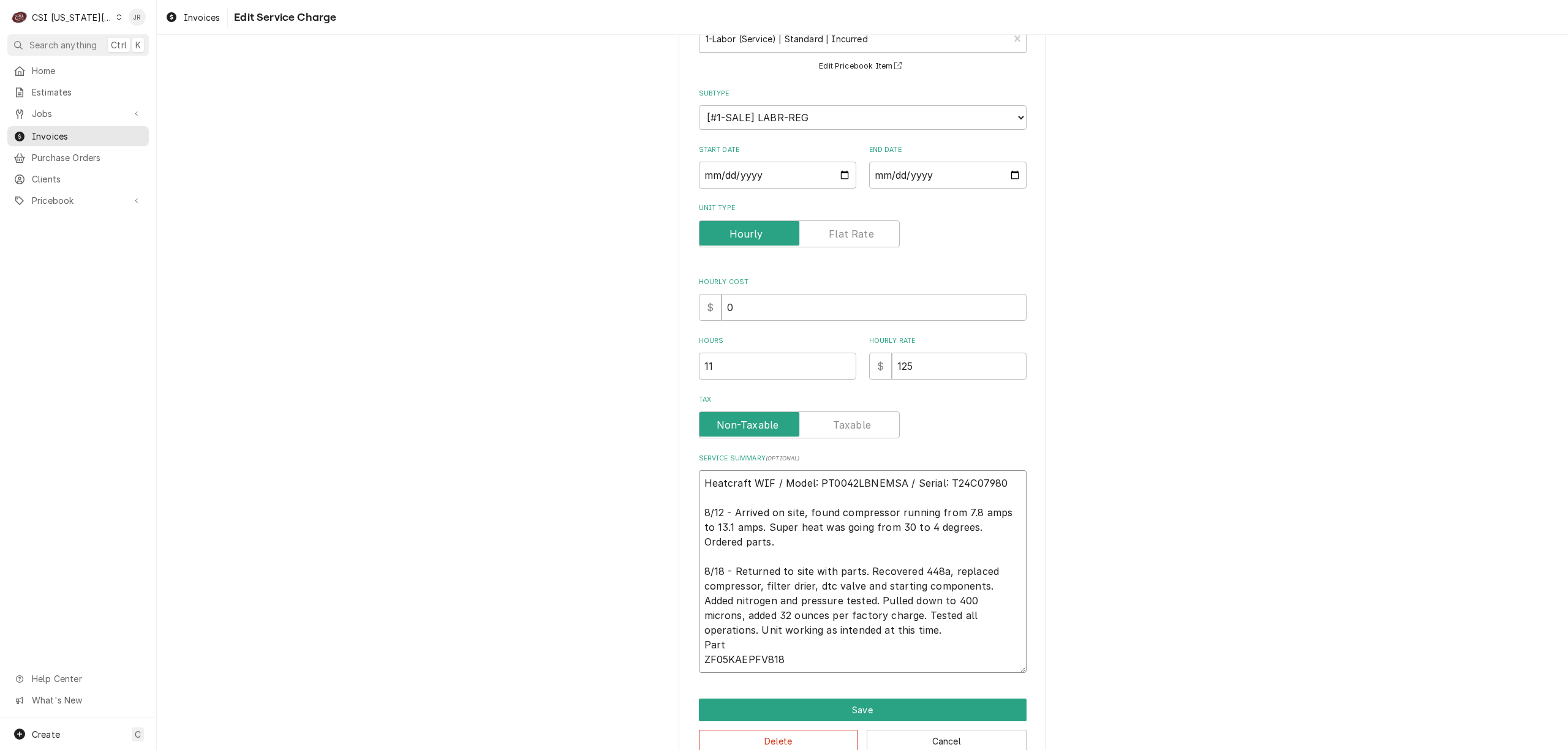
type textarea "Heatcraft WIF / Model: PT0042LBNEMSA / Serial: T24C07980 8/12 - Arrived on site…"
type textarea "x"
type textarea "Heatcraft WIF / Model: PT0042LBNEMSA / Serial: T24C07980 8/12 - Arrived on site…"
type textarea "x"
type textarea "Heatcraft WIF / Model: PT0042LBNEMSA / Serial: T24C07980 8/12 - Arrived on site…"
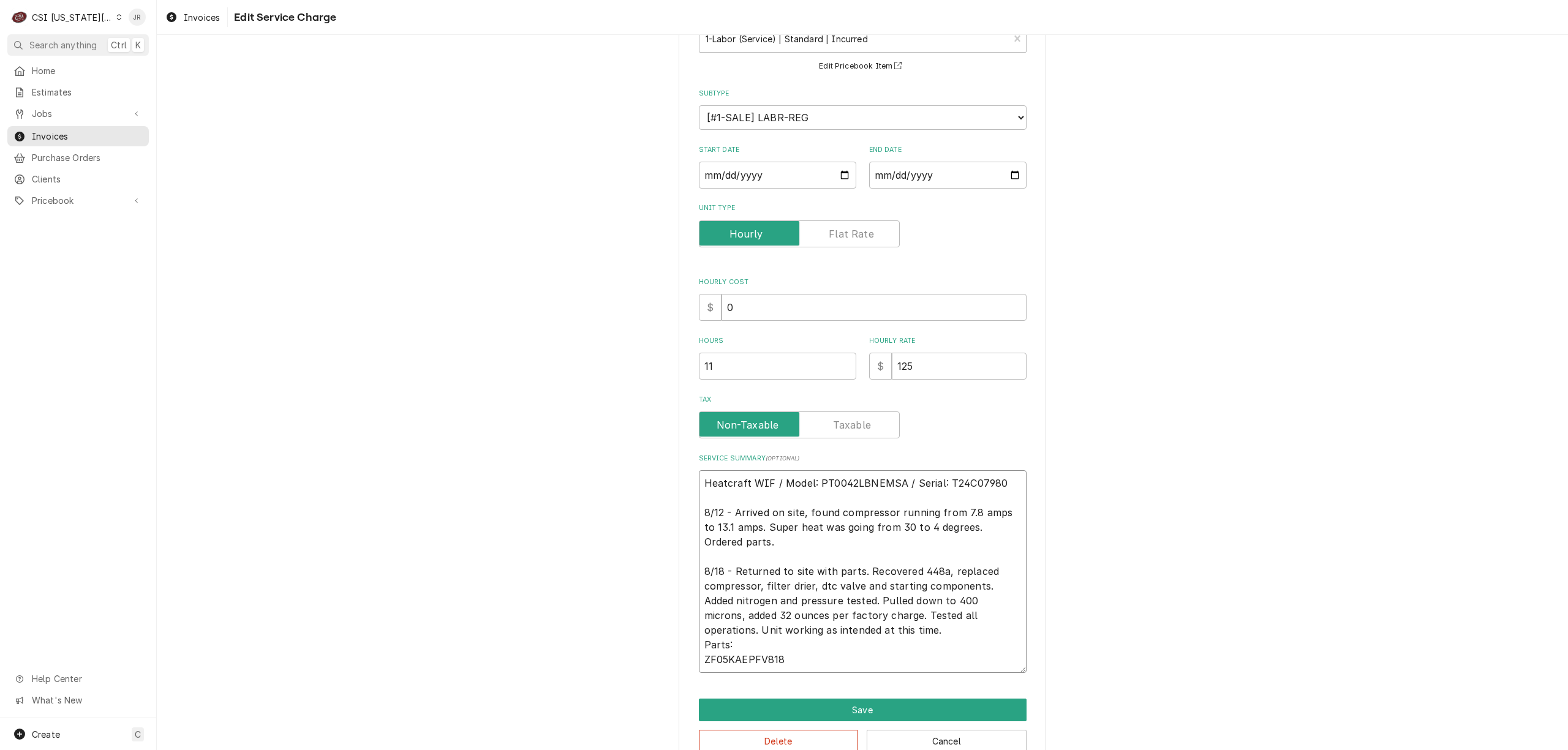
type textarea "x"
type textarea "Heatcraft WIF / Model: PT0042LBNEMSA / Serial: T24C07980 8/12 - Arrived on site…"
type textarea "x"
type textarea "Heatcraft WIF / Model: PT0042LBNEMSA / Serial: T24C07980 8/12 - Arrived on site…"
type textarea "x"
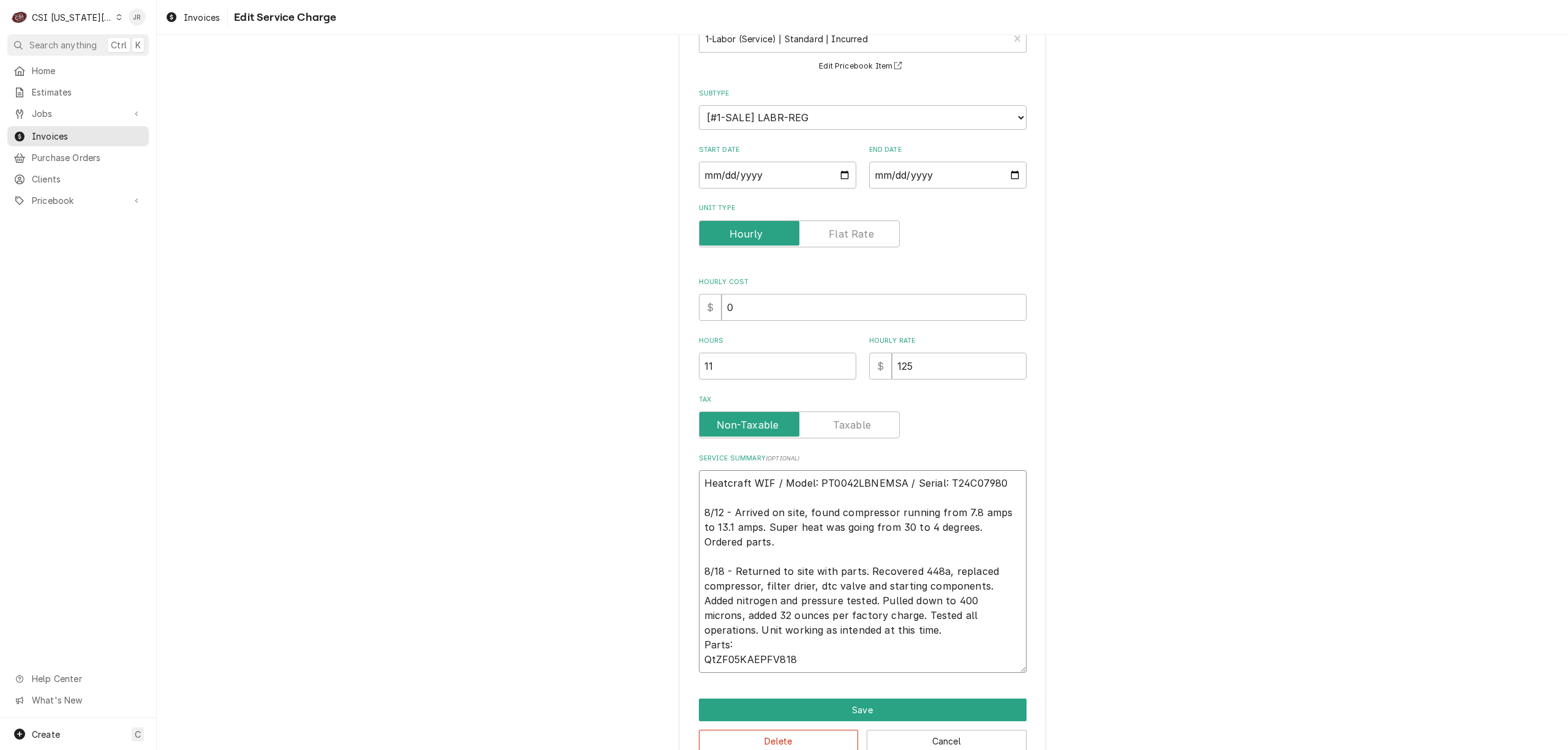
type textarea "Heatcraft WIF / Model: PT0042LBNEMSA / Serial: T24C07980 8/12 - Arrived on site…"
type textarea "x"
type textarea "Heatcraft WIF / Model: PT0042LBNEMSA / Serial: T24C07980 8/12 - Arrived on site…"
type textarea "x"
type textarea "Heatcraft WIF / Model: PT0042LBNEMSA / Serial: T24C07980 8/12 - Arrived on site…"
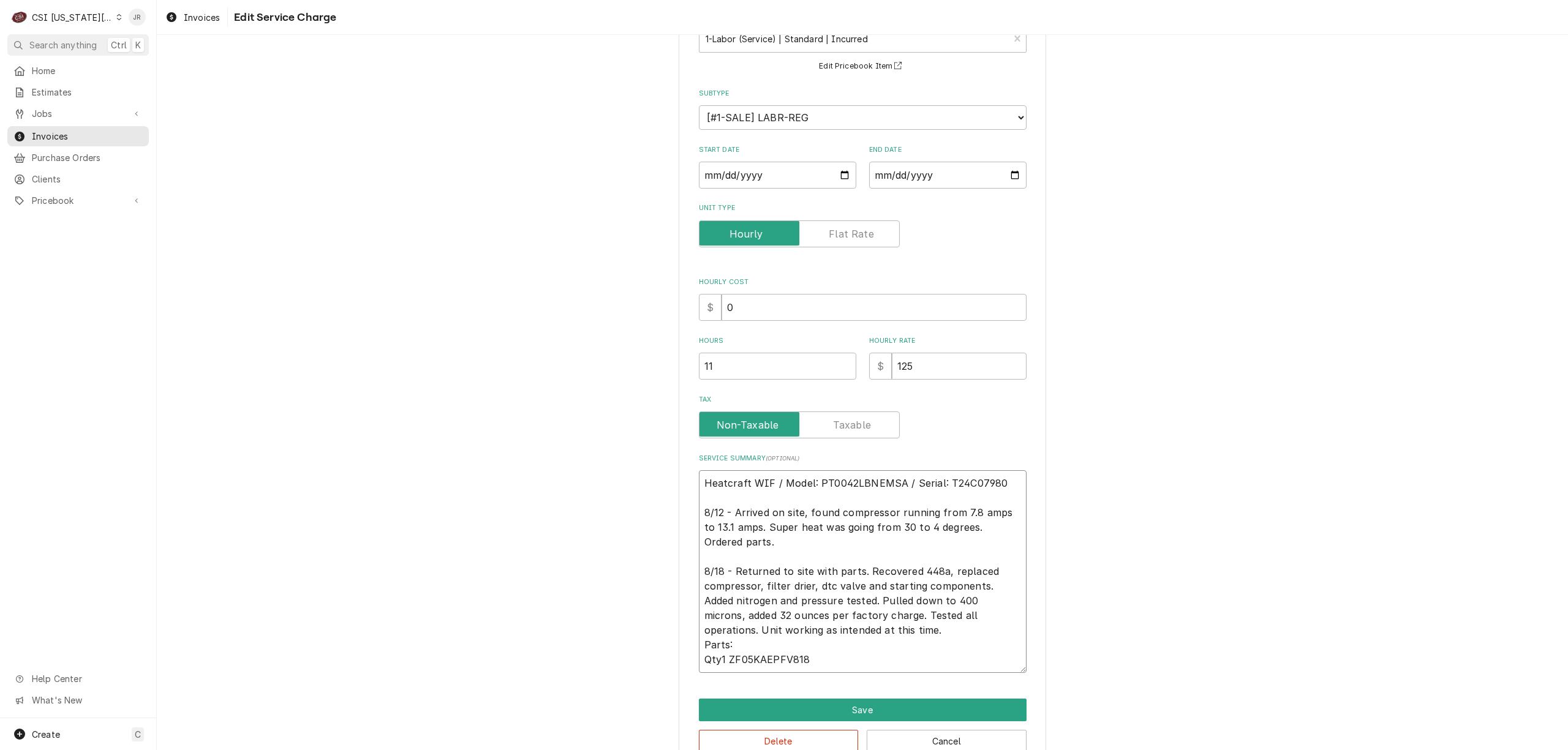
type textarea "x"
type textarea "Heatcraft WIF / Model: PT0042LBNEMSA / Serial: T24C07980 8/12 - Arrived on site…"
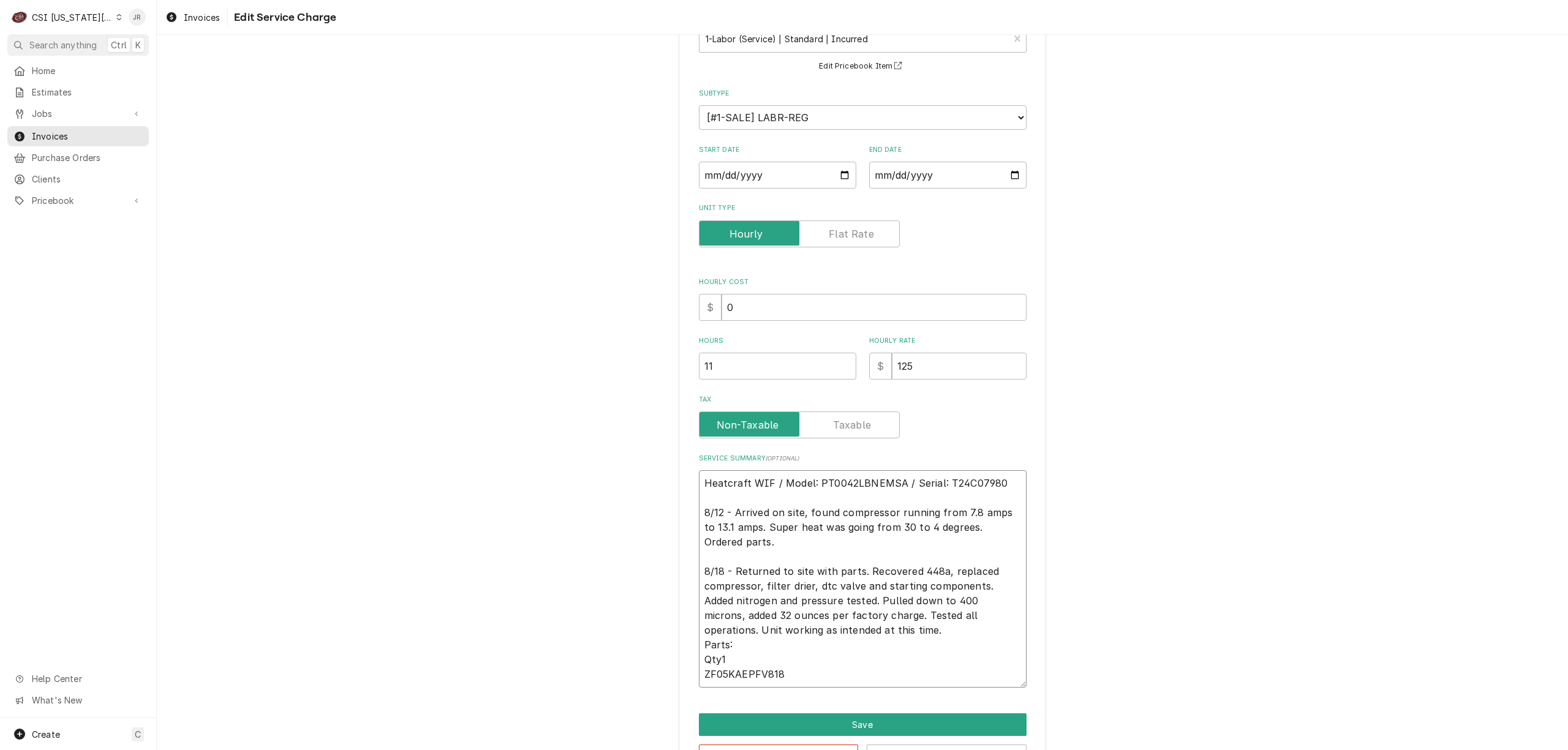
type textarea "x"
type textarea "Heatcraft WIF / Model: PT0042LBNEMSA / Serial: T24C07980 8/12 - Arrived on site…"
type textarea "x"
type textarea "Heatcraft WIF / Model: PT0042LBNEMSA / Serial: T24C07980 8/12 - Arrived on site…"
type textarea "x"
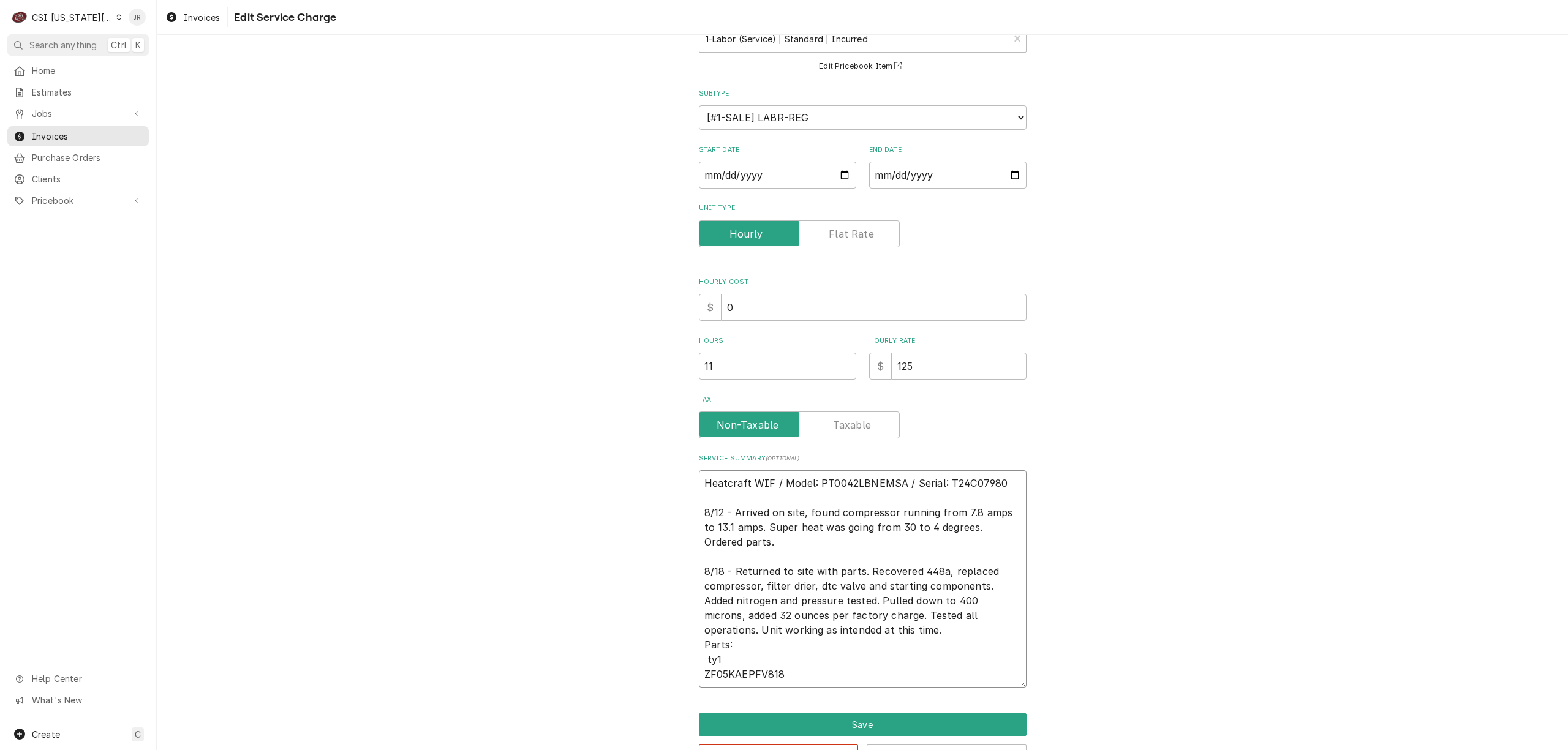
type textarea "Heatcraft WIF / Model: PT0042LBNEMSA / Serial: T24C07980 8/12 - Arrived on site…"
type textarea "x"
type textarea "Heatcraft WIF / Model: PT0042LBNEMSA / Serial: T24C07980 8/12 - Arrived on site…"
type textarea "x"
type textarea "Heatcraft WIF / Model: PT0042LBNEMSA / Serial: T24C07980 8/12 - Arrived on site…"
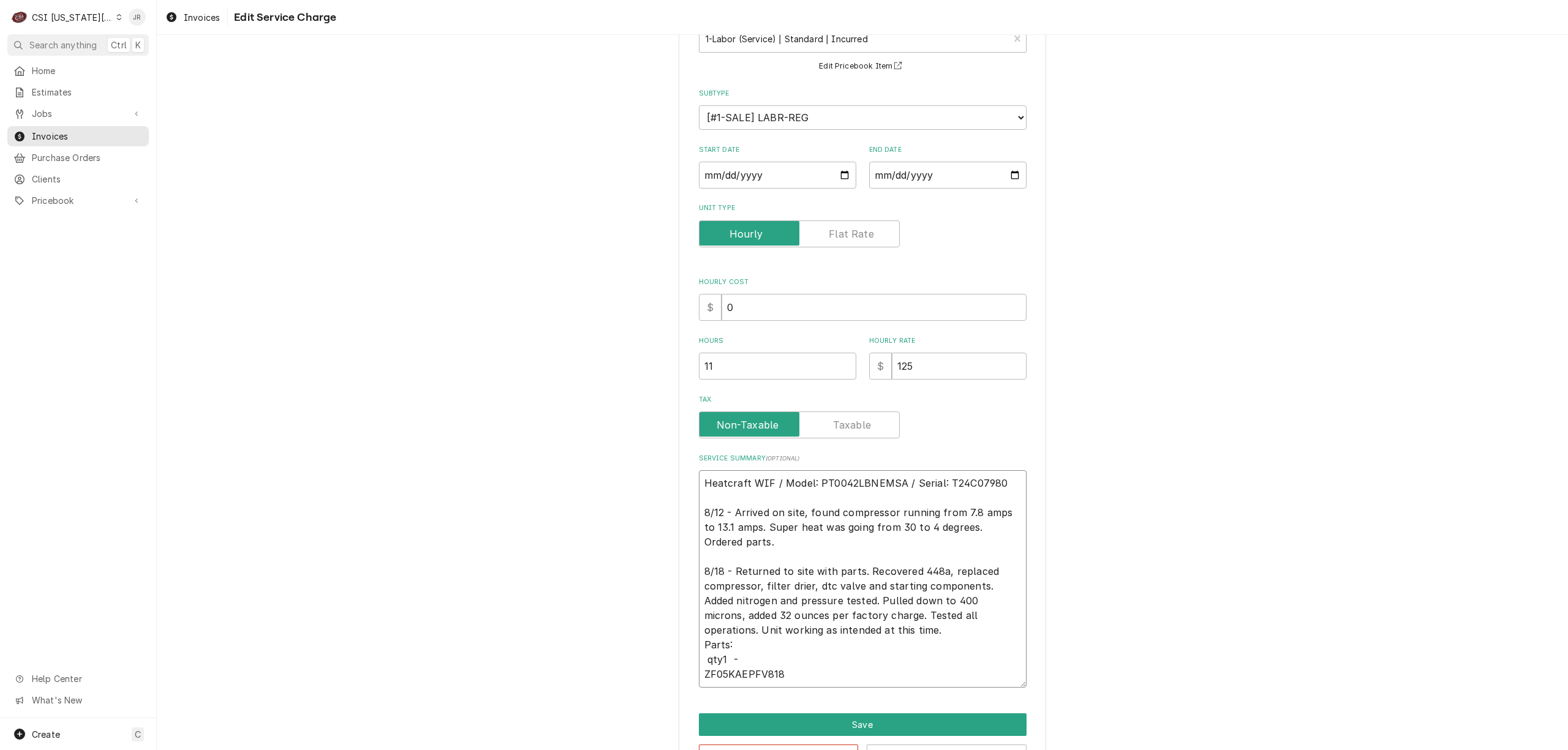
type textarea "x"
type textarea "Heatcraft WIF / Model: PT0042LBNEMSA / Serial: T24C07980 8/12 - Arrived on site…"
type textarea "x"
type textarea "Heatcraft WIF / Model: PT0042LBNEMSA / Serial: T24C07980 8/12 - Arrived on site…"
type textarea "x"
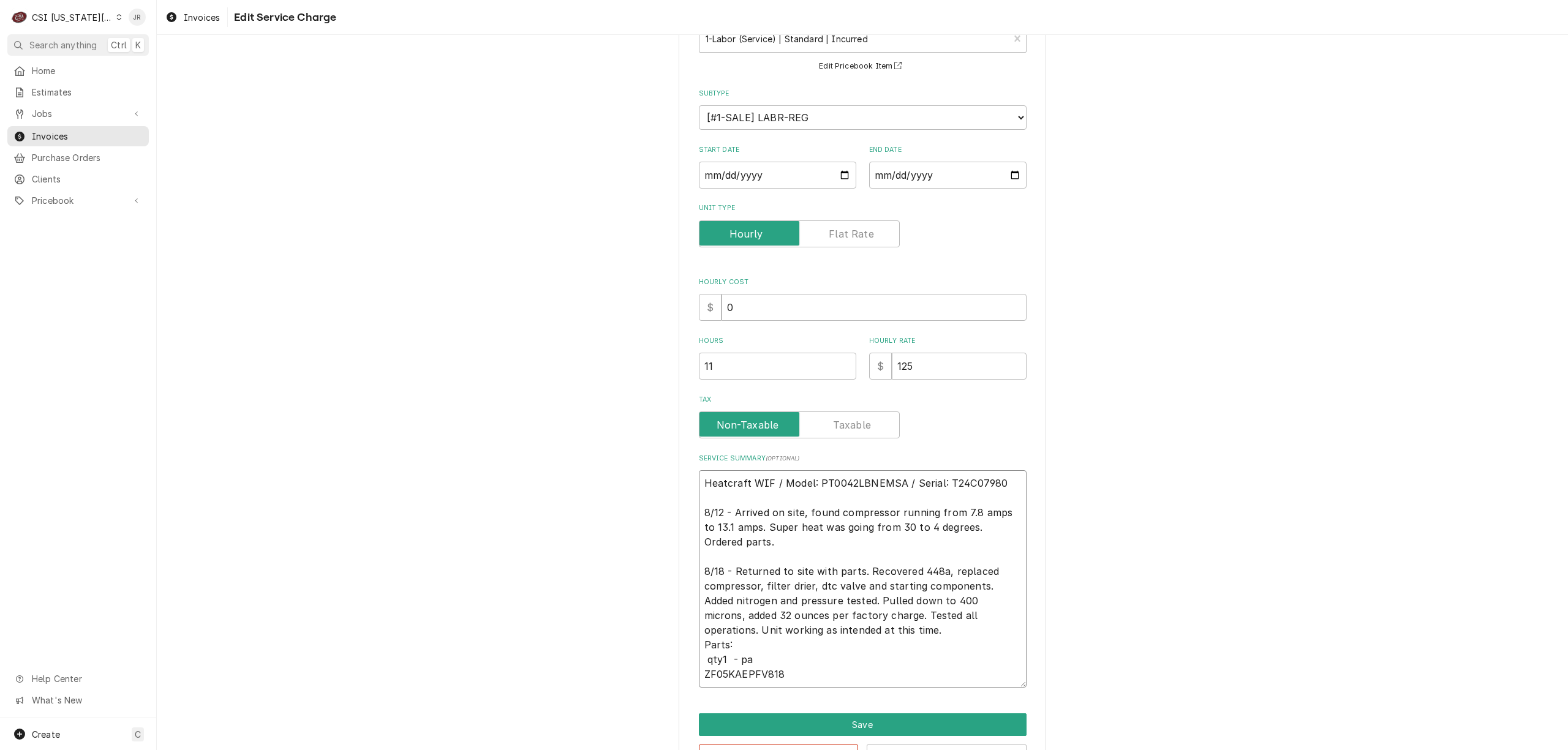
type textarea "Heatcraft WIF / Model: PT0042LBNEMSA / Serial: T24C07980 8/12 - Arrived on site…"
type textarea "x"
type textarea "Heatcraft WIF / Model: PT0042LBNEMSA / Serial: T24C07980 8/12 - Arrived on site…"
type textarea "x"
type textarea "Heatcraft WIF / Model: PT0042LBNEMSA / Serial: T24C07980 8/12 - Arrived on site…"
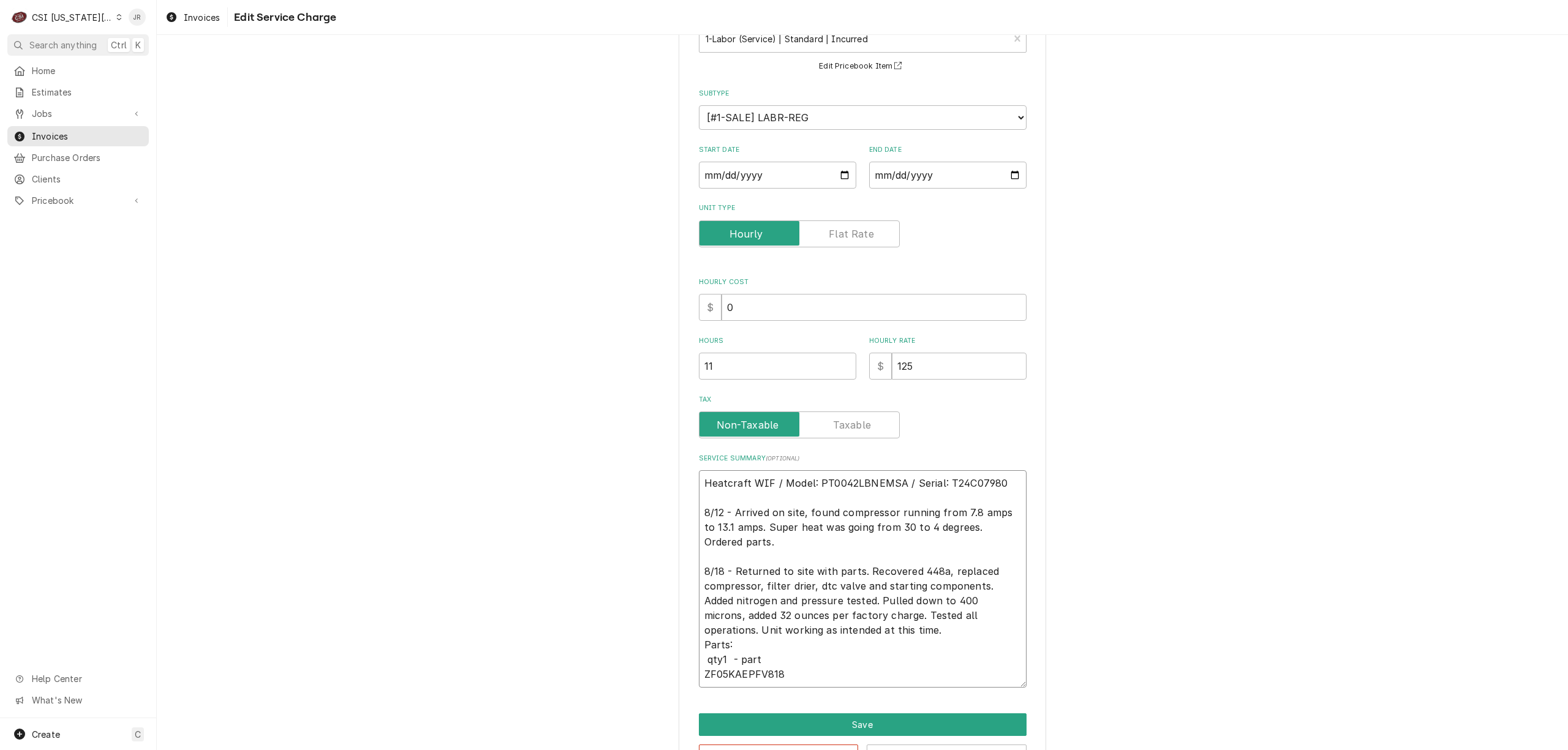
type textarea "x"
type textarea "Heatcraft WIF / Model: PT0042LBNEMSA / Serial: T24C07980 8/12 - Arrived on site…"
type textarea "x"
type textarea "Heatcraft WIF / Model: PT0042LBNEMSA / Serial: T24C07980 8/12 - Arrived on site…"
type textarea "x"
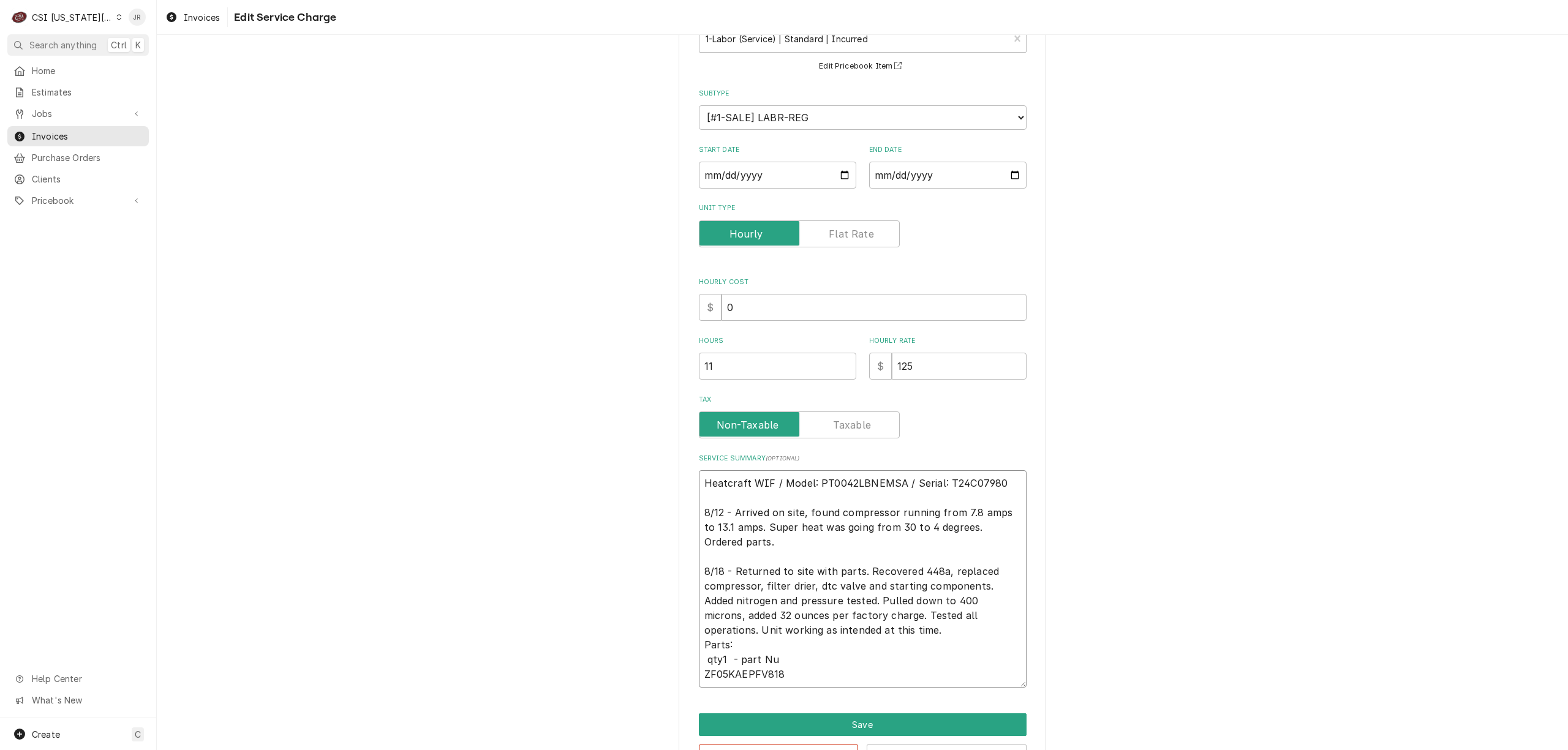
type textarea "Heatcraft WIF / Model: PT0042LBNEMSA / Serial: T24C07980 8/12 - Arrived on site…"
type textarea "x"
type textarea "Heatcraft WIF / Model: PT0042LBNEMSA / Serial: T24C07980 8/12 - Arrived on site…"
type textarea "x"
type textarea "Heatcraft WIF / Model: PT0042LBNEMSA / Serial: T24C07980 8/12 - Arrived on site…"
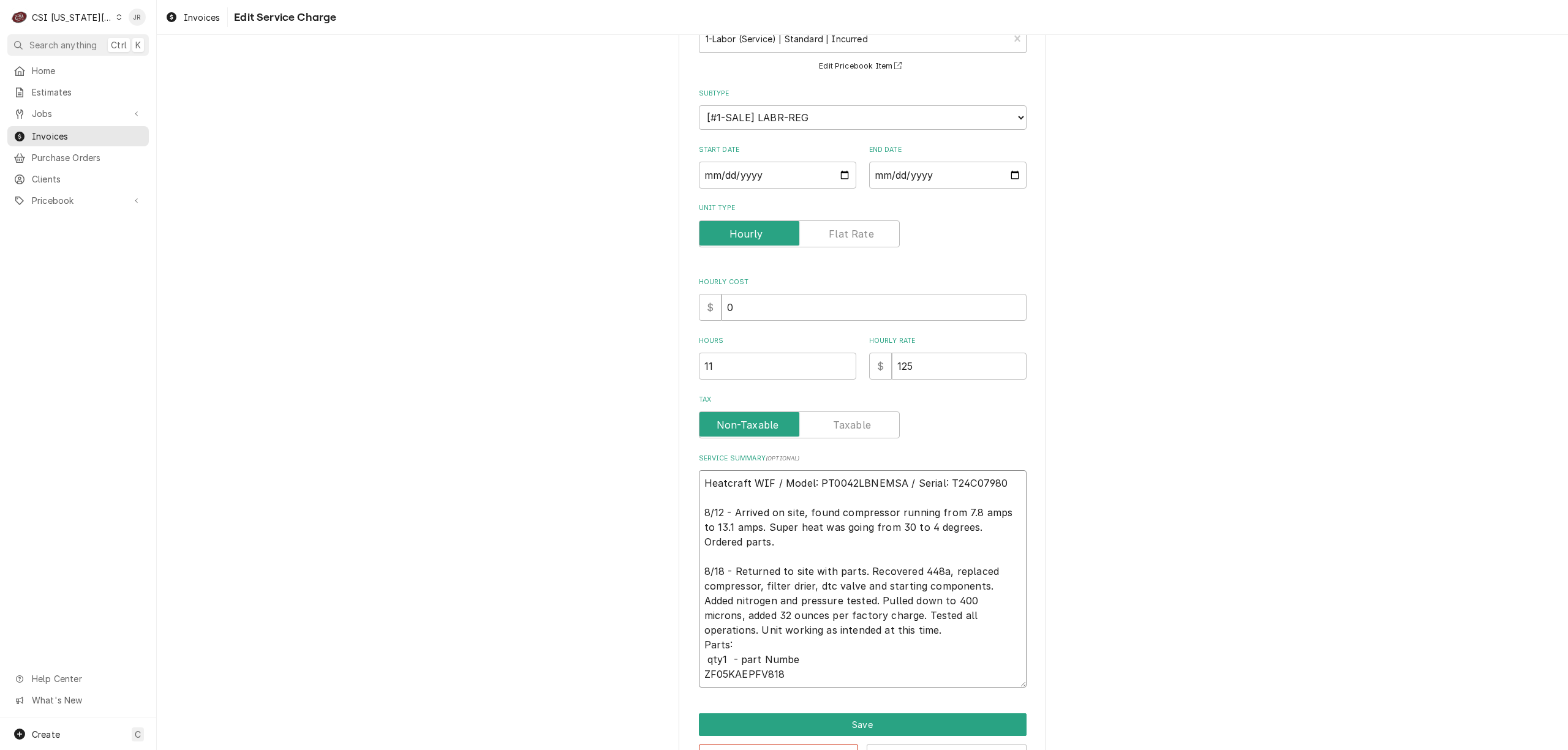
type textarea "x"
type textarea "Heatcraft WIF / Model: PT0042LBNEMSA / Serial: T24C07980 8/12 - Arrived on site…"
type textarea "x"
type textarea "Heatcraft WIF / Model: PT0042LBNEMSA / Serial: T24C07980 8/12 - Arrived on site…"
type textarea "x"
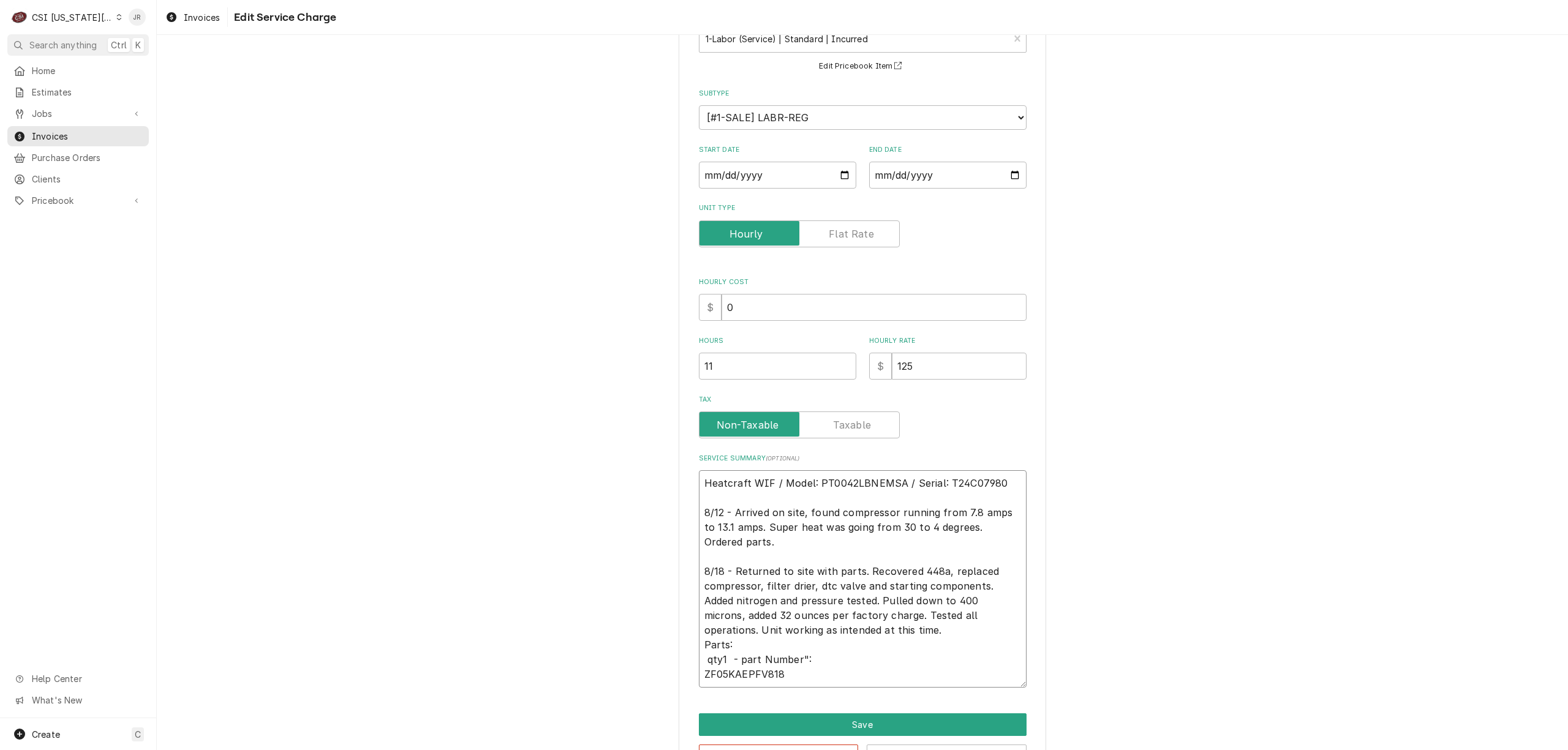
type textarea "Heatcraft WIF / Model: PT0042LBNEMSA / Serial: T24C07980 8/12 - Arrived on site…"
type textarea "x"
type textarea "Heatcraft WIF / Model: PT0042LBNEMSA / Serial: T24C07980 8/12 - Arrived on site…"
type textarea "x"
type textarea "Heatcraft WIF / Model: PT0042LBNEMSA / Serial: T24C07980 8/12 - Arrived on site…"
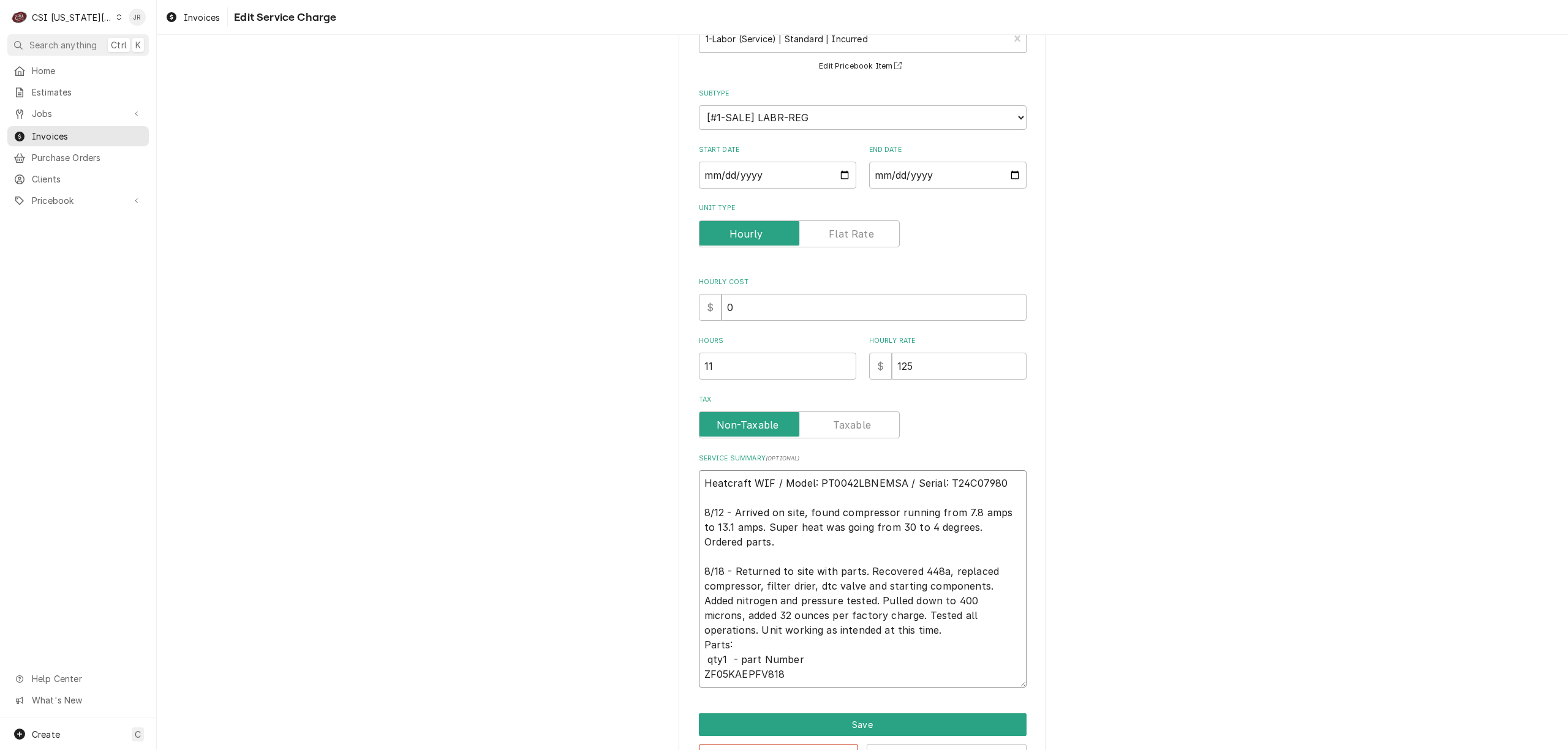
type textarea "x"
type textarea "Heatcraft WIF / Model: PT0042LBNEMSA / Serial: T24C07980 8/12 - Arrived on site…"
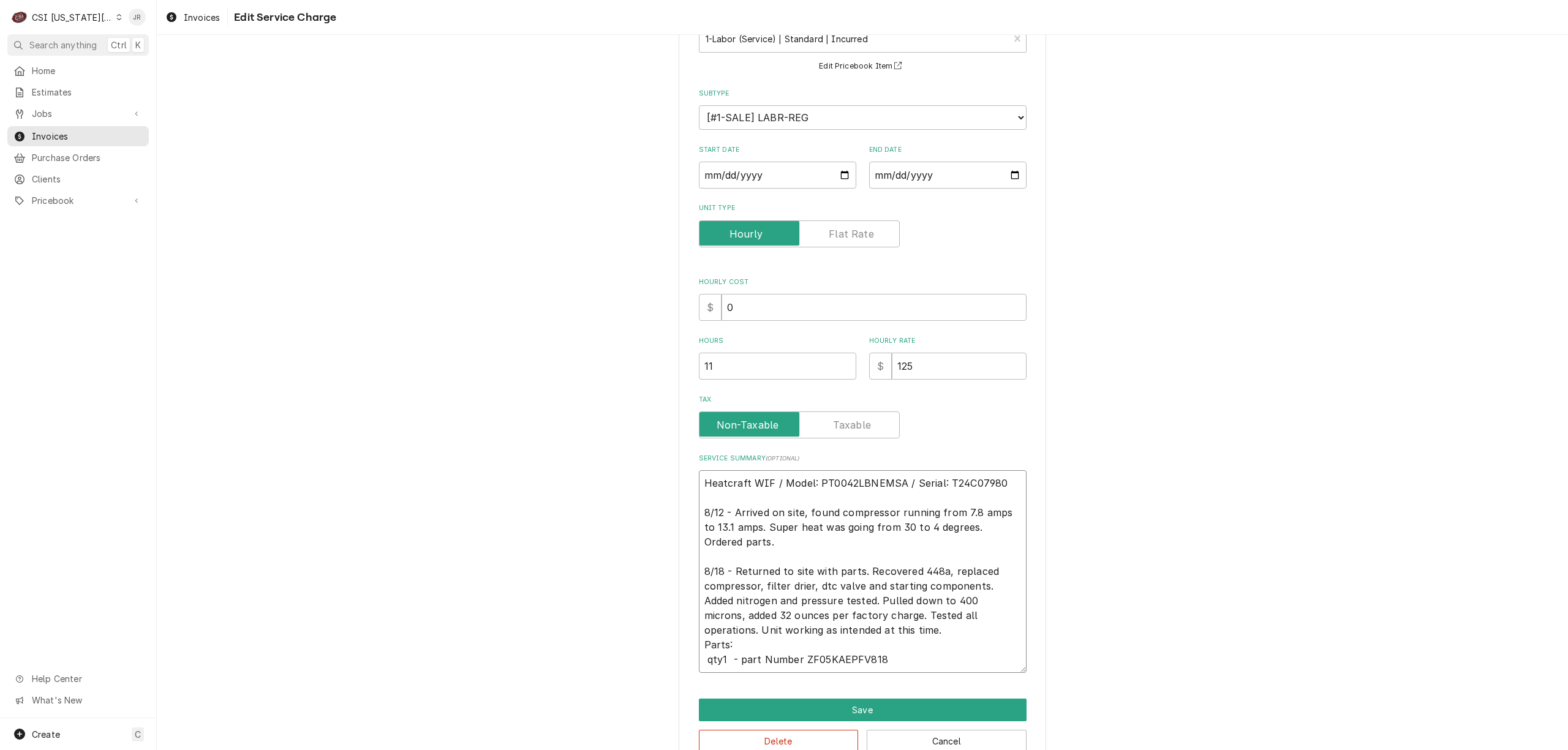
type textarea "x"
type textarea "Heatcraft WIF / Model: PT0042LBNEMSA / Serial: T24C07980 8/12 - Arrived on site…"
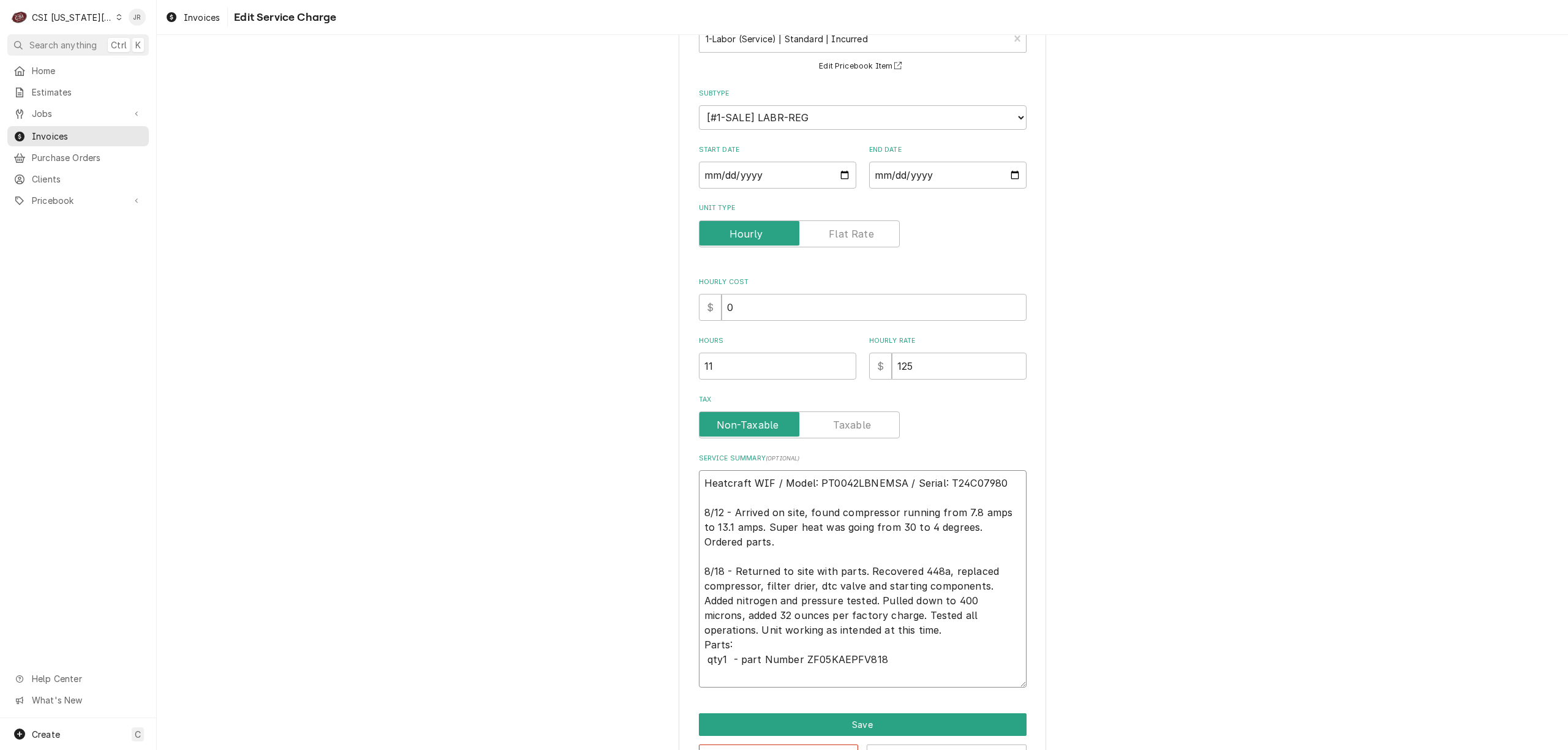
type textarea "x"
type textarea "Heatcraft WIF / Model: PT0042LBNEMSA / Serial: T24C07980 8/12 - Arrived on site…"
type textarea "x"
type textarea "Heatcraft WIF / Model: PT0042LBNEMSA / Serial: T24C07980 8/12 - Arrived on site…"
type textarea "x"
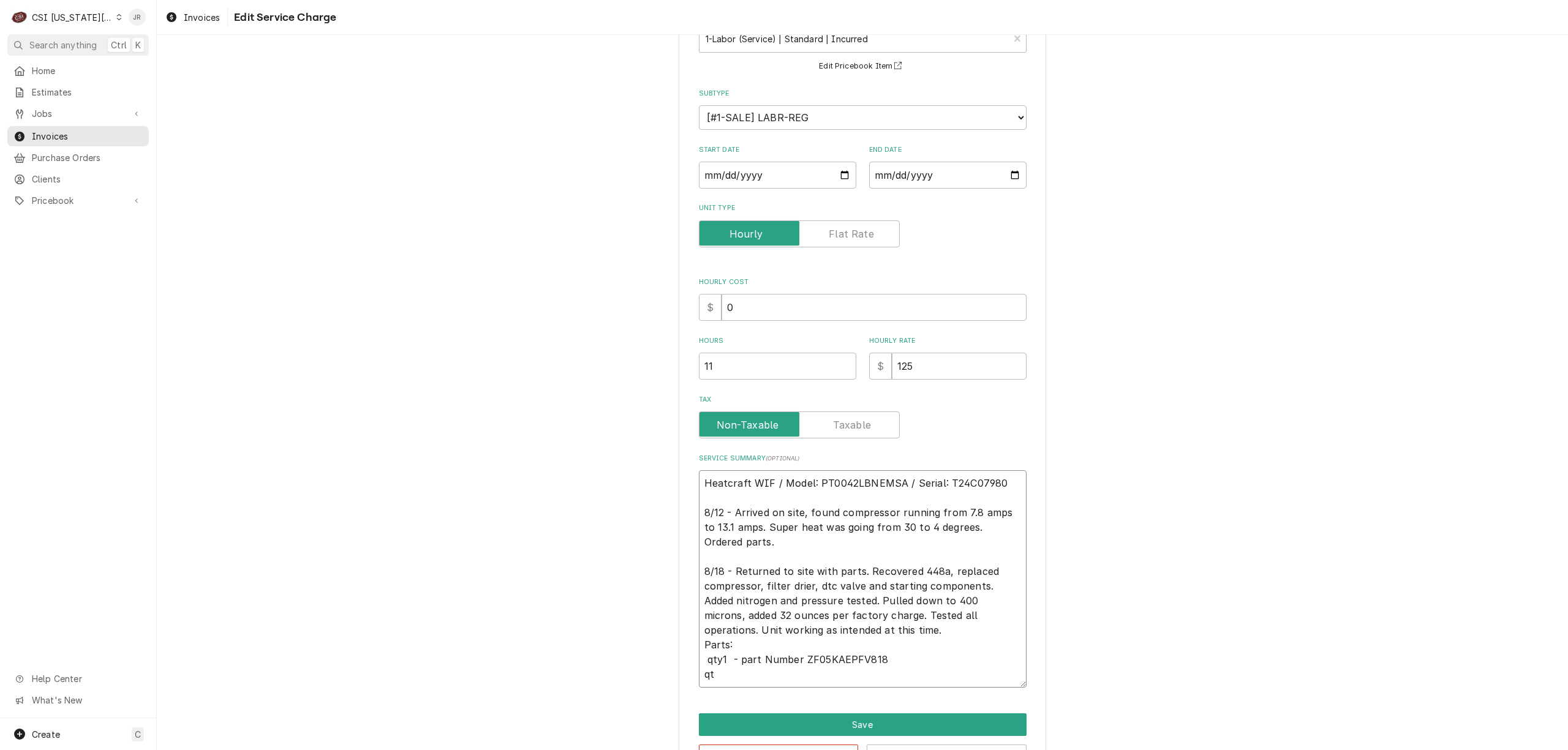
type textarea "Heatcraft WIF / Model: PT0042LBNEMSA / Serial: T24C07980 8/12 - Arrived on site…"
type textarea "x"
type textarea "Heatcraft WIF / Model: PT0042LBNEMSA / Serial: T24C07980 8/12 - Arrived on site…"
type textarea "x"
type textarea "Heatcraft WIF / Model: PT0042LBNEMSA / Serial: T24C07980 8/12 - Arrived on site…"
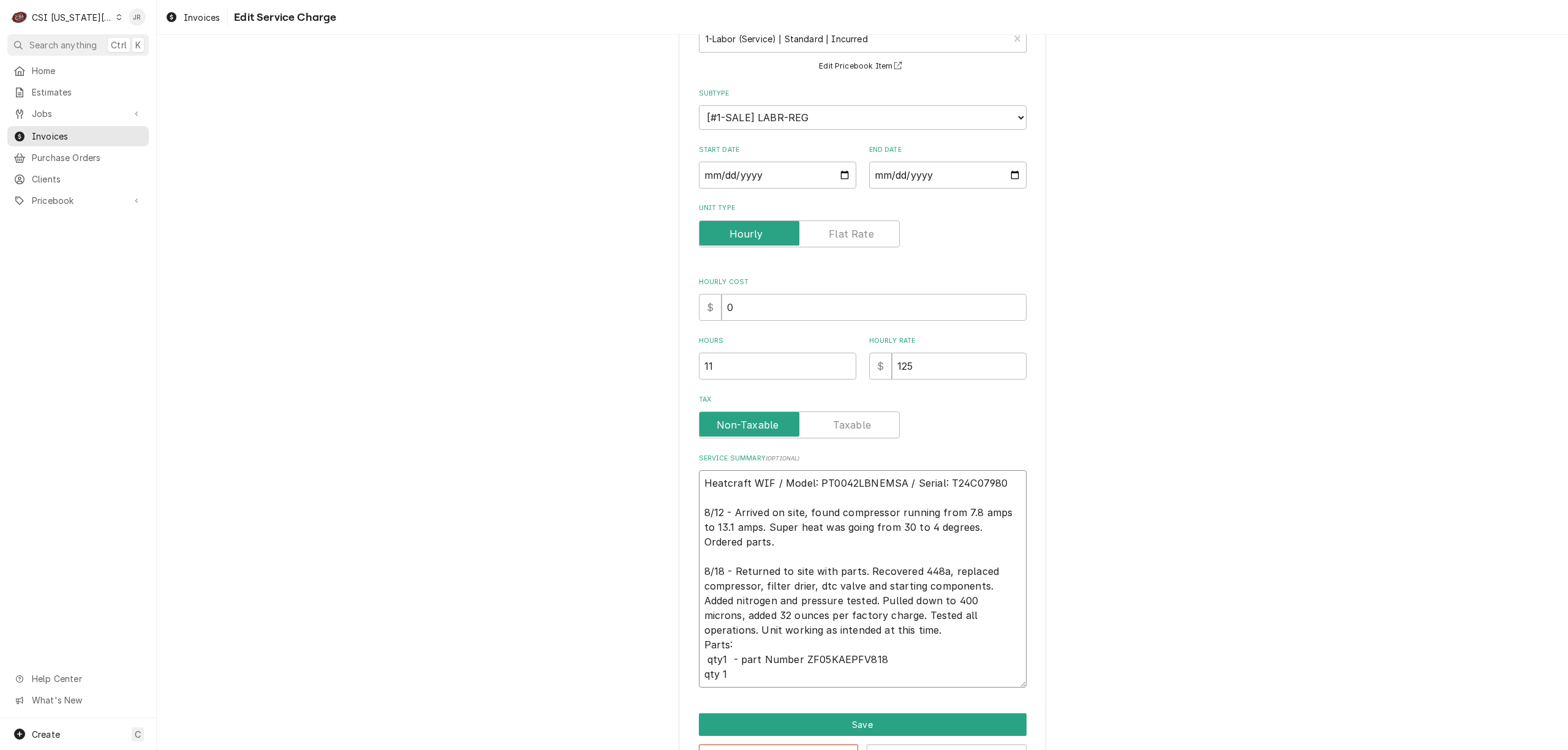
type textarea "x"
type textarea "Heatcraft WIF / Model: PT0042LBNEMSA / Serial: T24C07980 8/12 - Arrived on site…"
click at [764, 682] on textarea "Heatcraft WIF / Model: PT0042LBNEMSA / Serial: T24C07980 8/12 - Arrived on site…" at bounding box center [863, 579] width 328 height 217
paste textarea "998074600"
type textarea "x"
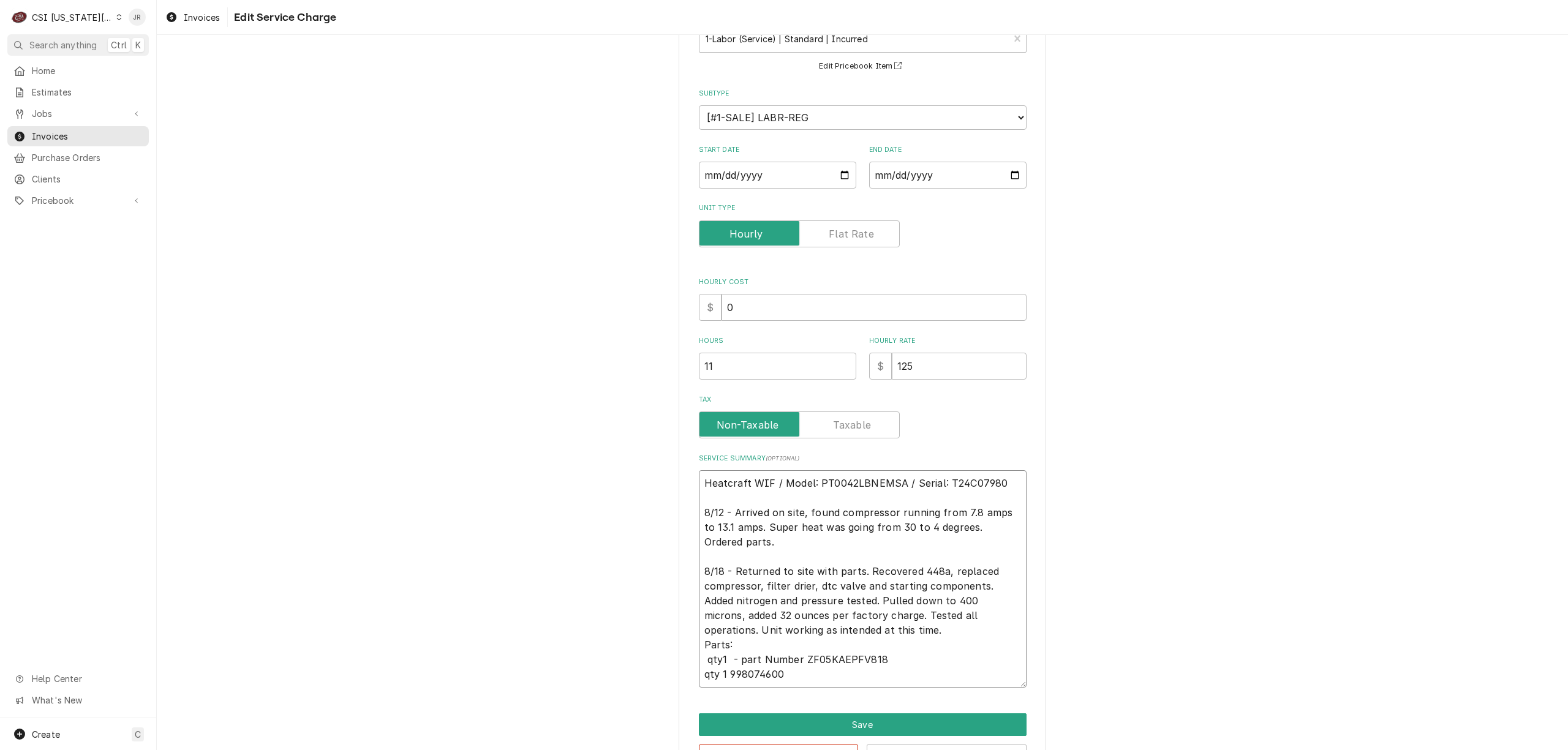
type textarea "Heatcraft WIF / Model: PT0042LBNEMSA / Serial: T24C07980 8/12 - Arrived on site…"
drag, startPoint x: 923, startPoint y: 359, endPoint x: 692, endPoint y: 294, distance: 240.0
click at [692, 294] on div "Use the fields below to edit this service charge Short Description 1-Labor (Ser…" at bounding box center [862, 375] width 367 height 816
type textarea "x"
type input "0"
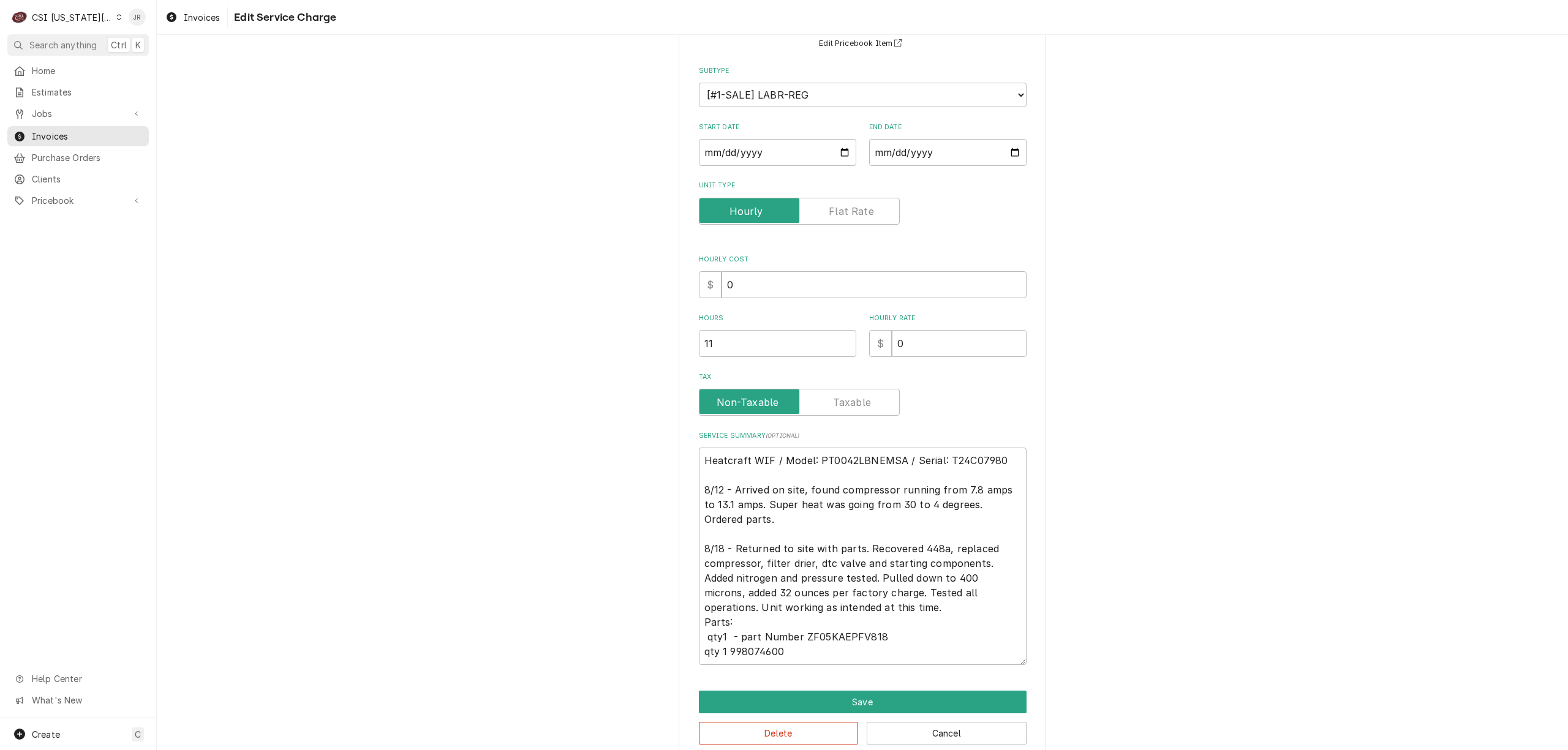
scroll to position [135, 0]
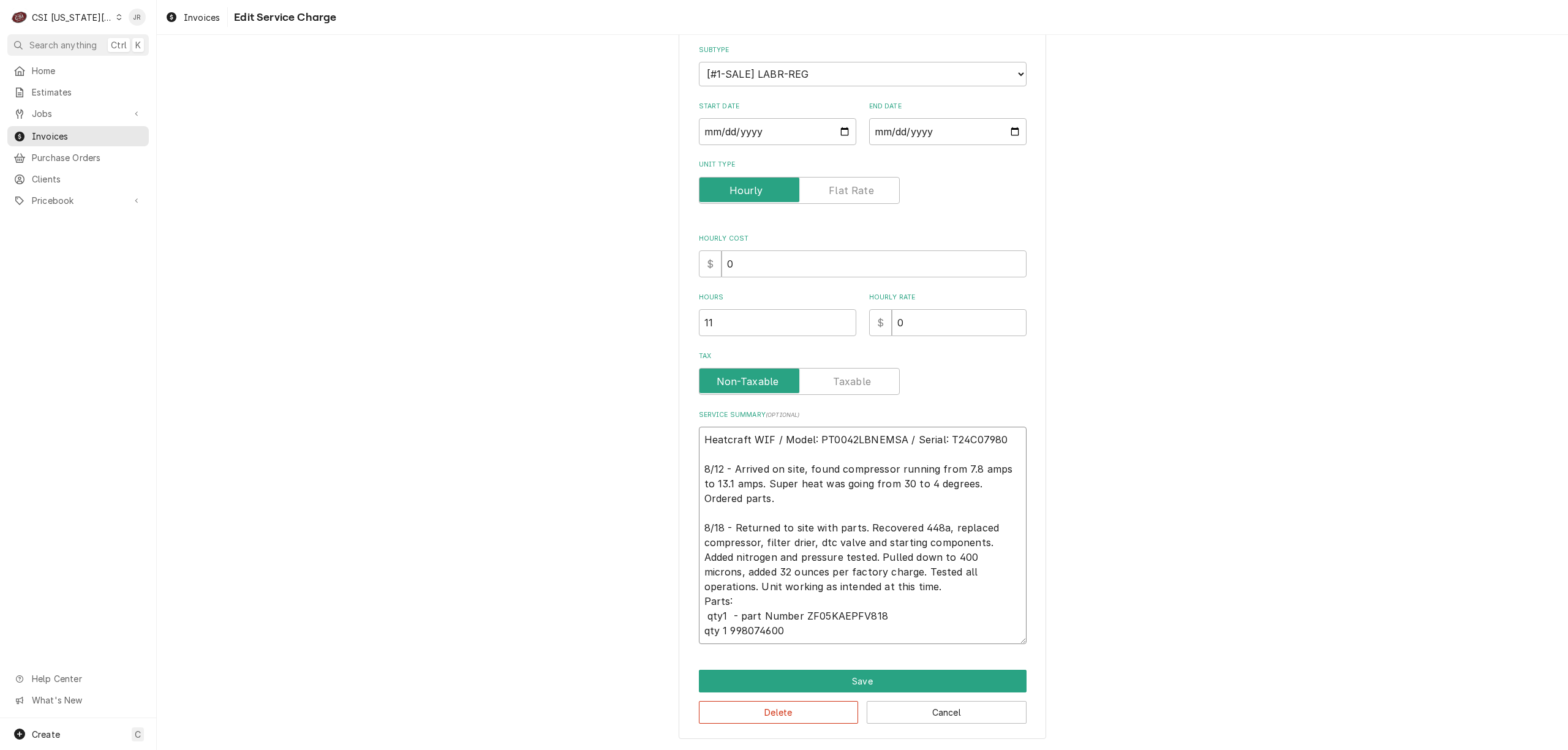
click at [897, 632] on textarea "Heatcraft WIF / Model: PT0042LBNEMSA / Serial: T24C07980 8/12 - Arrived on site…" at bounding box center [863, 535] width 328 height 217
type textarea "x"
type textarea "Heatcraft WIF / Model: PT0042LBNEMSA / Serial: T24C07980 8/12 - Arrived on site…"
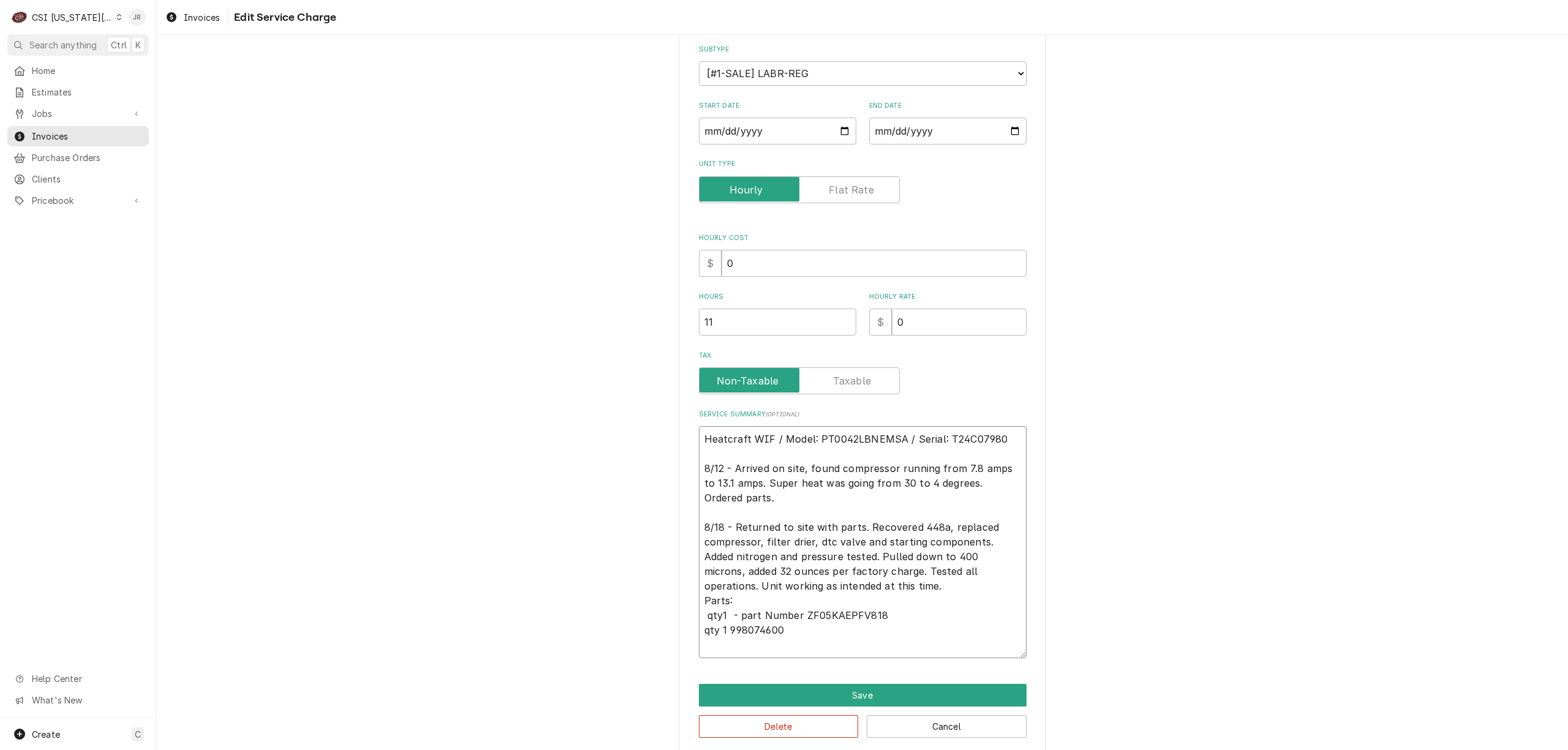
type textarea "x"
type textarea "Heatcraft WIF / Model: PT0042LBNEMSA / Serial: T24C07980 8/12 - Arrived on site…"
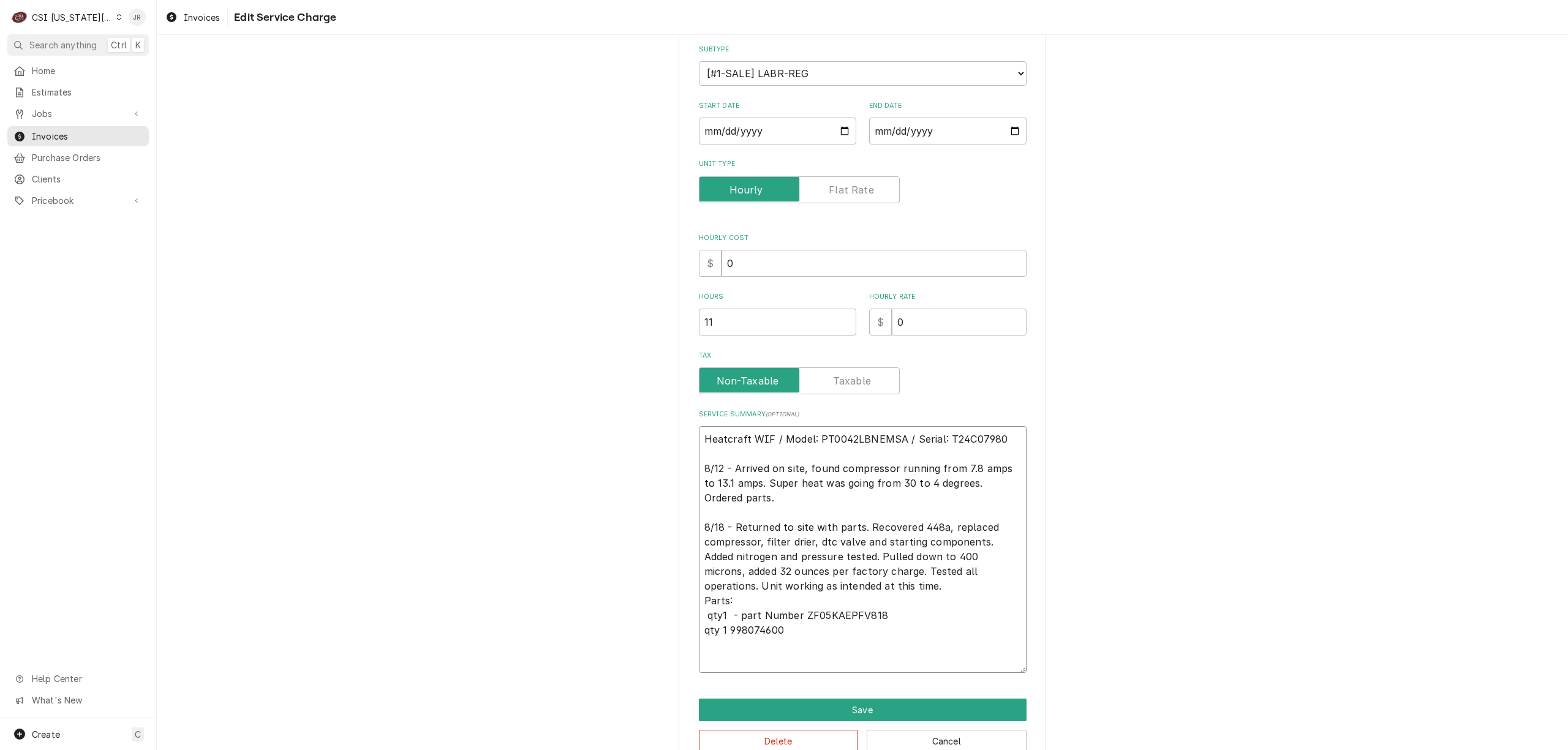
drag, startPoint x: 791, startPoint y: 612, endPoint x: 802, endPoint y: 596, distance: 19.4
click at [804, 605] on textarea "Heatcraft WIF / Model: PT0042LBNEMSA / Serial: T24C07980 8/12 - Arrived on site…" at bounding box center [863, 550] width 328 height 247
type textarea "x"
type textarea "Heatcraft WIF / Model: PT0042LBNEMSA / Serial: T24C07980 8/12 - Arrived on site…"
type textarea "x"
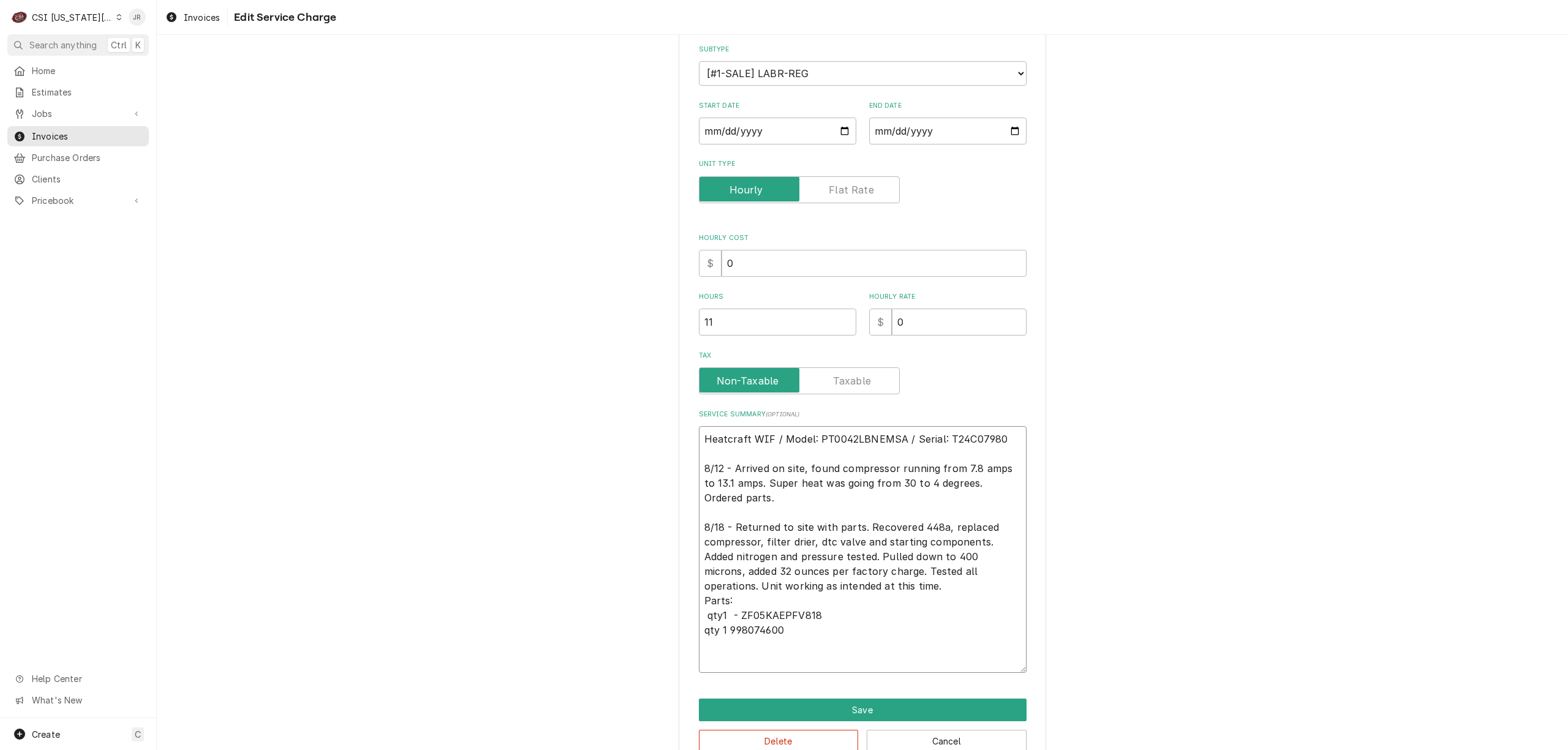
type textarea "Heatcraft WIF / Model: PT0042LBNEMSA / Serial: T24C07980 8/12 - Arrived on site…"
type textarea "x"
type textarea "Heatcraft WIF / Model: PT0042LBNEMSA / Serial: T24C07980 8/12 - Arrived on site…"
type textarea "x"
type textarea "Heatcraft WIF / Model: PT0042LBNEMSA / Serial: T24C07980 8/12 - Arrived on site…"
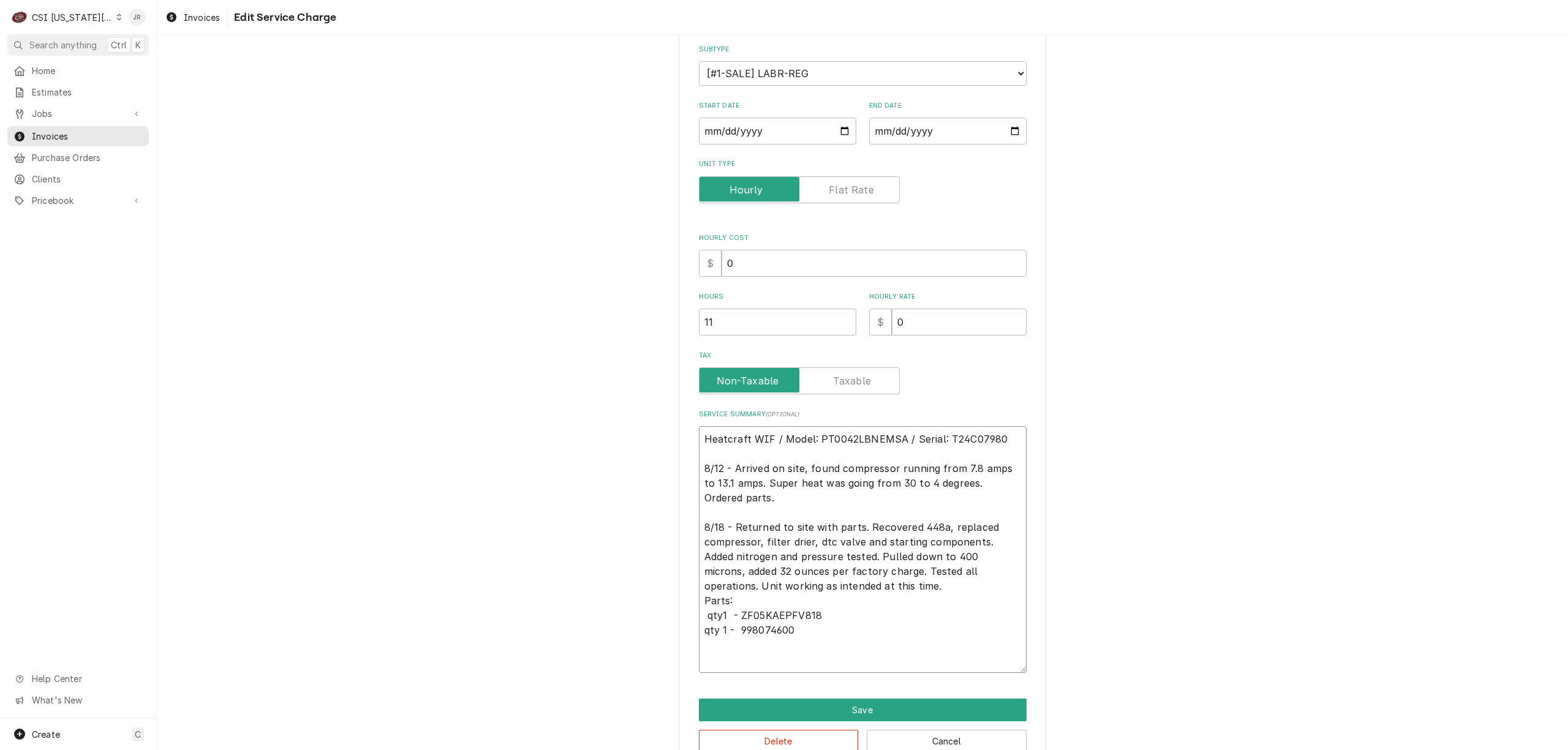
type textarea "x"
type textarea "Heatcraft WIF / Model: PT0042LBNEMSA / Serial: T24C07980 8/12 - Arrived on site…"
type textarea "x"
type textarea "Heatcraft WIF / Model: PT0042LBNEMSA / Serial: T24C07980 8/12 - Arrived on site…"
type textarea "x"
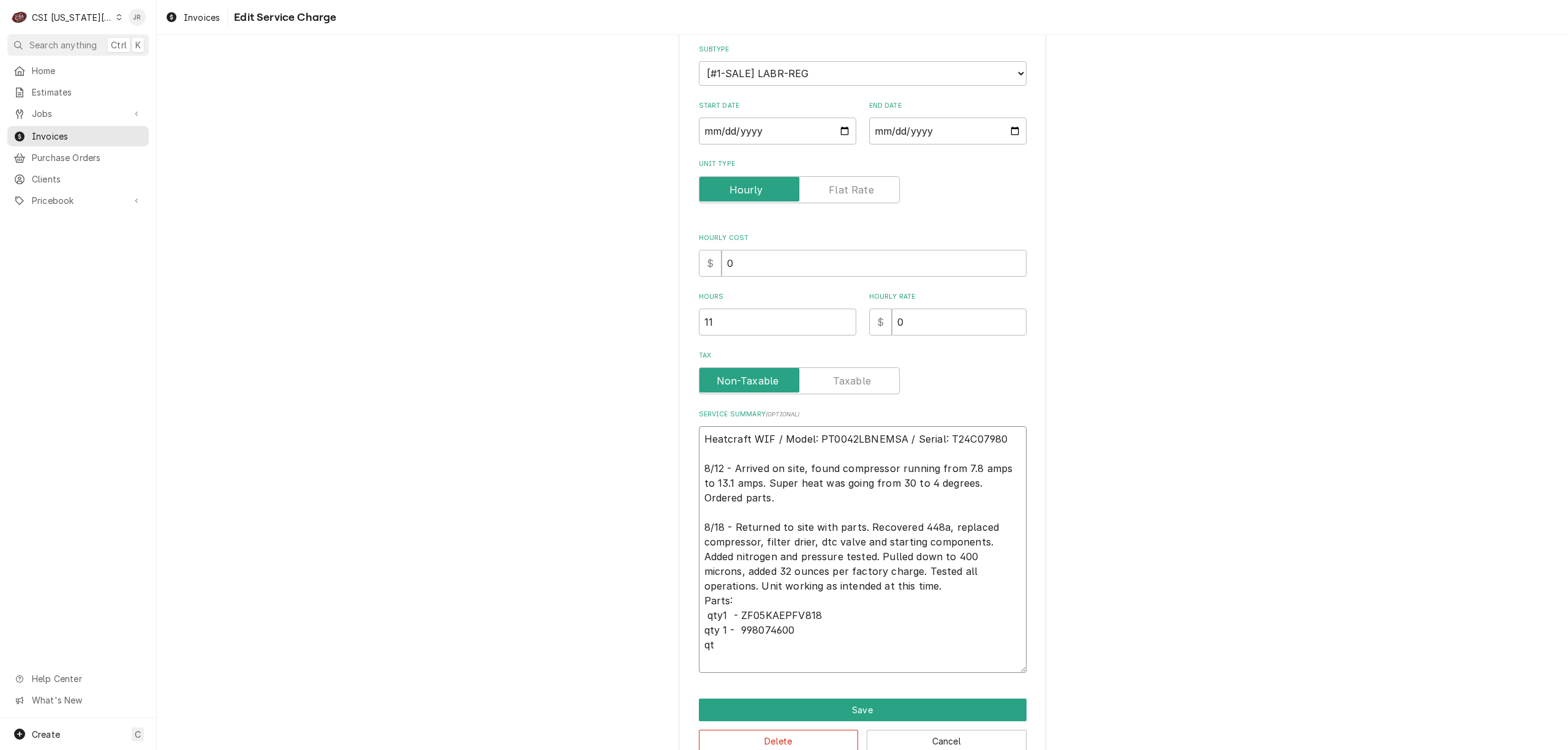
type textarea "Heatcraft WIF / Model: PT0042LBNEMSA / Serial: T24C07980 8/12 - Arrived on site…"
type textarea "x"
type textarea "Heatcraft WIF / Model: PT0042LBNEMSA / Serial: T24C07980 8/12 - Arrived on site…"
type textarea "x"
type textarea "Heatcraft WIF / Model: PT0042LBNEMSA / Serial: T24C07980 8/12 - Arrived on site…"
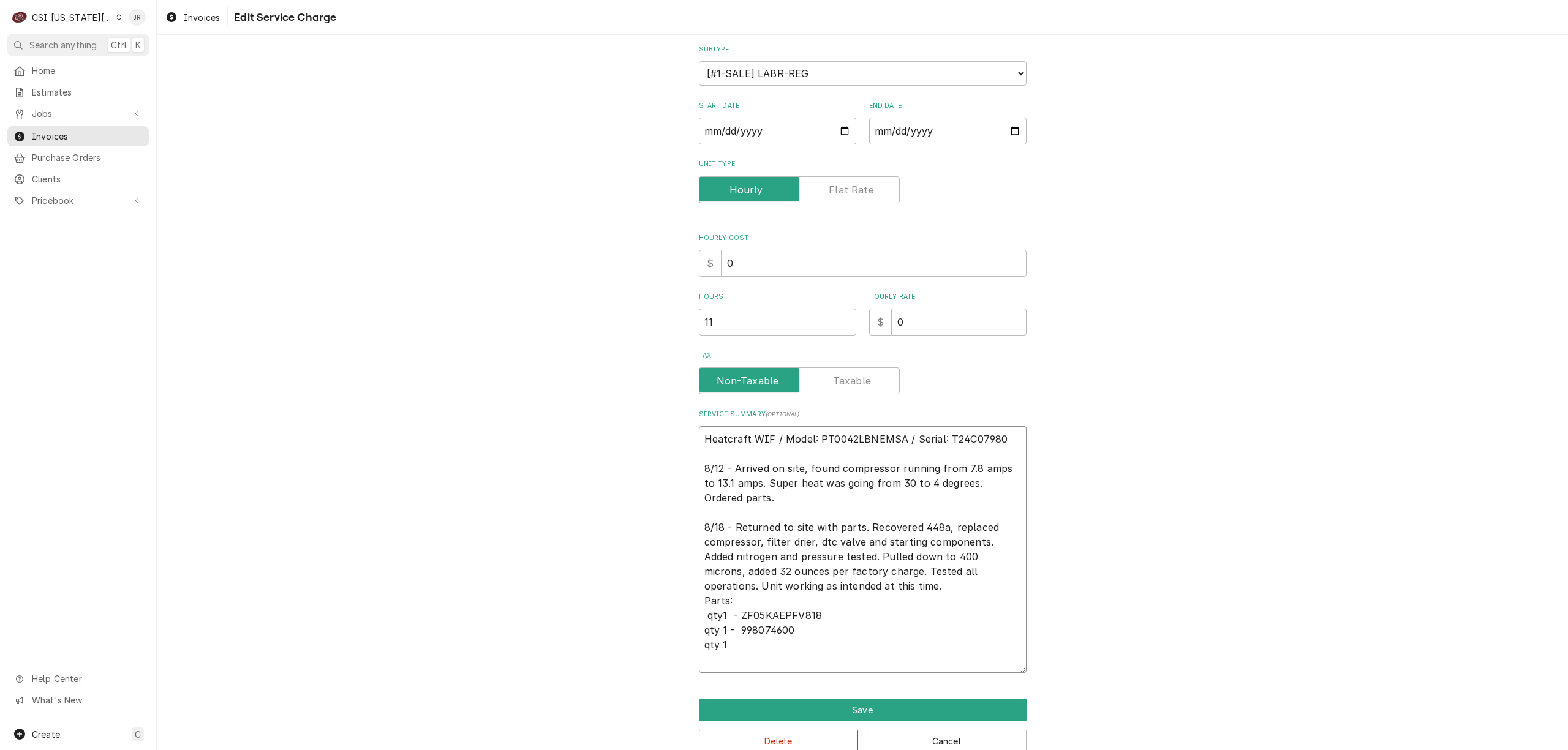
type textarea "x"
type textarea "Heatcraft WIF / Model: PT0042LBNEMSA / Serial: T24C07980 8/12 - Arrived on site…"
type textarea "x"
type textarea "Heatcraft WIF / Model: PT0042LBNEMSA / Serial: T24C07980 8/12 - Arrived on site…"
type textarea "x"
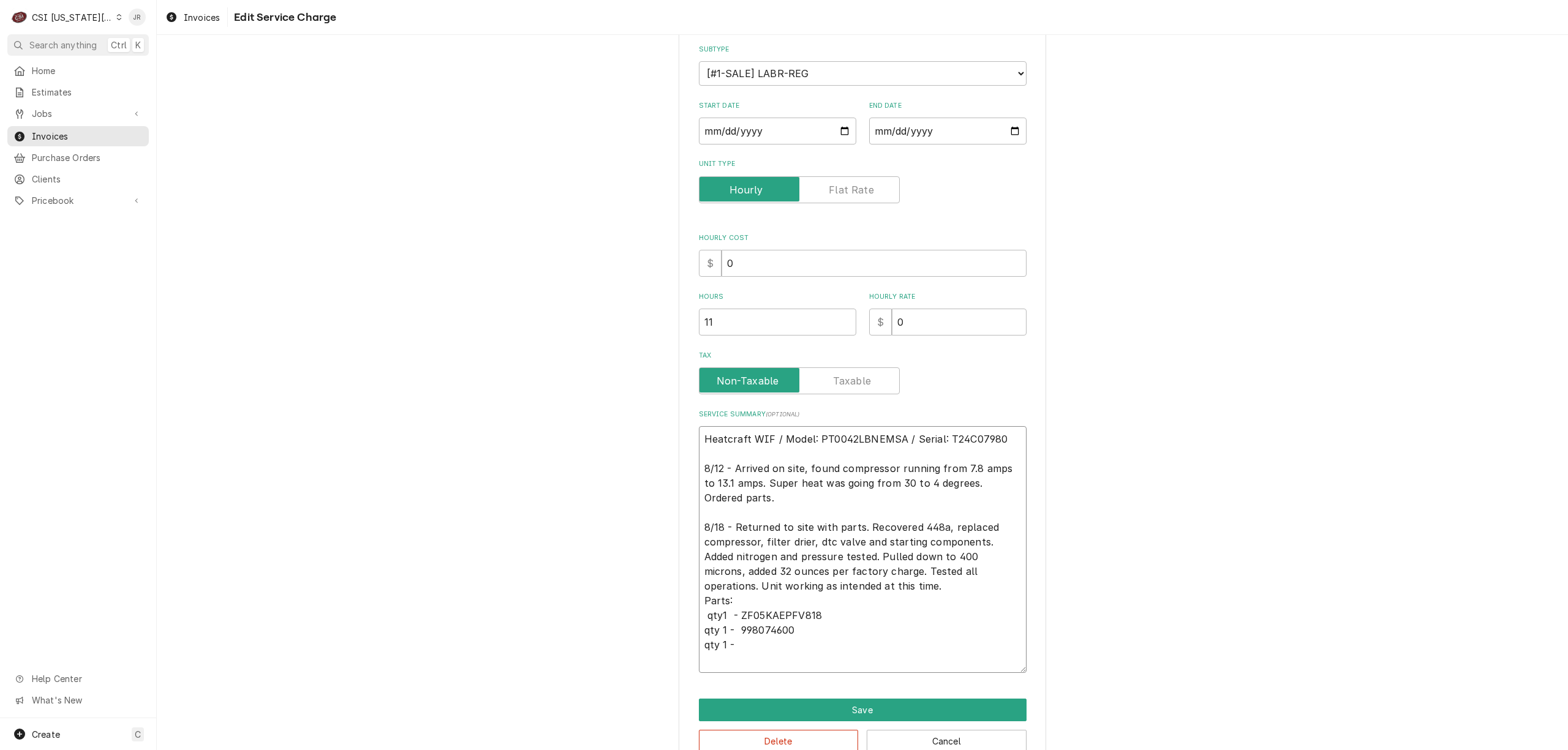
type textarea "Heatcraft WIF / Model: PT0042LBNEMSA / Serial: T24C07980 8/12 - Arrived on site…"
click at [782, 652] on textarea "Heatcraft WIF / Model: PT0042LBNEMSA / Serial: T24C07980 8/12 - Arrived on site…" at bounding box center [863, 550] width 328 height 247
click at [778, 642] on textarea "Heatcraft WIF / Model: PT0042LBNEMSA / Serial: T24C07980 8/12 - Arrived on site…" at bounding box center [863, 550] width 328 height 247
paste textarea "C083S"
type textarea "x"
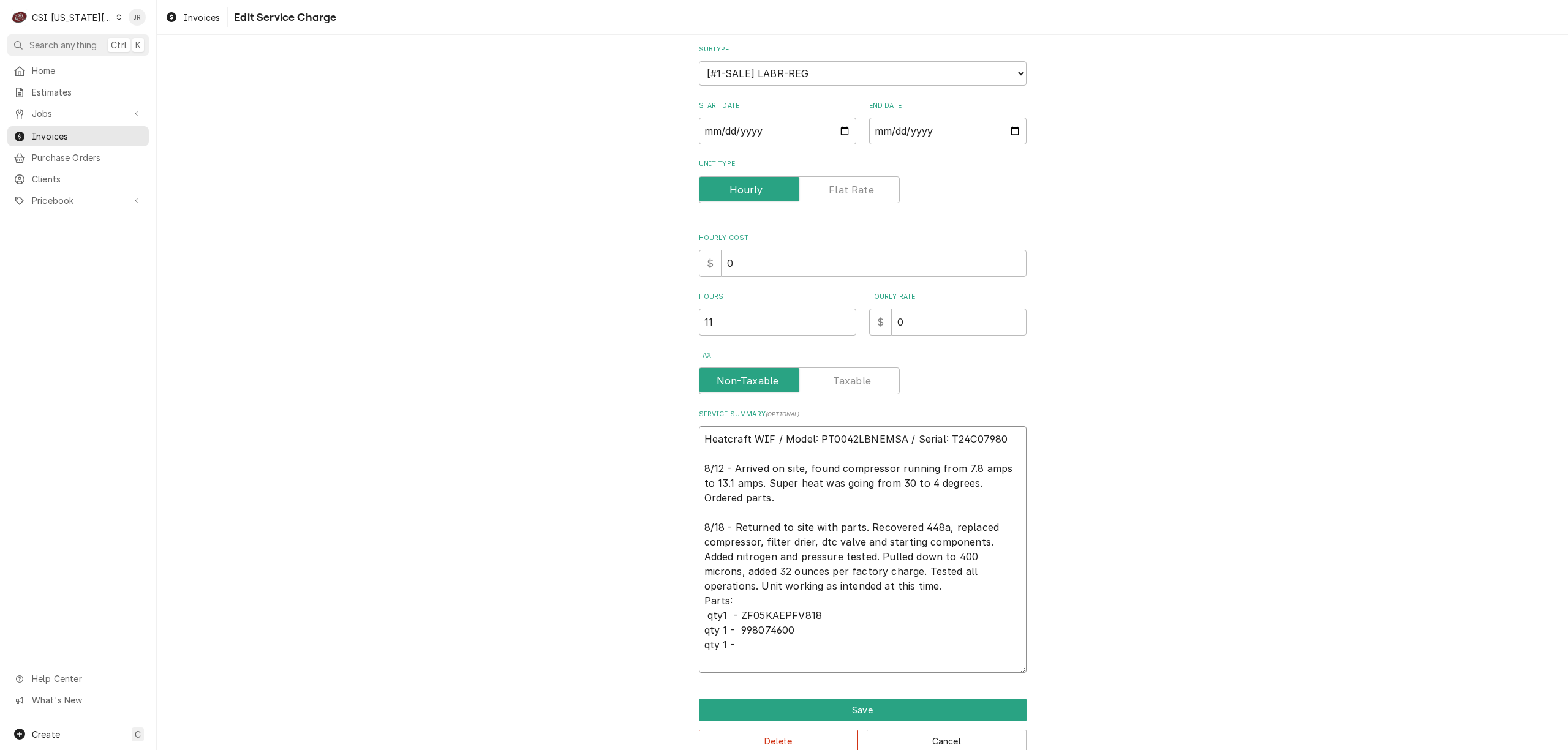
type textarea "Heatcraft WIF / Model: PT0042LBNEMSA / Serial: T24C07980 8/12 - Arrived on site…"
type textarea "x"
type textarea "Heatcraft WIF / Model: PT0042LBNEMSA / Serial: T24C07980 8/12 - Arrived on site…"
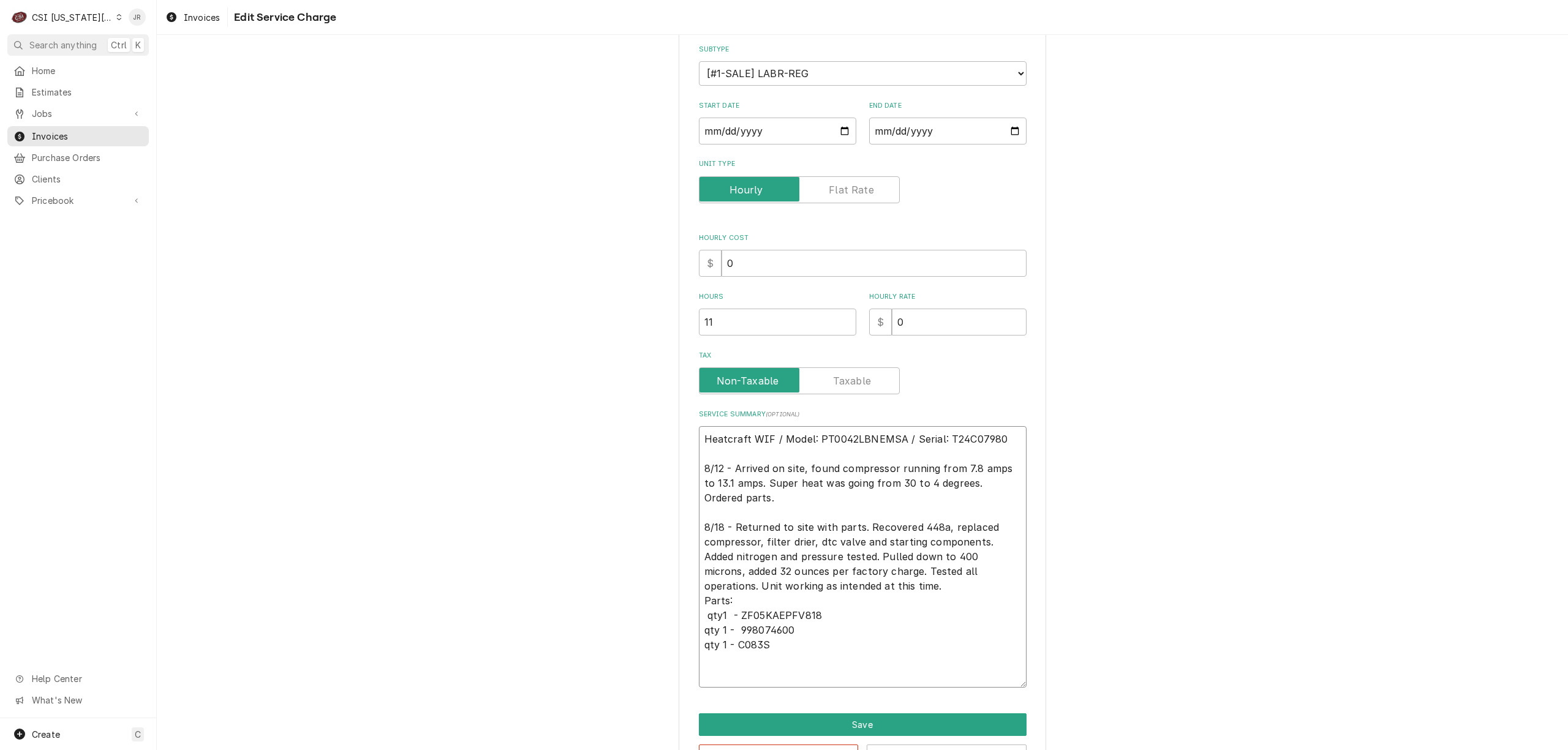
type textarea "x"
type textarea "Heatcraft WIF / Model: PT0042LBNEMSA / Serial: T24C07980 8/12 - Arrived on site…"
type textarea "x"
type textarea "Heatcraft WIF / Model: PT0042LBNEMSA / Serial: T24C07980 8/12 - Arrived on site…"
type textarea "x"
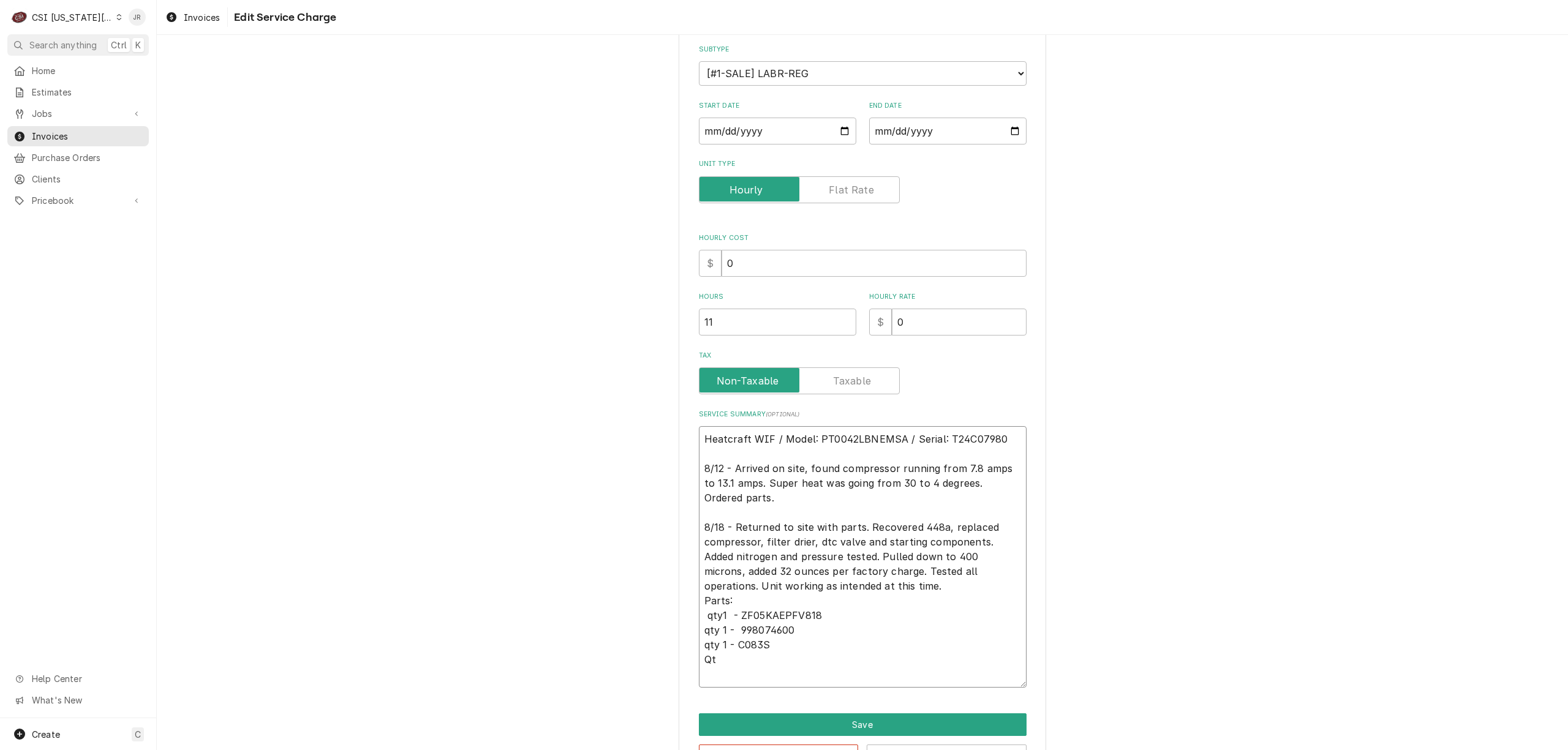
type textarea "Heatcraft WIF / Model: PT0042LBNEMSA / Serial: T24C07980 8/12 - Arrived on site…"
type textarea "x"
type textarea "Heatcraft WIF / Model: PT0042LBNEMSA / Serial: T24C07980 8/12 - Arrived on site…"
type textarea "x"
type textarea "Heatcraft WIF / Model: PT0042LBNEMSA / Serial: T24C07980 8/12 - Arrived on site…"
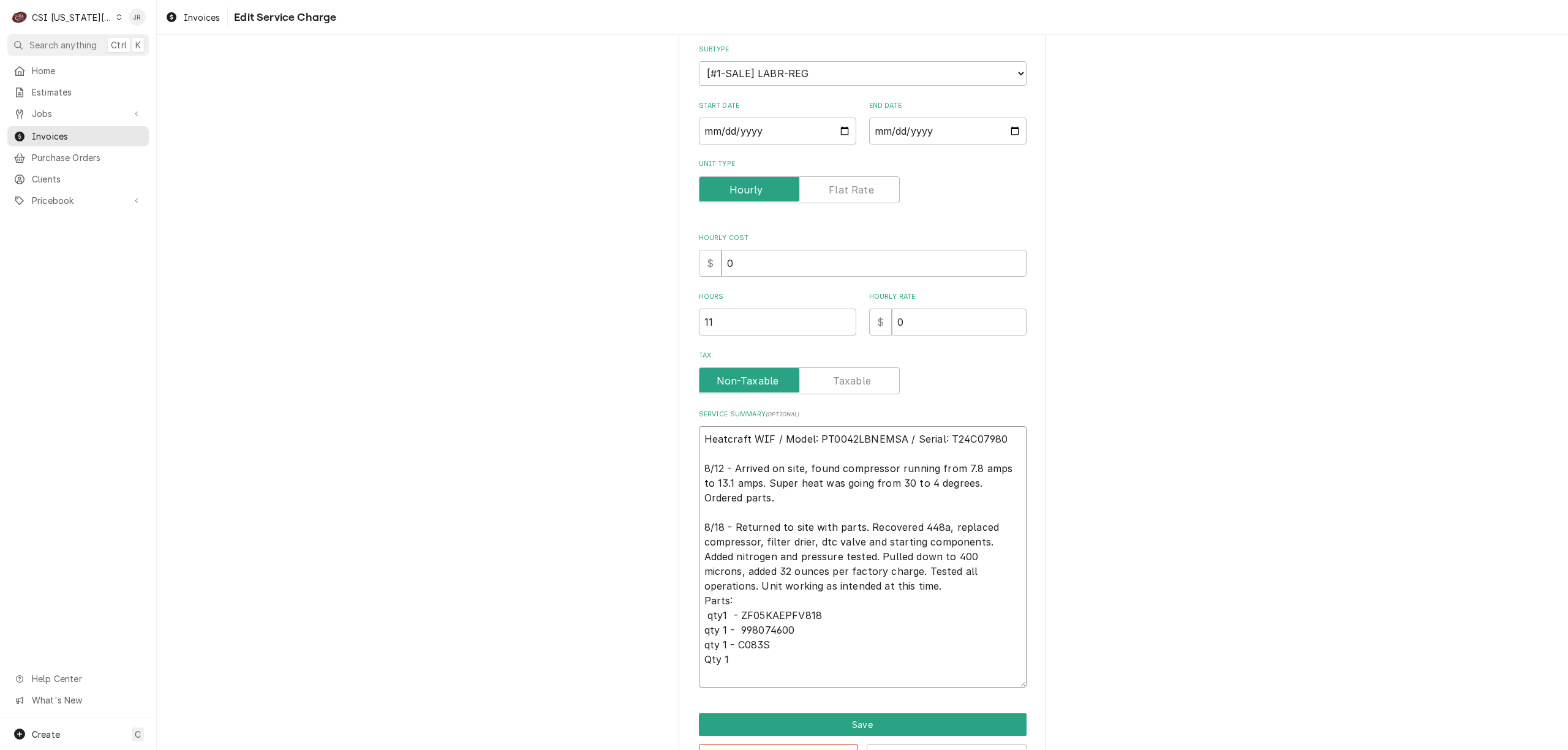
type textarea "x"
type textarea "Heatcraft WIF / Model: PT0042LBNEMSA / Serial: T24C07980 8/12 - Arrived on site…"
type textarea "x"
type textarea "Heatcraft WIF / Model: PT0042LBNEMSA / Serial: T24C07980 8/12 - Arrived on site…"
type textarea "x"
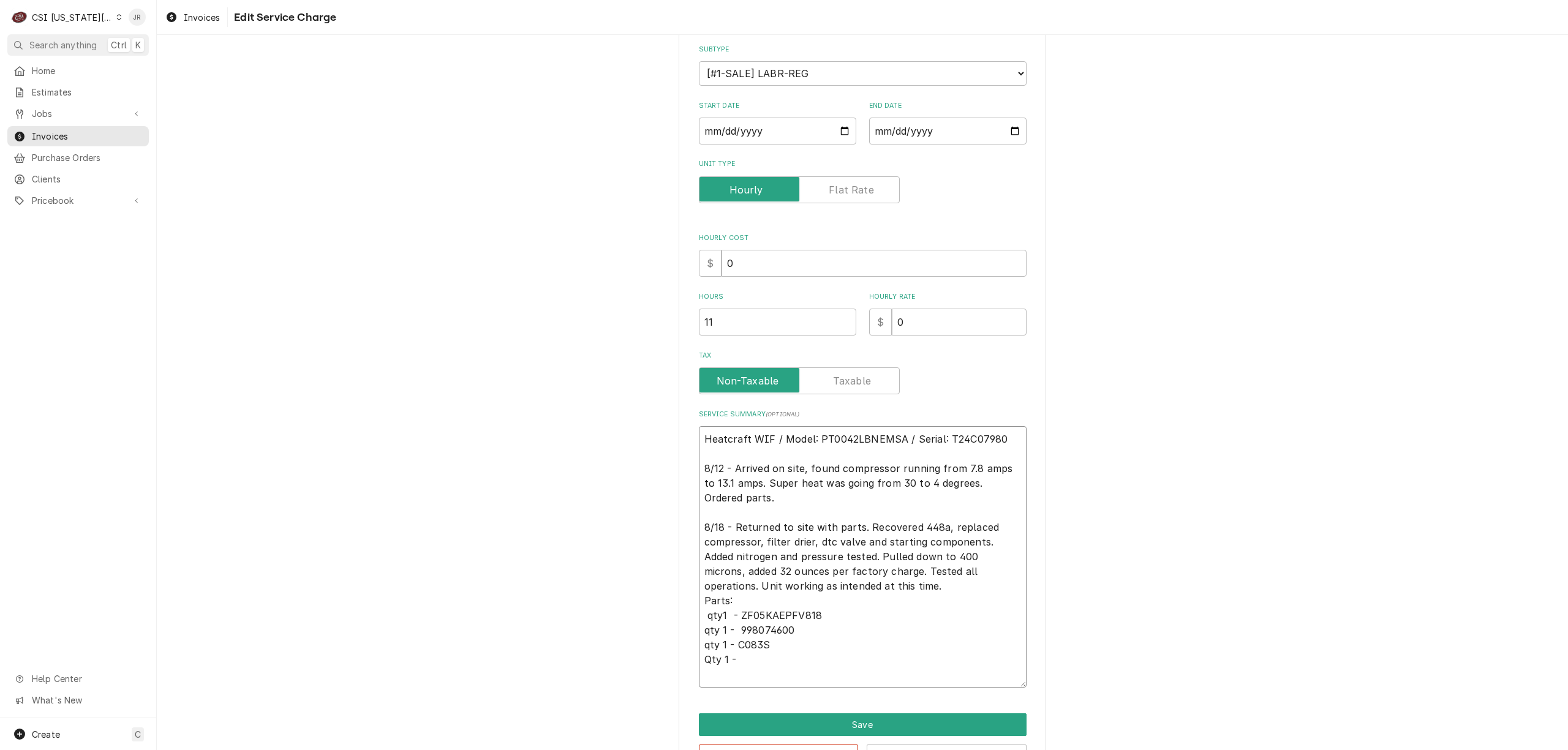
type textarea "Heatcraft WIF / Model: PT0042LBNEMSA / Serial: T24C07980 8/12 - Arrived on site…"
click at [819, 657] on textarea "Heatcraft WIF / Model: PT0042LBNEMSA / Serial: T24C07980 8/12 - Arrived on site…" at bounding box center [863, 564] width 328 height 276
paste textarea "940000179"
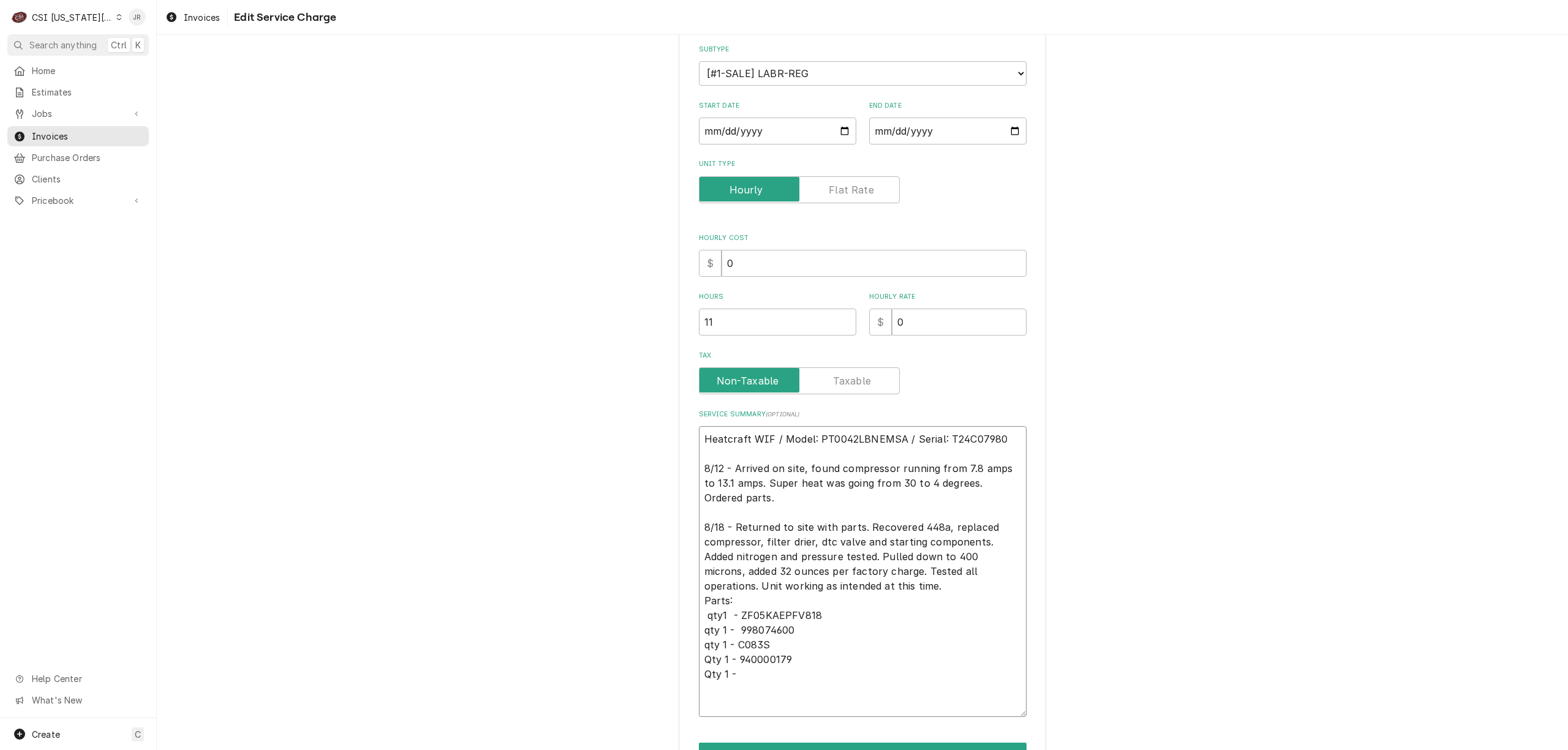
click at [788, 684] on textarea "Heatcraft WIF / Model: PT0042LBNEMSA / Serial: T24C07980 8/12 - Arrived on site…" at bounding box center [863, 572] width 328 height 291
click at [785, 675] on textarea "Heatcraft WIF / Model: PT0042LBNEMSA / Serial: T24C07980 8/12 - Arrived on site…" at bounding box center [863, 572] width 328 height 291
paste textarea "CS108330"
click at [809, 684] on textarea "Heatcraft WIF / Model: PT0042LBNEMSA / Serial: T24C07980 8/12 - Arrived on site…" at bounding box center [863, 579] width 328 height 306
paste textarea "CR30440"
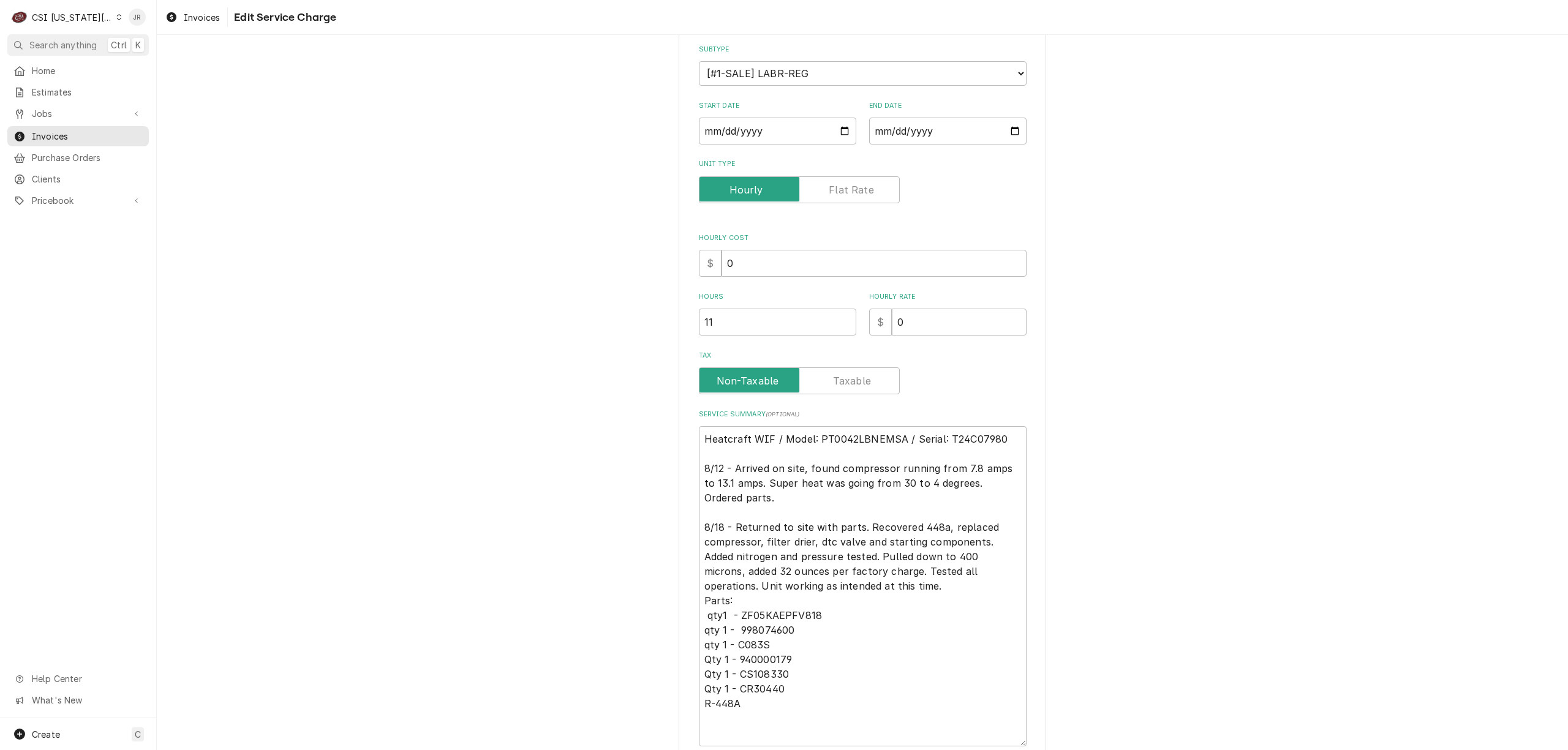
scroll to position [238, 0]
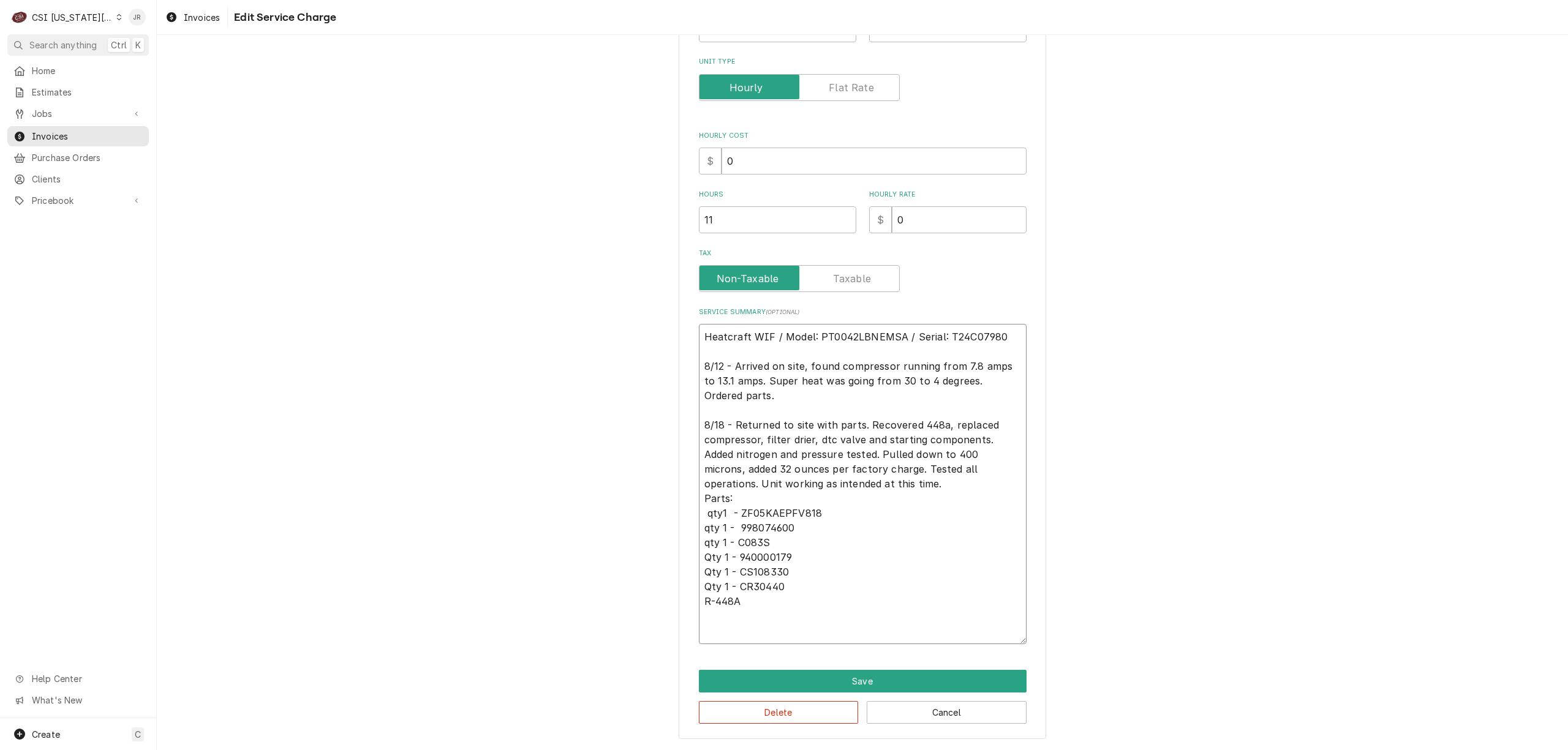
click at [784, 597] on textarea "Heatcraft WIF / Model: PT0042LBNEMSA / Serial: T24C07980 8/12 - Arrived on site…" at bounding box center [863, 483] width 328 height 320
click at [790, 602] on textarea "Heatcraft WIF / Model: PT0042LBNEMSA / Serial: T24C07980 8/12 - Arrived on site…" at bounding box center [863, 483] width 328 height 320
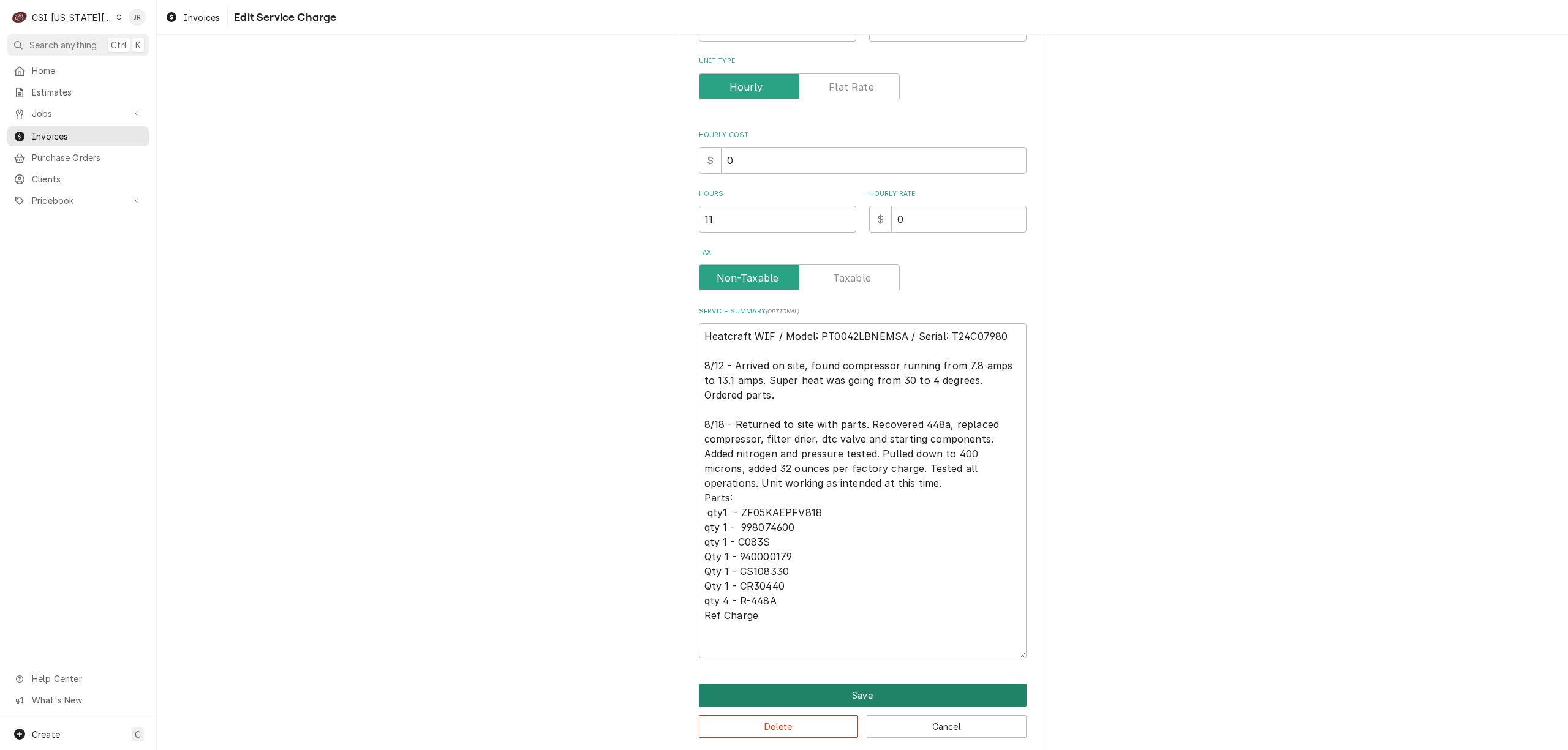
click at [823, 687] on button "Save" at bounding box center [863, 695] width 328 height 23
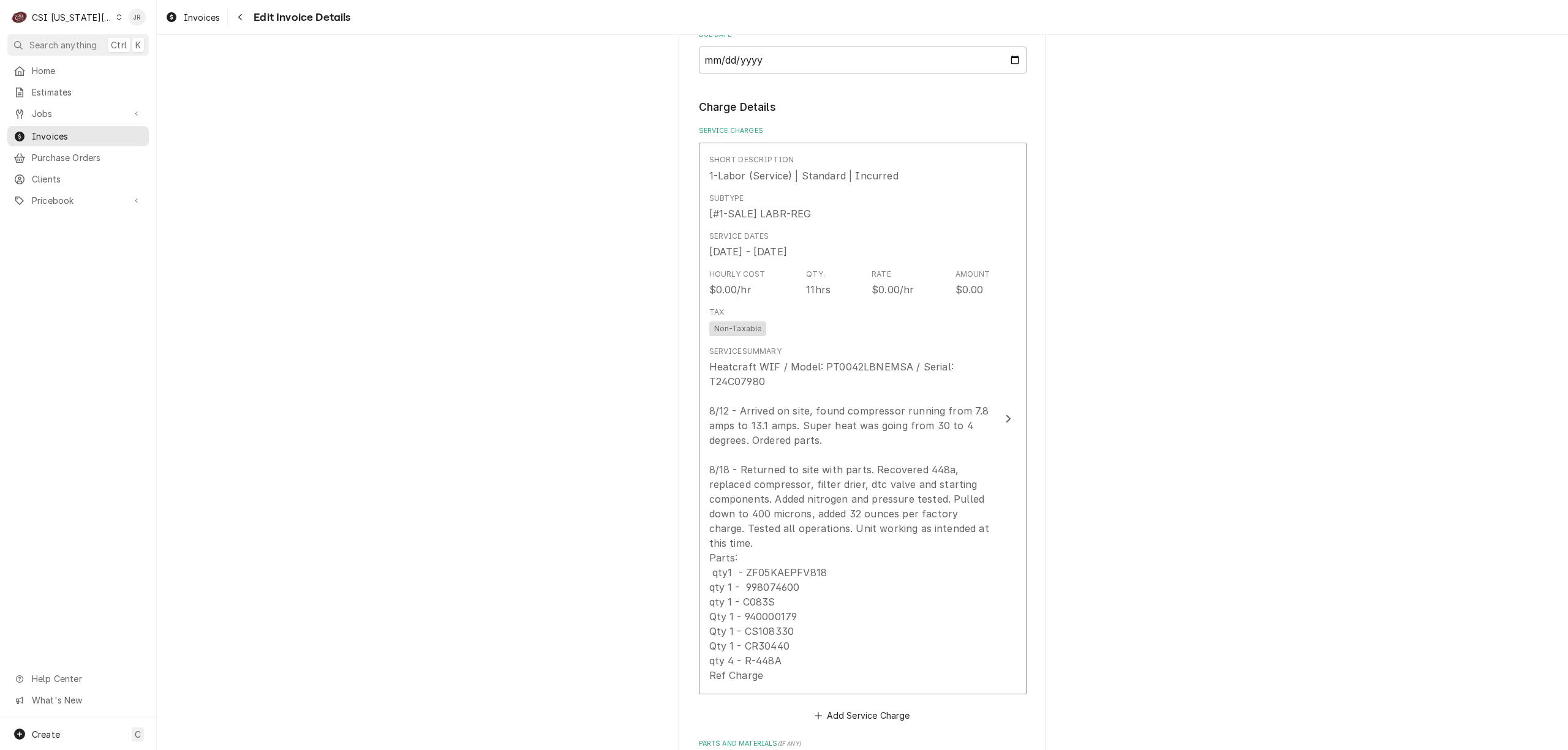
scroll to position [1258, 0]
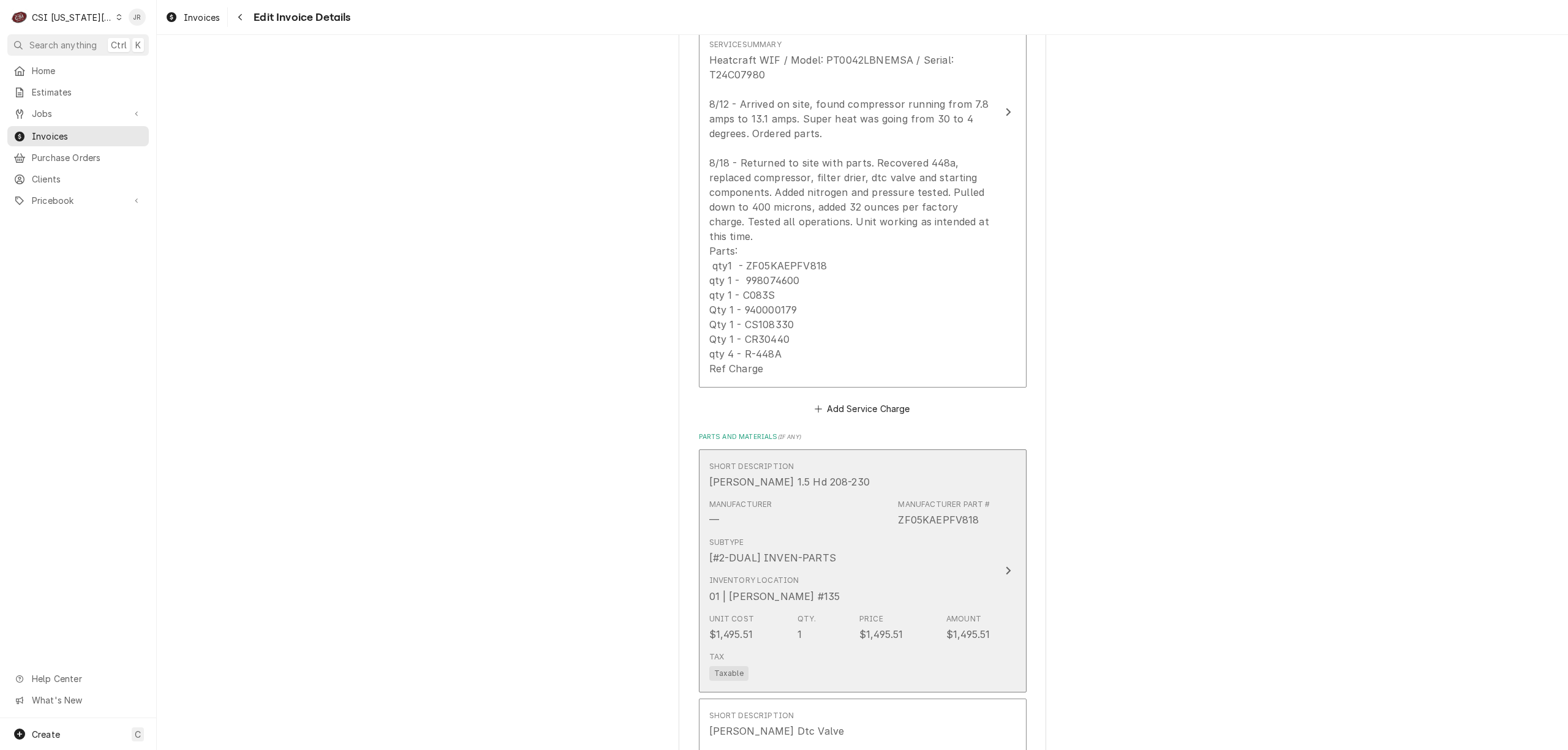
click at [953, 559] on div "Subtype [#2-DUAL] INVEN-PARTS" at bounding box center [850, 550] width 281 height 38
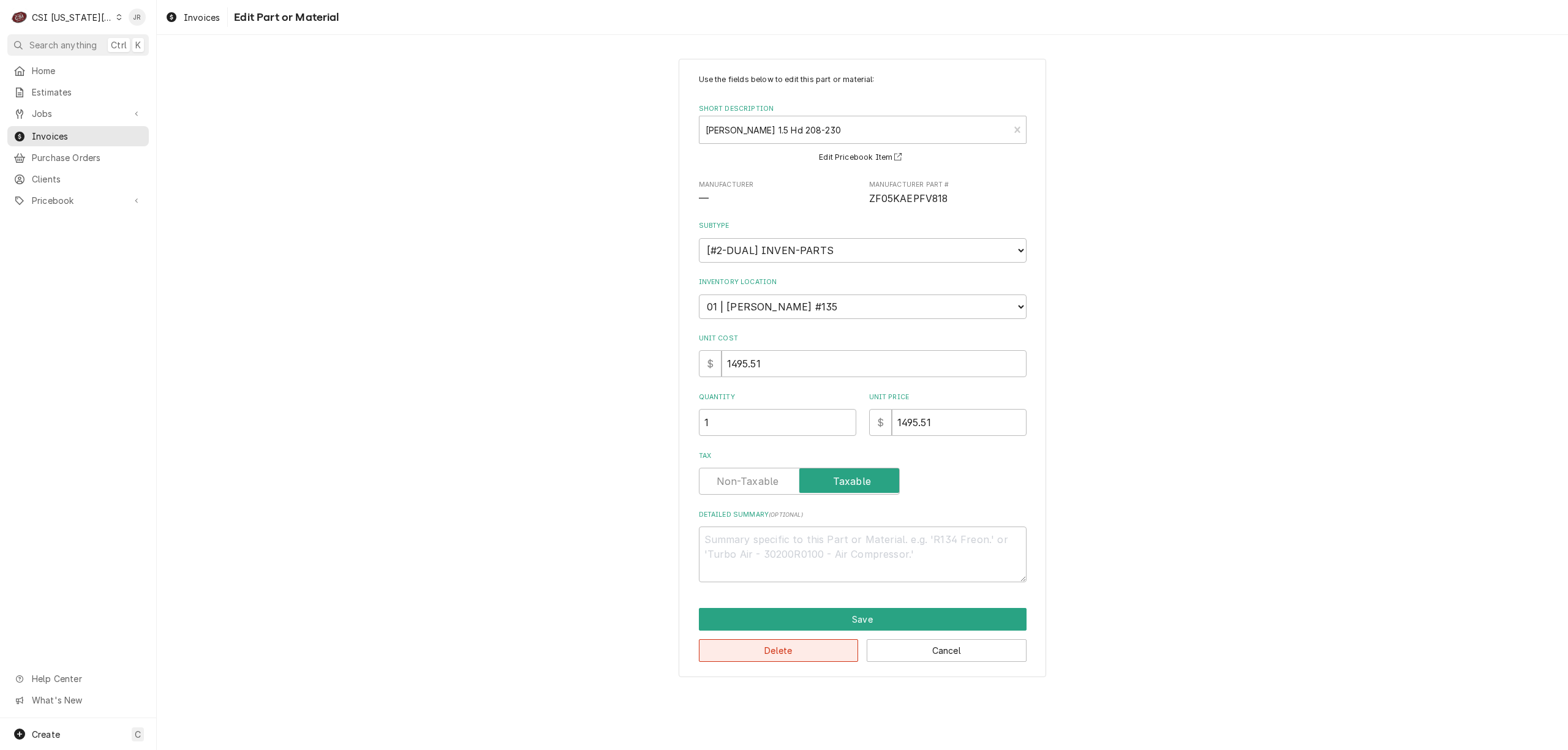
click at [809, 652] on button "Delete" at bounding box center [779, 651] width 160 height 23
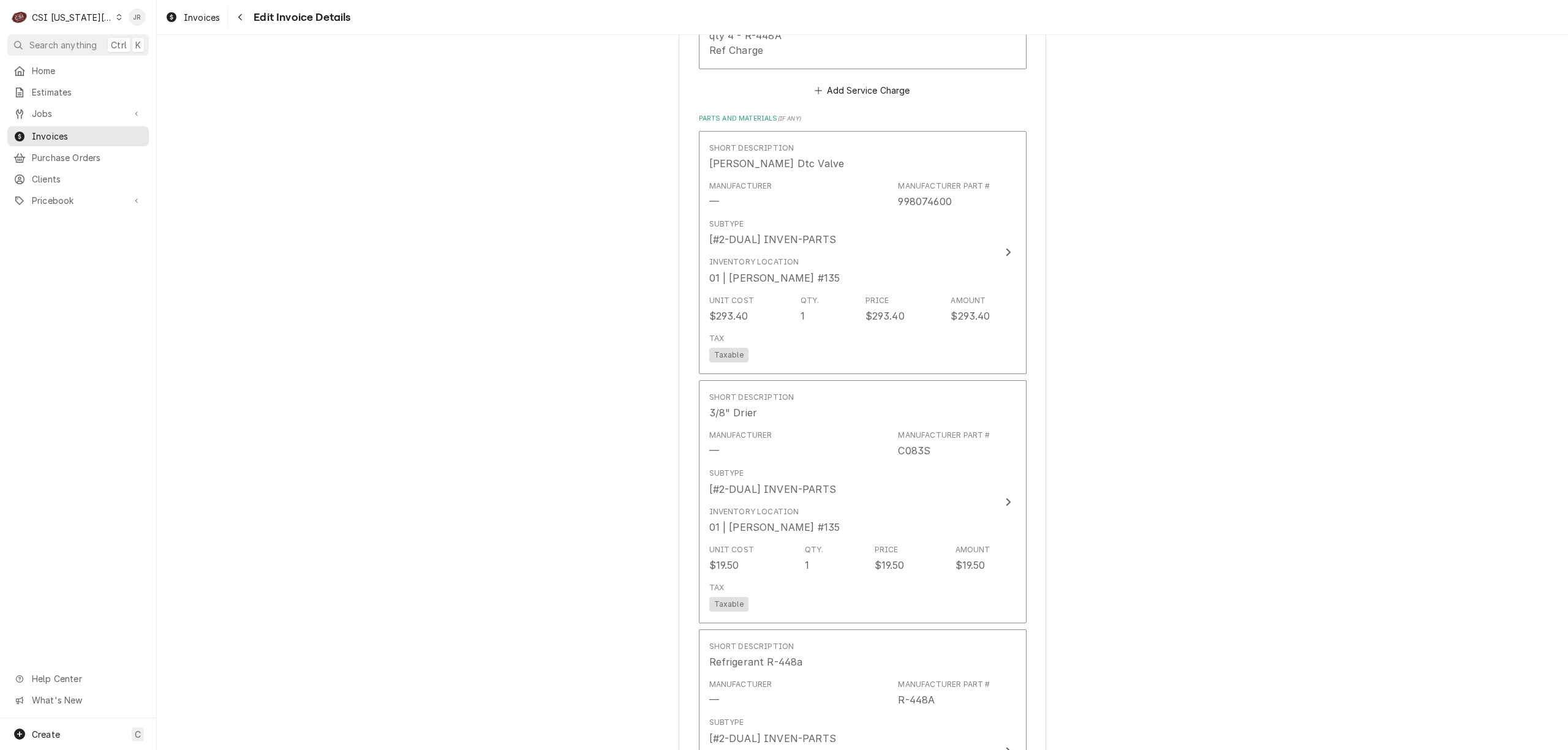
scroll to position [1608, 0]
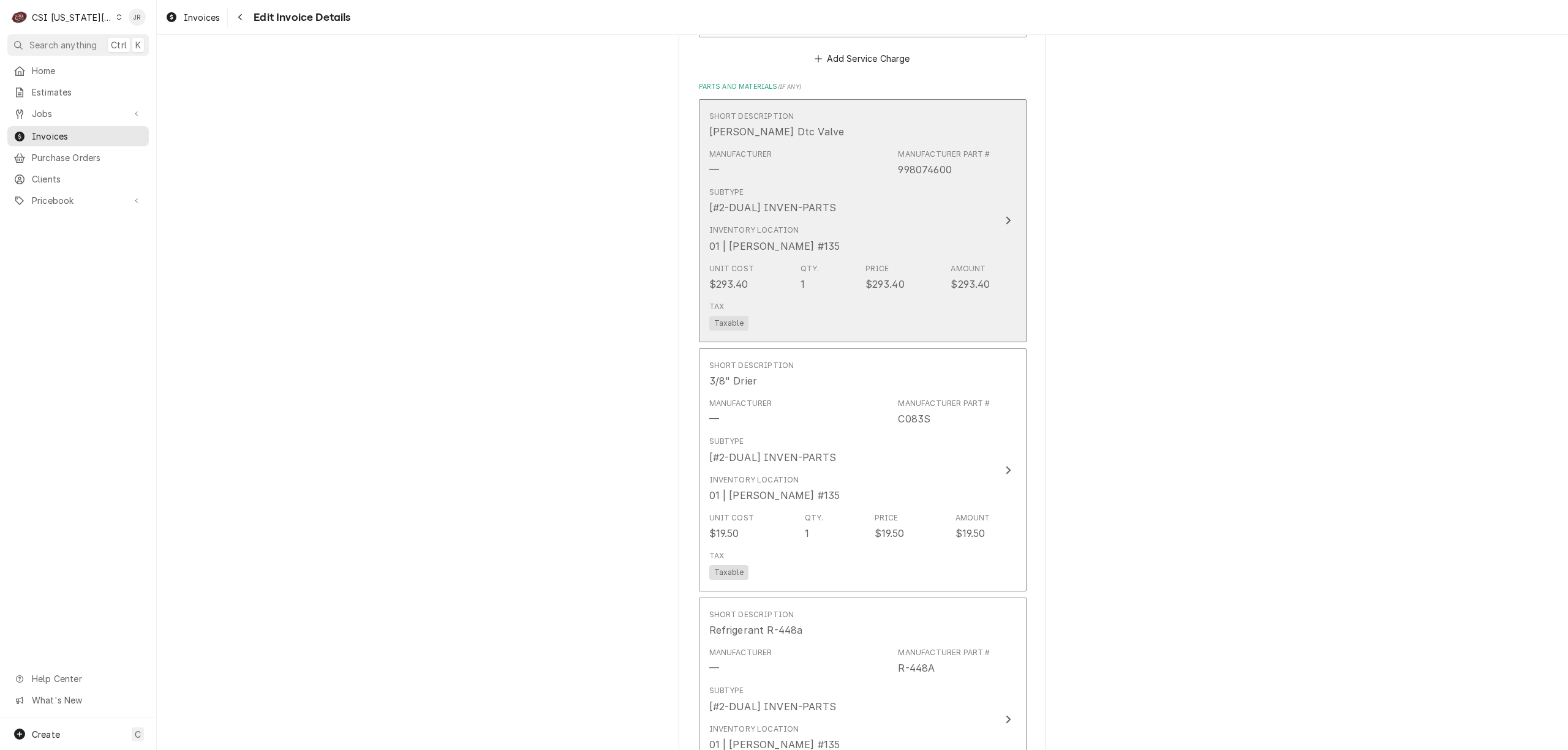
click at [941, 244] on div "Inventory Location 01 | CODY DAVIS #135" at bounding box center [850, 238] width 281 height 38
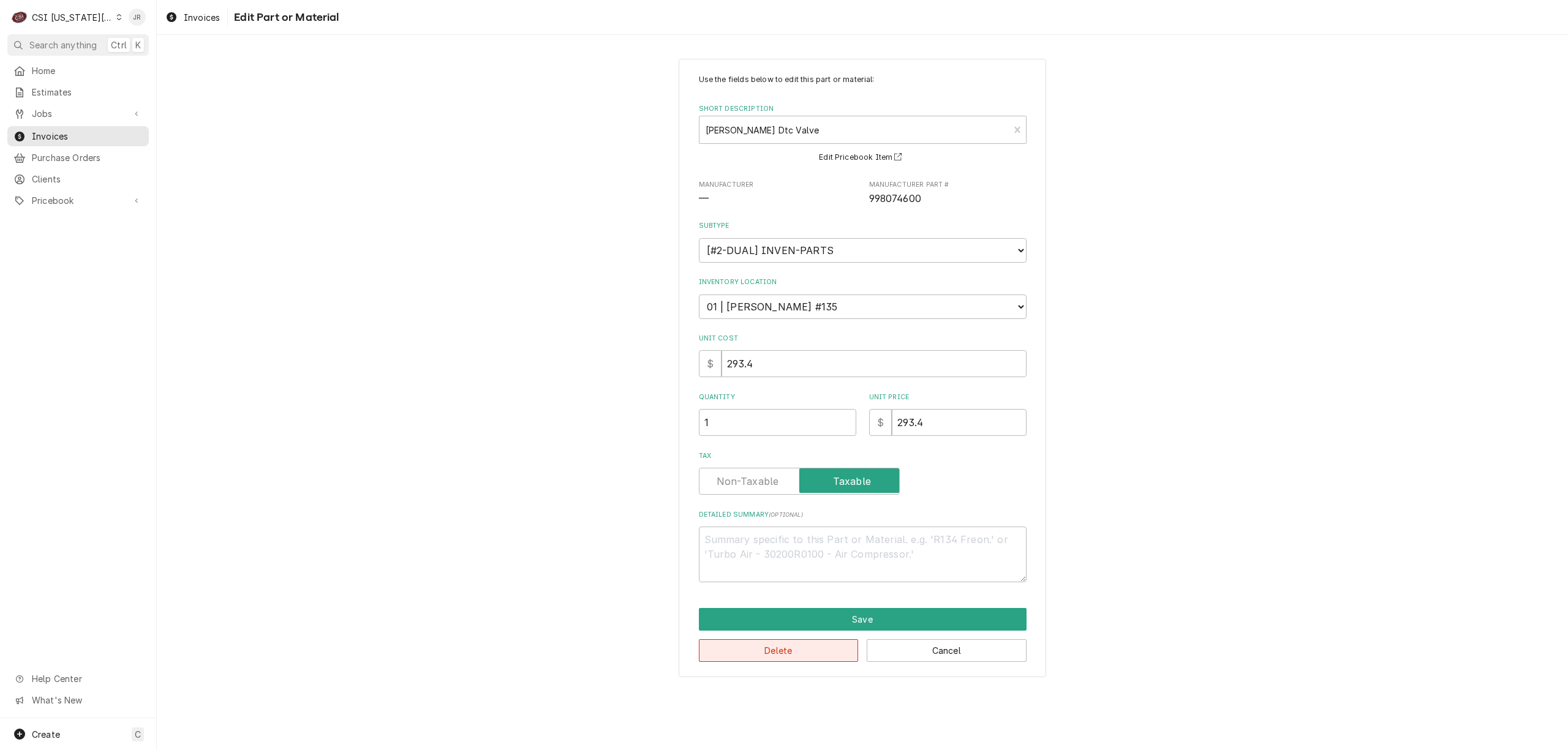
click at [817, 644] on button "Delete" at bounding box center [779, 651] width 160 height 23
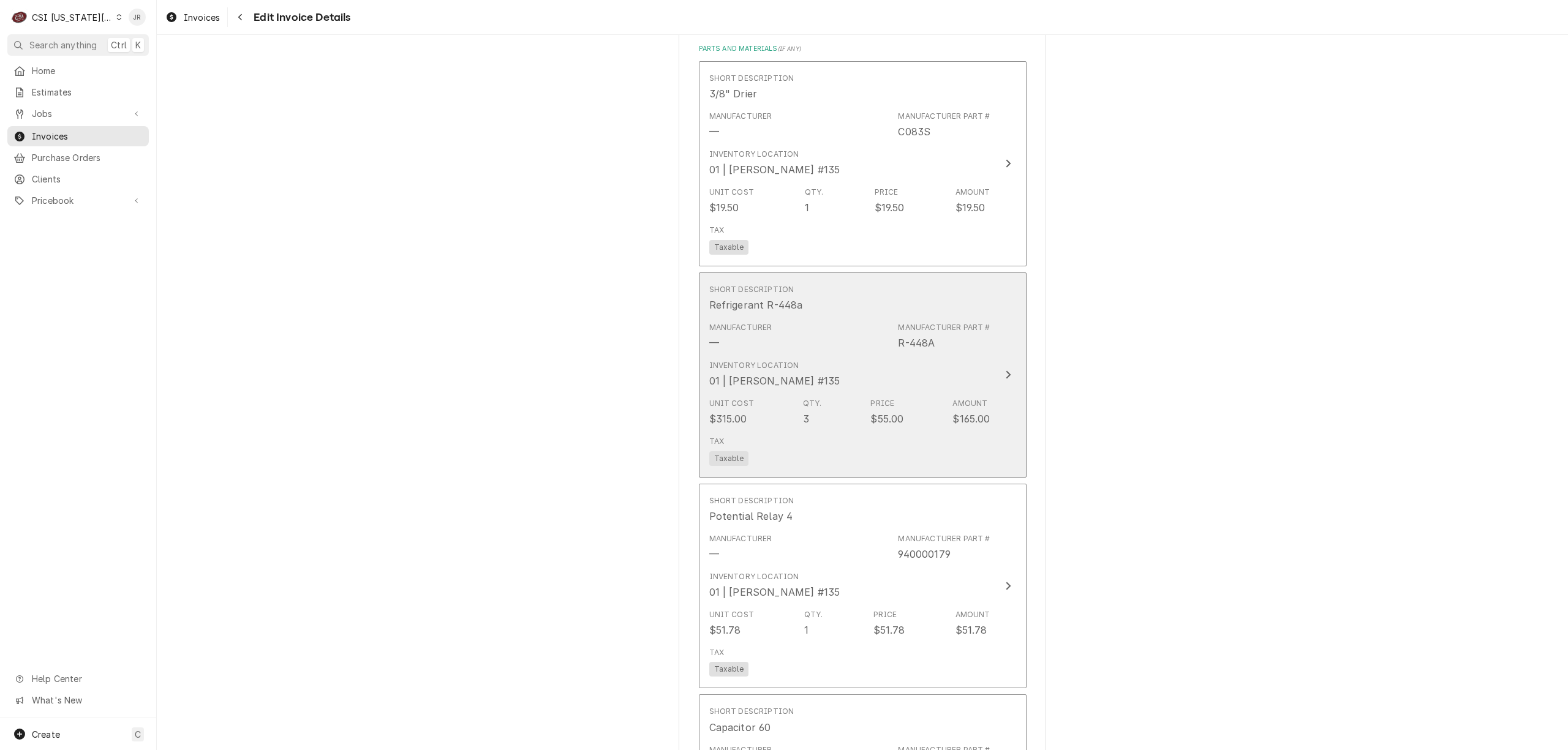
scroll to position [1647, 0]
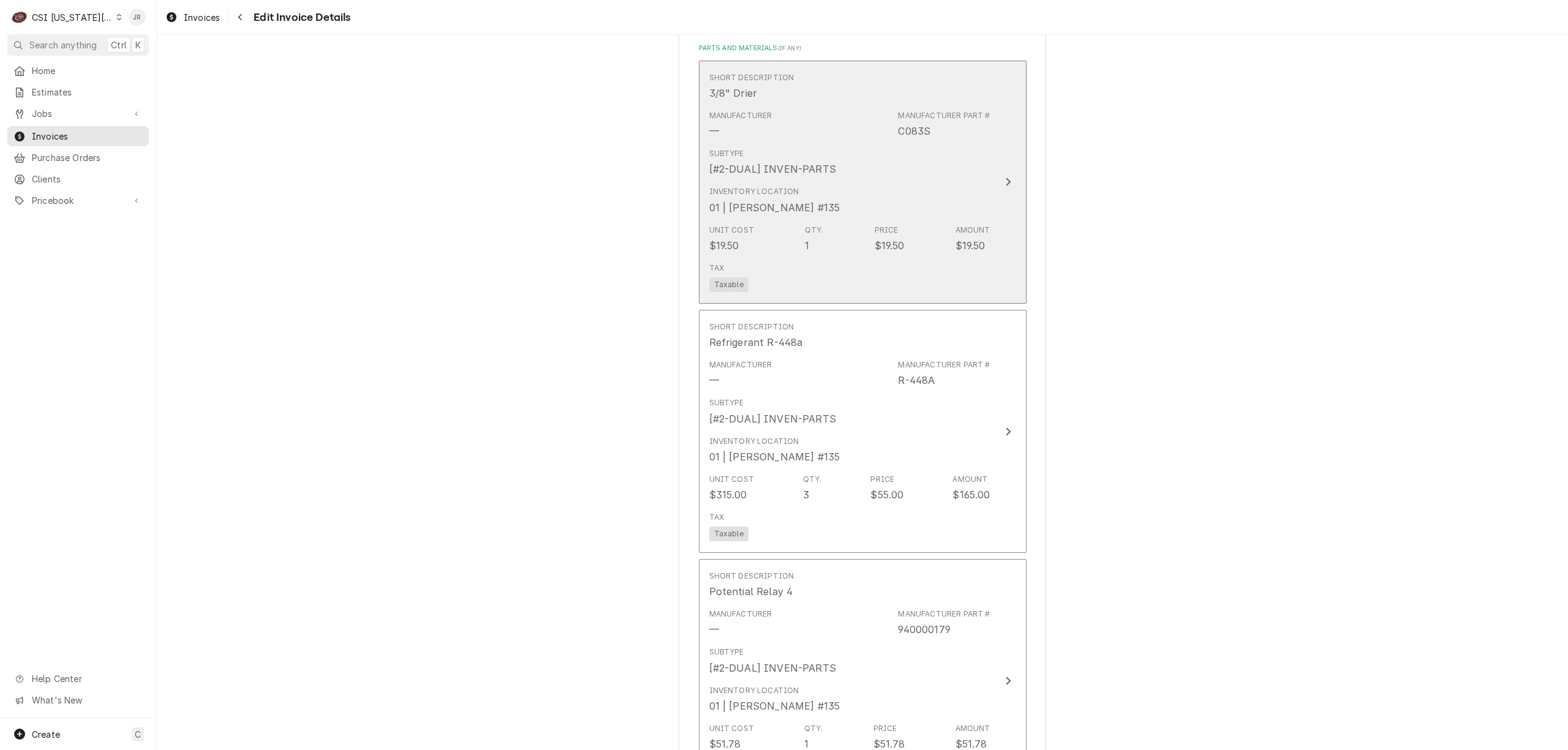
click at [940, 250] on div "Unit Cost $19.50 Qty. 1 Price $19.50 Amount $19.50" at bounding box center [850, 238] width 281 height 38
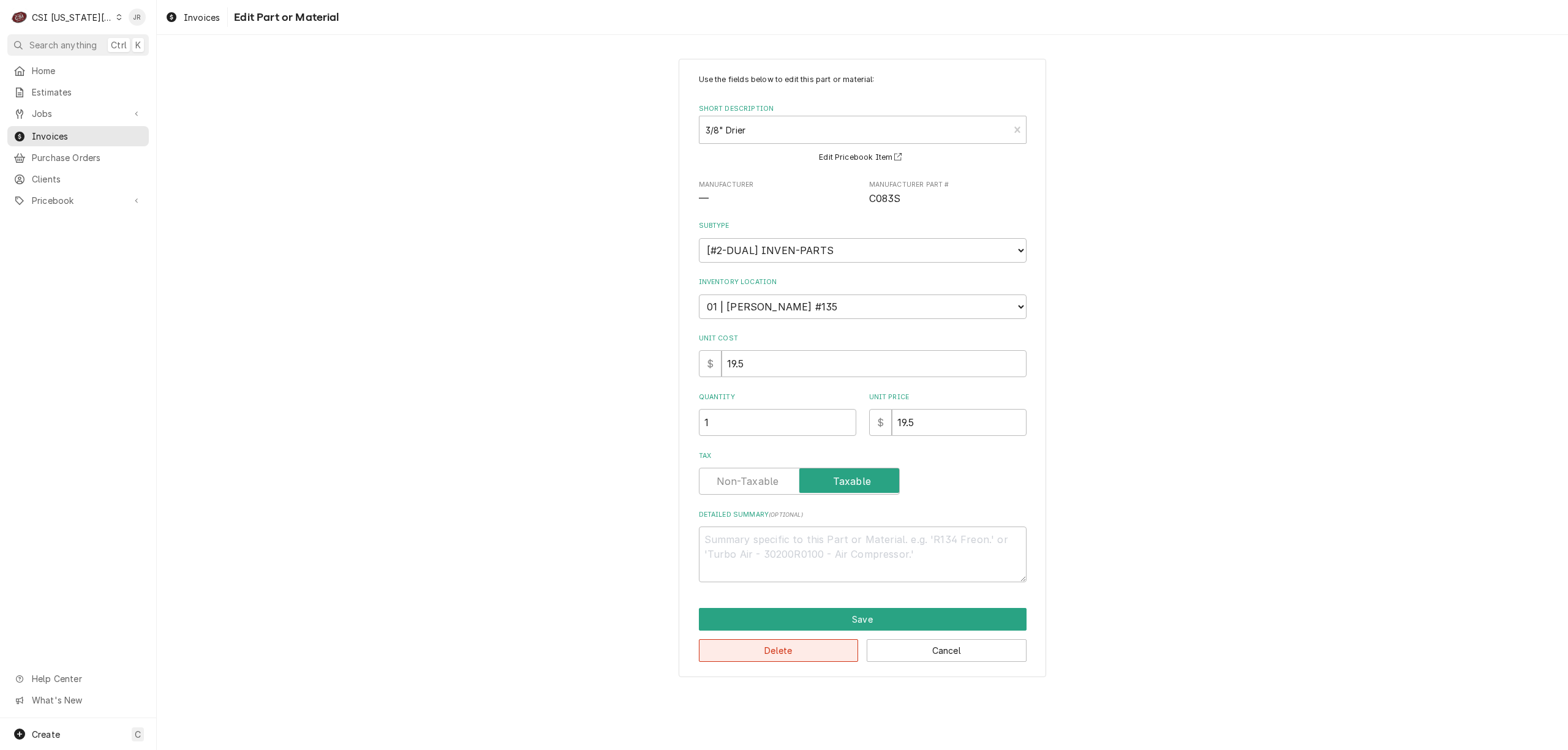
click at [809, 648] on button "Delete" at bounding box center [779, 651] width 160 height 23
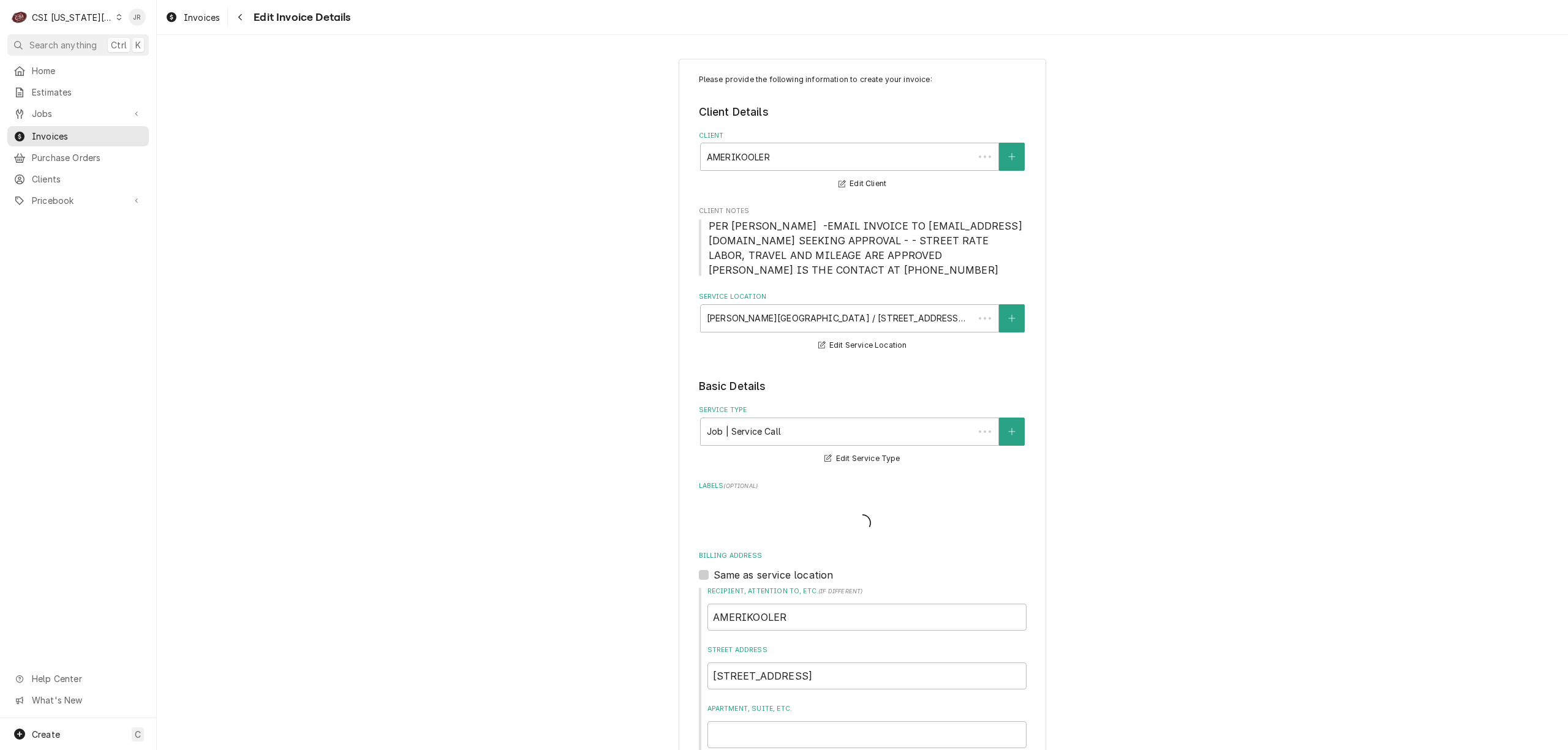
scroll to position [1685, 0]
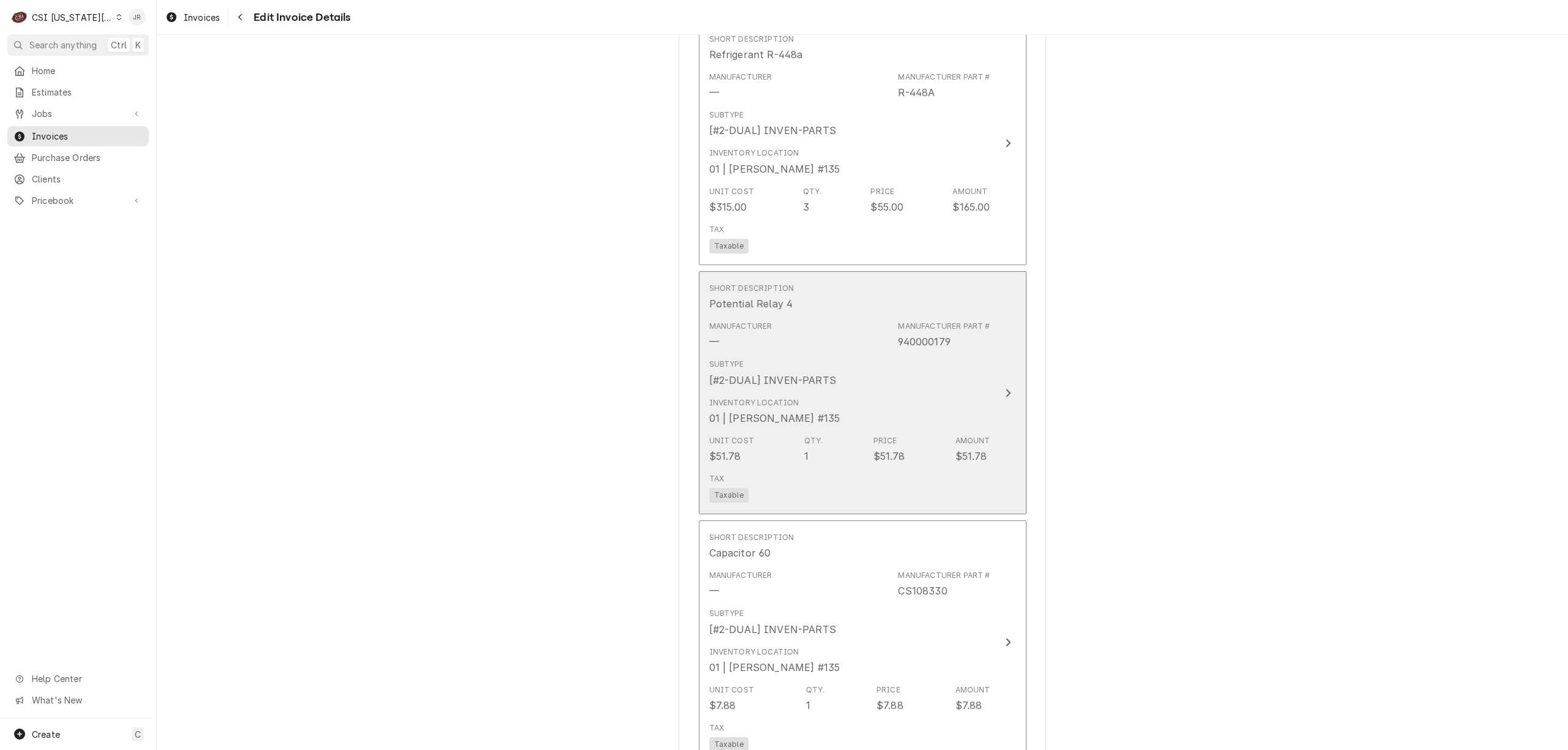
click at [894, 410] on div "Inventory Location 01 | CODY DAVIS #135" at bounding box center [850, 411] width 281 height 38
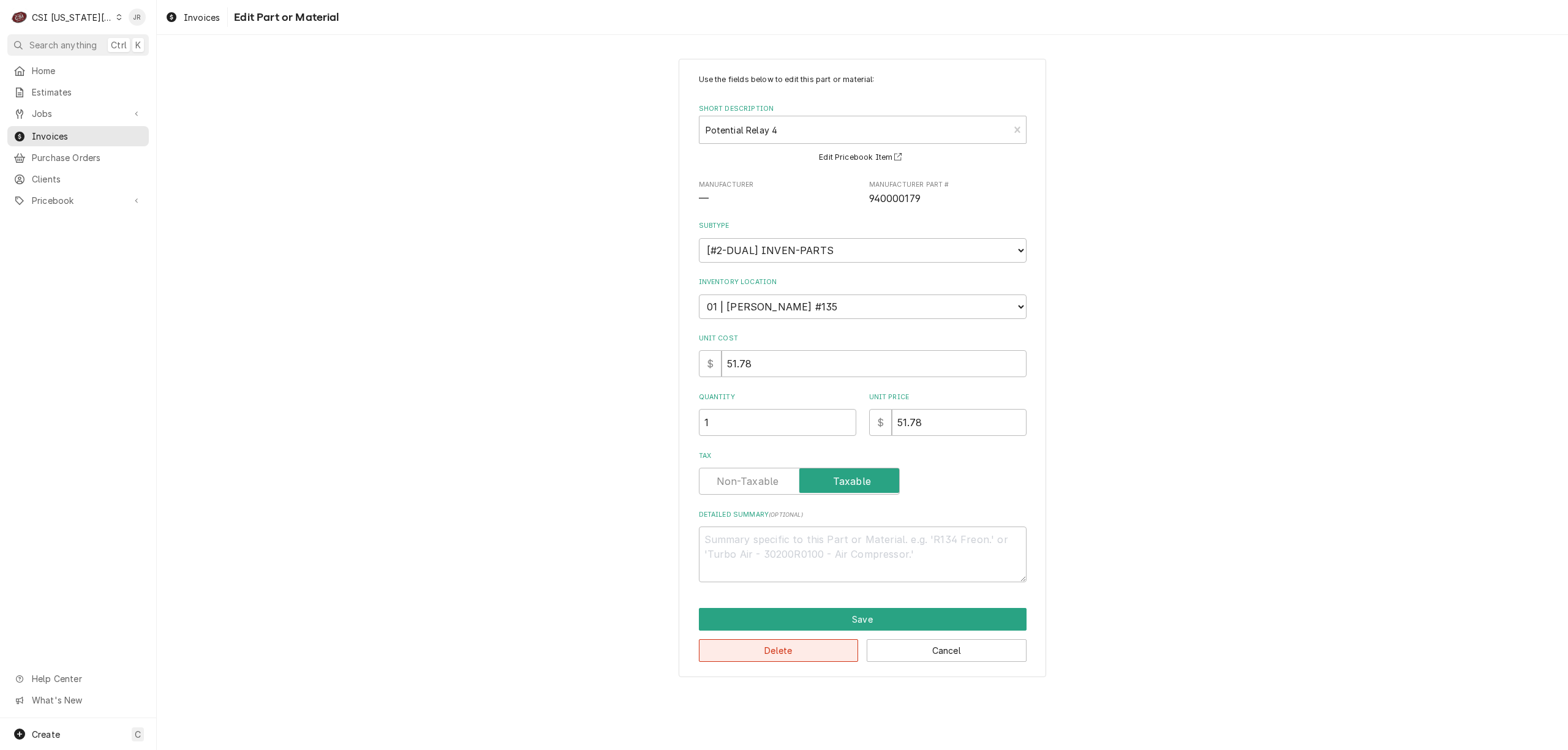
click at [762, 649] on button "Delete" at bounding box center [779, 651] width 160 height 23
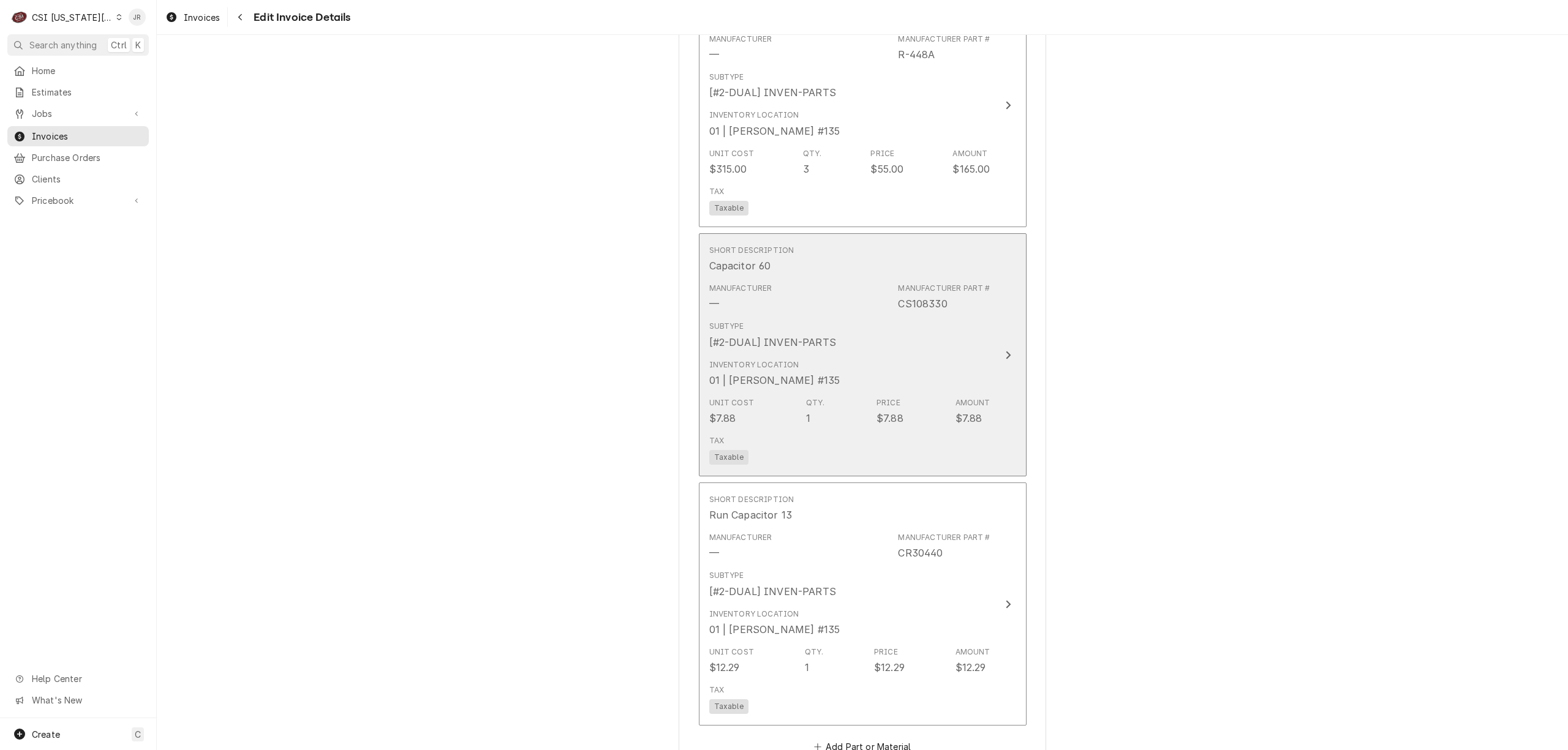
click at [913, 345] on div "Subtype [#2-DUAL] INVEN-PARTS" at bounding box center [850, 334] width 281 height 38
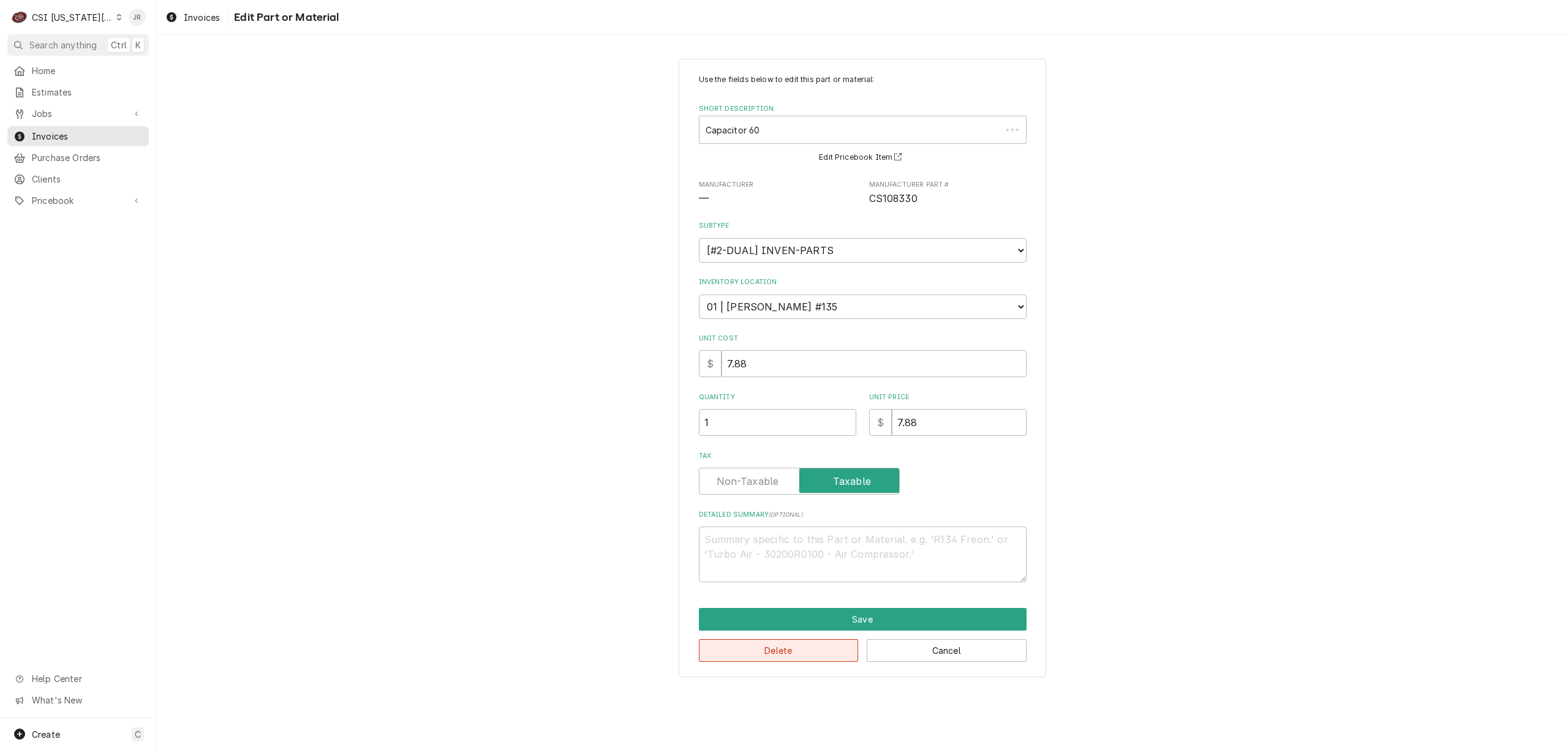
click at [804, 662] on button "Delete" at bounding box center [779, 651] width 160 height 23
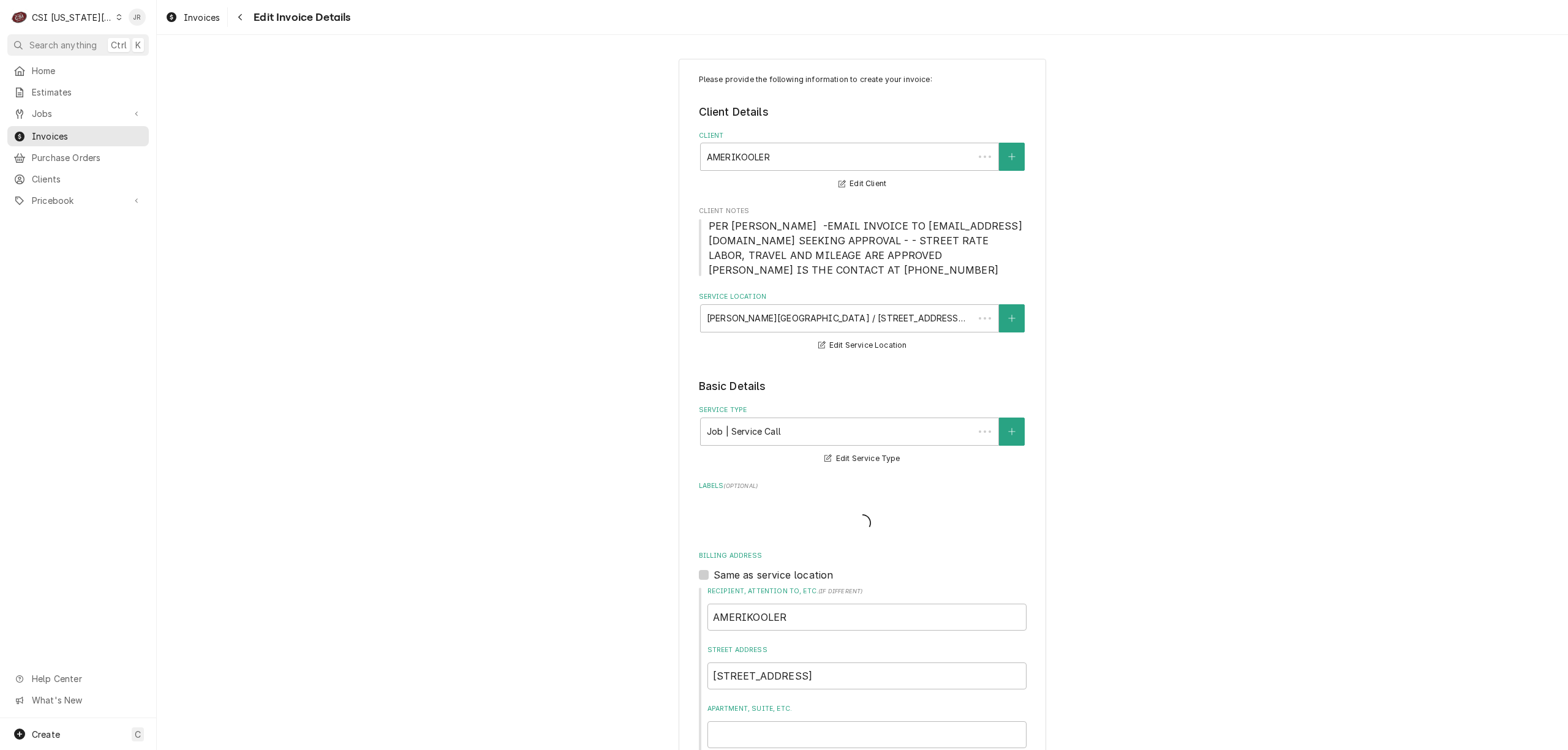
scroll to position [1762, 0]
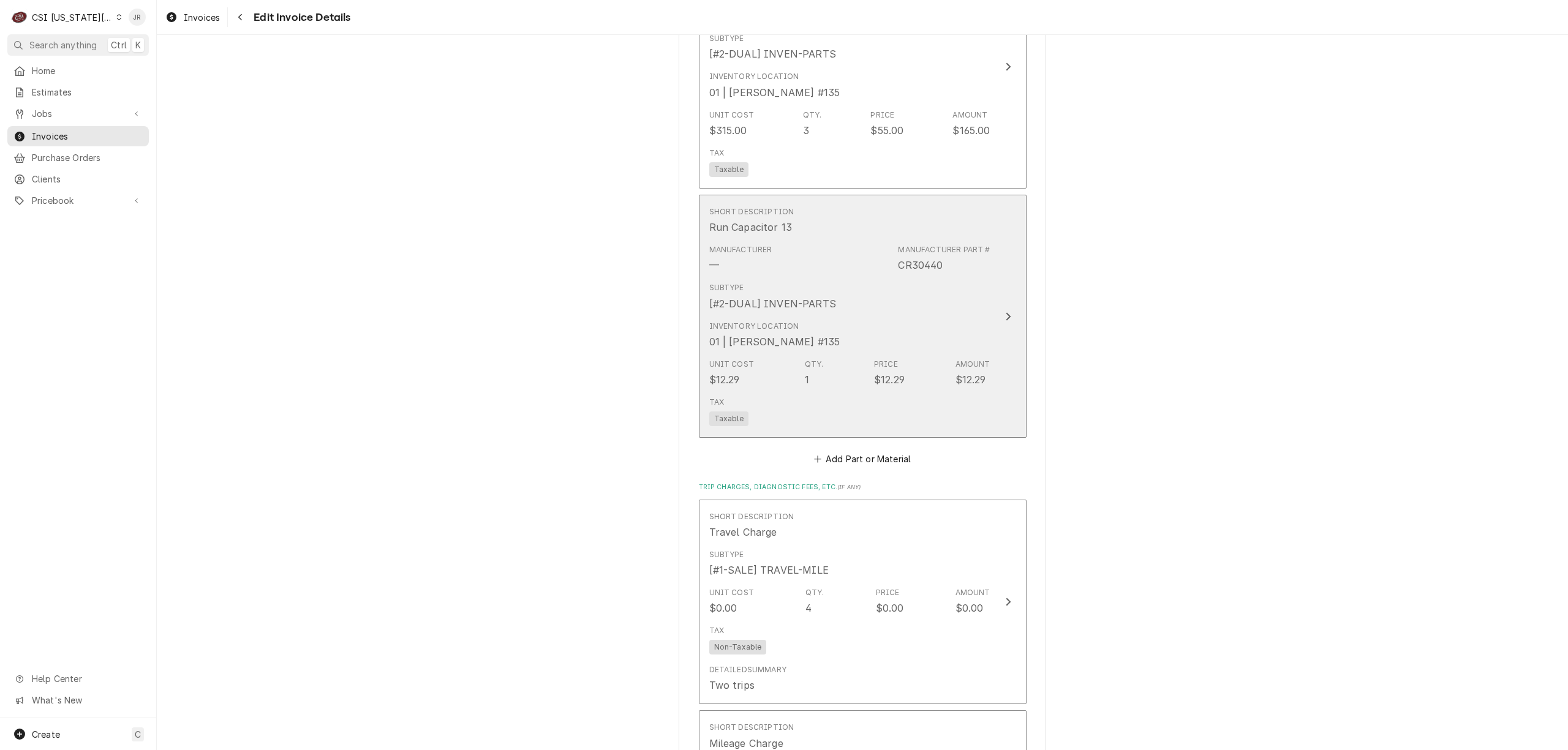
click at [937, 371] on div "Unit Cost $12.29 Qty. 1 Price $12.29 Amount $12.29" at bounding box center [850, 372] width 281 height 38
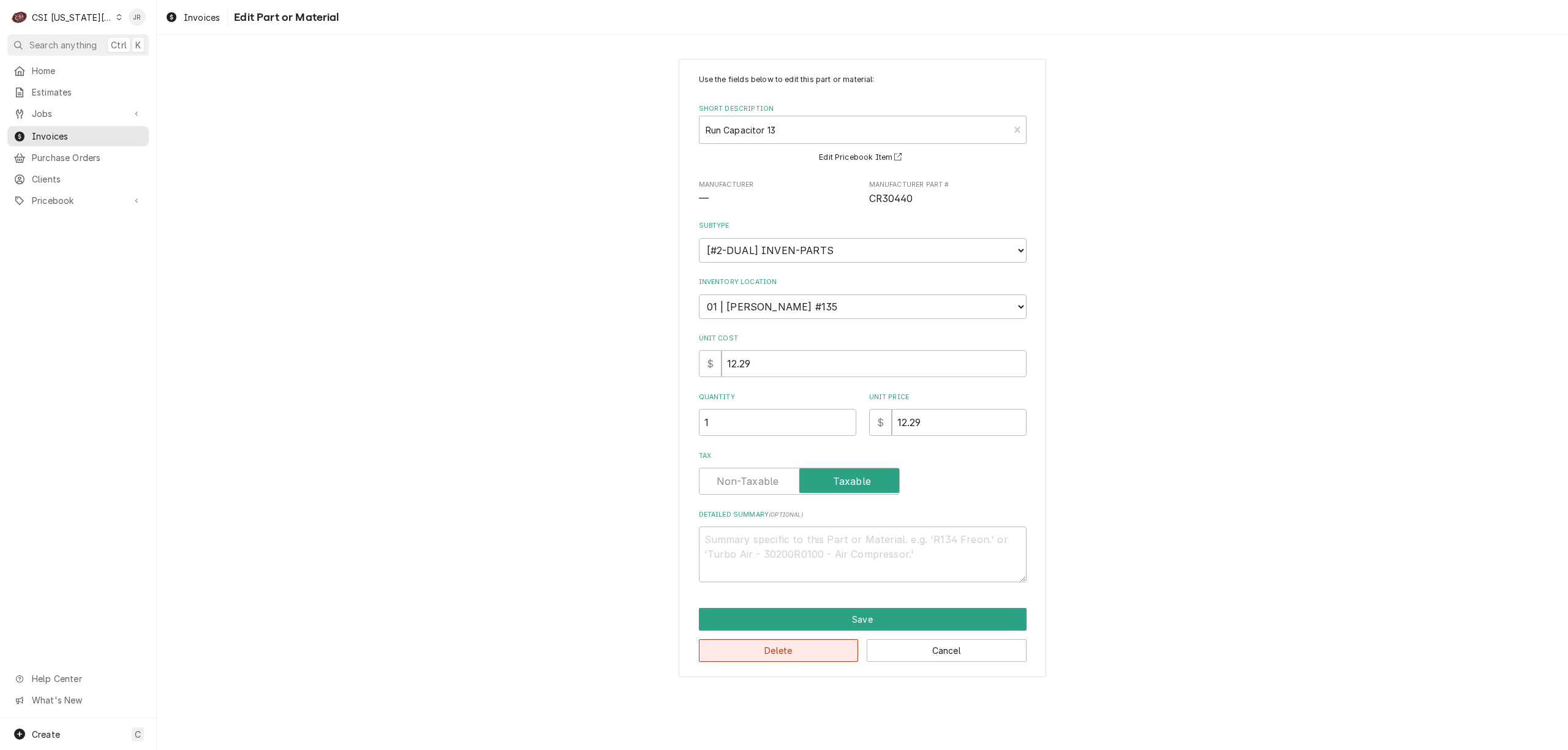
click at [795, 652] on button "Delete" at bounding box center [779, 651] width 160 height 23
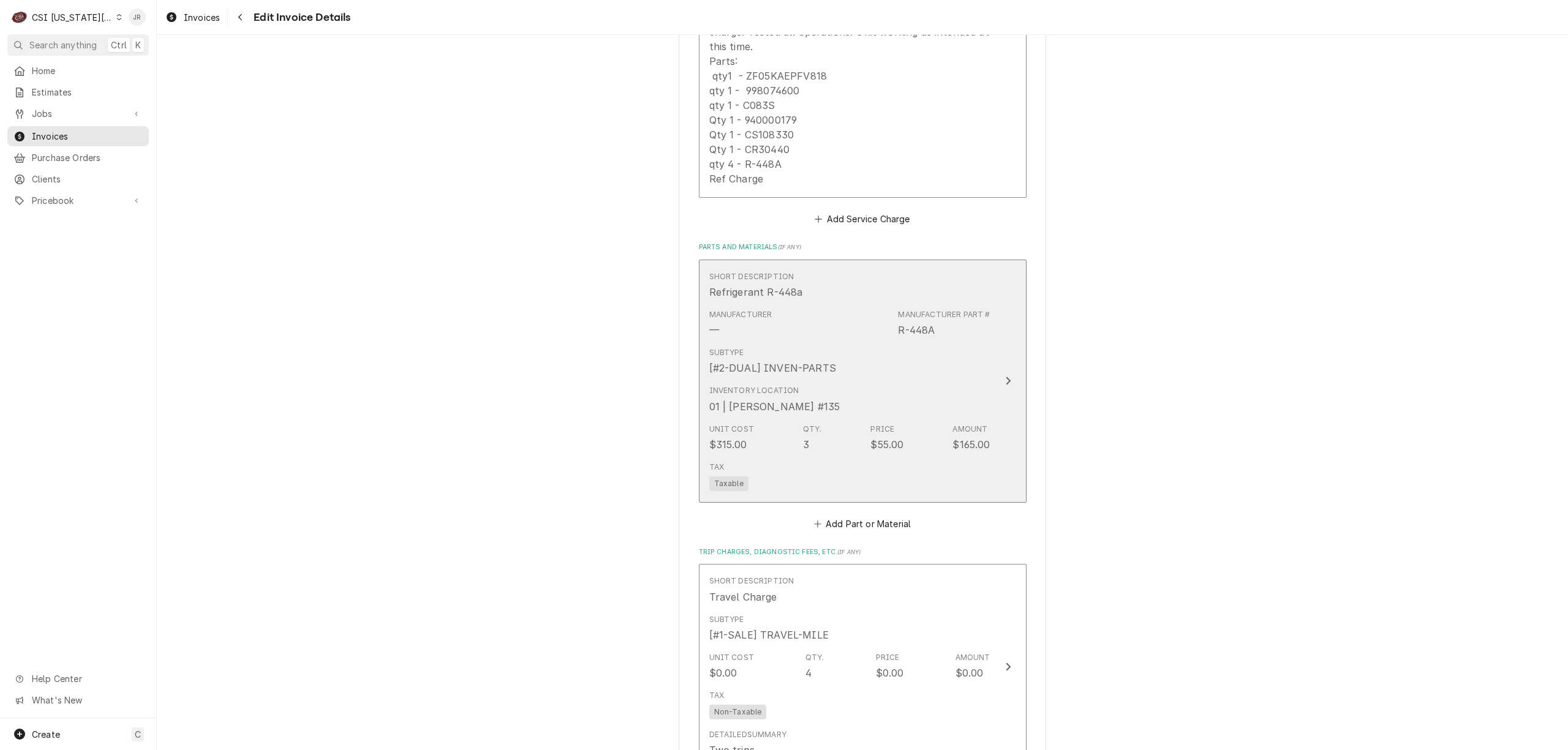
scroll to position [1430, 0]
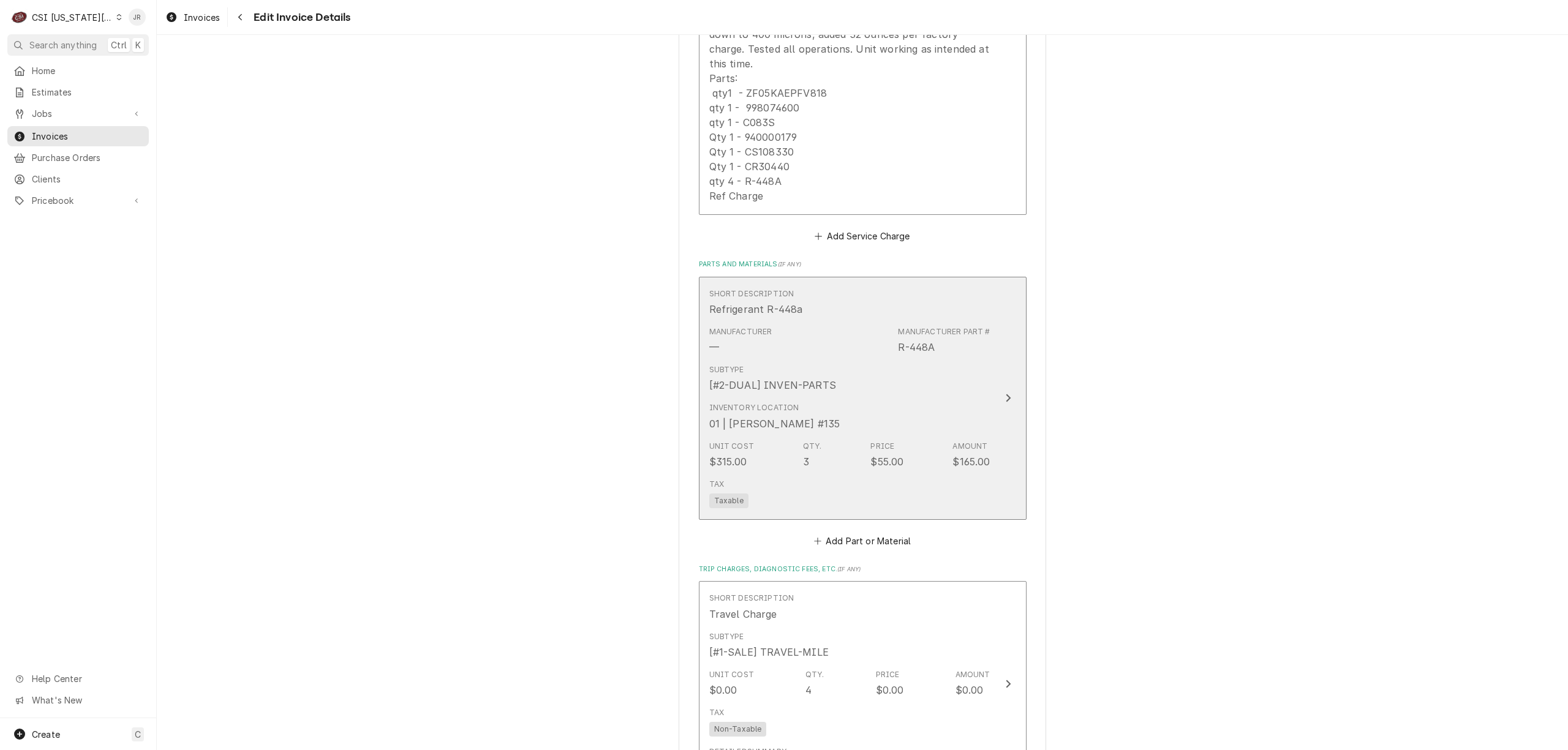
click at [919, 389] on div "Subtype [#2-DUAL] INVEN-PARTS" at bounding box center [850, 378] width 281 height 38
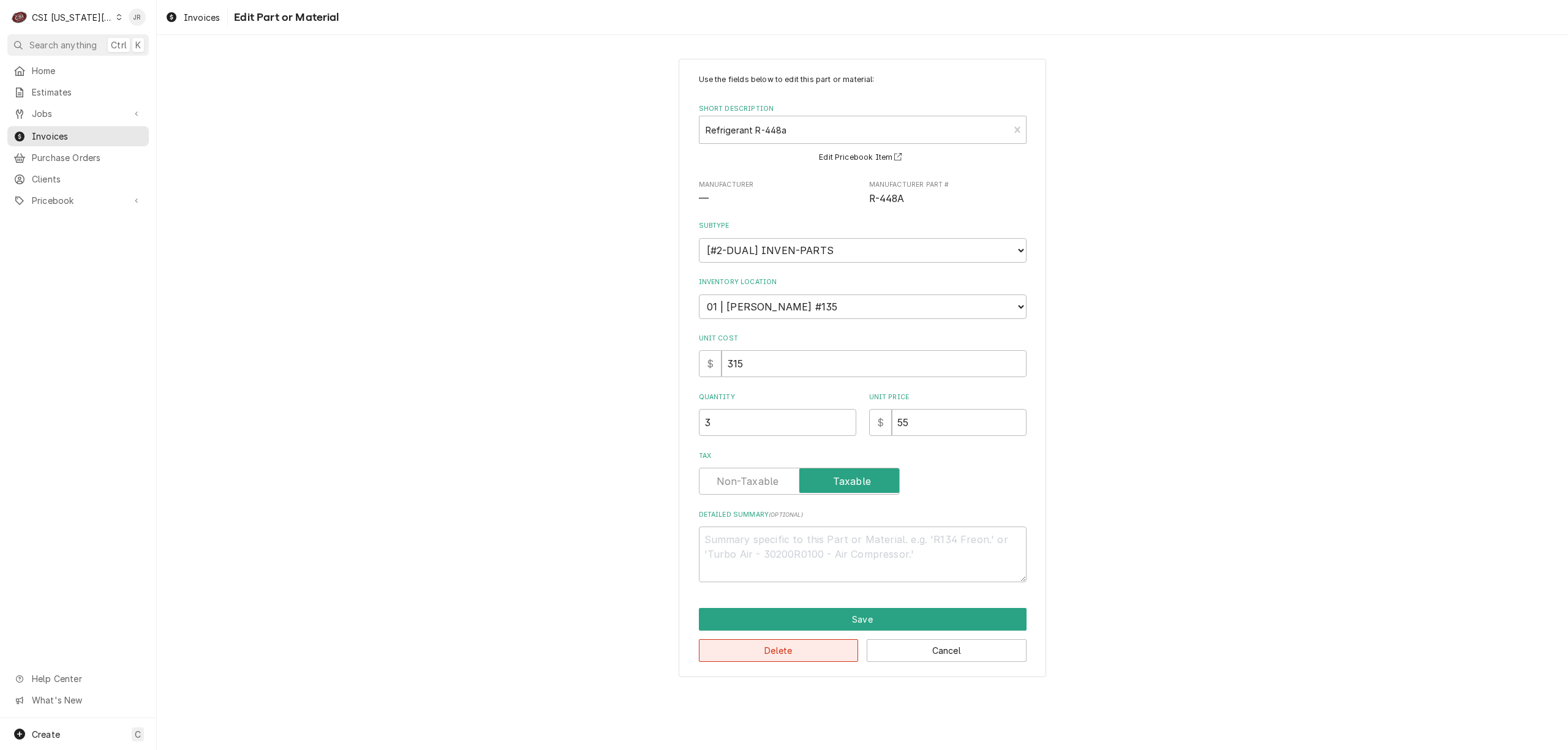
click at [806, 653] on button "Delete" at bounding box center [779, 651] width 160 height 23
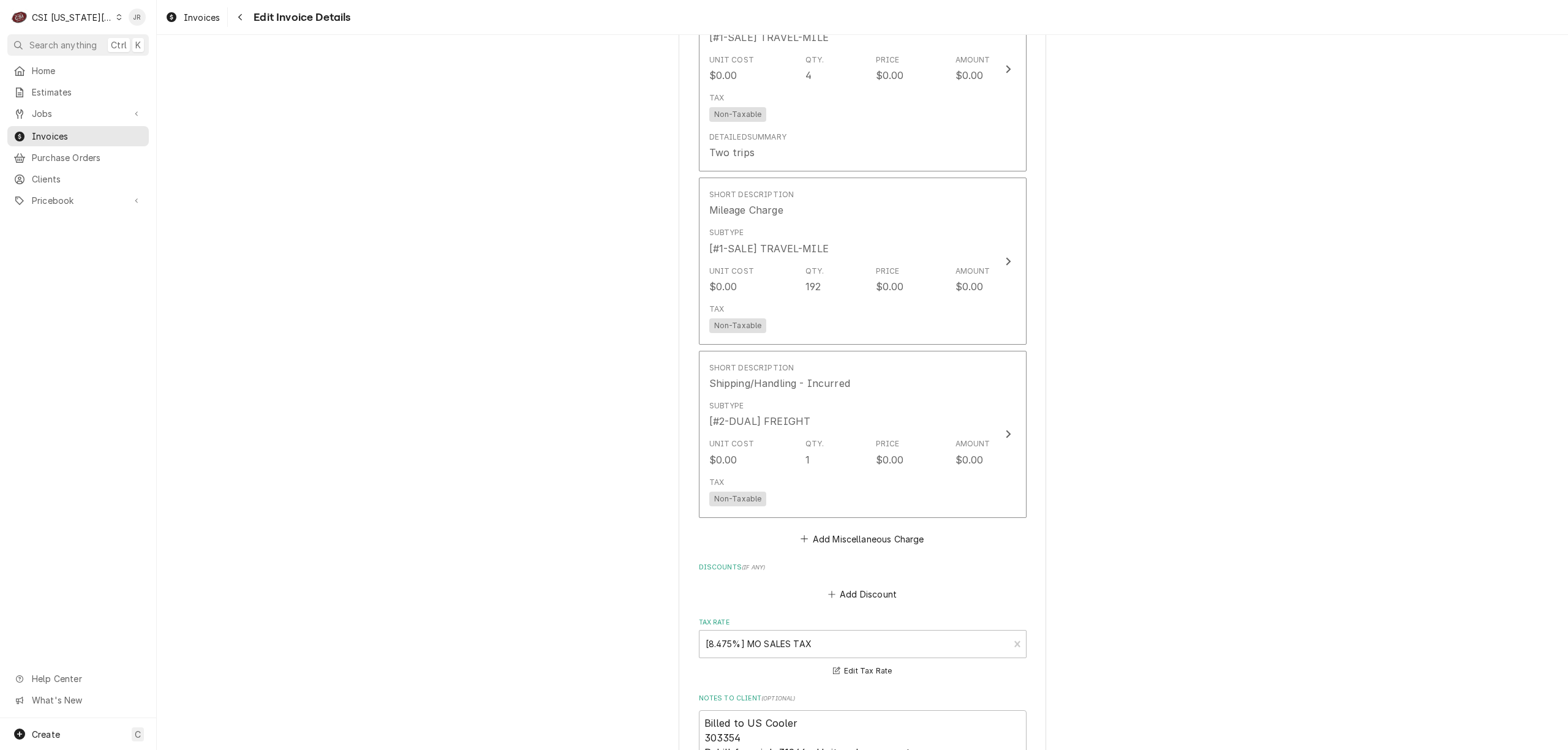
scroll to position [2168, 0]
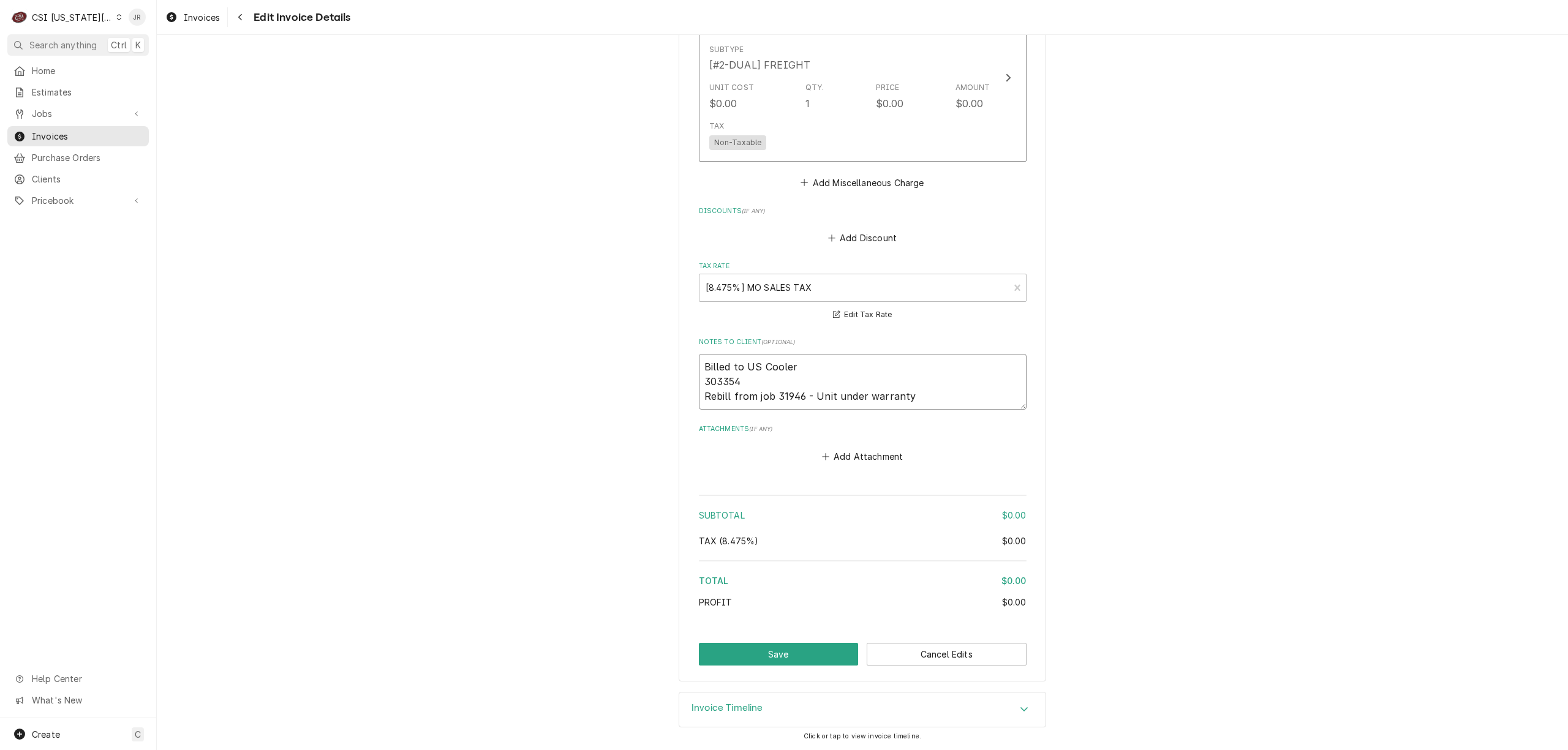
drag, startPoint x: 888, startPoint y: 378, endPoint x: 879, endPoint y: 368, distance: 13.5
click at [887, 378] on textarea "Billed to US Cooler 303354 Rebill from job 31946 - Unit under warranty" at bounding box center [863, 381] width 328 height 56
click at [878, 364] on textarea "Billed to US Cooler 303354 Rebill from job 31946 - Unit under warranty" at bounding box center [863, 381] width 328 height 56
click at [800, 655] on button "Save" at bounding box center [779, 654] width 160 height 23
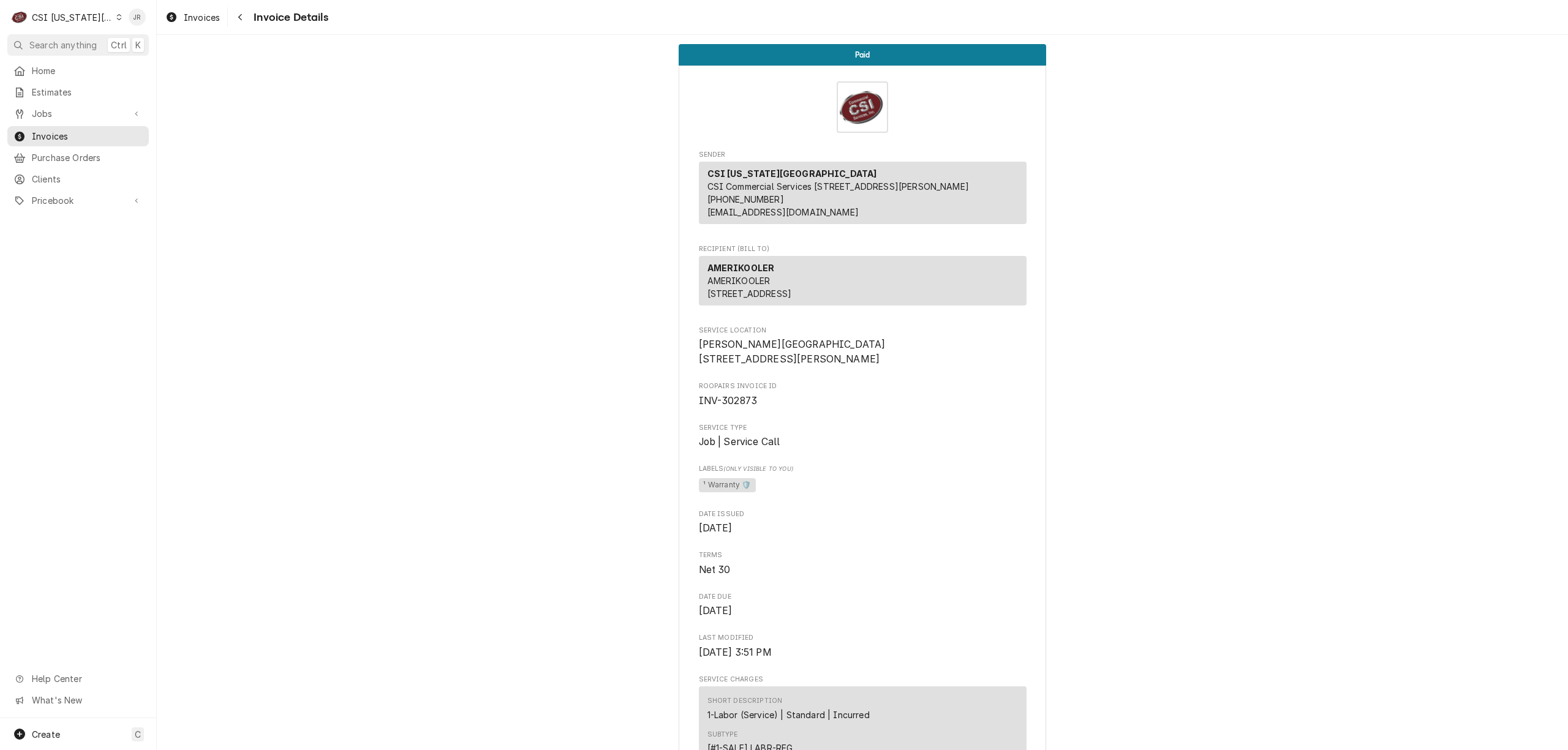
click at [735, 406] on span "INV-302873" at bounding box center [728, 401] width 58 height 11
copy span "302873"
click at [29, 133] on div "Invoices" at bounding box center [78, 136] width 129 height 13
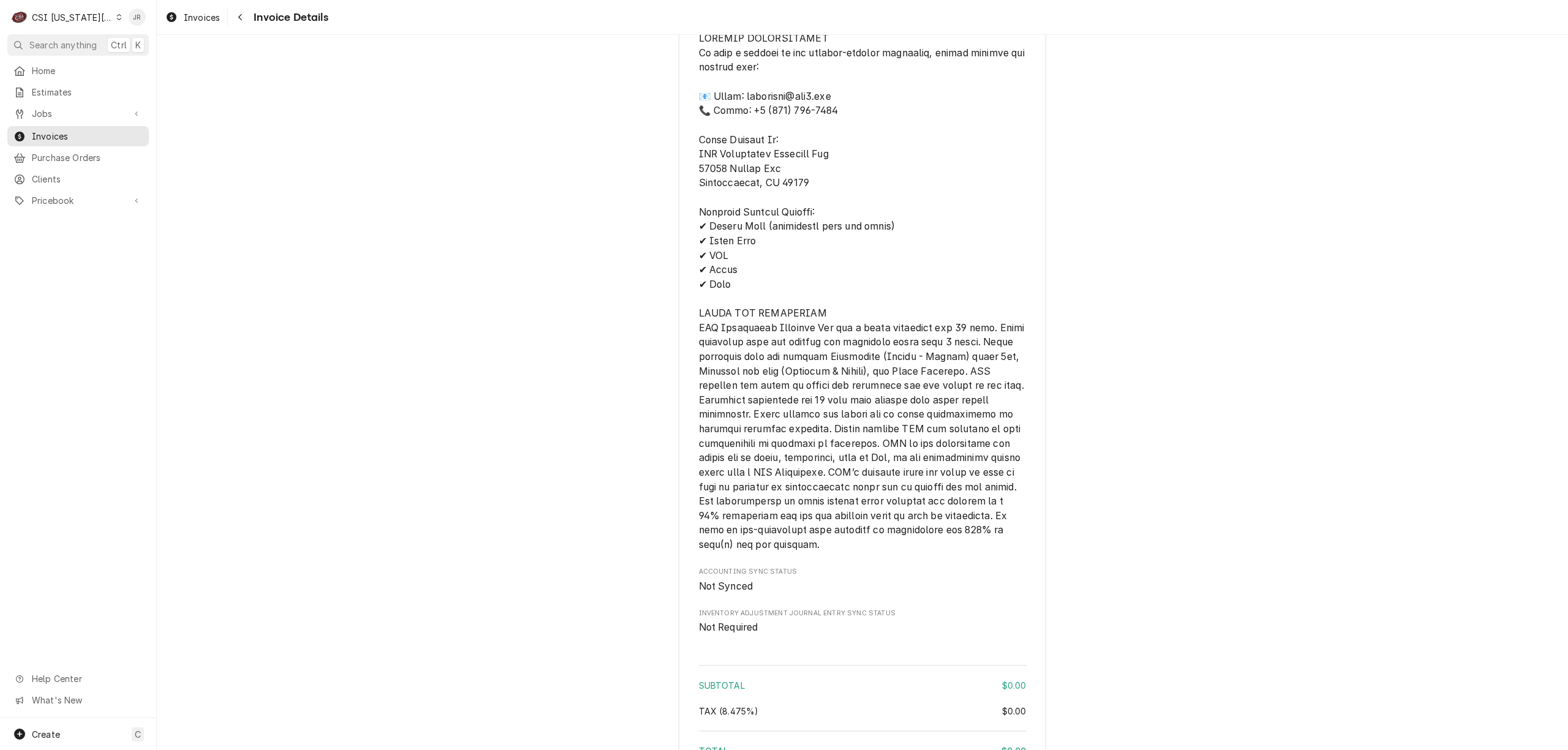
scroll to position [1633, 0]
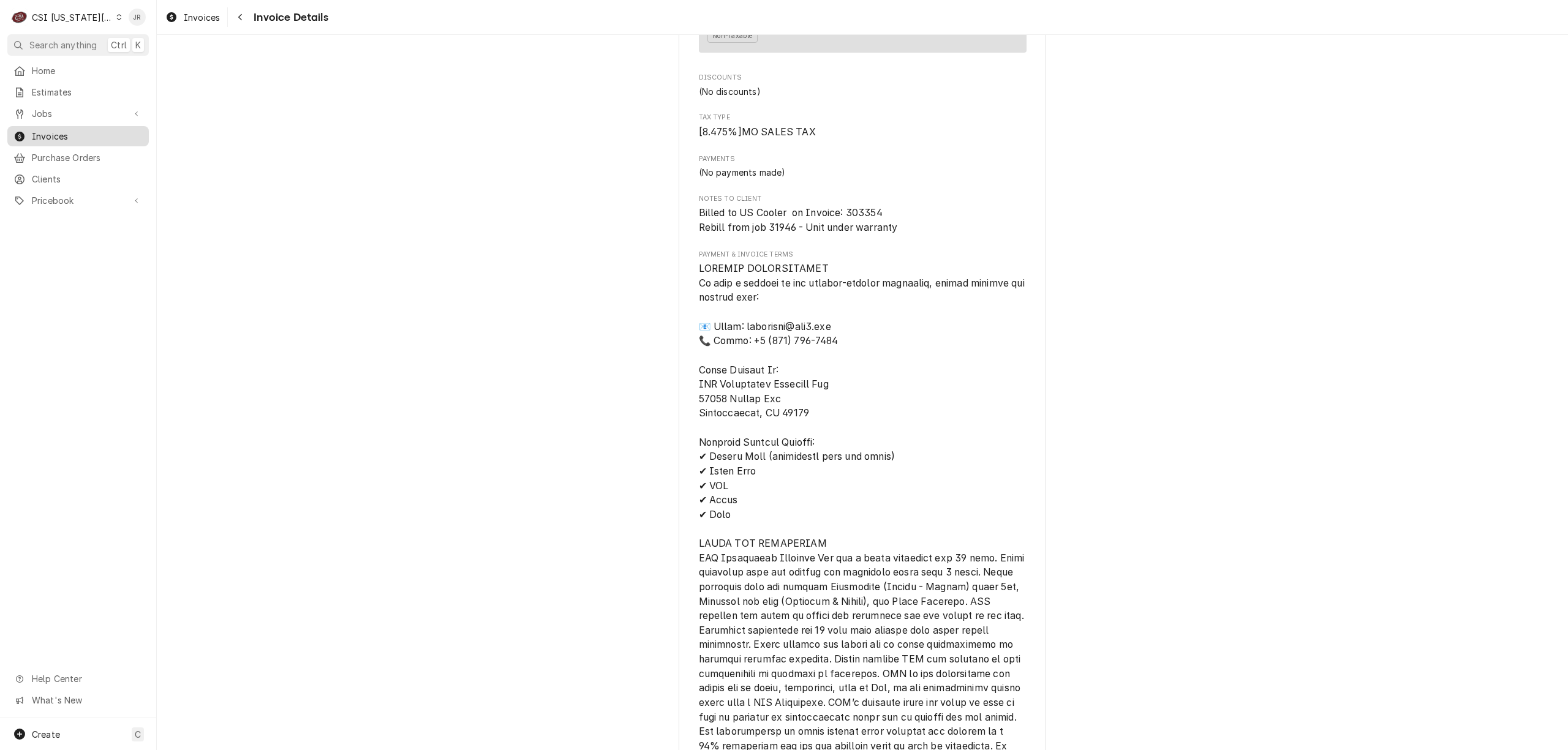
click at [66, 130] on span "Invoices" at bounding box center [87, 136] width 111 height 13
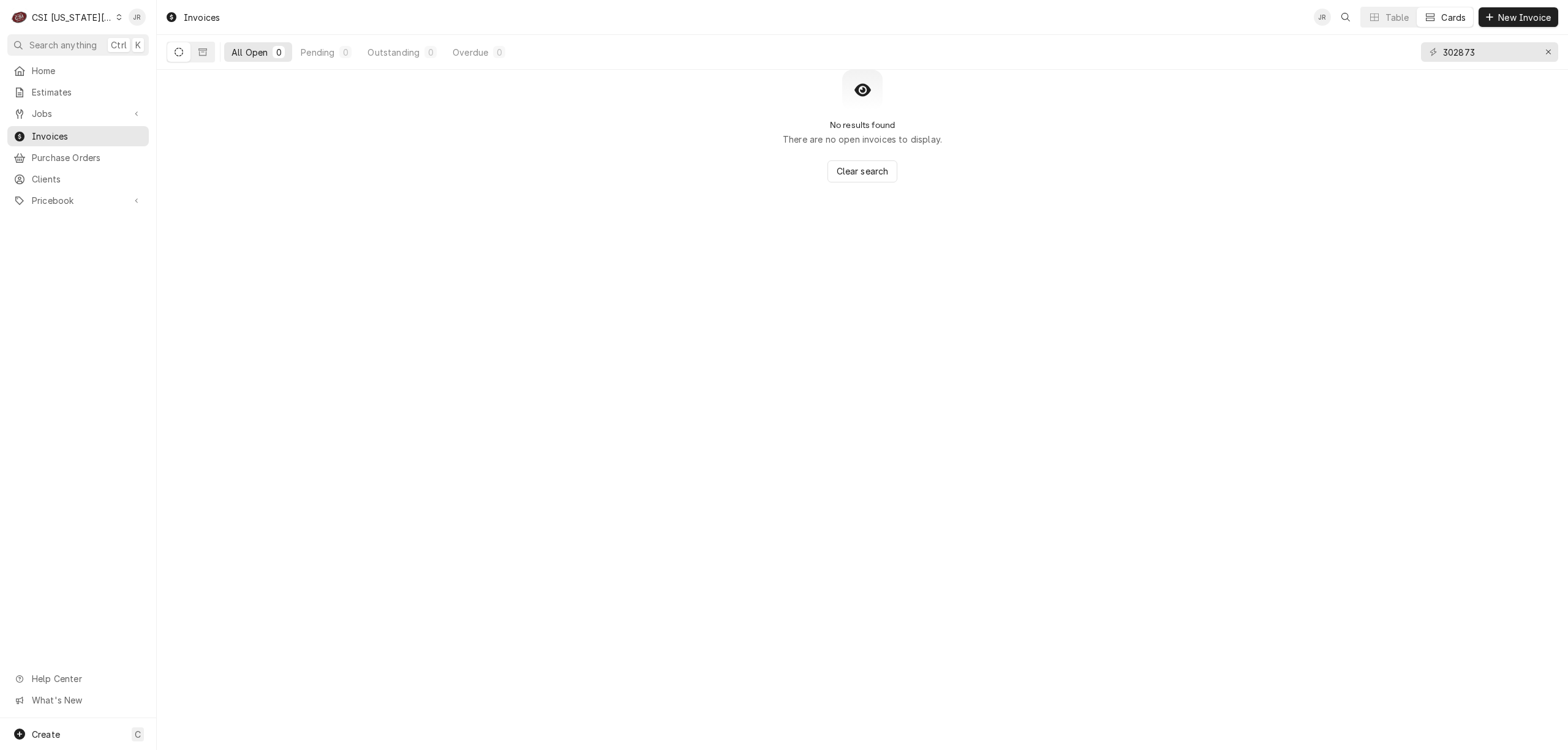
click at [51, 9] on div "C CSI [US_STATE] City" at bounding box center [66, 17] width 118 height 24
click at [153, 61] on div "CSI St. [PERSON_NAME]" at bounding box center [210, 67] width 179 height 13
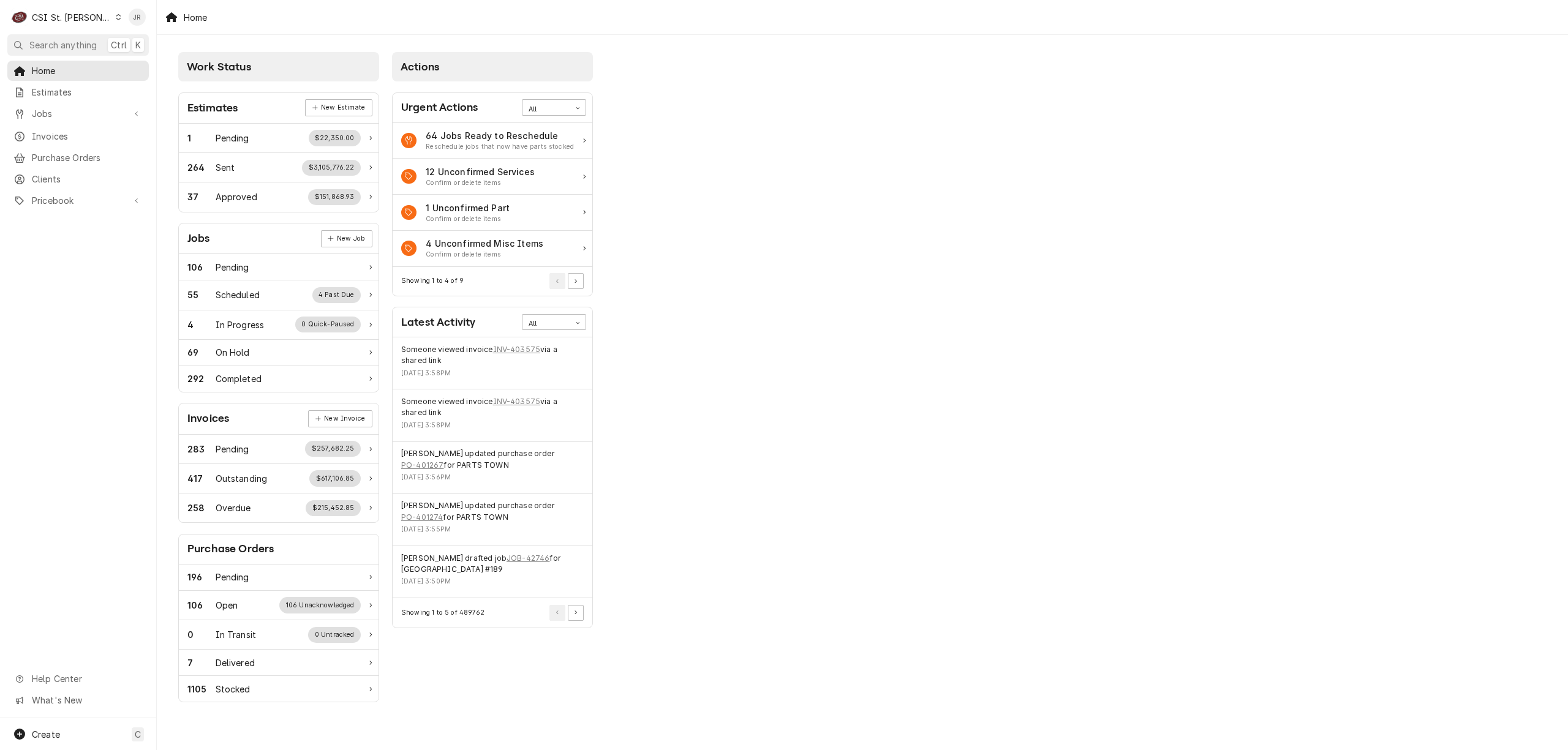
click at [50, 33] on div "C CSI St. [PERSON_NAME]" at bounding box center [78, 17] width 156 height 34
click at [60, 43] on span "Search anything" at bounding box center [63, 45] width 67 height 13
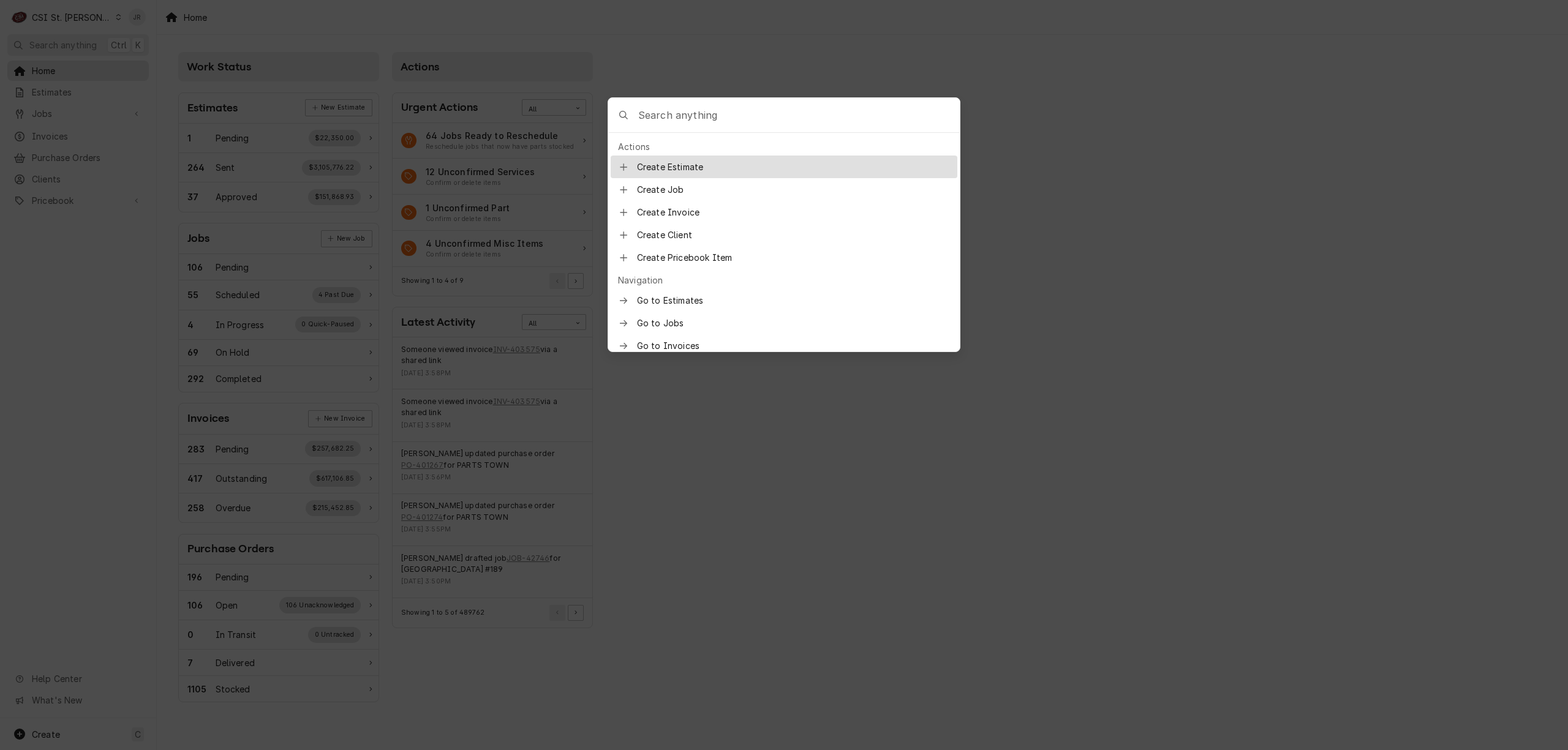
click at [763, 113] on input "Global Command Menu" at bounding box center [799, 115] width 322 height 34
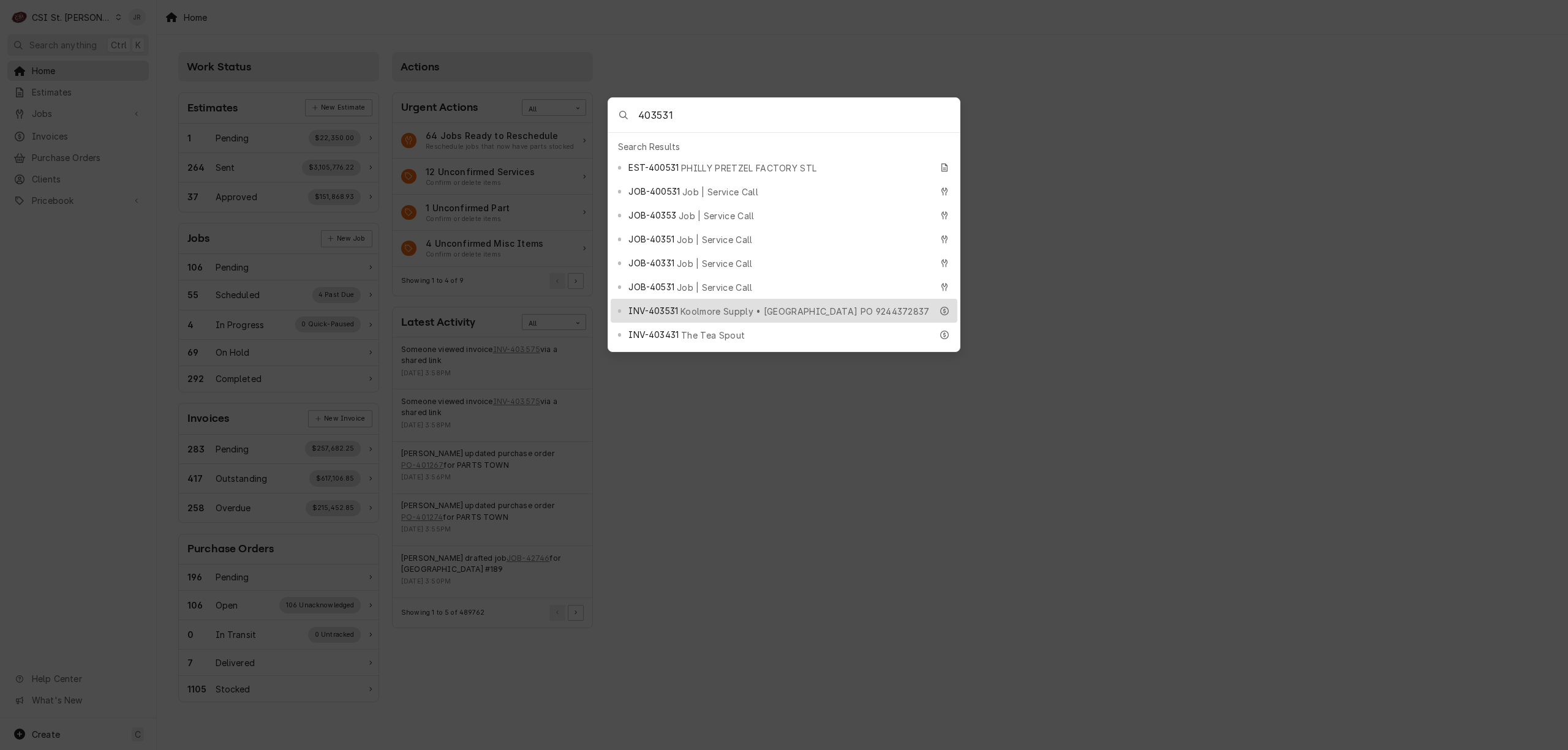
type input "403531"
click at [802, 304] on div "INV-403531 [GEOGRAPHIC_DATA] Supply • [GEOGRAPHIC_DATA] PO 9244372837" at bounding box center [779, 311] width 302 height 14
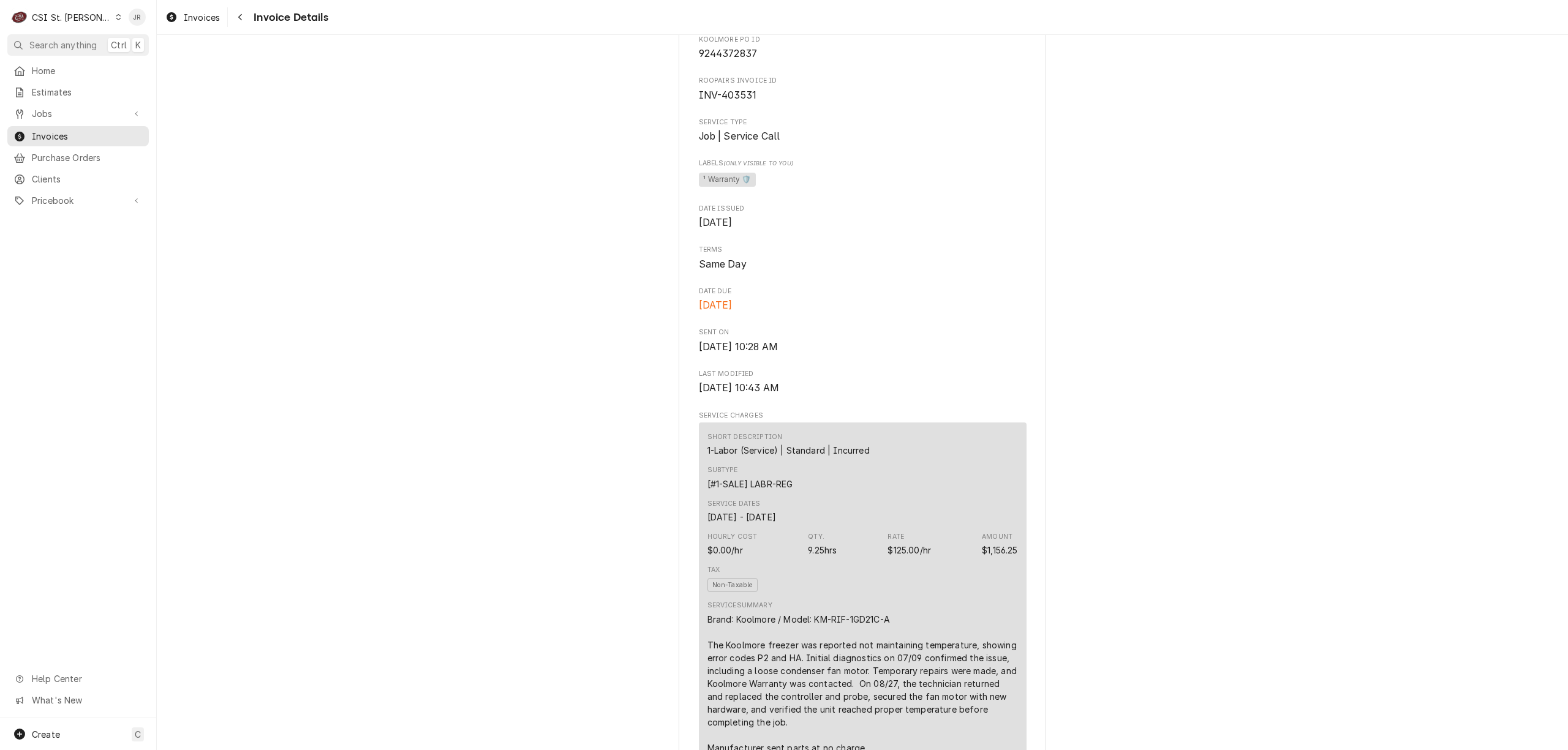
scroll to position [408, 0]
click at [66, 18] on div "CSI St. [PERSON_NAME]" at bounding box center [72, 17] width 80 height 13
click at [195, 187] on html "C CSI St. [PERSON_NAME] Search anything Ctrl K Home Estimates Jobs Jobs Job Ser…" at bounding box center [784, 375] width 1568 height 750
click at [64, 130] on span "Invoices" at bounding box center [87, 136] width 111 height 13
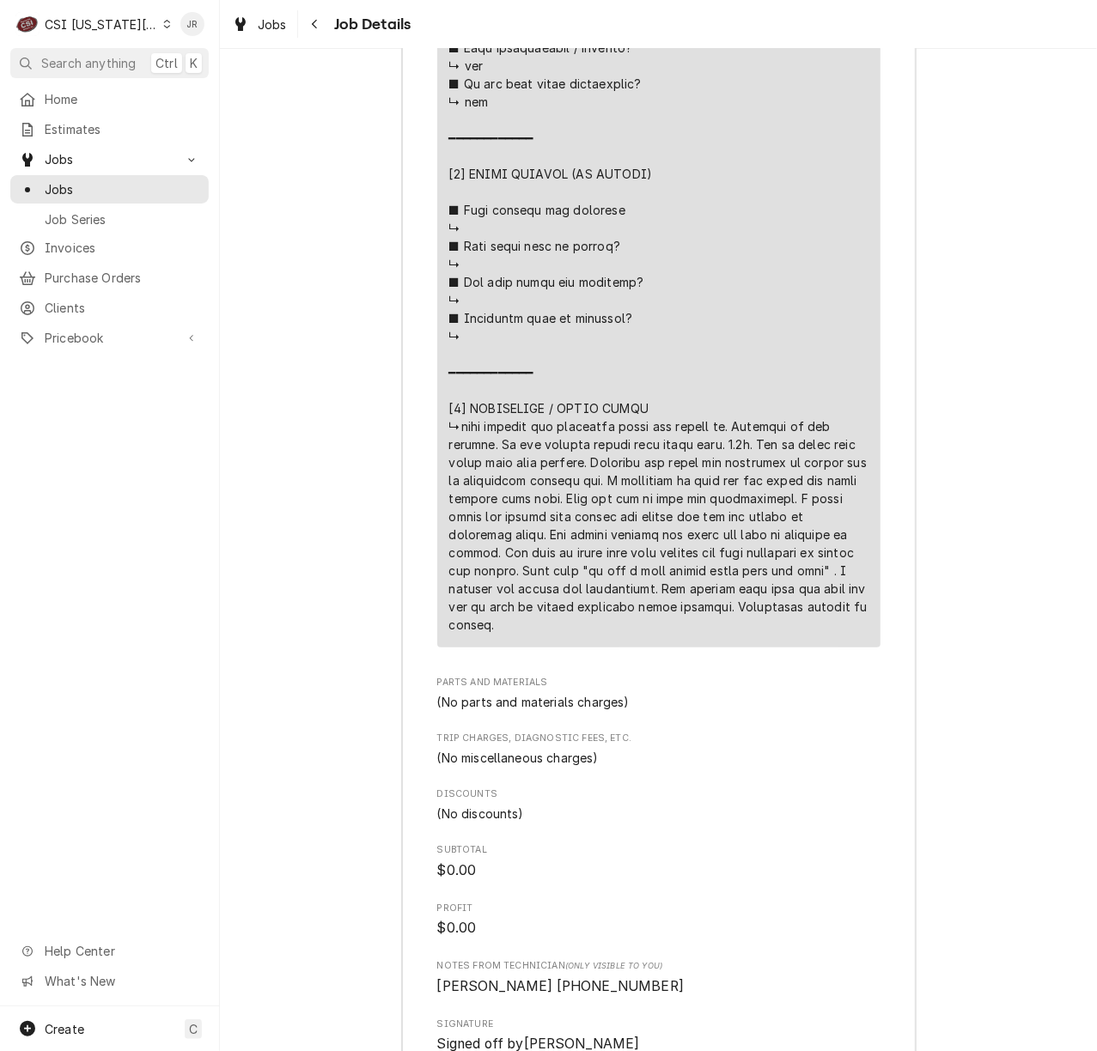
scroll to position [3087, 0]
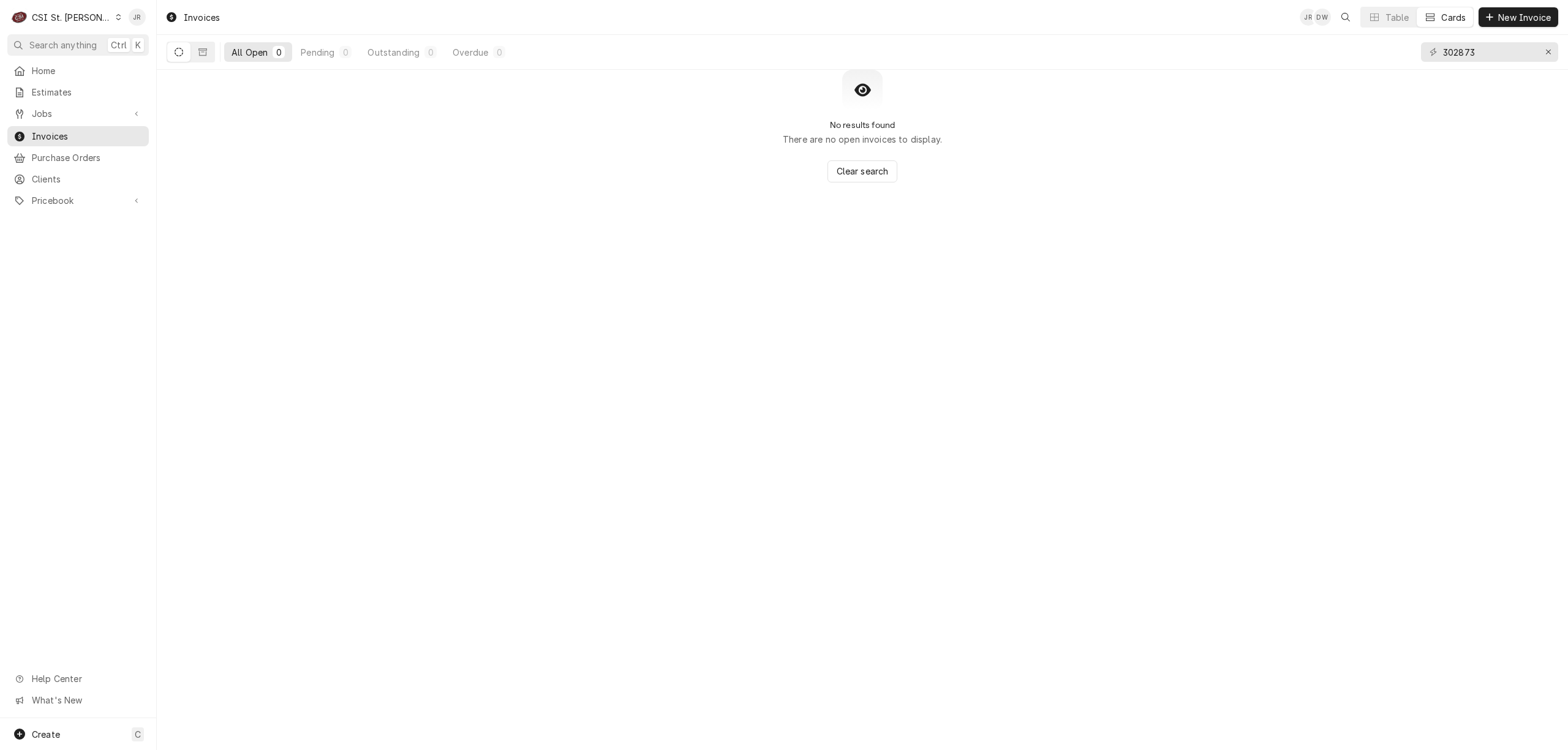
click at [66, 10] on div "C CSI St. [PERSON_NAME]" at bounding box center [66, 17] width 118 height 24
click at [128, 23] on div "CSI [US_STATE][GEOGRAPHIC_DATA]" at bounding box center [188, 24] width 162 height 13
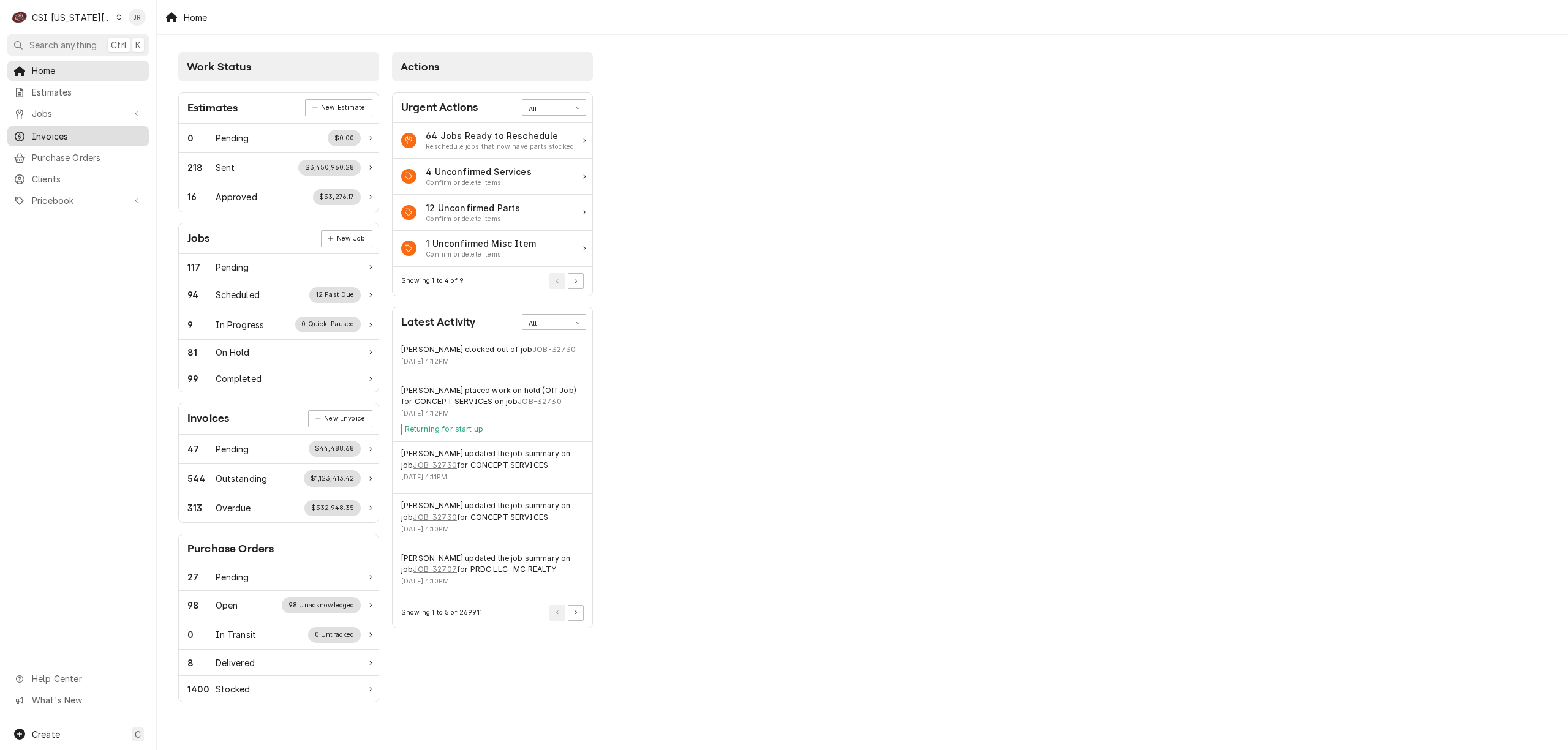
click at [62, 135] on span "Invoices" at bounding box center [87, 136] width 111 height 13
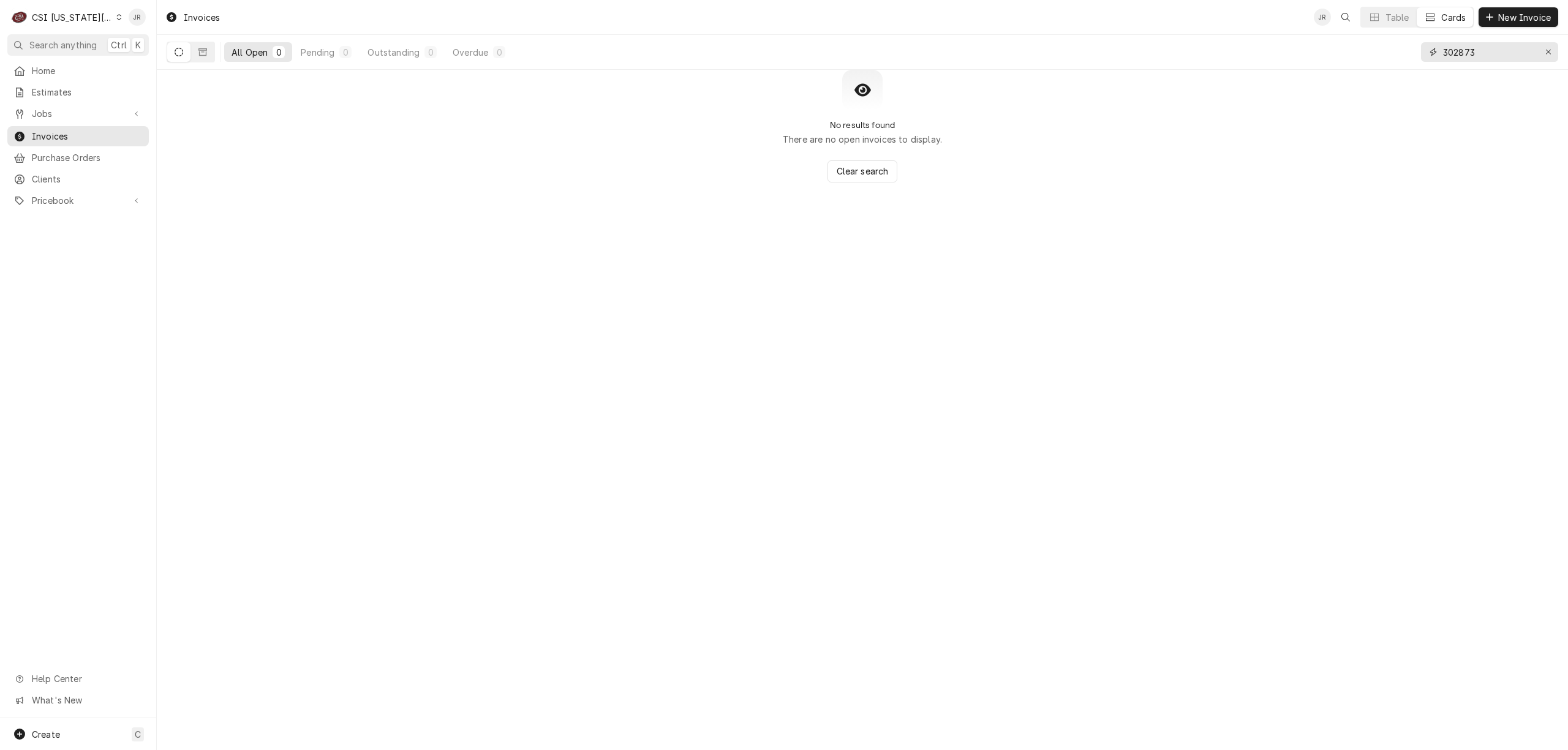
click at [1483, 58] on input "302873" at bounding box center [1489, 51] width 92 height 19
paste input "Dynamic Content Wrapper"
type input "302873"
click at [209, 47] on button "Dynamic Content Wrapper" at bounding box center [203, 51] width 24 height 19
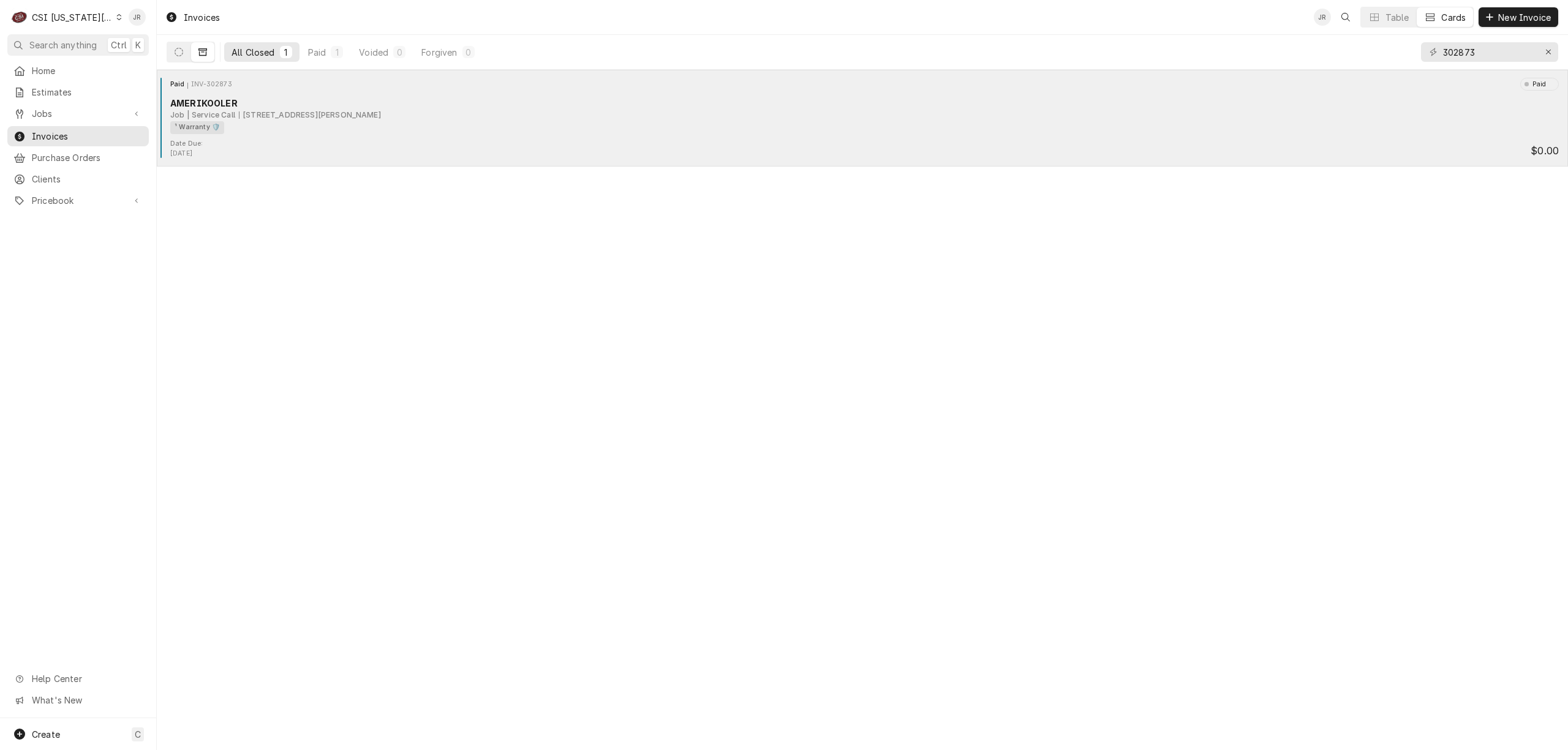
click at [312, 123] on div "¹ Warranty 🛡️" at bounding box center [860, 128] width 1380 height 13
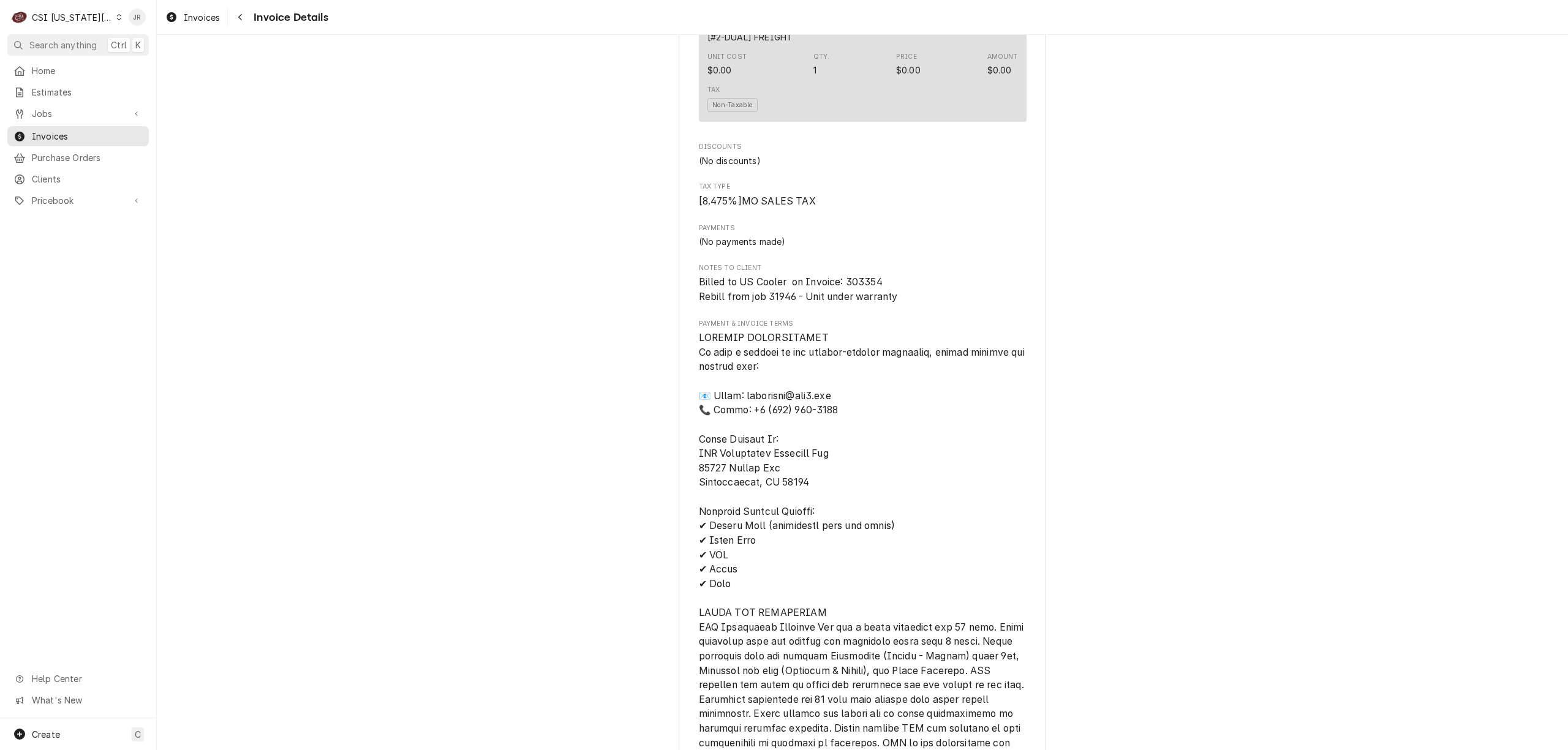
scroll to position [1348, 0]
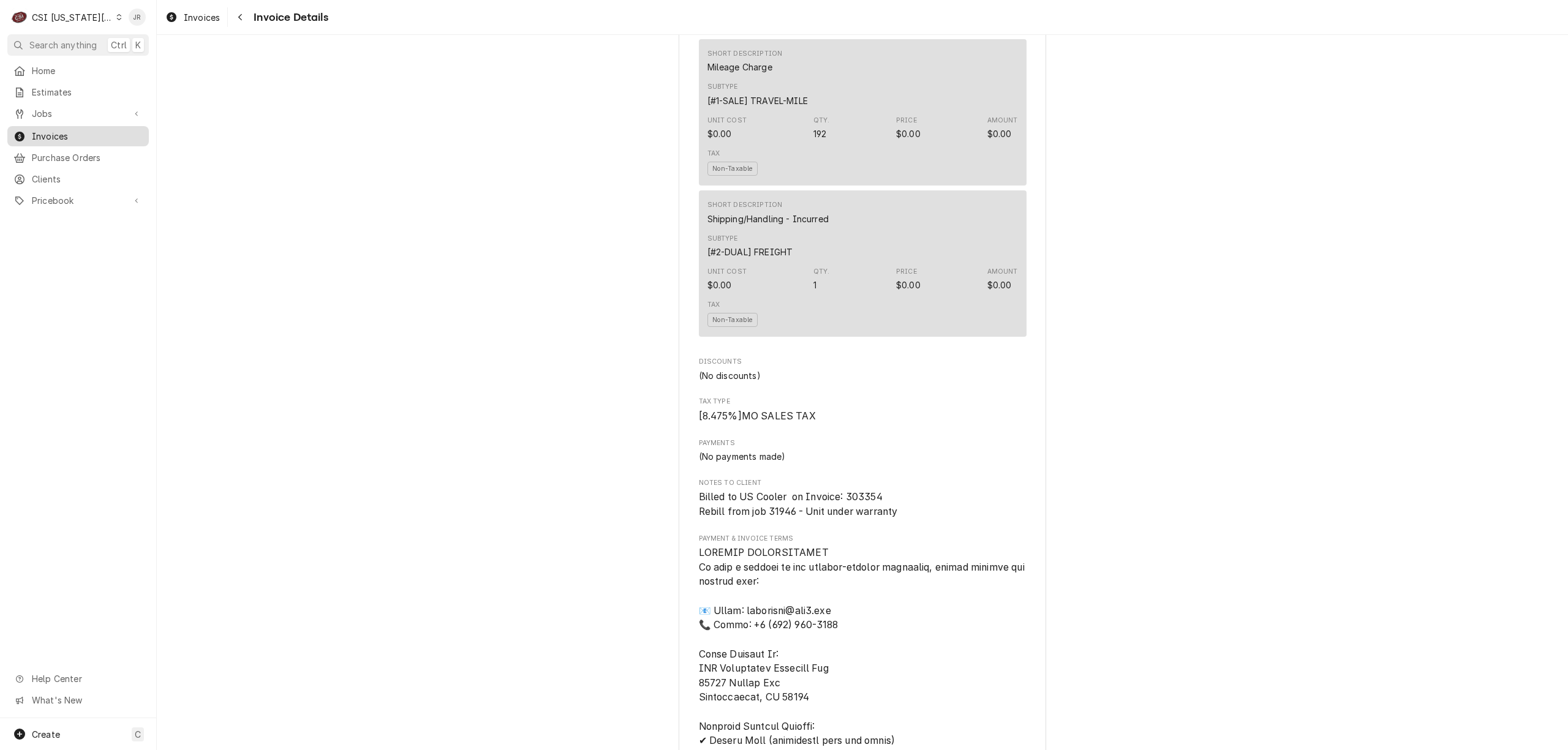
click at [41, 133] on span "Invoices" at bounding box center [87, 136] width 111 height 13
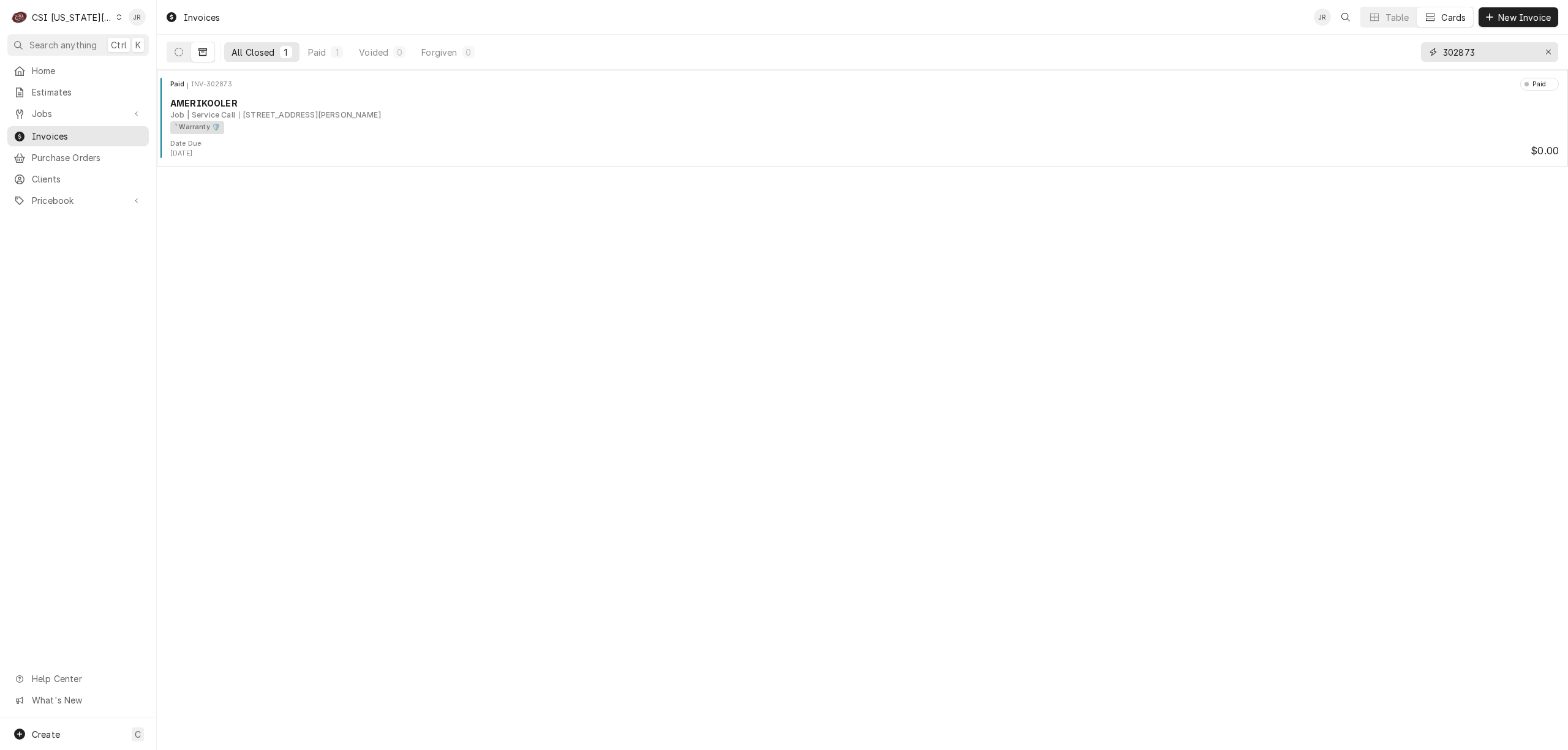
click at [1486, 50] on input "302873" at bounding box center [1489, 51] width 92 height 19
click at [1486, 49] on input "302873" at bounding box center [1489, 51] width 92 height 19
type input "303354"
click at [184, 53] on button "Dynamic Content Wrapper" at bounding box center [178, 51] width 24 height 19
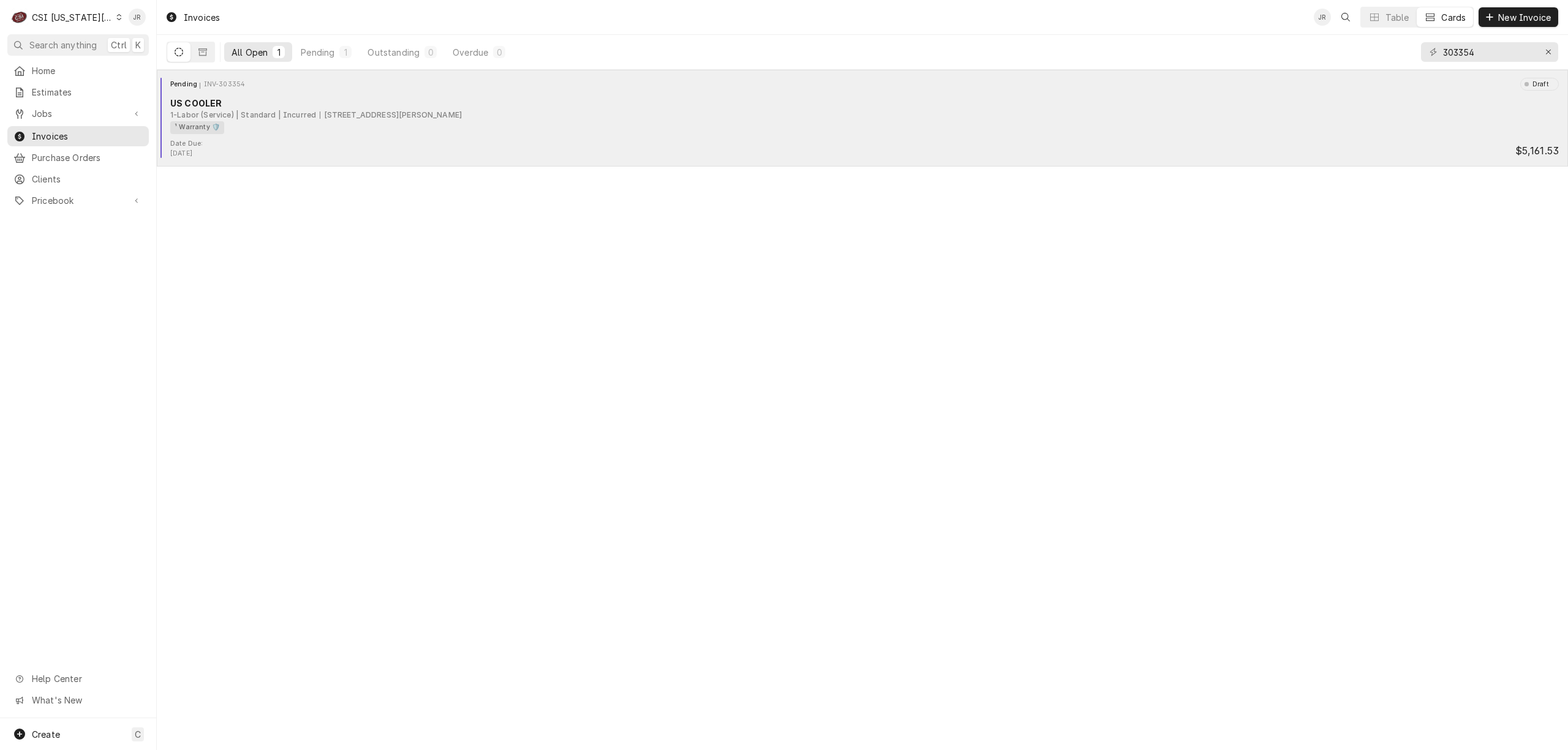
click at [398, 150] on div "Date Due: [DATE] $5,161.53" at bounding box center [862, 148] width 1401 height 19
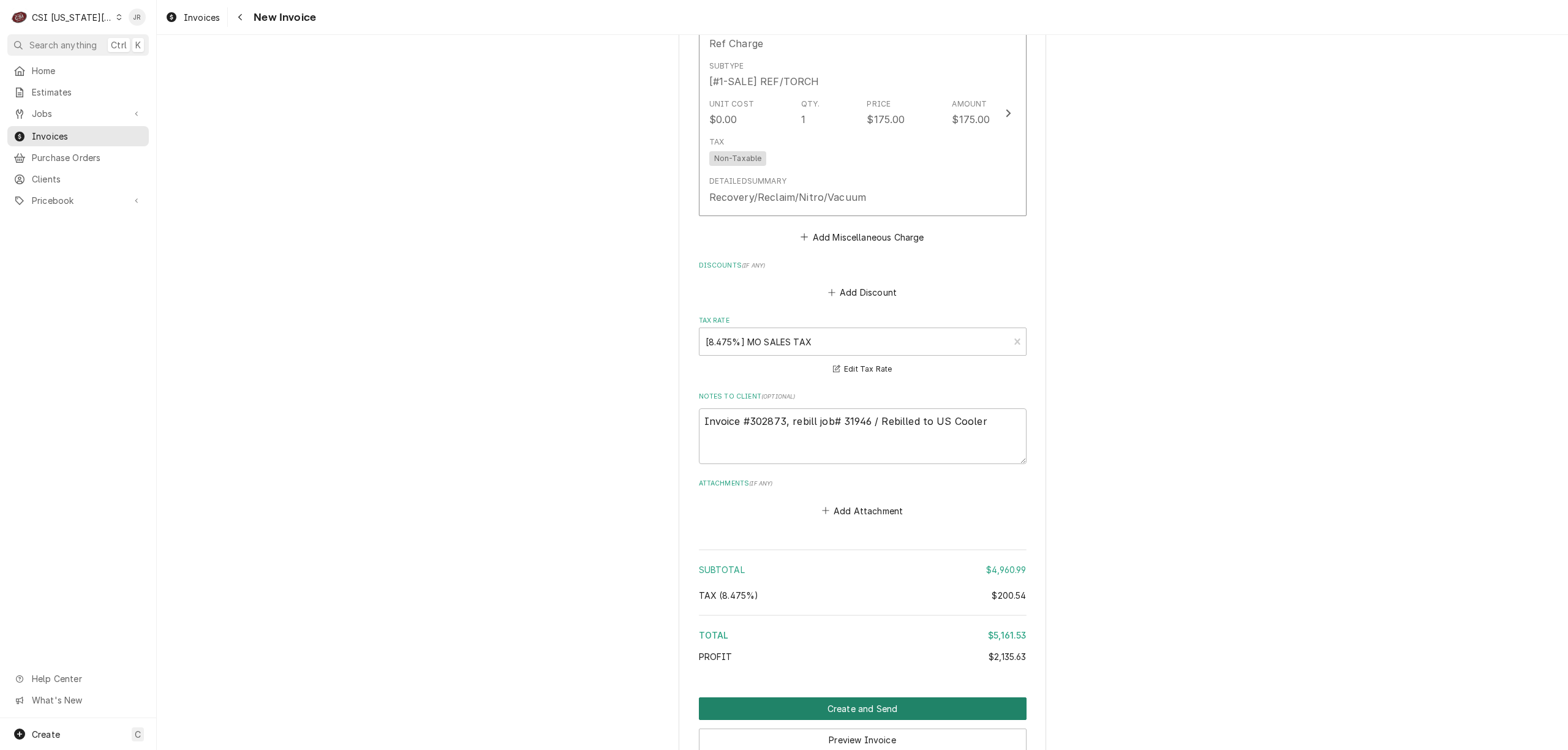
scroll to position [4583, 0]
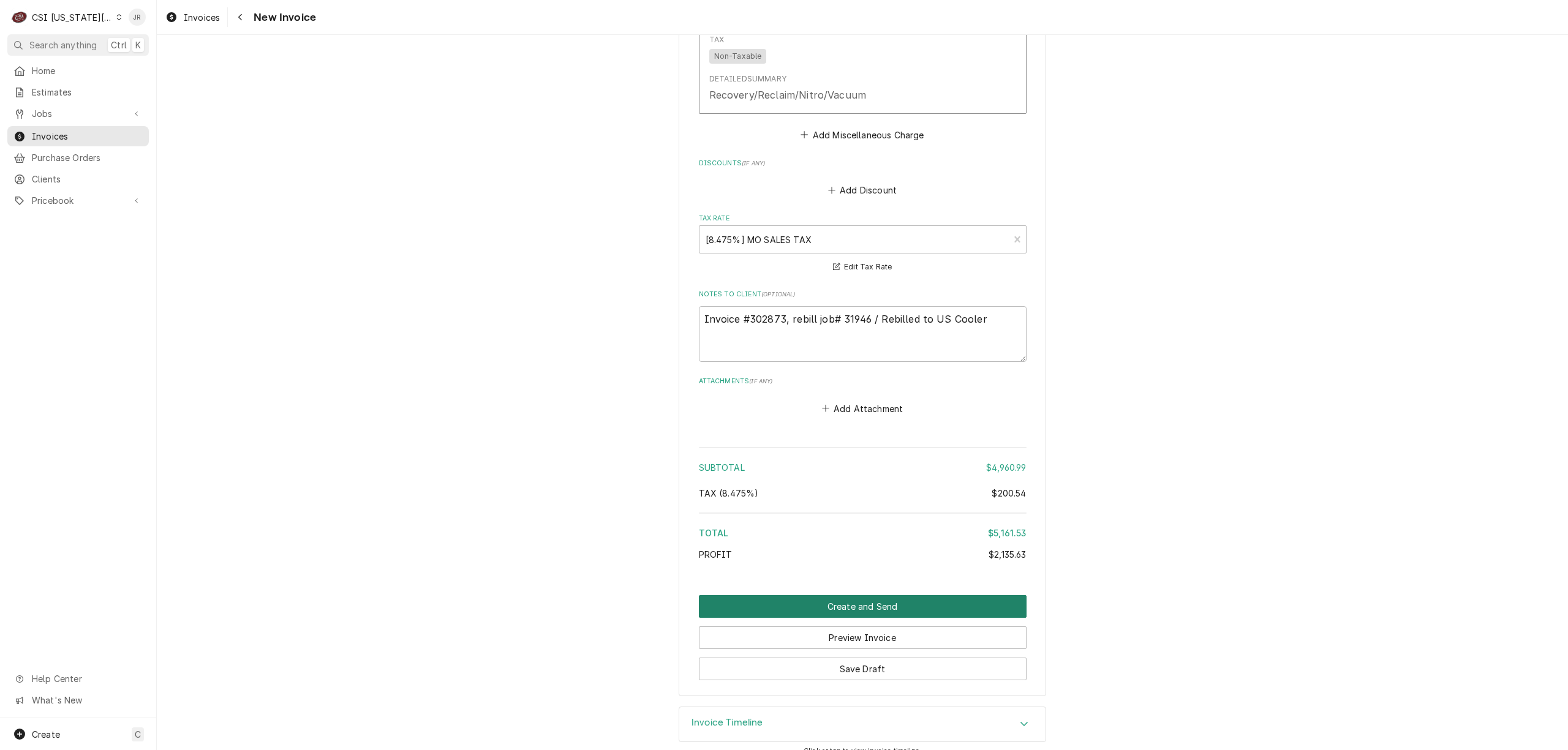
click at [864, 597] on button "Create and Send" at bounding box center [863, 607] width 328 height 23
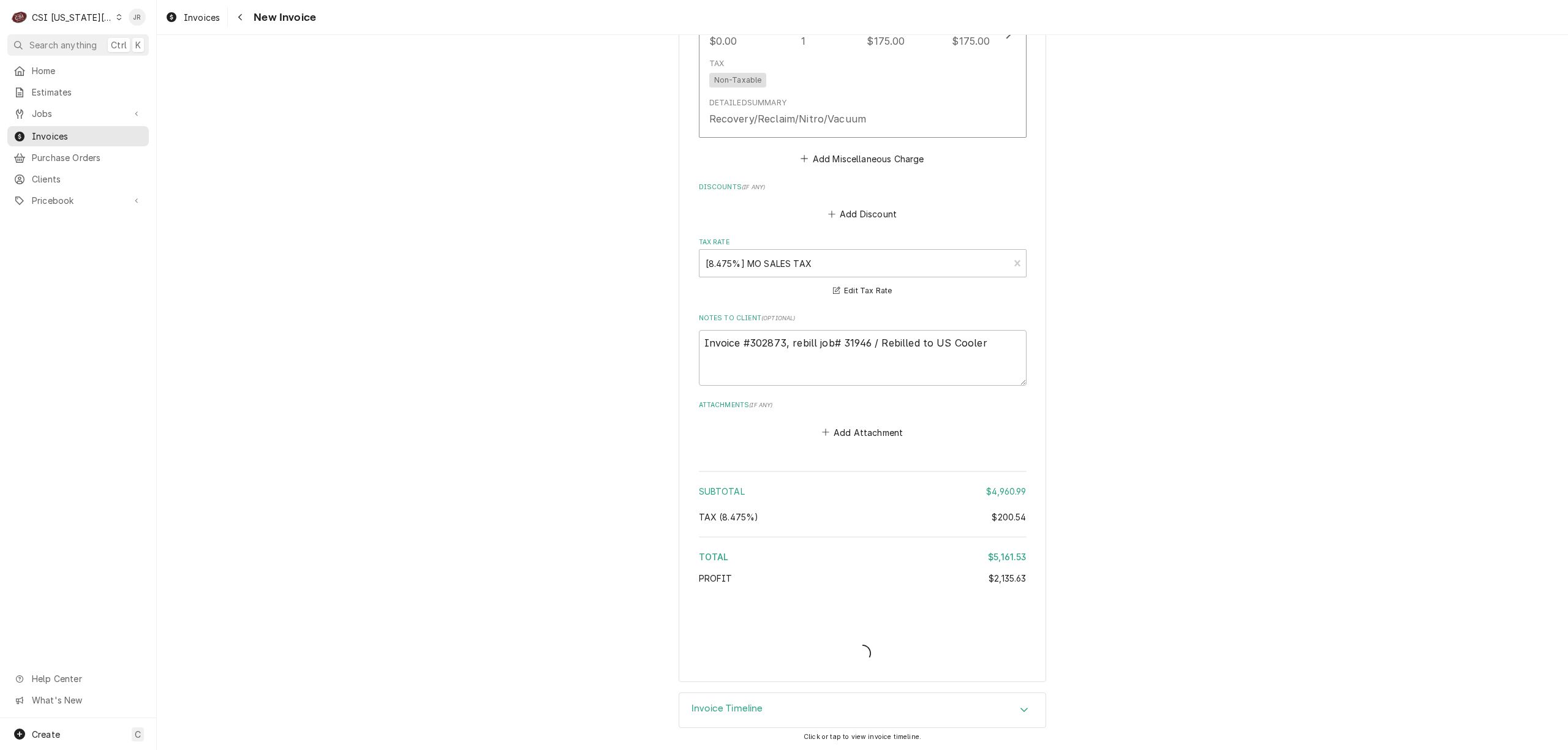
scroll to position [4543, 0]
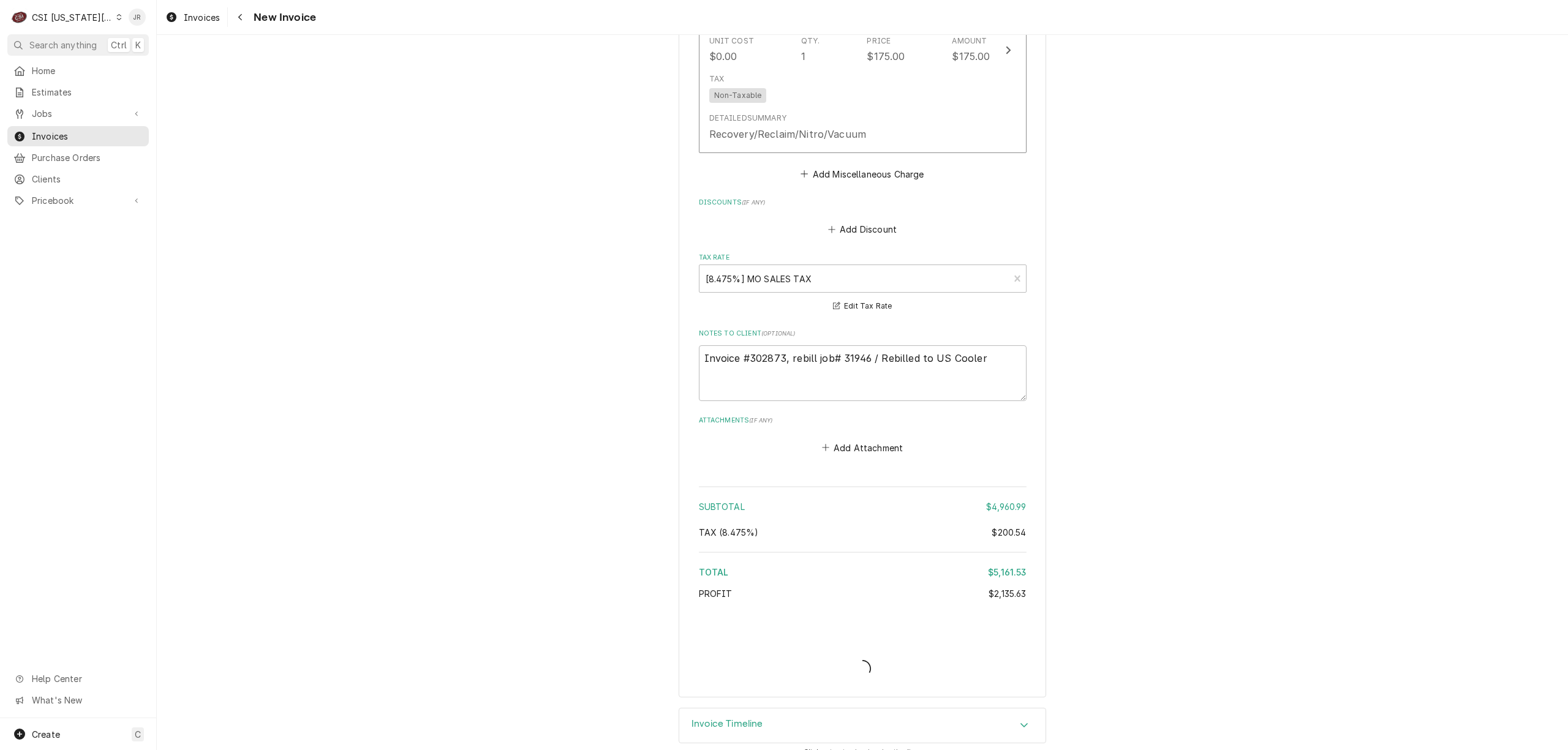
type textarea "x"
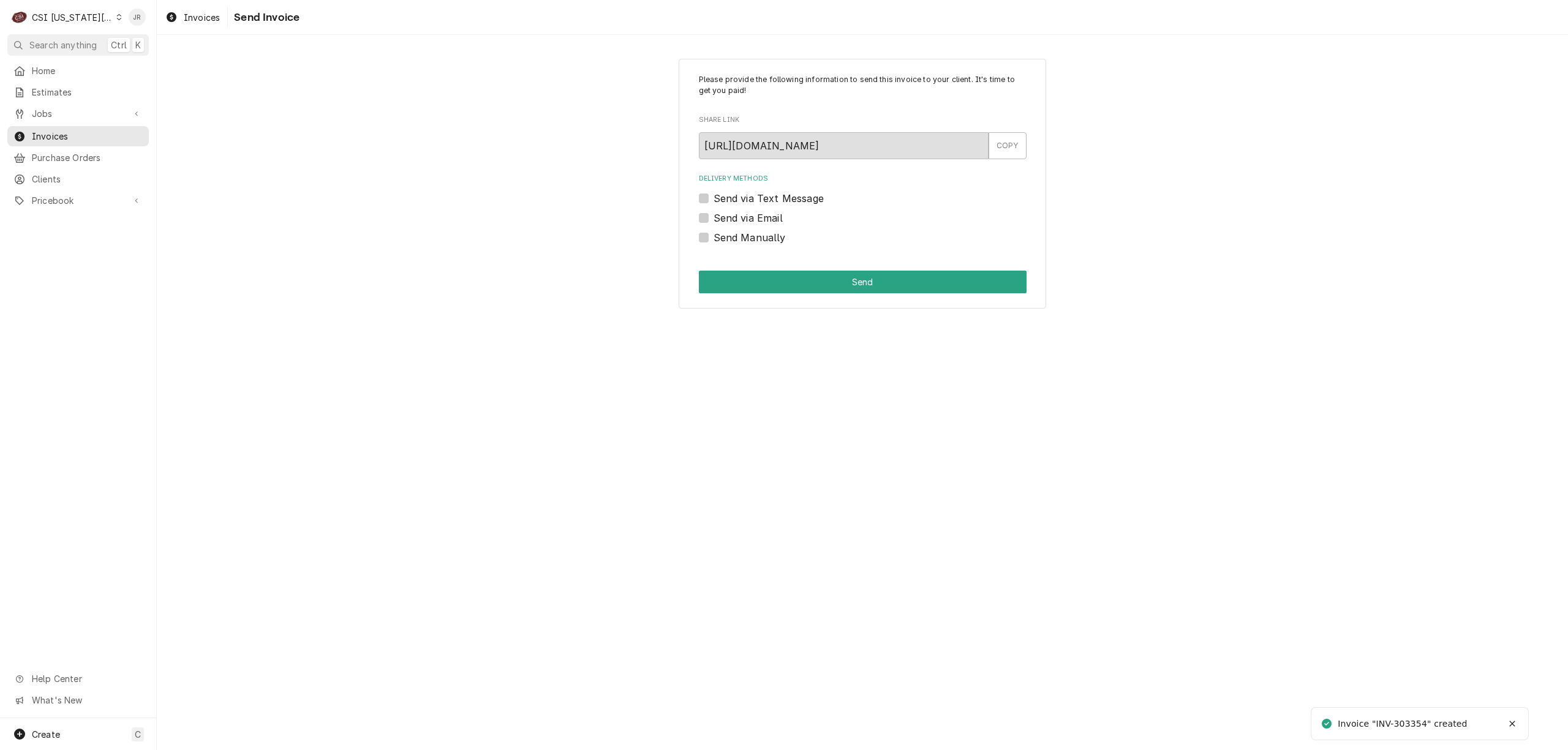
drag, startPoint x: 701, startPoint y: 234, endPoint x: 719, endPoint y: 245, distance: 21.1
click at [714, 236] on label "Send Manually" at bounding box center [749, 237] width 72 height 15
click at [714, 236] on input "Send Manually" at bounding box center [878, 244] width 328 height 27
checkbox input "true"
click at [769, 273] on button "Send" at bounding box center [863, 282] width 328 height 23
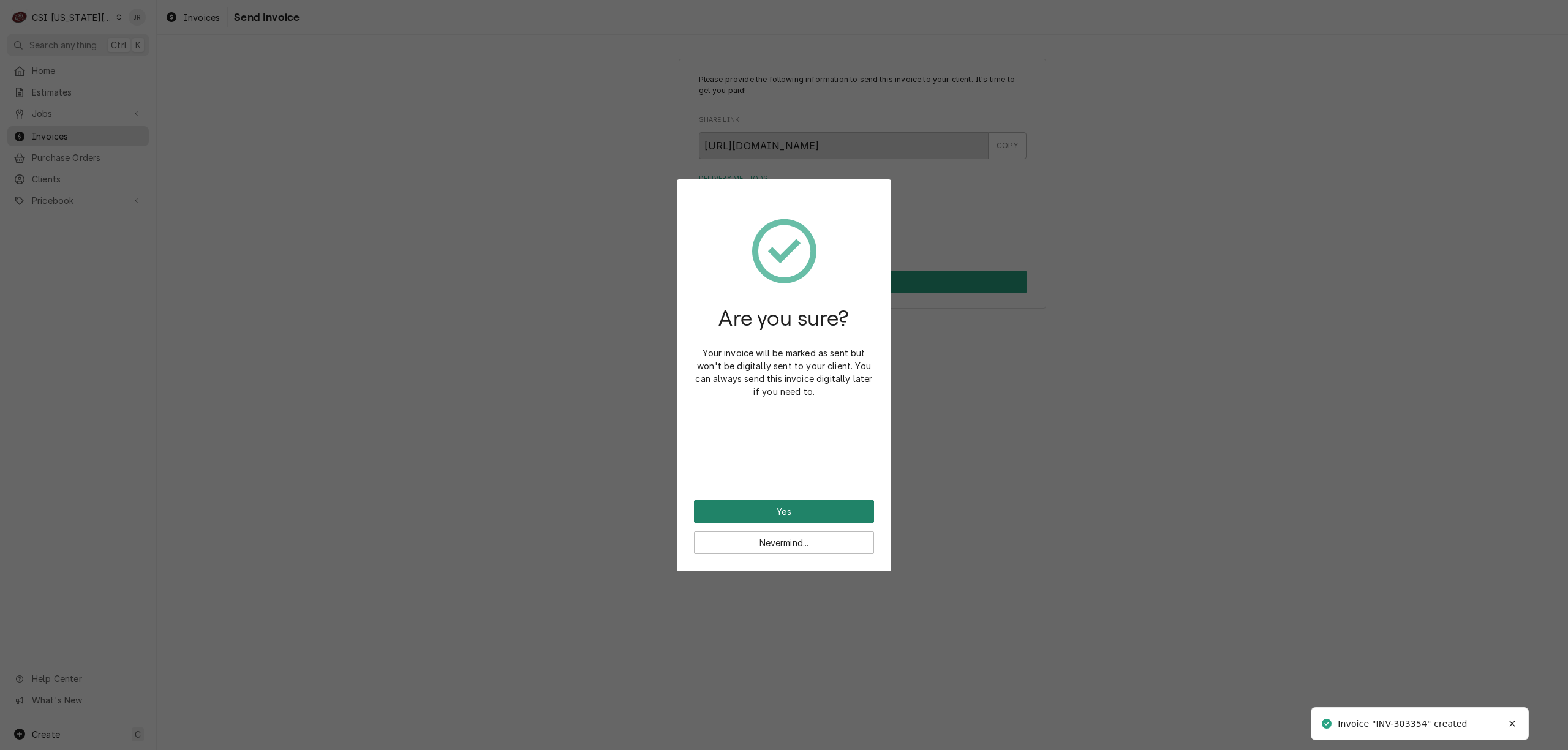
click at [811, 505] on button "Yes" at bounding box center [784, 512] width 180 height 23
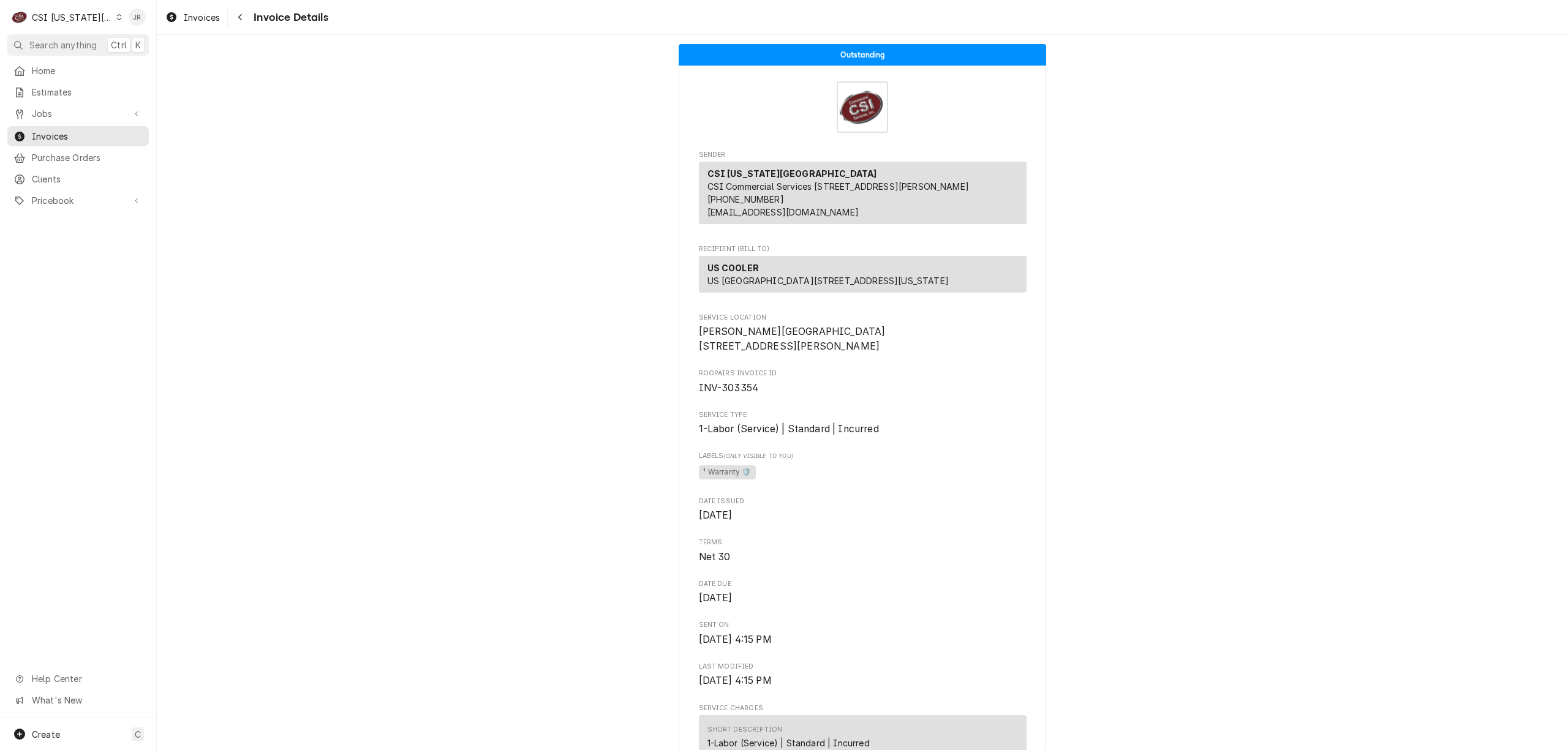
click at [731, 394] on span "INV-303354" at bounding box center [729, 388] width 60 height 11
copy span "303354"
click at [82, 13] on div "CSI Kansas City" at bounding box center [72, 17] width 81 height 13
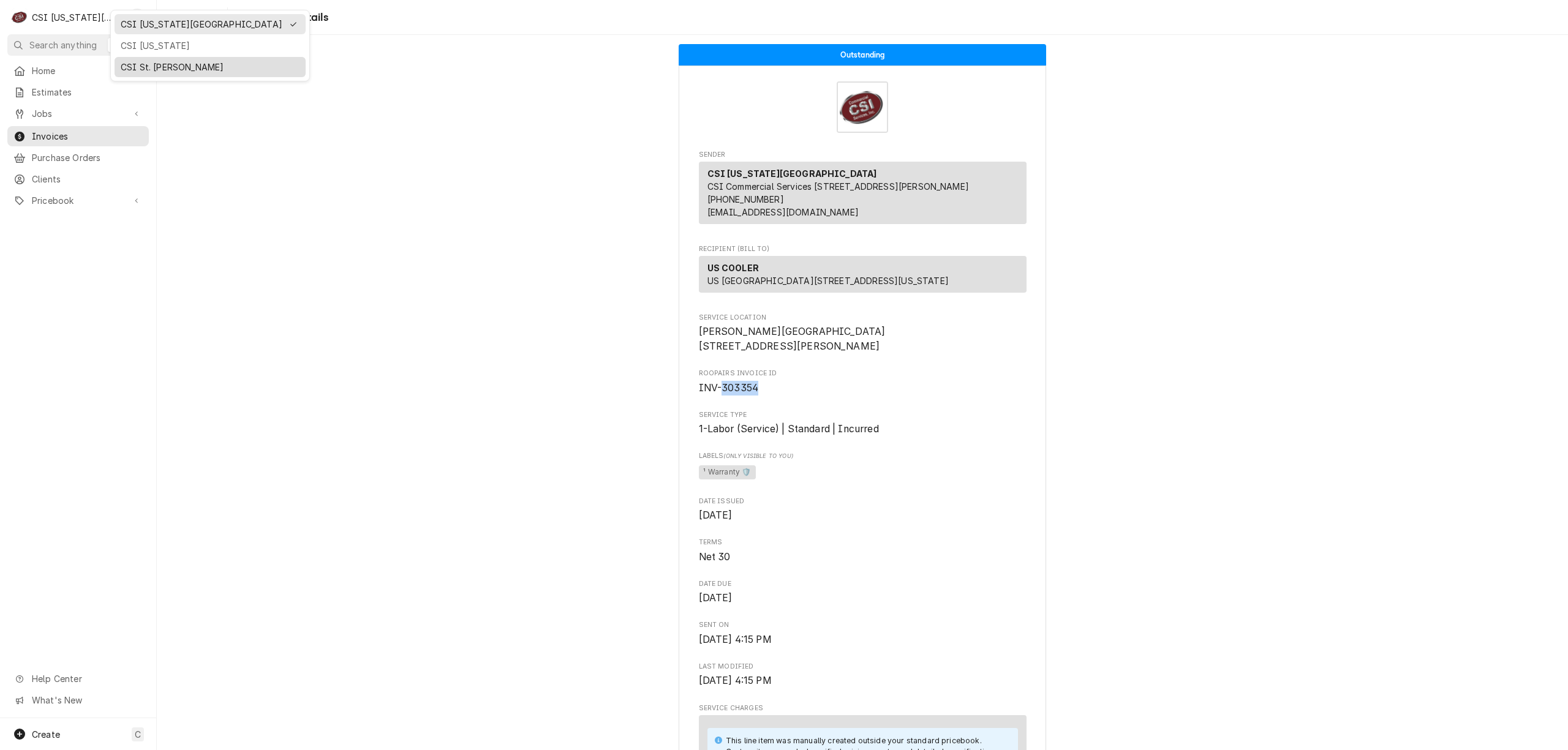
click at [121, 64] on div "CSI St. [PERSON_NAME]" at bounding box center [210, 67] width 179 height 13
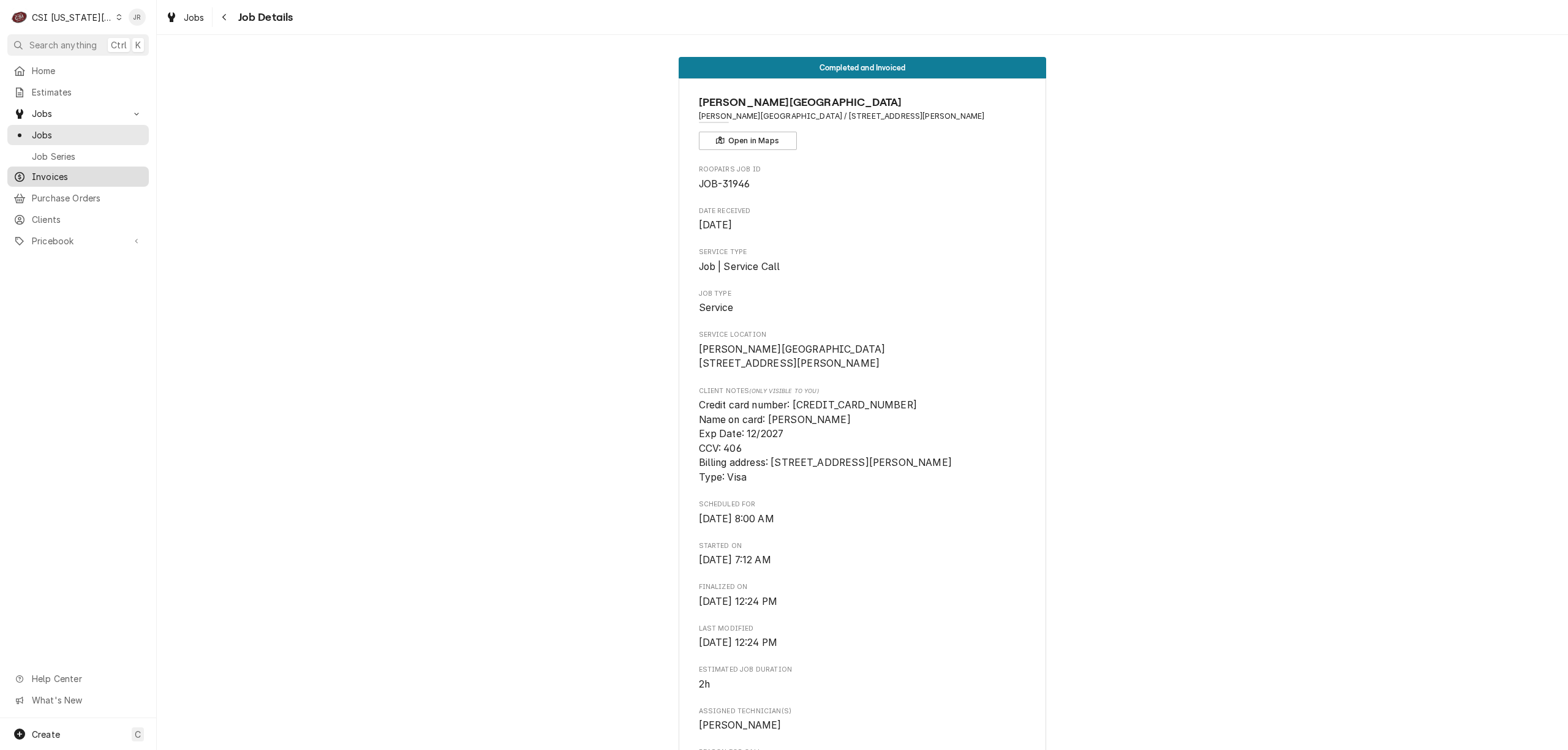
click at [62, 172] on span "Invoices" at bounding box center [87, 177] width 111 height 13
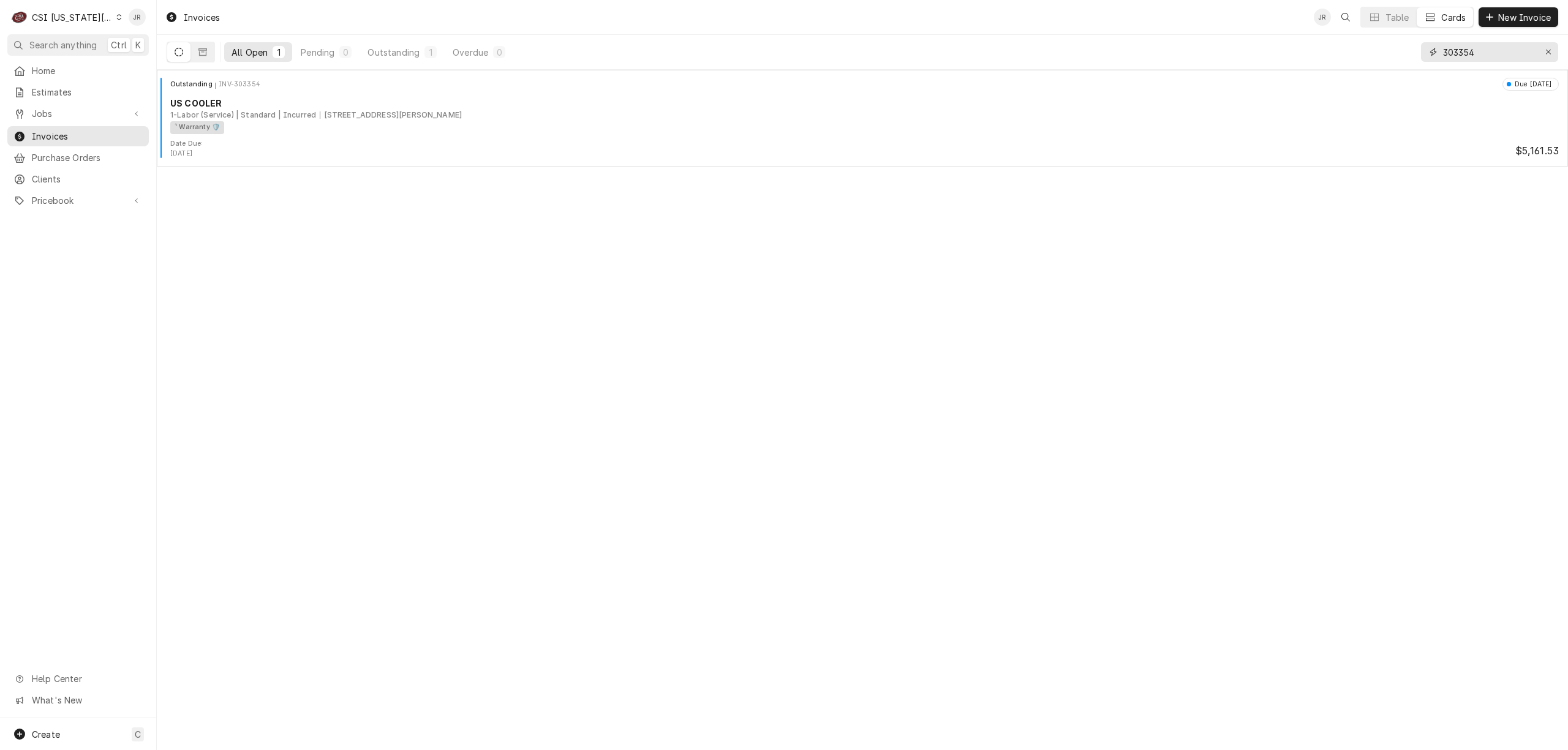
click at [1461, 48] on input "303354" at bounding box center [1489, 51] width 92 height 19
click at [85, 19] on div "CSI [US_STATE][GEOGRAPHIC_DATA]" at bounding box center [72, 17] width 81 height 13
click at [145, 61] on div "CSI St. [PERSON_NAME]" at bounding box center [210, 67] width 179 height 13
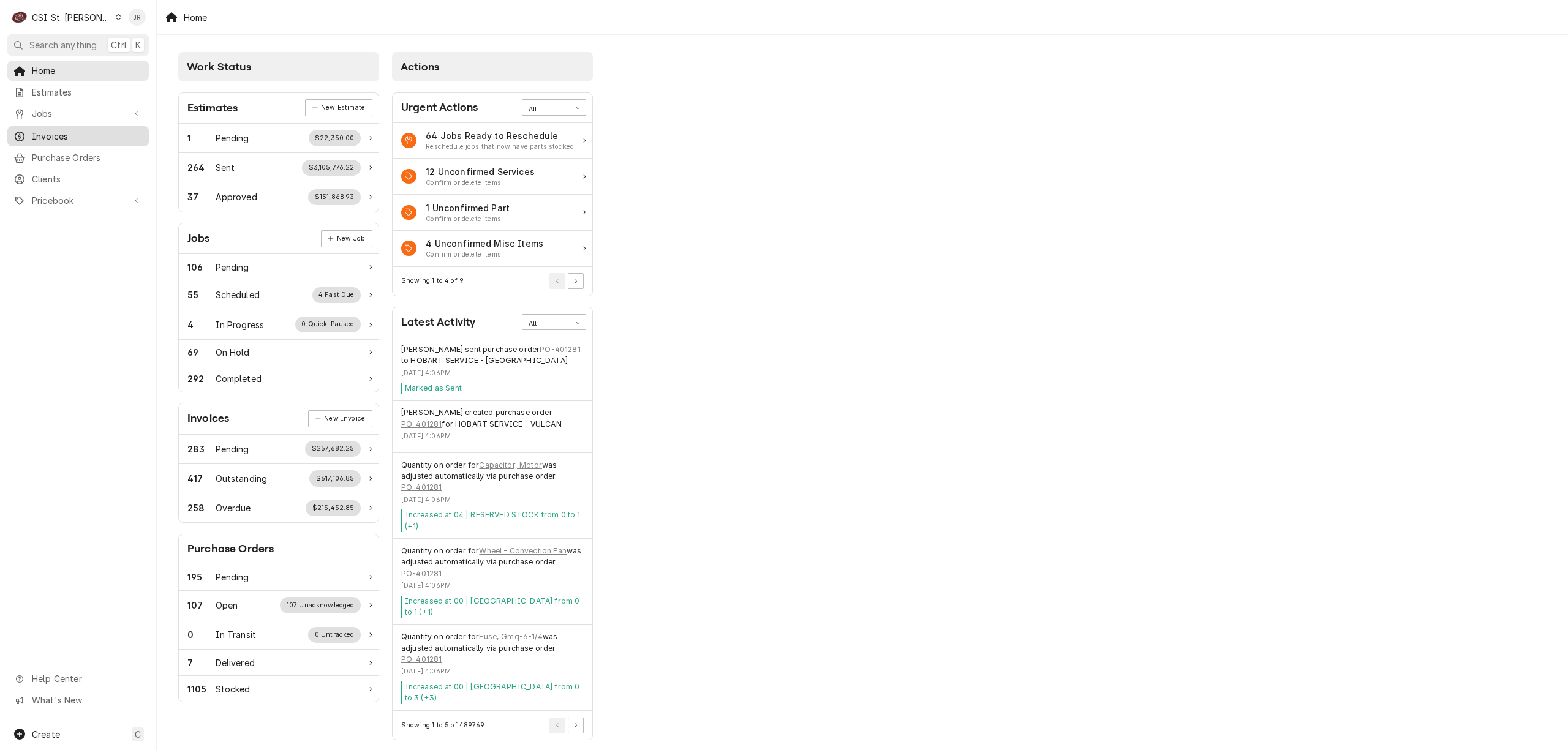
click at [64, 130] on span "Invoices" at bounding box center [87, 136] width 111 height 13
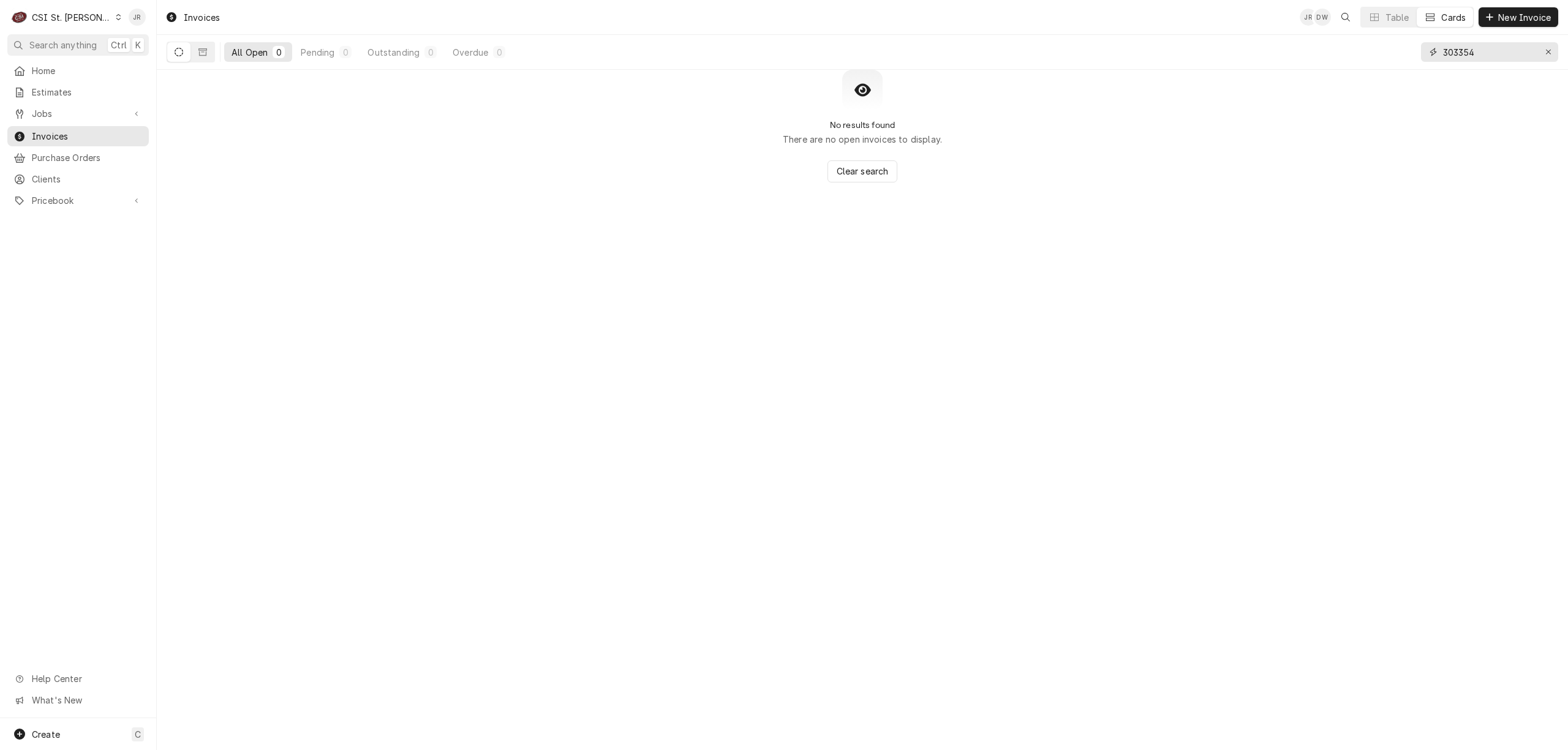
click at [1486, 51] on input "303354" at bounding box center [1489, 51] width 92 height 19
paste input "403669"
type input "403669"
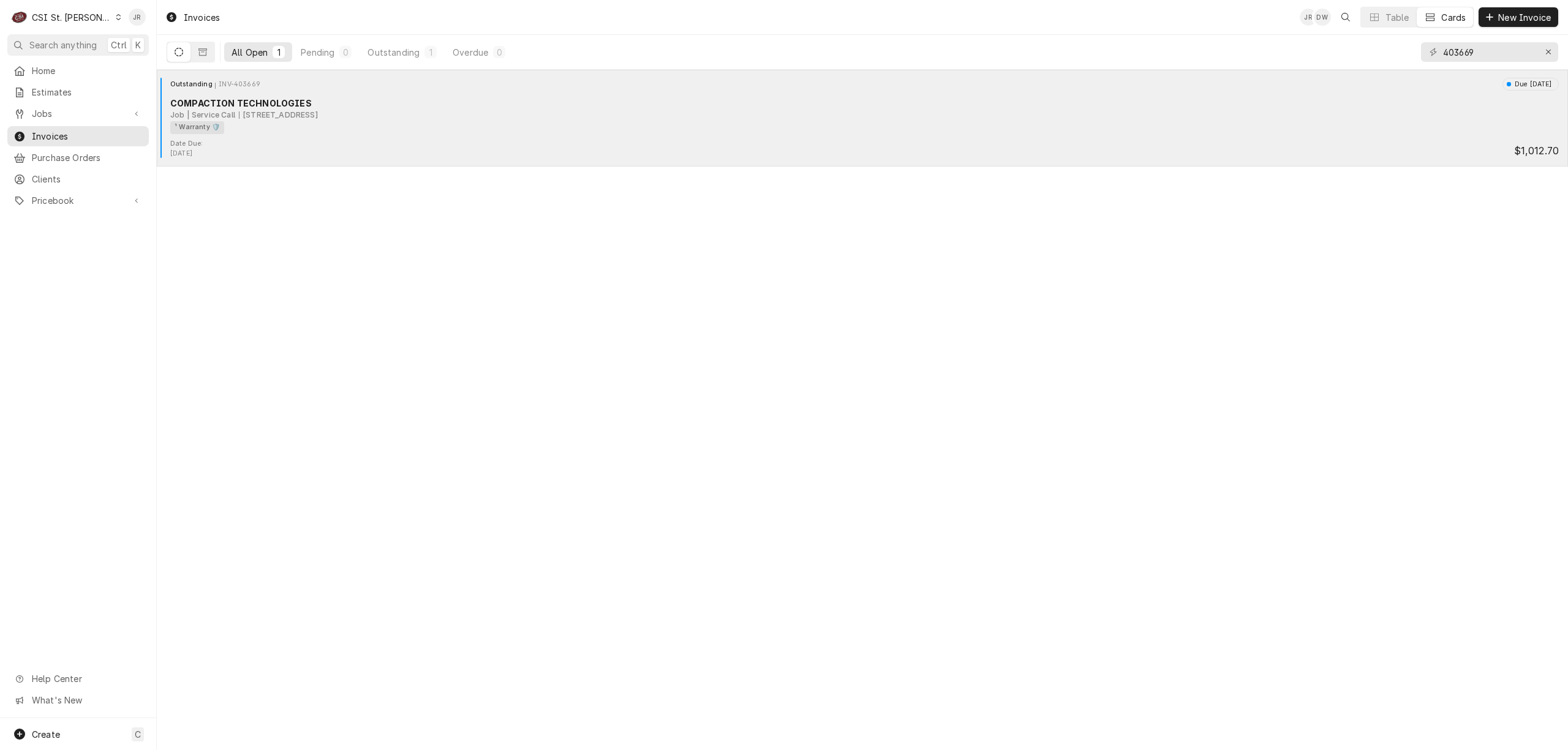
click at [314, 133] on div "¹ Warranty 🛡️" at bounding box center [860, 128] width 1380 height 13
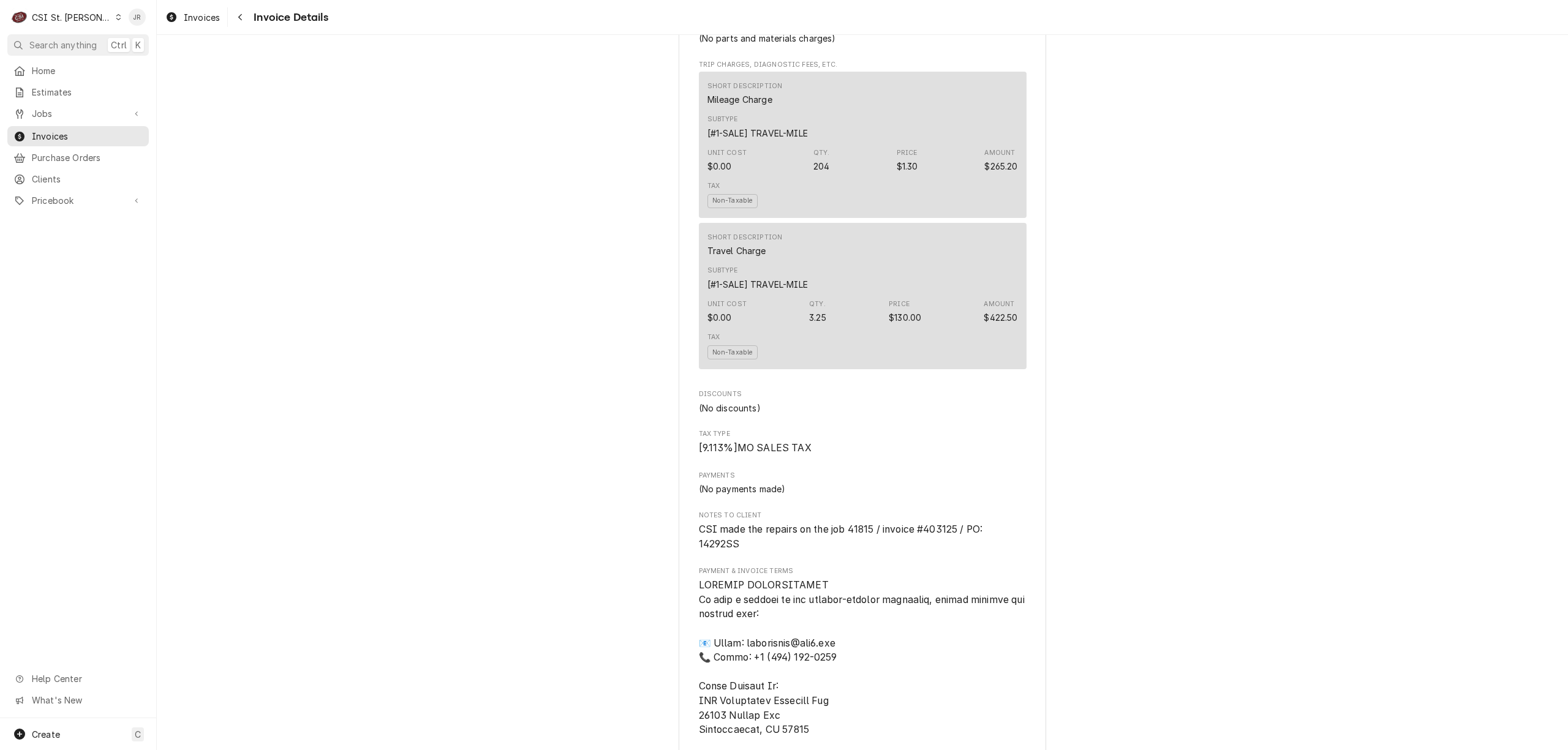
scroll to position [1143, 0]
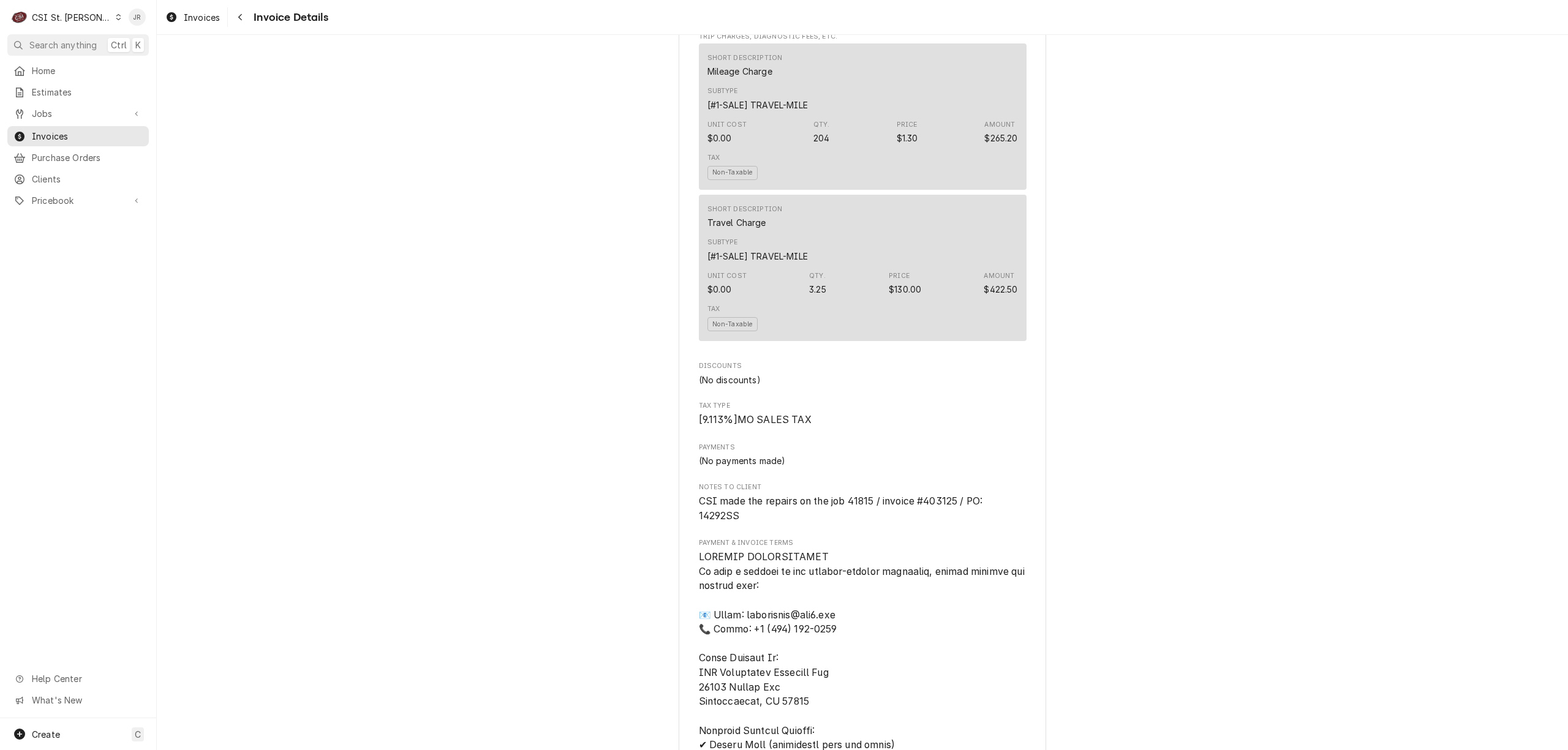
click at [934, 522] on span "CSI made the repairs on the job 41815 / invoice #403125 / PO: 14292SS" at bounding box center [842, 508] width 287 height 26
click at [937, 522] on span "CSI made the repairs on the job 41815 / invoice #403125 / PO: 14292SS" at bounding box center [842, 508] width 287 height 26
drag, startPoint x: 939, startPoint y: 527, endPoint x: 931, endPoint y: 523, distance: 8.9
click at [931, 522] on span "CSI made the repairs on the job 41815 / invoice #403125 / PO: 14292SS" at bounding box center [842, 508] width 287 height 26
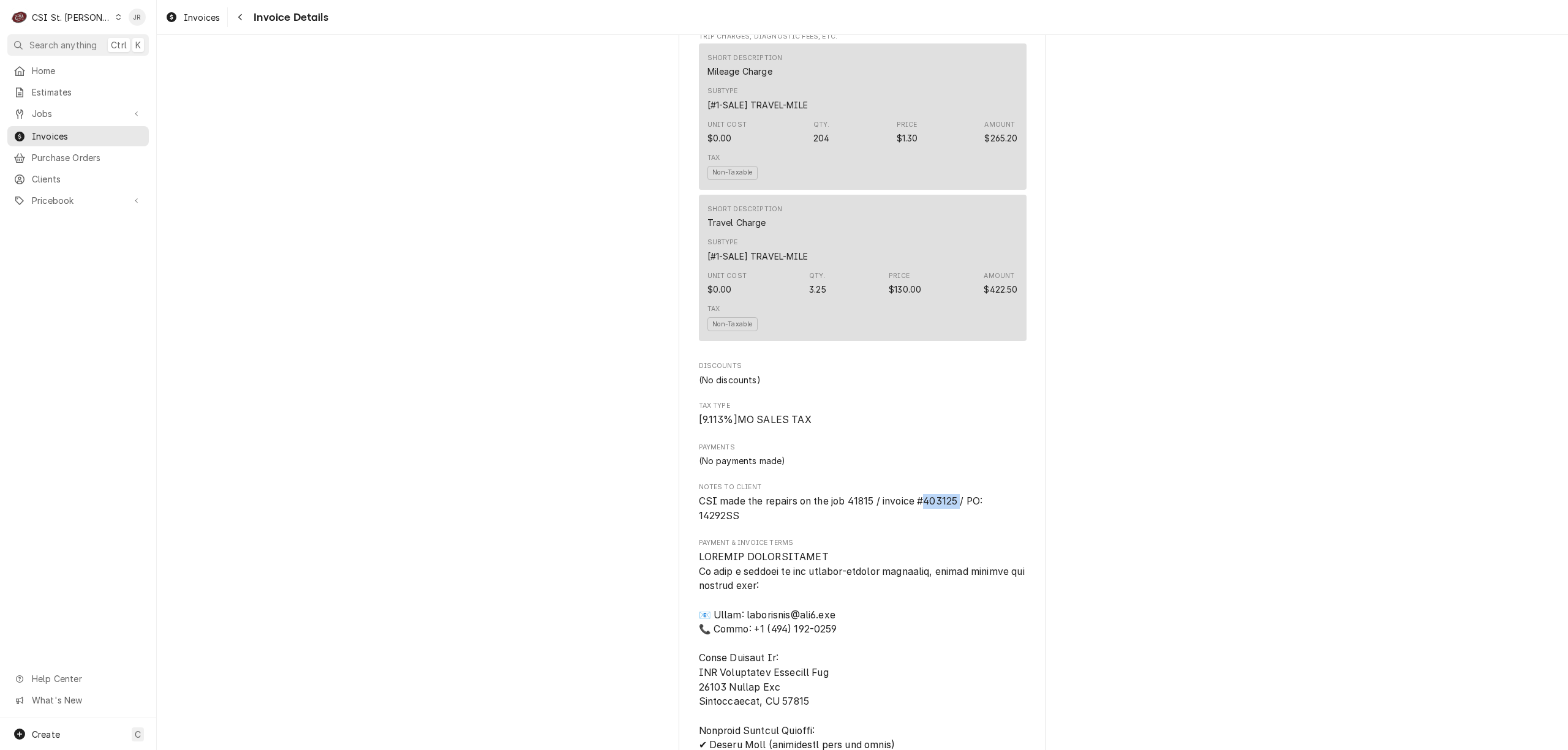
copy span "403125"
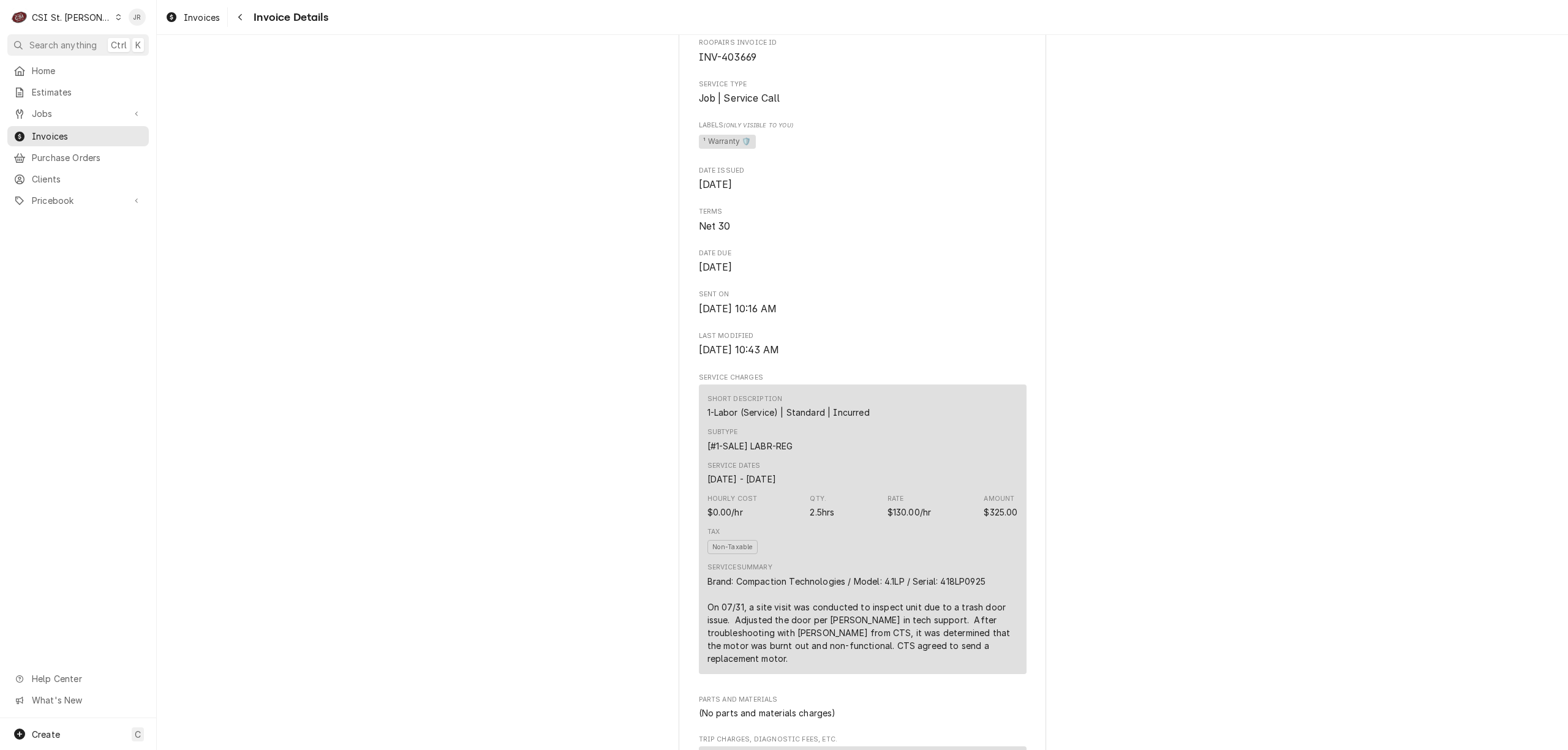
scroll to position [0, 0]
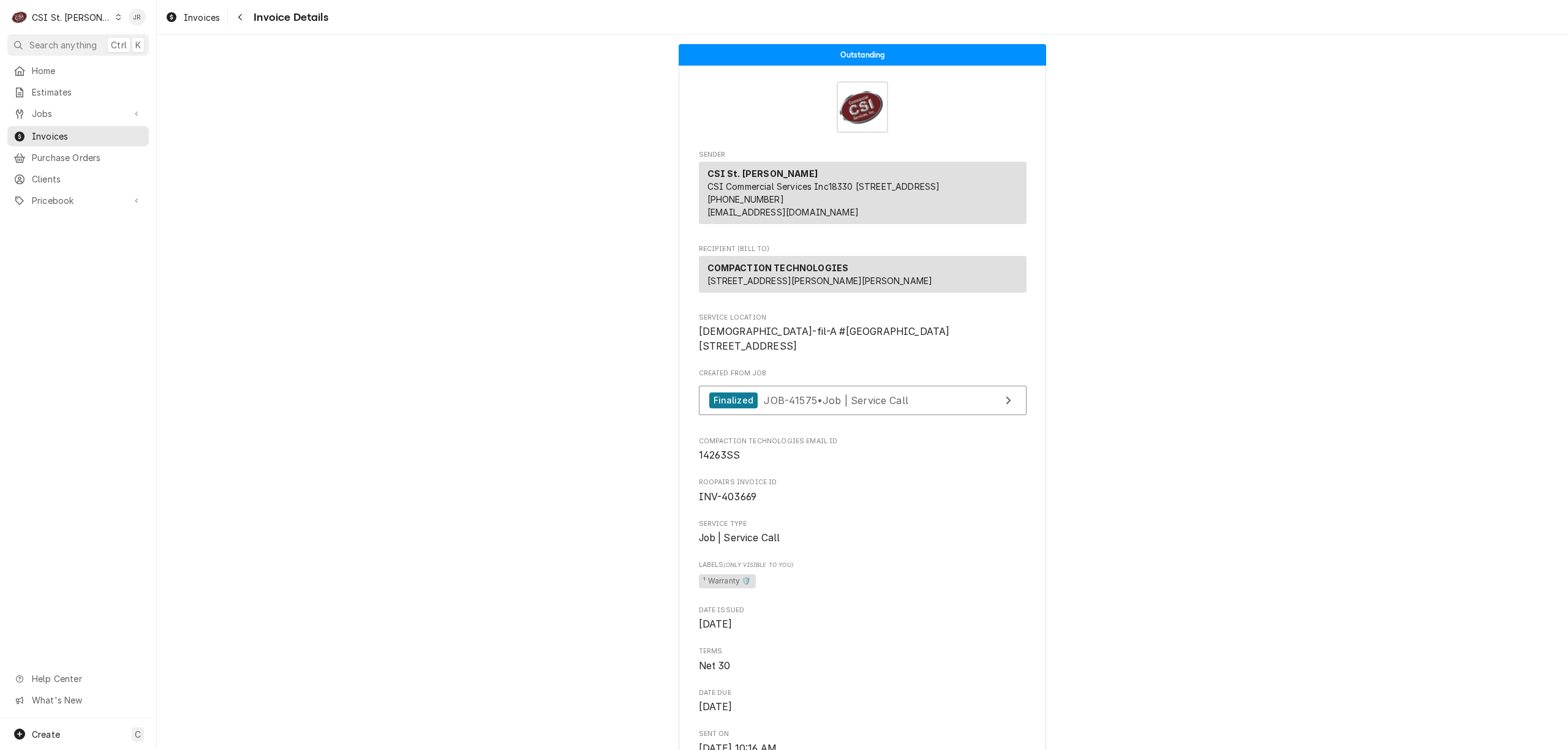
click at [721, 461] on span "14263SS" at bounding box center [719, 455] width 41 height 11
click at [731, 503] on span "INV-403669" at bounding box center [728, 497] width 58 height 11
copy span "3"
click at [736, 503] on span "INV-403669" at bounding box center [728, 497] width 58 height 11
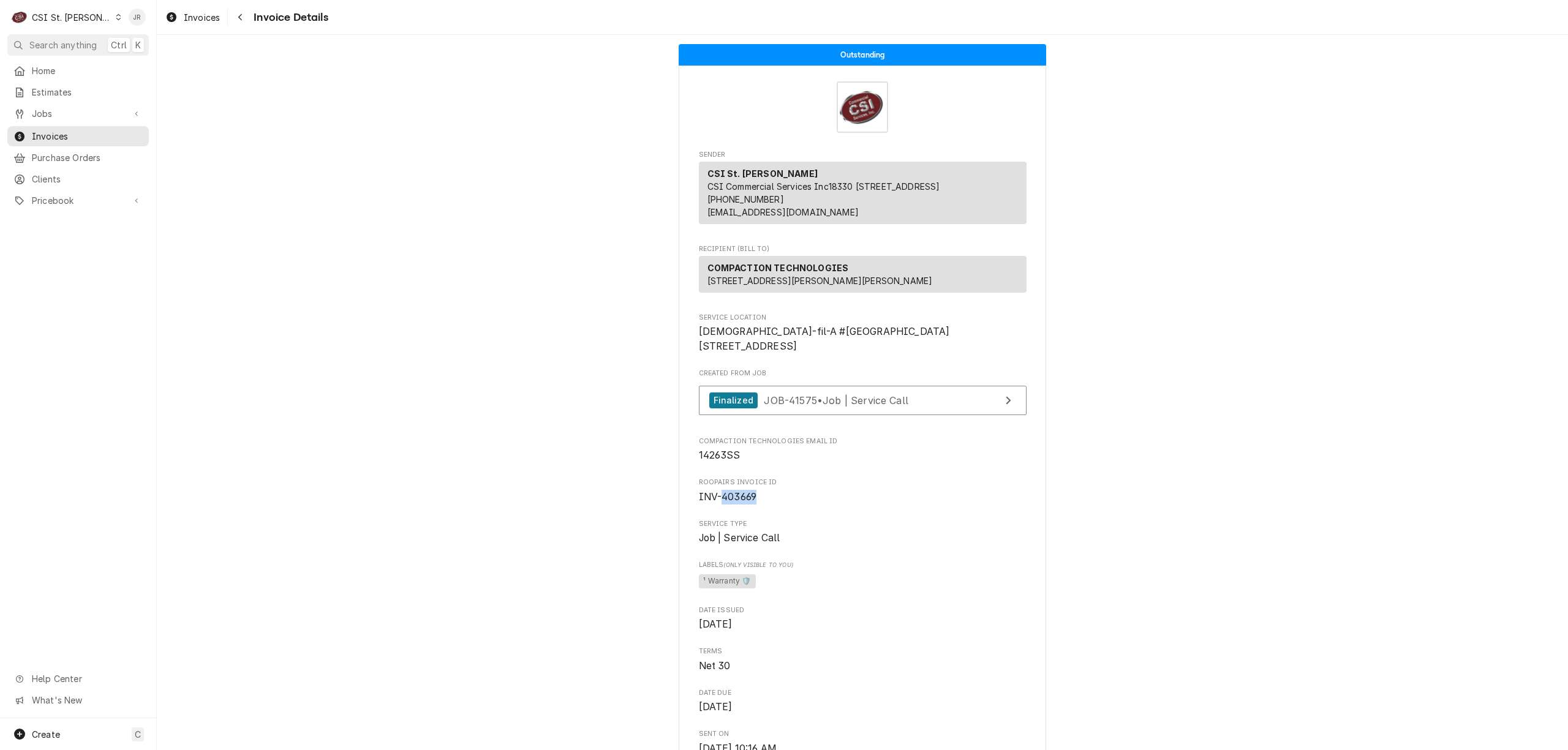
click at [736, 503] on span "INV-403669" at bounding box center [728, 497] width 58 height 11
click at [68, 11] on div "CSI St. [PERSON_NAME]" at bounding box center [72, 17] width 80 height 13
click at [150, 29] on div "CSI Kansas City" at bounding box center [188, 24] width 162 height 13
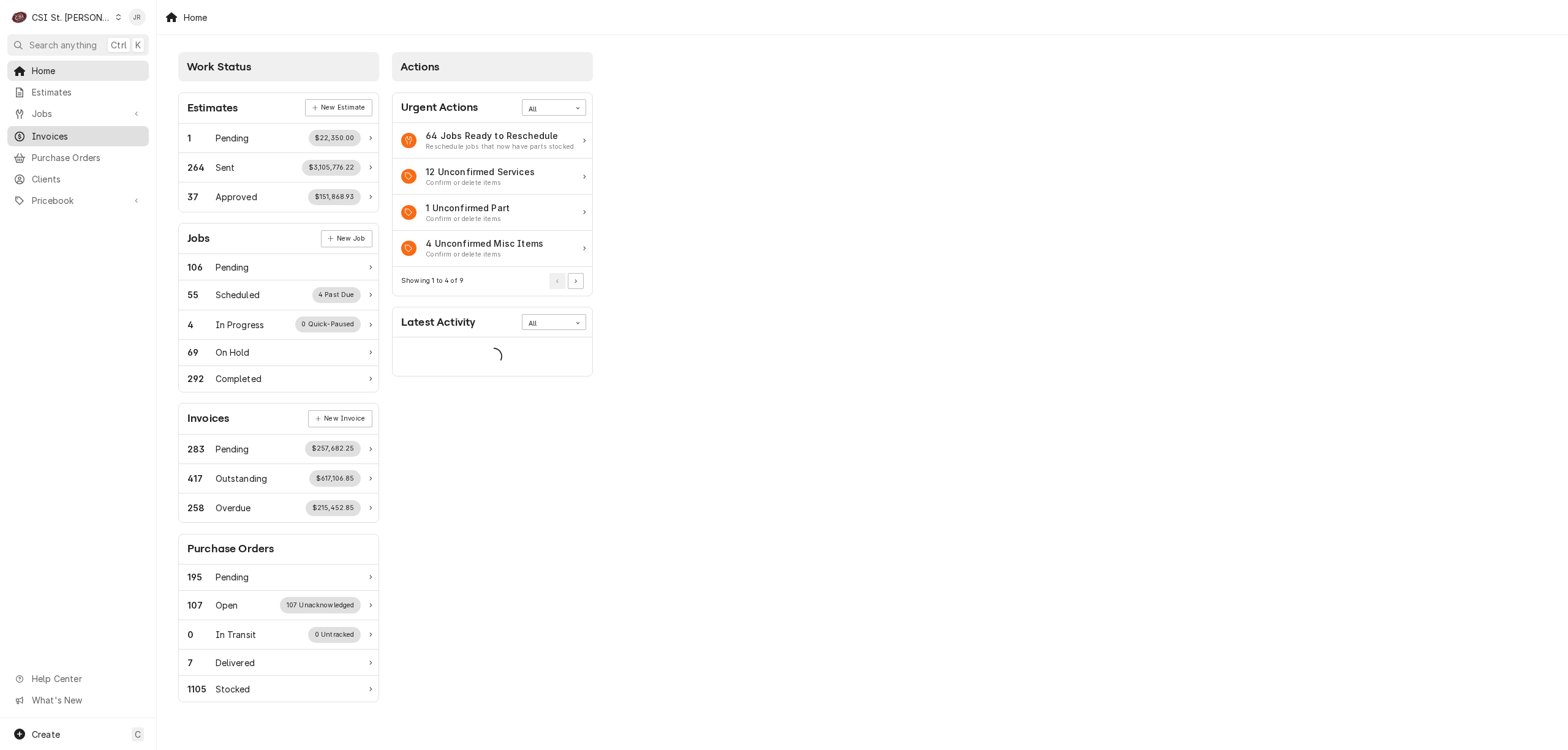
click at [65, 130] on span "Invoices" at bounding box center [87, 136] width 111 height 13
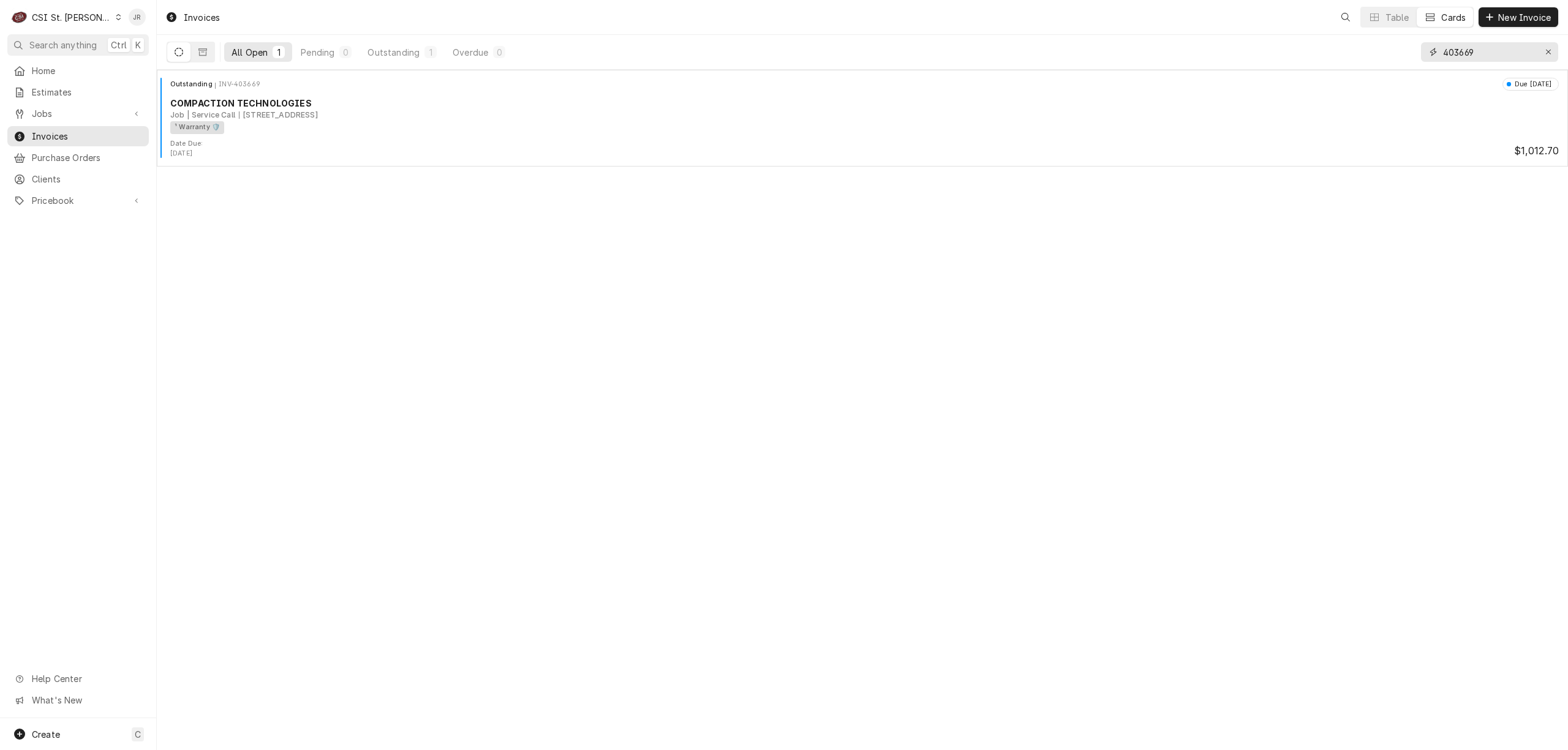
click at [1473, 48] on input "403669" at bounding box center [1489, 51] width 92 height 19
paste input "125"
type input "403125"
click at [185, 54] on button "Dynamic Content Wrapper" at bounding box center [178, 51] width 24 height 19
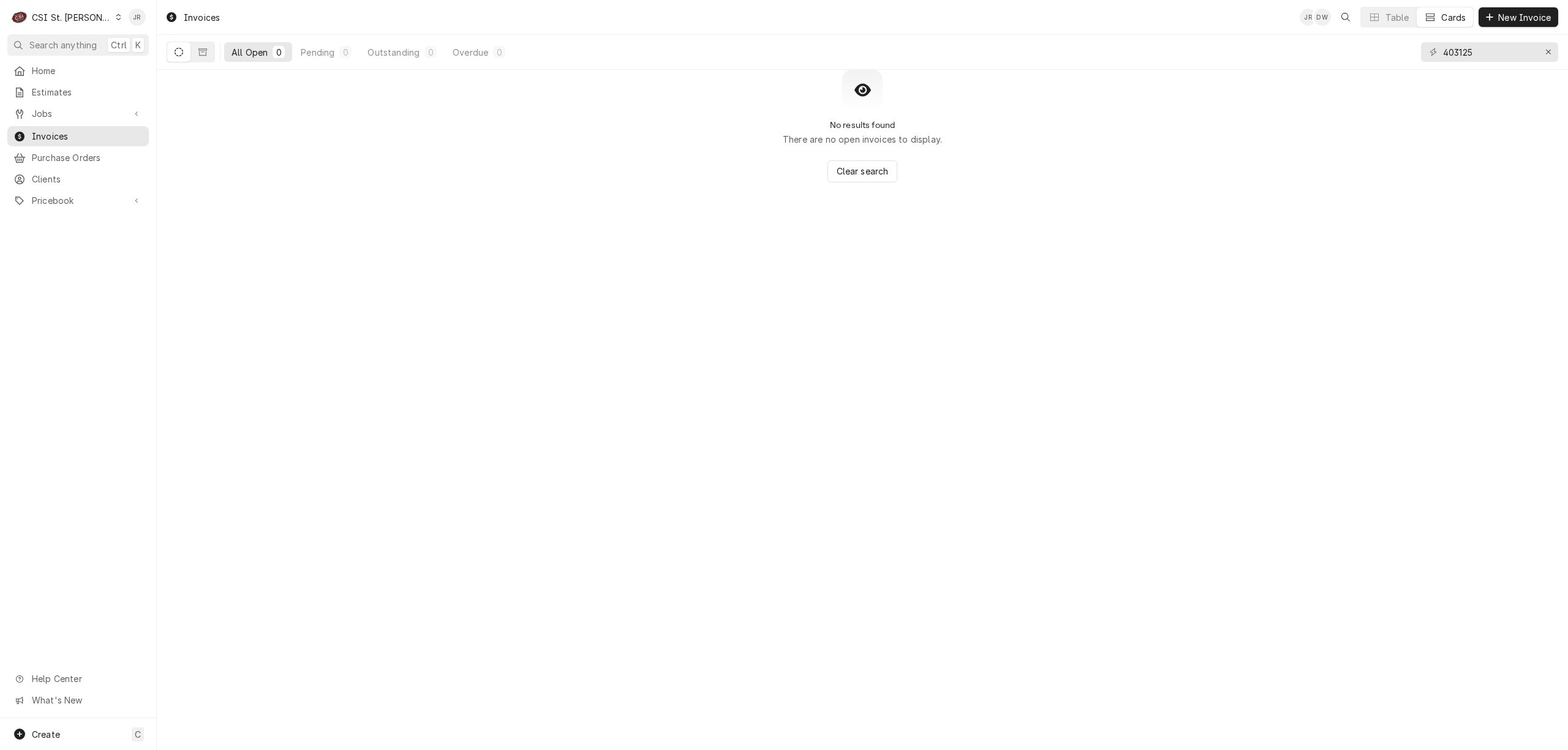
click at [172, 50] on button "Dynamic Content Wrapper" at bounding box center [178, 51] width 24 height 19
click at [203, 51] on icon "Dynamic Content Wrapper" at bounding box center [203, 52] width 9 height 9
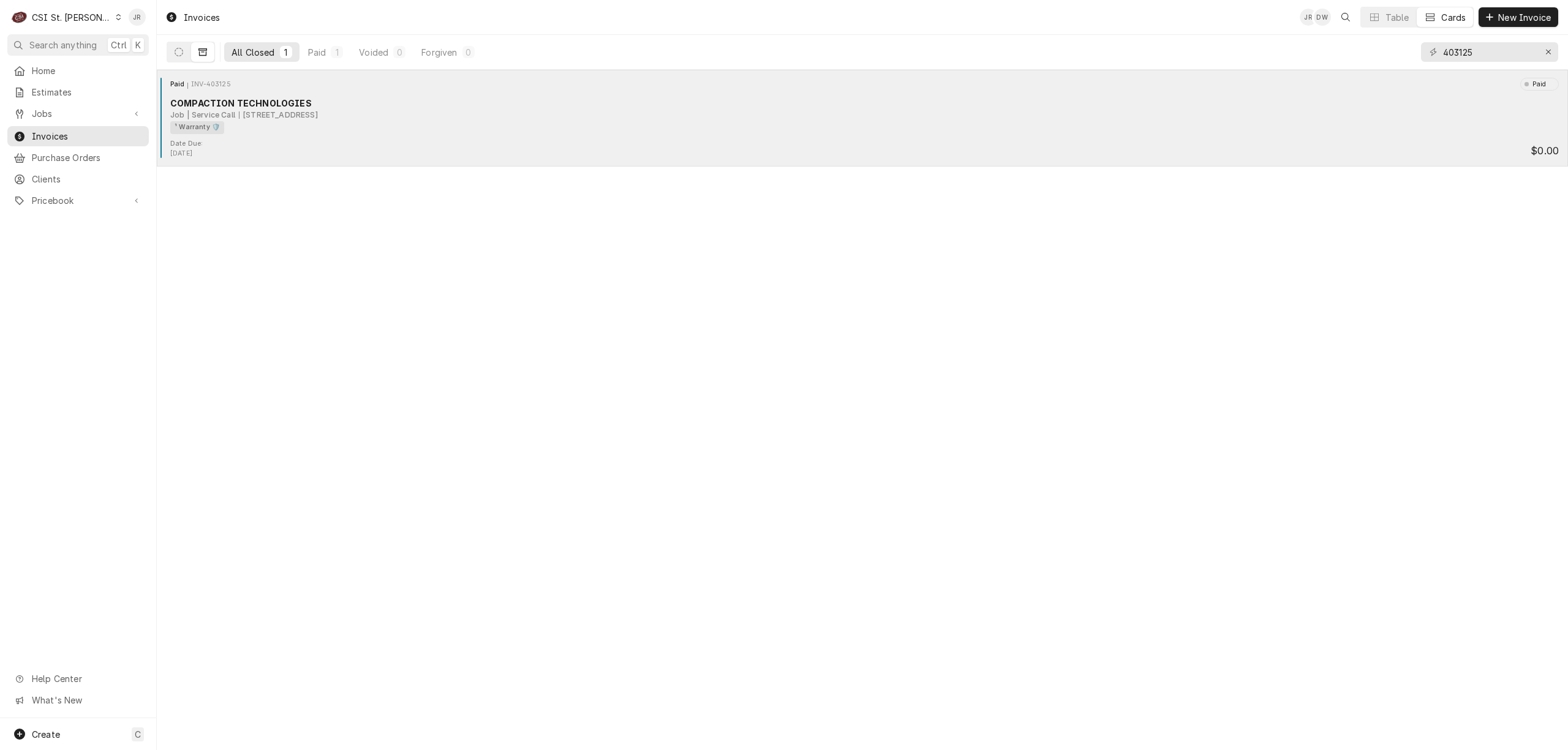
click at [378, 125] on div "¹ Warranty 🛡️" at bounding box center [860, 128] width 1380 height 13
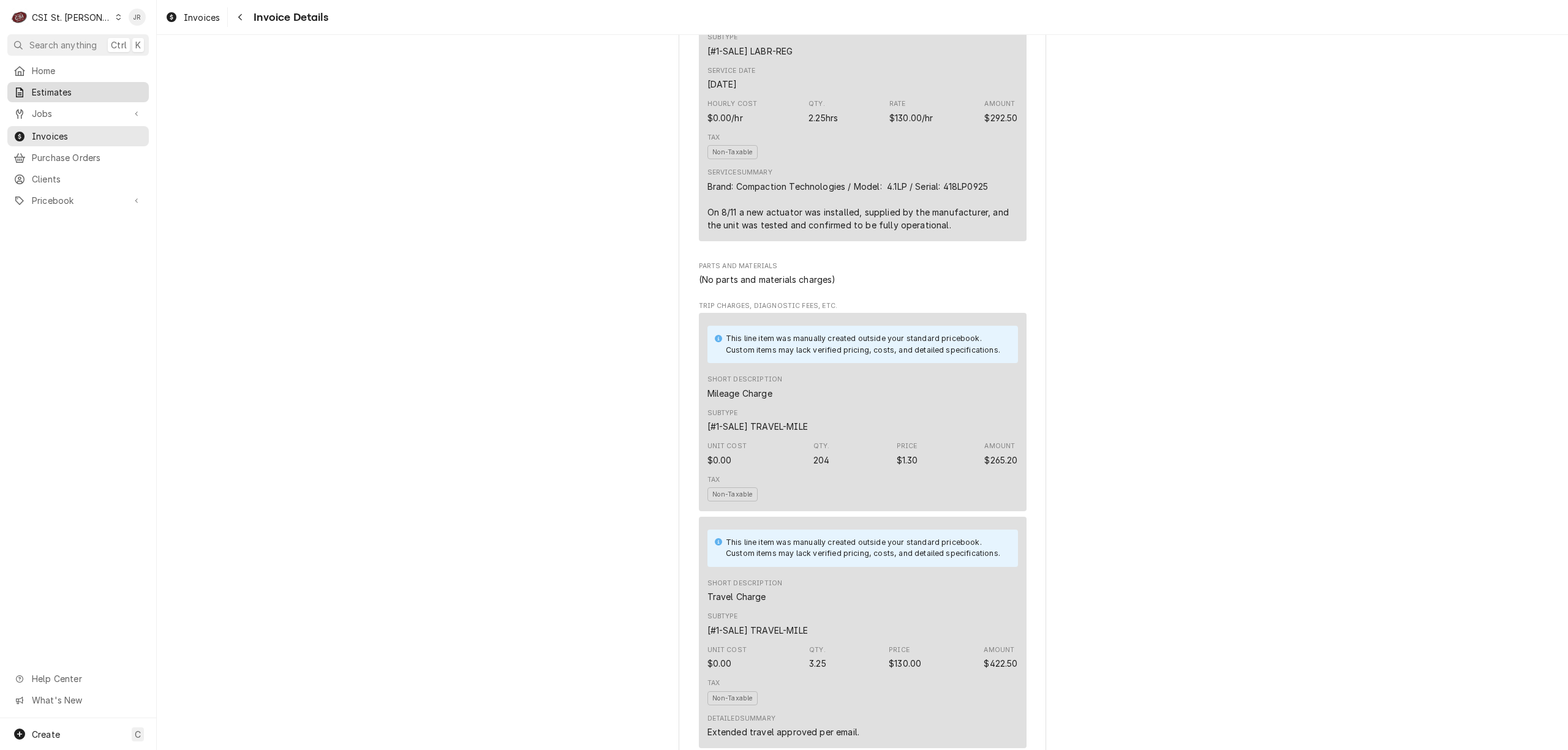
scroll to position [939, 0]
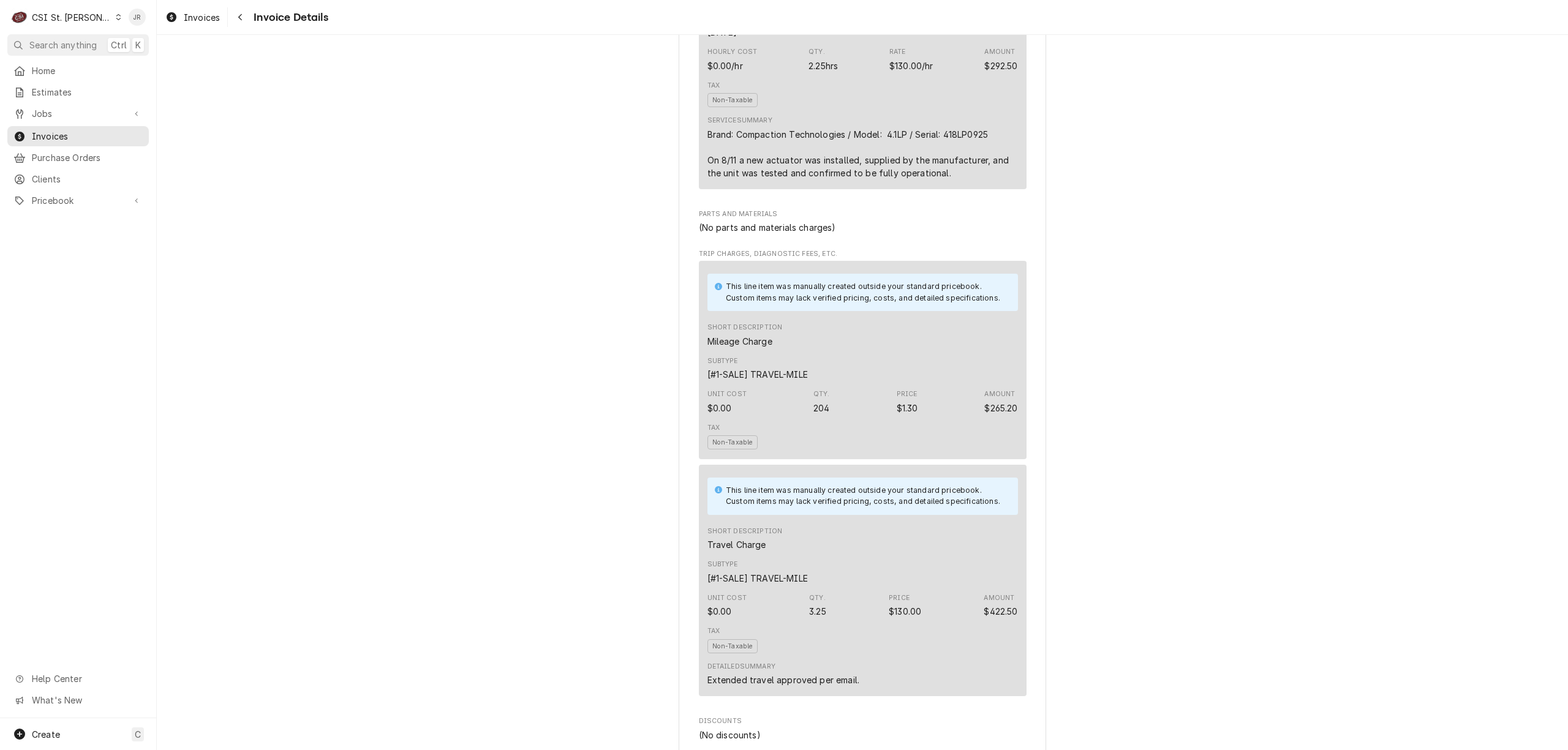
click at [50, 10] on div "C CSI St. [PERSON_NAME]" at bounding box center [66, 17] width 118 height 24
click at [180, 24] on div "CSI [US_STATE][GEOGRAPHIC_DATA]" at bounding box center [188, 24] width 162 height 13
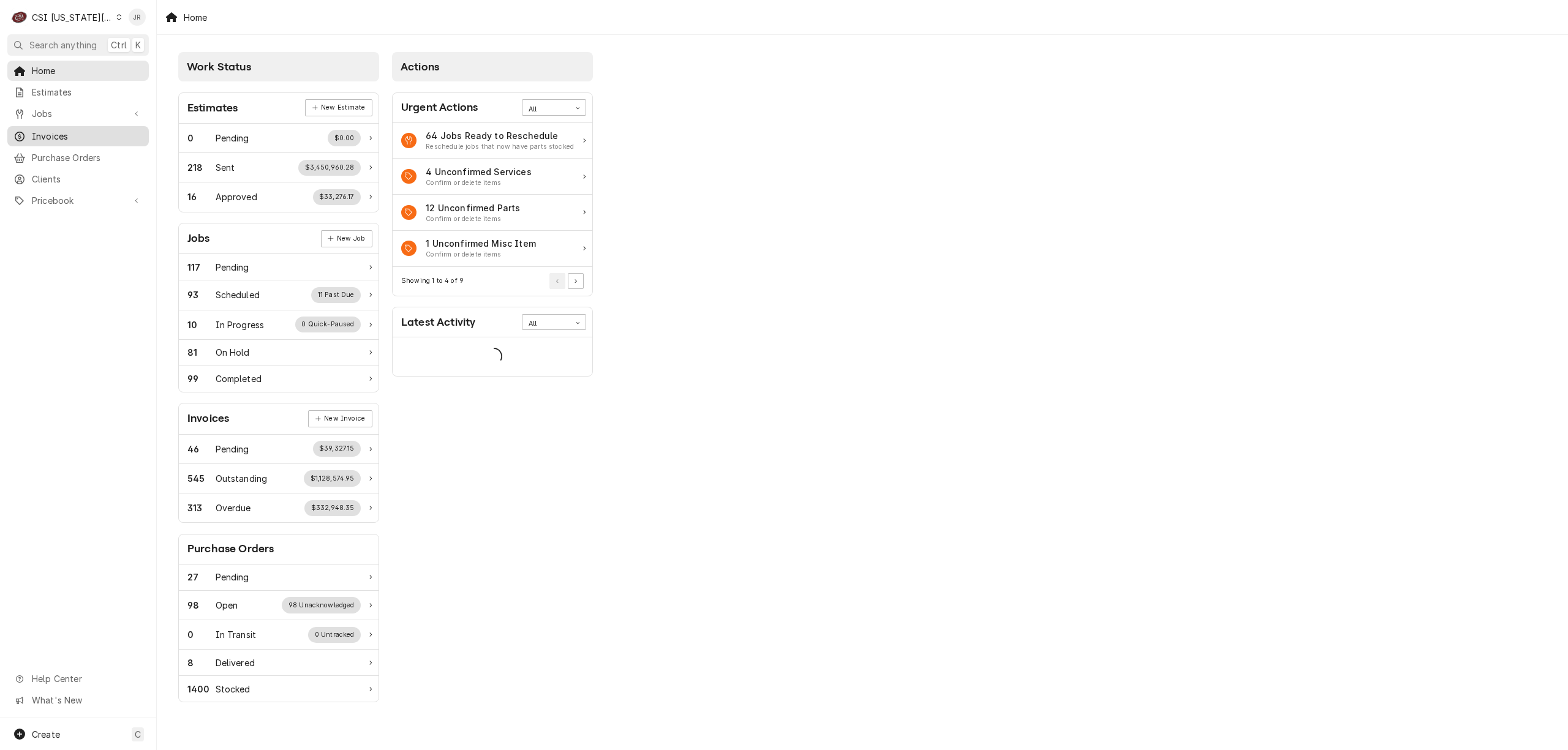
click at [62, 133] on span "Invoices" at bounding box center [87, 136] width 111 height 13
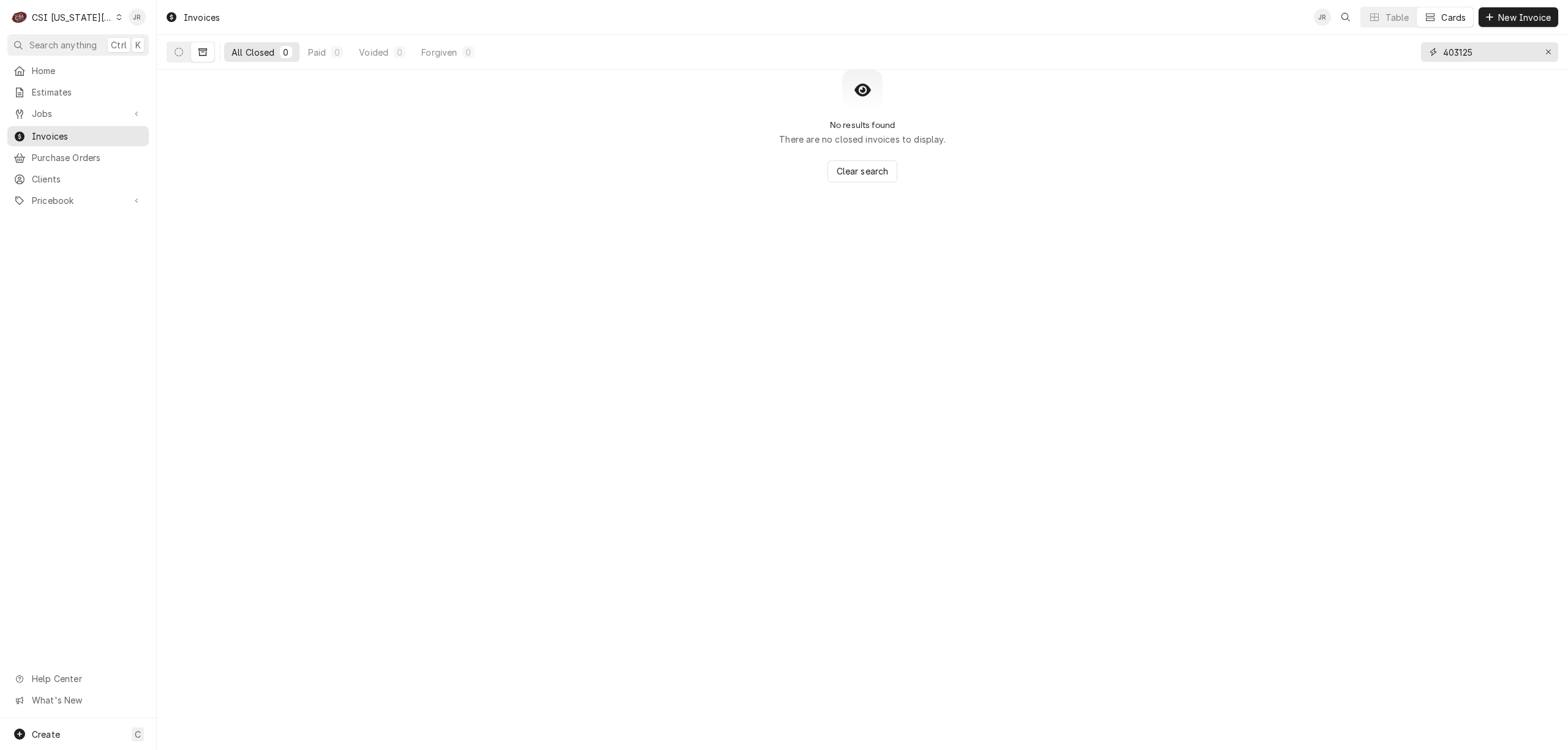
click at [1461, 49] on input "403125" at bounding box center [1489, 51] width 92 height 19
type input "302822"
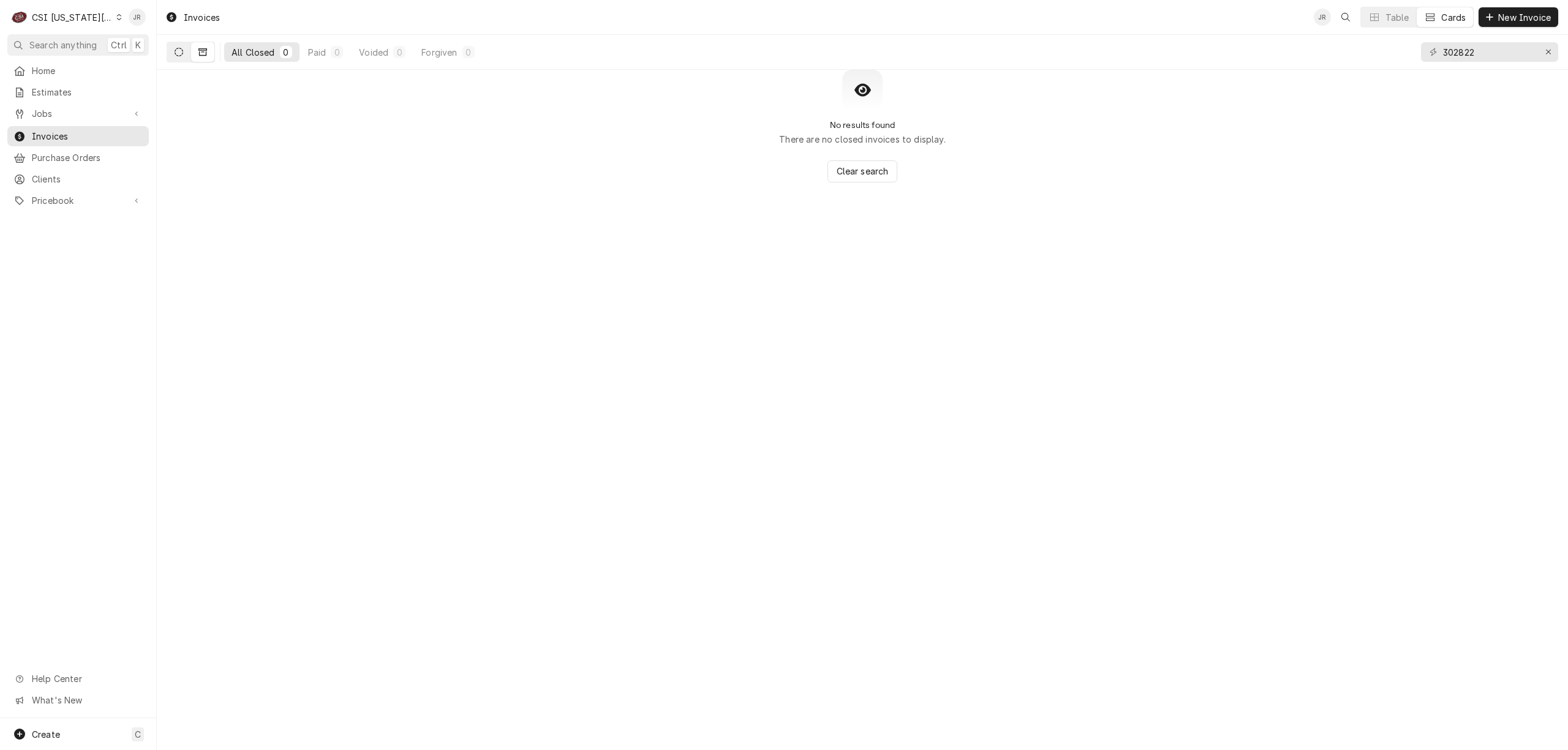
click at [178, 53] on icon "Dynamic Content Wrapper" at bounding box center [179, 52] width 9 height 9
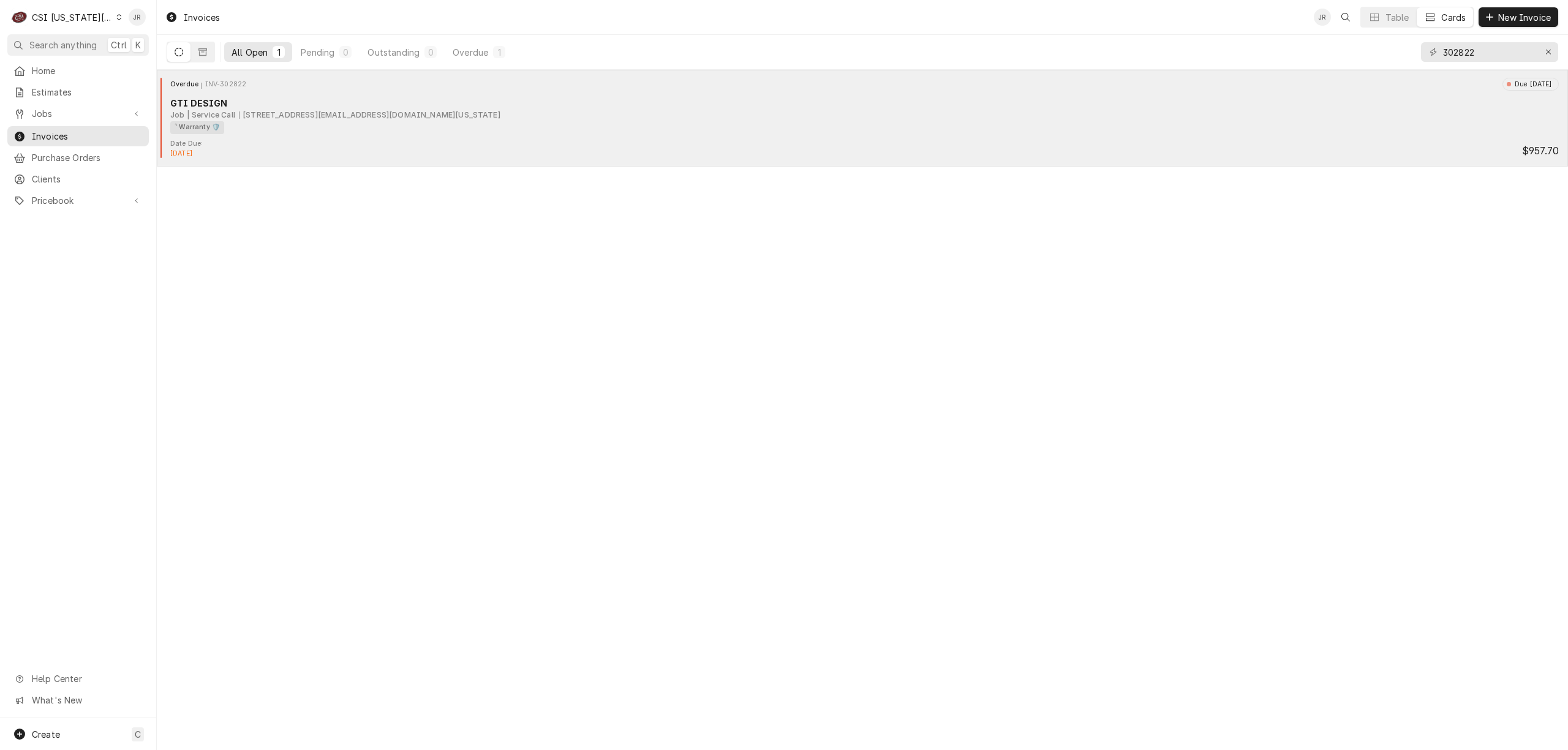
click at [378, 125] on div "¹ Warranty 🛡️" at bounding box center [860, 128] width 1380 height 13
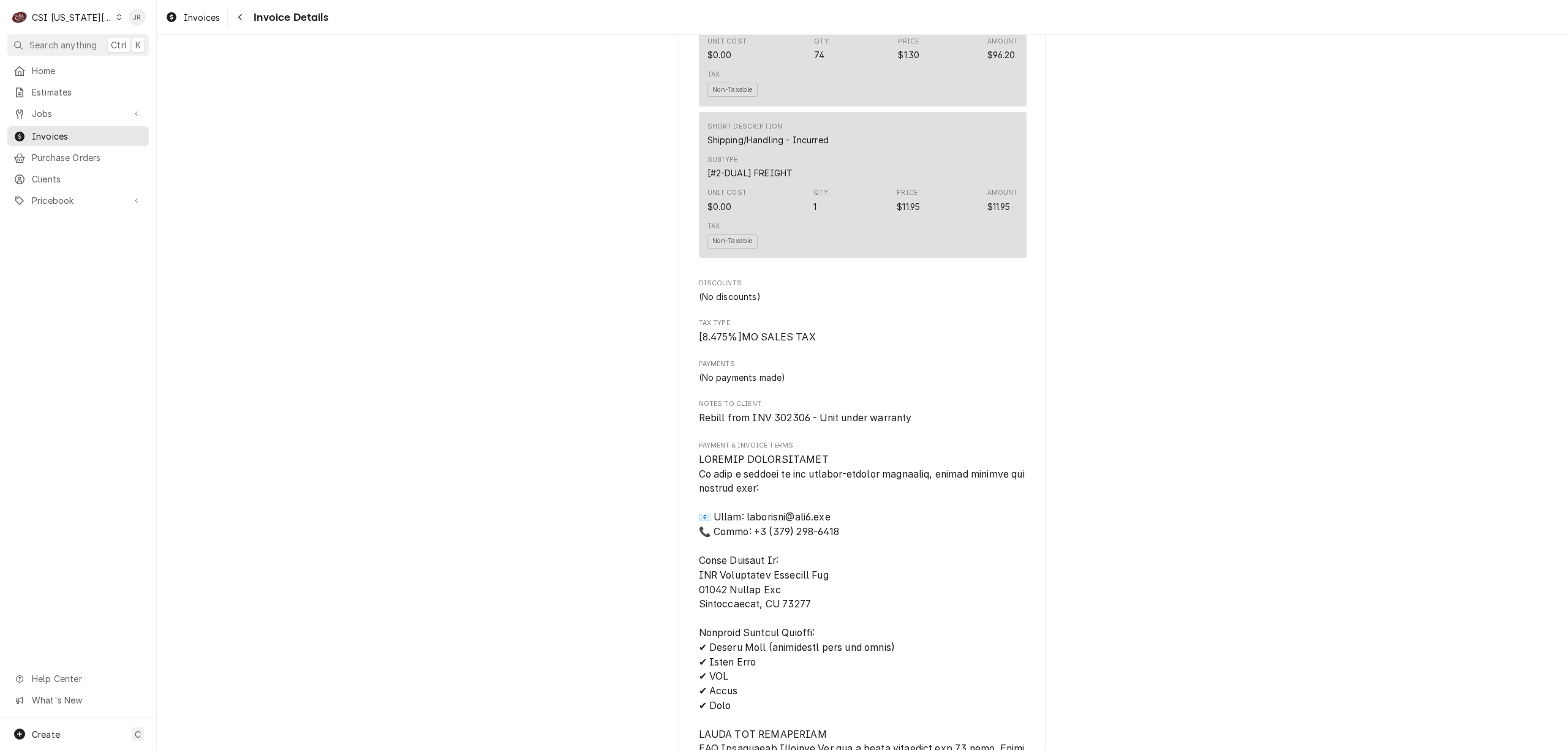
scroll to position [1715, 0]
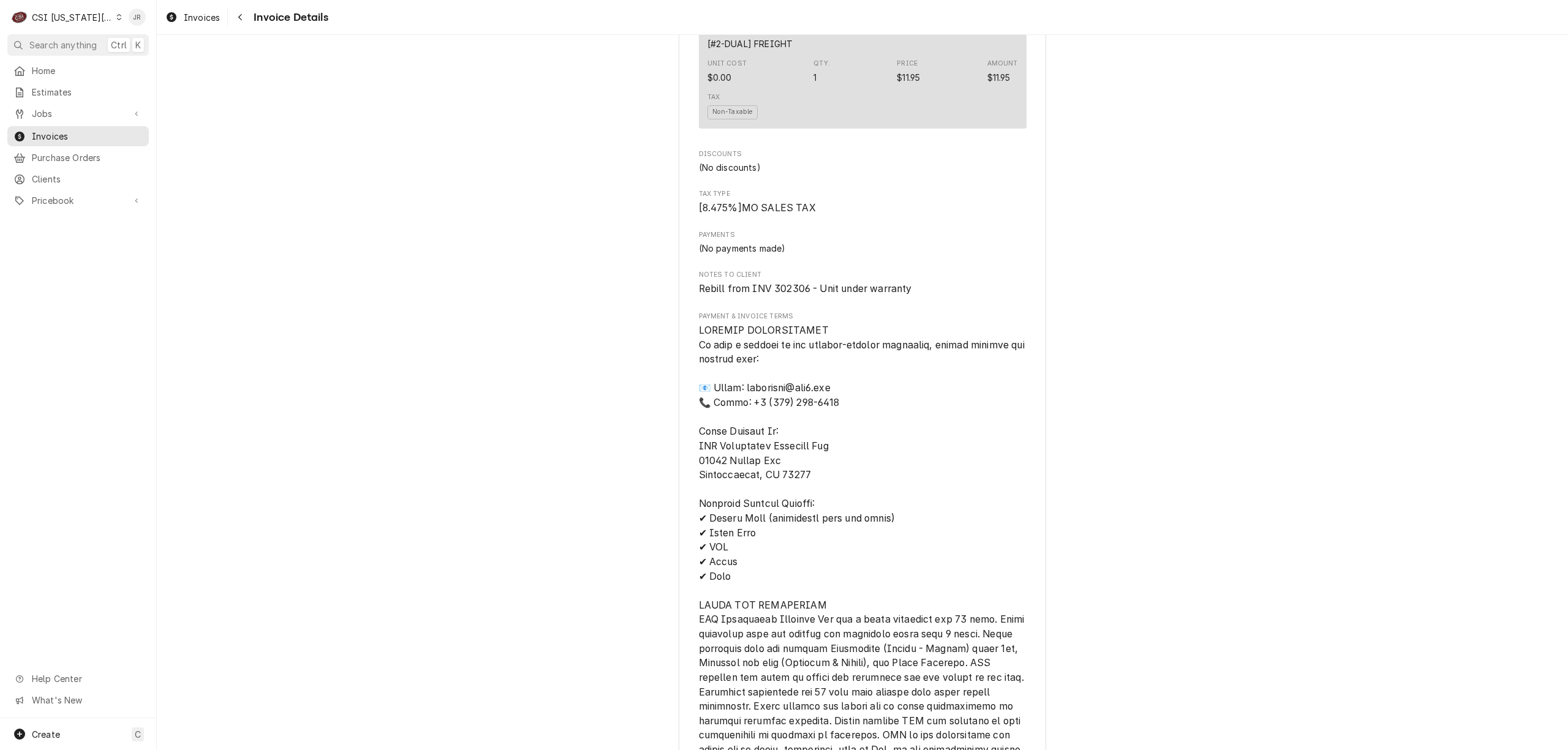
click at [782, 294] on span "Rebill from INV 302306 - Unit under warranty" at bounding box center [805, 289] width 213 height 11
copy span "302306"
click at [902, 280] on span "Notes to Client" at bounding box center [863, 275] width 328 height 10
drag, startPoint x: 687, startPoint y: 314, endPoint x: 919, endPoint y: 322, distance: 232.1
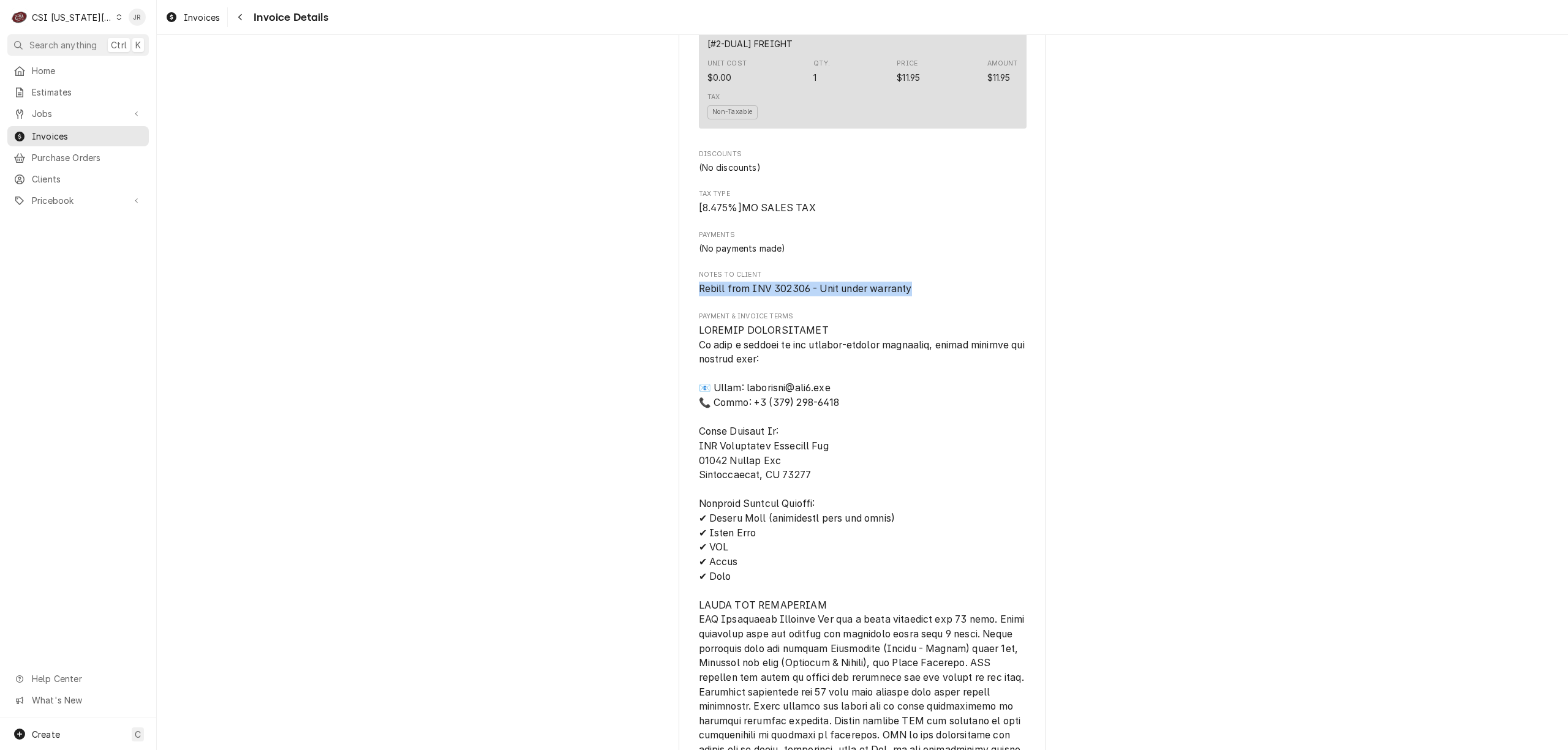
copy span "Rebill from INV 302306 - Unit under warranty"
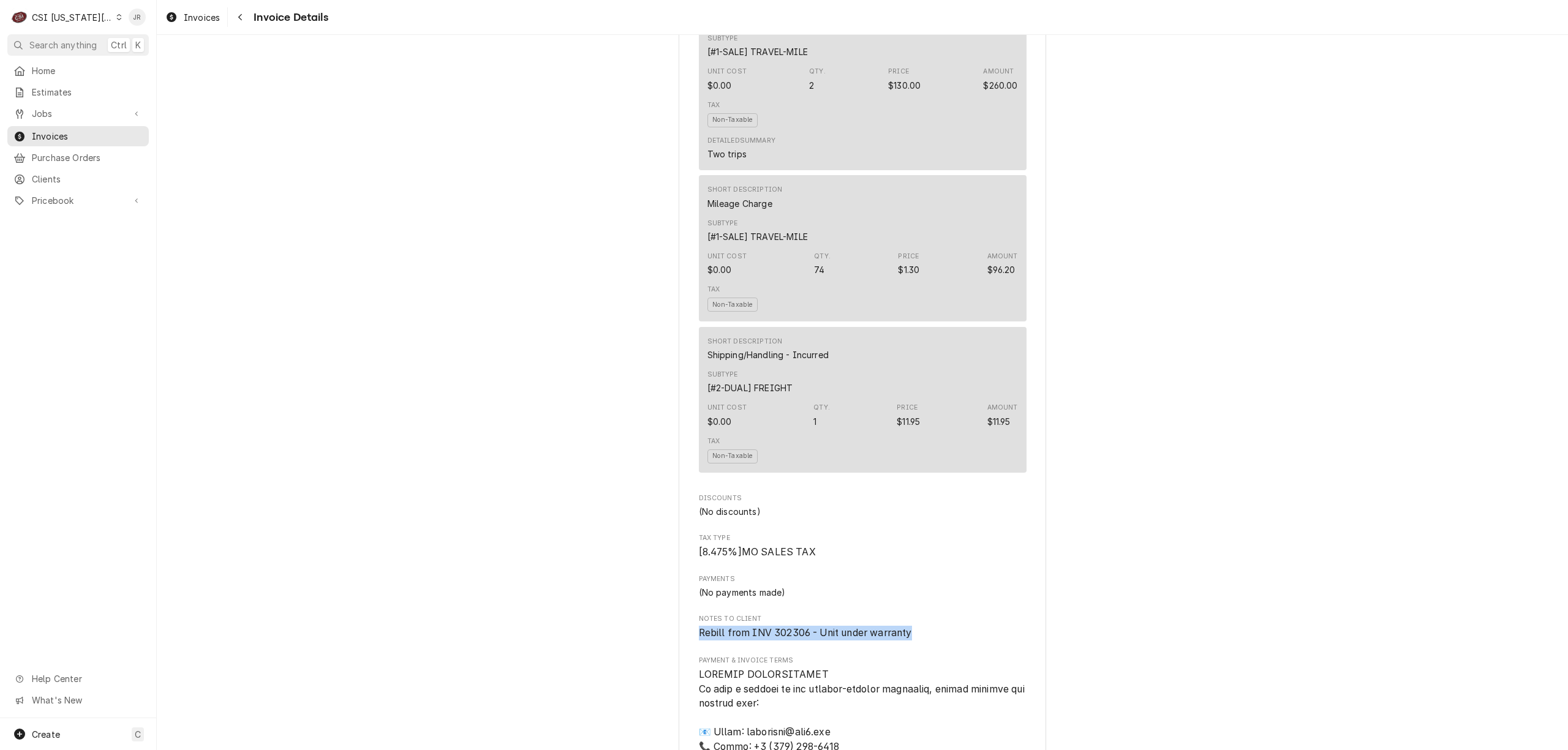
scroll to position [1387, 0]
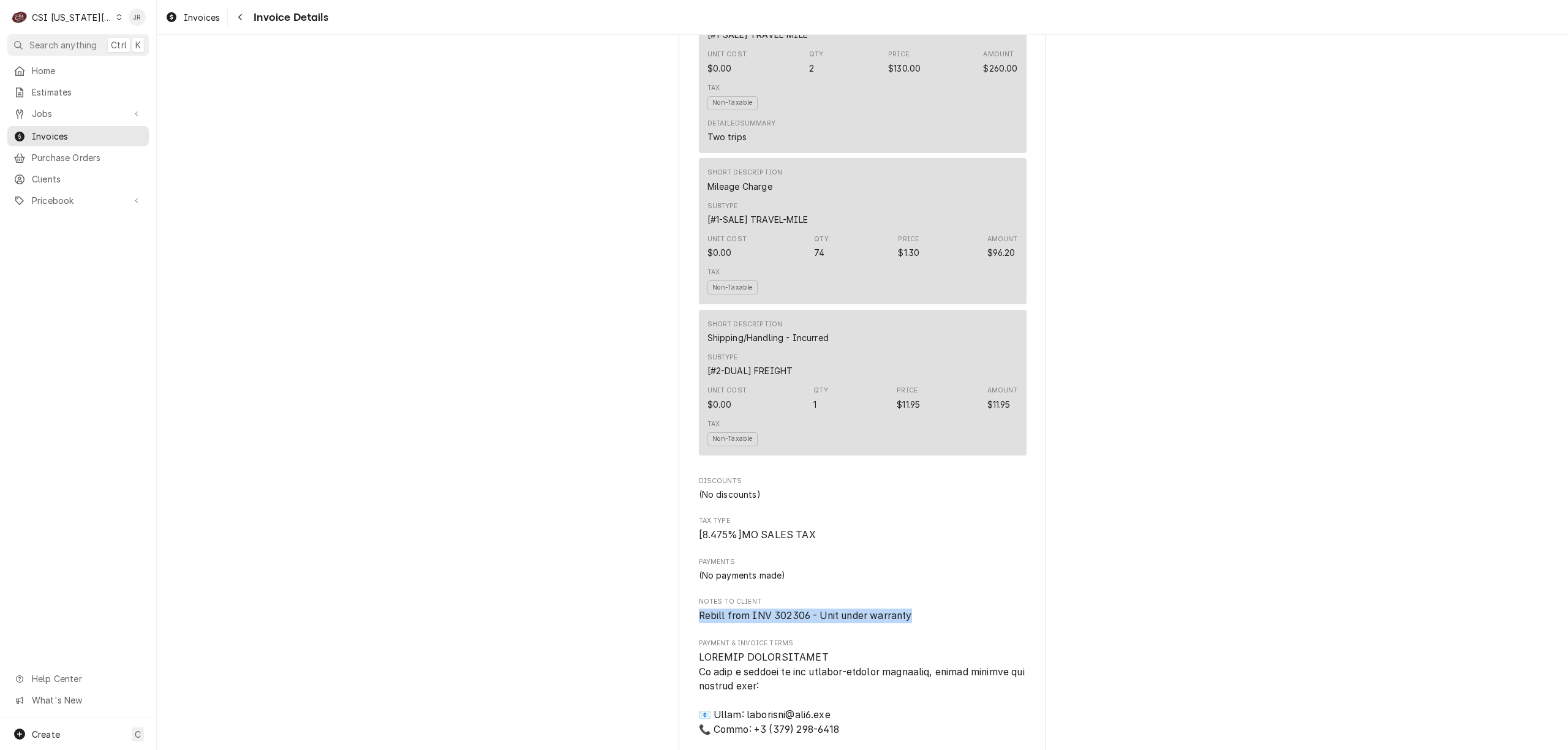
copy span "Rebill from INV 302306 - Unit under warranty"
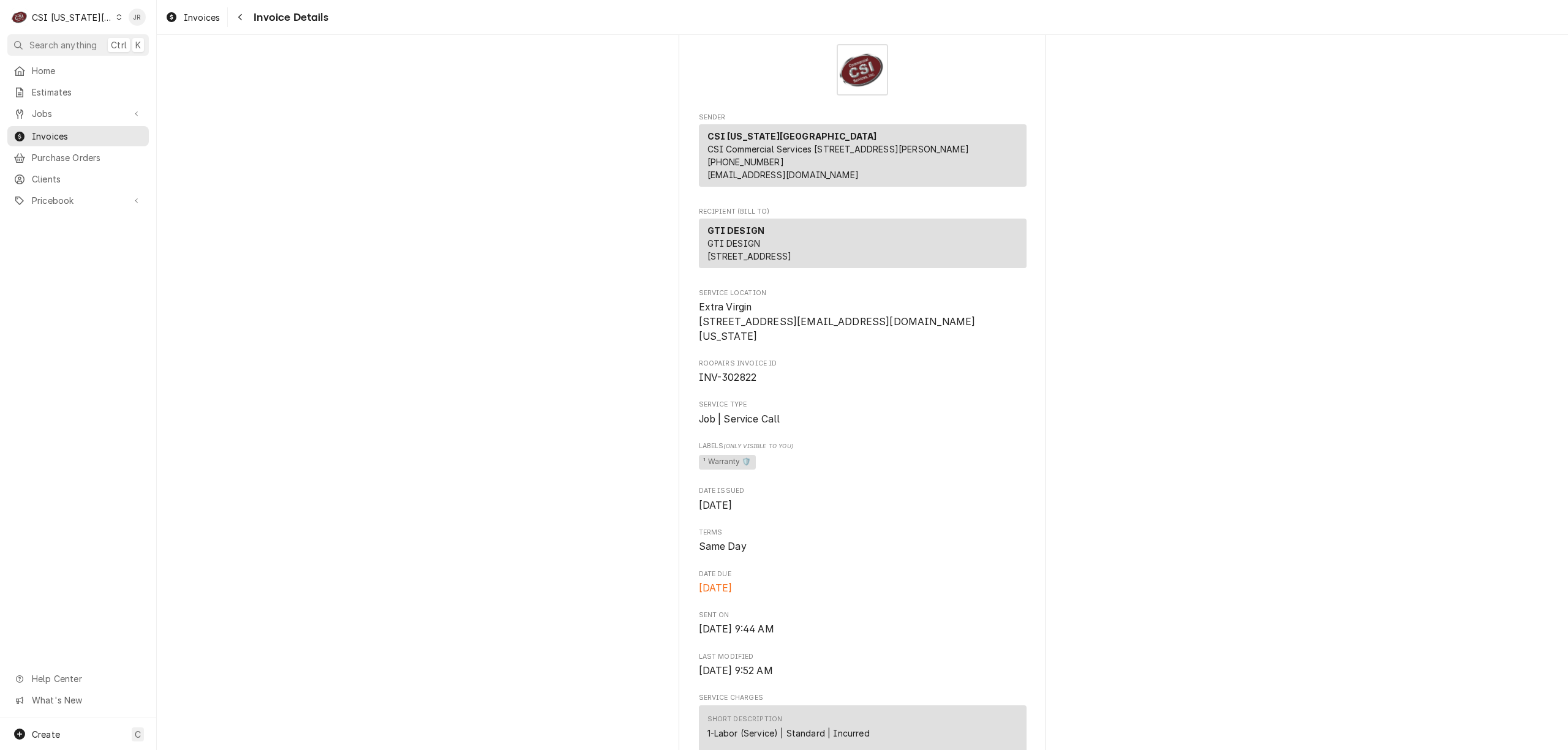
scroll to position [0, 0]
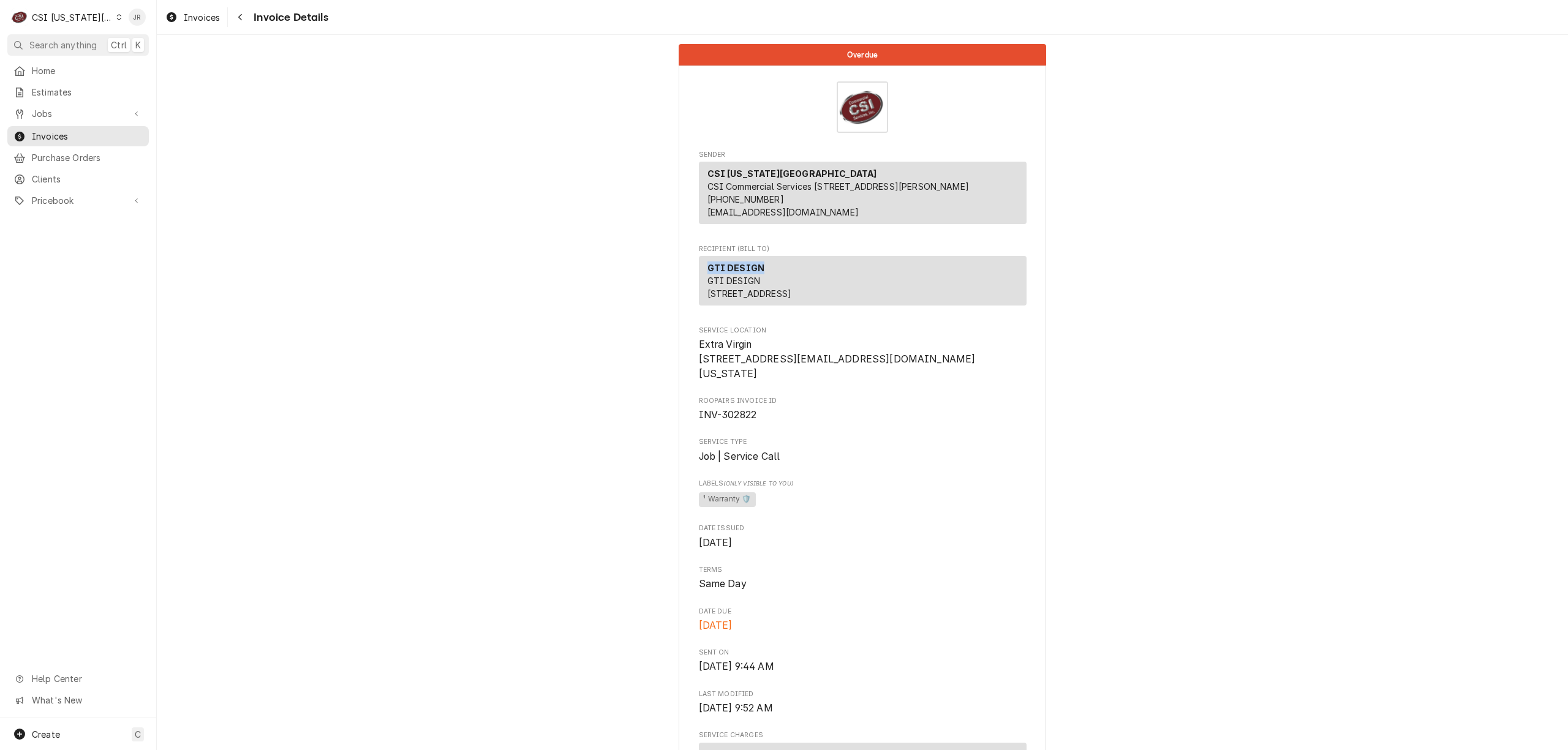
drag, startPoint x: 694, startPoint y: 274, endPoint x: 752, endPoint y: 276, distance: 58.0
click at [756, 273] on div "GTI DESIGN GTI DESIGN [STREET_ADDRESS]" at bounding box center [863, 281] width 328 height 50
copy strong "GTI DESIGN"
click at [71, 133] on span "Invoices" at bounding box center [87, 136] width 111 height 13
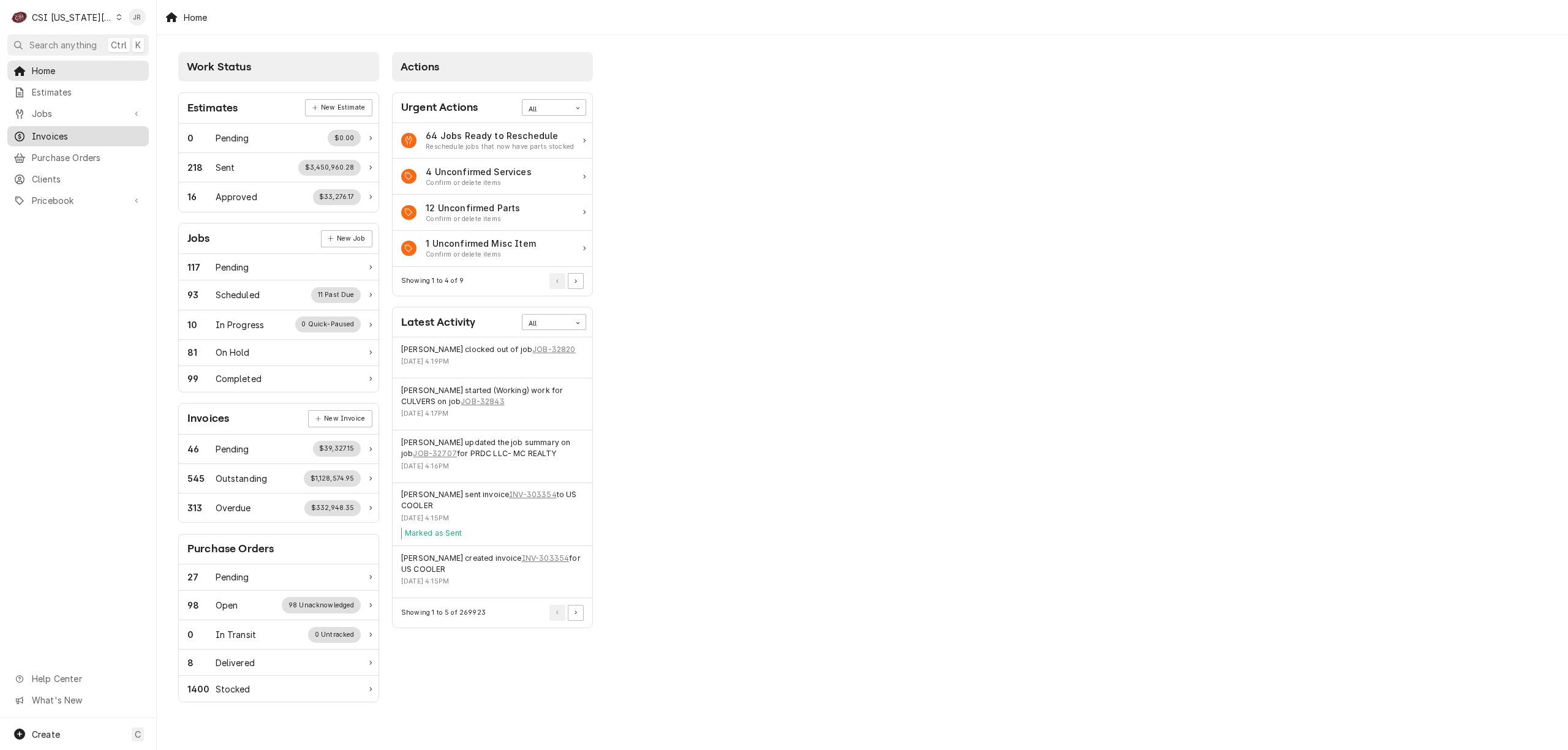
click at [62, 135] on span "Invoices" at bounding box center [87, 136] width 111 height 13
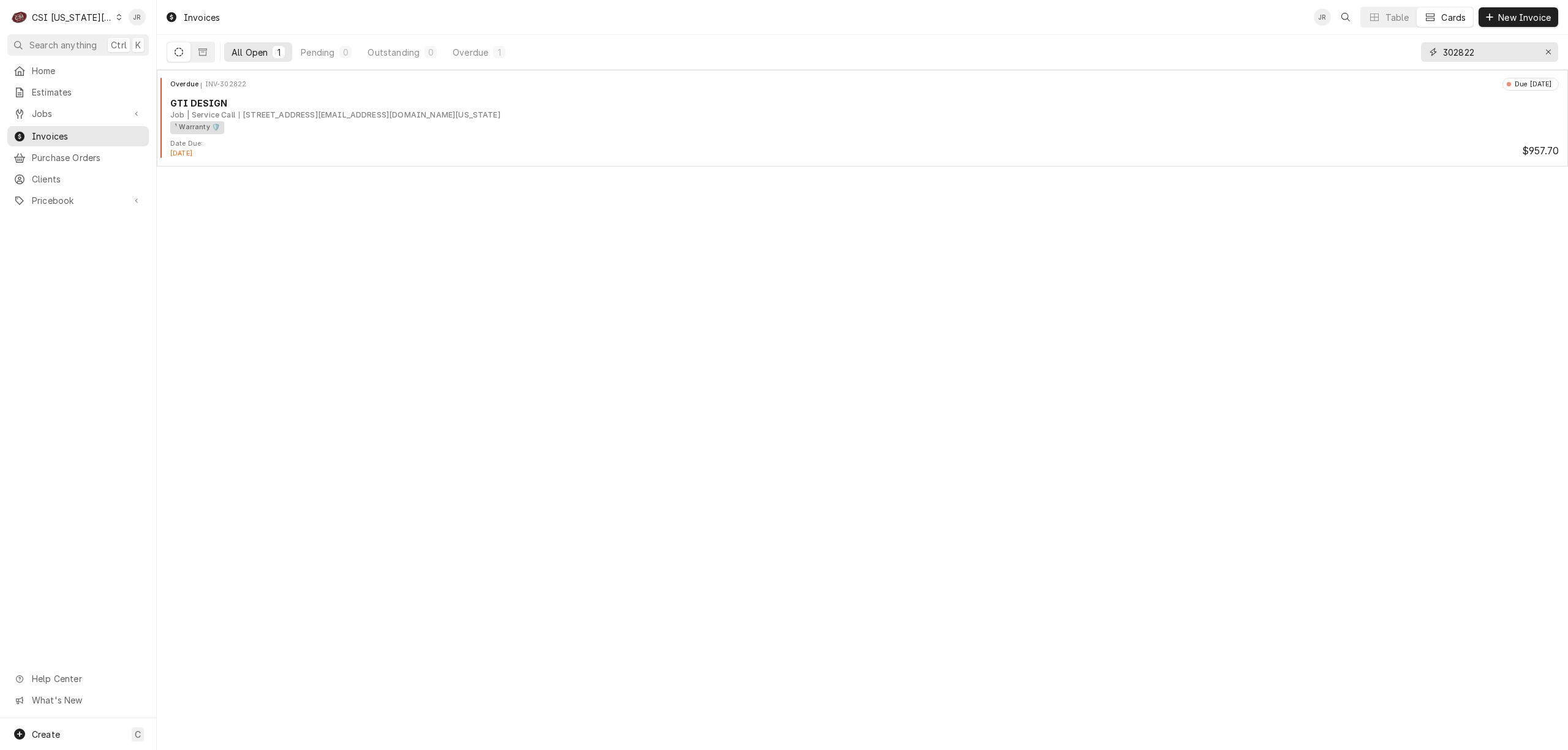
click at [1470, 54] on input "302822" at bounding box center [1489, 51] width 92 height 19
paste input "306"
type input "302306"
click at [168, 53] on button "Dynamic Content Wrapper" at bounding box center [178, 51] width 24 height 19
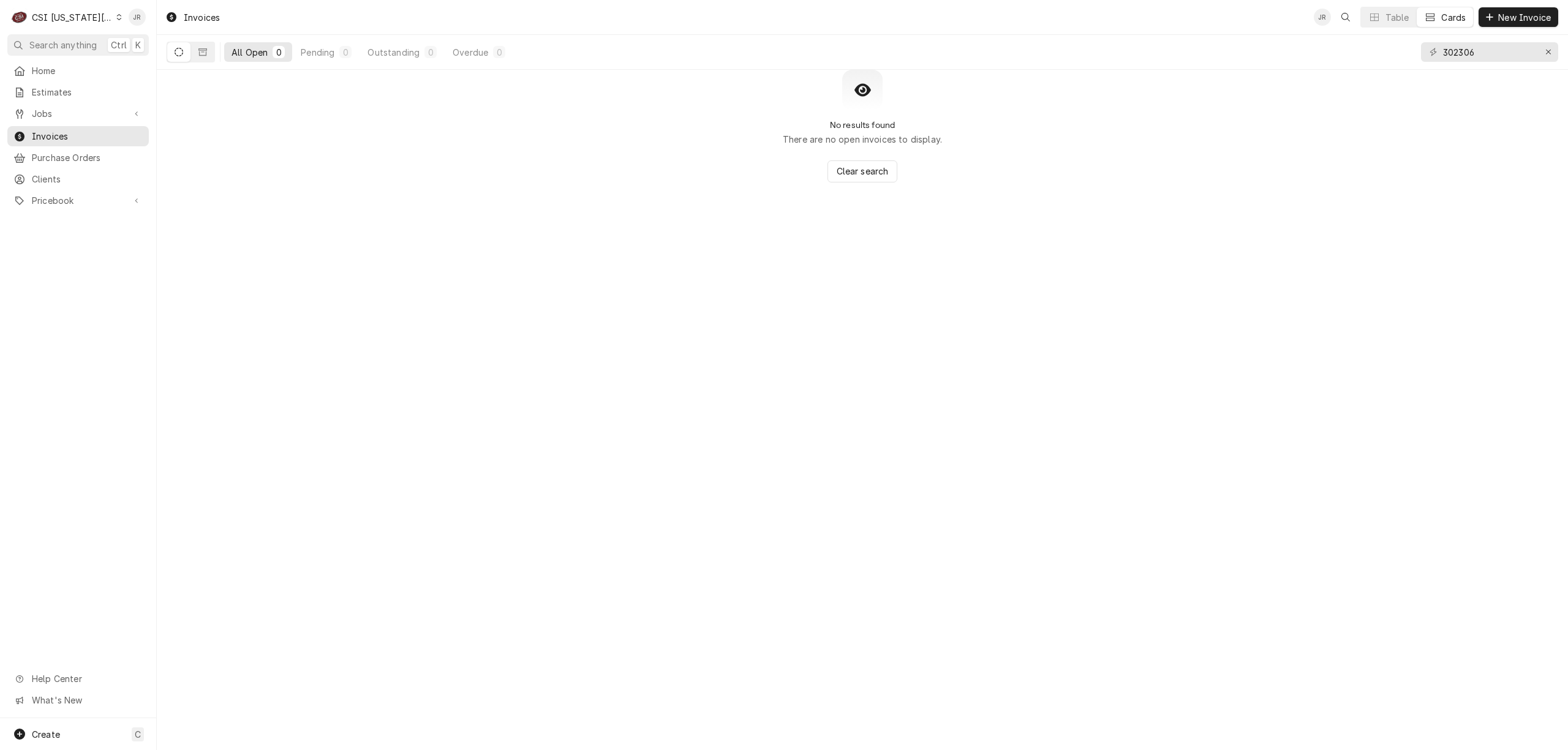
click at [180, 54] on icon "Dynamic Content Wrapper" at bounding box center [179, 52] width 9 height 9
click at [172, 49] on button "Dynamic Content Wrapper" at bounding box center [178, 51] width 24 height 19
drag, startPoint x: 185, startPoint y: 37, endPoint x: 185, endPoint y: 68, distance: 31.0
click at [187, 40] on div "All Open 0 Pending 0 Outstanding 0 Overdue 0" at bounding box center [339, 52] width 345 height 34
click at [182, 55] on icon "Dynamic Content Wrapper" at bounding box center [179, 52] width 9 height 9
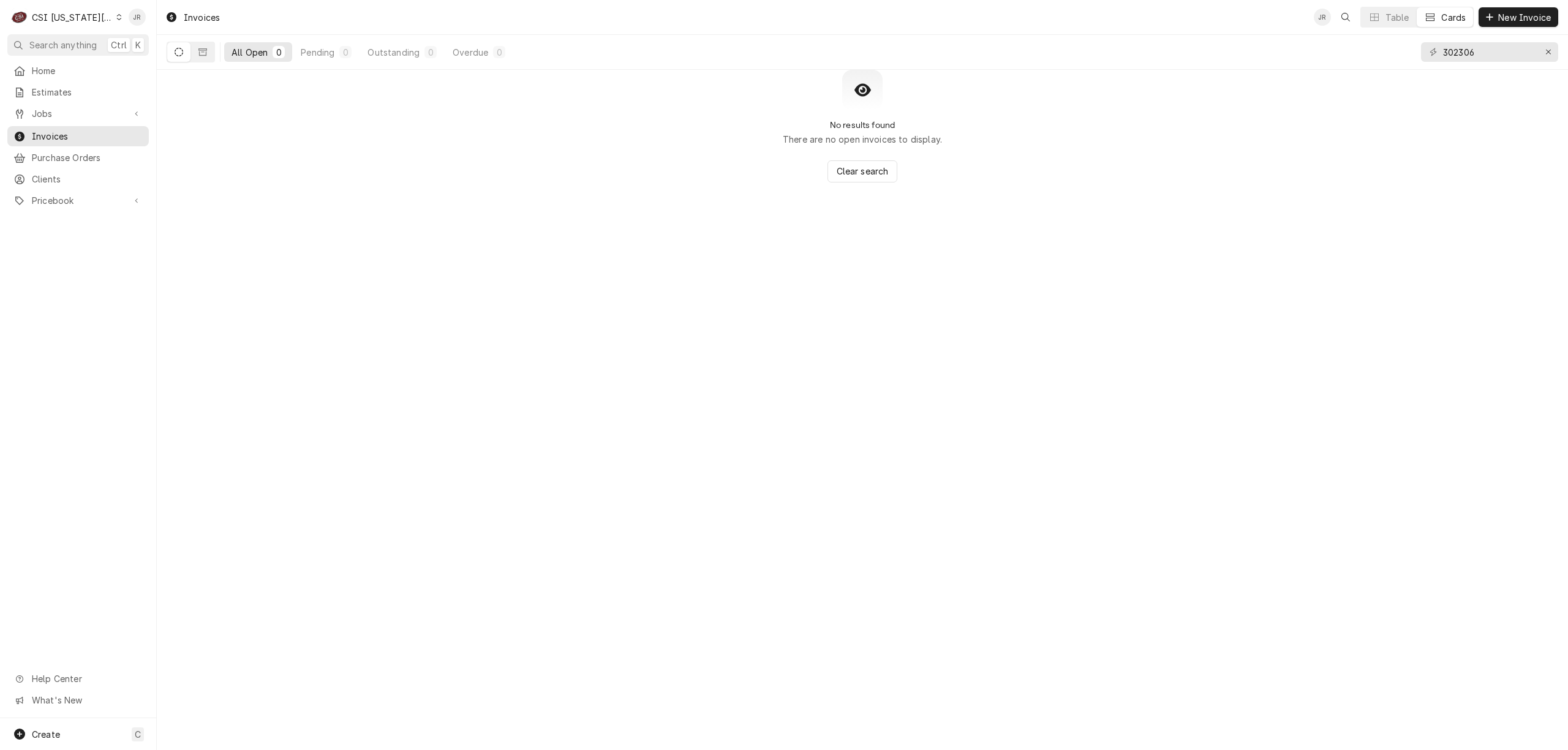
click at [319, 215] on div "Invoices JR Table Cards New Invoice All Open 0 Pending 0 Outstanding 0 Overdue …" at bounding box center [862, 375] width 1411 height 750
click at [201, 59] on button "Dynamic Content Wrapper" at bounding box center [203, 51] width 24 height 19
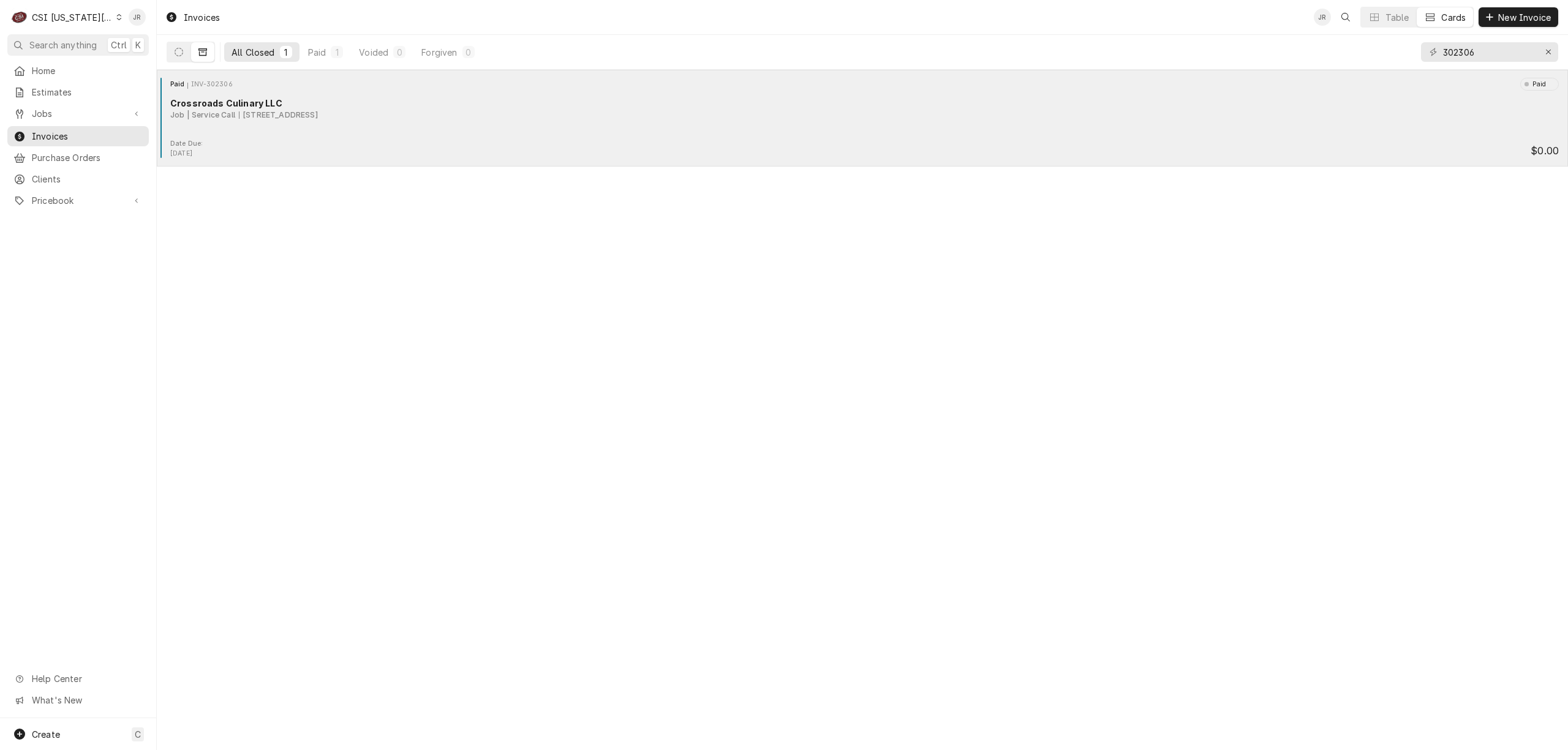
click at [227, 128] on div "Paid INV-302306 Paid Crossroads Culinary LLC Job | Service Call 1900 Main St, K…" at bounding box center [862, 108] width 1401 height 61
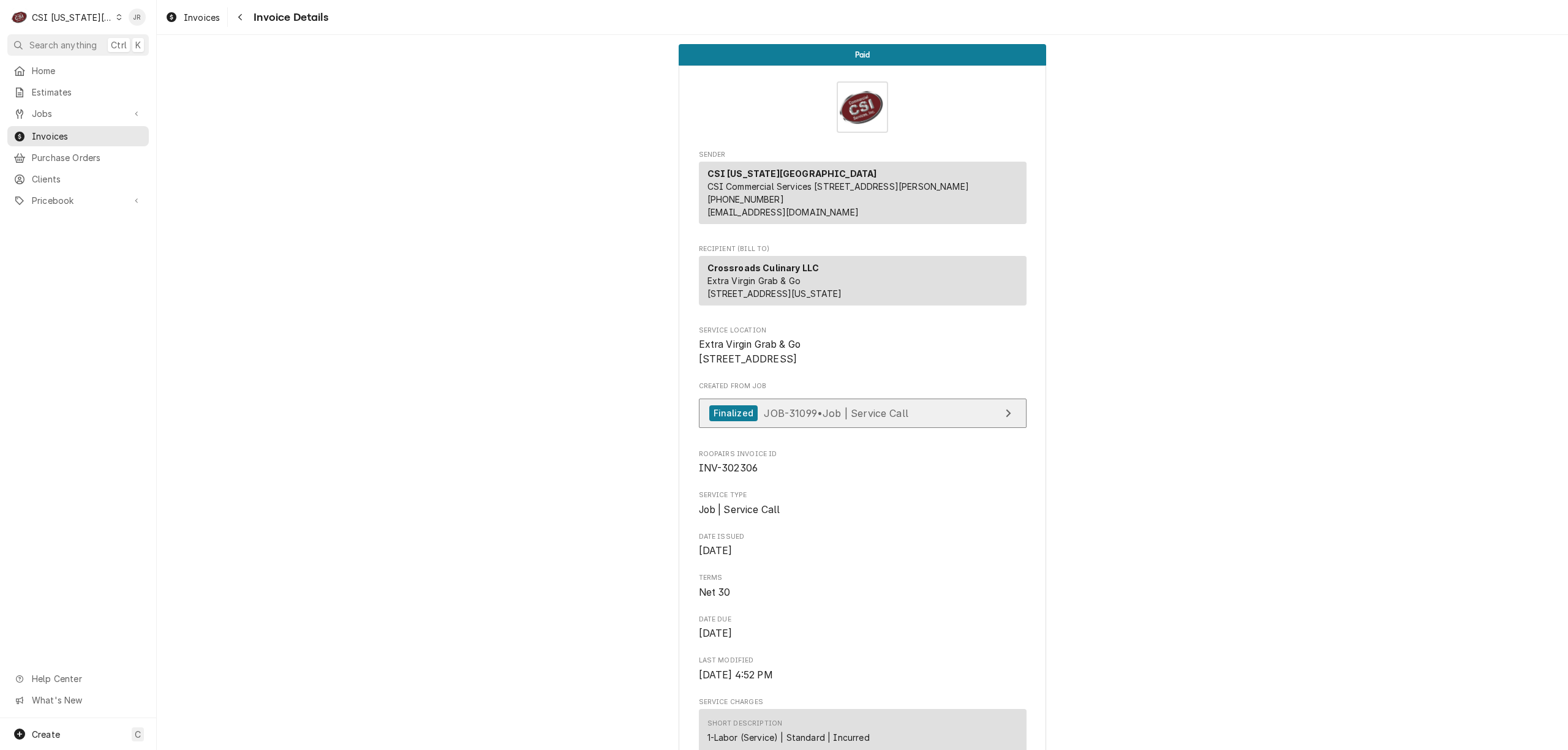
click at [906, 428] on link "Finalized JOB-31099 • Job | Service Call" at bounding box center [863, 413] width 328 height 30
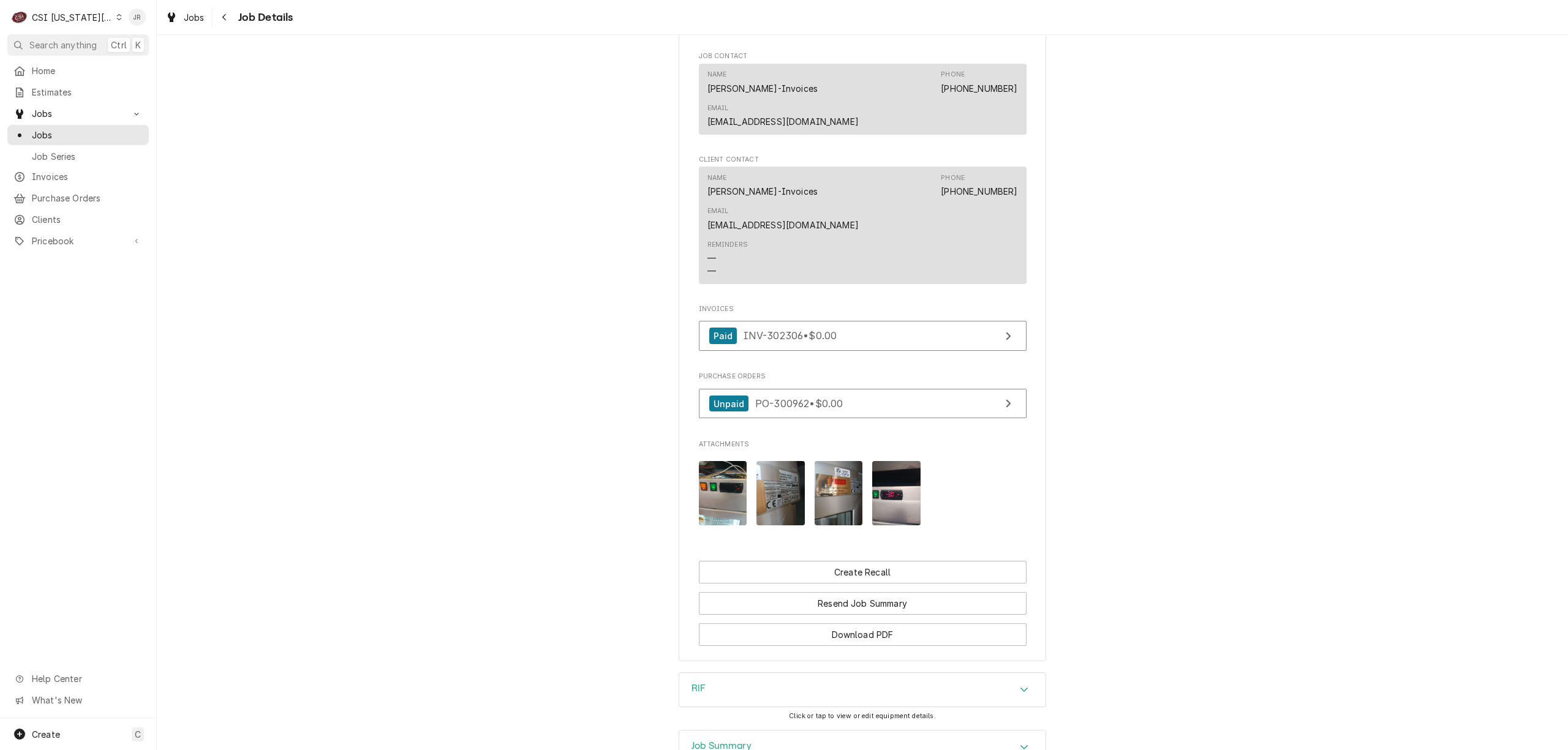
scroll to position [1243, 0]
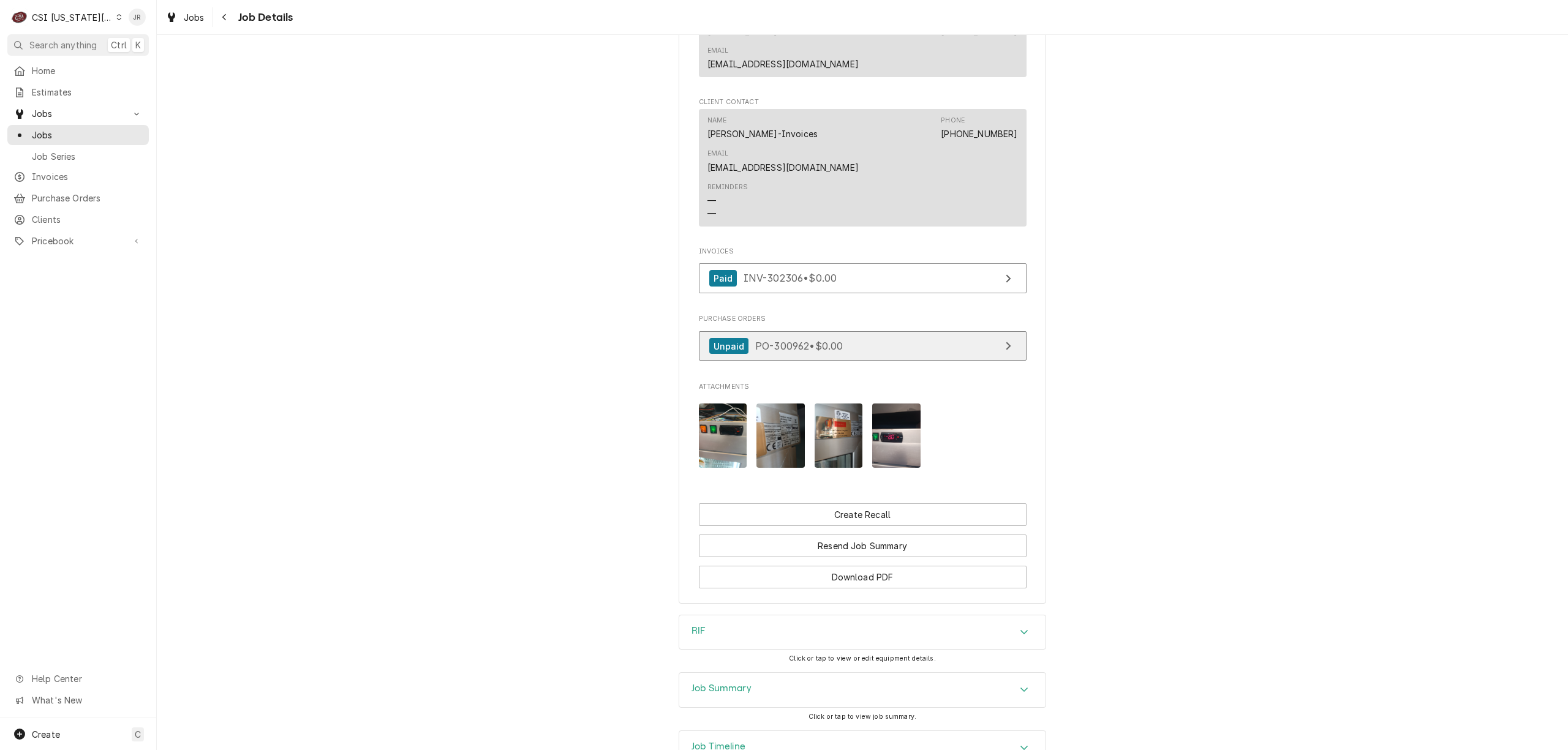
click at [901, 332] on link "Unpaid PO-300962 • $0.00" at bounding box center [863, 346] width 328 height 30
click at [719, 673] on div "Job Summary" at bounding box center [863, 690] width 367 height 34
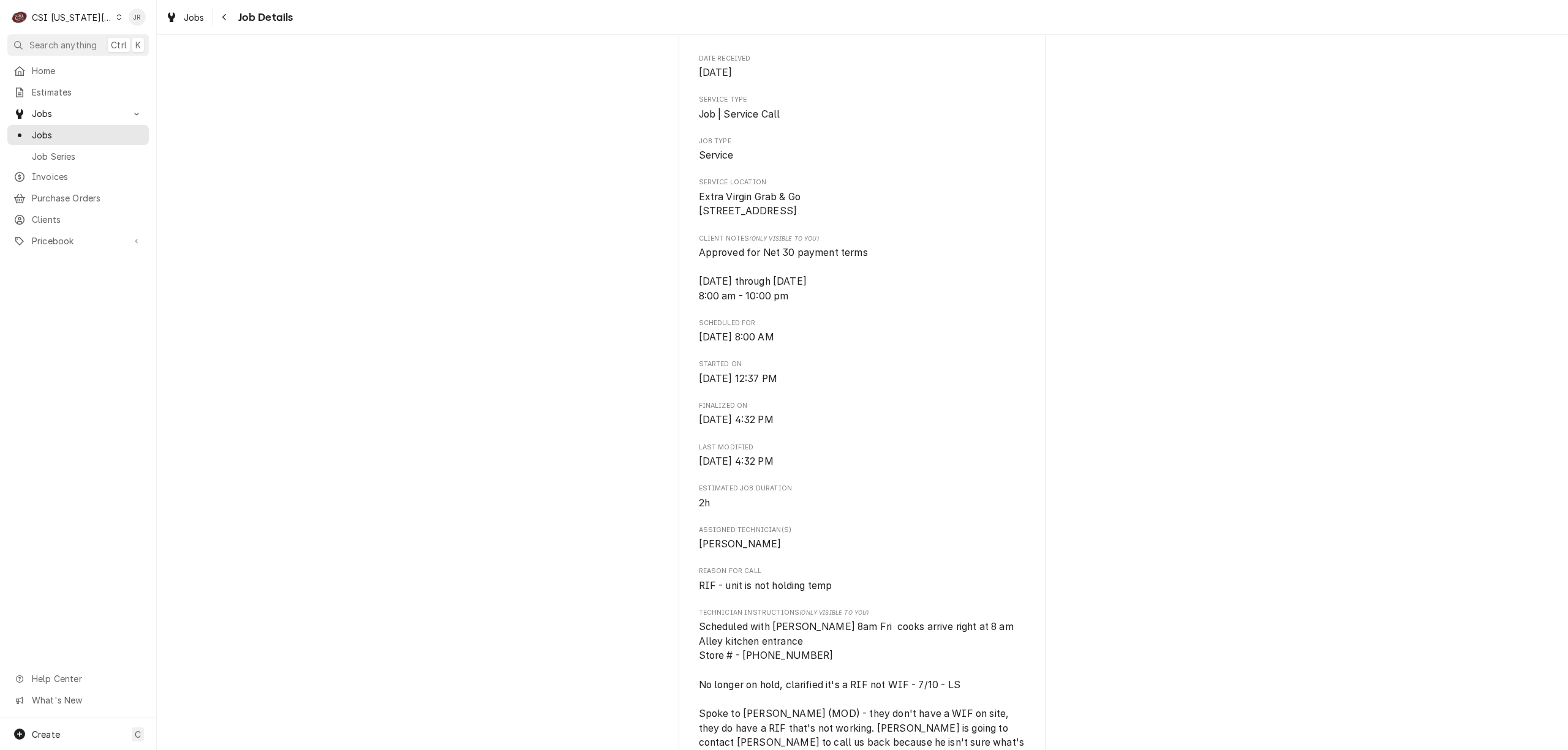
scroll to position [0, 0]
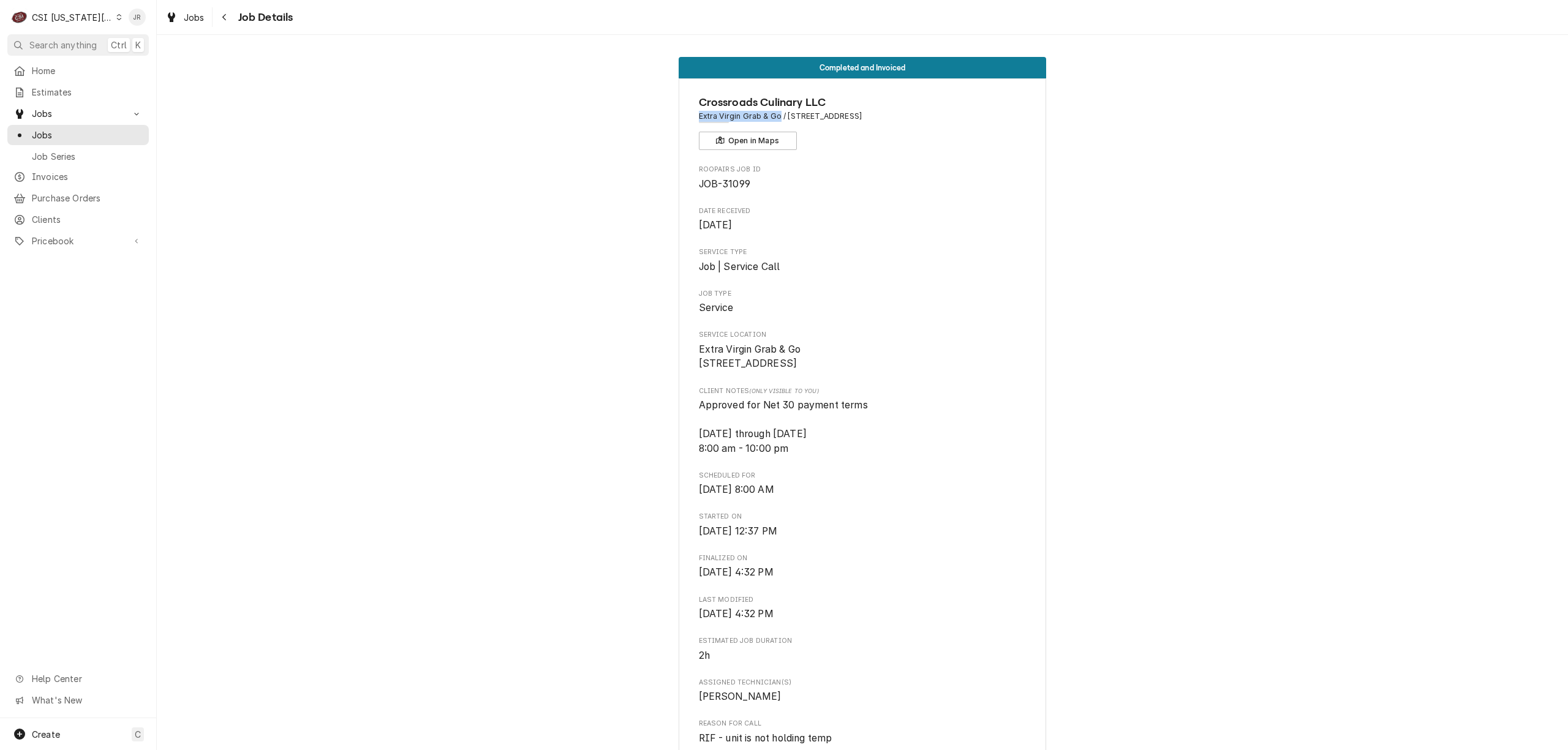
drag, startPoint x: 692, startPoint y: 114, endPoint x: 775, endPoint y: 121, distance: 83.3
copy span "Extra Virgin Grab & Go"
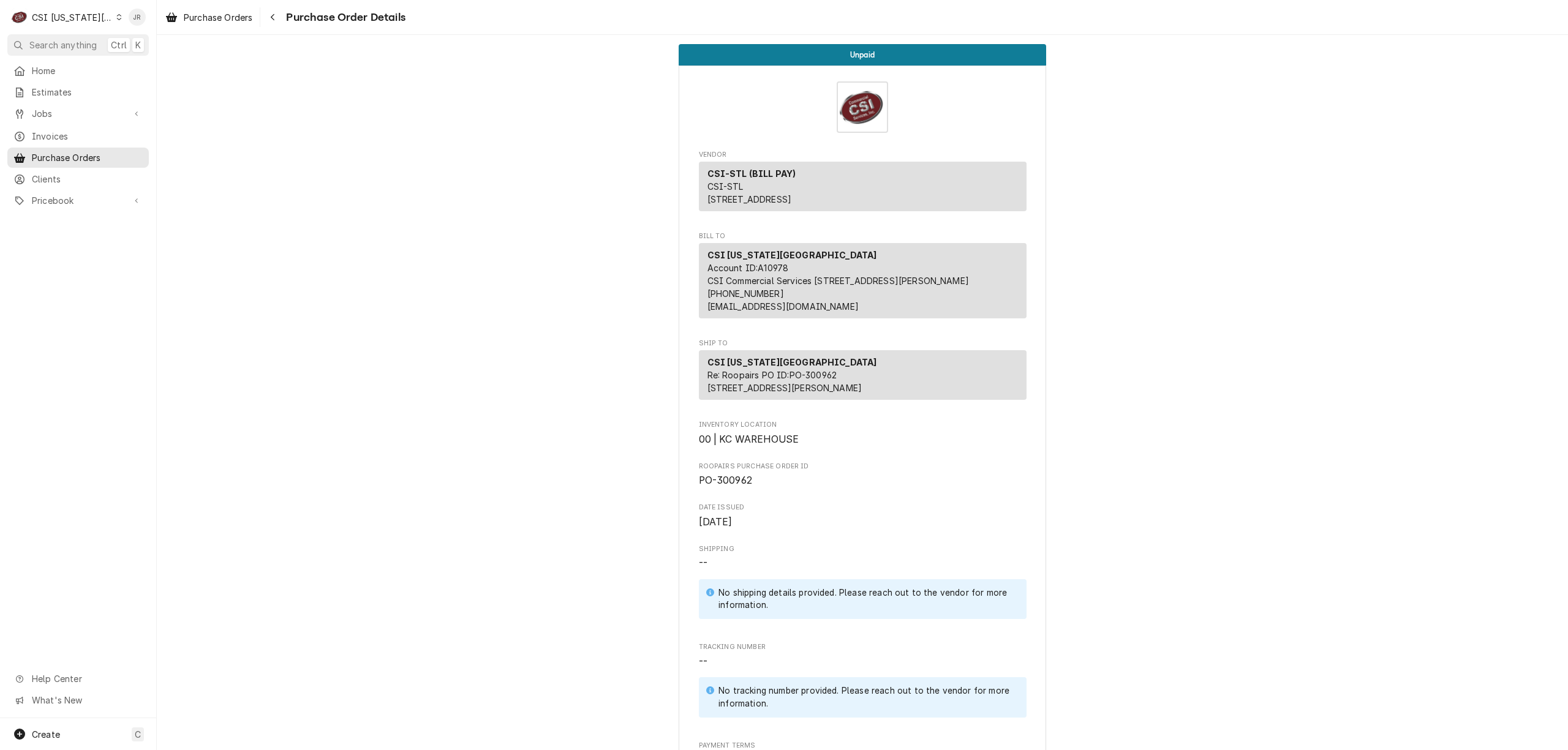
click at [944, 285] on div "CSI Kansas City Account ID: A10978 CSI Commercial Services Inc1021 NE Jib Ct Un…" at bounding box center [863, 281] width 328 height 76
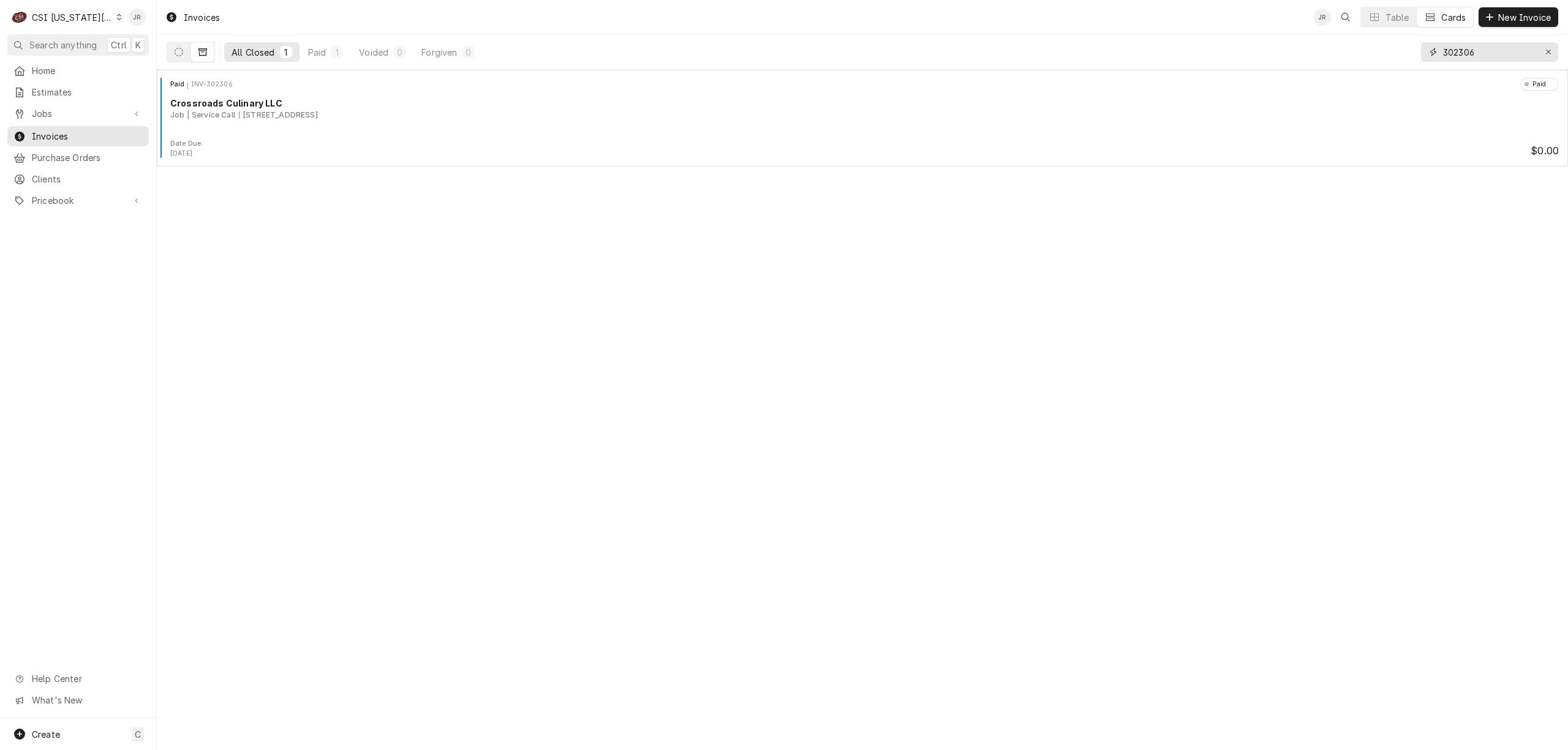
click at [1461, 50] on input "302306" at bounding box center [1489, 51] width 92 height 19
click at [1461, 48] on input "302306" at bounding box center [1489, 51] width 92 height 19
click at [1486, 69] on div "All Closed 1 Paid 1 Voided 0 Forgiven 0 302306" at bounding box center [862, 52] width 1411 height 35
click at [1478, 56] on input "302306" at bounding box center [1489, 51] width 92 height 19
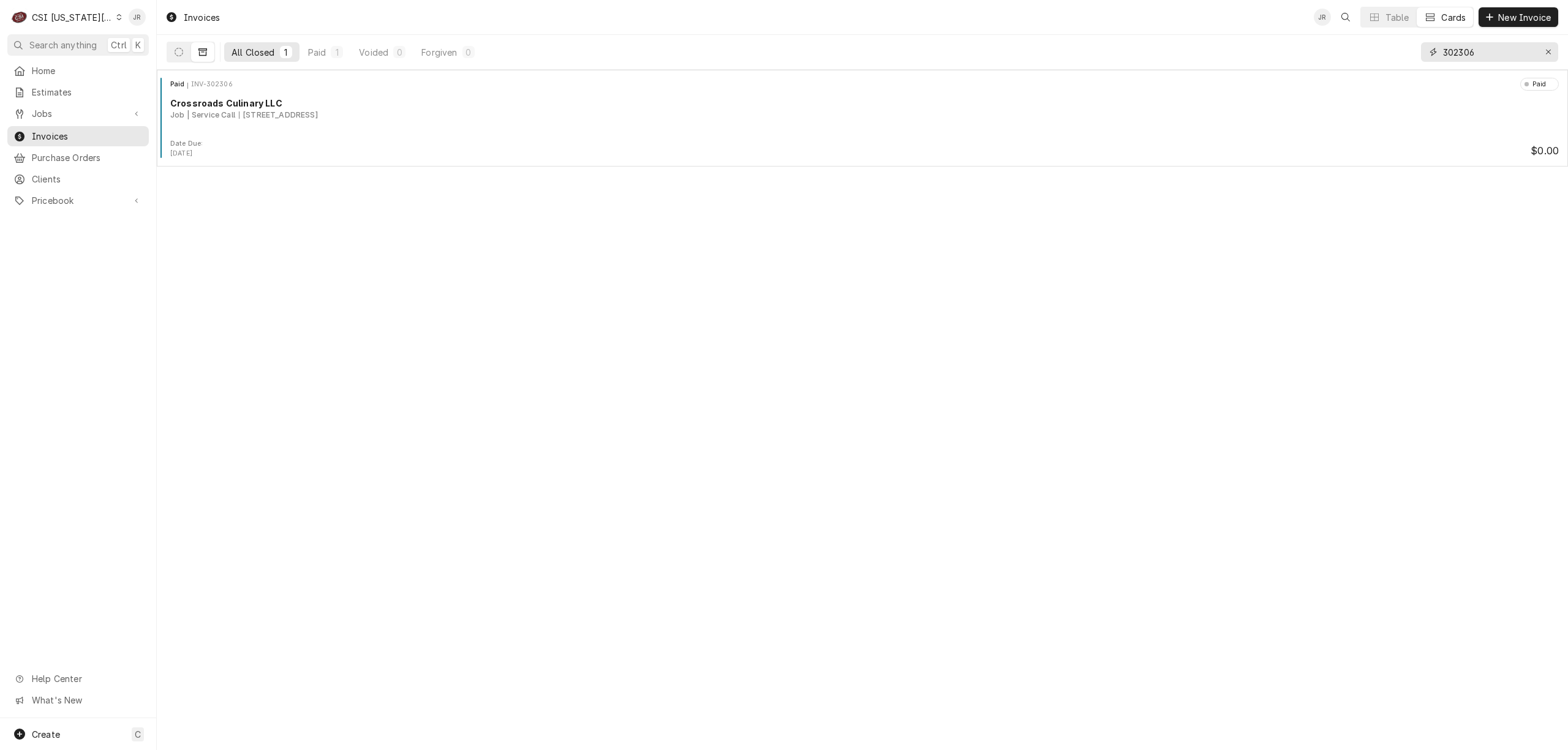
click at [1478, 56] on input "302306" at bounding box center [1489, 51] width 92 height 19
type input "303350"
click at [180, 51] on icon "Dynamic Content Wrapper" at bounding box center [179, 52] width 9 height 9
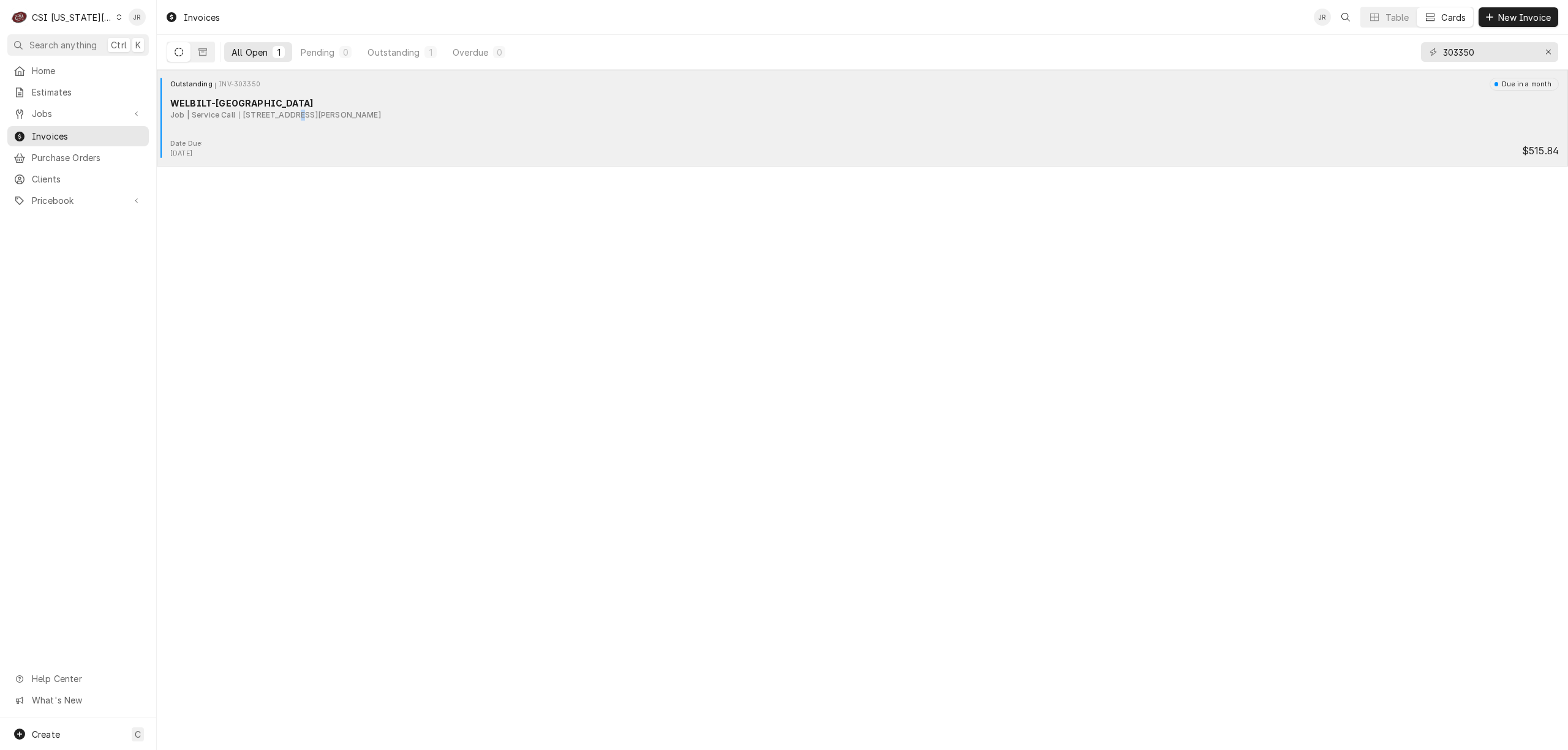
click at [295, 131] on div "Outstanding INV-303350 Due in a month WELBILT-CLEVELAND Job | Service Call 7401…" at bounding box center [862, 108] width 1401 height 61
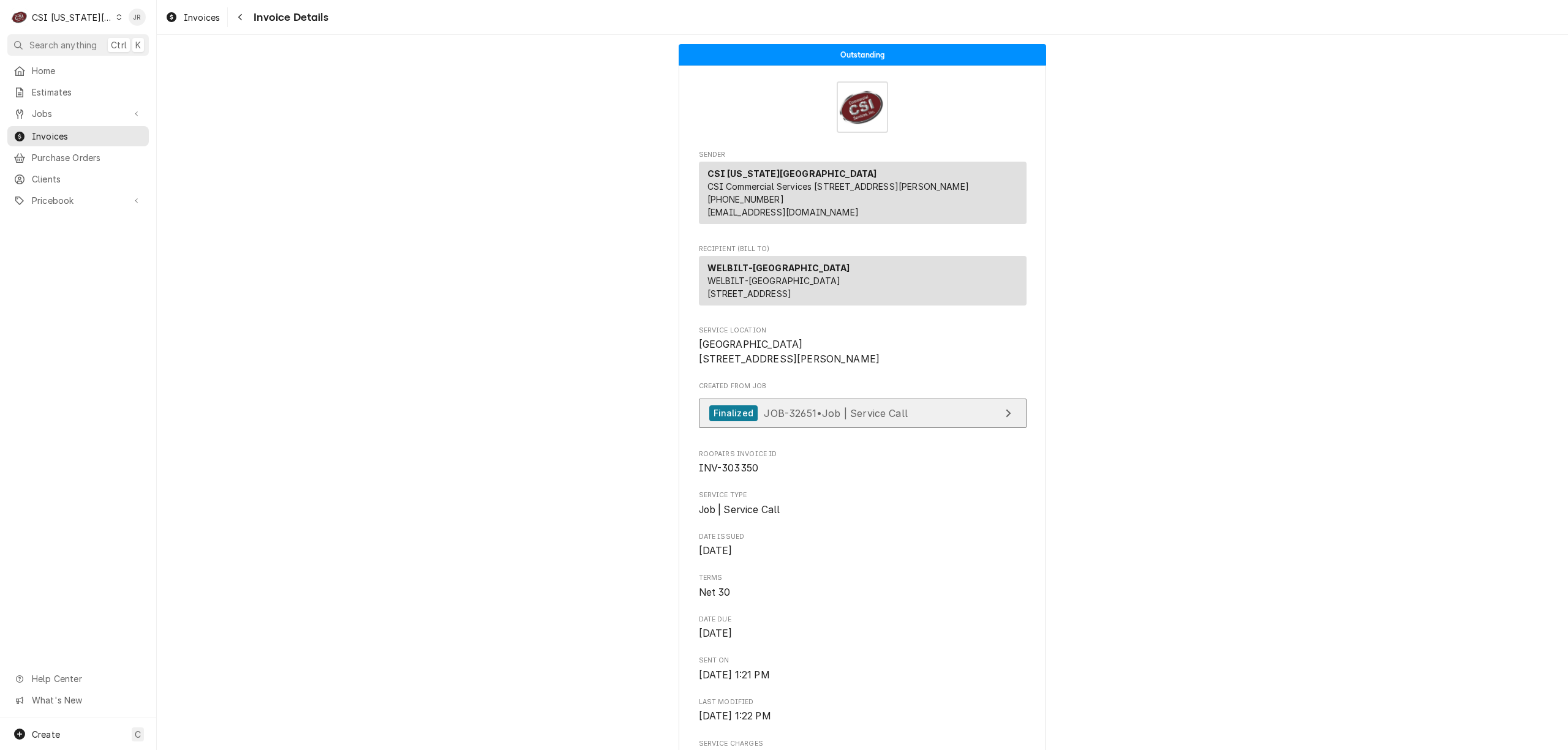
click at [914, 428] on link "Finalized JOB-32651 • Job | Service Call" at bounding box center [863, 413] width 328 height 30
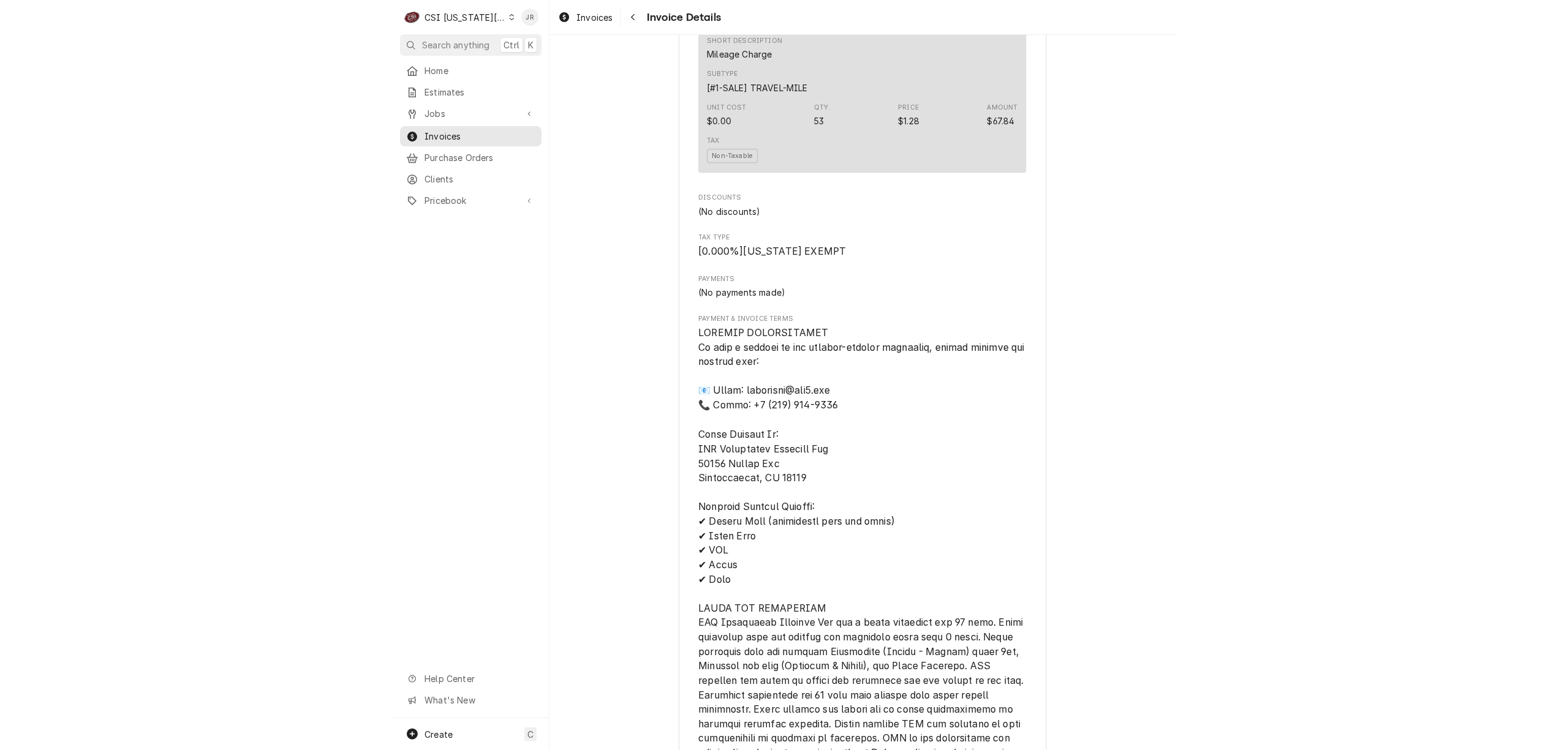
scroll to position [1225, 0]
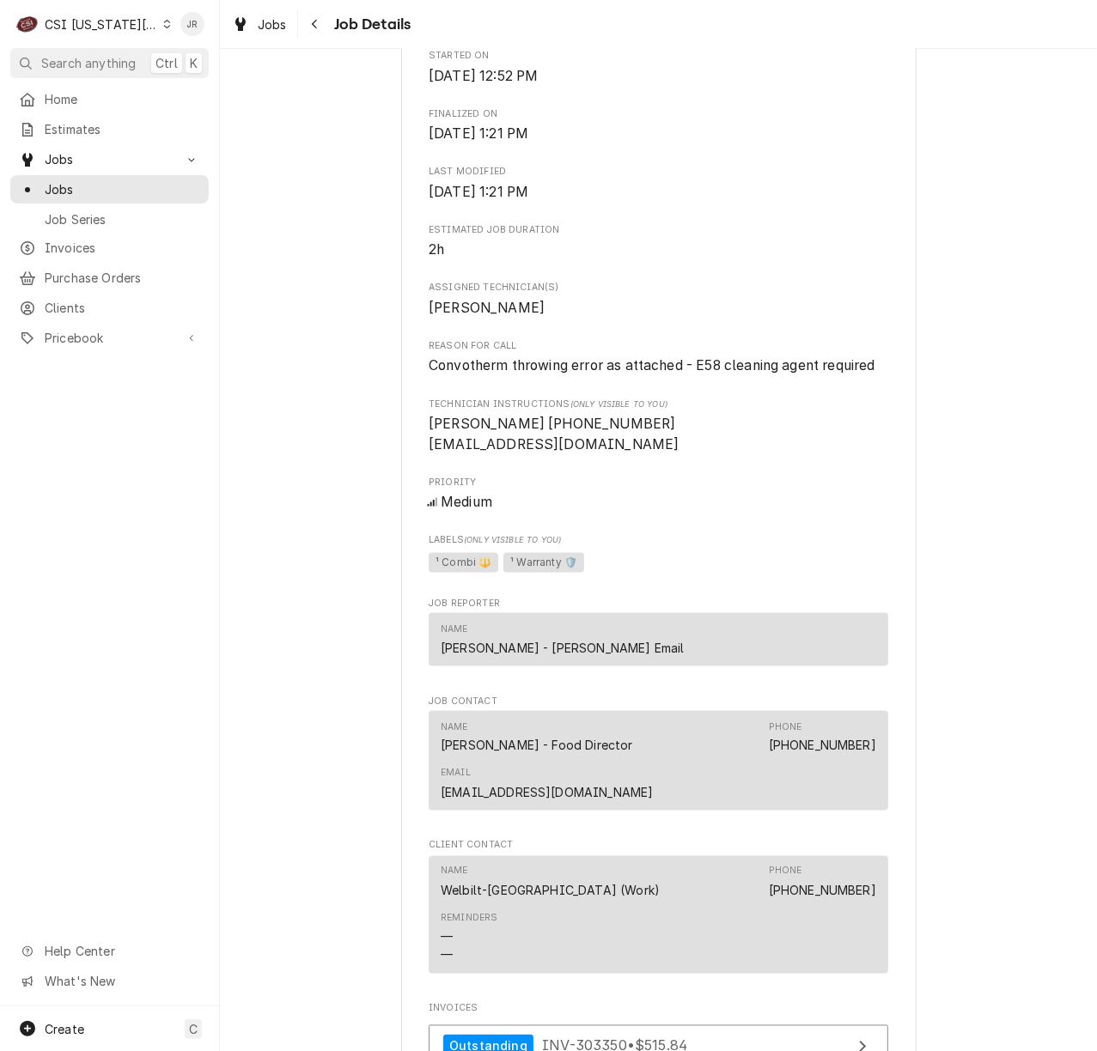
scroll to position [845, 0]
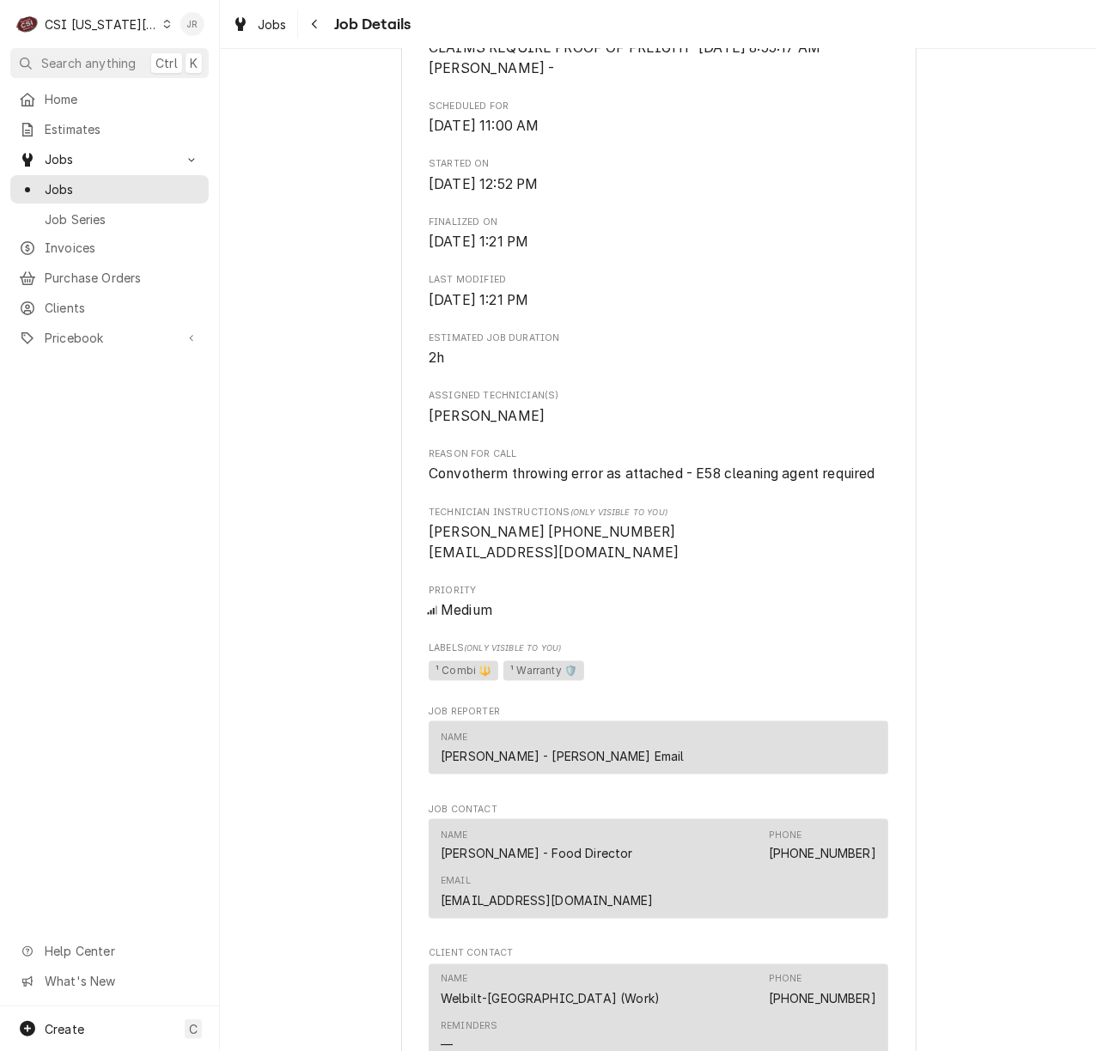
click at [190, 17] on div "Jessica Rentfro's Avatar" at bounding box center [192, 24] width 24 height 24
click at [256, 232] on div "Log Out" at bounding box center [261, 228] width 161 height 21
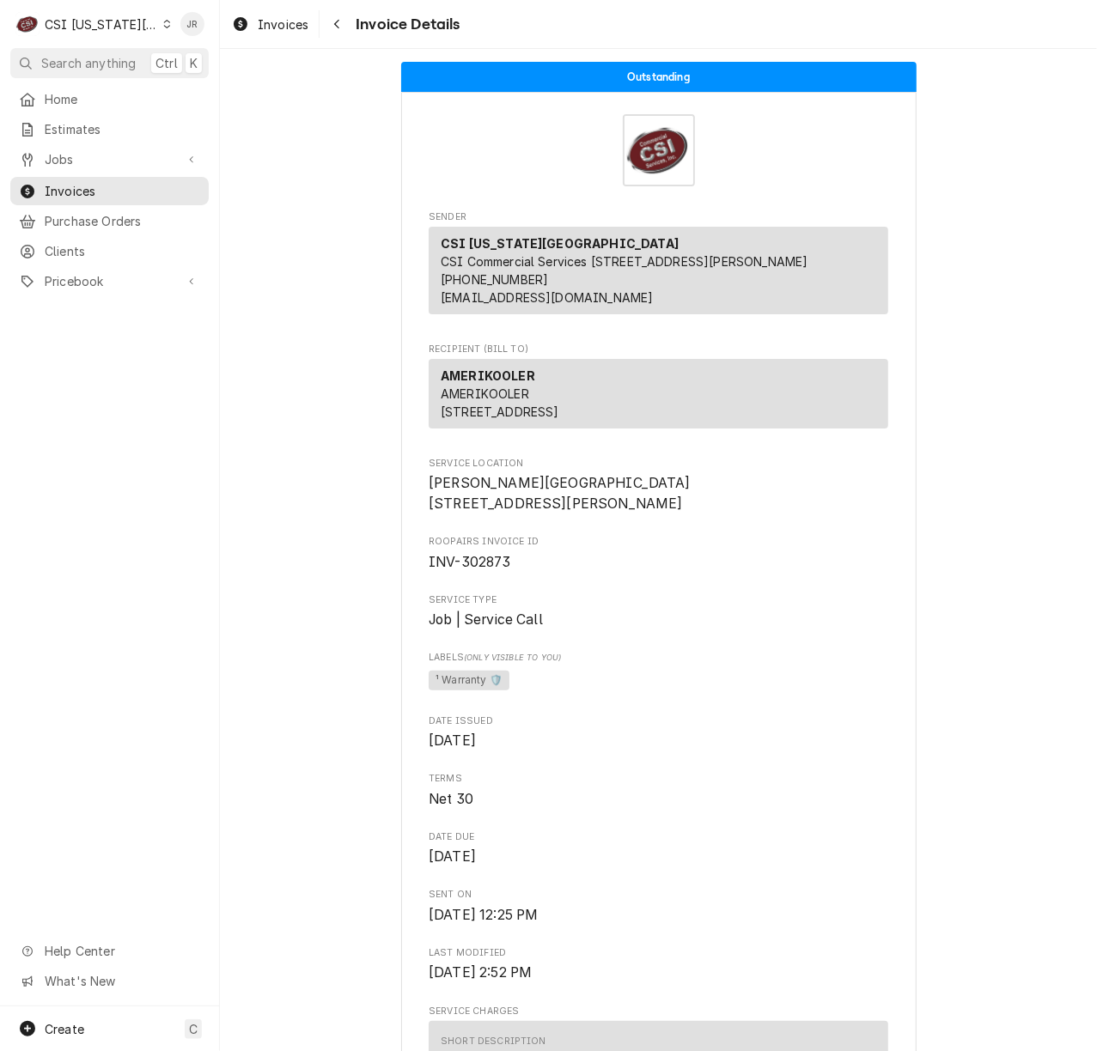
click at [190, 21] on div "Jessica Rentfro's Avatar" at bounding box center [192, 24] width 24 height 24
click at [235, 224] on div "Log Out" at bounding box center [274, 229] width 129 height 18
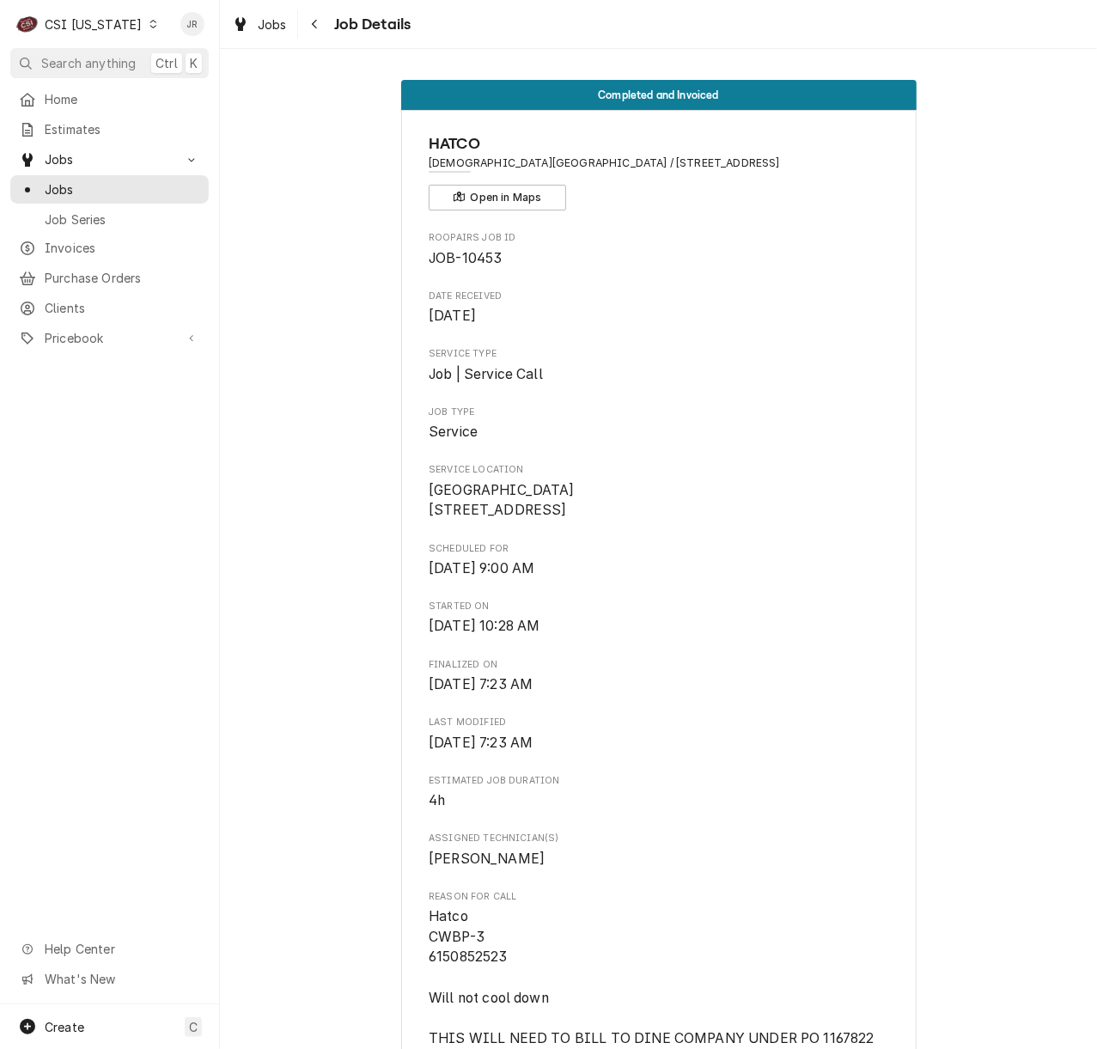
scroll to position [4849, 0]
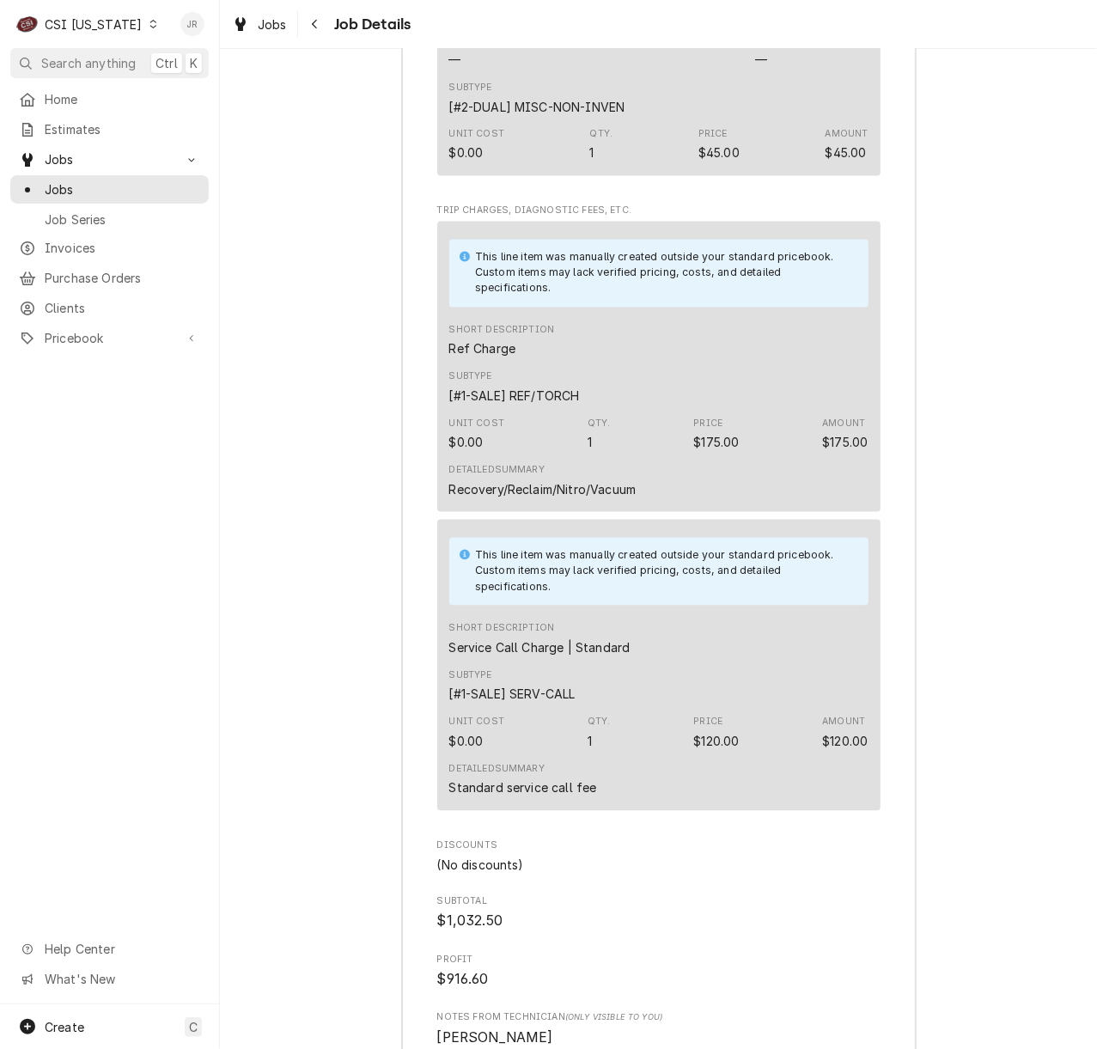
click at [199, 21] on div "Jessica Rentfro's Avatar" at bounding box center [192, 24] width 24 height 24
click at [237, 225] on div "Log Out" at bounding box center [274, 229] width 129 height 18
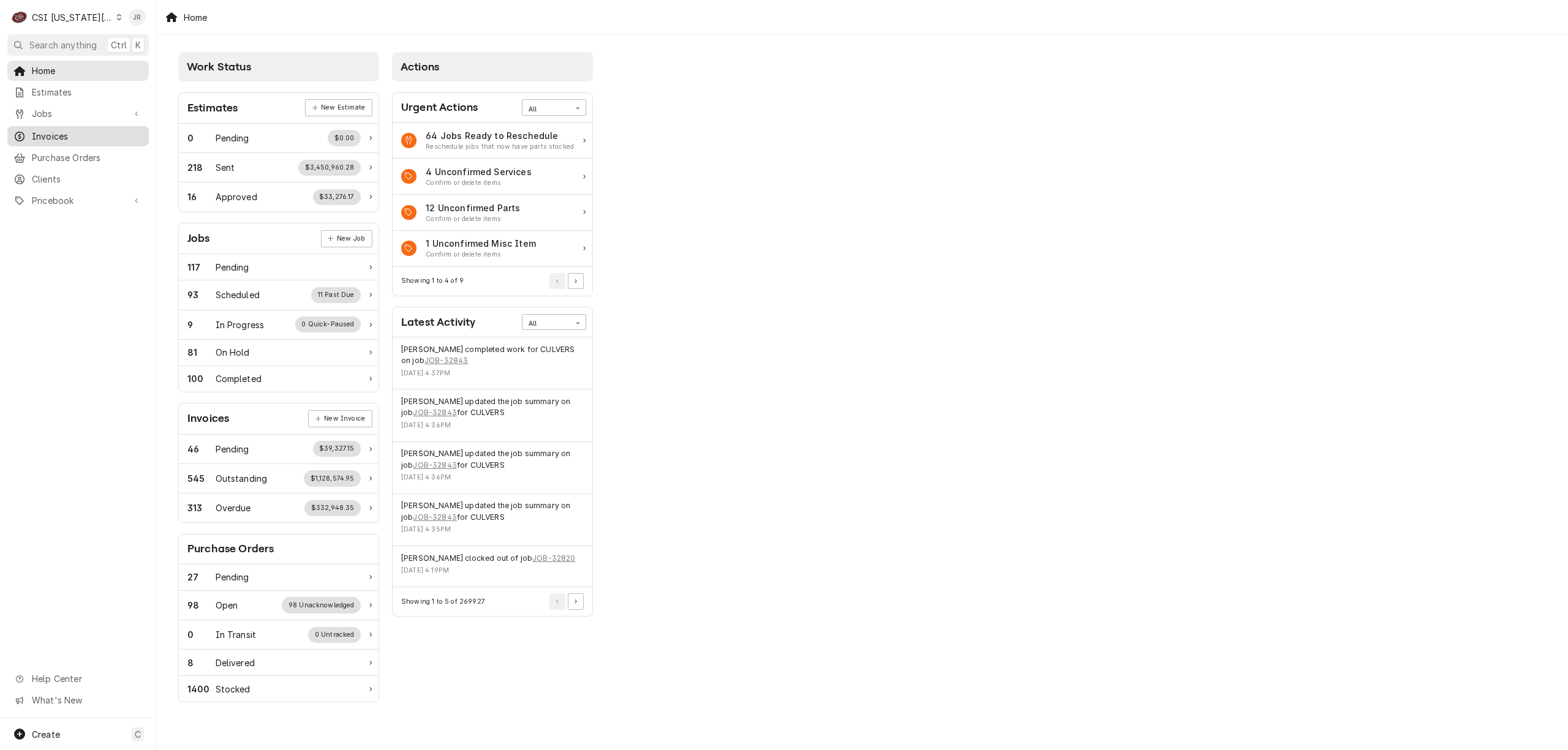
click at [69, 130] on span "Invoices" at bounding box center [87, 136] width 111 height 13
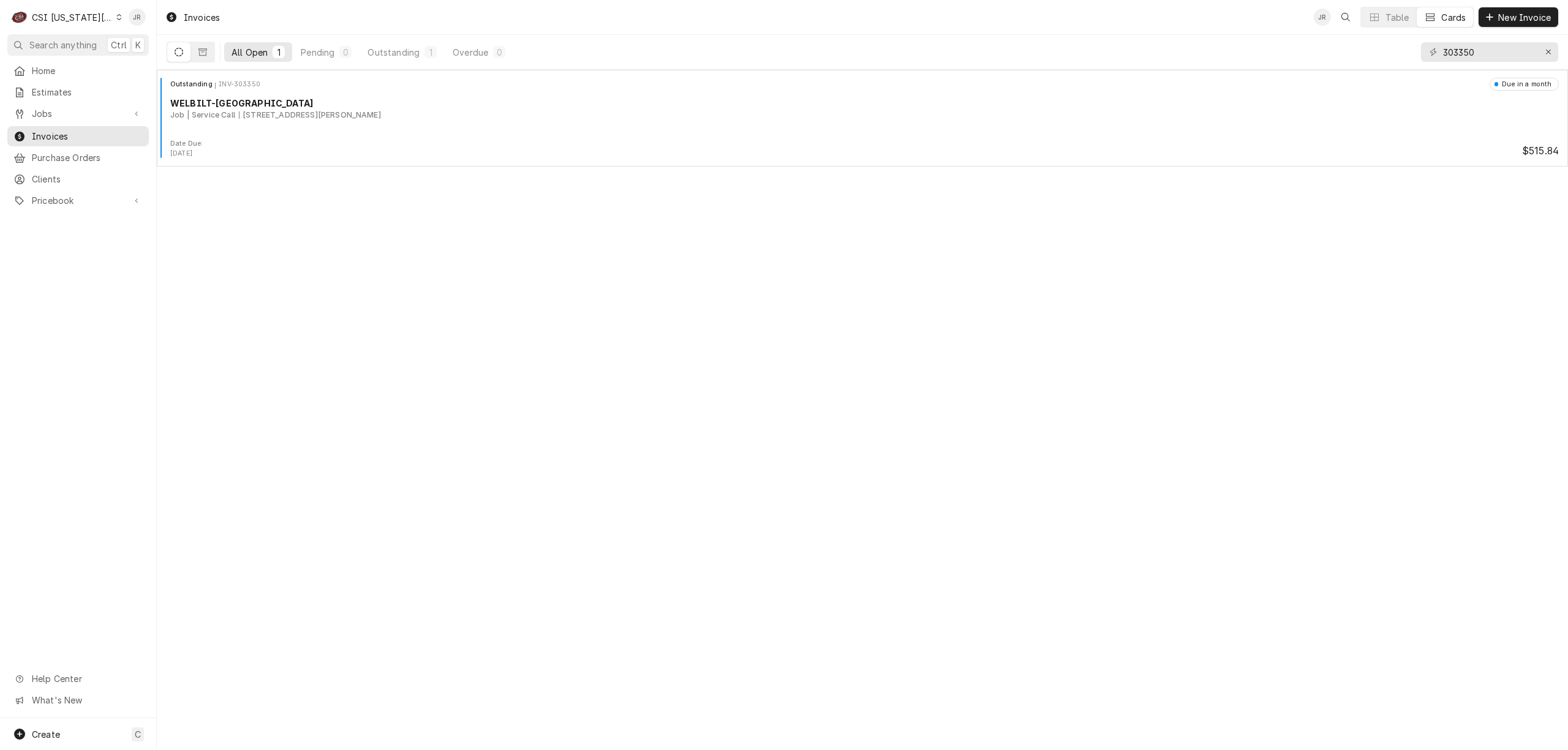
click at [46, 15] on div "CSI Kansas City" at bounding box center [72, 17] width 81 height 13
click at [150, 37] on div "CSI [US_STATE]" at bounding box center [210, 46] width 191 height 20
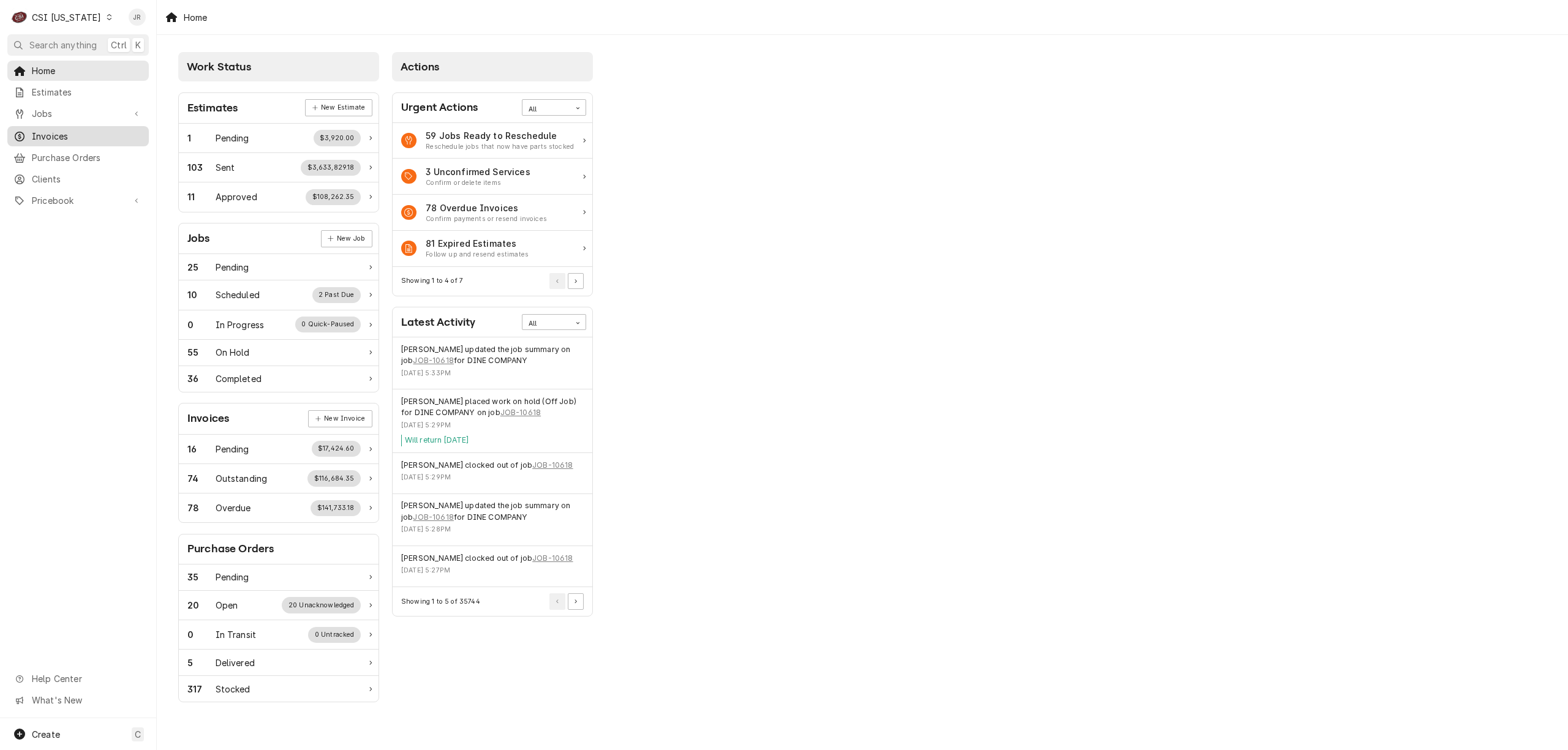
click at [68, 137] on div "Invoices" at bounding box center [78, 135] width 137 height 15
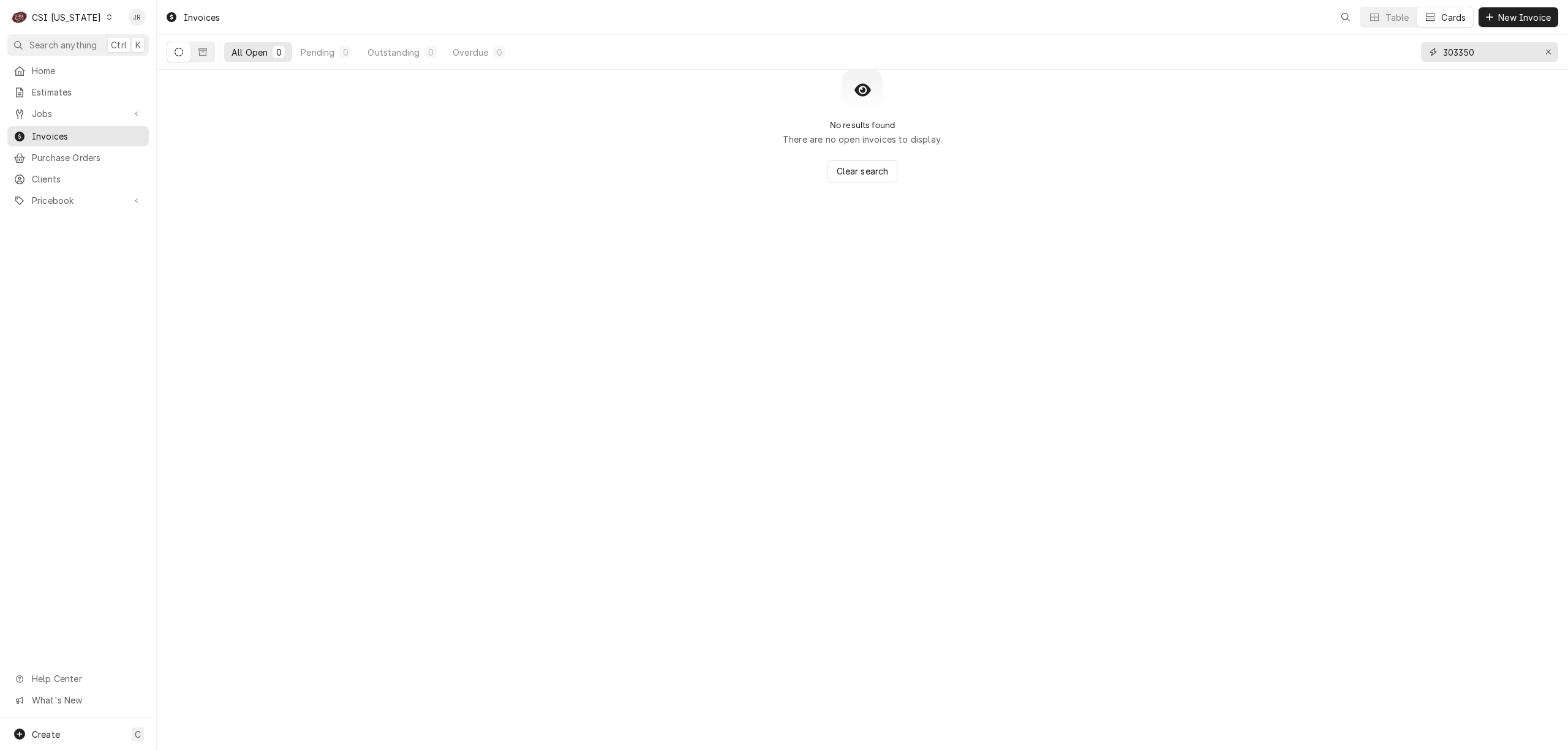
click at [1472, 57] on input "303350" at bounding box center [1489, 51] width 92 height 19
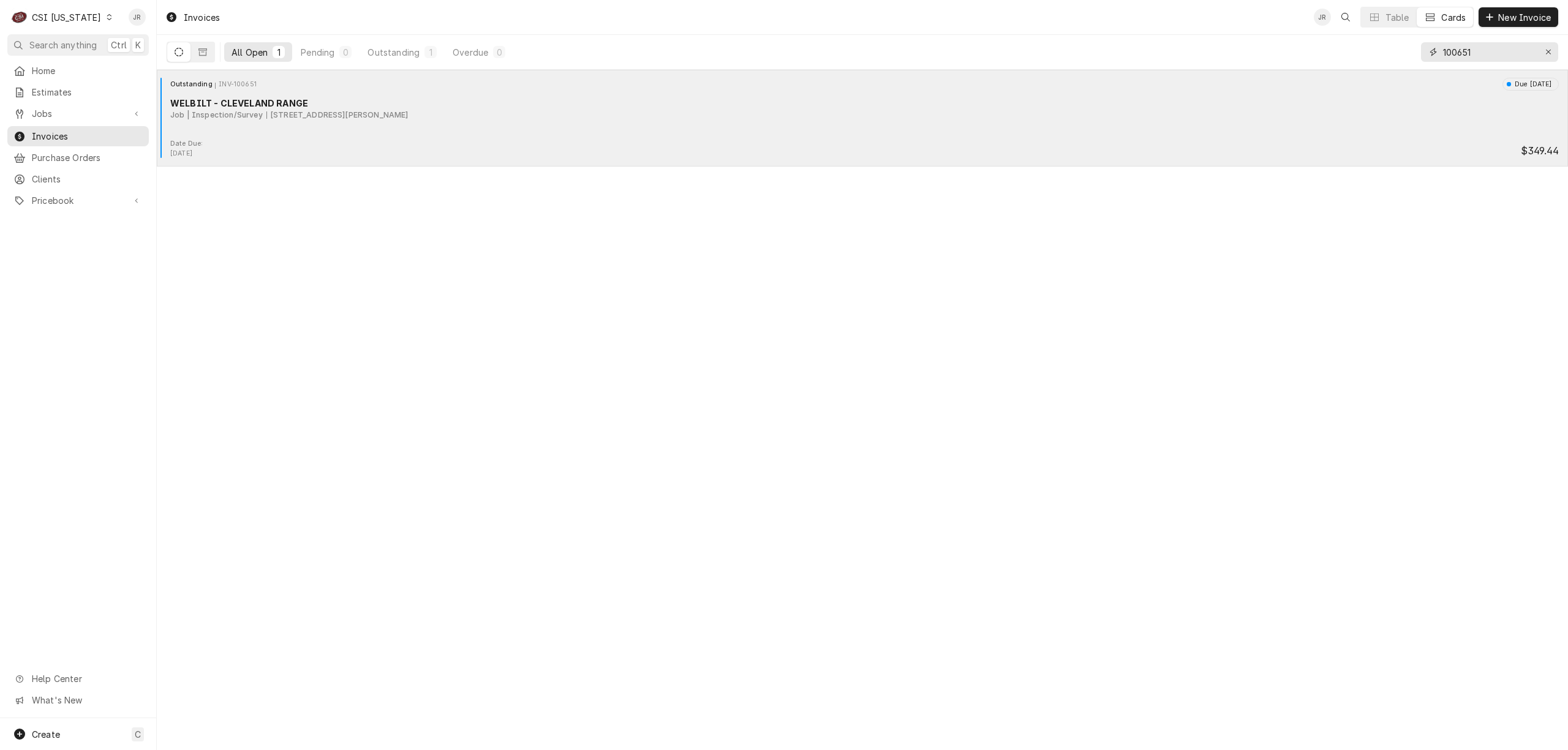
type input "100651"
click at [404, 125] on div "Outstanding INV-100651 Due [DATE] WELBILT - CLEVELAND RANGE Job | Inspection/Su…" at bounding box center [862, 108] width 1401 height 61
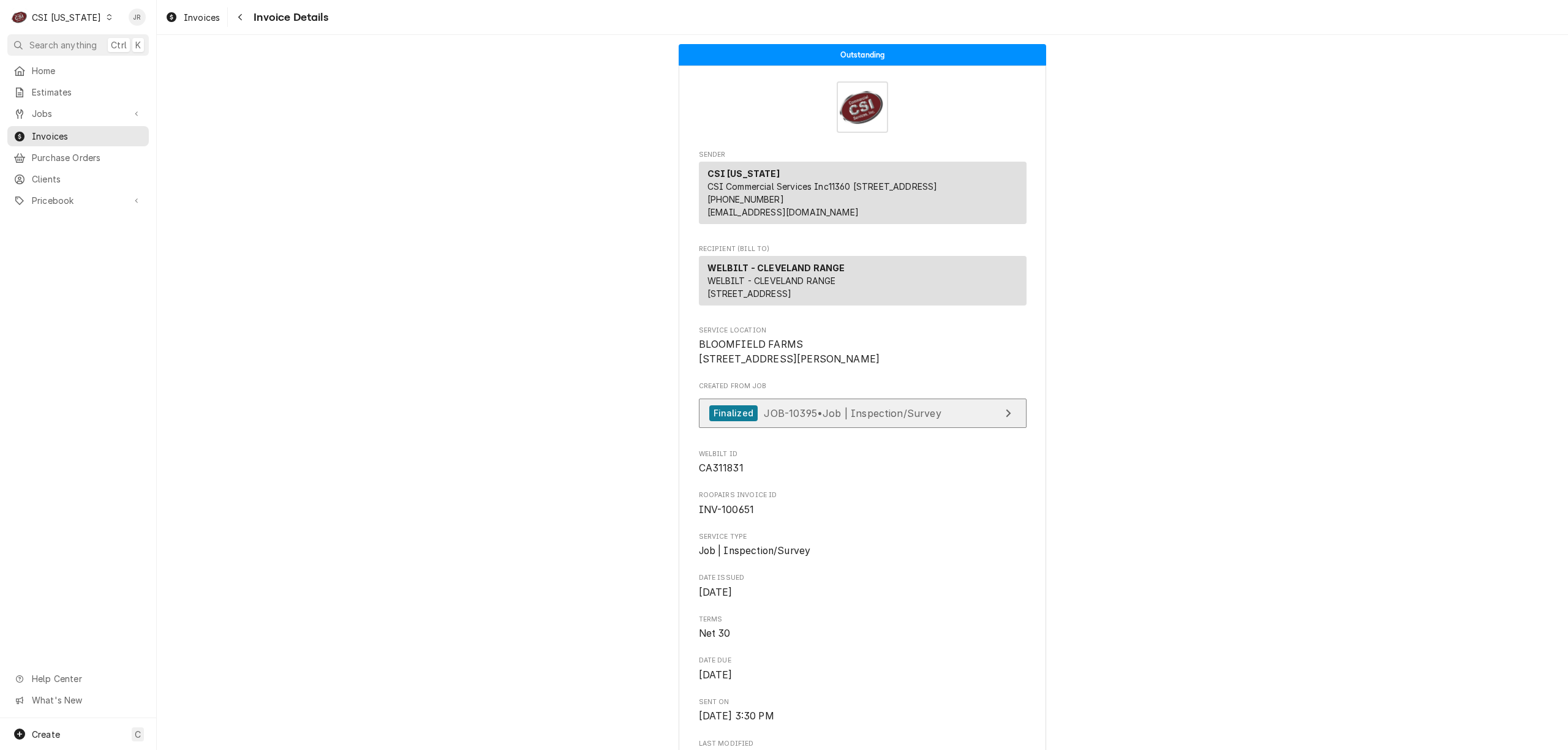
drag, startPoint x: 996, startPoint y: 436, endPoint x: 986, endPoint y: 453, distance: 19.7
click at [996, 434] on div "Created From Job Finalized JOB-10395 • Job | Inspection/Survey" at bounding box center [863, 408] width 328 height 53
click at [991, 428] on link "Finalized JOB-10395 • Job | Inspection/Survey" at bounding box center [863, 413] width 328 height 30
click at [131, 12] on div "Jessica Rentfro's Avatar" at bounding box center [137, 17] width 17 height 17
click at [181, 157] on div "Log Out" at bounding box center [195, 163] width 92 height 13
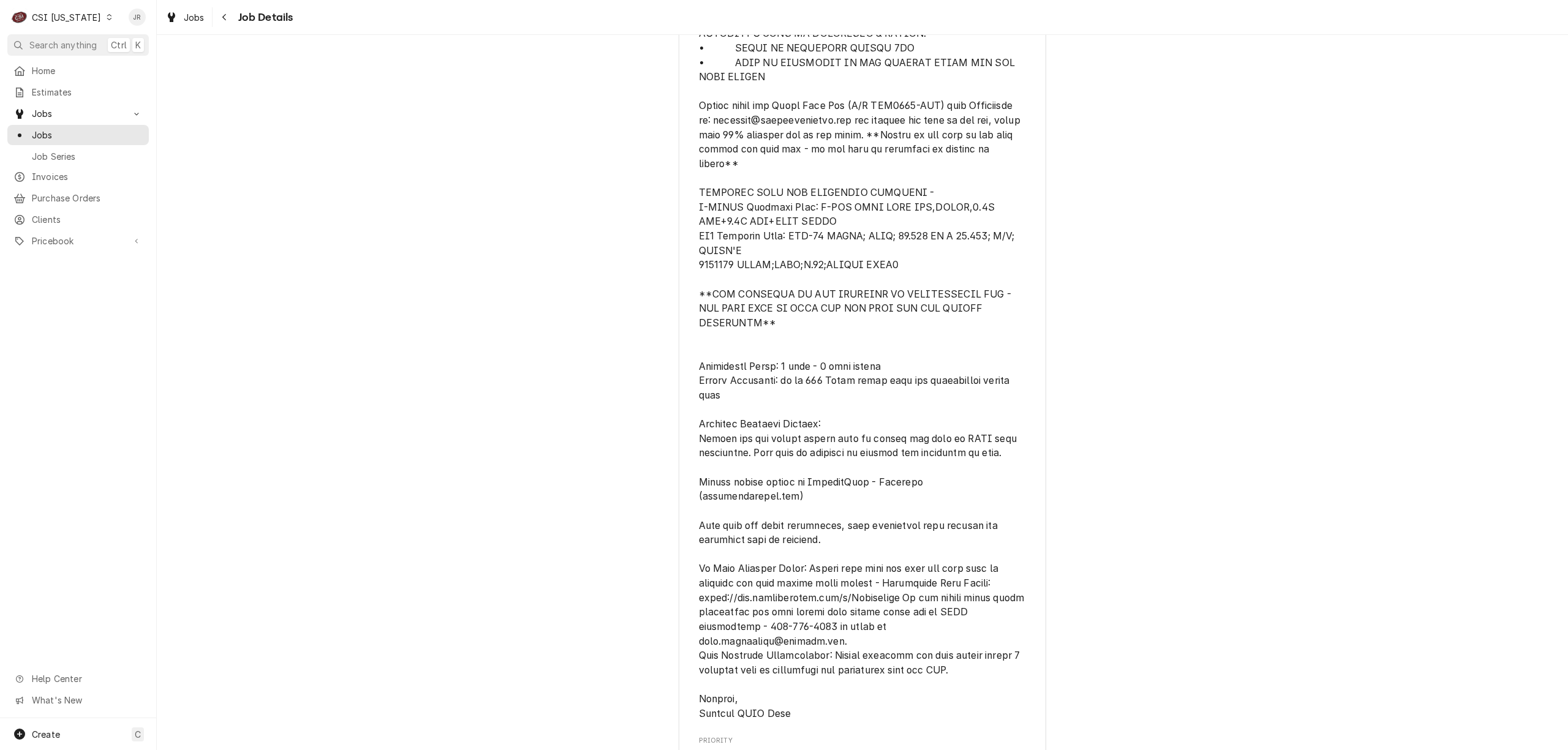
scroll to position [980, 0]
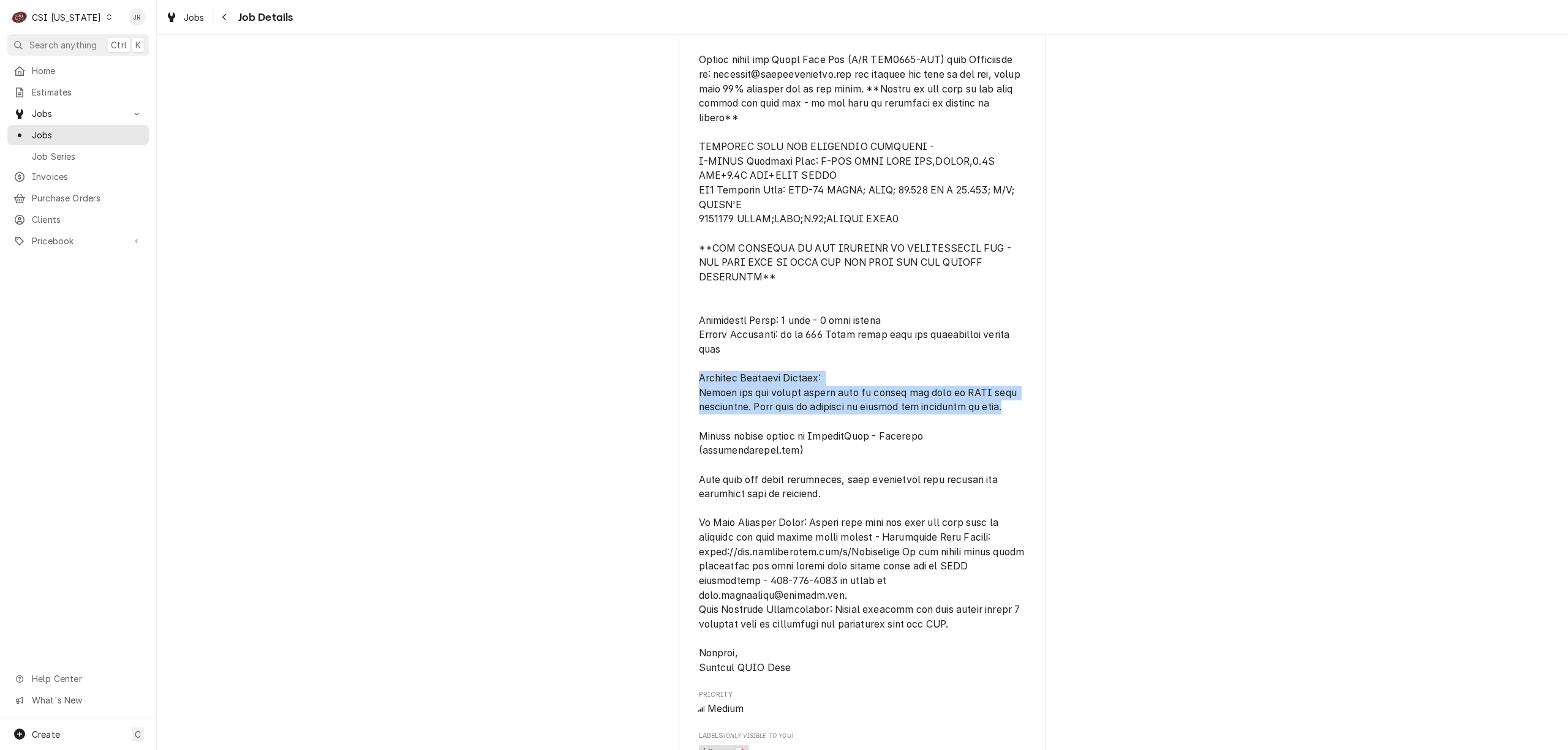
drag, startPoint x: 1019, startPoint y: 421, endPoint x: 704, endPoint y: 397, distance: 315.9
click at [680, 396] on div "WELBILT - CLEVELAND RANGE BLOOMFIELD FARMS / 575 Spencer-Mattingly Ln, Bardstow…" at bounding box center [862, 172] width 367 height 2147
copy span "Warranty Coverage Details: Please use the survey monkey link to return the form…"
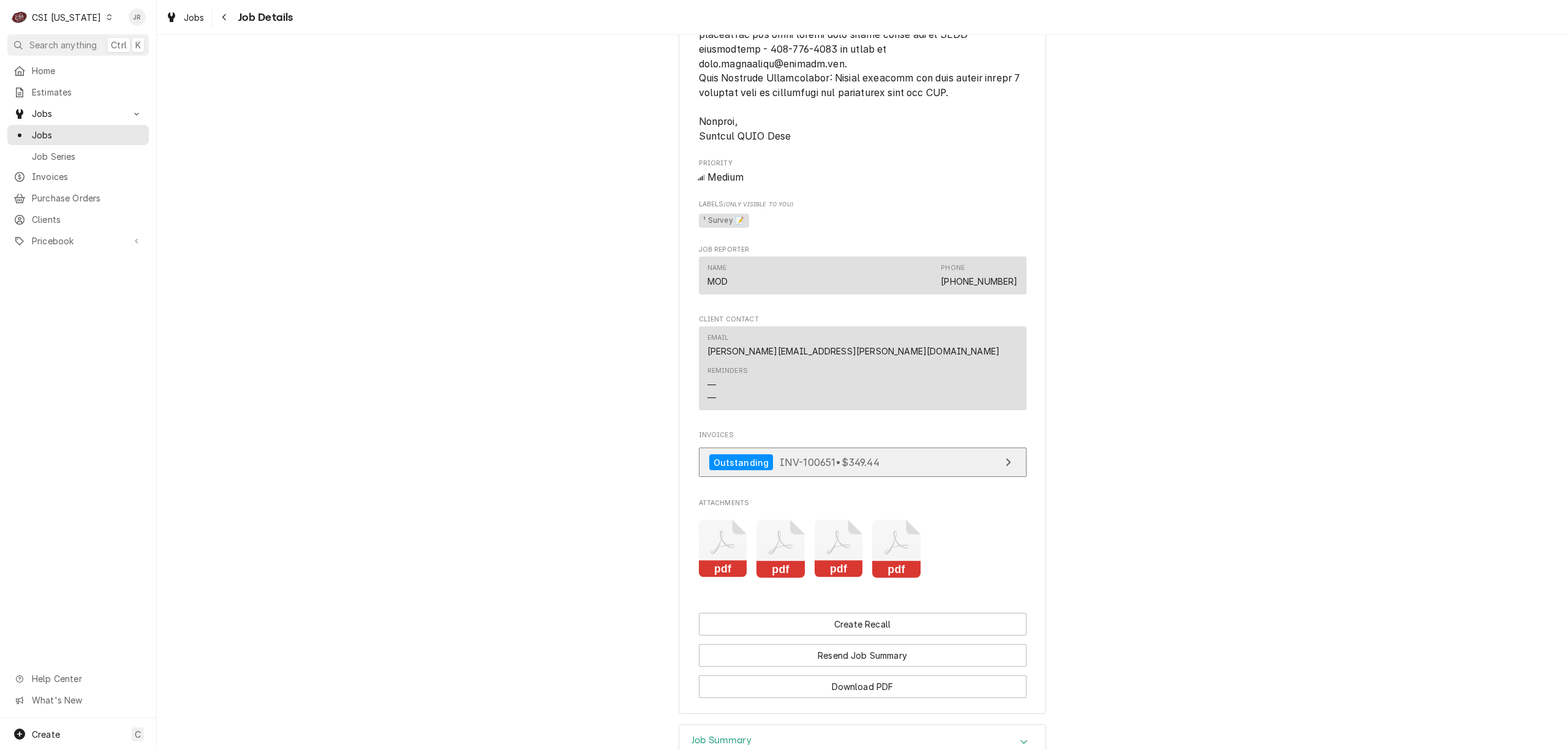
scroll to position [1648, 0]
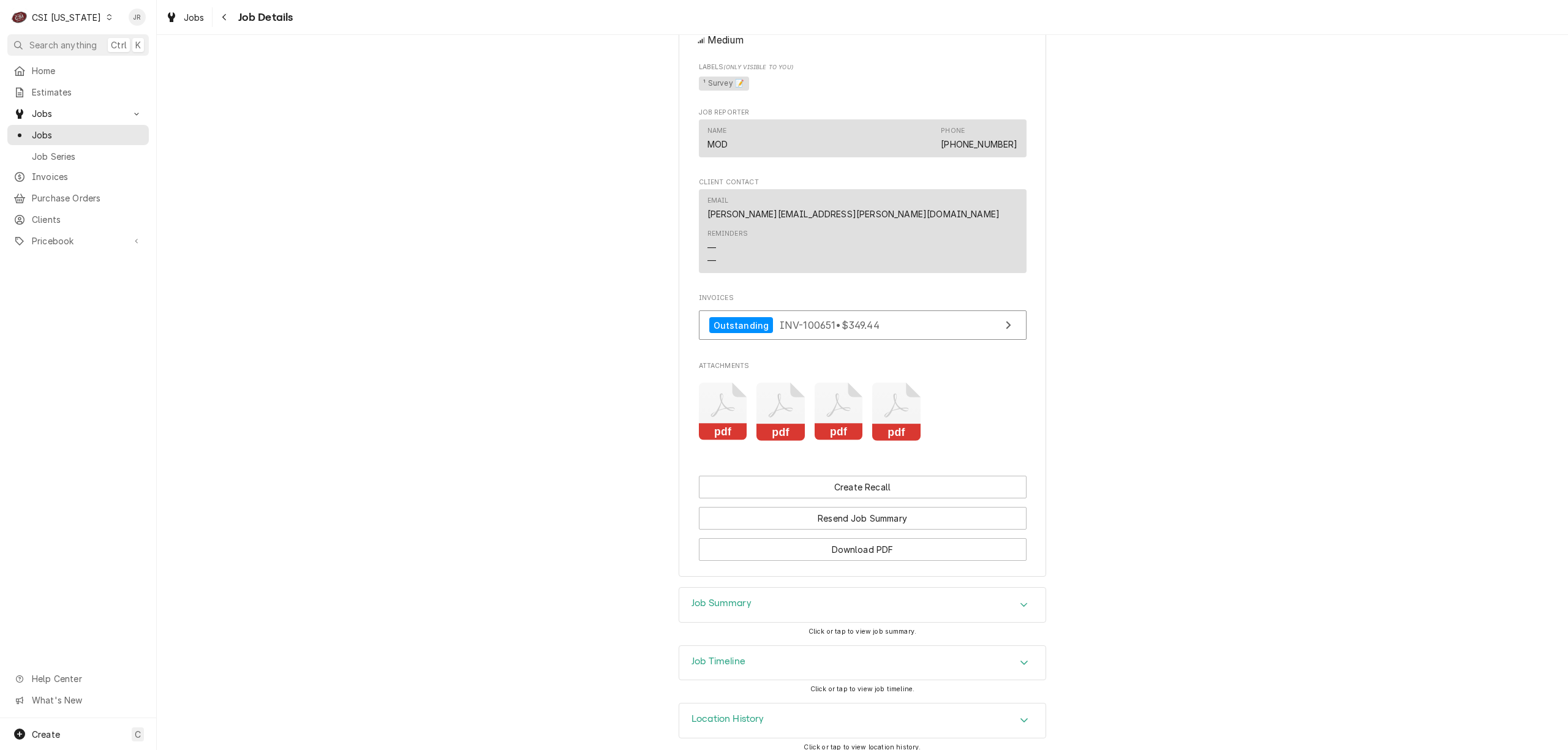
click at [725, 597] on h3 "Job Summary" at bounding box center [722, 603] width 60 height 11
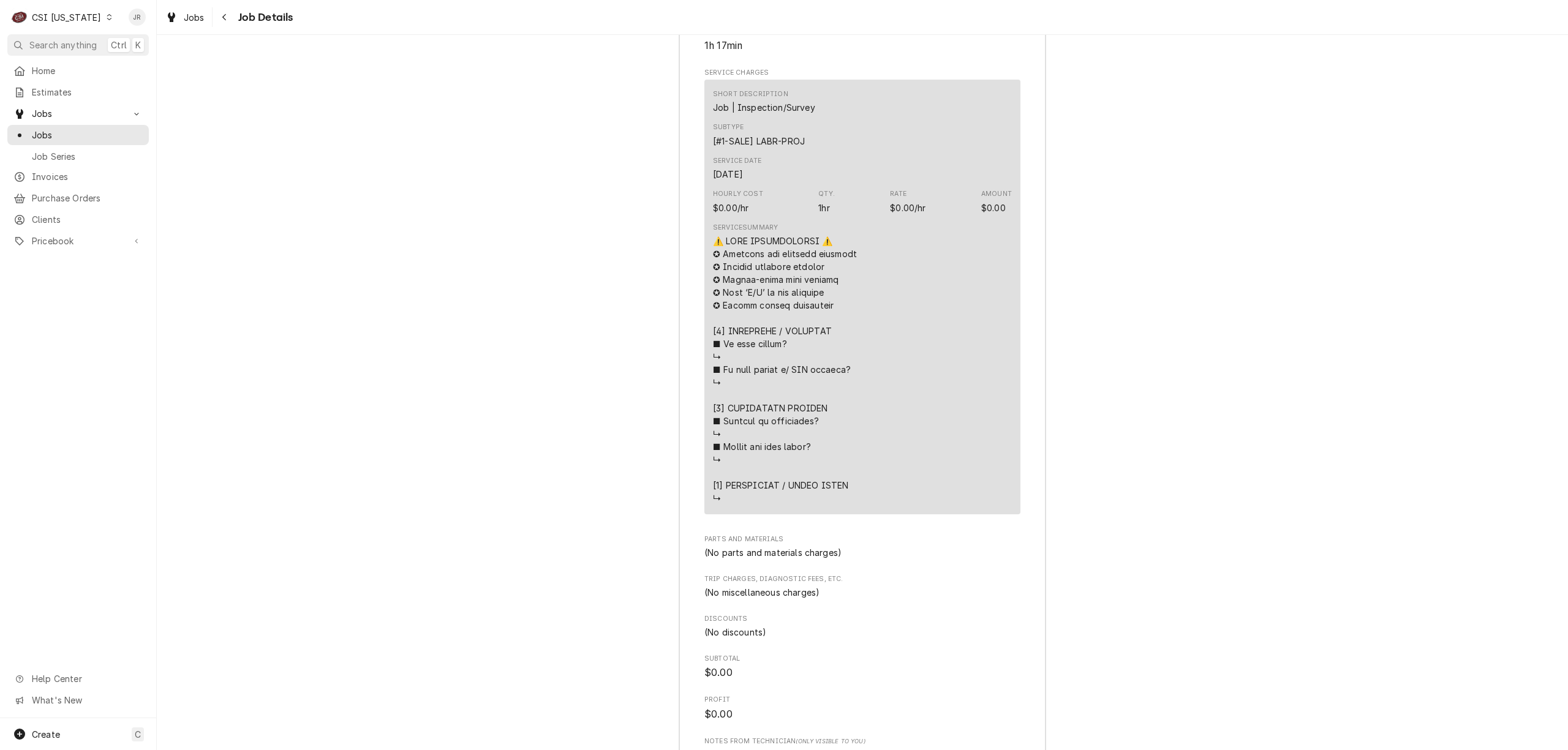
scroll to position [2622, 0]
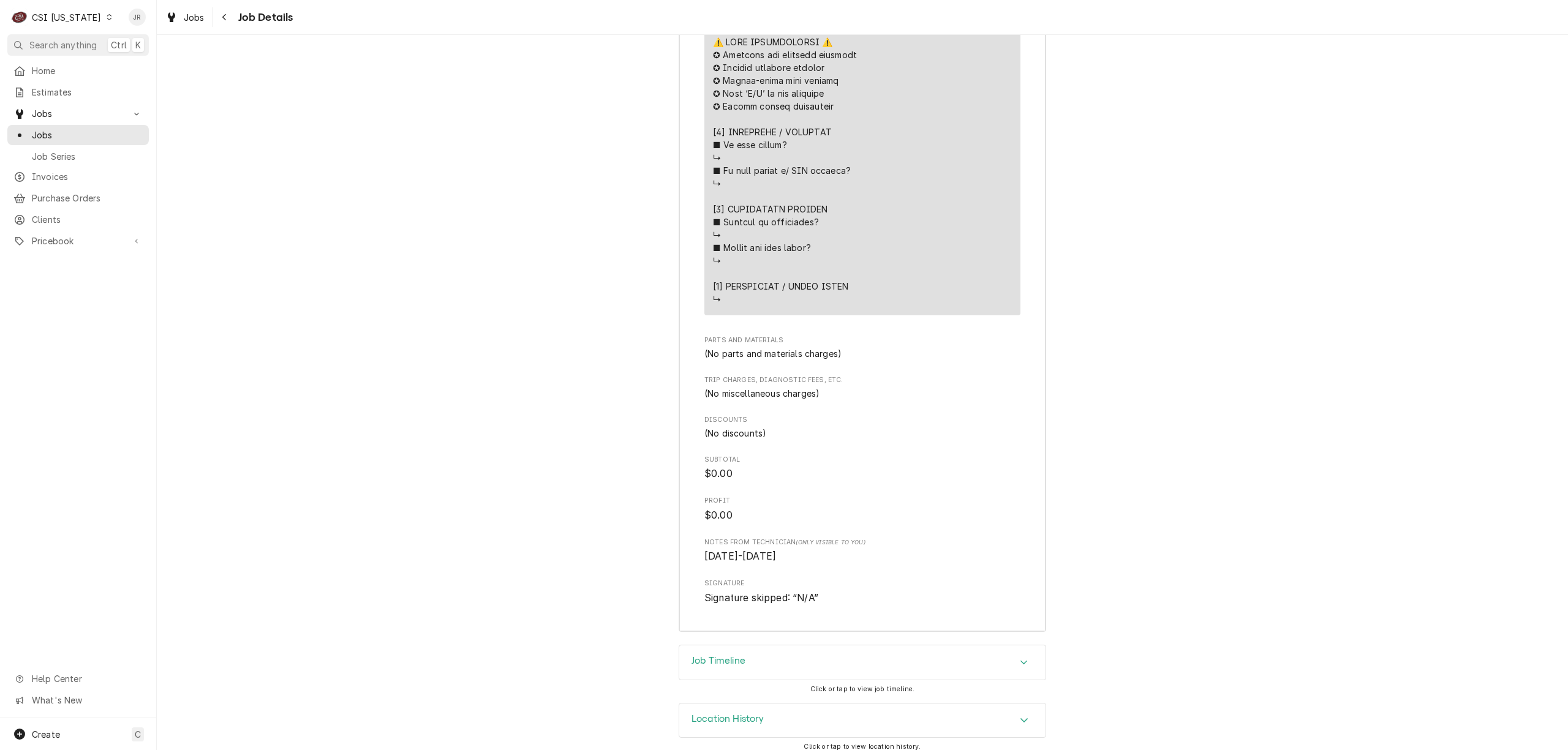
drag, startPoint x: 753, startPoint y: 640, endPoint x: 934, endPoint y: 623, distance: 181.8
click at [753, 645] on div "Job Timeline" at bounding box center [863, 662] width 367 height 34
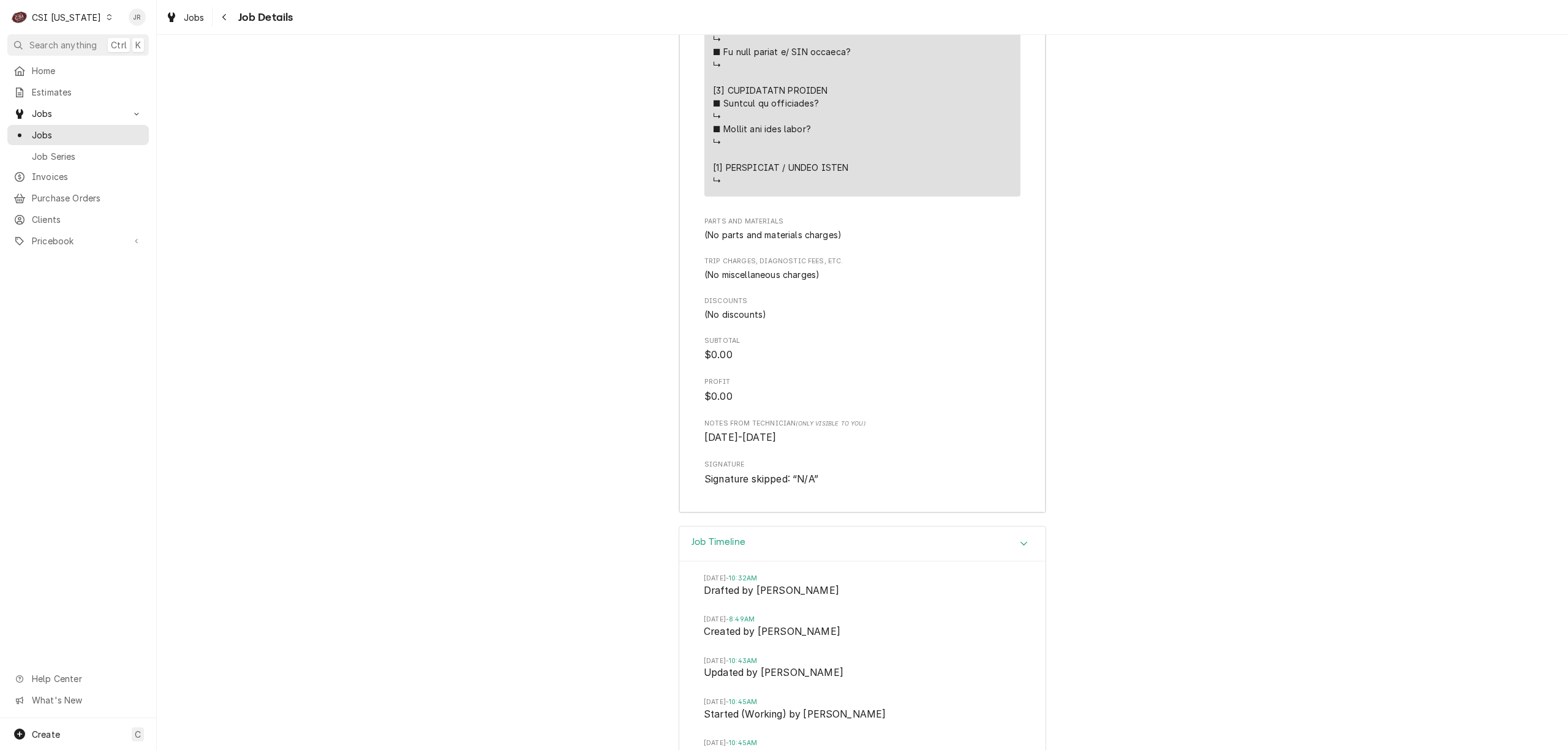
scroll to position [3024, 0]
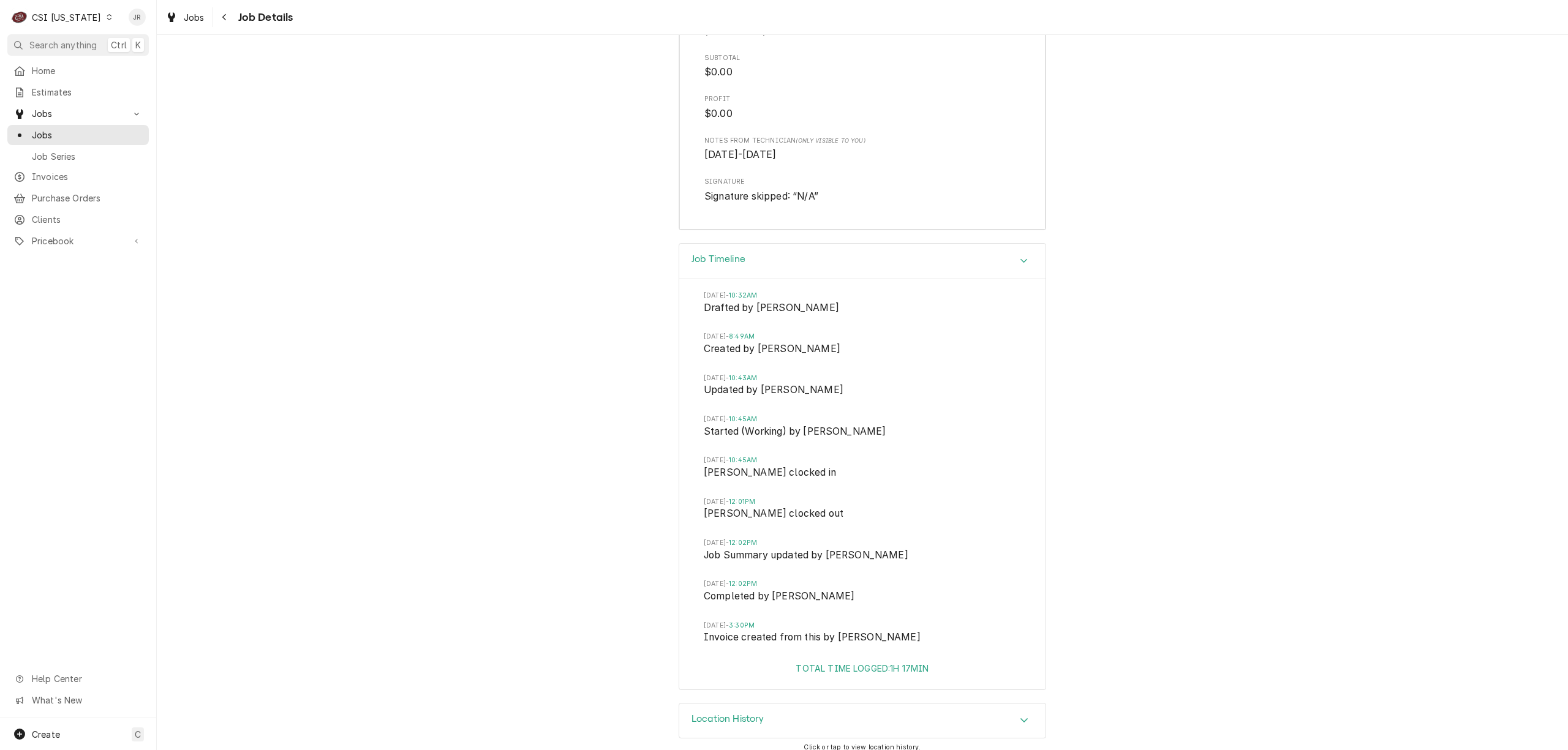
click at [57, 15] on div "CSI Kentucky" at bounding box center [66, 17] width 69 height 13
click at [150, 24] on div "CSI Kansas City" at bounding box center [191, 24] width 162 height 13
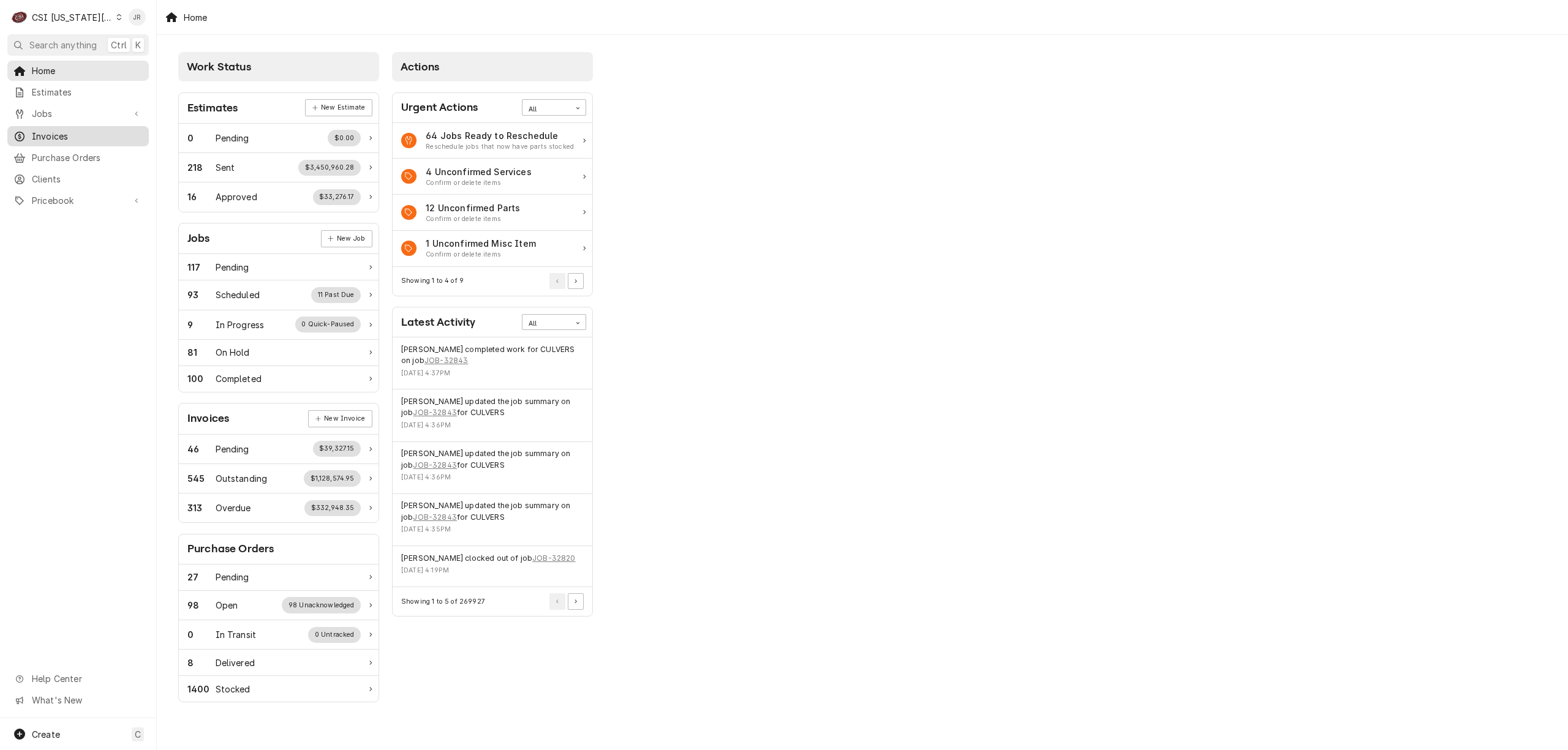
click at [59, 130] on span "Invoices" at bounding box center [87, 136] width 111 height 13
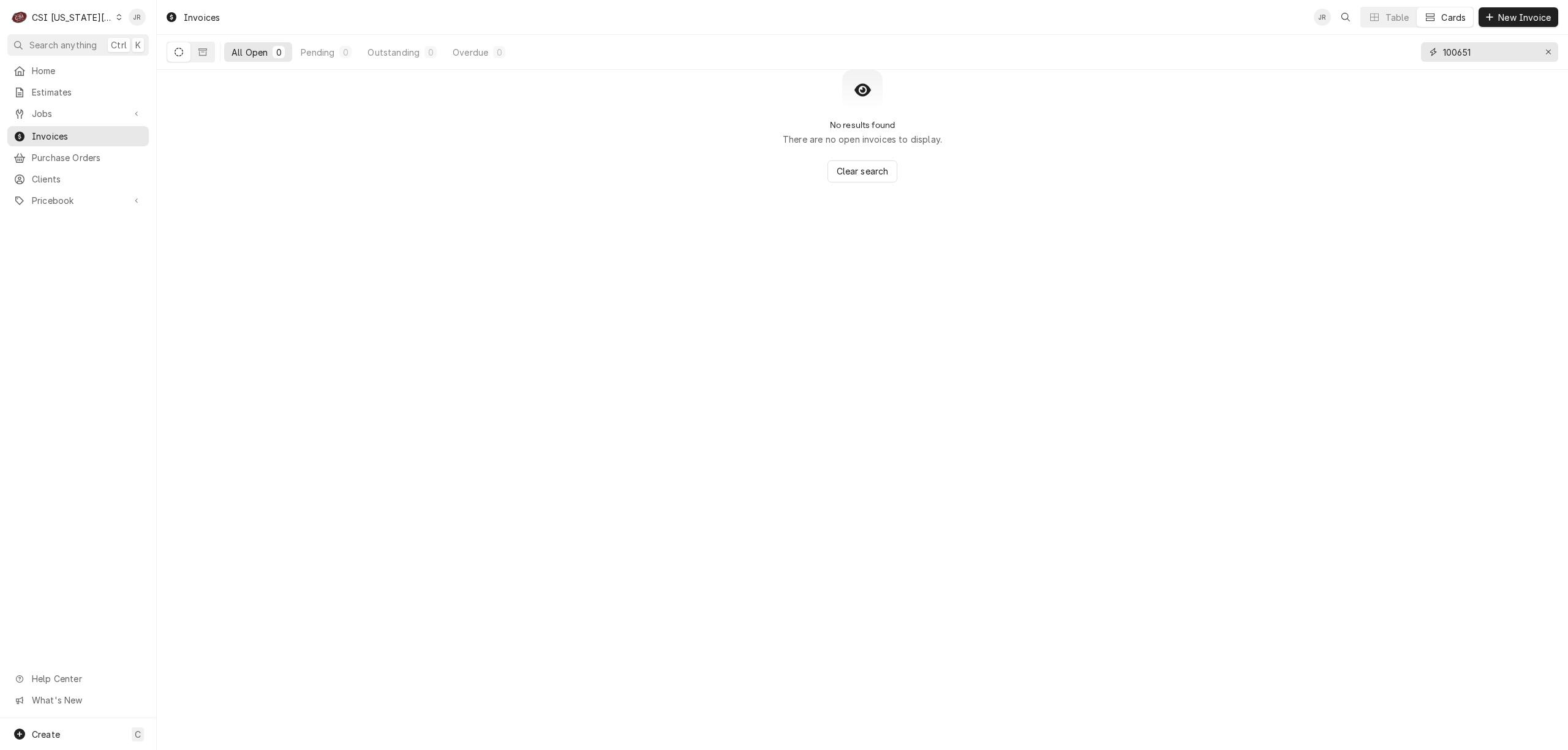
click at [1454, 52] on input "100651" at bounding box center [1489, 51] width 92 height 19
type input "303143"
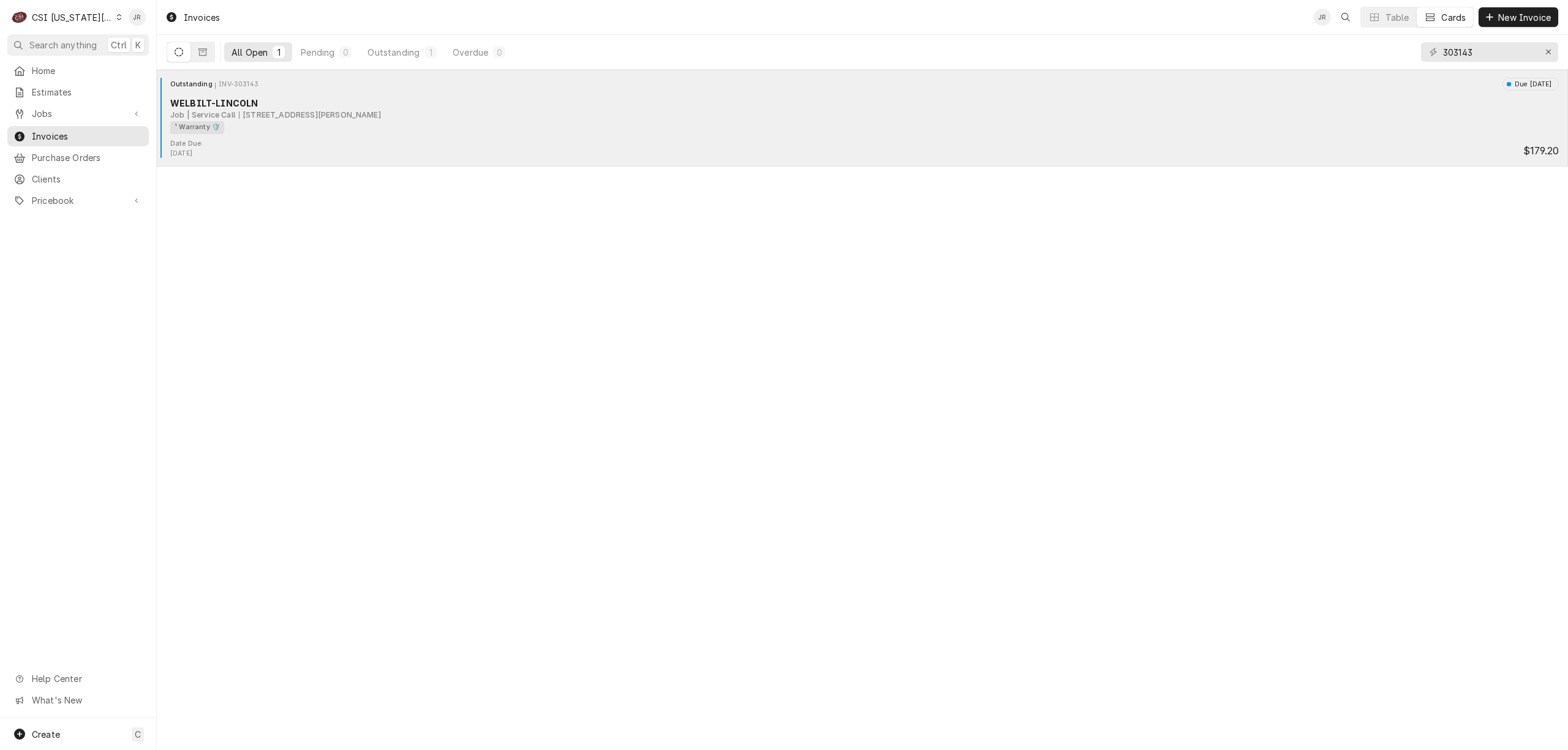
click at [332, 115] on div "4242 S Noland Rd, Independence, MO 64055" at bounding box center [309, 115] width 142 height 11
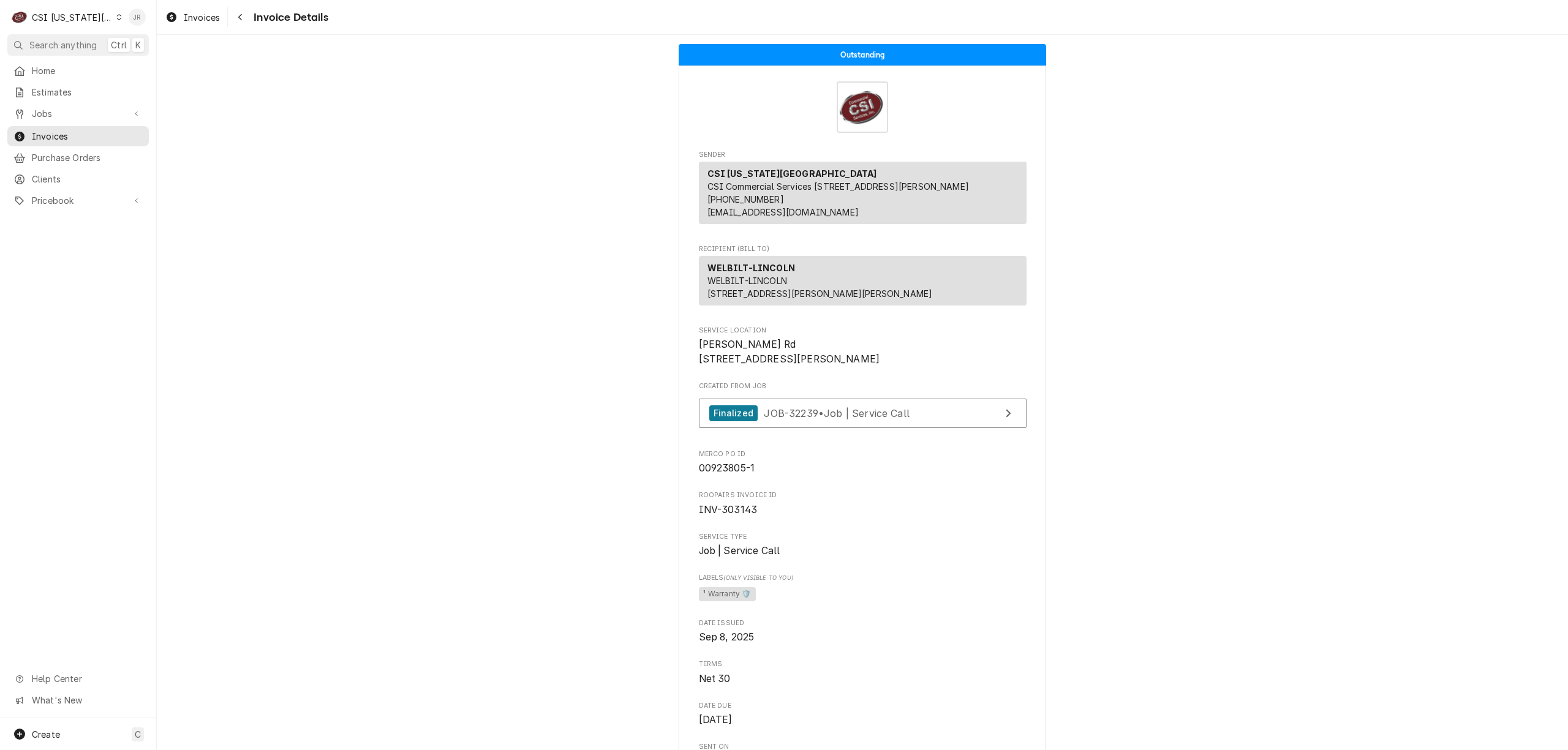
click at [135, 12] on div "Jessica Rentfro's Avatar" at bounding box center [137, 17] width 17 height 17
click at [172, 155] on div "Log Out" at bounding box center [186, 163] width 115 height 15
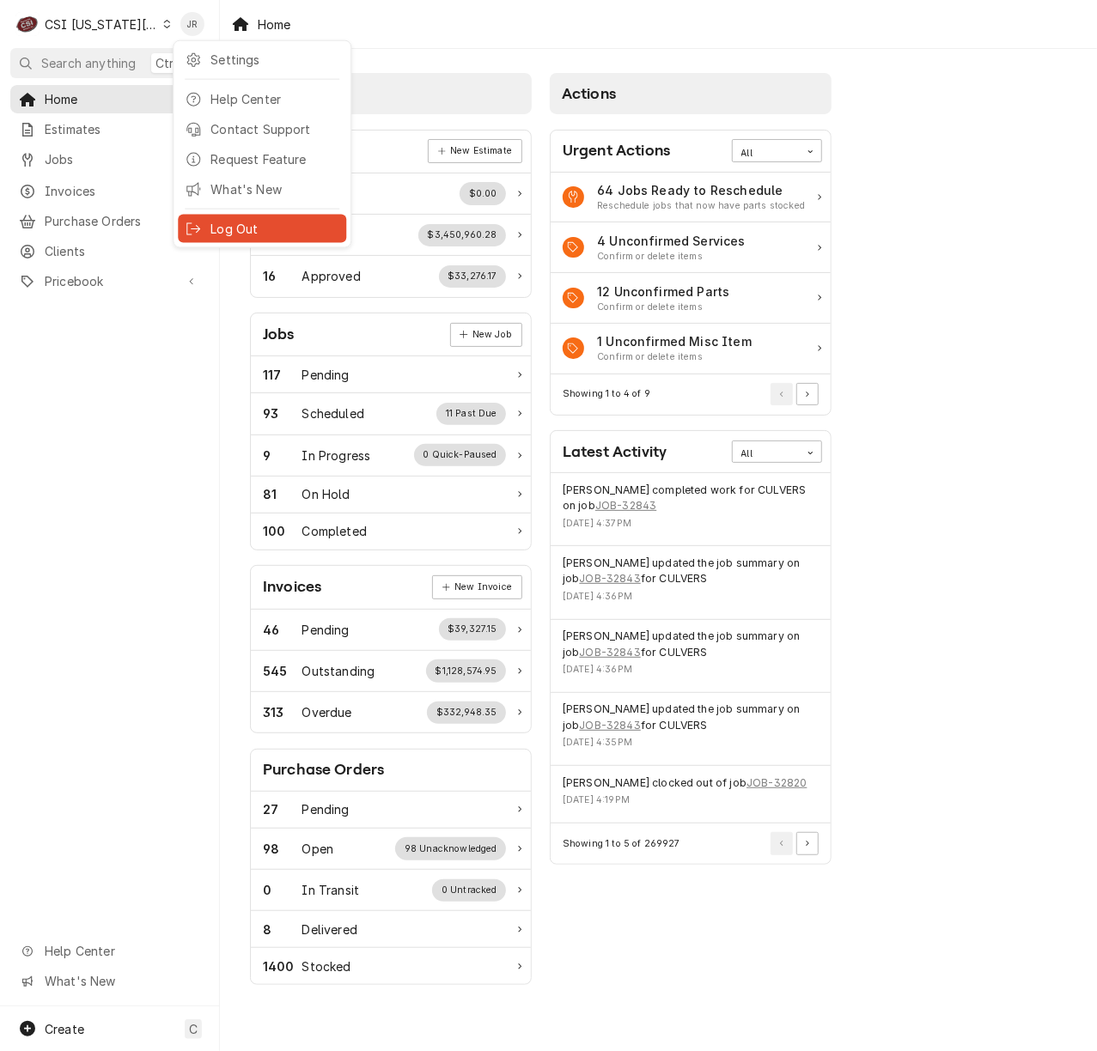
click at [223, 223] on div "Log Out" at bounding box center [274, 229] width 129 height 18
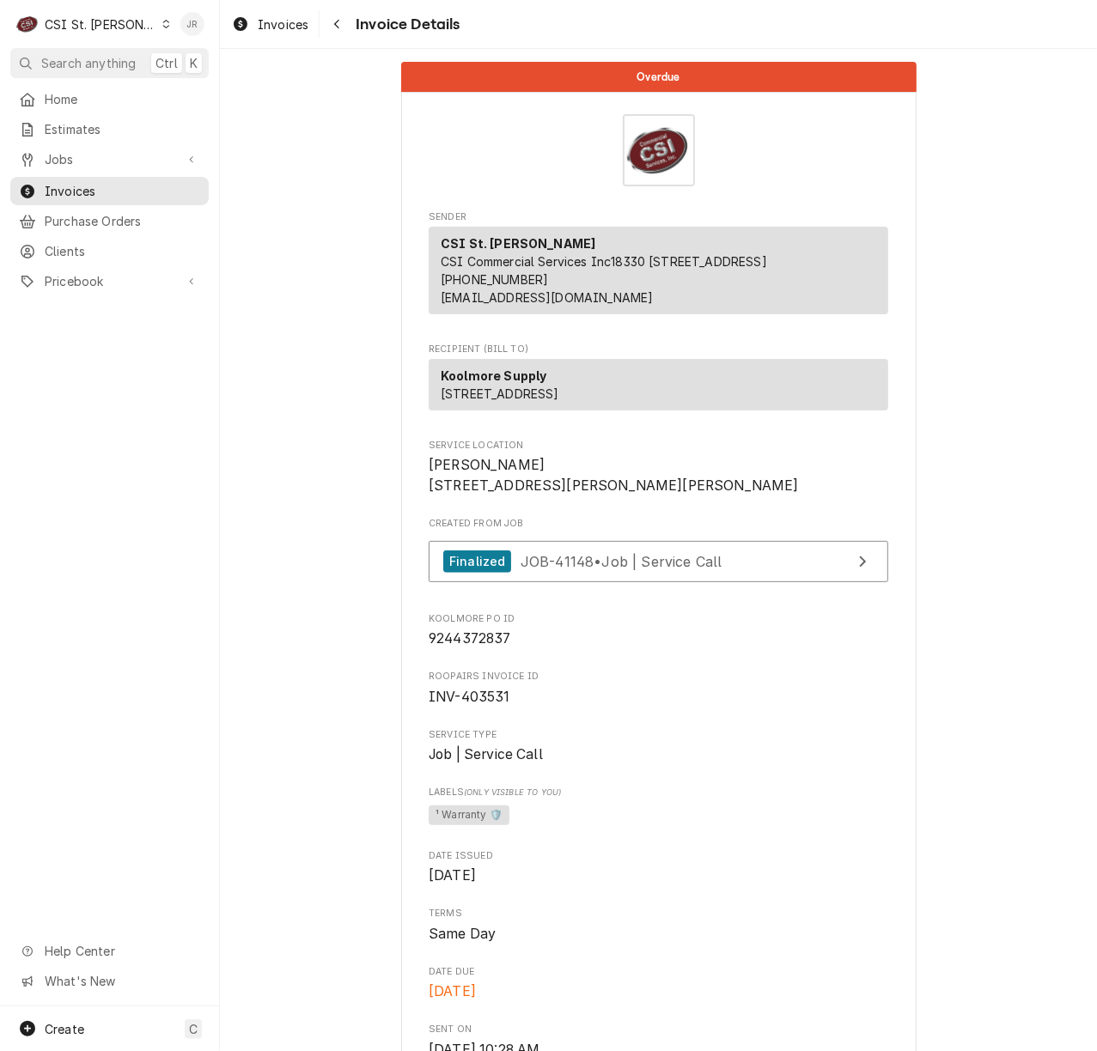
click at [192, 17] on div "Jessica Rentfro's Avatar" at bounding box center [192, 24] width 24 height 24
click at [210, 218] on div "Log Out" at bounding box center [261, 228] width 161 height 21
